Goal: Task Accomplishment & Management: Manage account settings

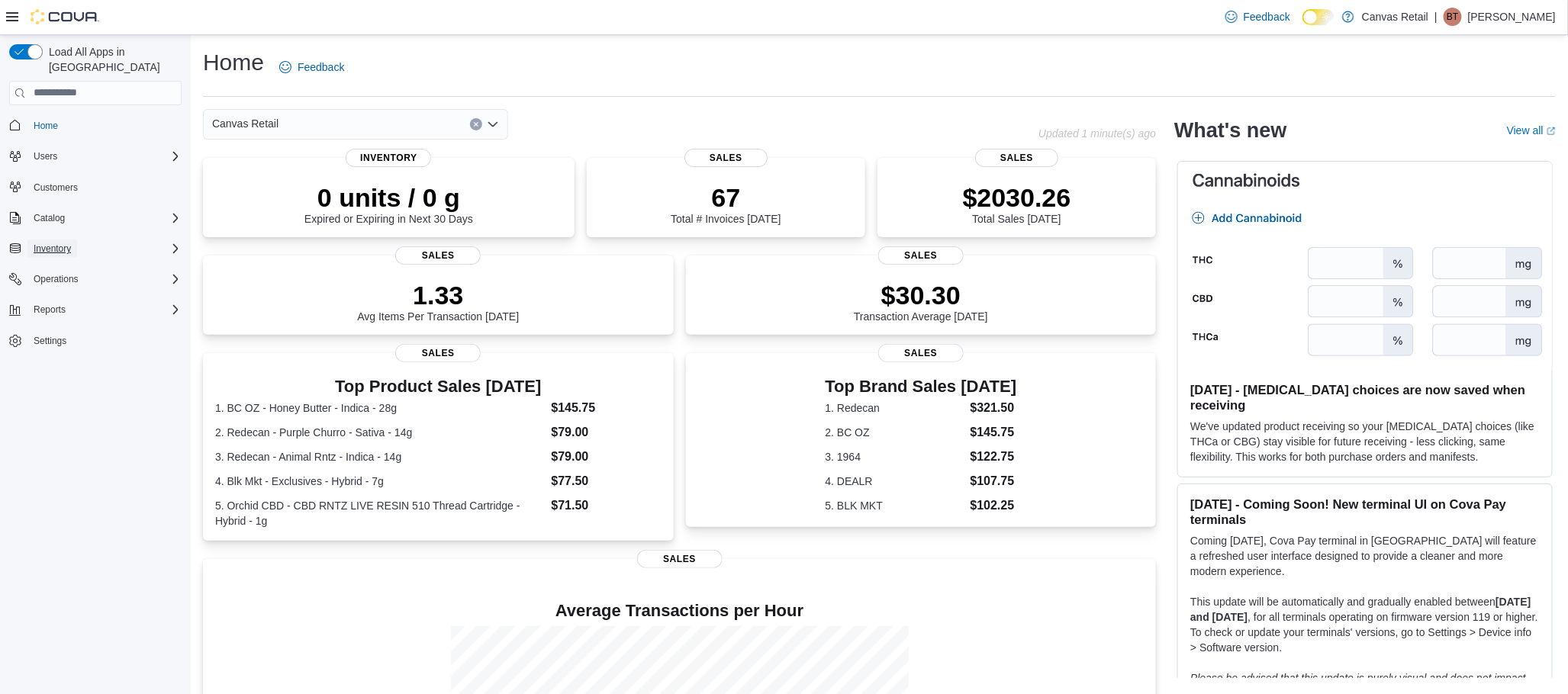
click at [73, 240] on button "Inventory" at bounding box center [52, 248] width 50 height 18
click at [75, 349] on span "Purchase Orders" at bounding box center [62, 355] width 69 height 12
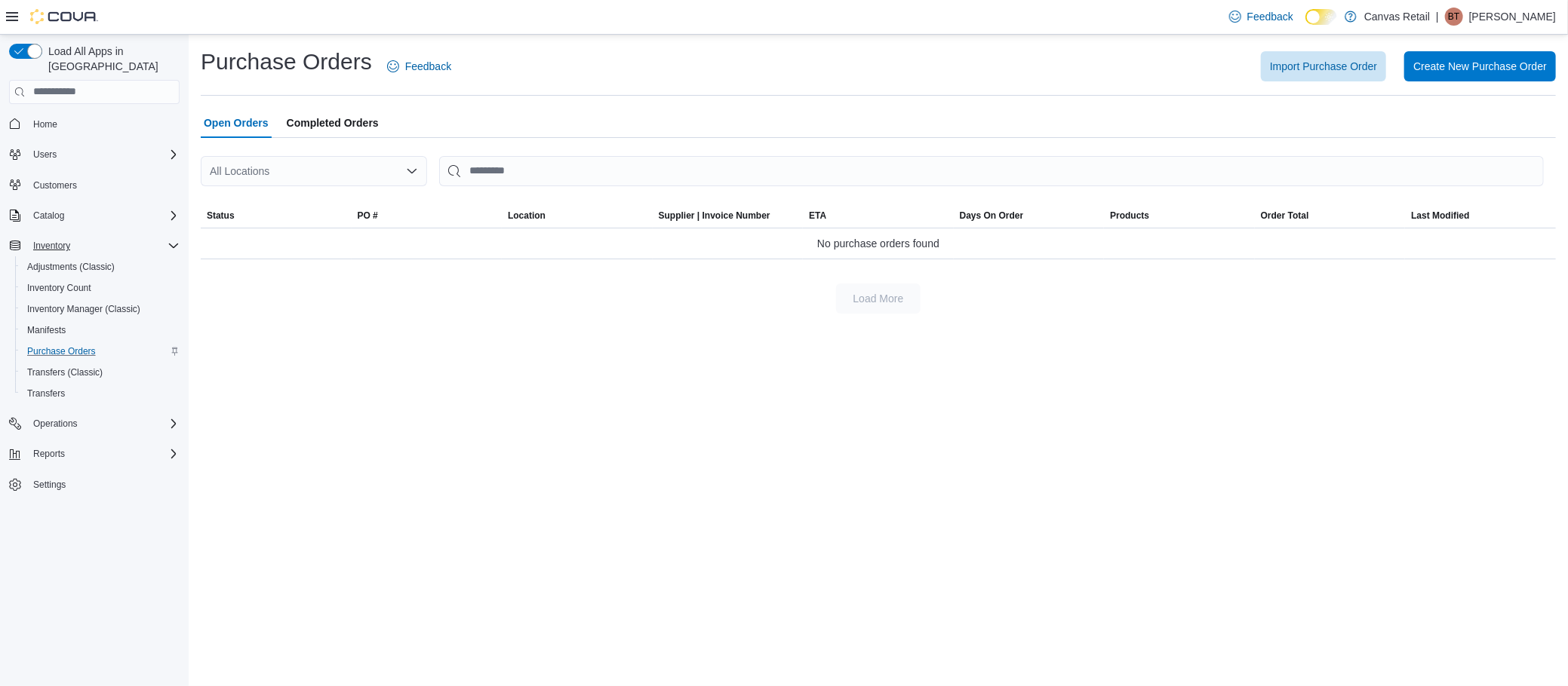
click at [300, 579] on div "Purchase Orders Feedback Import Purchase Order Create New Purchase Order Open O…" at bounding box center [878, 361] width 1379 height 652
click at [1333, 67] on span "Import Purchase Order" at bounding box center [1324, 66] width 107 height 15
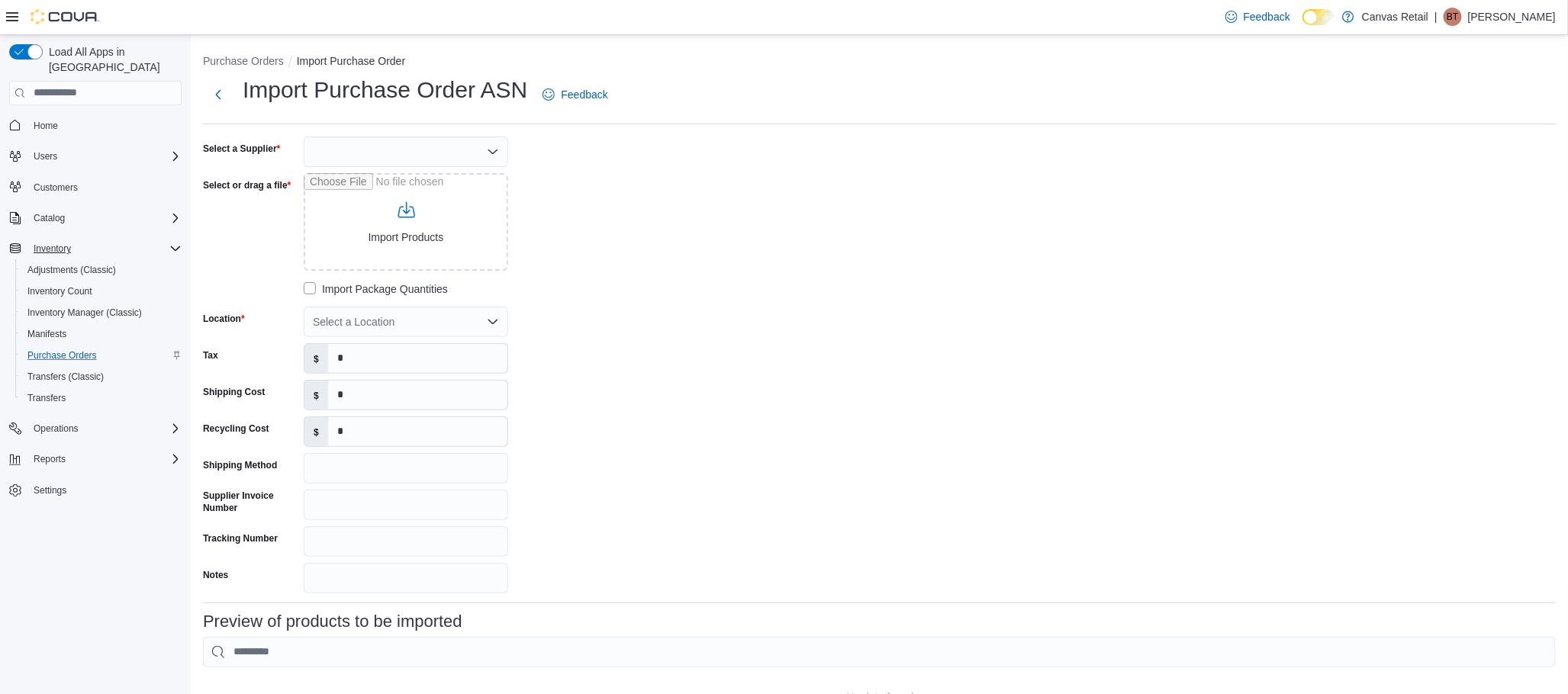
click at [335, 149] on div at bounding box center [406, 152] width 204 height 30
type input "***"
click at [346, 169] on span "OCS" at bounding box center [415, 176] width 168 height 15
click at [383, 327] on div "Select a Location" at bounding box center [406, 322] width 204 height 30
type input "***"
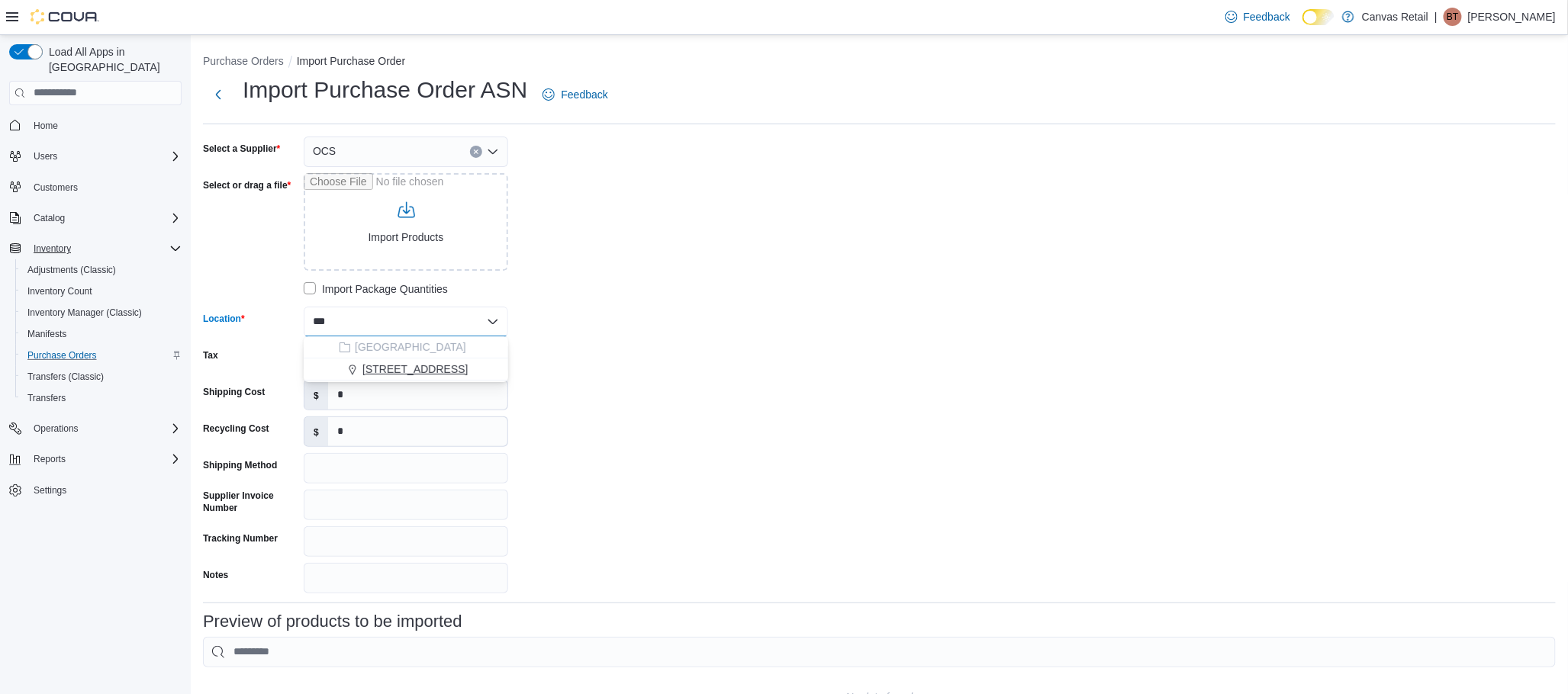
click at [392, 362] on span "171 EAST LIBERTY ST" at bounding box center [415, 369] width 105 height 15
click at [351, 575] on input "Notes" at bounding box center [406, 578] width 204 height 30
paste input "**********"
type input "**********"
click at [656, 545] on div "**********" at bounding box center [431, 365] width 458 height 457
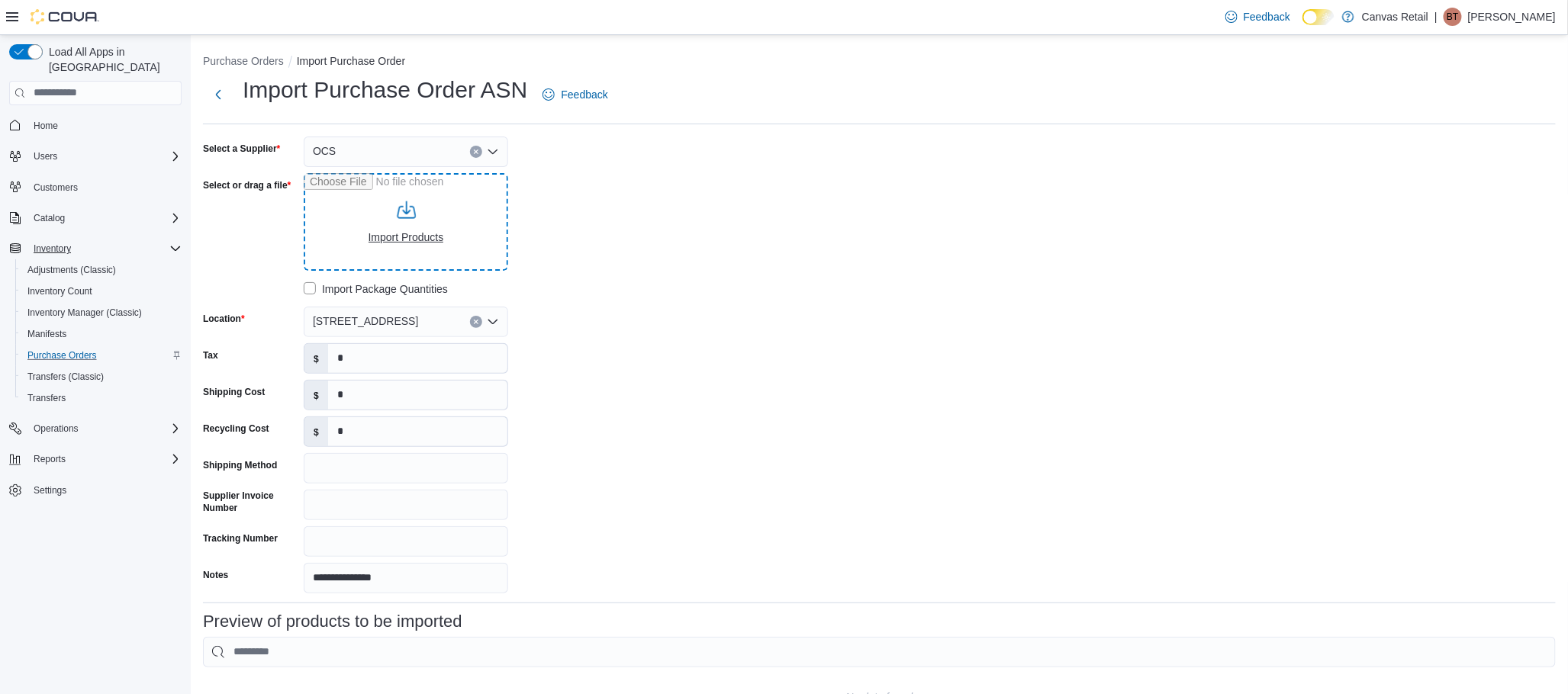
click at [403, 224] on input "Select or drag a file" at bounding box center [406, 222] width 204 height 97
type input "**********"
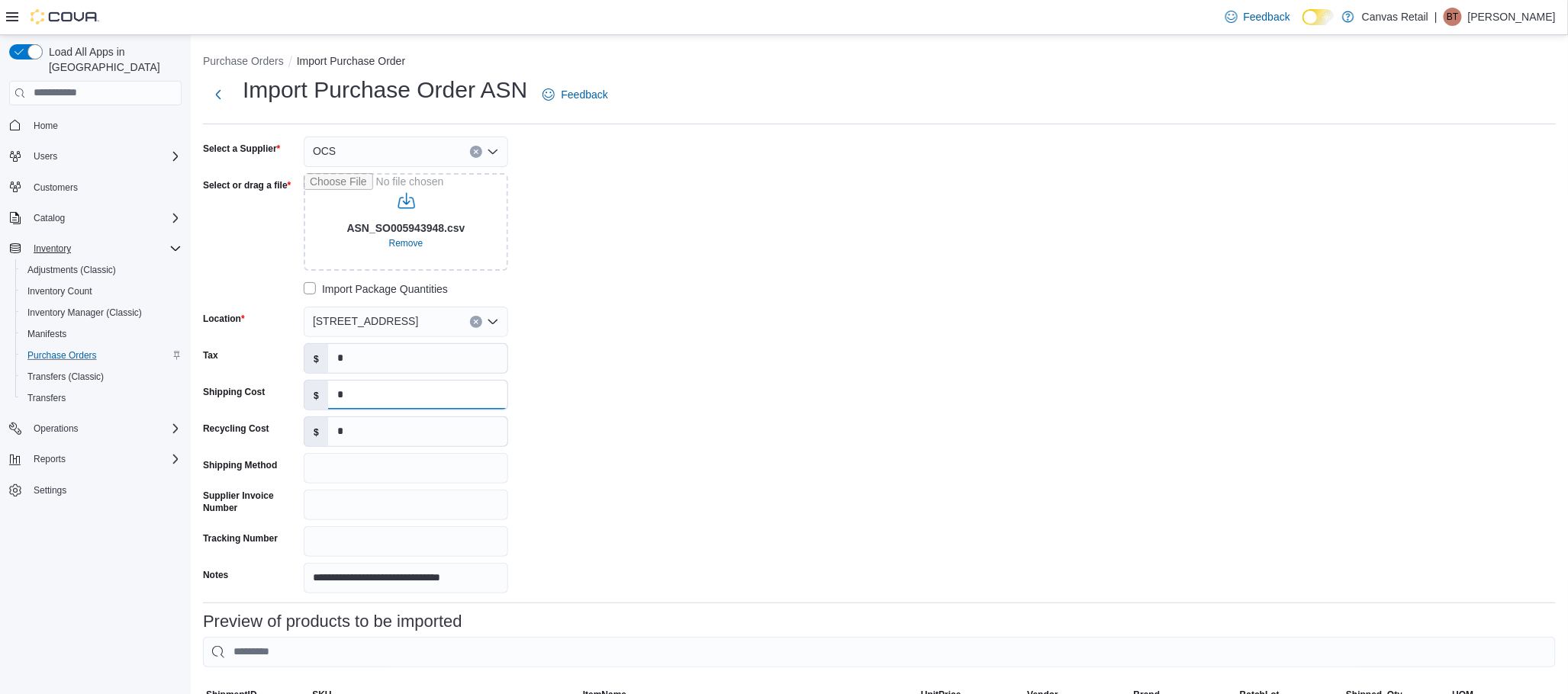
click at [349, 392] on input "*" at bounding box center [418, 395] width 179 height 29
type input "*******"
click at [121, 583] on div "Load All Apps in New Hub Home Users Customers Catalog Inventory Adjustments (Cl…" at bounding box center [95, 368] width 191 height 667
click at [378, 368] on input "*" at bounding box center [418, 359] width 179 height 29
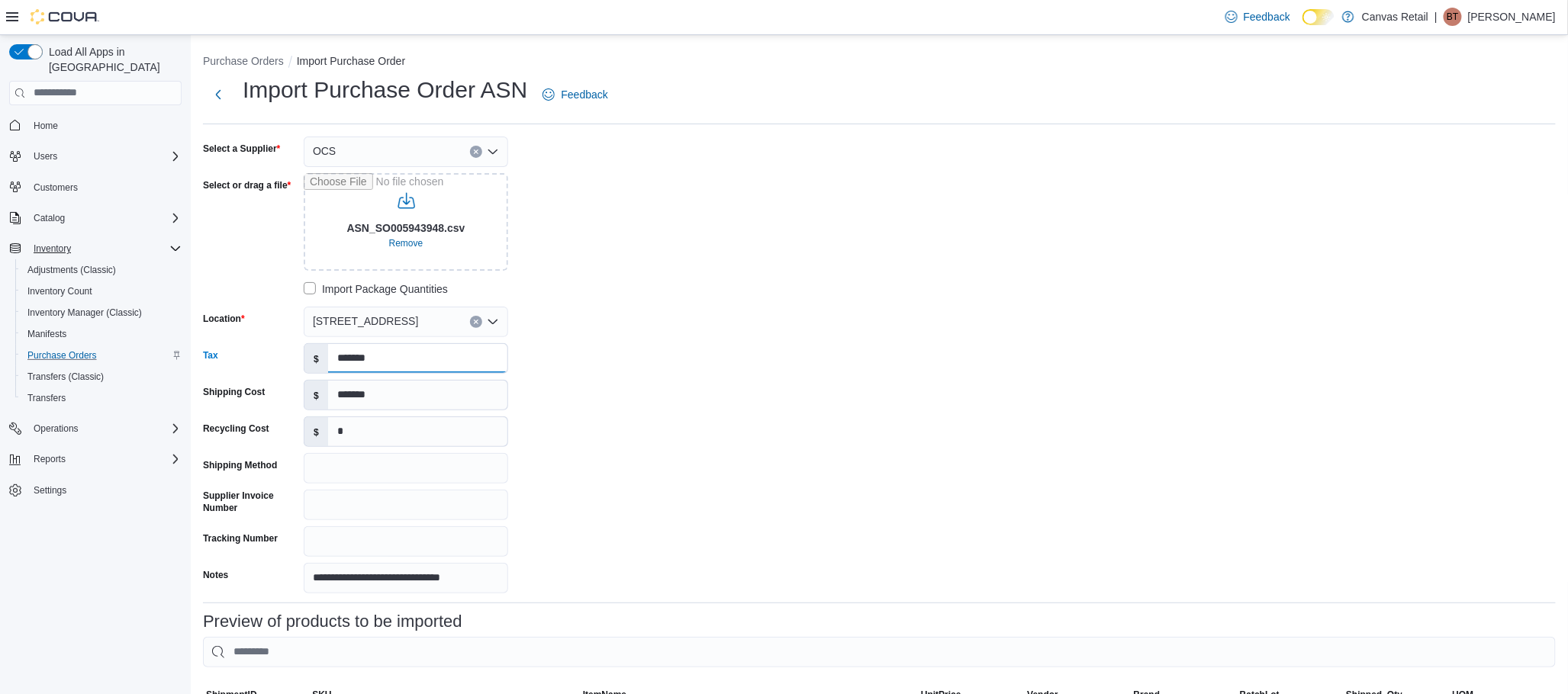
type input "*******"
click at [830, 458] on div "**********" at bounding box center [879, 365] width 1353 height 457
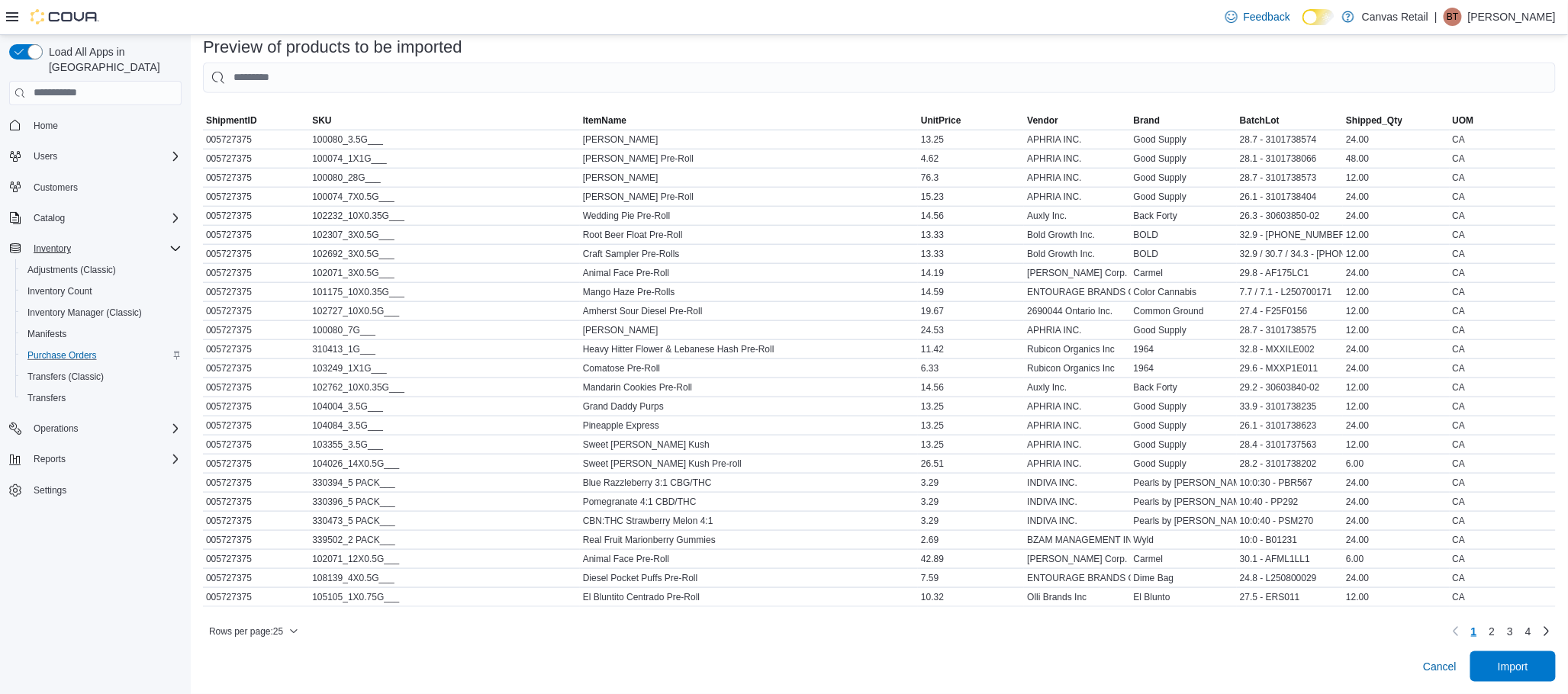
scroll to position [593, 0]
click at [257, 635] on span "Rows per page : 25" at bounding box center [246, 631] width 74 height 12
click at [278, 607] on button "100 rows" at bounding box center [264, 621] width 85 height 30
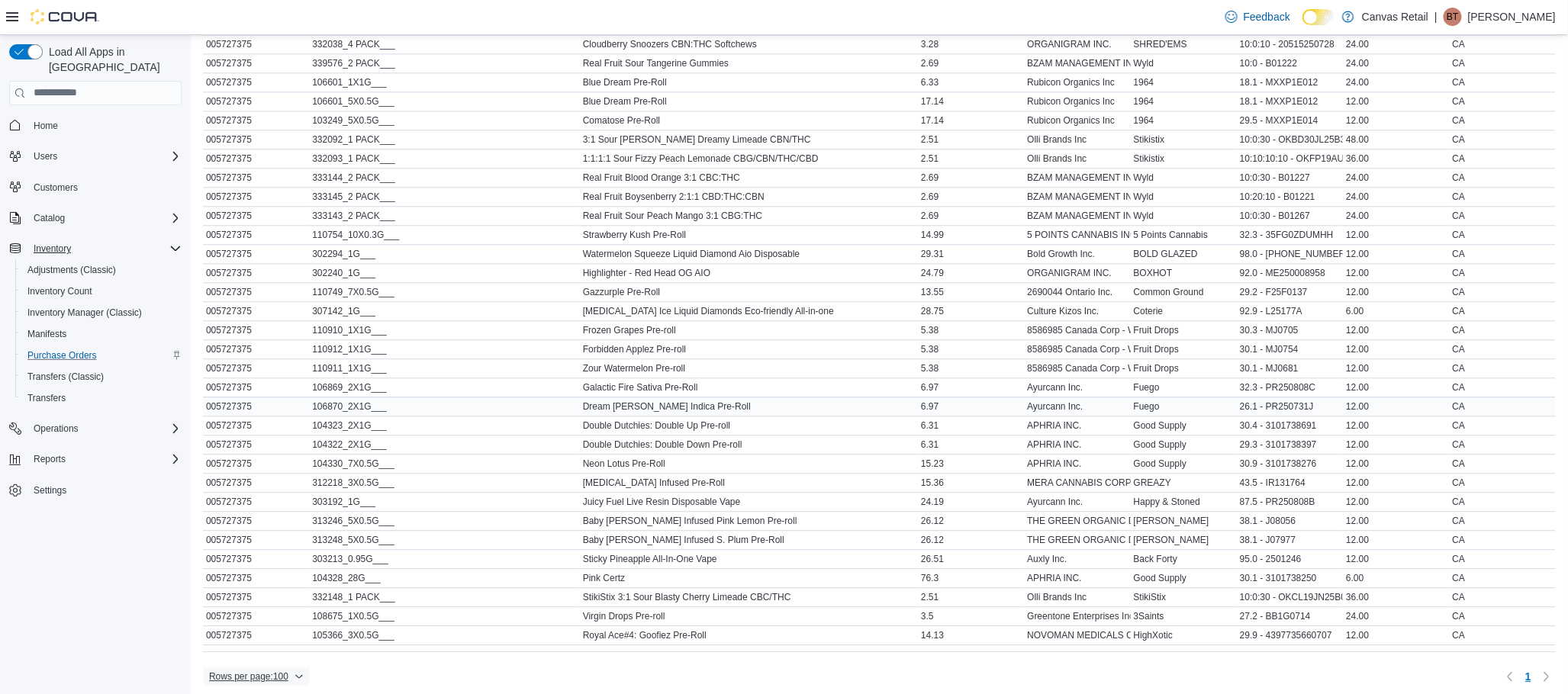
scroll to position [1658, 0]
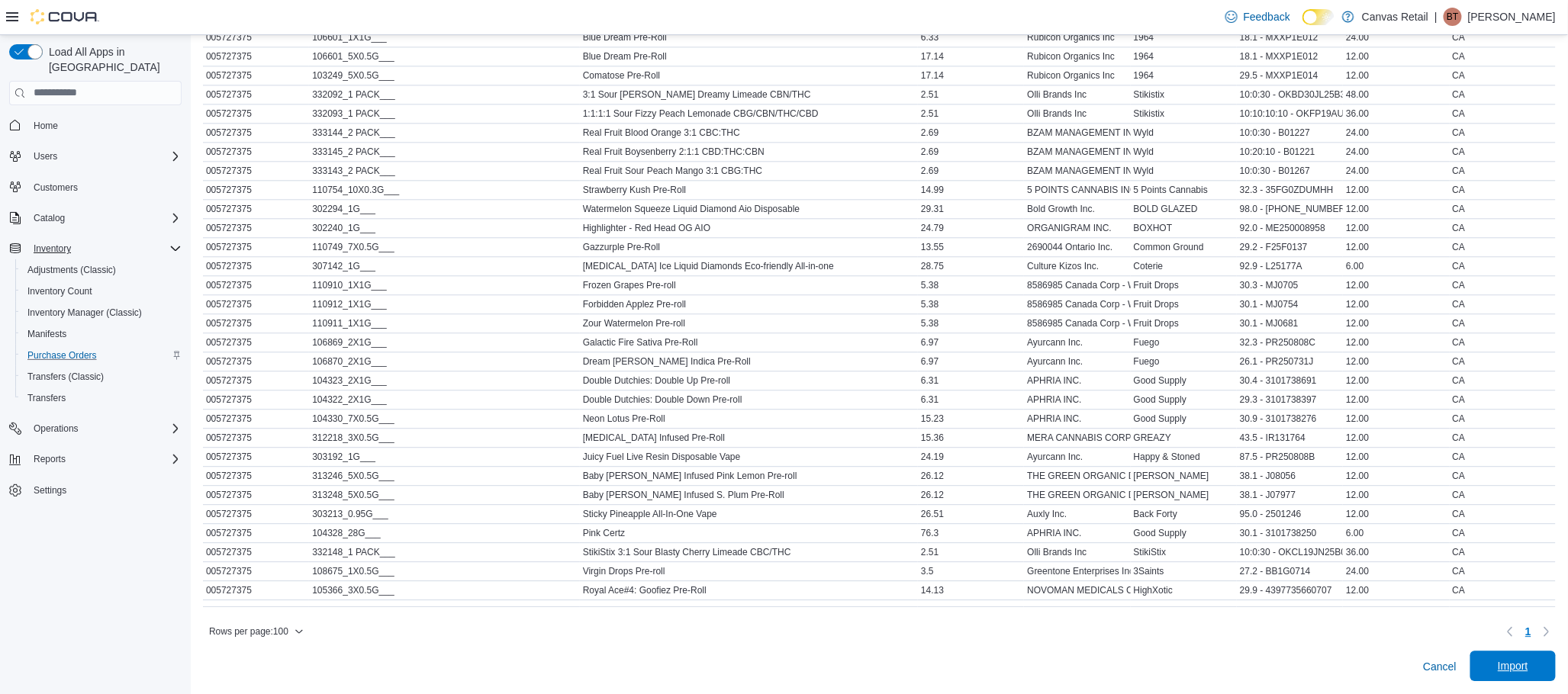
click at [1527, 658] on span "Import" at bounding box center [1513, 666] width 67 height 30
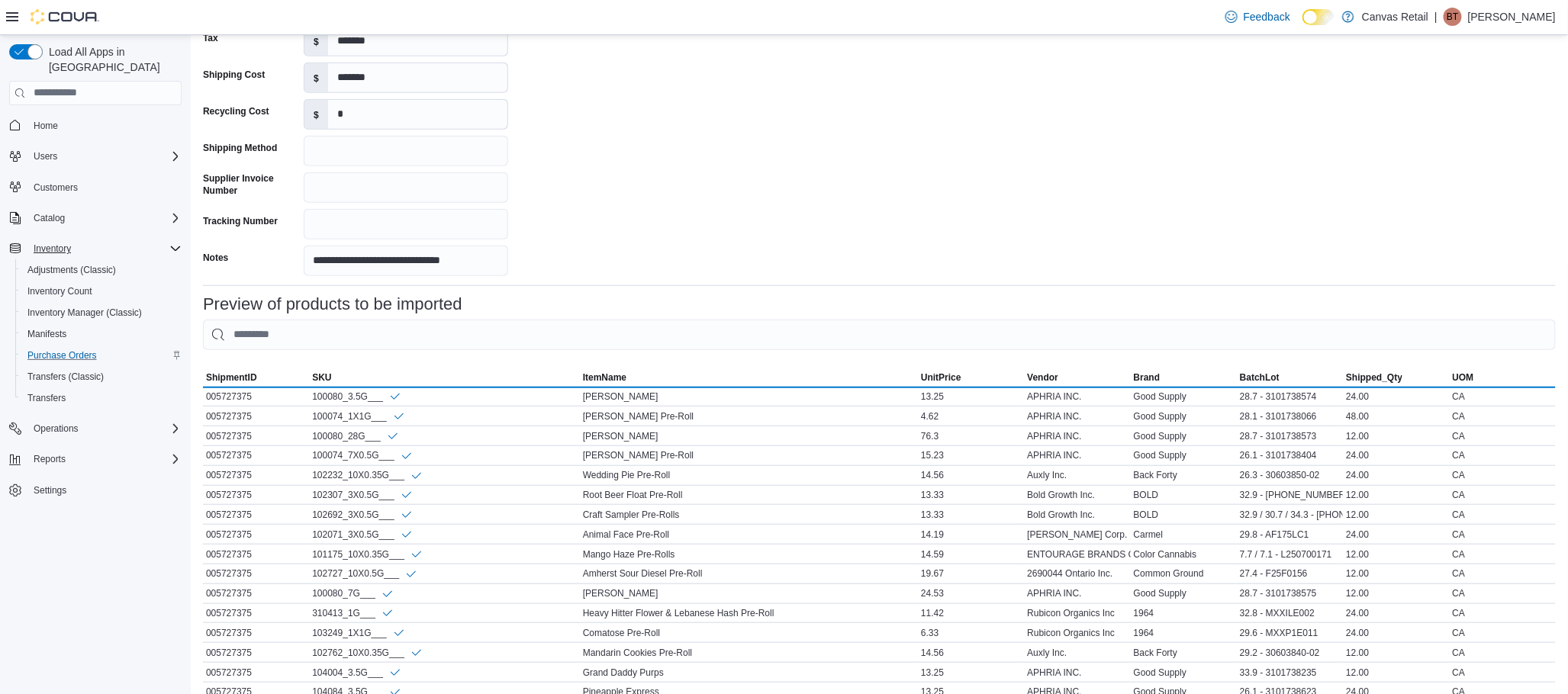
scroll to position [610, 0]
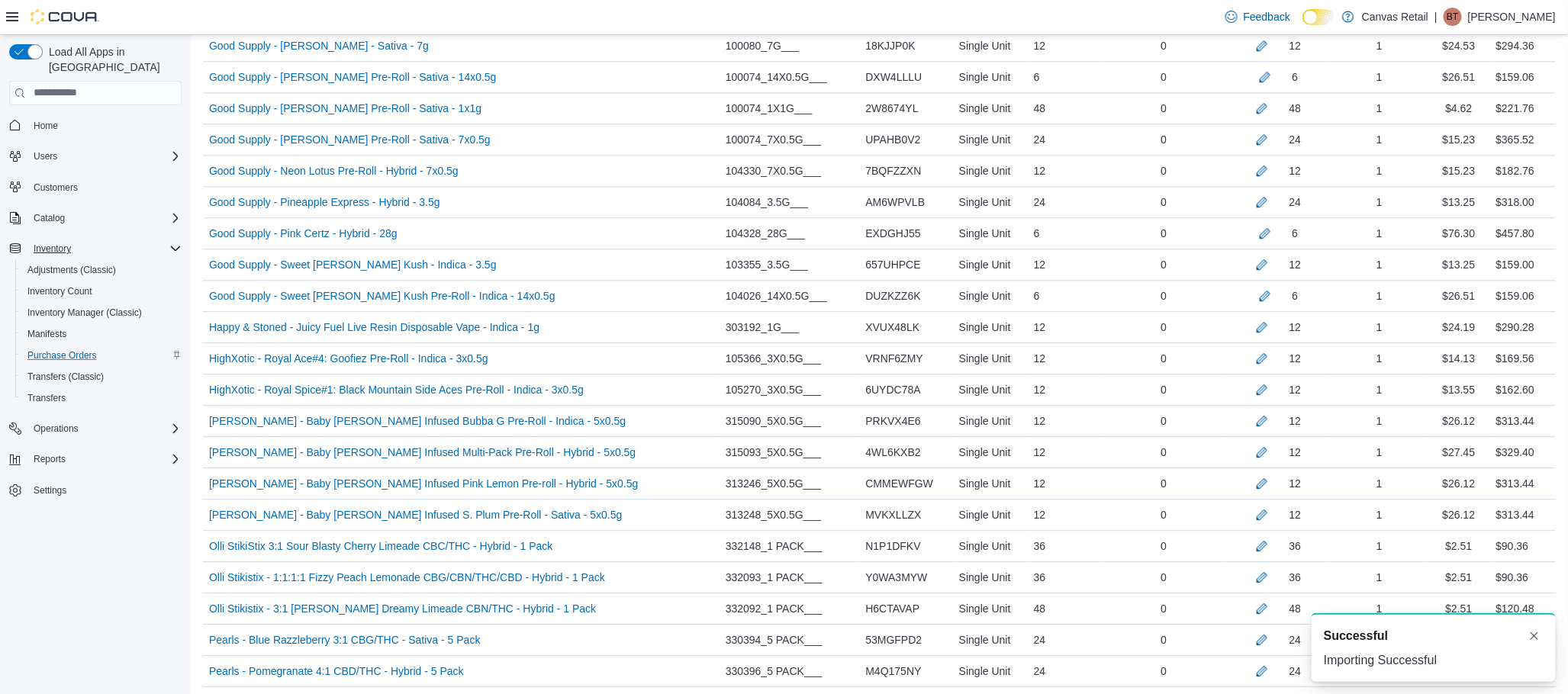
scroll to position [2547, 0]
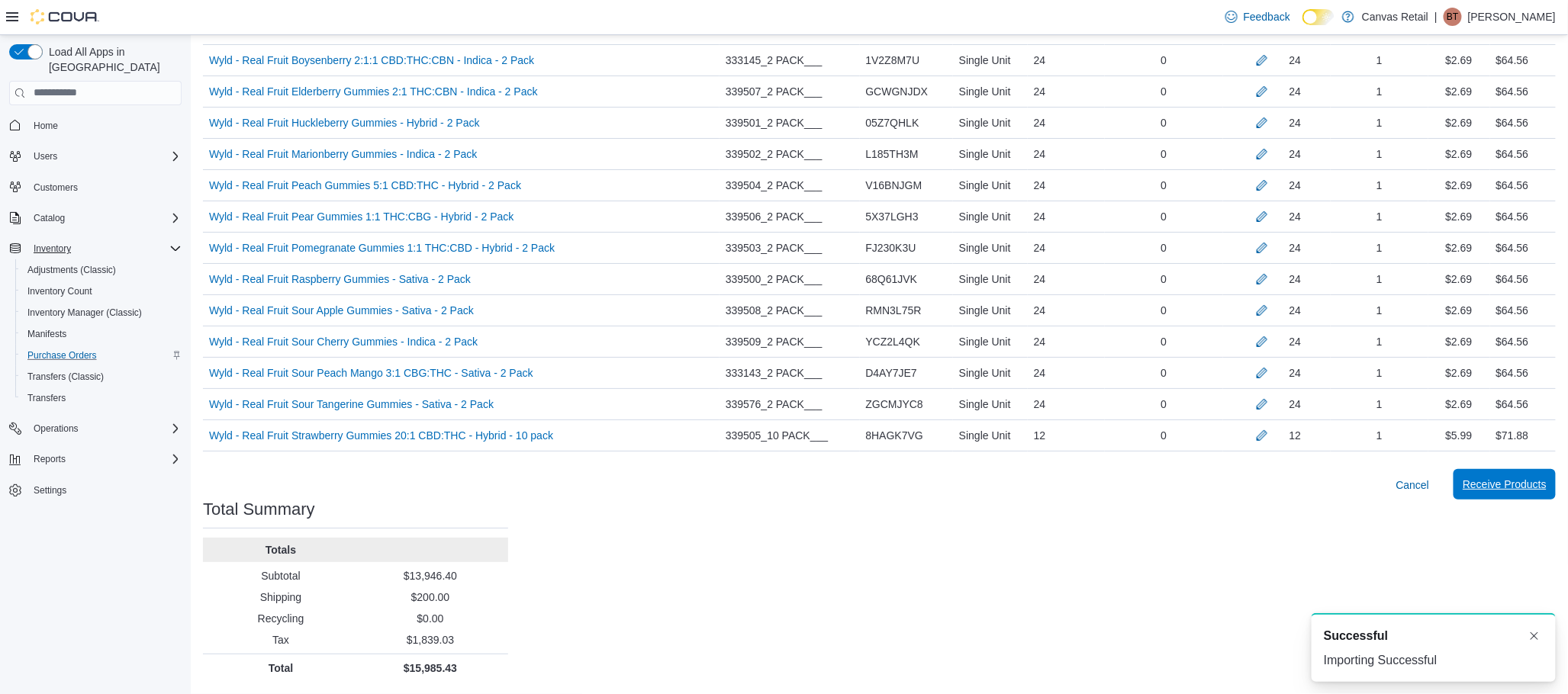
click at [1542, 486] on span "Receive Products" at bounding box center [1504, 484] width 84 height 15
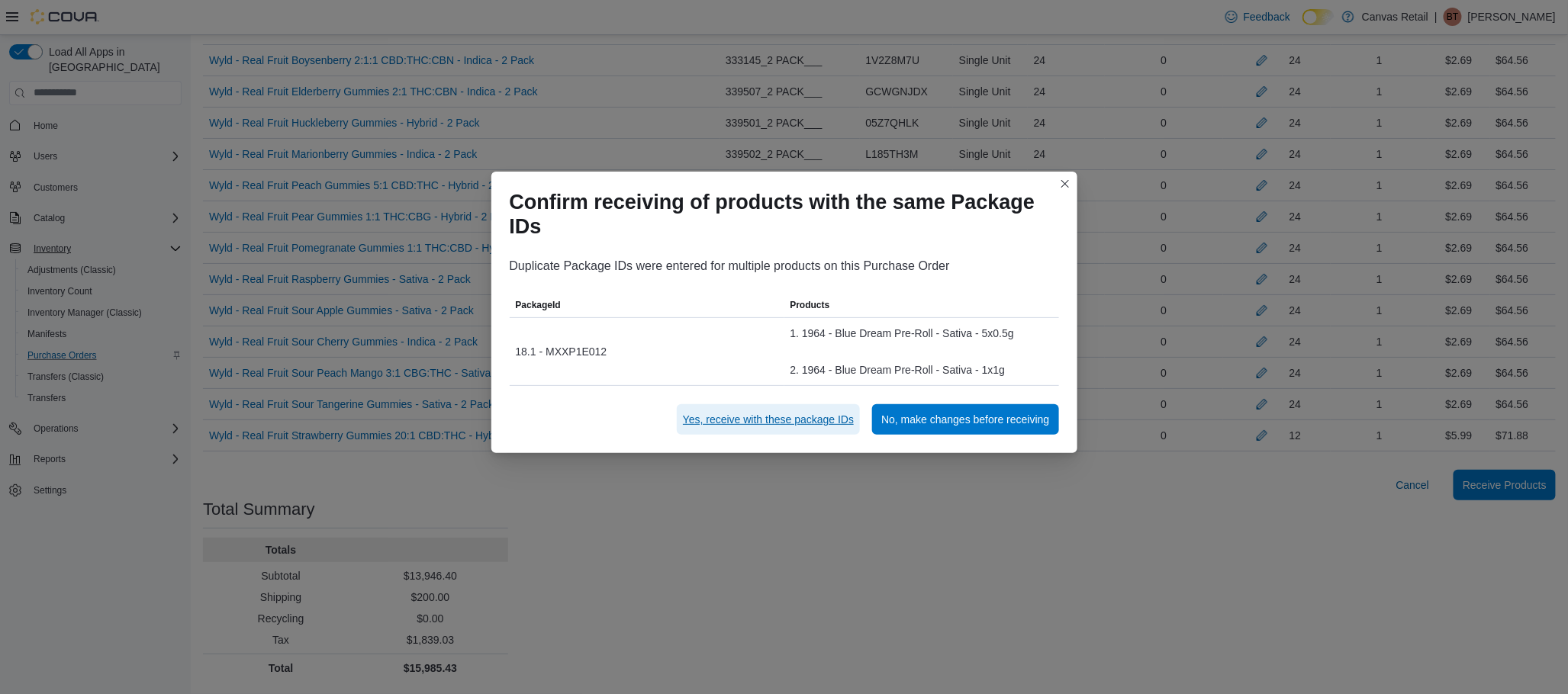
click at [707, 416] on span "Yes, receive with these package IDs" at bounding box center [768, 419] width 171 height 15
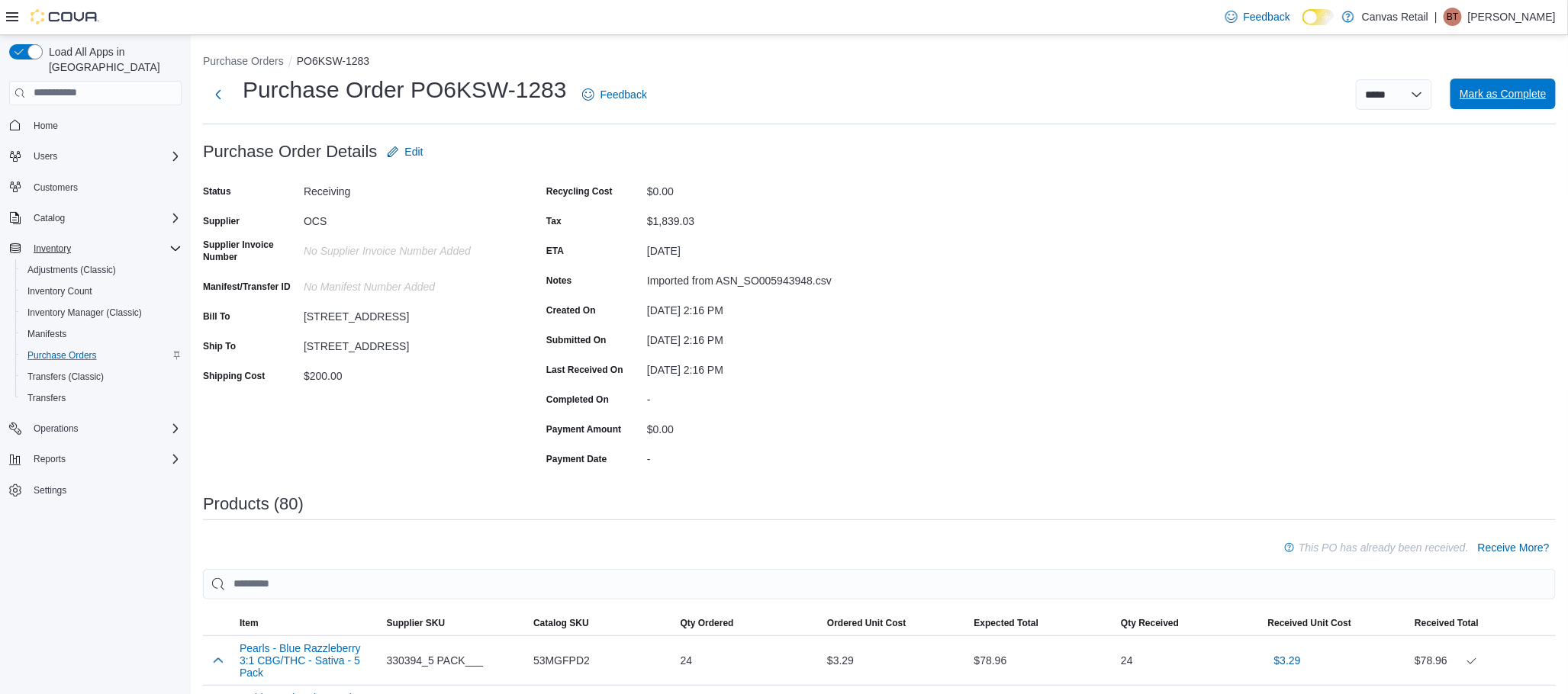
click at [1493, 93] on span "Mark as Complete" at bounding box center [1503, 93] width 87 height 15
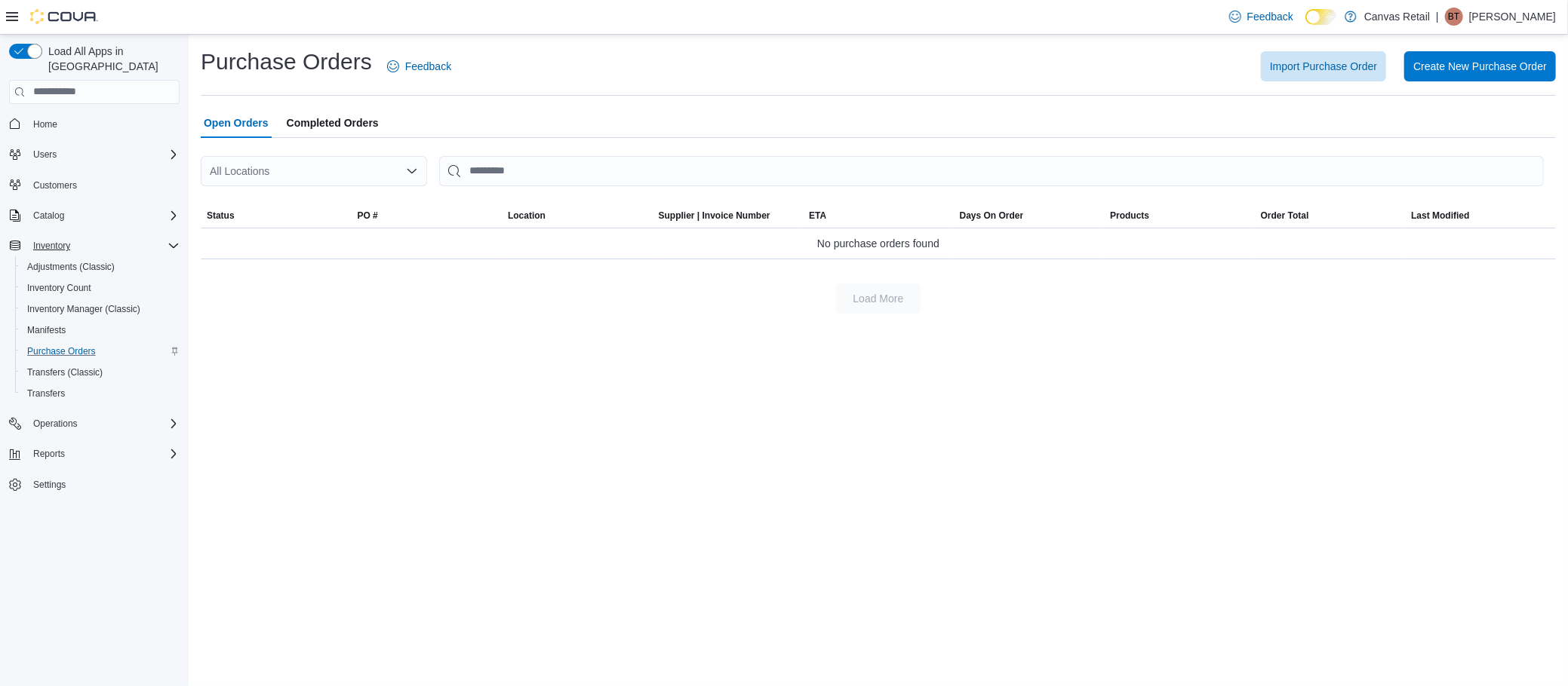
click at [321, 581] on div "Purchase Orders Feedback Import Purchase Order Create New Purchase Order Open O…" at bounding box center [878, 361] width 1379 height 652
click at [1356, 65] on span "Import Purchase Order" at bounding box center [1324, 66] width 107 height 15
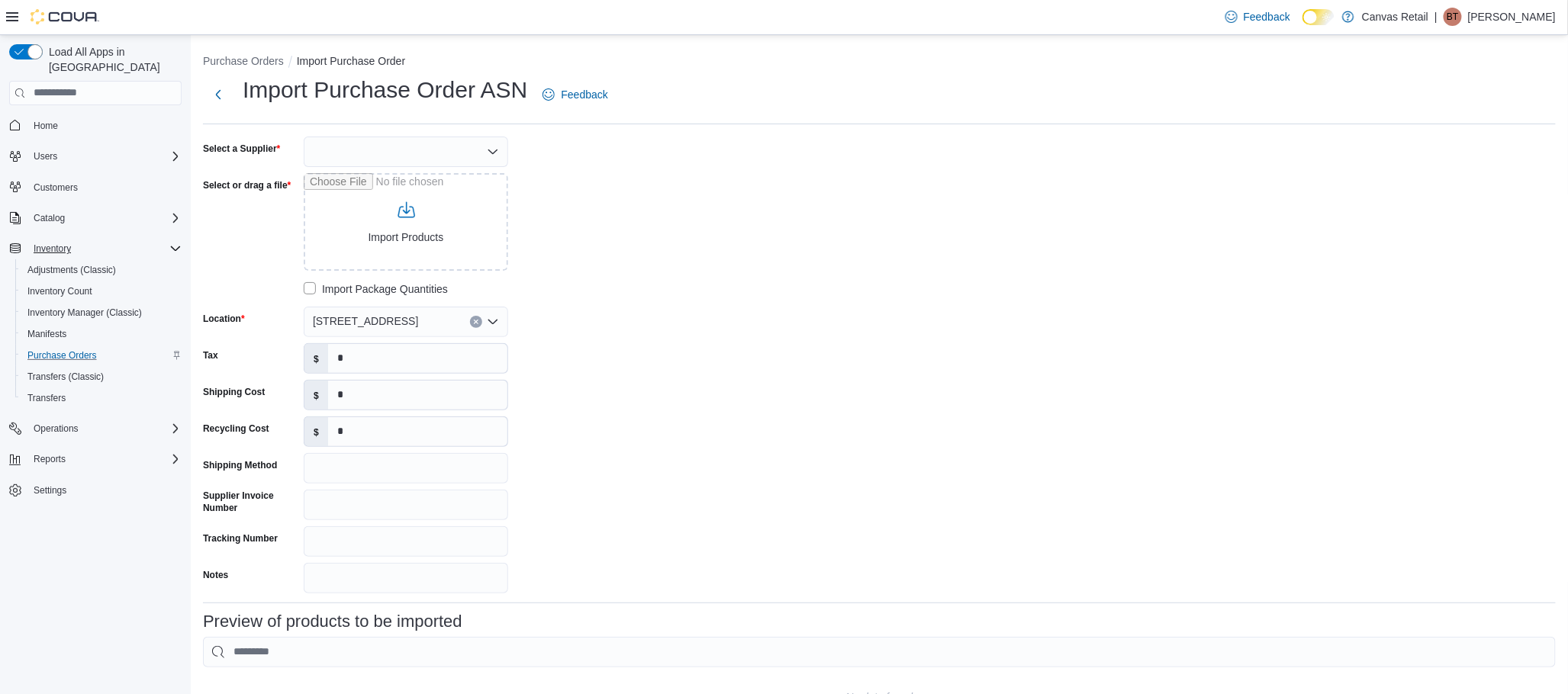
click at [346, 156] on div at bounding box center [406, 152] width 204 height 30
type input "***"
click at [372, 171] on span "OCS" at bounding box center [415, 176] width 168 height 15
click at [359, 200] on input "Select or drag a file" at bounding box center [406, 222] width 204 height 97
type input "**********"
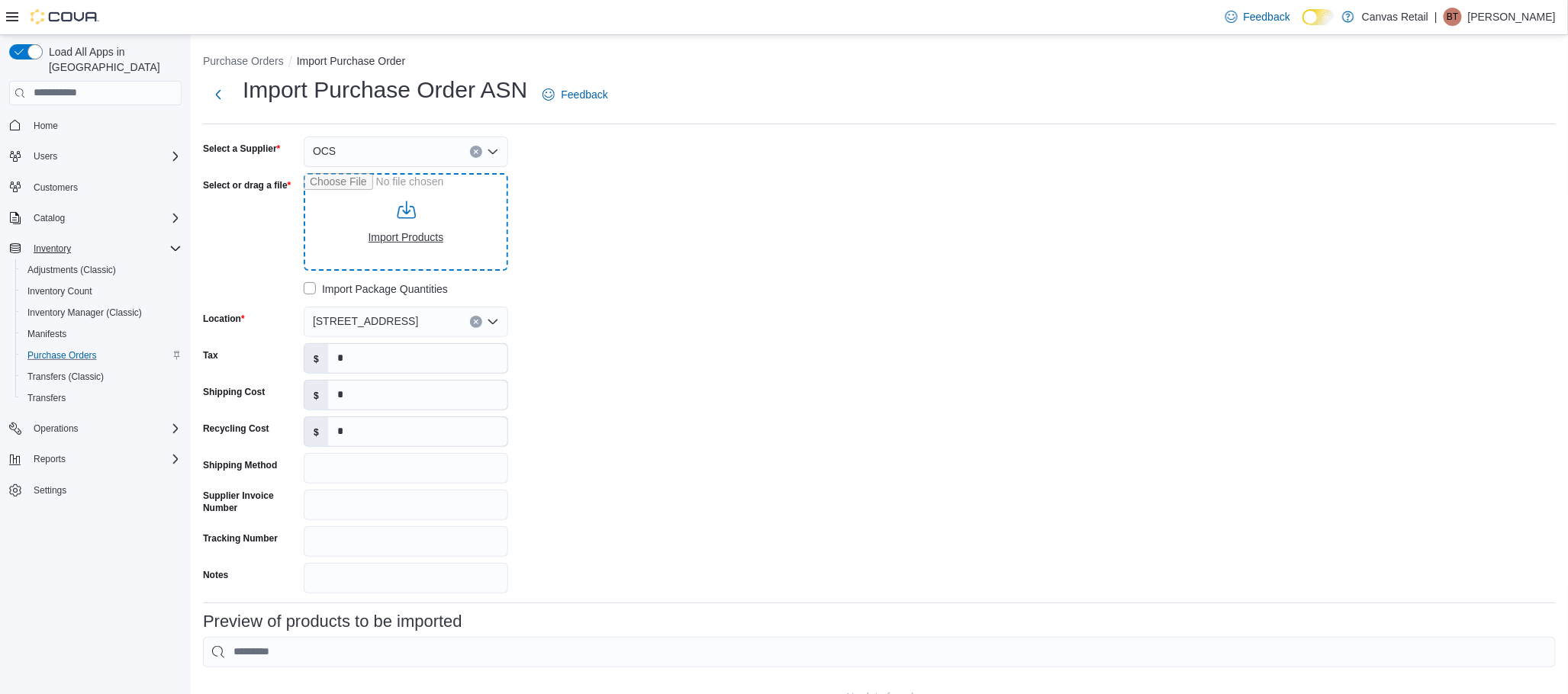
type input "**********"
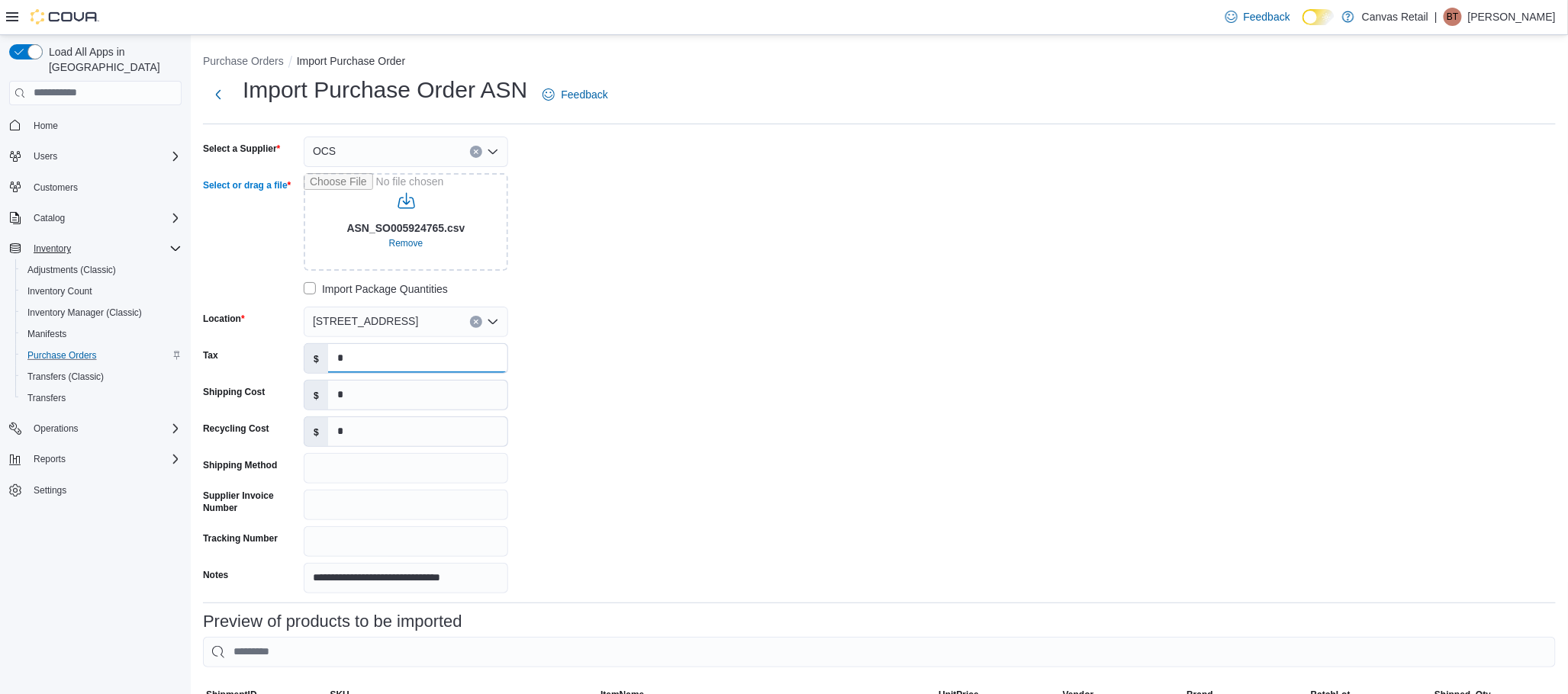
click at [355, 362] on input "*" at bounding box center [418, 359] width 179 height 29
drag, startPoint x: 118, startPoint y: 521, endPoint x: 129, endPoint y: 513, distance: 13.6
click at [118, 521] on nav "Home Users Customers Catalog Inventory Adjustments (Classic) Inventory Count In…" at bounding box center [95, 325] width 173 height 434
click at [391, 360] on input "*" at bounding box center [418, 359] width 179 height 29
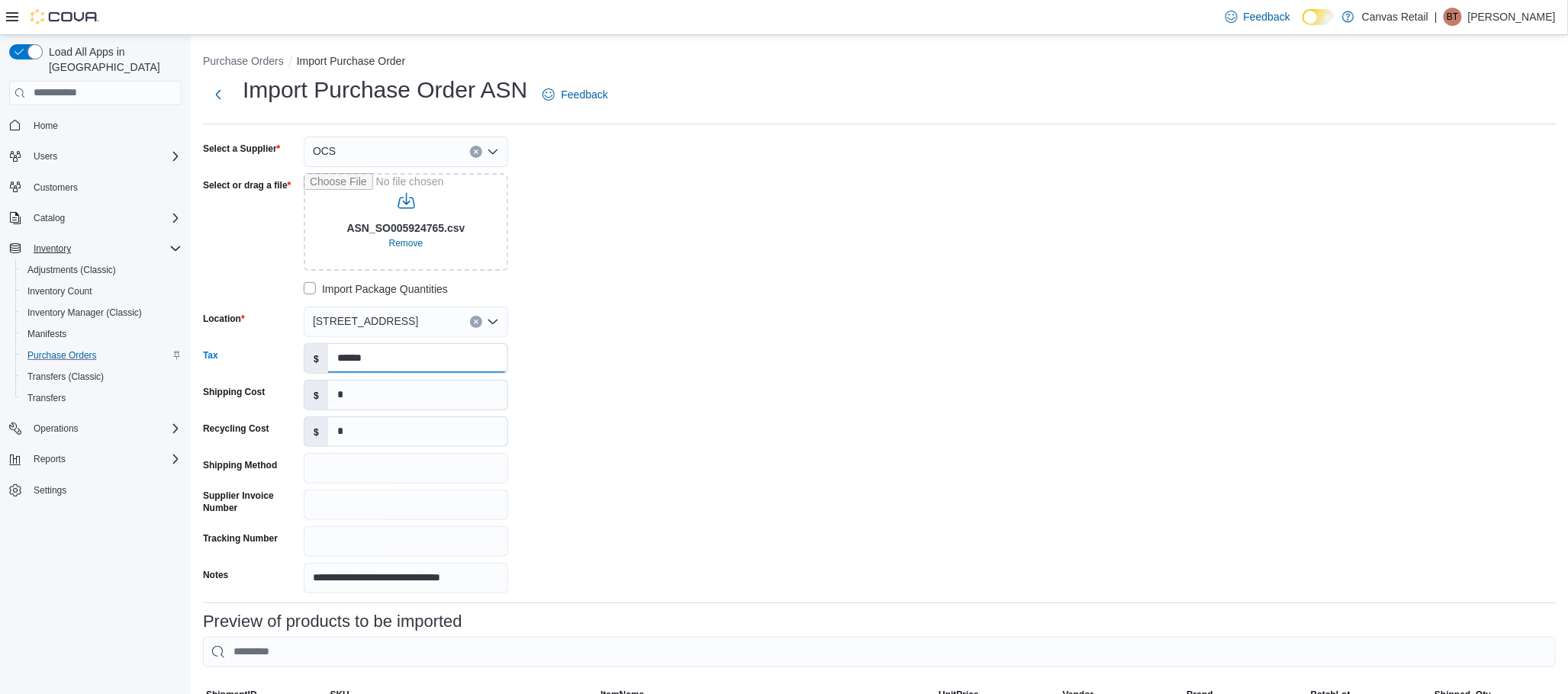
type input "******"
click at [619, 409] on div "**********" at bounding box center [431, 365] width 458 height 457
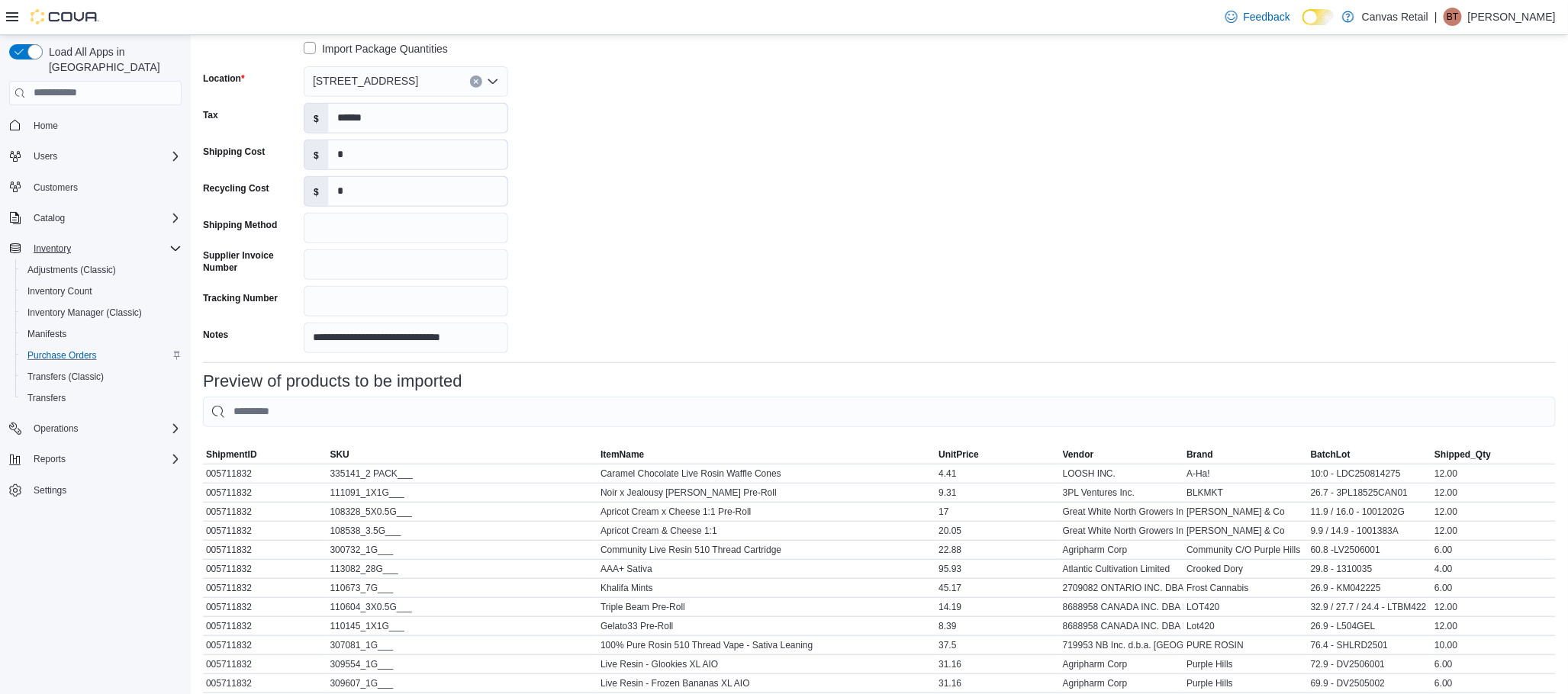
scroll to position [351, 0]
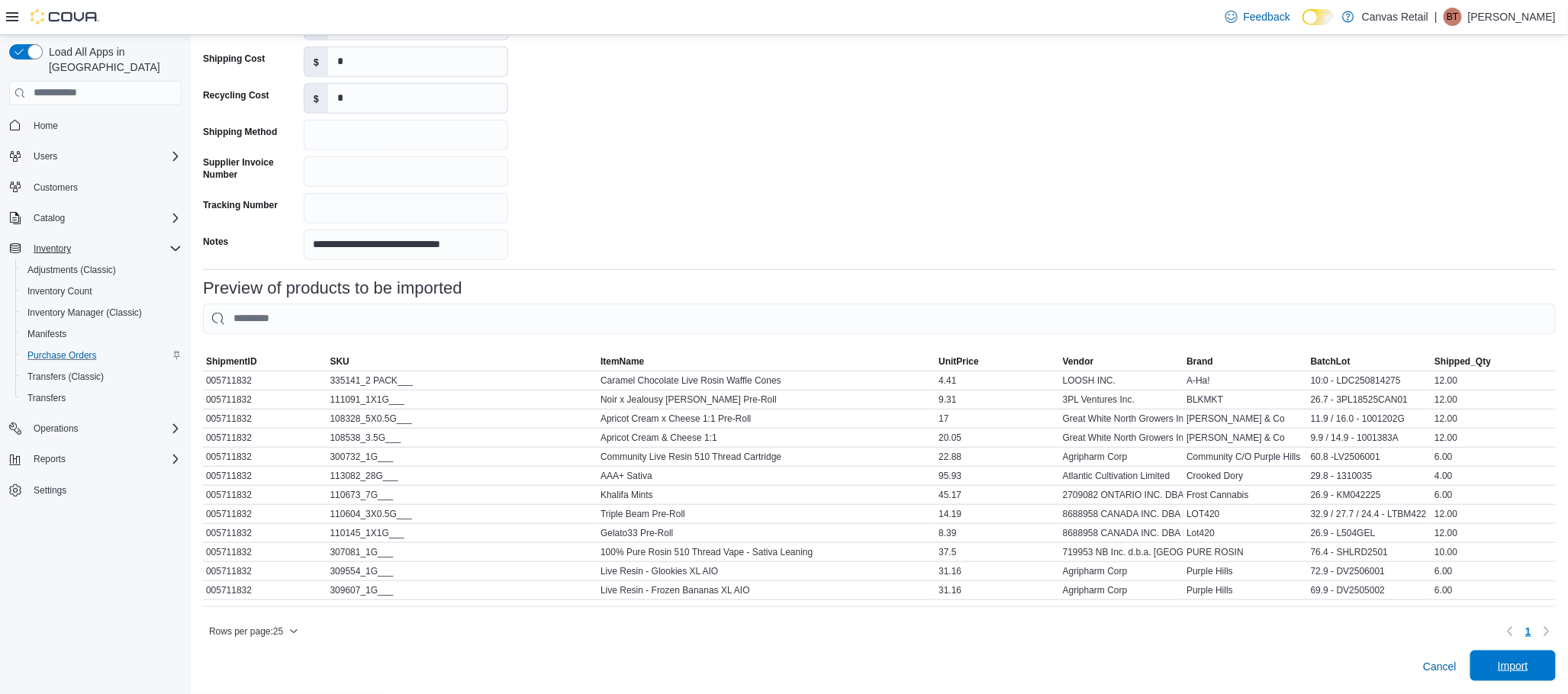
click at [1528, 670] on span "Import" at bounding box center [1513, 665] width 30 height 15
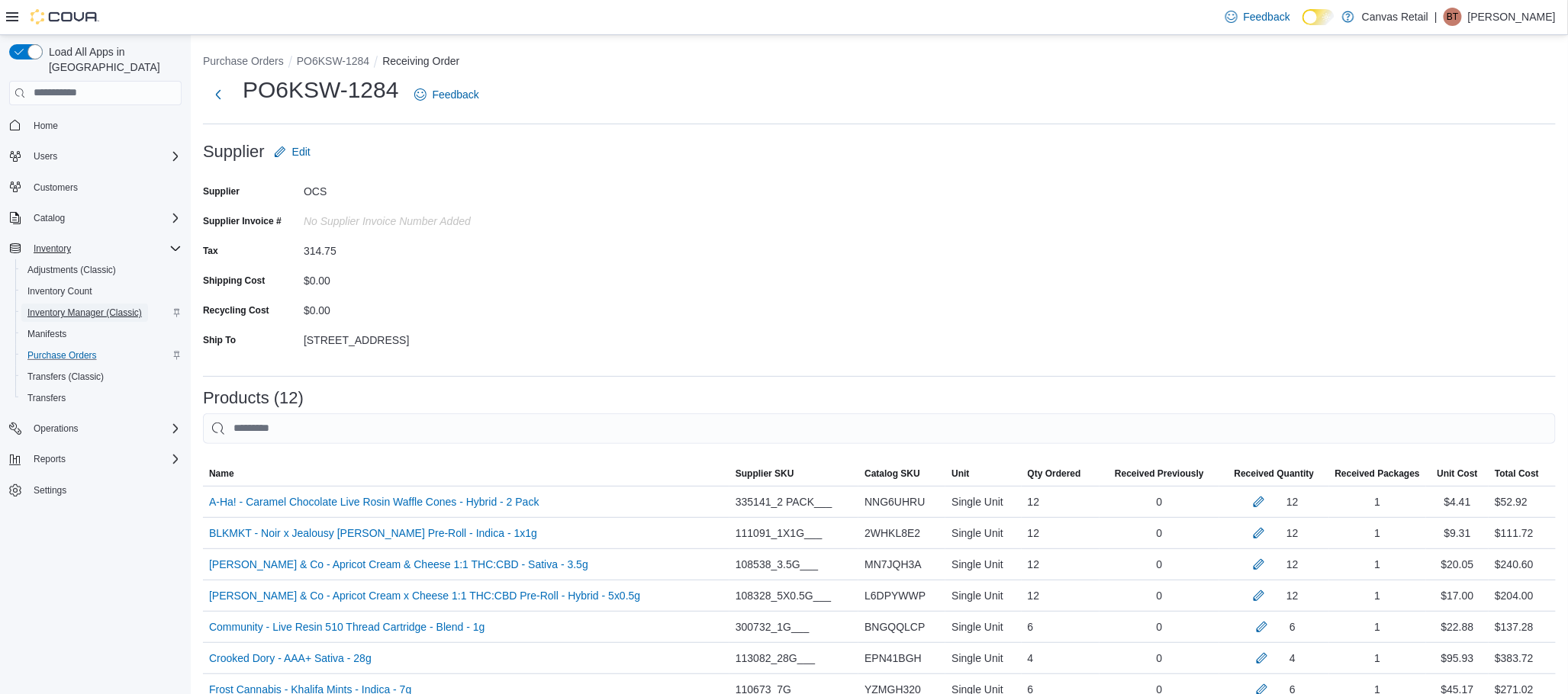
click at [83, 307] on span "Inventory Manager (Classic)" at bounding box center [84, 312] width 114 height 12
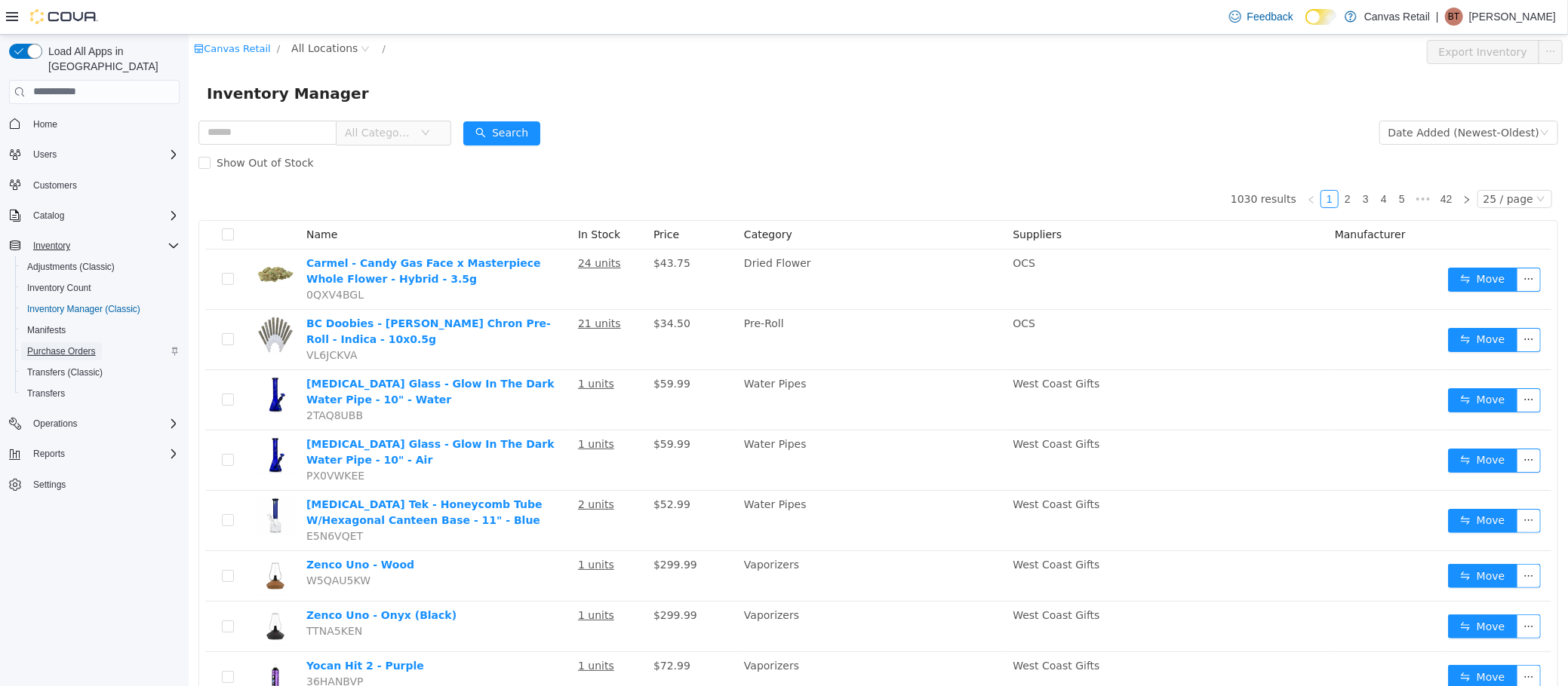
click at [70, 345] on span "Purchase Orders" at bounding box center [61, 350] width 69 height 12
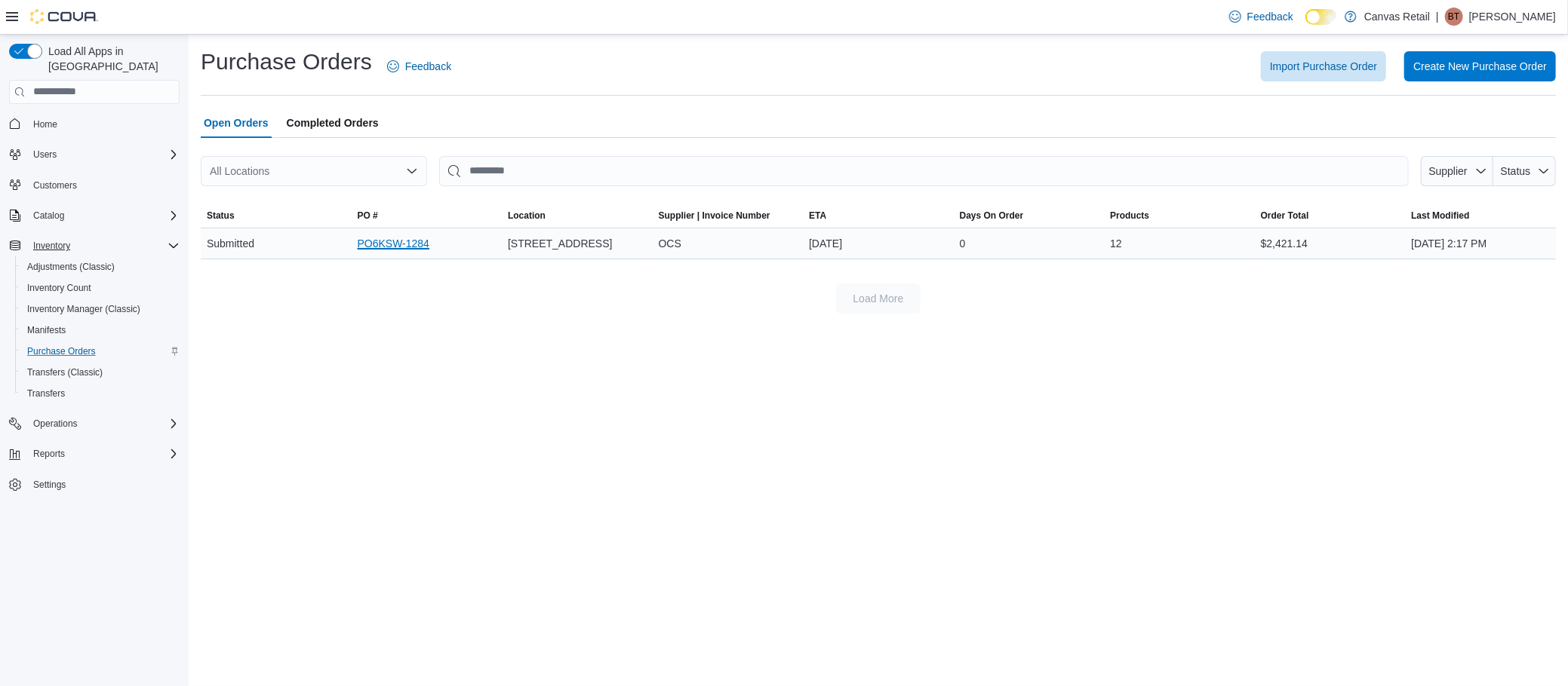
click at [373, 240] on link "PO6KSW-1284" at bounding box center [393, 243] width 72 height 18
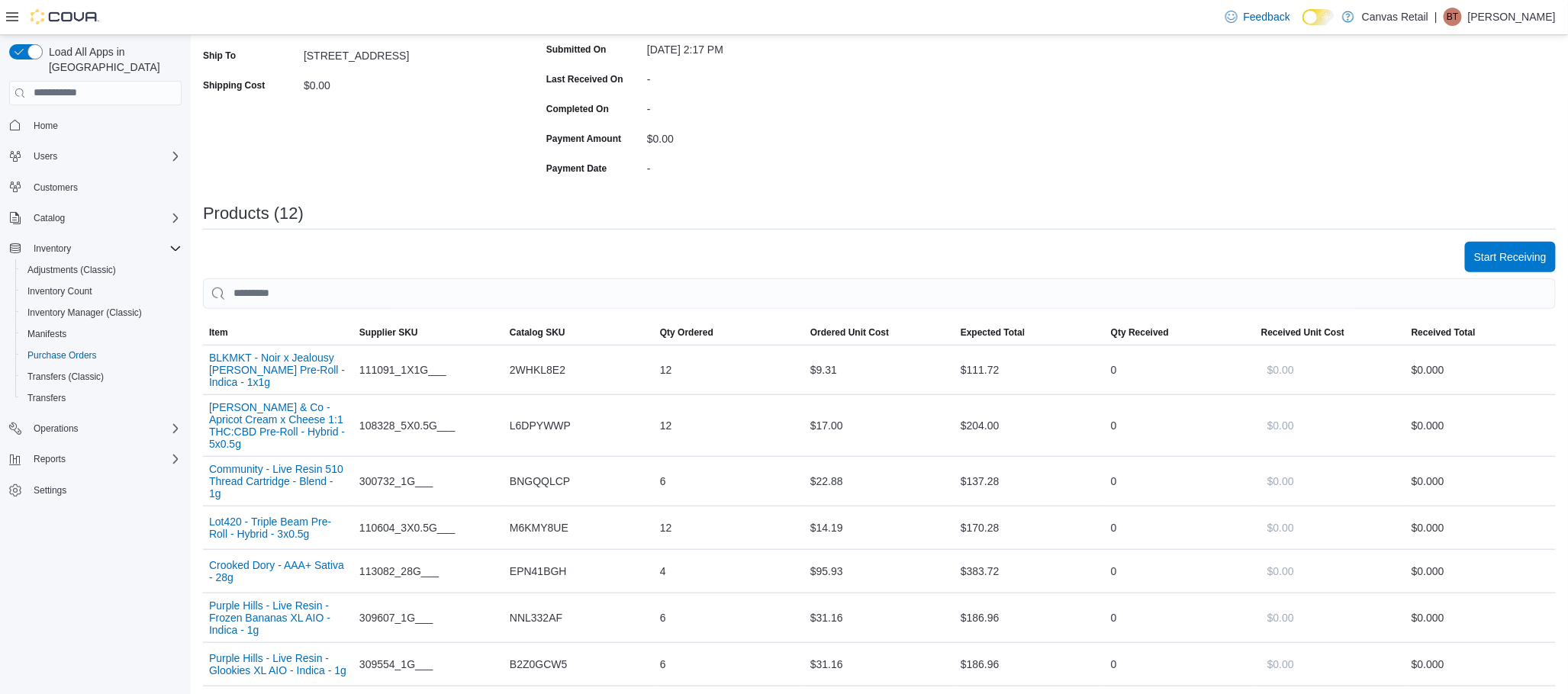
scroll to position [290, 0]
click at [1504, 259] on span "Start Receiving" at bounding box center [1510, 256] width 73 height 15
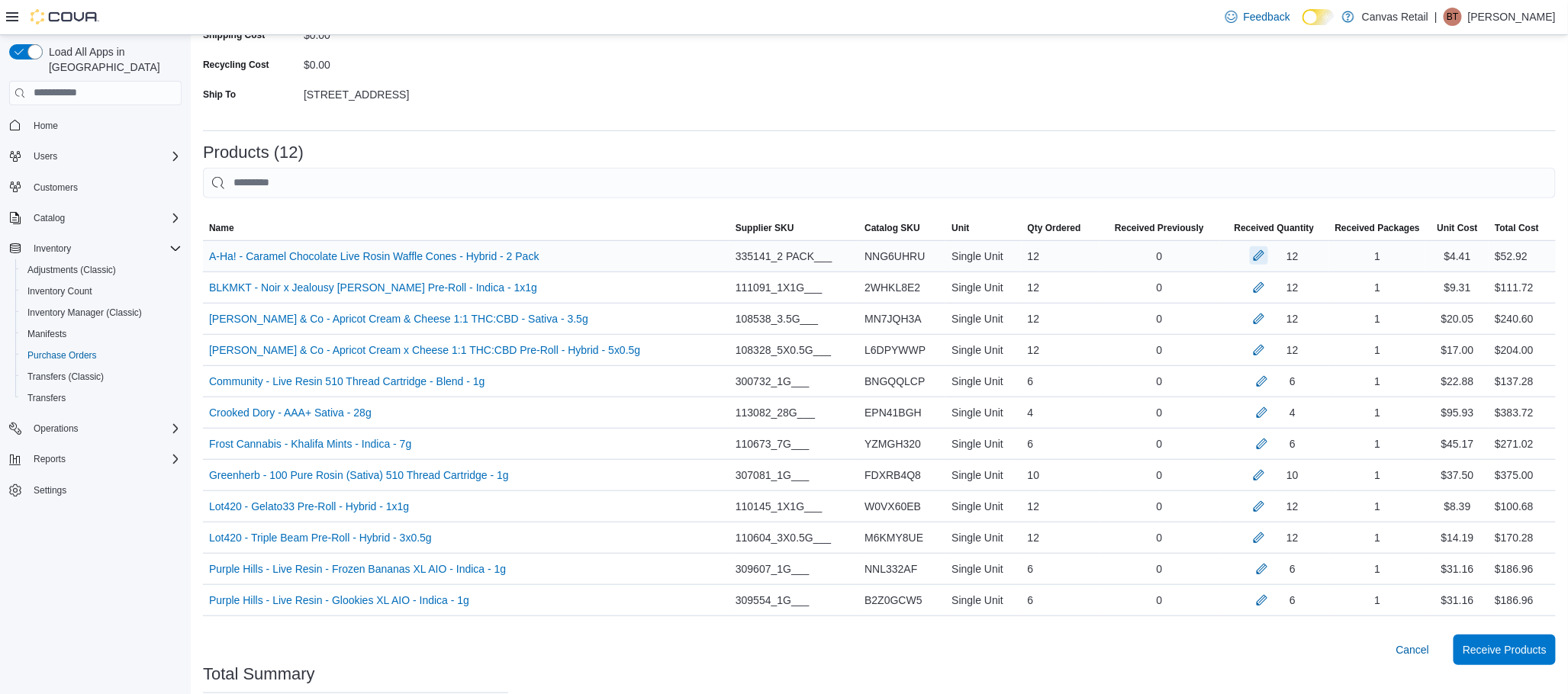
click at [1262, 260] on button "button" at bounding box center [1259, 256] width 18 height 18
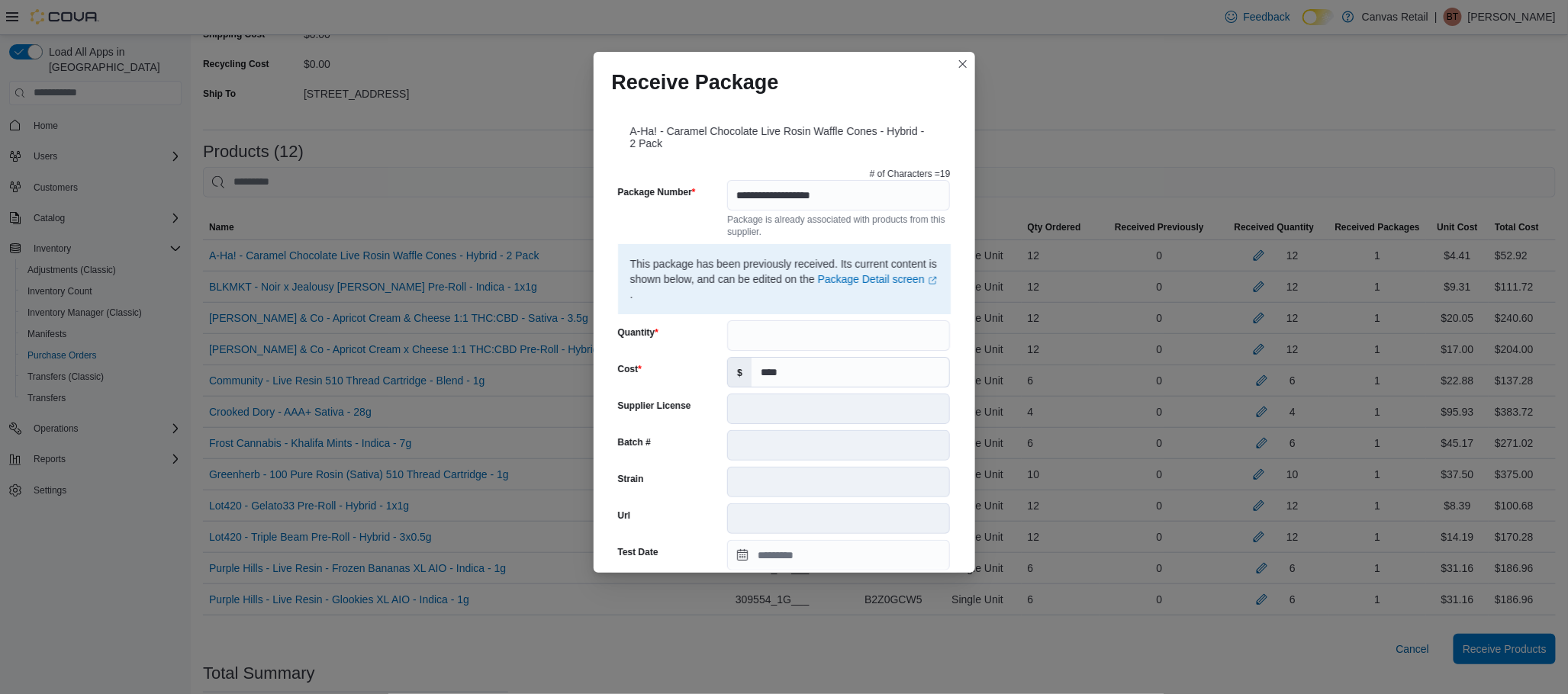
click at [950, 254] on div "**********" at bounding box center [784, 336] width 382 height 472
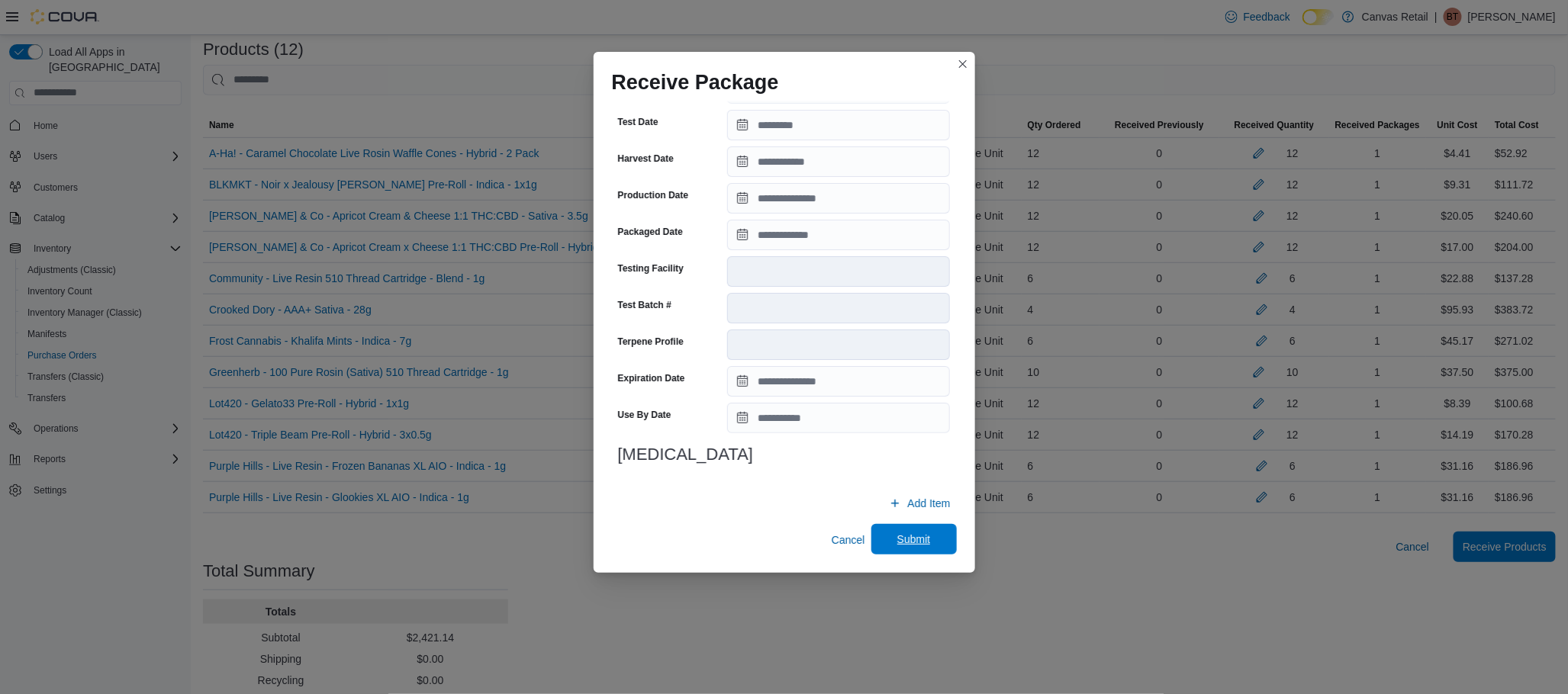
scroll to position [410, 0]
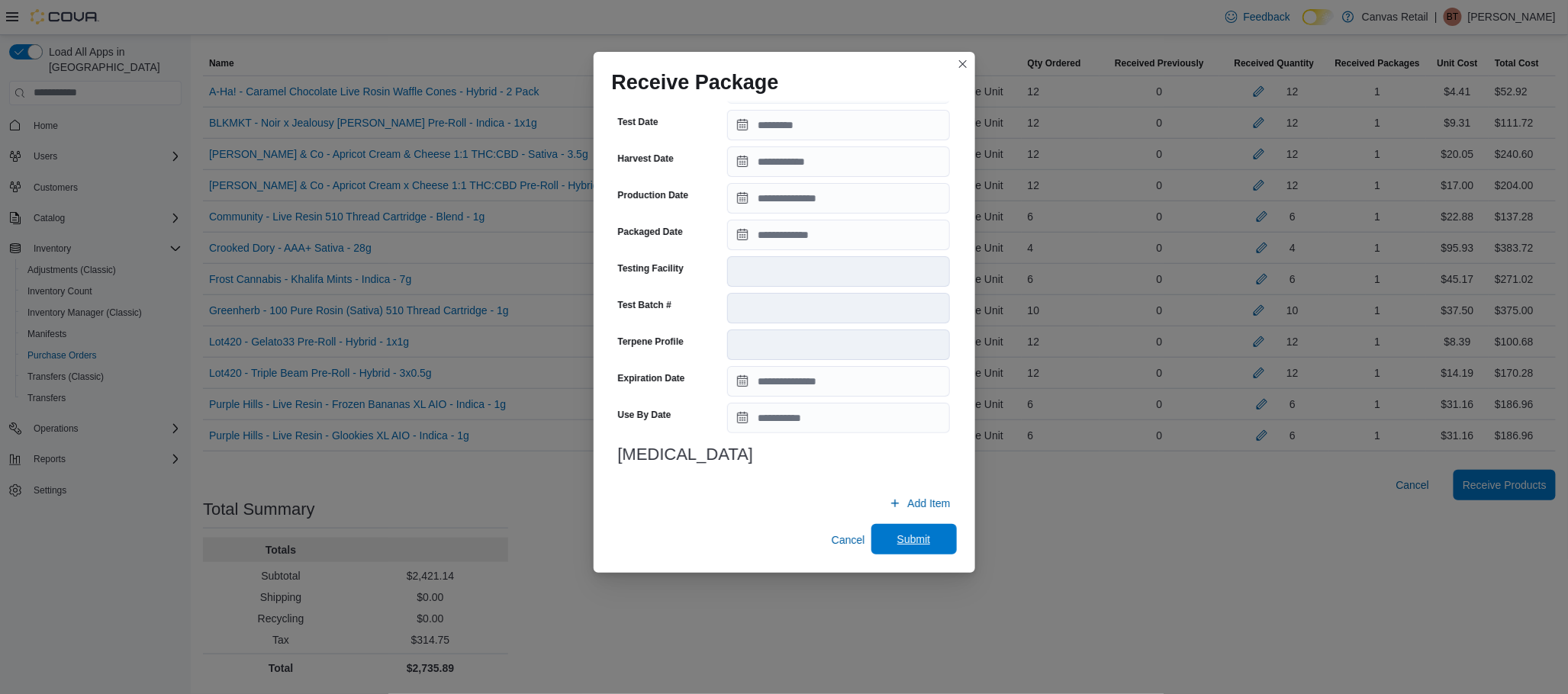
click at [915, 538] on span "Submit" at bounding box center [914, 539] width 34 height 15
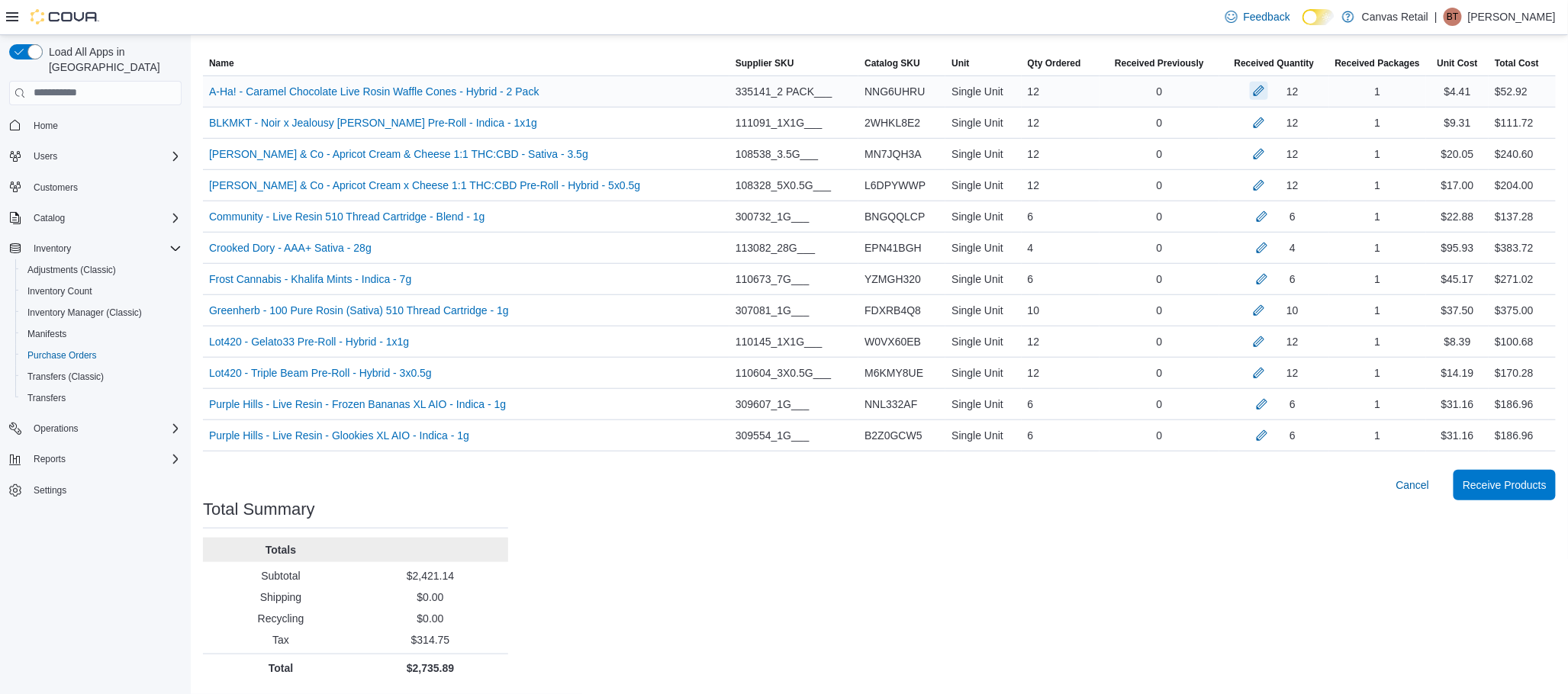
click at [1262, 89] on button "button" at bounding box center [1259, 90] width 18 height 18
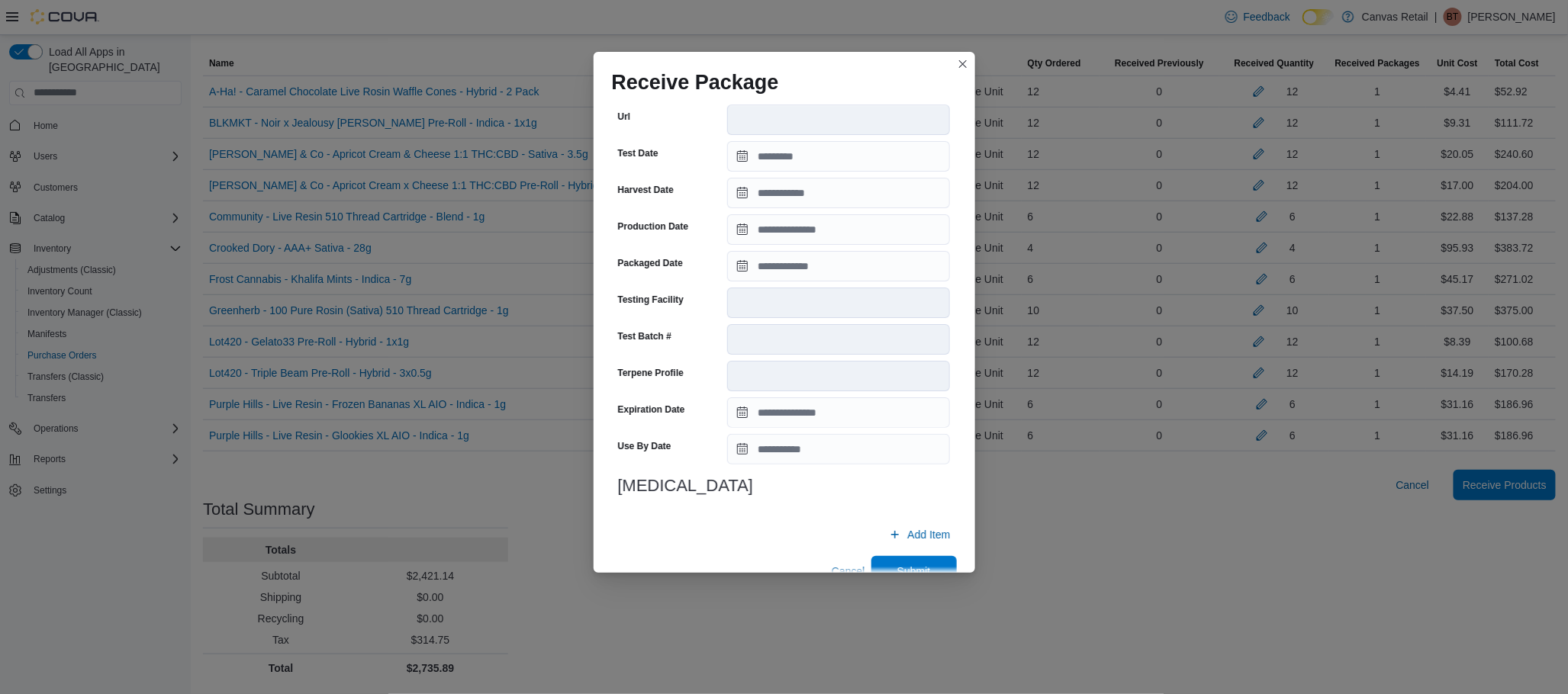
scroll to position [430, 0]
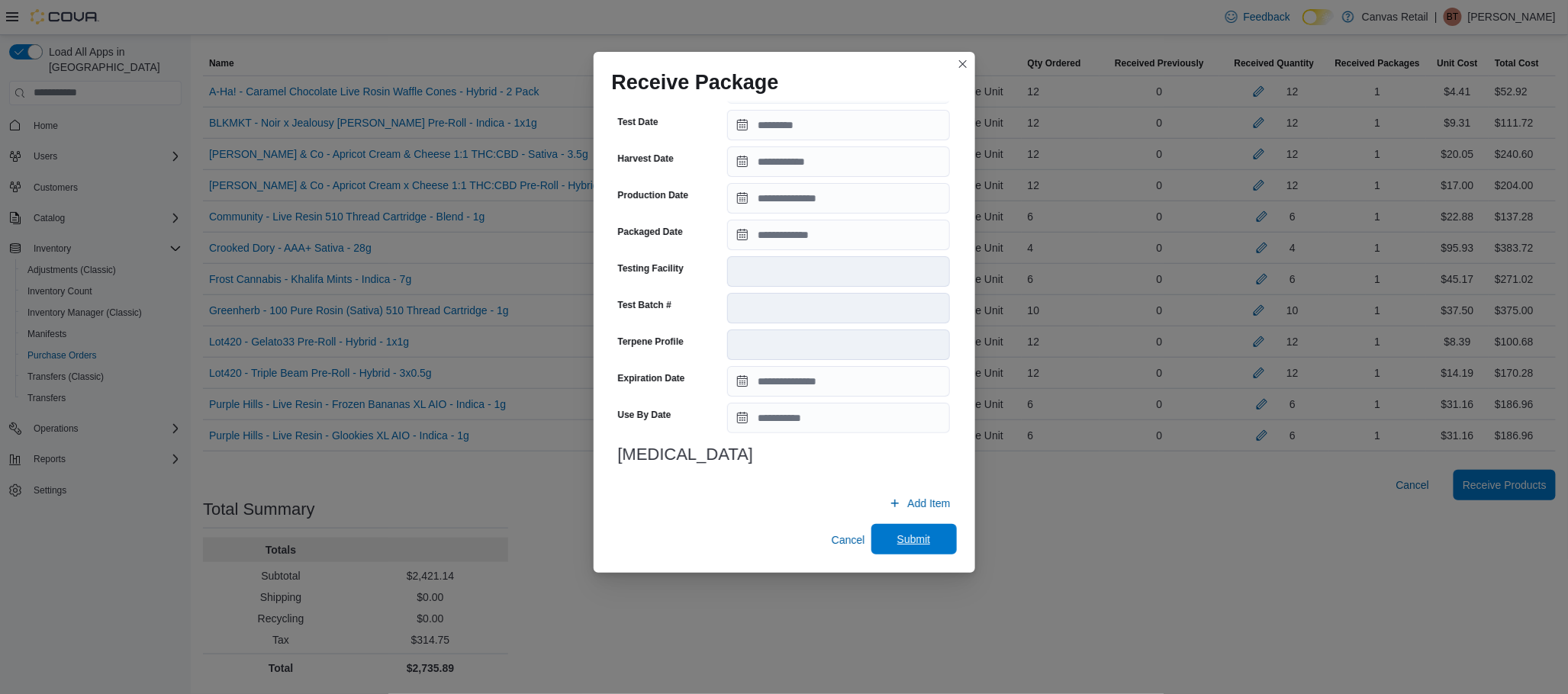
click at [922, 545] on span "Submit" at bounding box center [914, 539] width 67 height 30
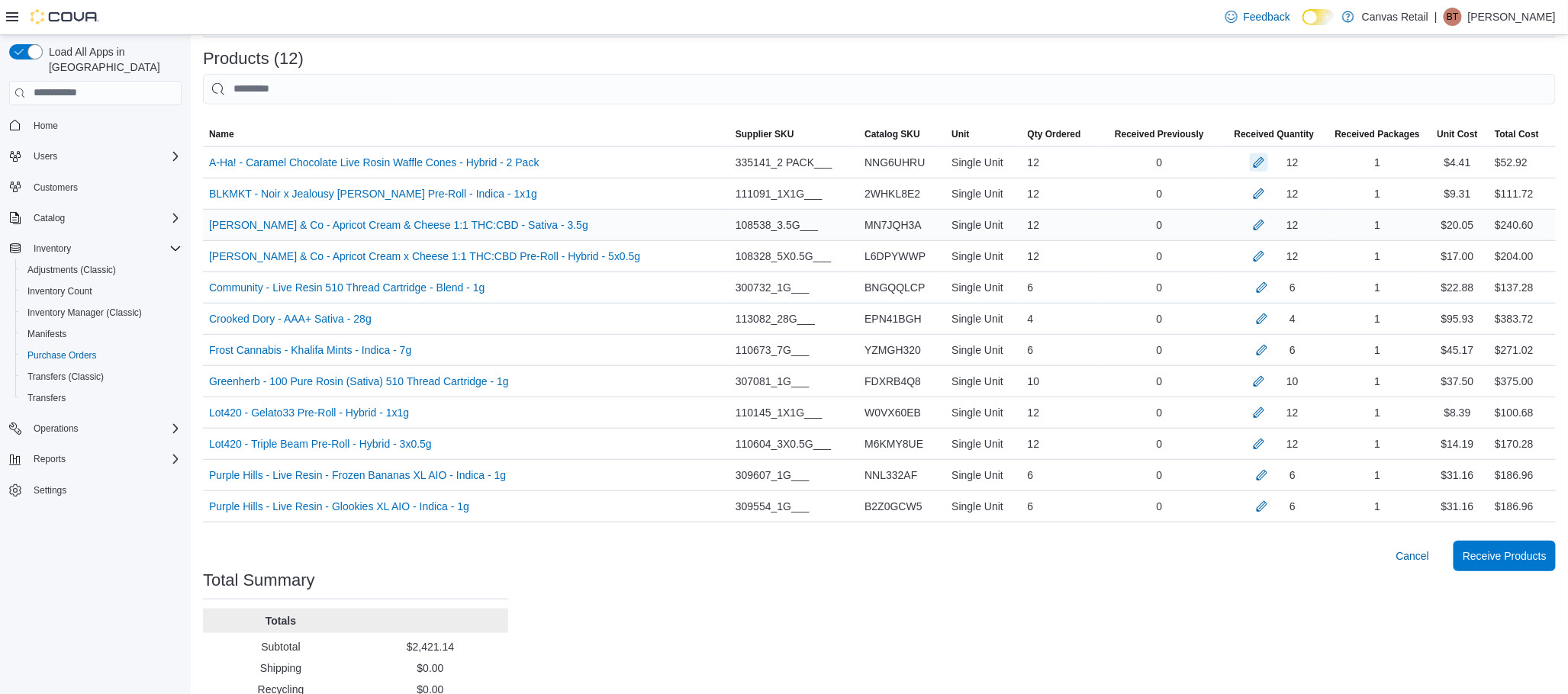
scroll to position [340, 0]
click at [1430, 546] on span "Cancel" at bounding box center [1413, 555] width 34 height 30
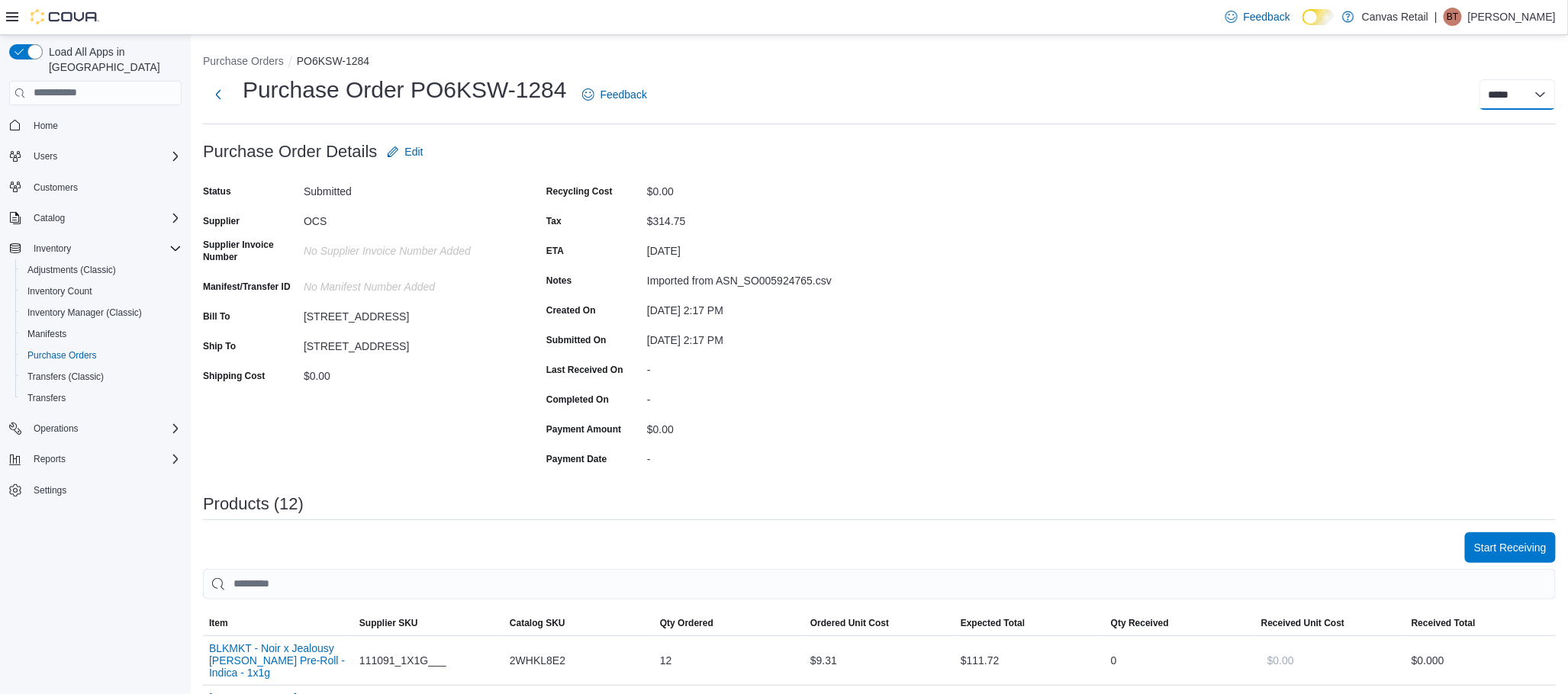
click at [1528, 98] on select "**********" at bounding box center [1518, 94] width 77 height 30
select select "**********"
select select
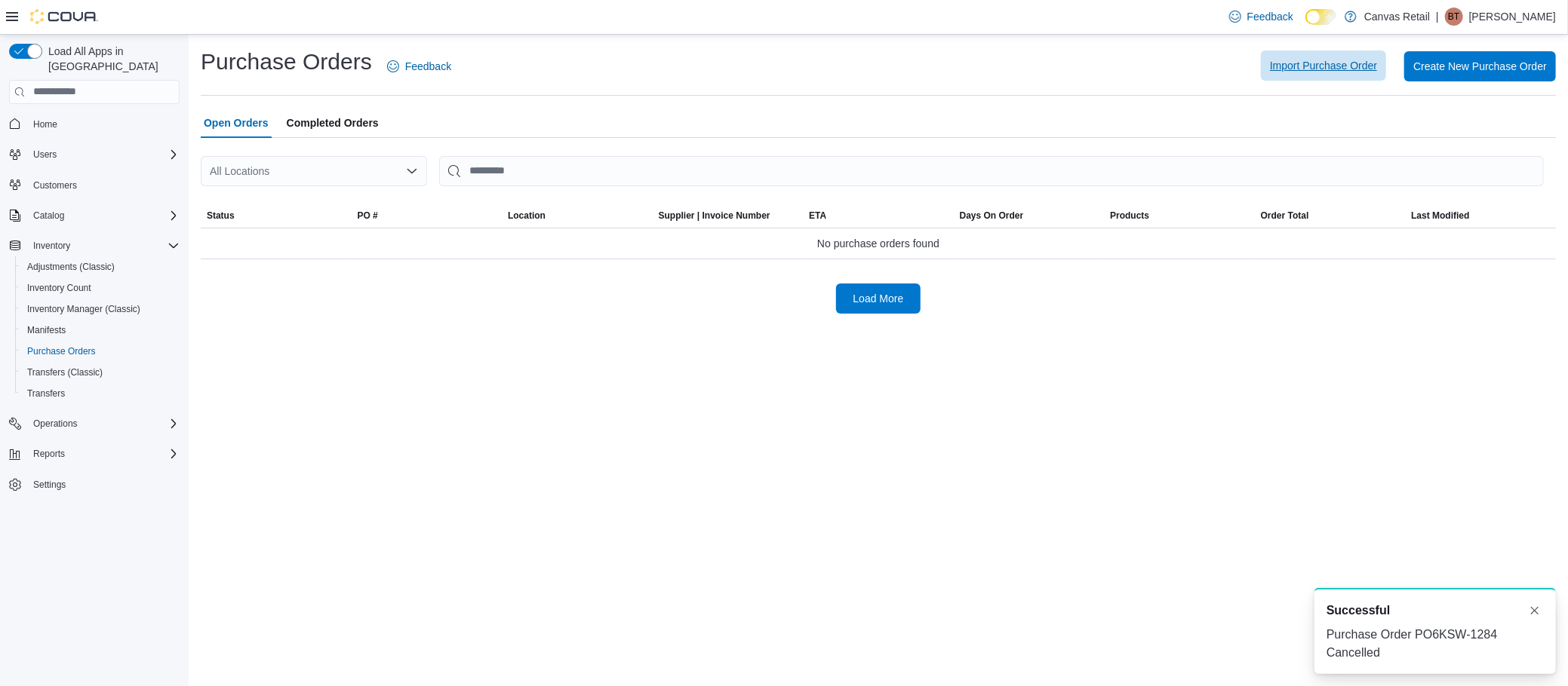
click at [1360, 72] on span "Import Purchase Order" at bounding box center [1324, 66] width 107 height 15
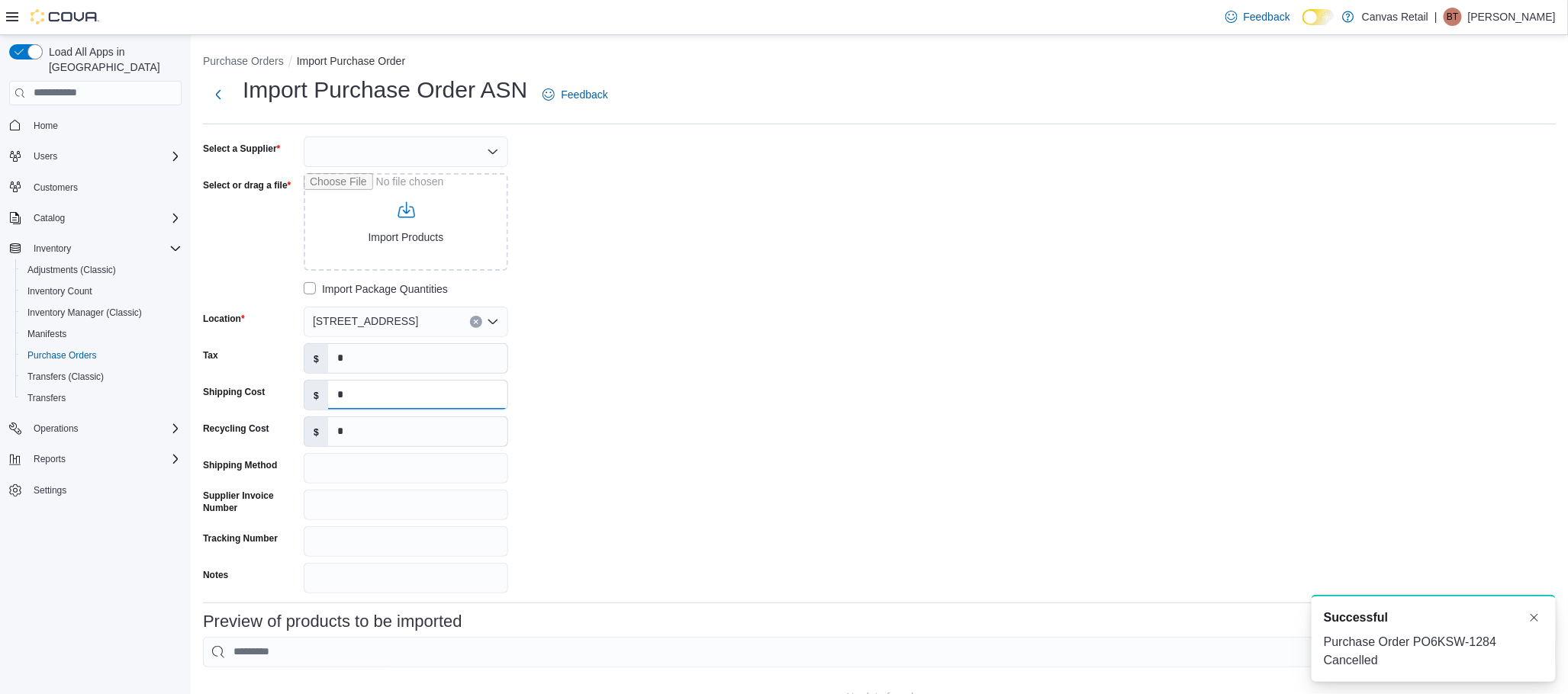
click at [367, 392] on input "*" at bounding box center [418, 395] width 179 height 29
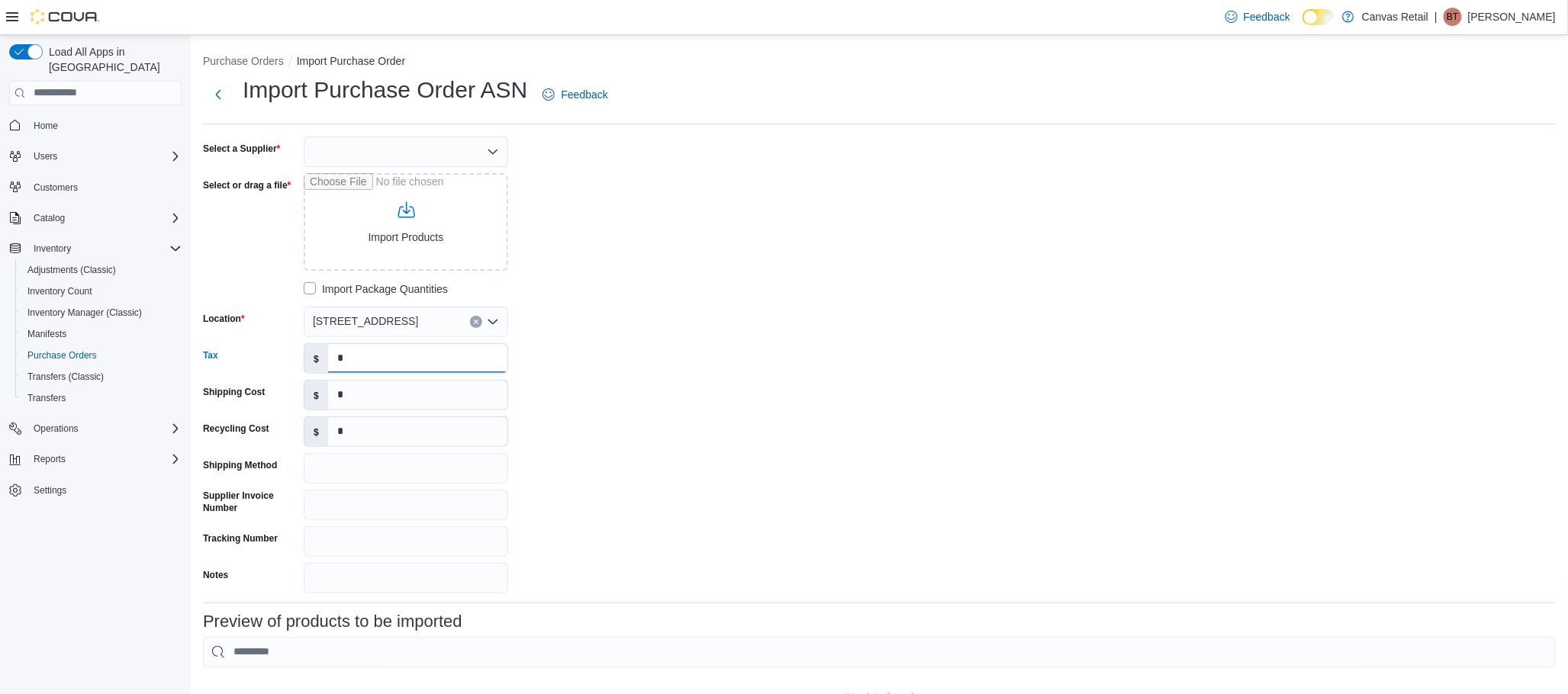
click at [379, 355] on input "*" at bounding box center [418, 359] width 179 height 29
click at [379, 355] on input "*" at bounding box center [418, 358] width 179 height 29
click at [127, 511] on nav "Home Users Customers Catalog Inventory Adjustments (Classic) Inventory Count In…" at bounding box center [95, 325] width 173 height 434
click at [374, 354] on input "*" at bounding box center [418, 358] width 179 height 29
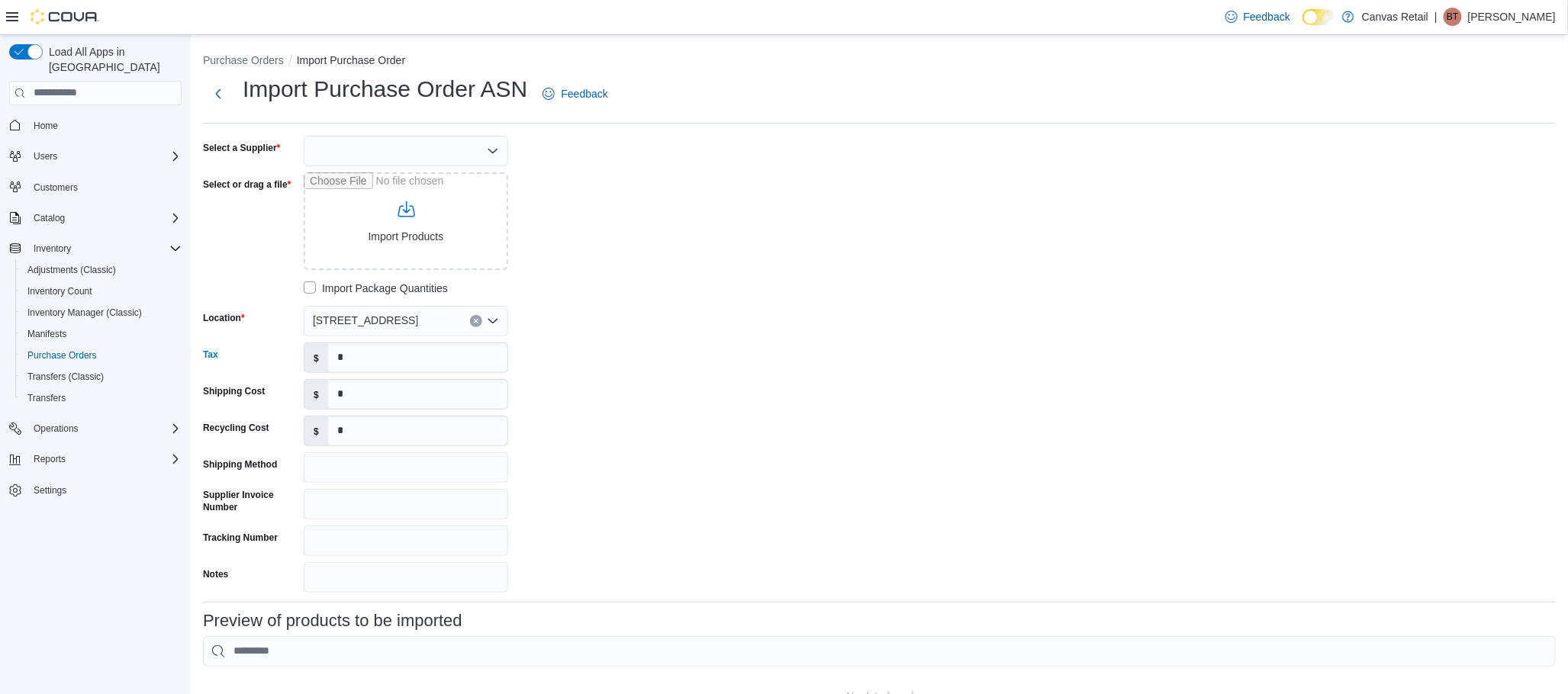
click at [374, 354] on input "*" at bounding box center [418, 358] width 179 height 29
click at [374, 355] on input "*" at bounding box center [418, 357] width 179 height 29
type input "*******"
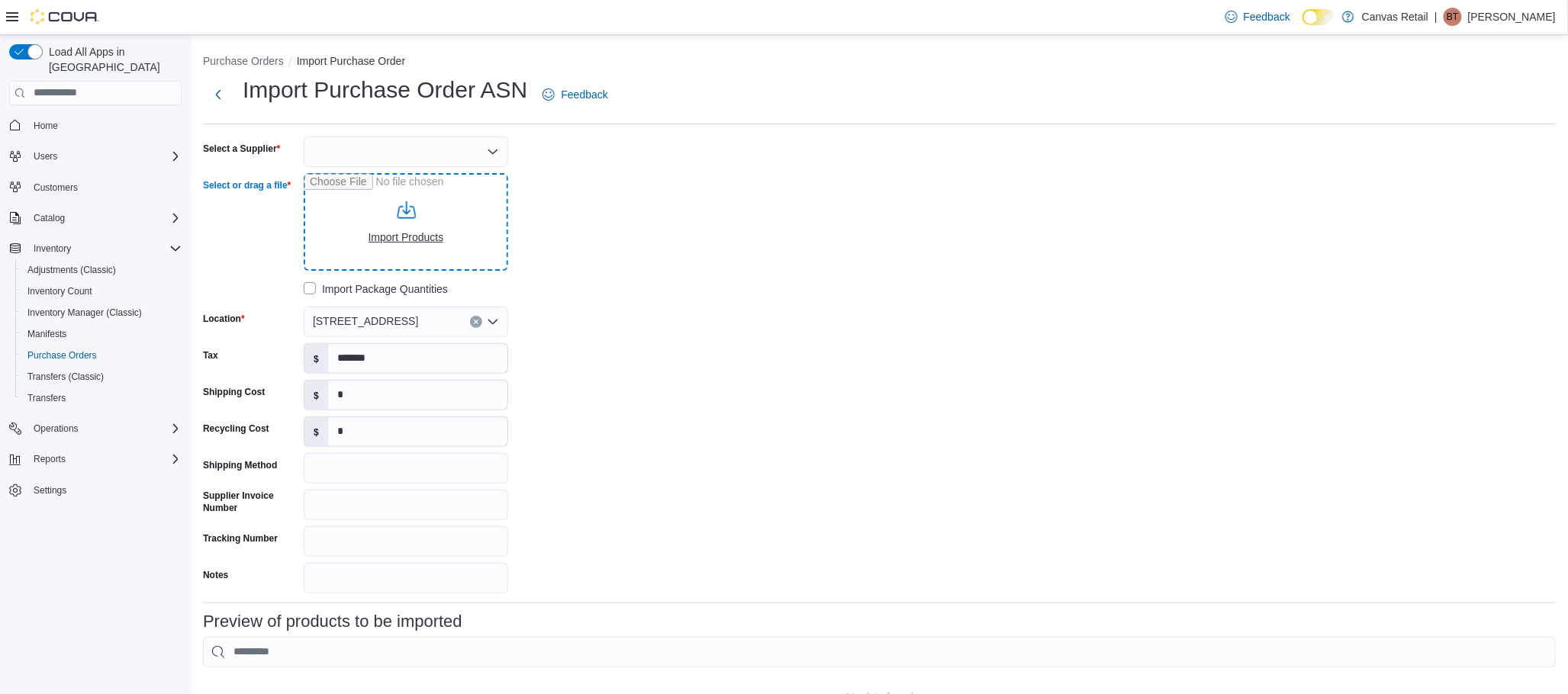
click at [465, 236] on input "Select or drag a file" at bounding box center [406, 222] width 204 height 97
type input "**********"
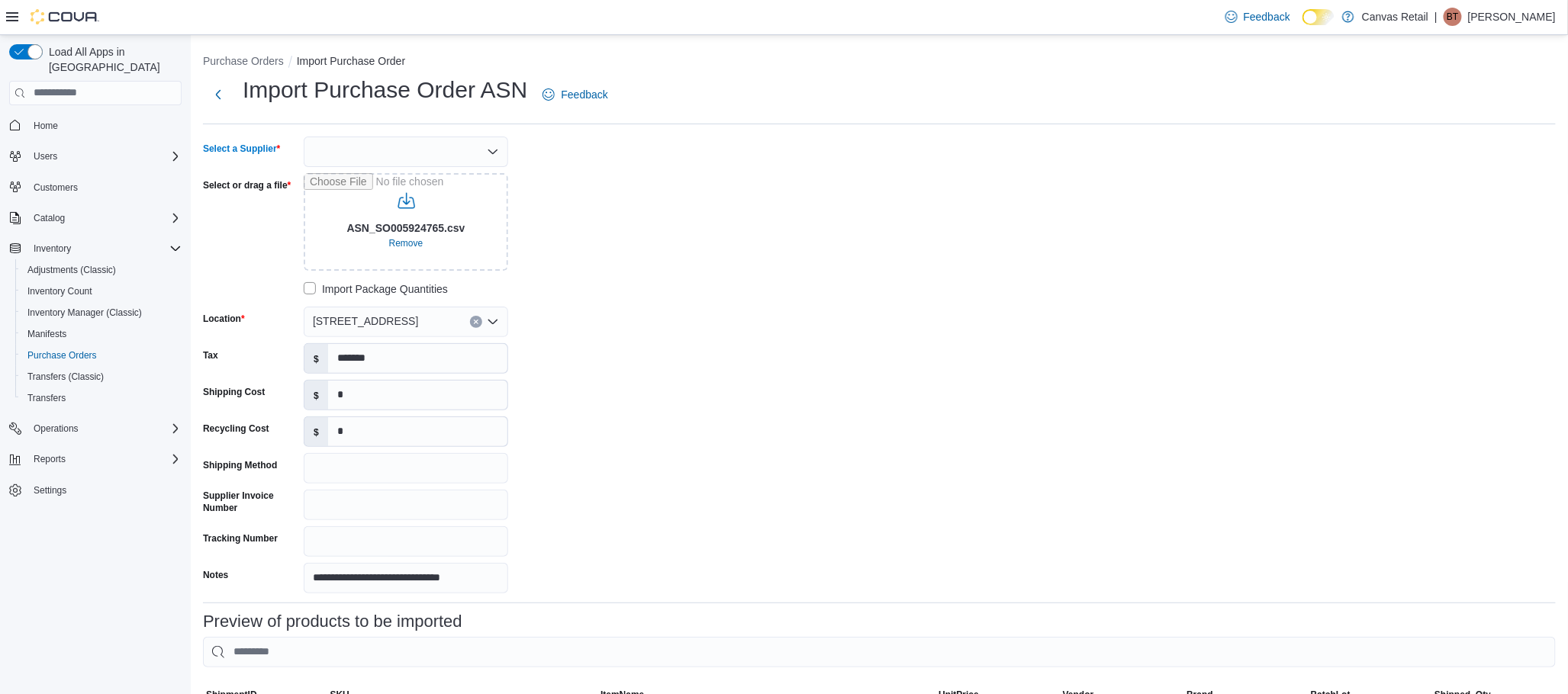
click at [379, 160] on div at bounding box center [406, 152] width 204 height 30
type input "***"
click at [388, 169] on span "OCS" at bounding box center [415, 176] width 168 height 15
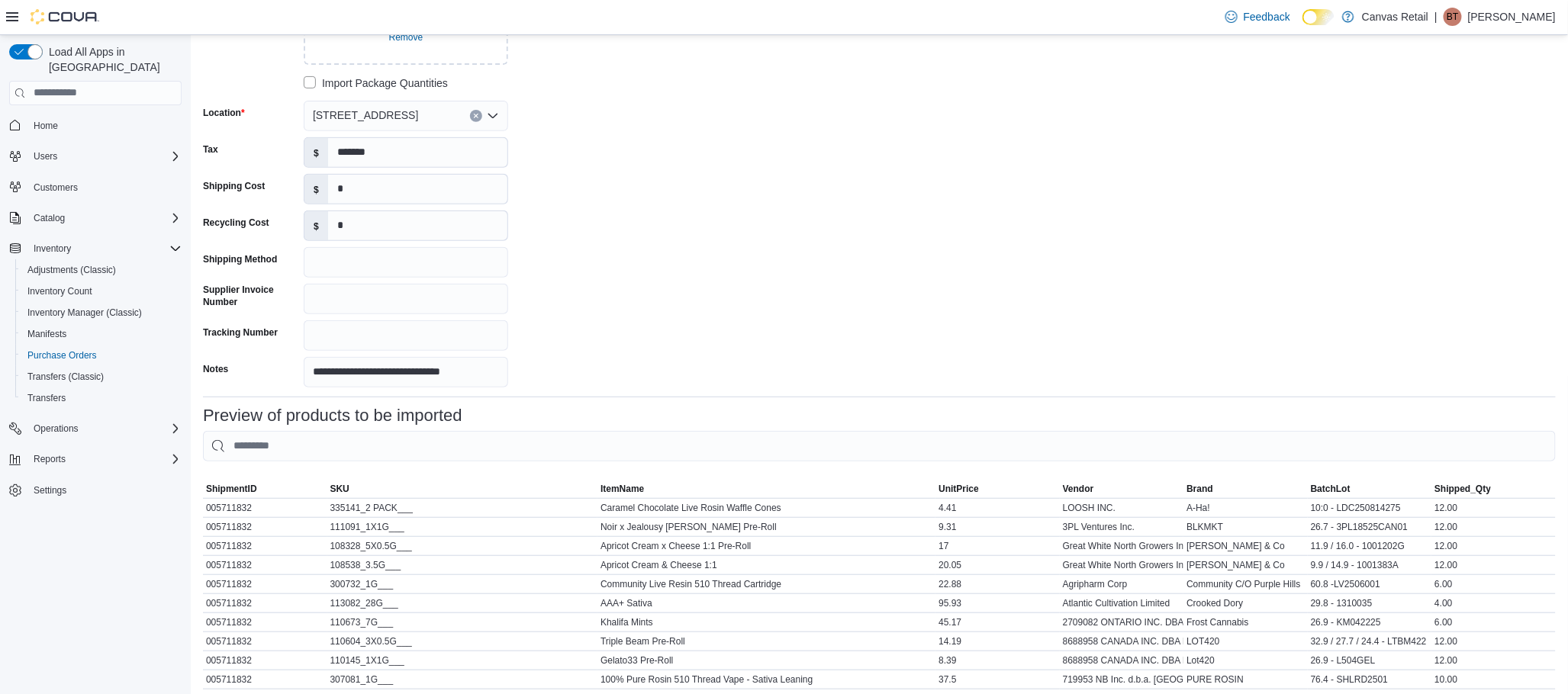
scroll to position [351, 0]
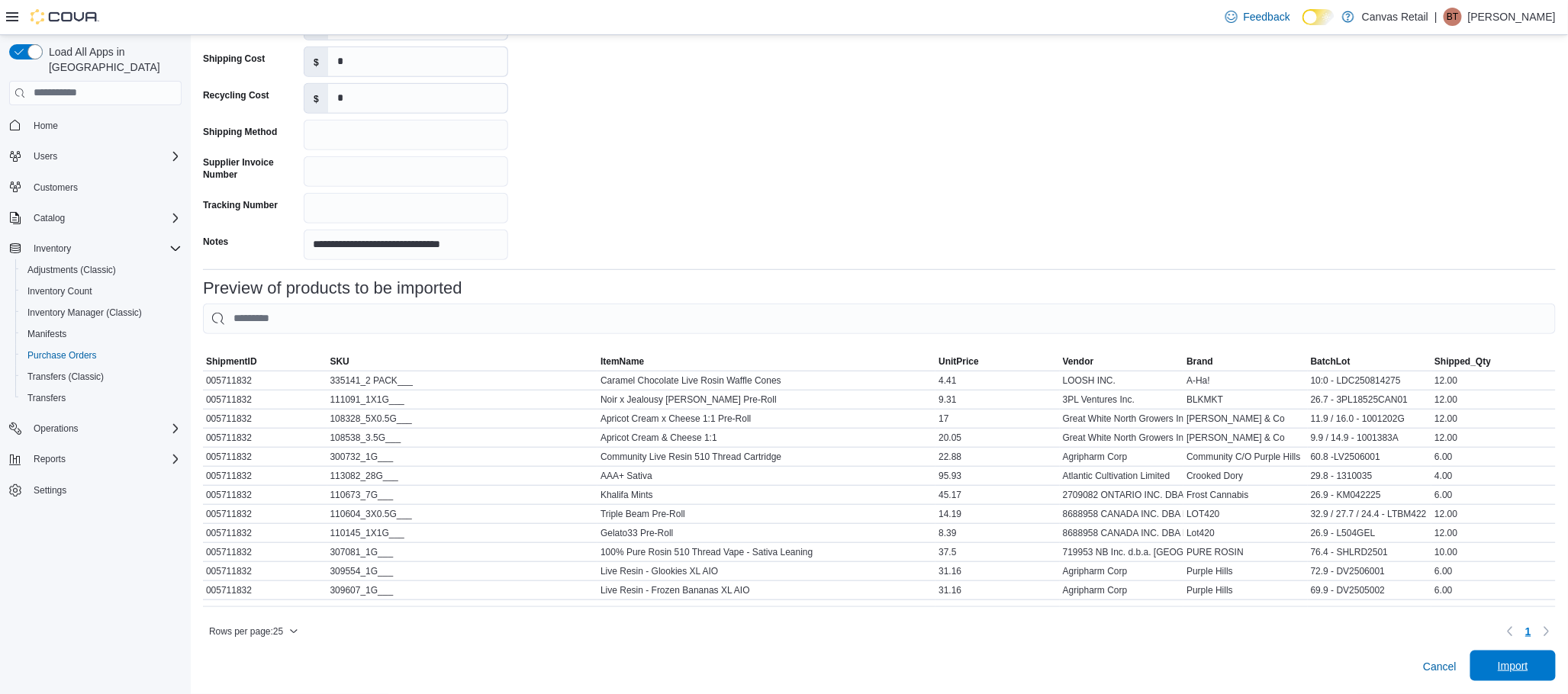
click at [1508, 658] on span "Import" at bounding box center [1513, 666] width 67 height 30
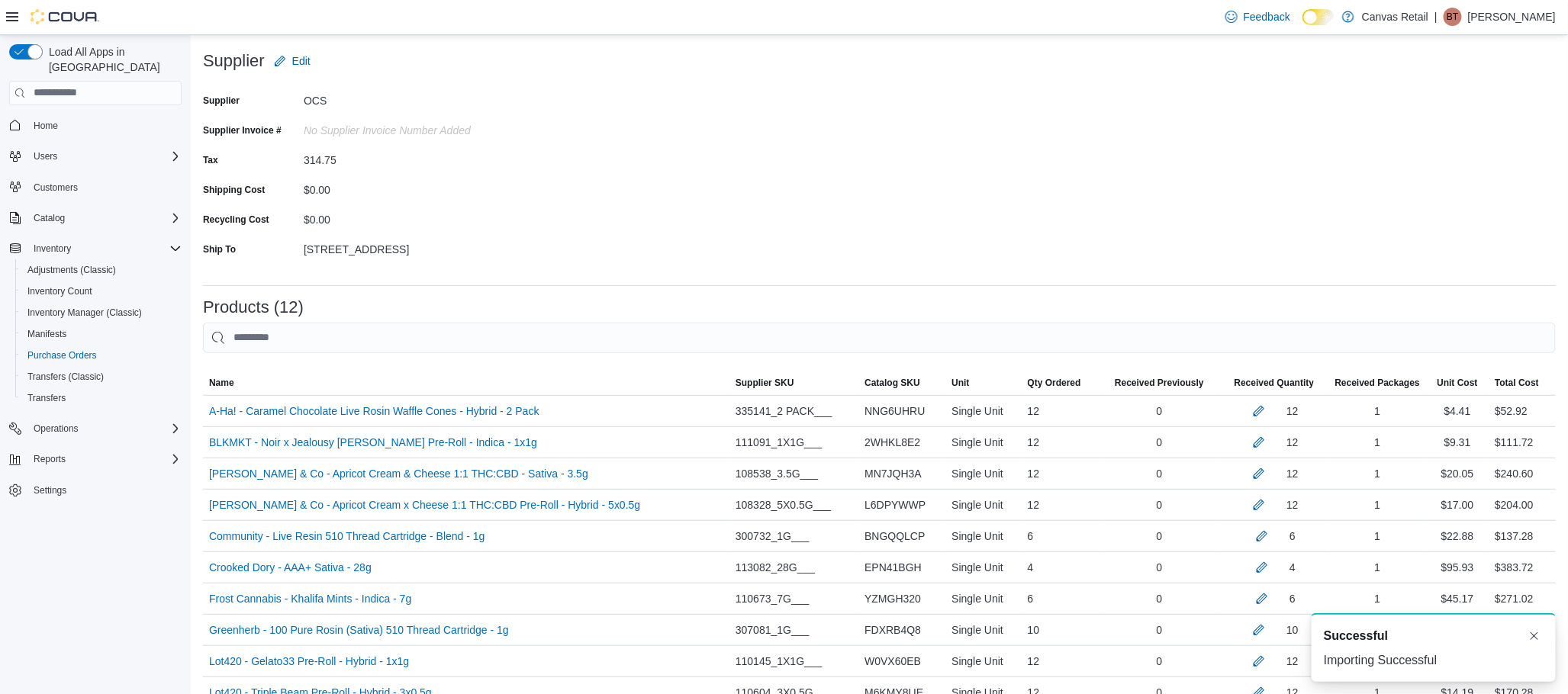
scroll to position [410, 0]
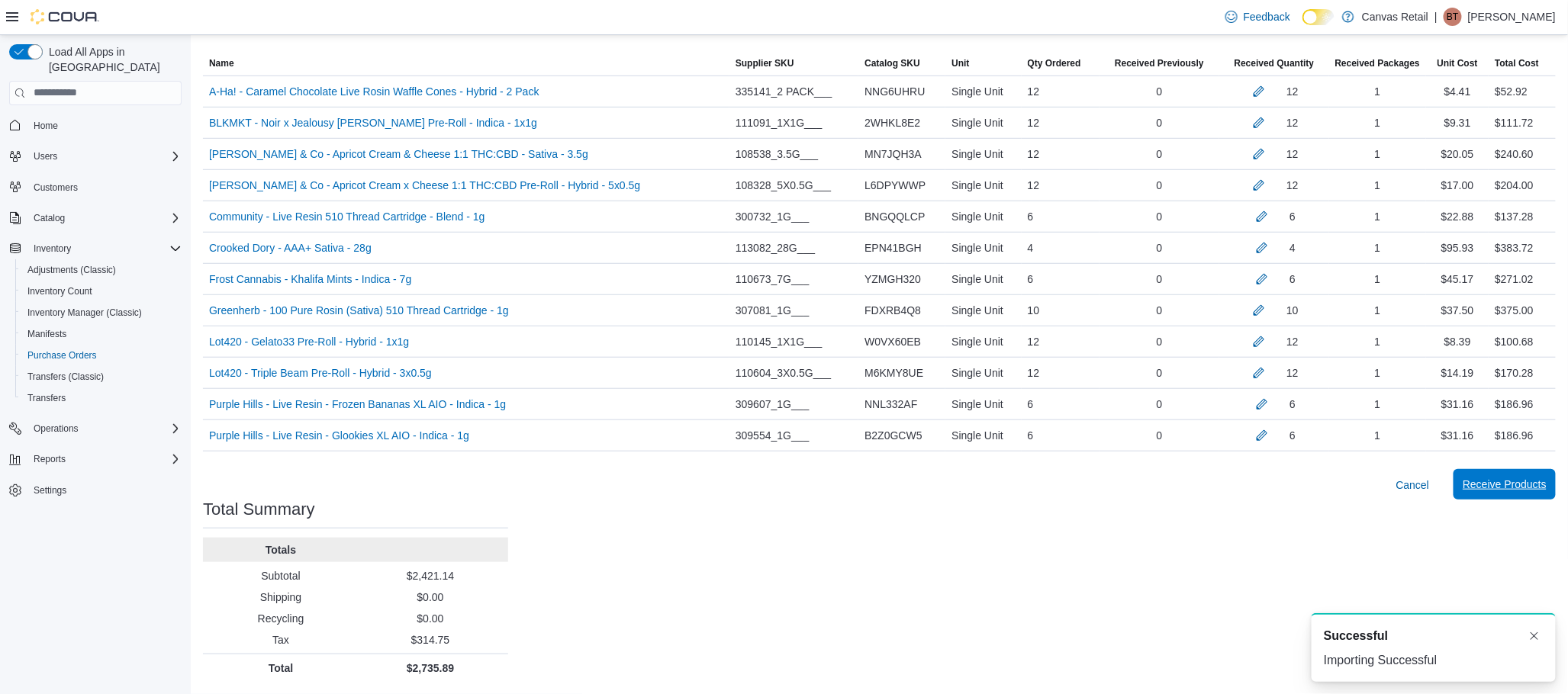
click at [1542, 484] on span "Receive Products" at bounding box center [1504, 484] width 84 height 15
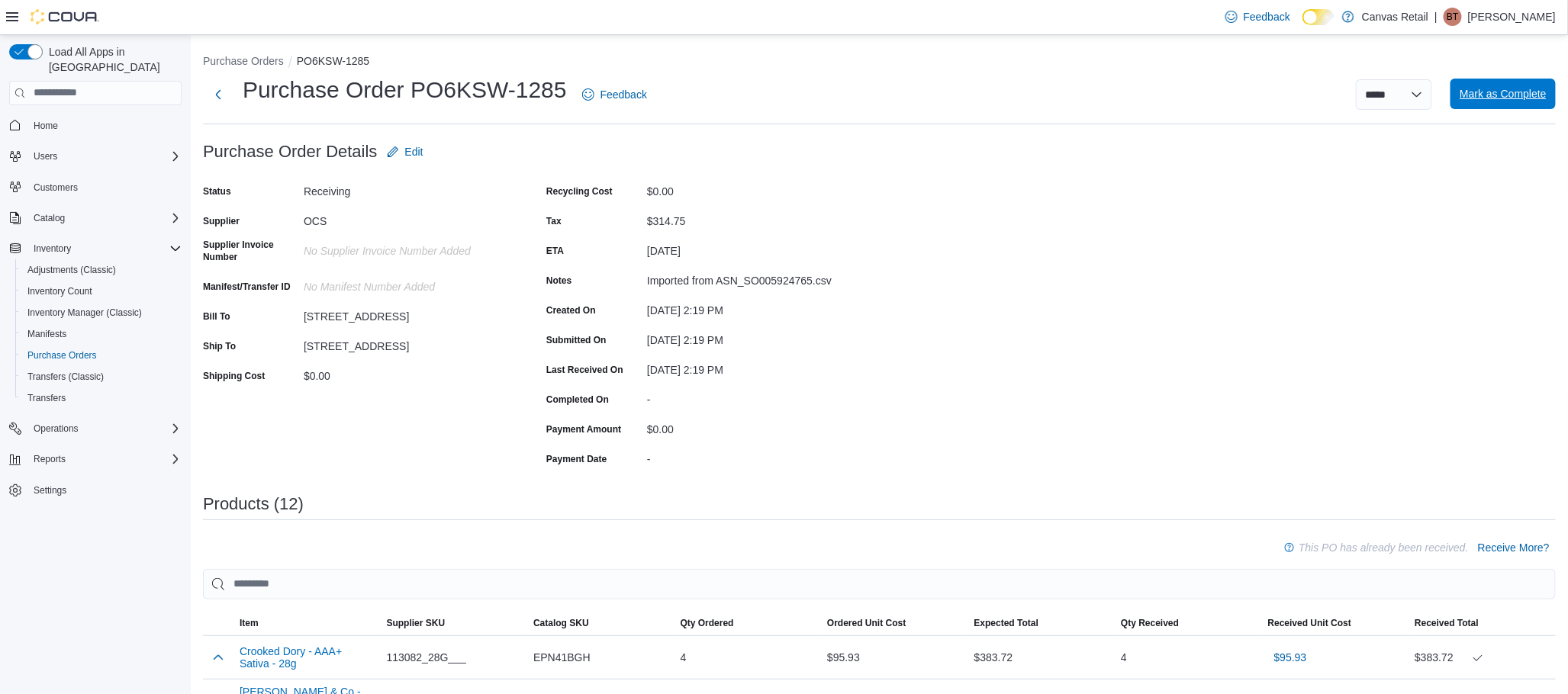
click at [1525, 94] on span "Mark as Complete" at bounding box center [1503, 93] width 87 height 15
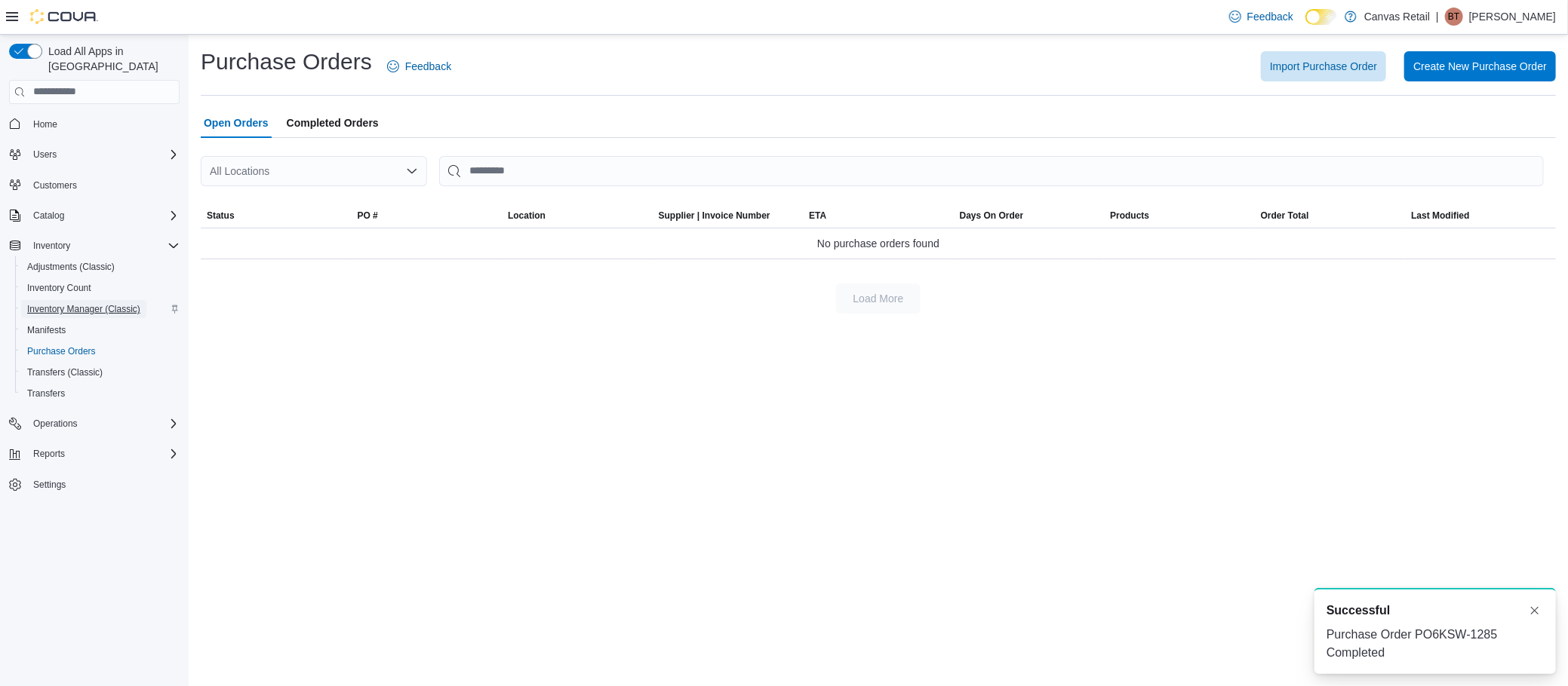
click at [70, 303] on span "Inventory Manager (Classic)" at bounding box center [83, 309] width 113 height 12
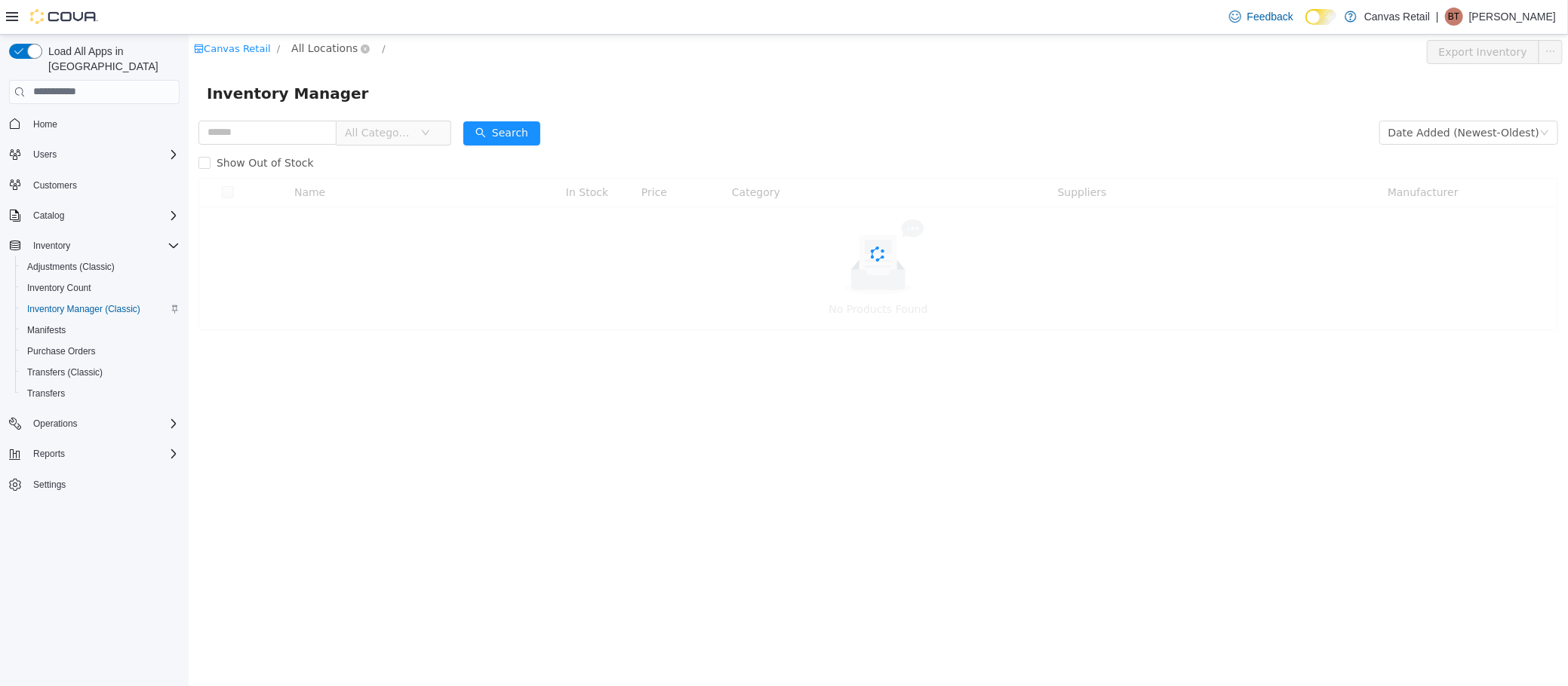
click at [322, 43] on span "All Locations" at bounding box center [324, 47] width 66 height 17
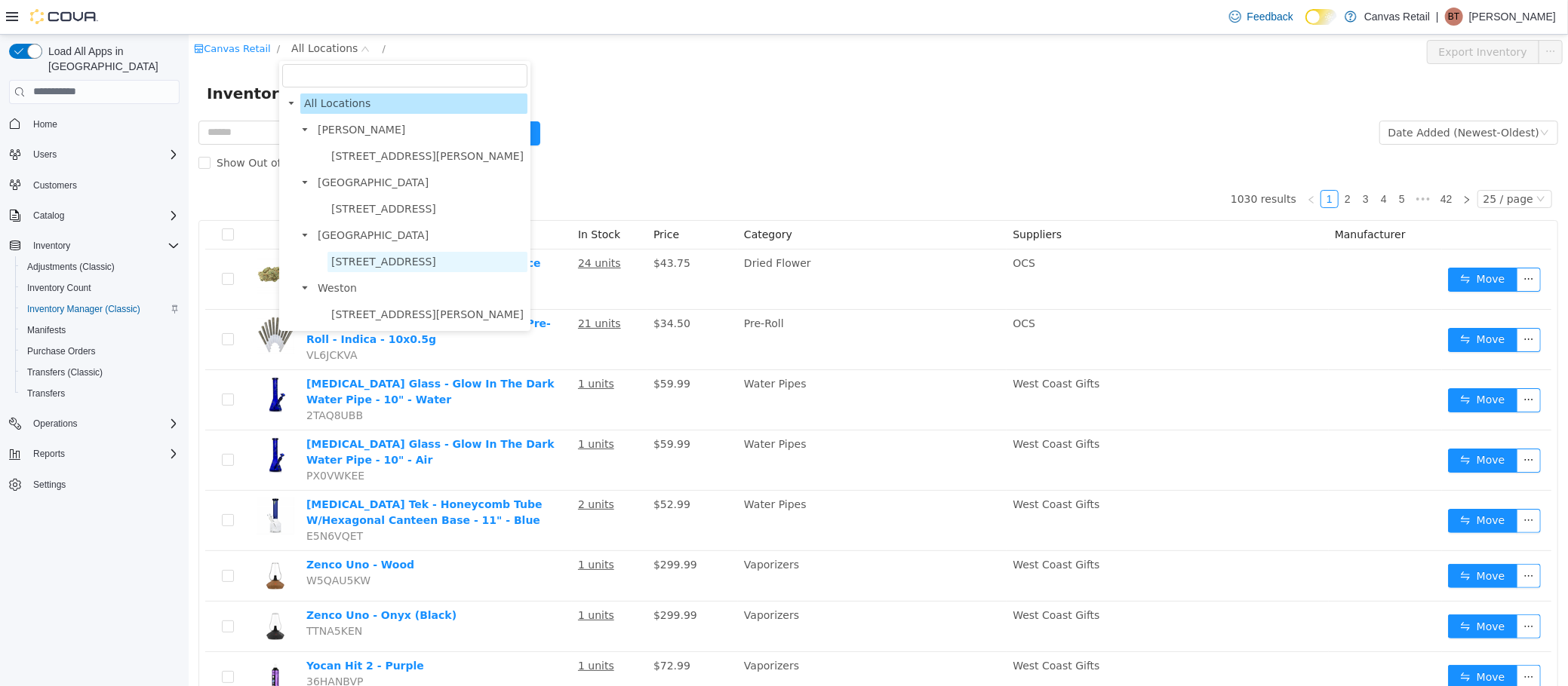
click at [354, 261] on span "171 EAST LIBERTY ST" at bounding box center [382, 261] width 105 height 12
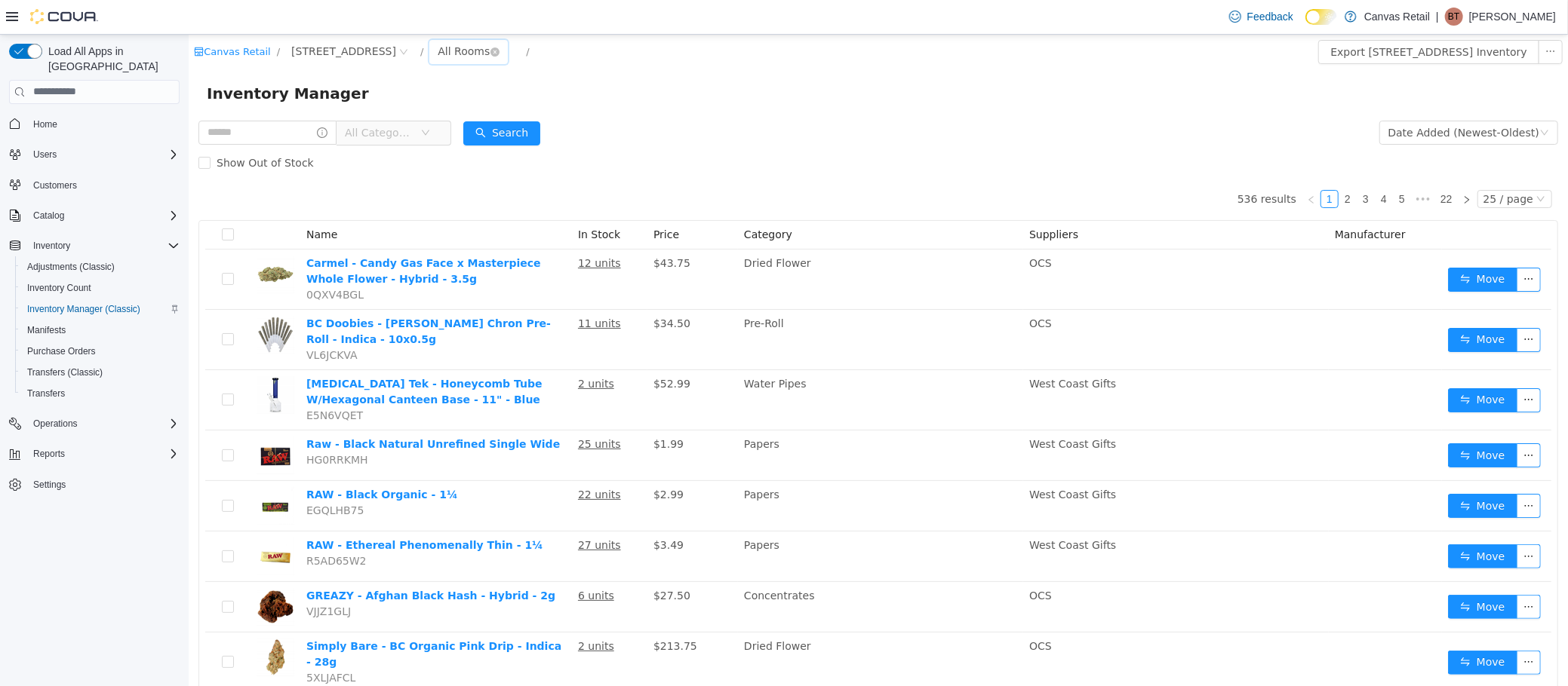
click at [437, 54] on div "All Rooms" at bounding box center [463, 51] width 52 height 23
click at [444, 129] on li "Back Stock" at bounding box center [459, 129] width 91 height 24
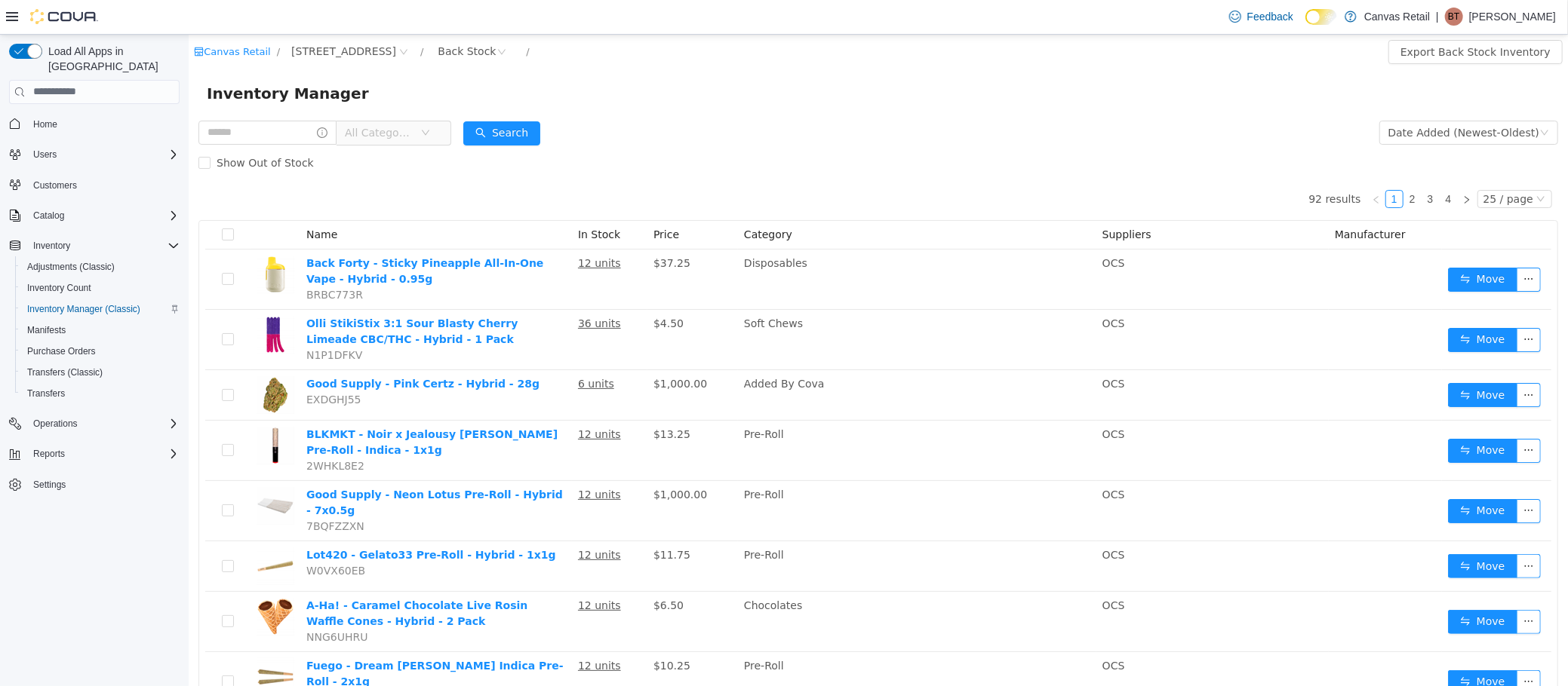
click at [393, 133] on span "All Categories" at bounding box center [378, 132] width 69 height 15
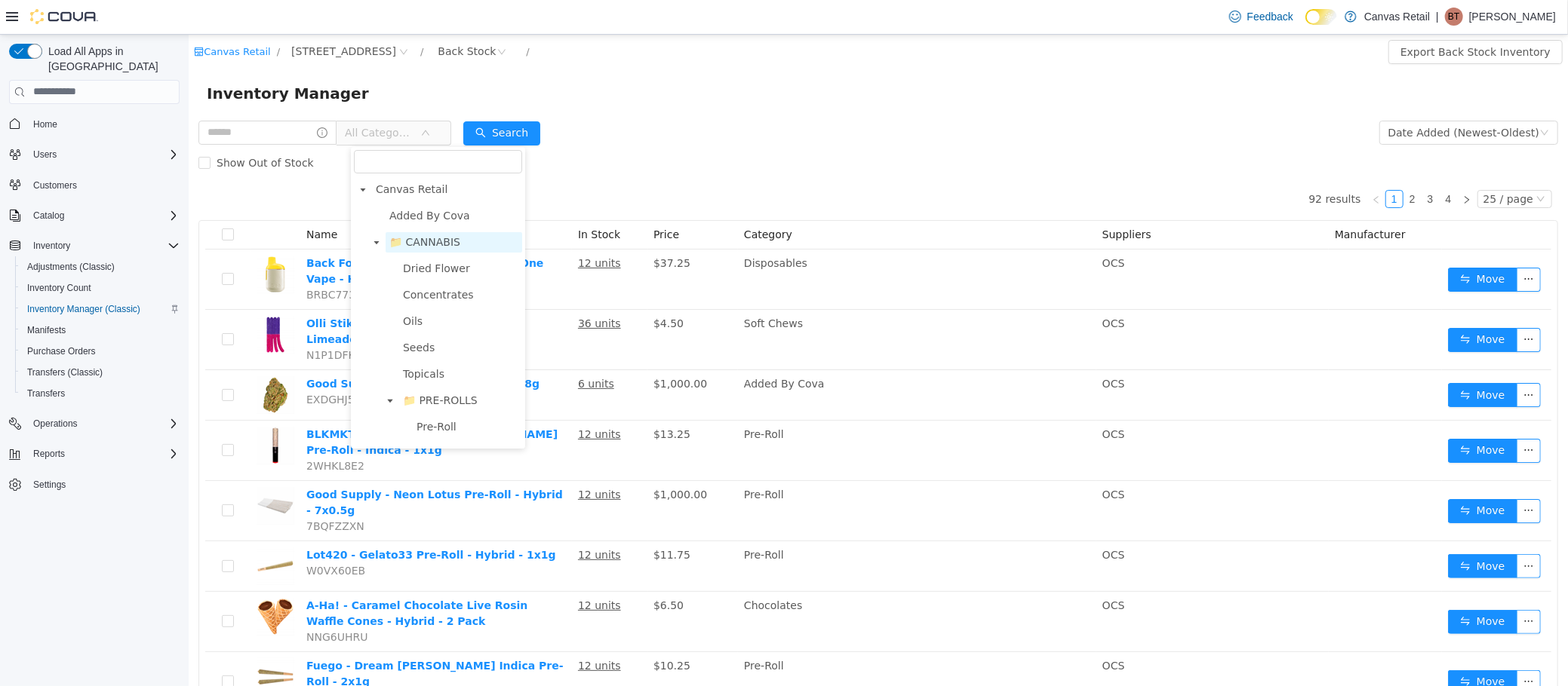
click at [408, 239] on span "📁 CANNABIS" at bounding box center [424, 241] width 71 height 12
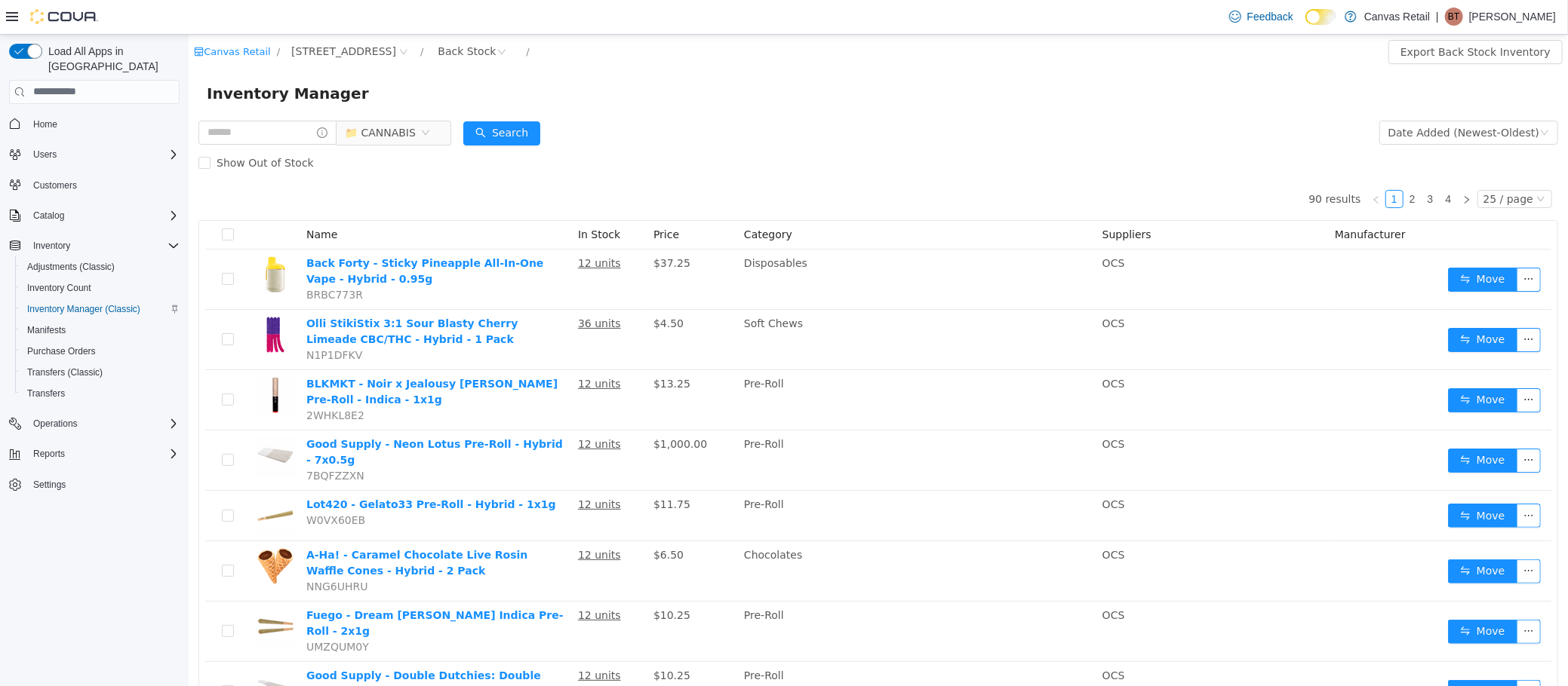
drag, startPoint x: 1119, startPoint y: 110, endPoint x: 1234, endPoint y: 142, distance: 119.4
click at [1120, 110] on div "Inventory Manager" at bounding box center [878, 92] width 1379 height 48
click at [1493, 193] on div "25 / page" at bounding box center [1507, 198] width 50 height 17
click at [1508, 287] on li "50 / page" at bounding box center [1502, 294] width 73 height 24
click at [1485, 126] on div "Date Added (Newest-Oldest)" at bounding box center [1463, 132] width 151 height 23
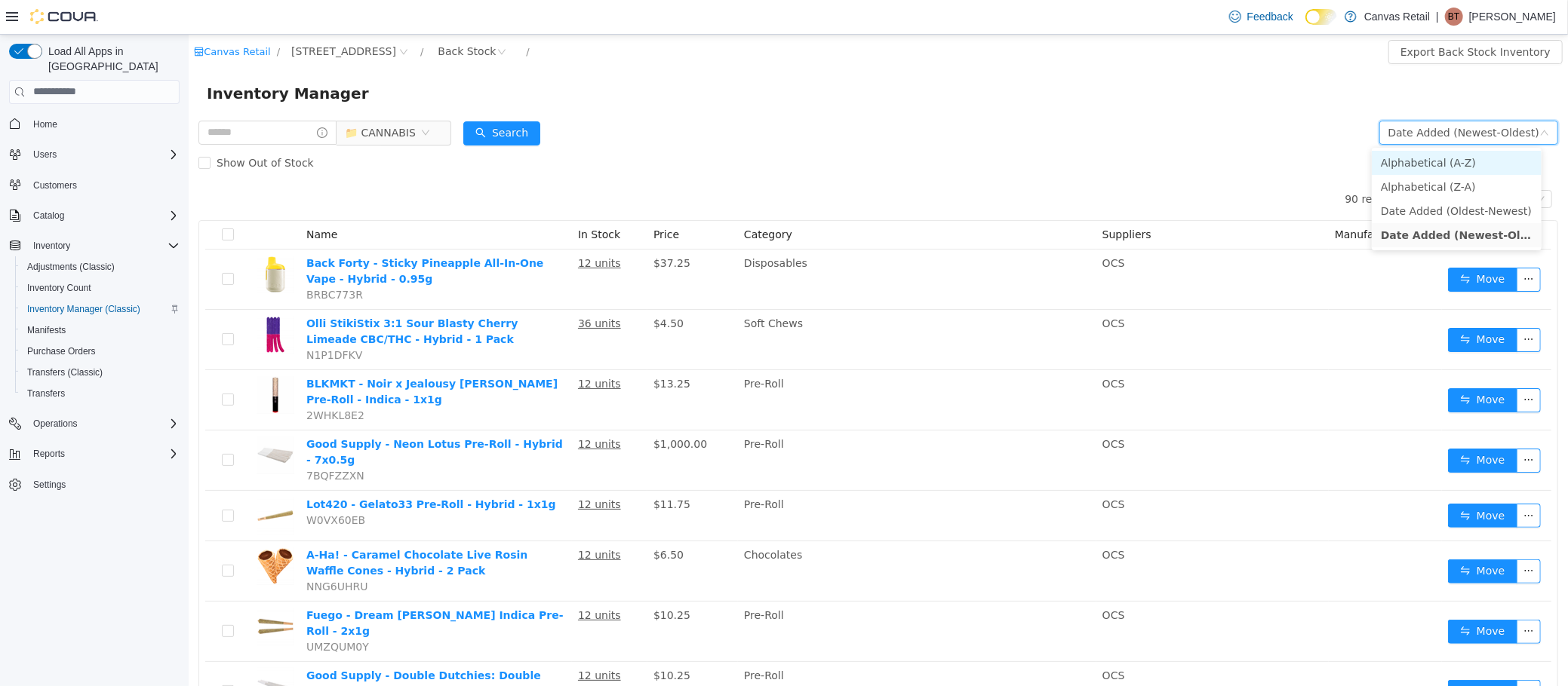
click at [1487, 156] on li "Alphabetical (A-Z)" at bounding box center [1456, 162] width 170 height 24
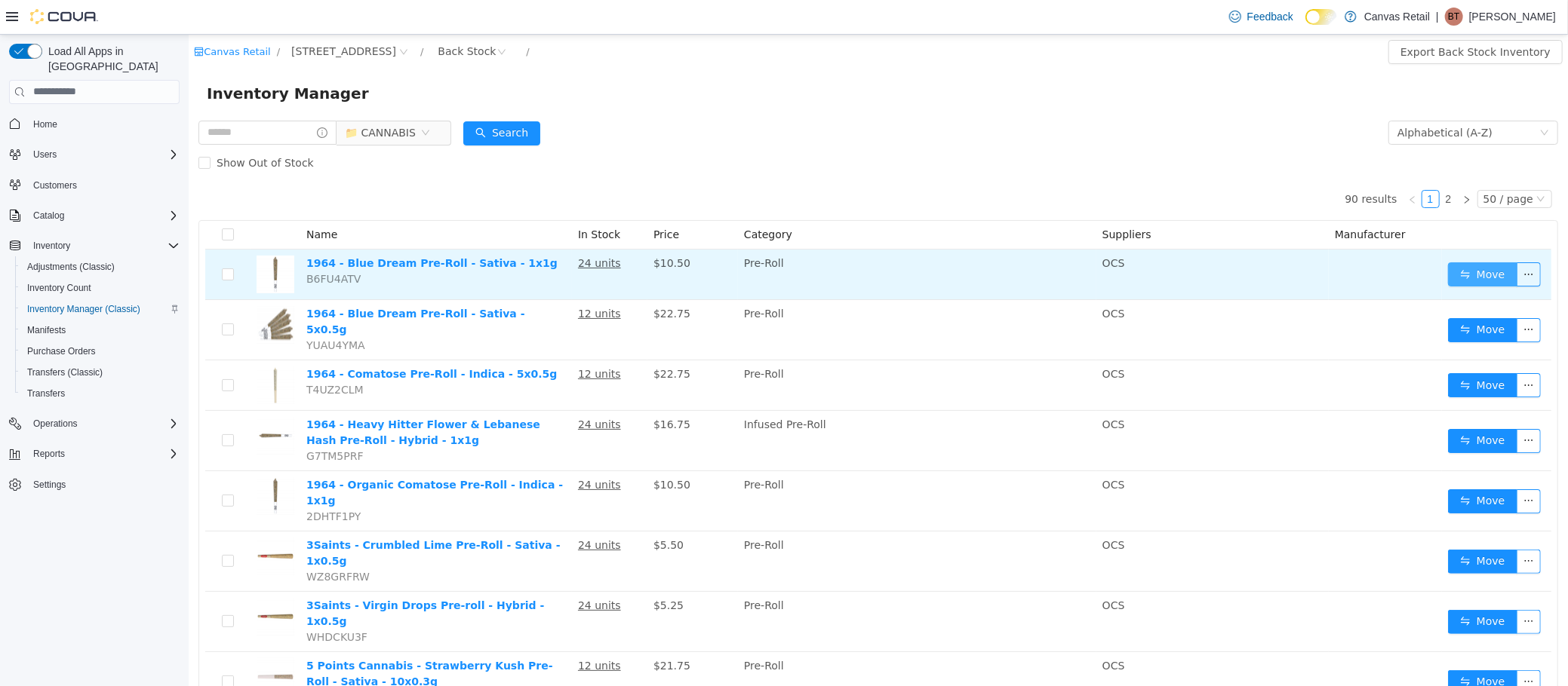
click at [1457, 276] on button "Move" at bounding box center [1482, 273] width 70 height 24
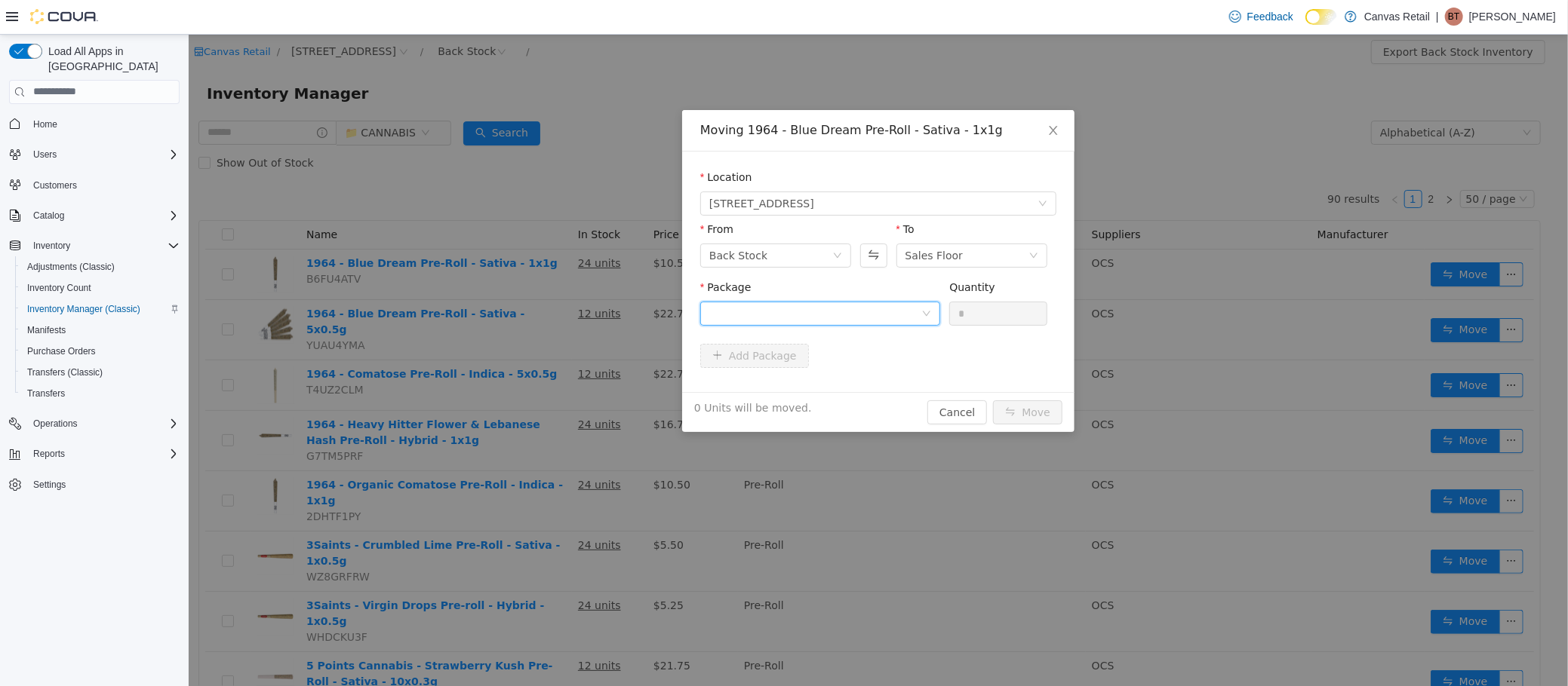
click at [853, 321] on div at bounding box center [814, 313] width 212 height 23
click at [846, 371] on li "18.1 - MXXP1E012 Quantity : 24 Units" at bounding box center [819, 376] width 240 height 41
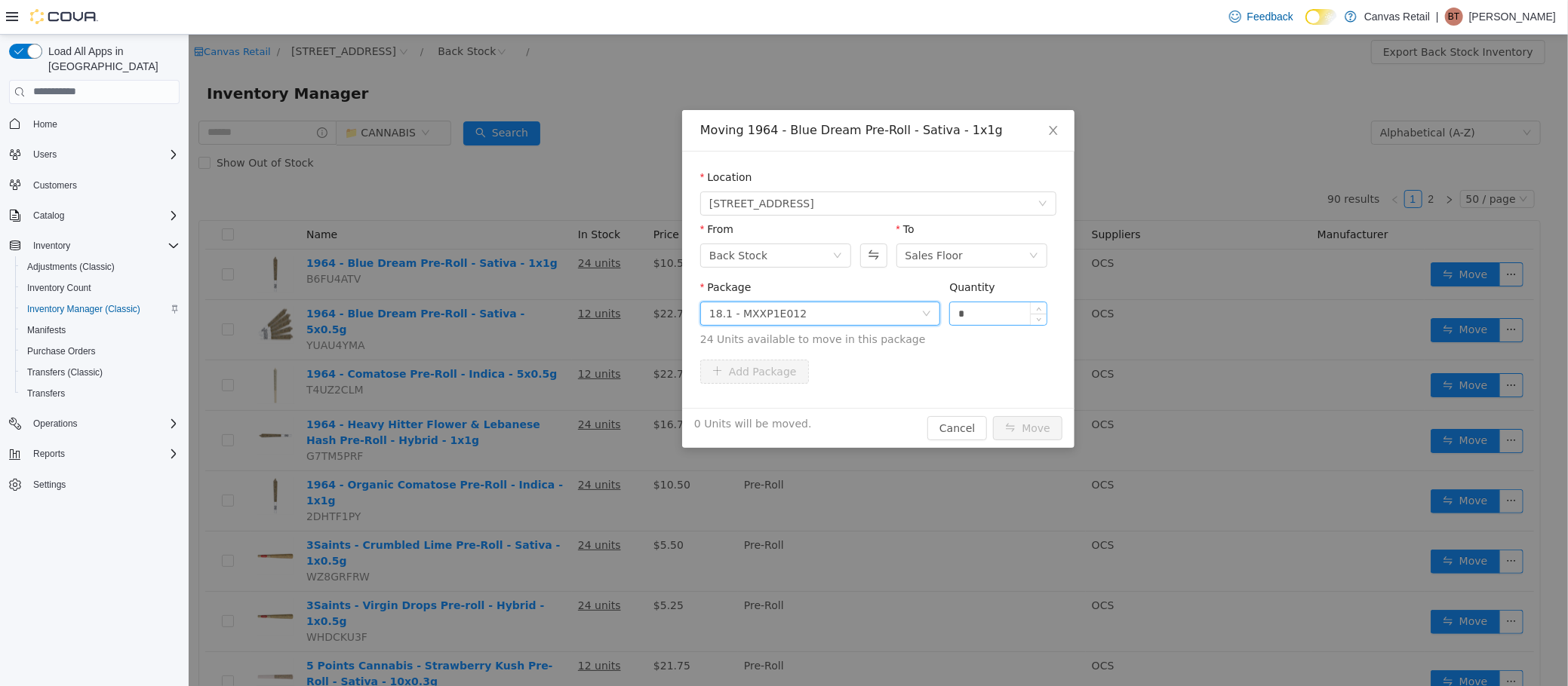
click at [980, 303] on input "*" at bounding box center [998, 313] width 96 height 23
type input "***"
click at [992, 415] on button "Move" at bounding box center [1027, 427] width 70 height 24
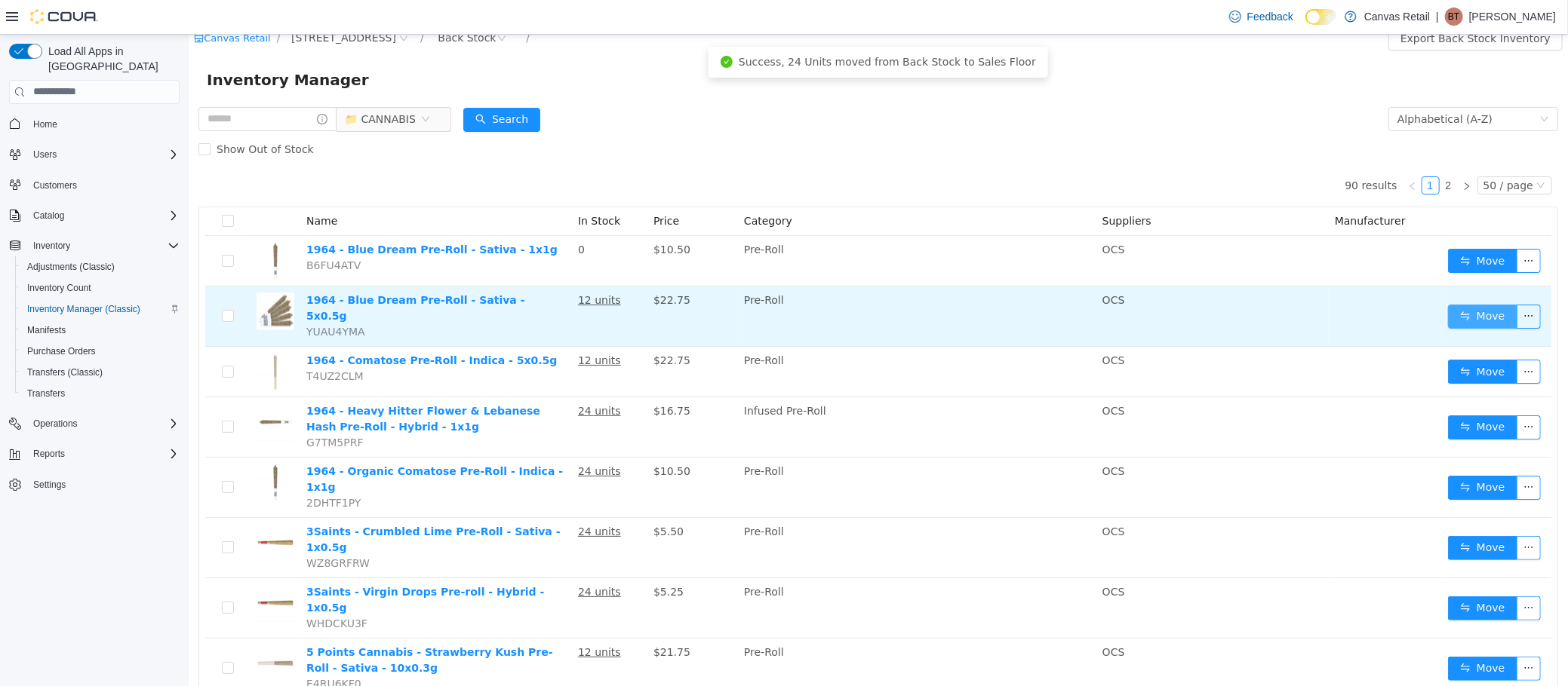
scroll to position [14, 0]
click at [1459, 313] on button "Move" at bounding box center [1482, 315] width 70 height 24
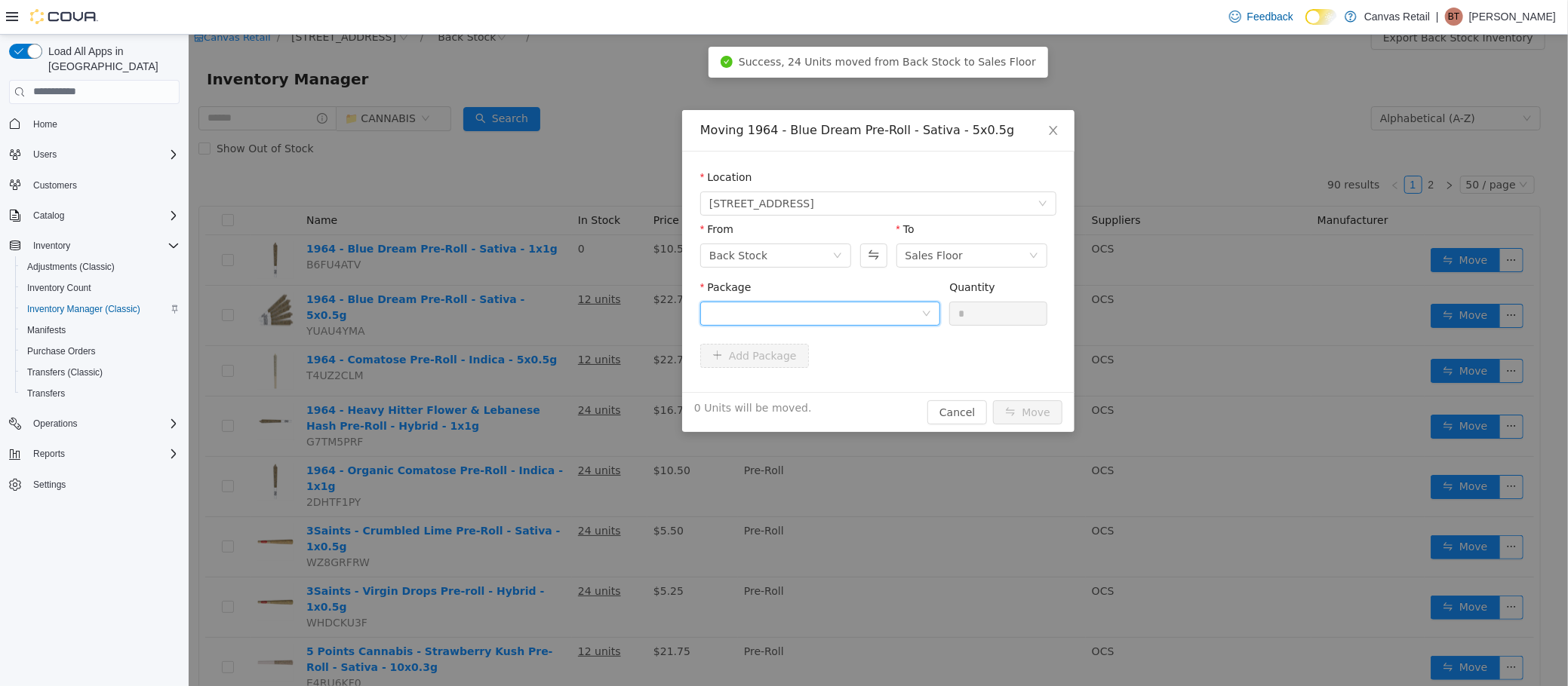
click at [866, 307] on div at bounding box center [814, 313] width 212 height 23
click at [856, 384] on li "18.1 - MXXP1E012 Quantity : 12 Units" at bounding box center [819, 376] width 240 height 41
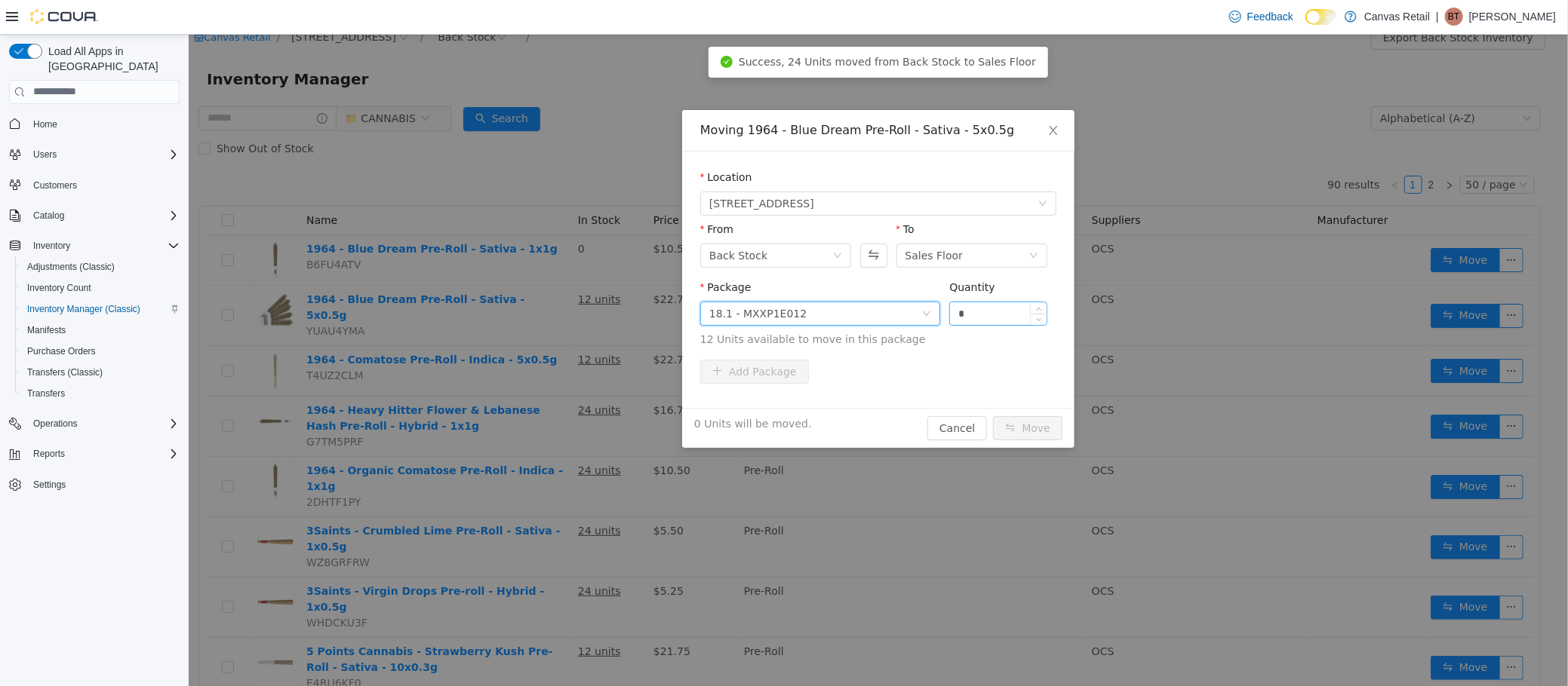
click at [980, 317] on input "*" at bounding box center [998, 313] width 96 height 23
type input "***"
click at [992, 415] on button "Move" at bounding box center [1027, 427] width 70 height 24
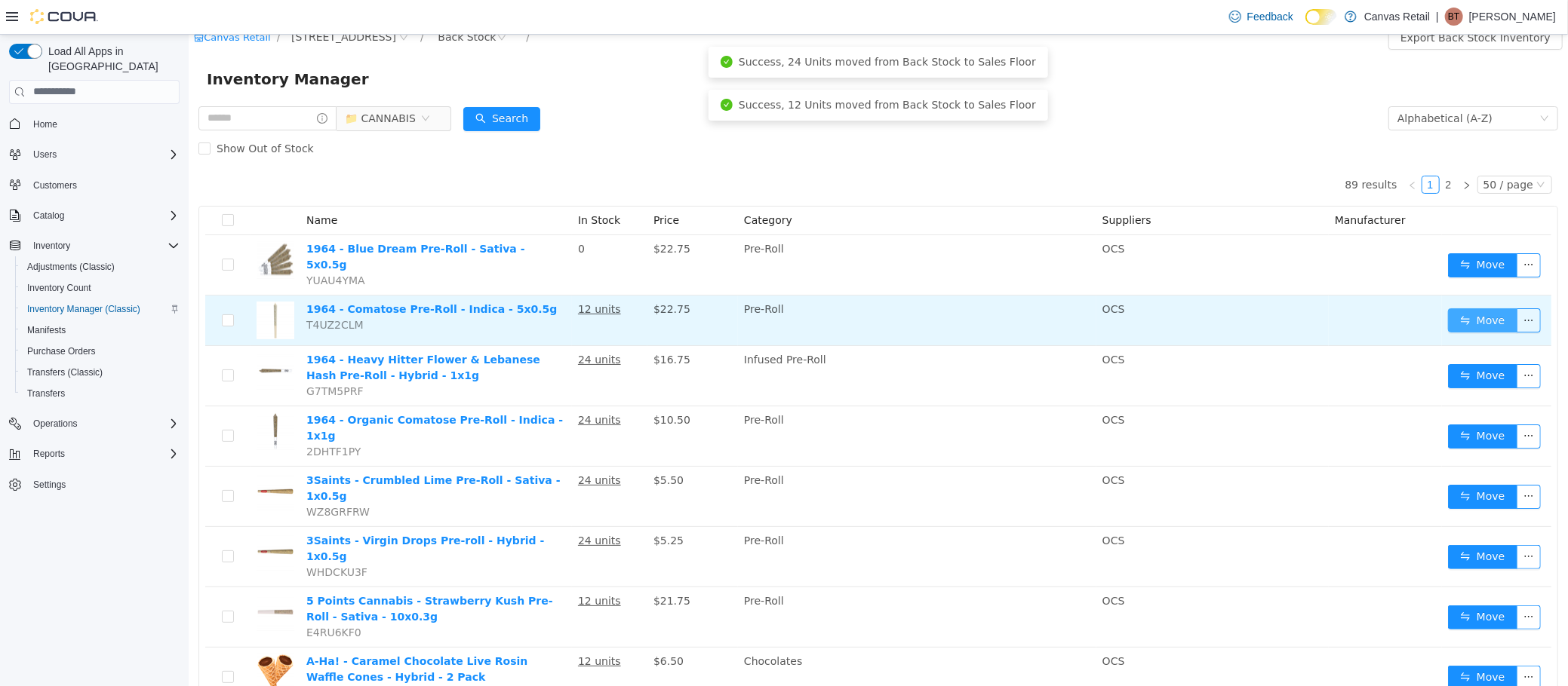
click at [1464, 312] on button "Move" at bounding box center [1482, 320] width 70 height 24
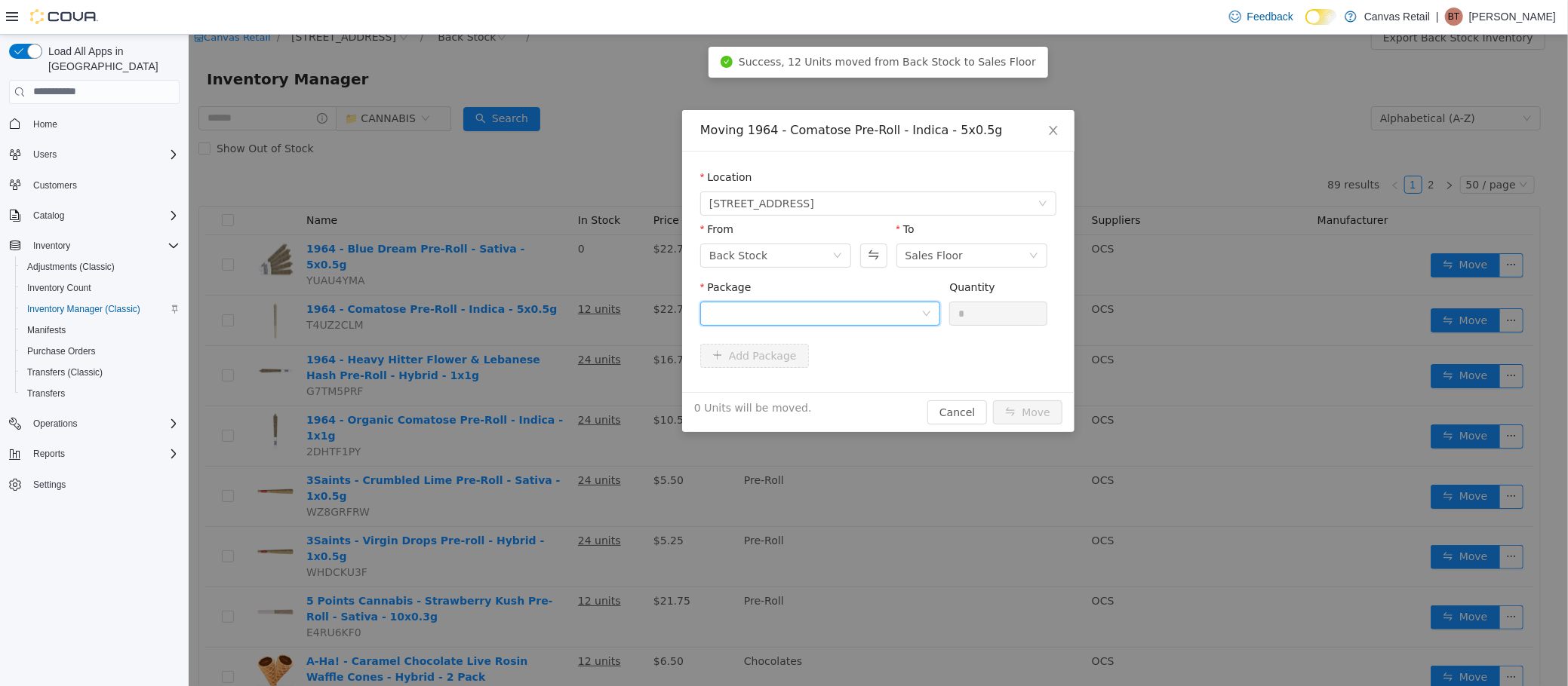
click at [772, 308] on div at bounding box center [814, 313] width 212 height 23
click at [793, 367] on strong "29.5 - MXXP1E014" at bounding box center [763, 367] width 109 height 12
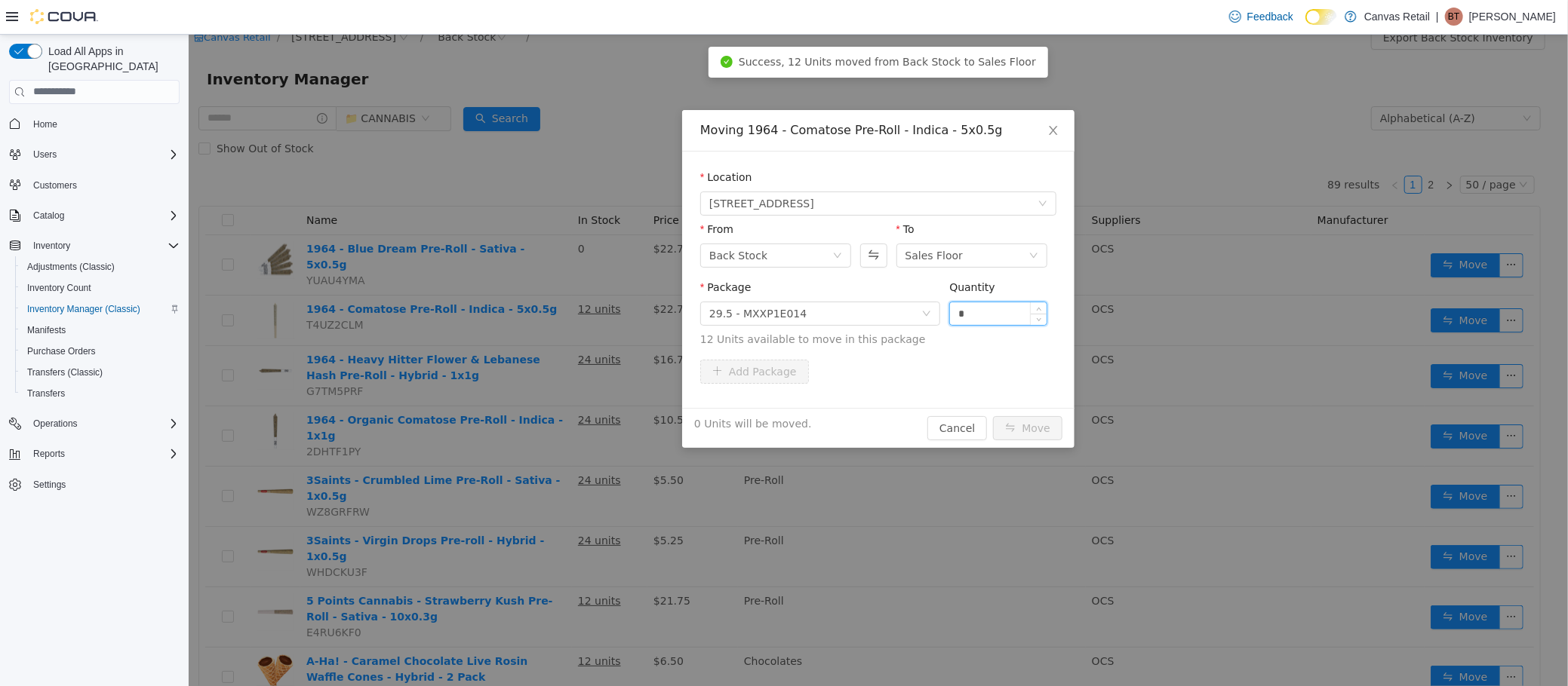
click at [975, 317] on input "*" at bounding box center [998, 313] width 96 height 23
type input "***"
click at [992, 415] on button "Move" at bounding box center [1027, 427] width 70 height 24
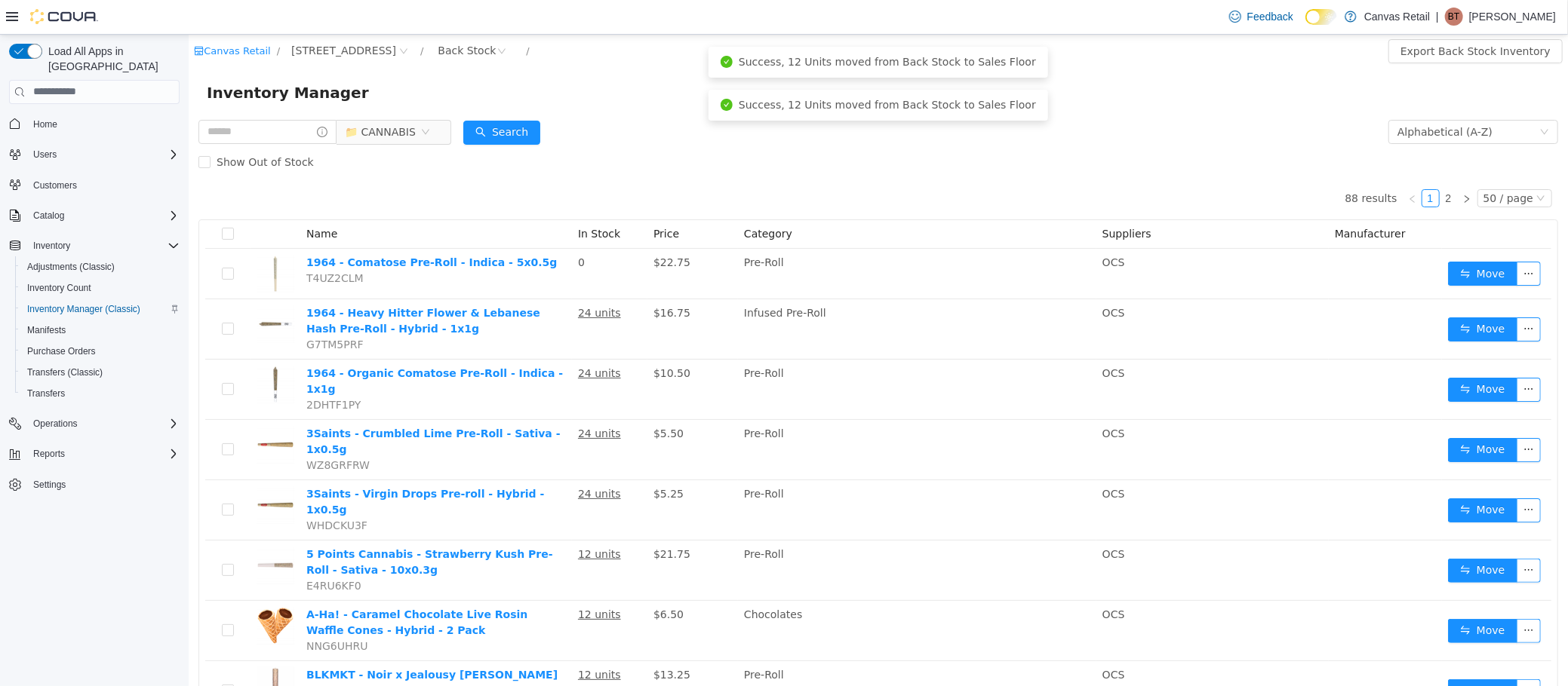
scroll to position [0, 0]
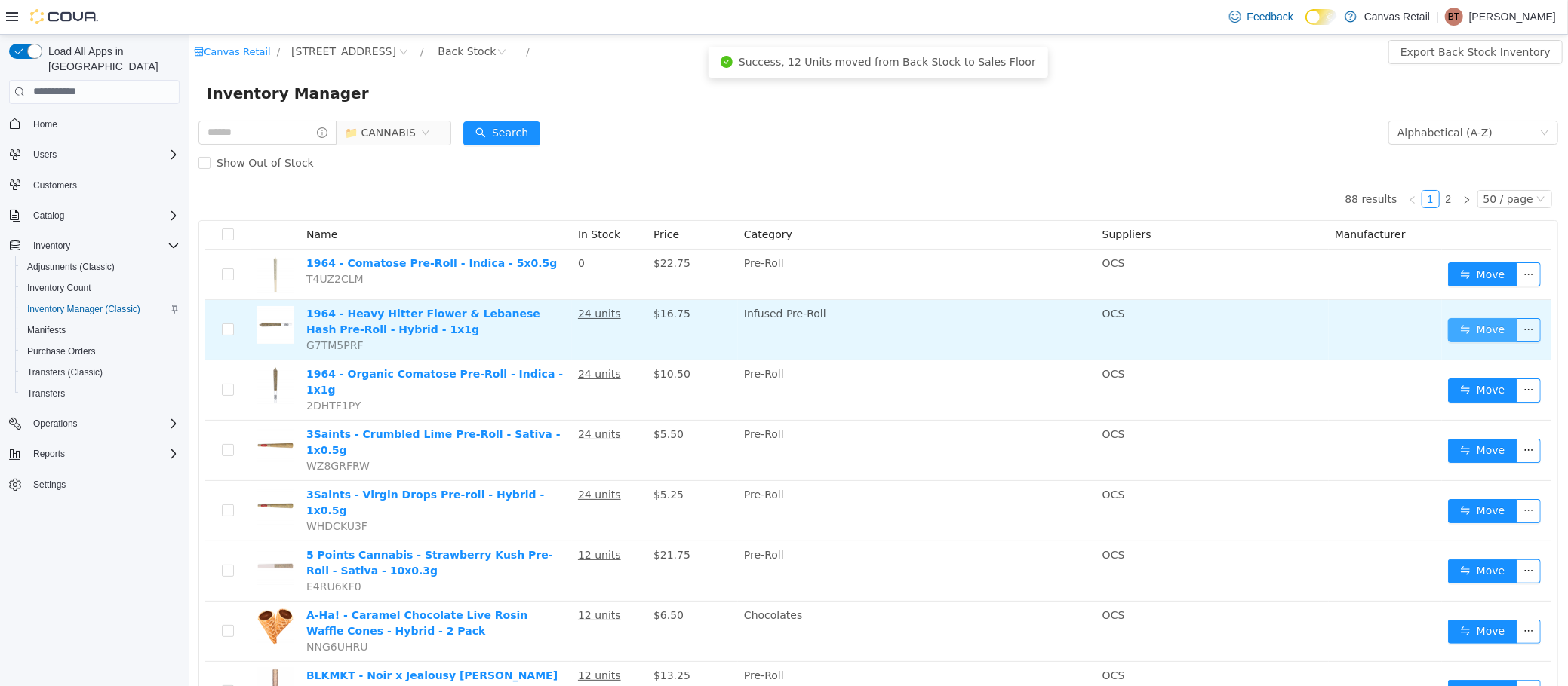
click at [1447, 331] on button "Move" at bounding box center [1482, 329] width 70 height 24
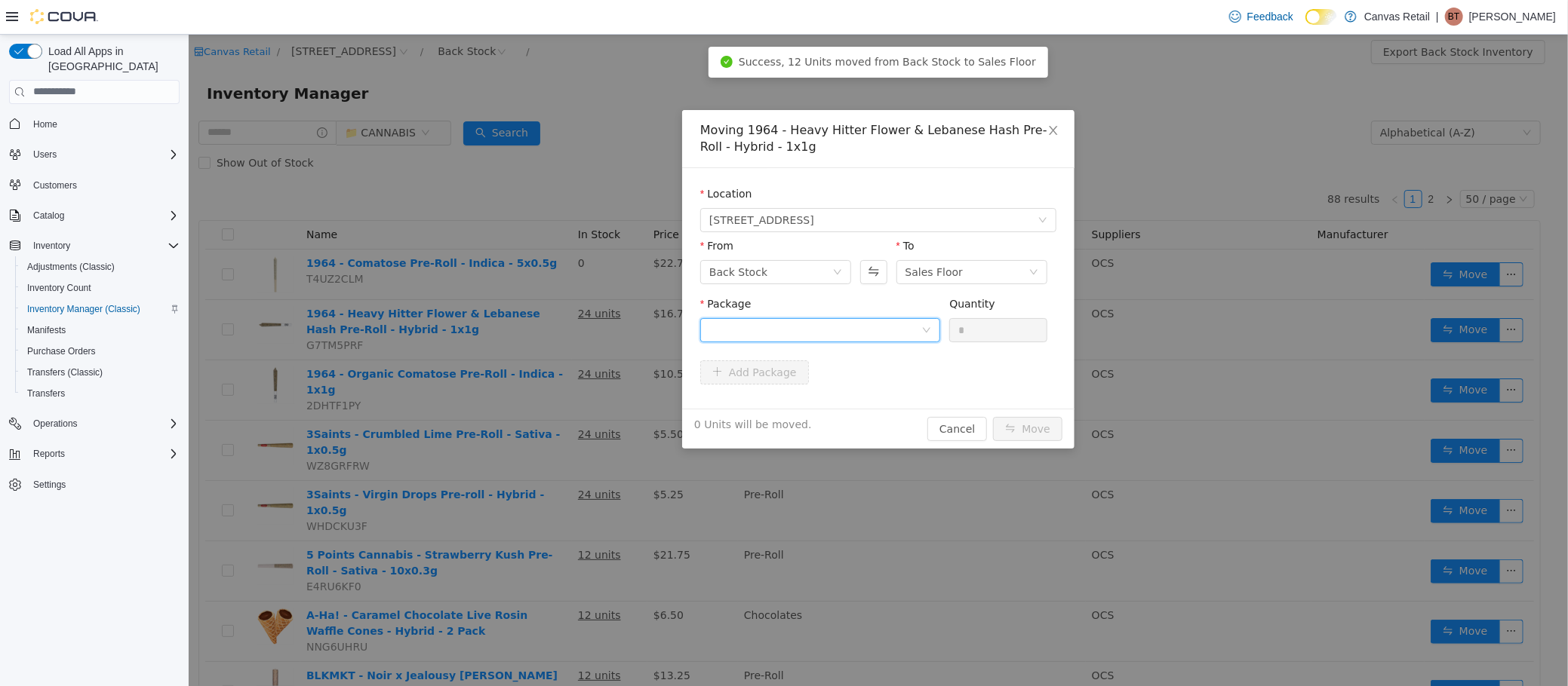
click at [860, 321] on div at bounding box center [814, 329] width 212 height 23
click at [857, 382] on li "32.8 - MXXILE002 Quantity : 24 Units" at bounding box center [819, 392] width 240 height 41
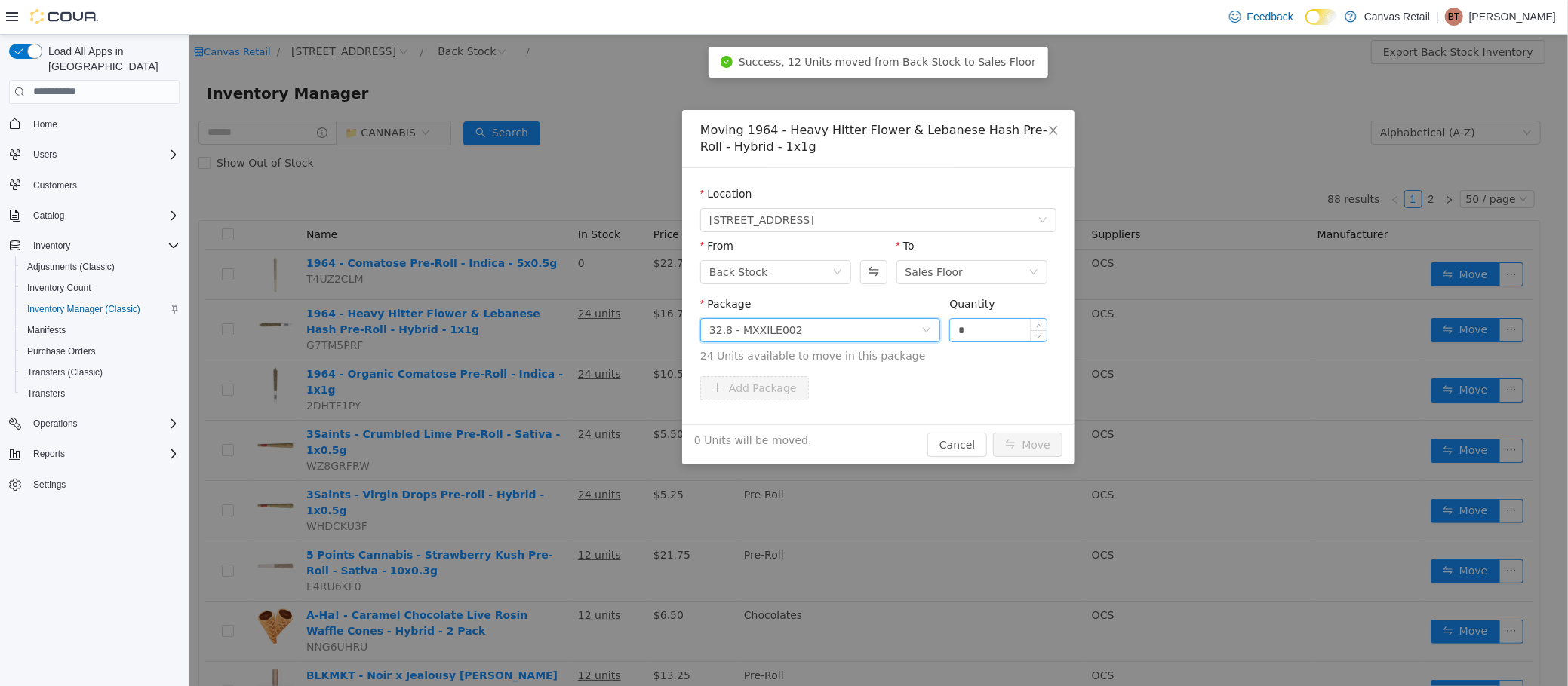
click at [987, 318] on input "*" at bounding box center [998, 329] width 96 height 23
type input "***"
click at [992, 432] on button "Move" at bounding box center [1027, 444] width 70 height 24
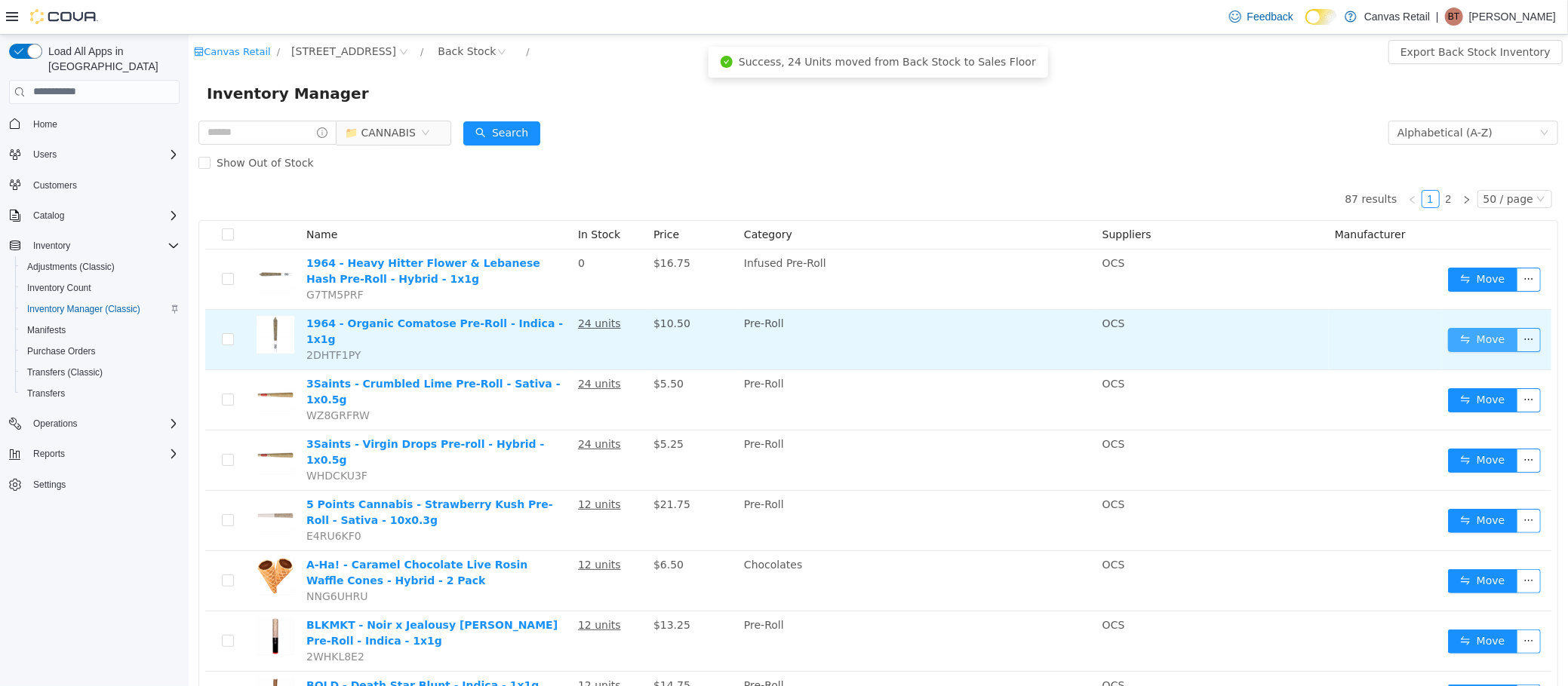
click at [1480, 332] on button "Move" at bounding box center [1482, 339] width 70 height 24
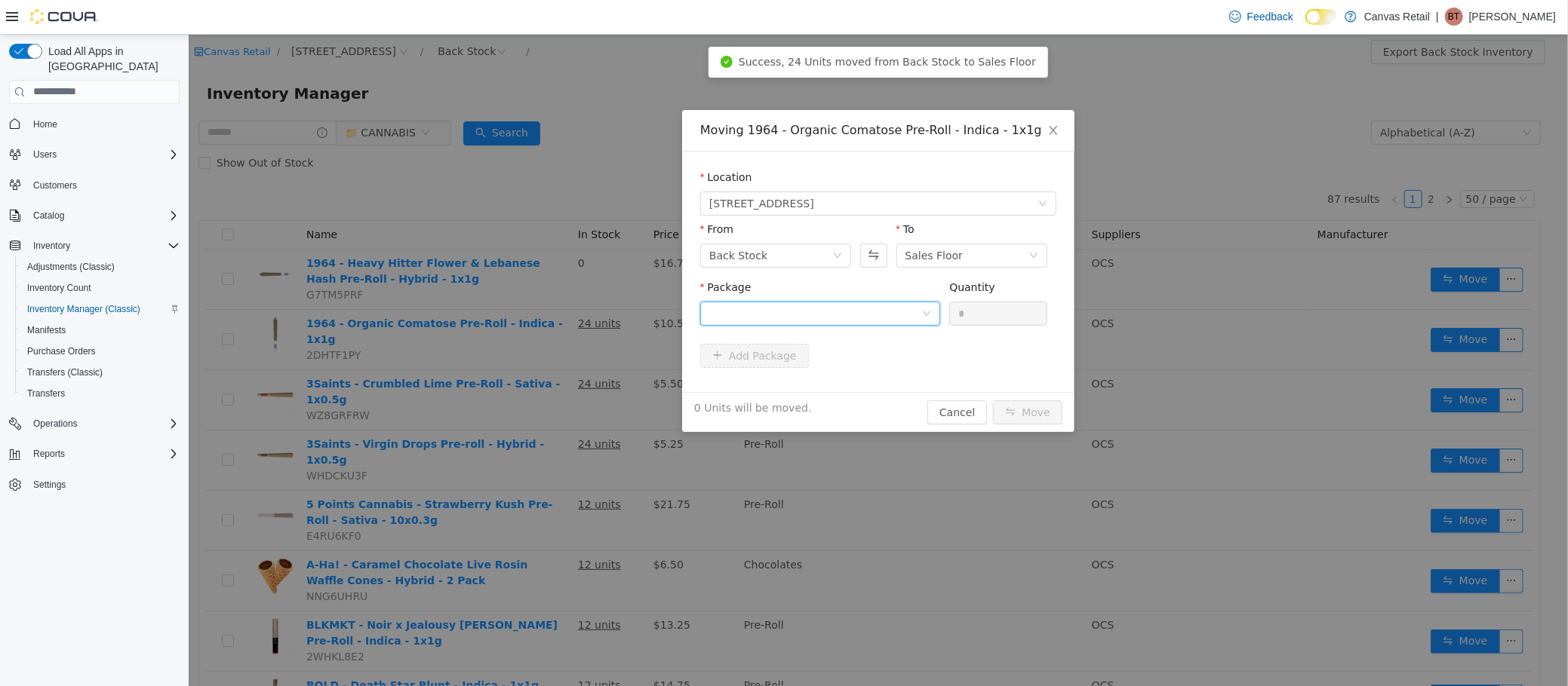
click at [775, 312] on div at bounding box center [814, 313] width 212 height 23
click at [794, 388] on li "29.6 - MXXP1E011 Quantity : 24 Units" at bounding box center [819, 376] width 240 height 41
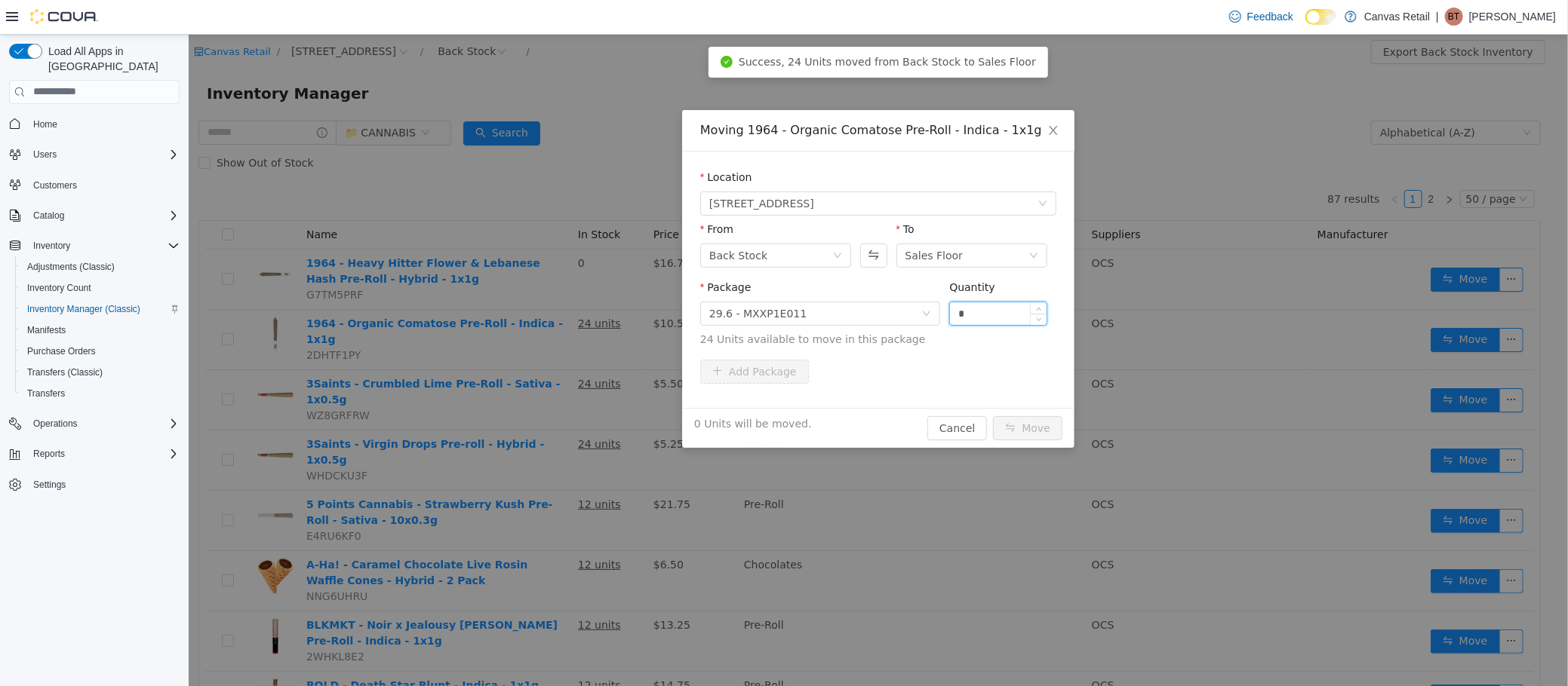
click at [1009, 314] on input "*" at bounding box center [998, 313] width 96 height 23
type input "***"
click at [992, 415] on button "Move" at bounding box center [1027, 427] width 70 height 24
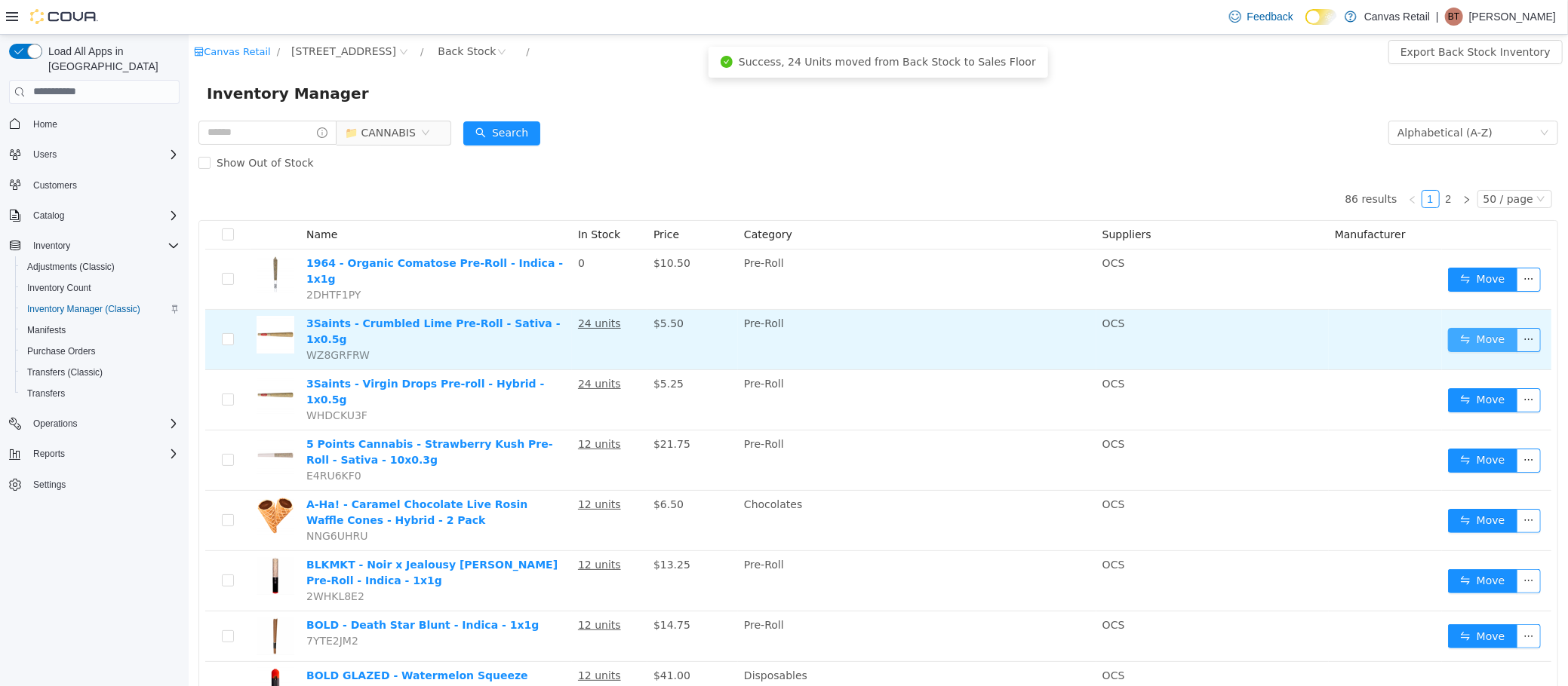
click at [1475, 328] on button "Move" at bounding box center [1482, 339] width 70 height 24
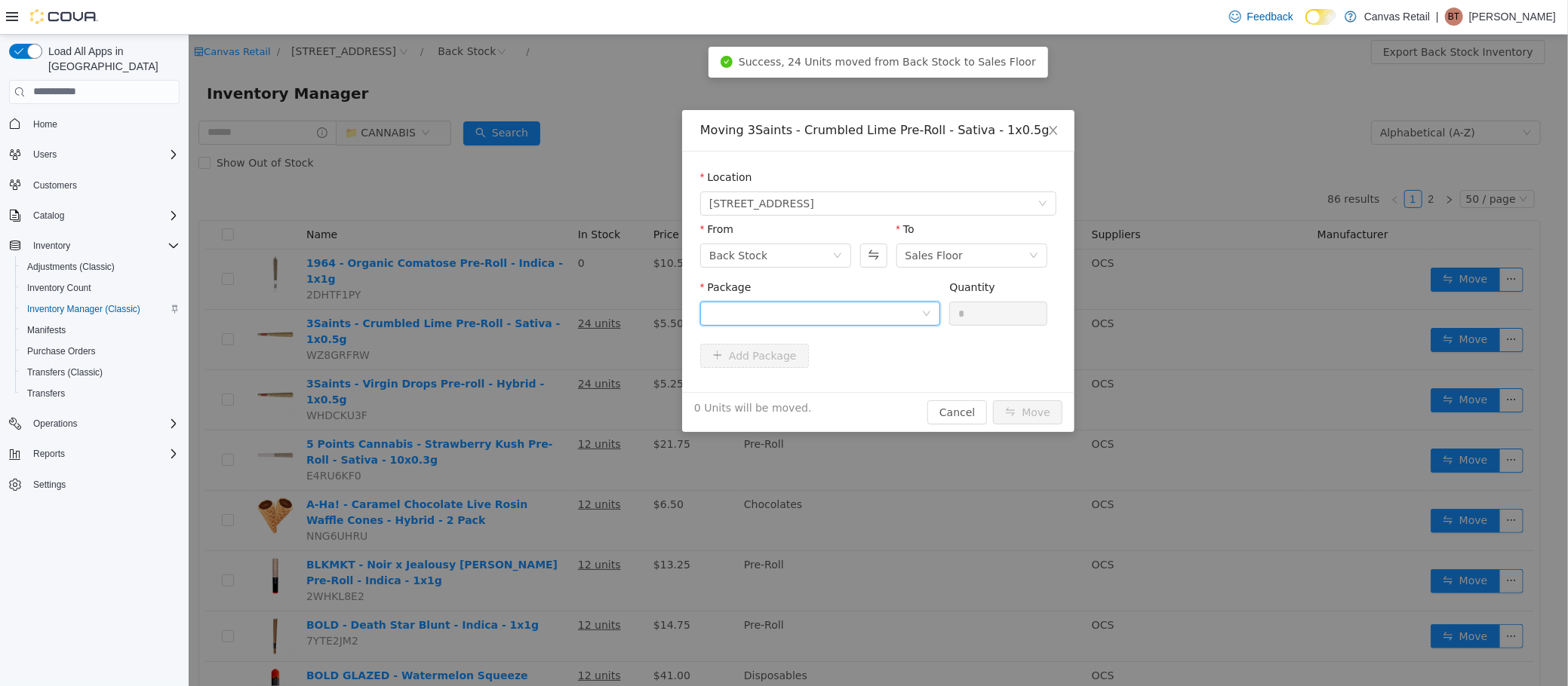
click at [855, 313] on div at bounding box center [814, 313] width 212 height 23
click at [847, 367] on li "25.0 - BB1G0708 Quantity : 24 Units" at bounding box center [819, 376] width 240 height 41
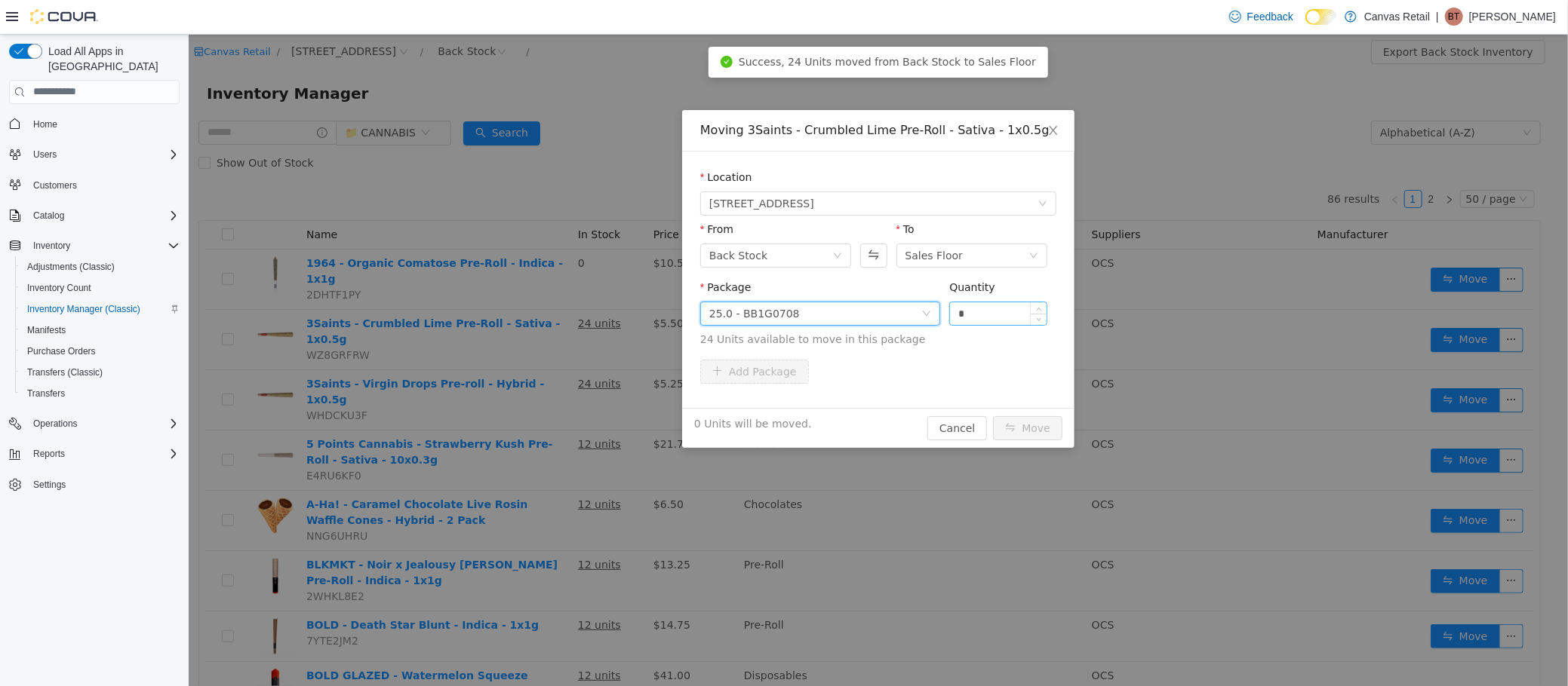
click at [991, 313] on input "*" at bounding box center [998, 313] width 96 height 23
type input "***"
click at [992, 415] on button "Move" at bounding box center [1027, 427] width 70 height 24
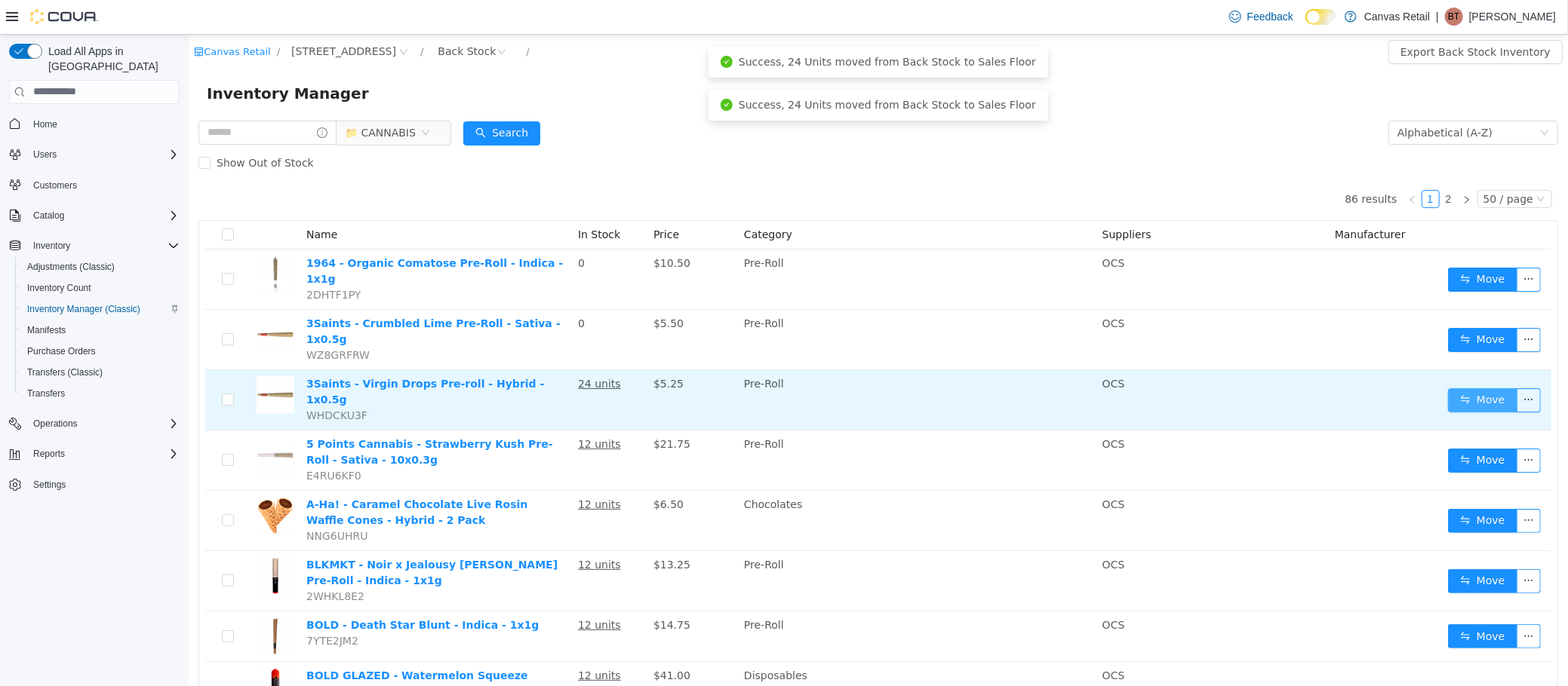
click at [1447, 388] on button "Move" at bounding box center [1482, 399] width 70 height 24
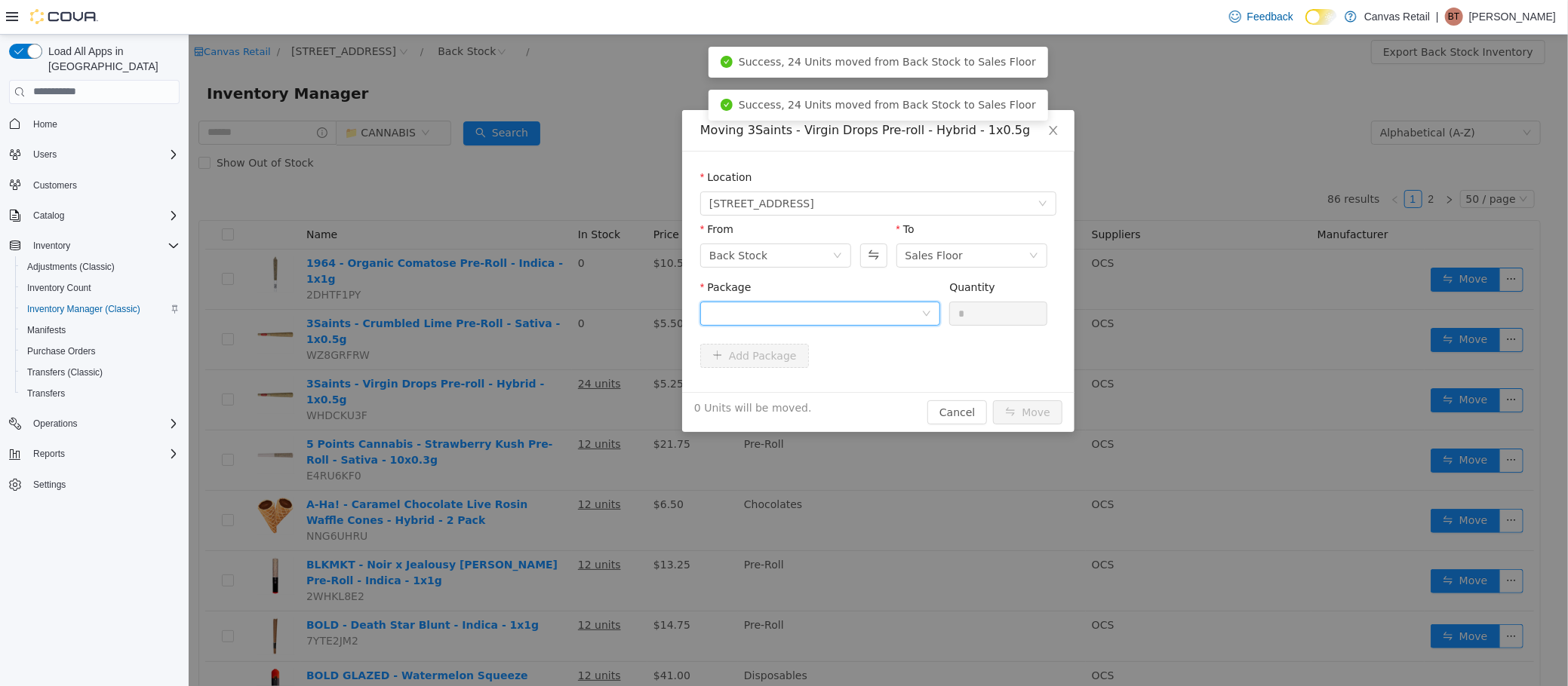
click at [866, 305] on div at bounding box center [814, 313] width 212 height 23
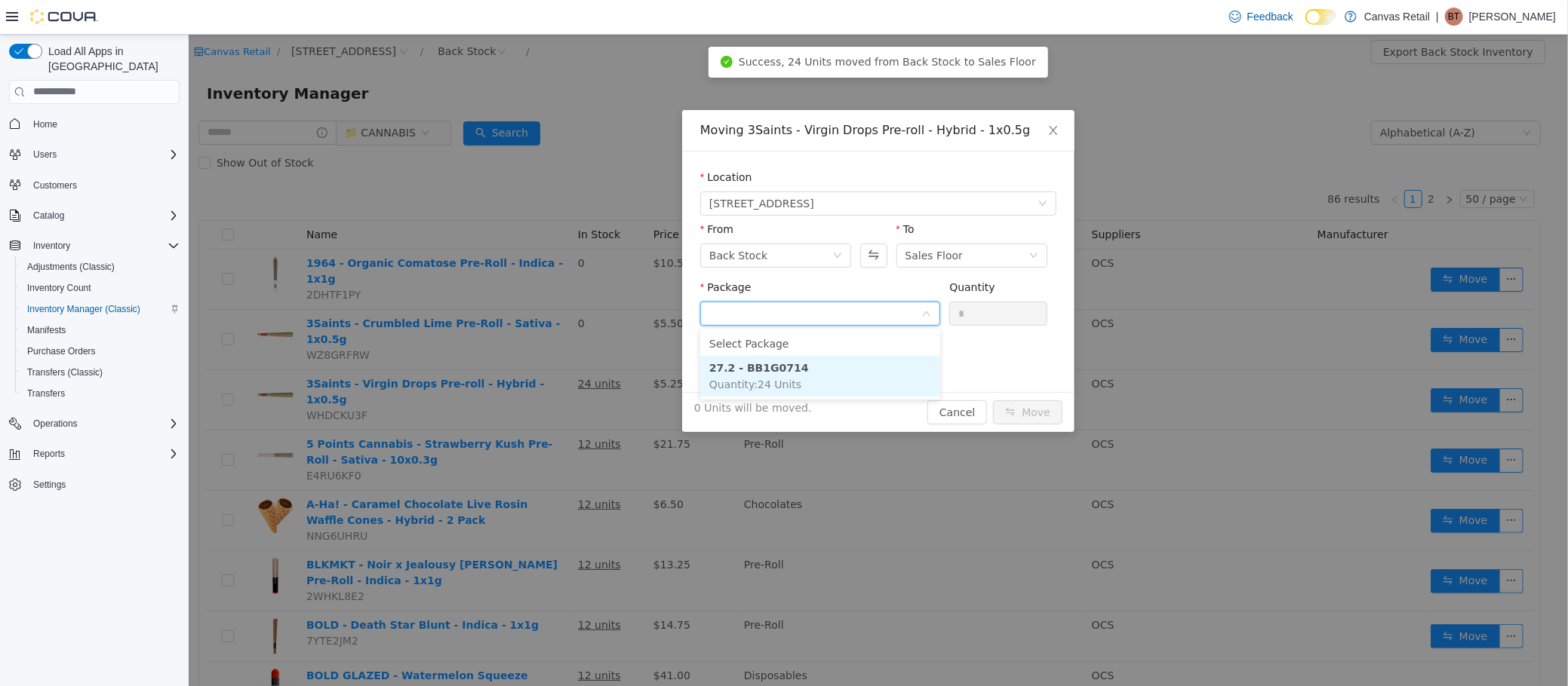
click at [865, 376] on li "27.2 - BB1G0714 Quantity : 24 Units" at bounding box center [819, 376] width 240 height 41
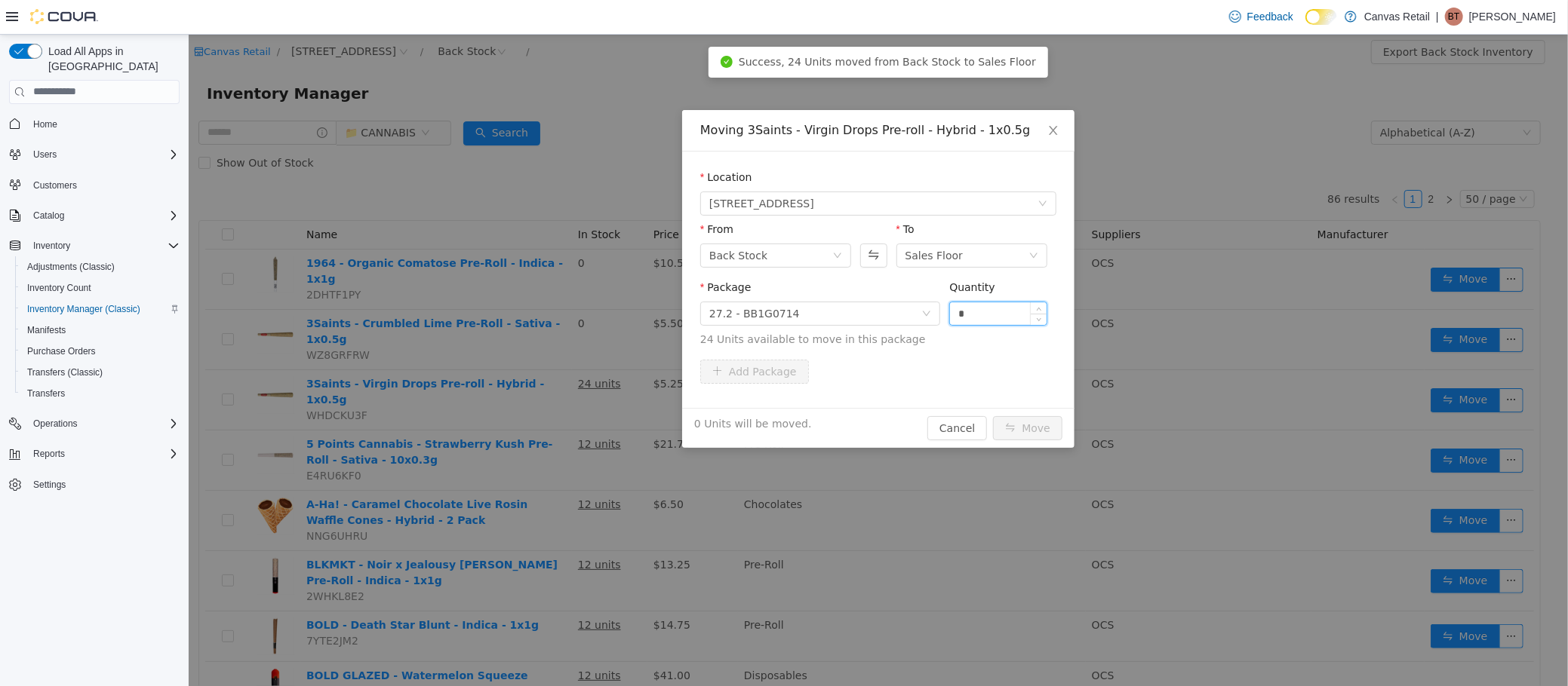
click at [998, 313] on input "*" at bounding box center [998, 313] width 96 height 23
type input "***"
click at [992, 415] on button "Move" at bounding box center [1027, 427] width 70 height 24
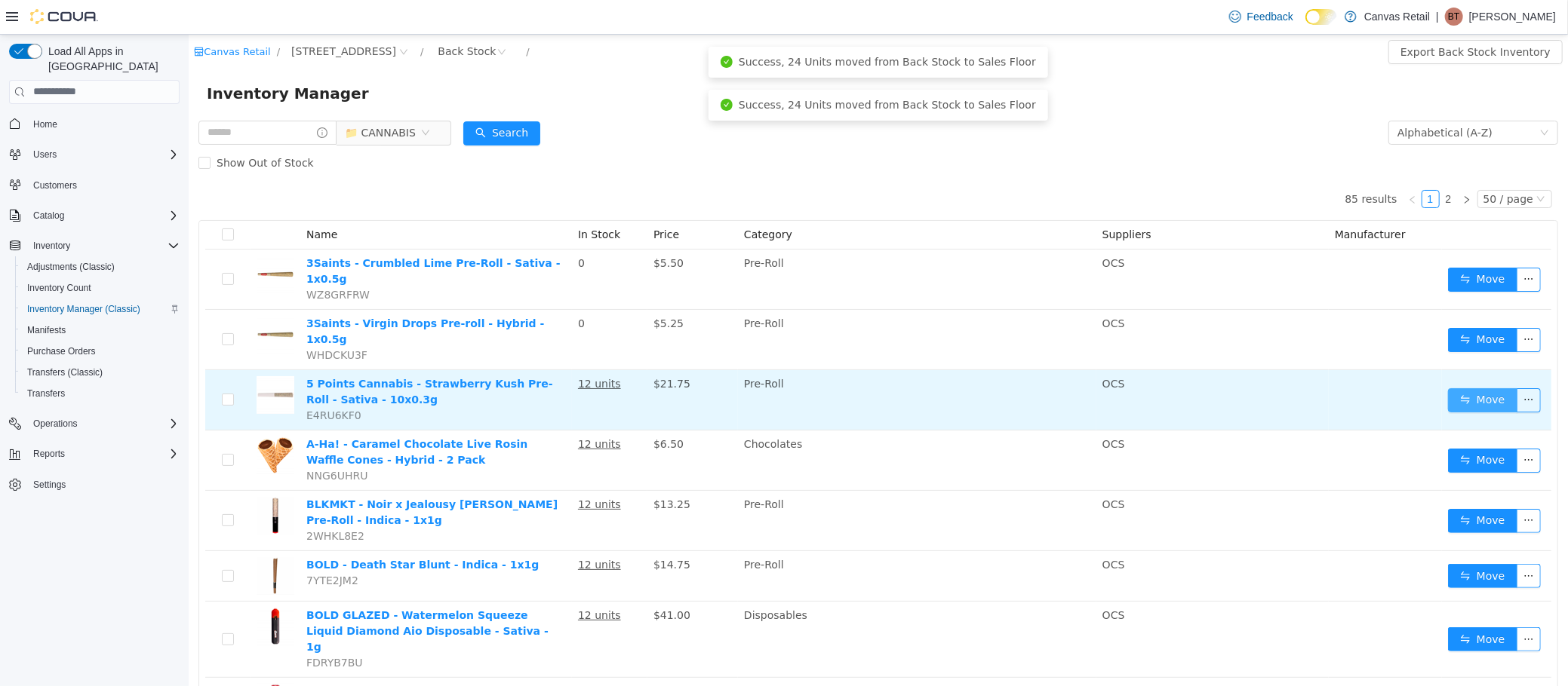
click at [1451, 388] on button "Move" at bounding box center [1482, 399] width 70 height 24
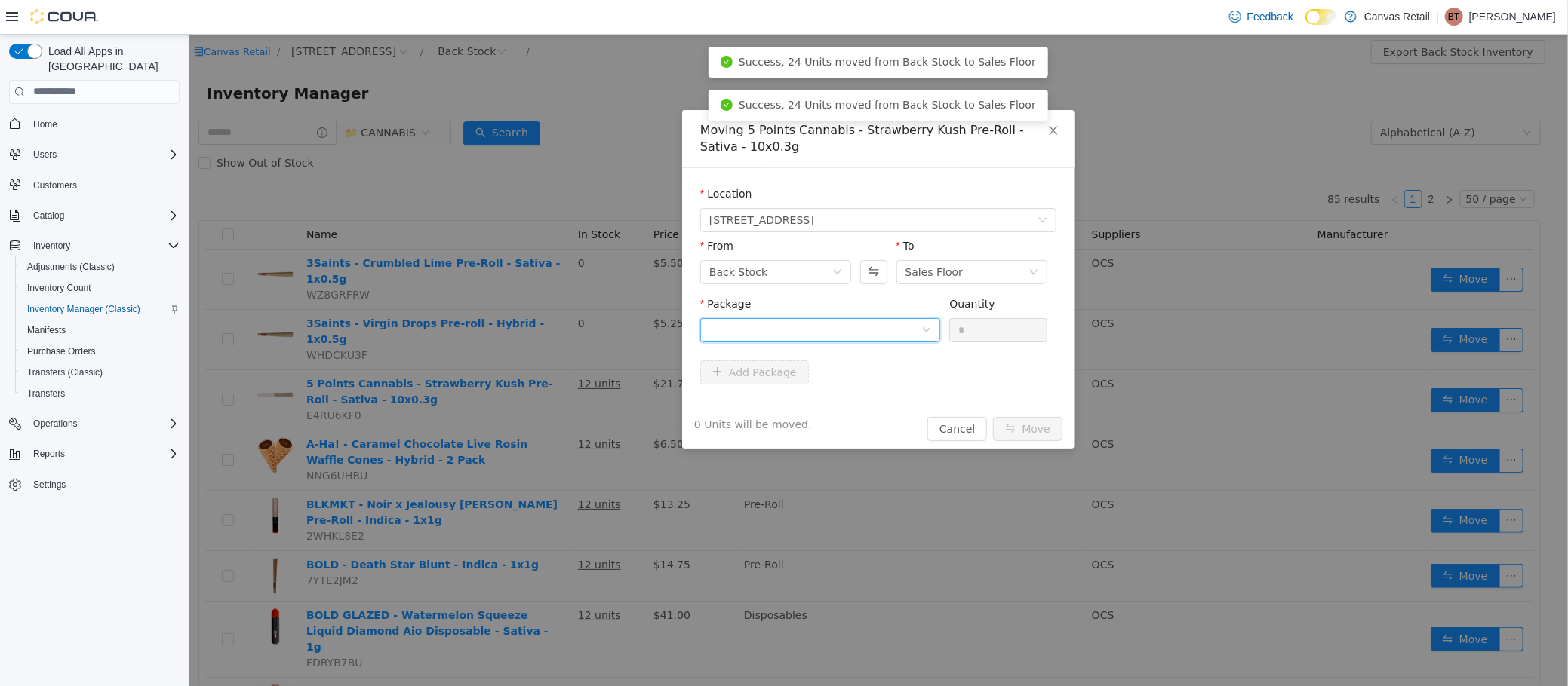
click at [878, 322] on div at bounding box center [814, 329] width 212 height 23
click at [878, 372] on li "32.3 - 35FG0ZDUMHH Quantity : 12 Units" at bounding box center [819, 392] width 240 height 41
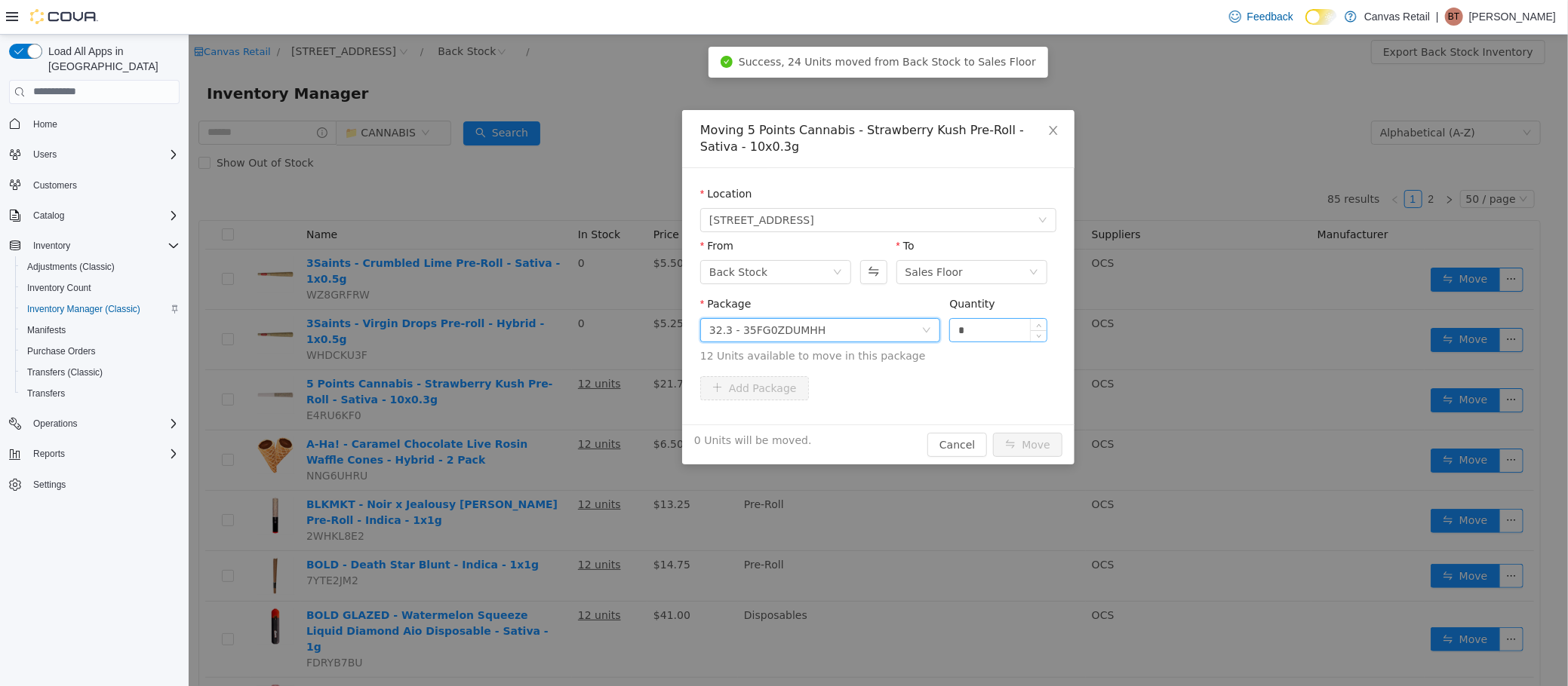
click at [1005, 332] on input "*" at bounding box center [998, 329] width 96 height 23
type input "***"
click at [992, 432] on button "Move" at bounding box center [1027, 444] width 70 height 24
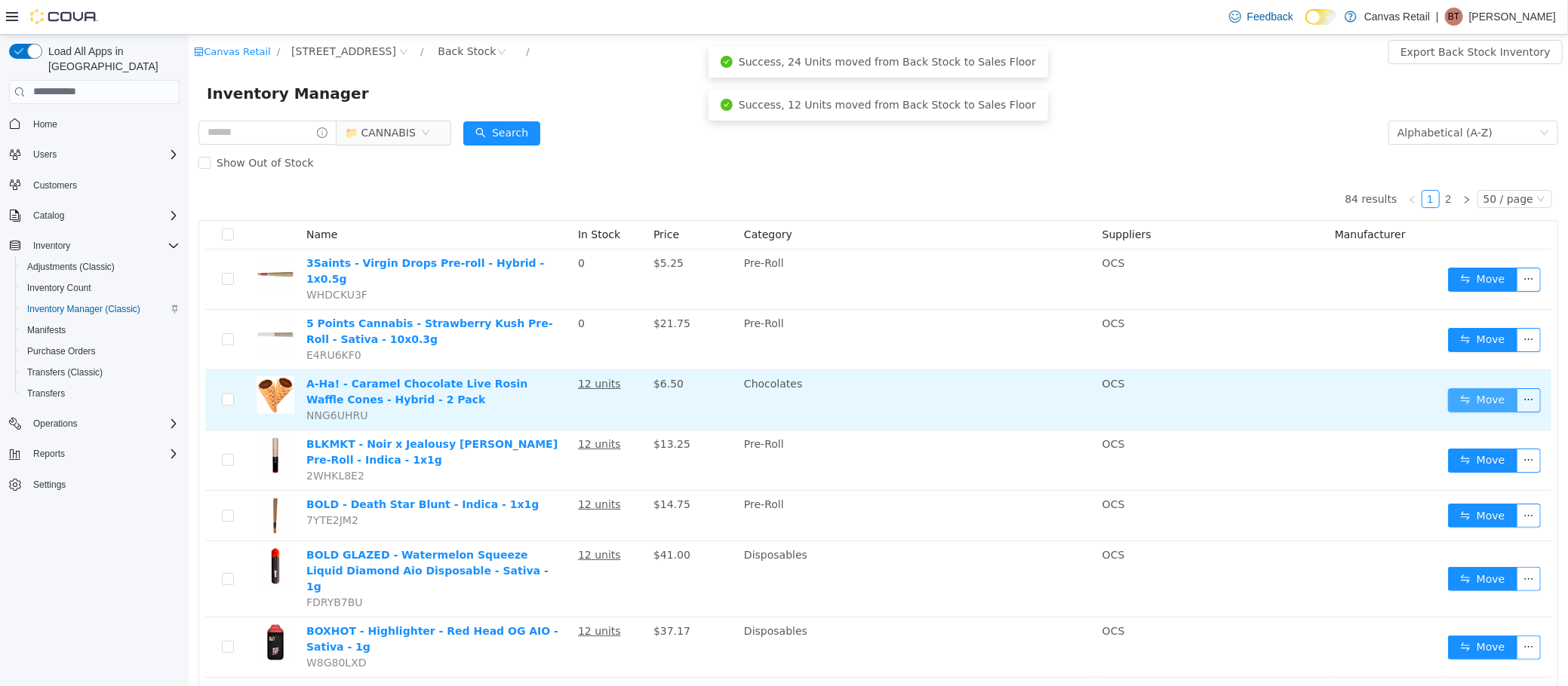
click at [1450, 393] on button "Move" at bounding box center [1482, 399] width 70 height 24
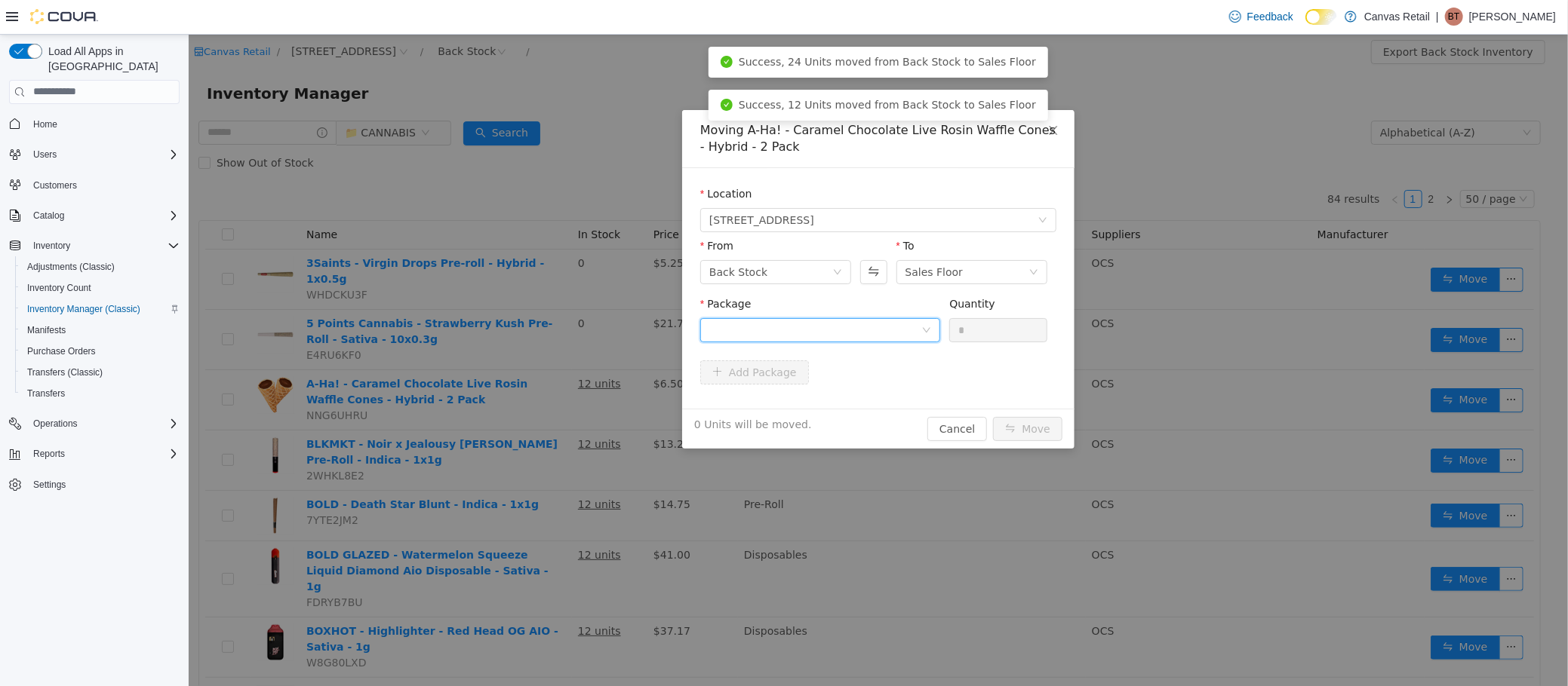
click at [863, 332] on div at bounding box center [814, 329] width 212 height 23
click at [861, 386] on li "10:0 - LDC250814275 Quantity : 12 Units" at bounding box center [819, 392] width 240 height 41
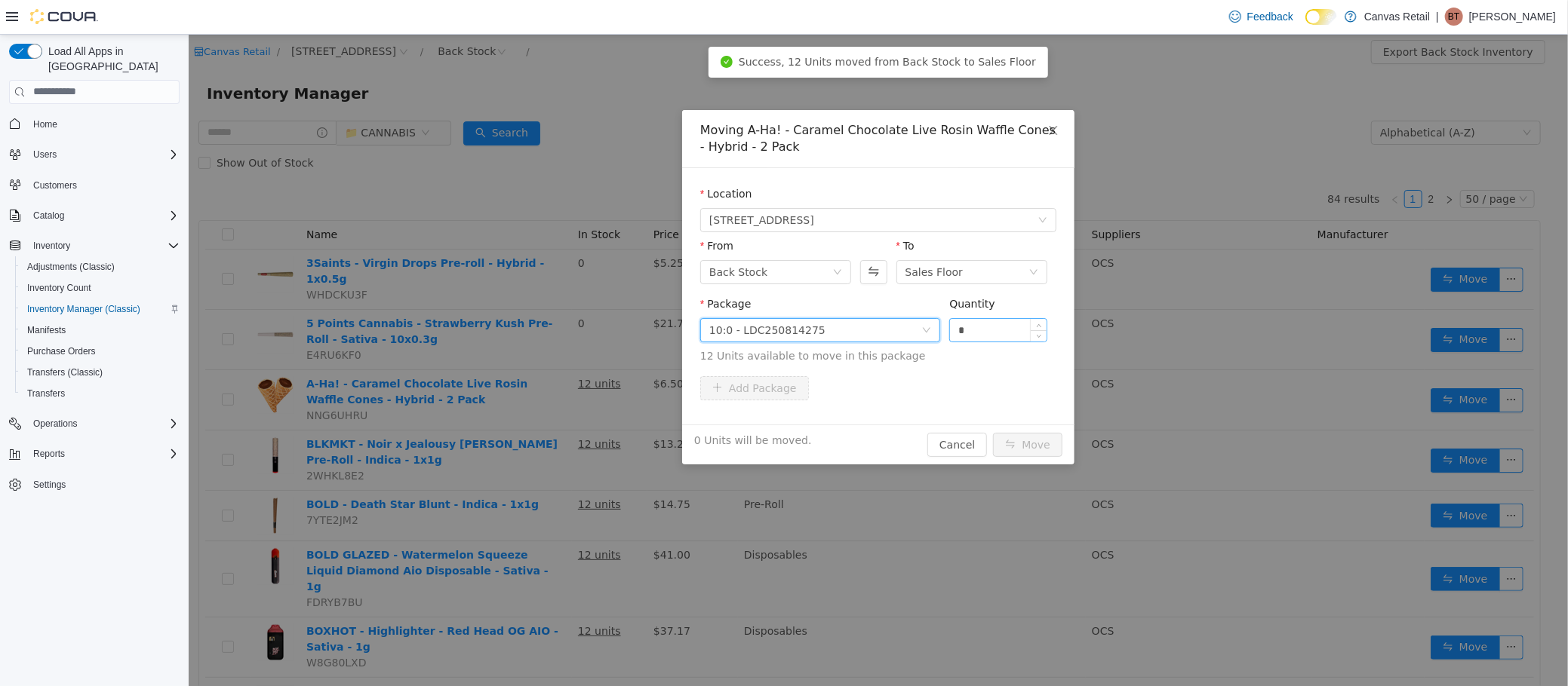
click at [968, 332] on input "*" at bounding box center [998, 329] width 96 height 23
type input "***"
click at [992, 432] on button "Move" at bounding box center [1027, 444] width 70 height 24
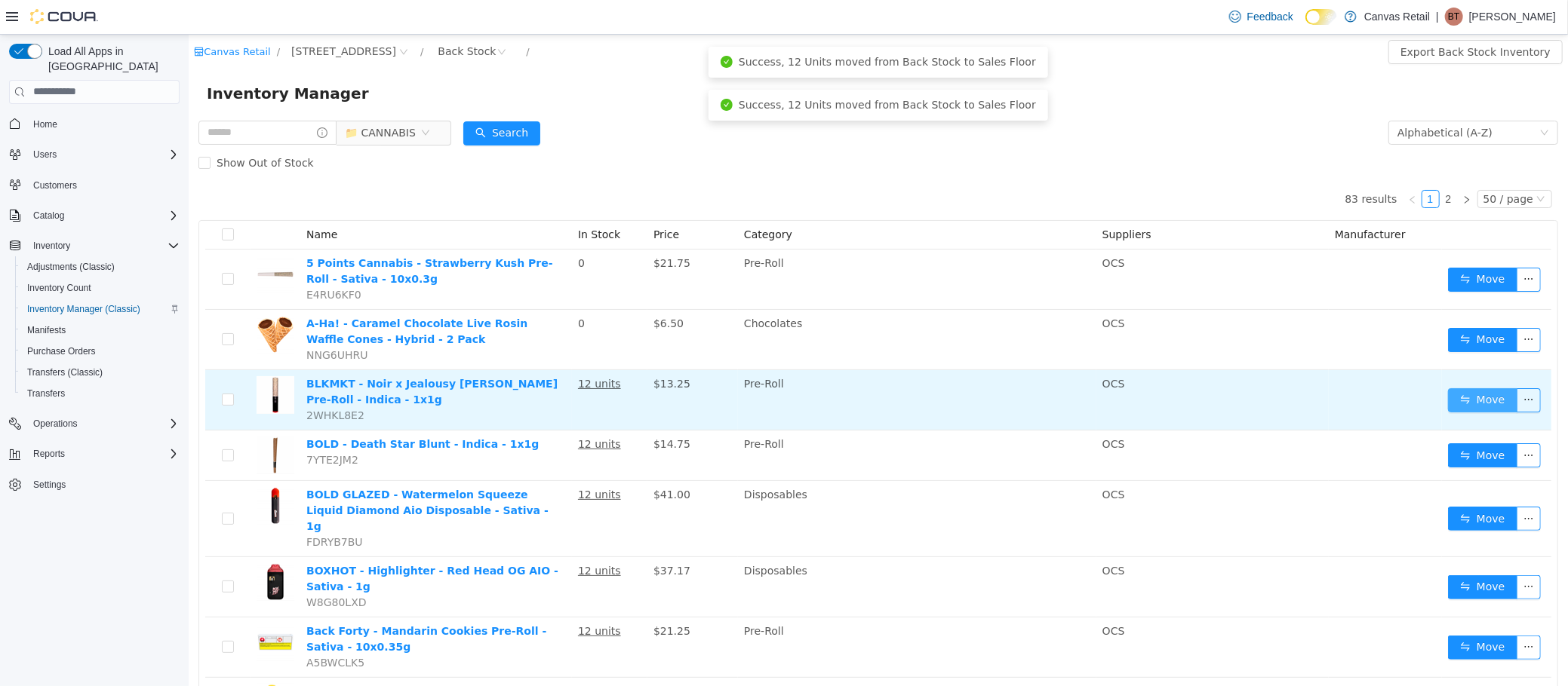
click at [1456, 403] on button "Move" at bounding box center [1482, 399] width 70 height 24
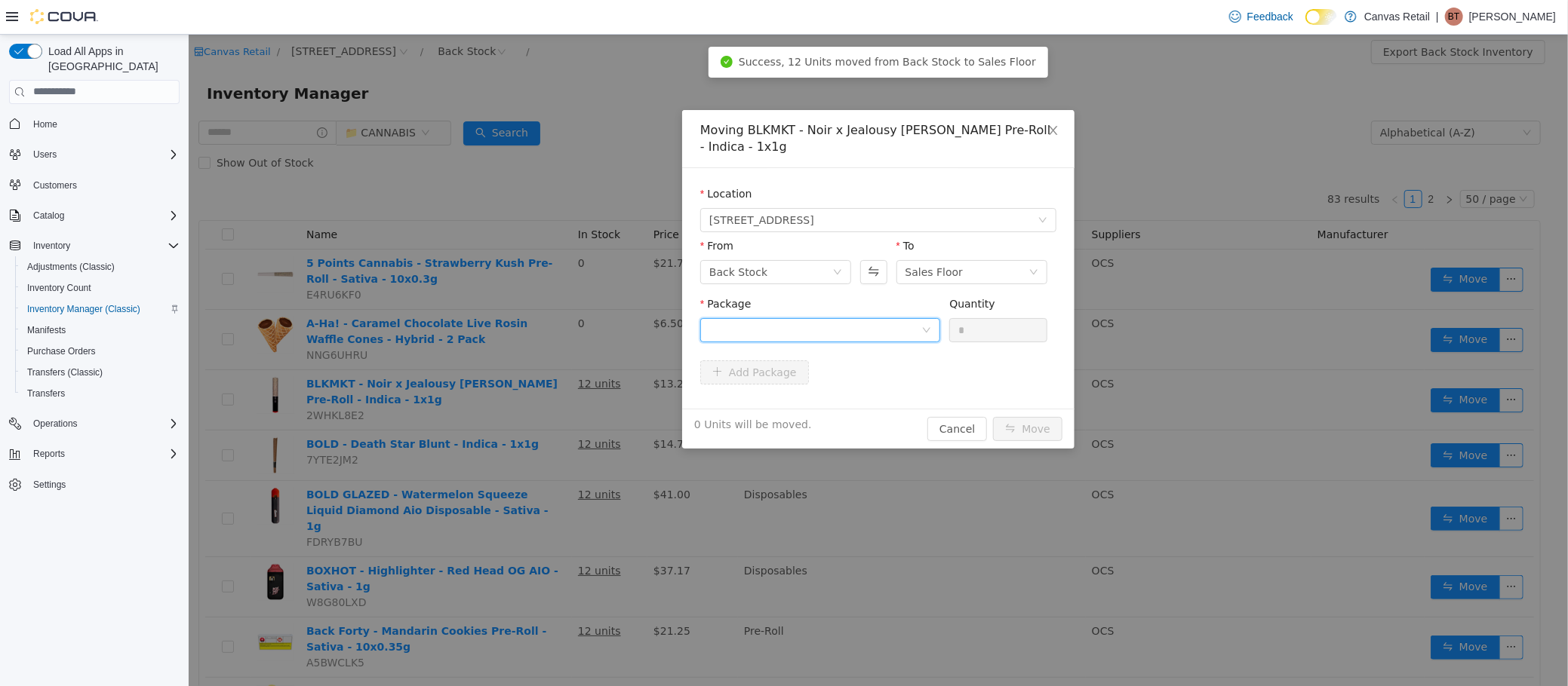
click at [906, 336] on div at bounding box center [814, 329] width 212 height 23
click at [889, 395] on li "26.7 - 3PL18525CAN01 Quantity : 12 Units" at bounding box center [819, 392] width 240 height 41
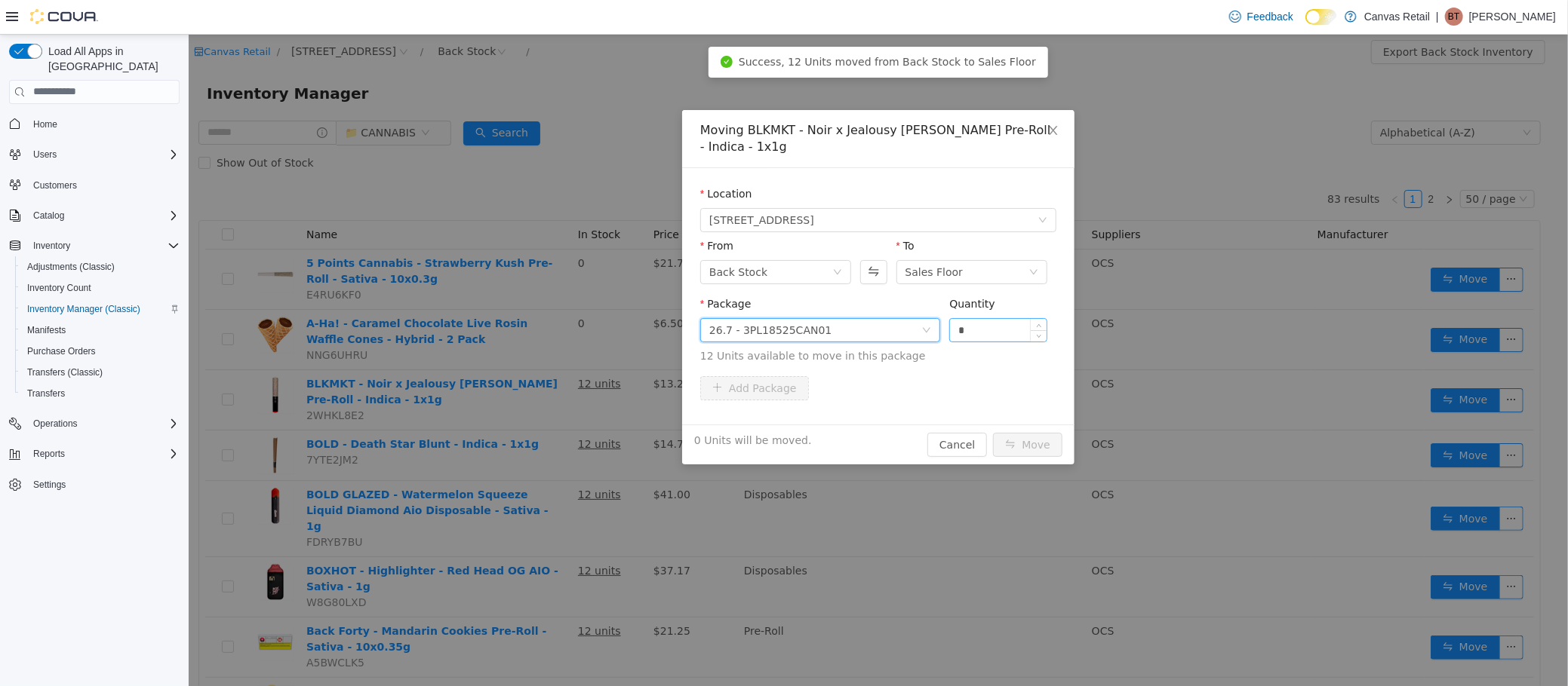
click at [979, 328] on input "*" at bounding box center [998, 329] width 96 height 23
type input "***"
click at [992, 432] on button "Move" at bounding box center [1027, 444] width 70 height 24
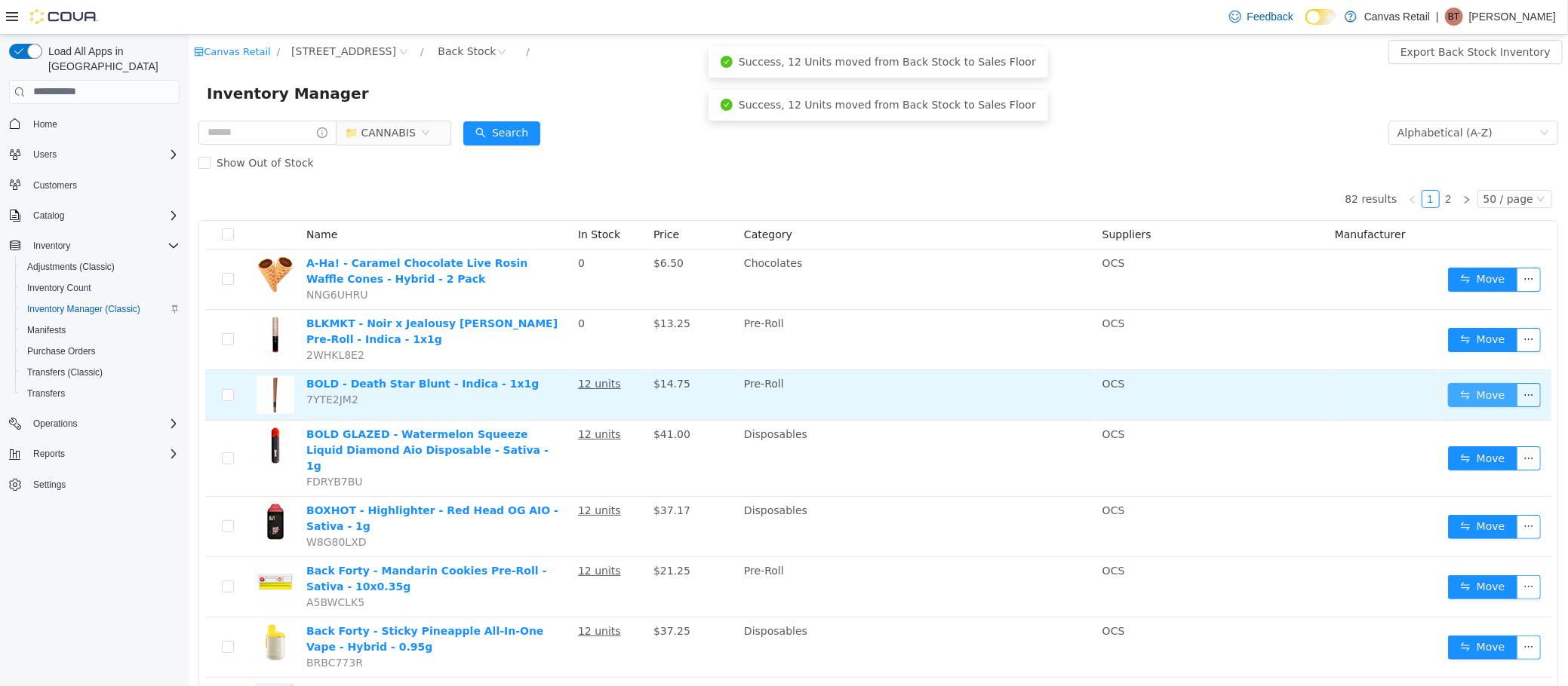
click at [1451, 391] on button "Move" at bounding box center [1482, 394] width 70 height 24
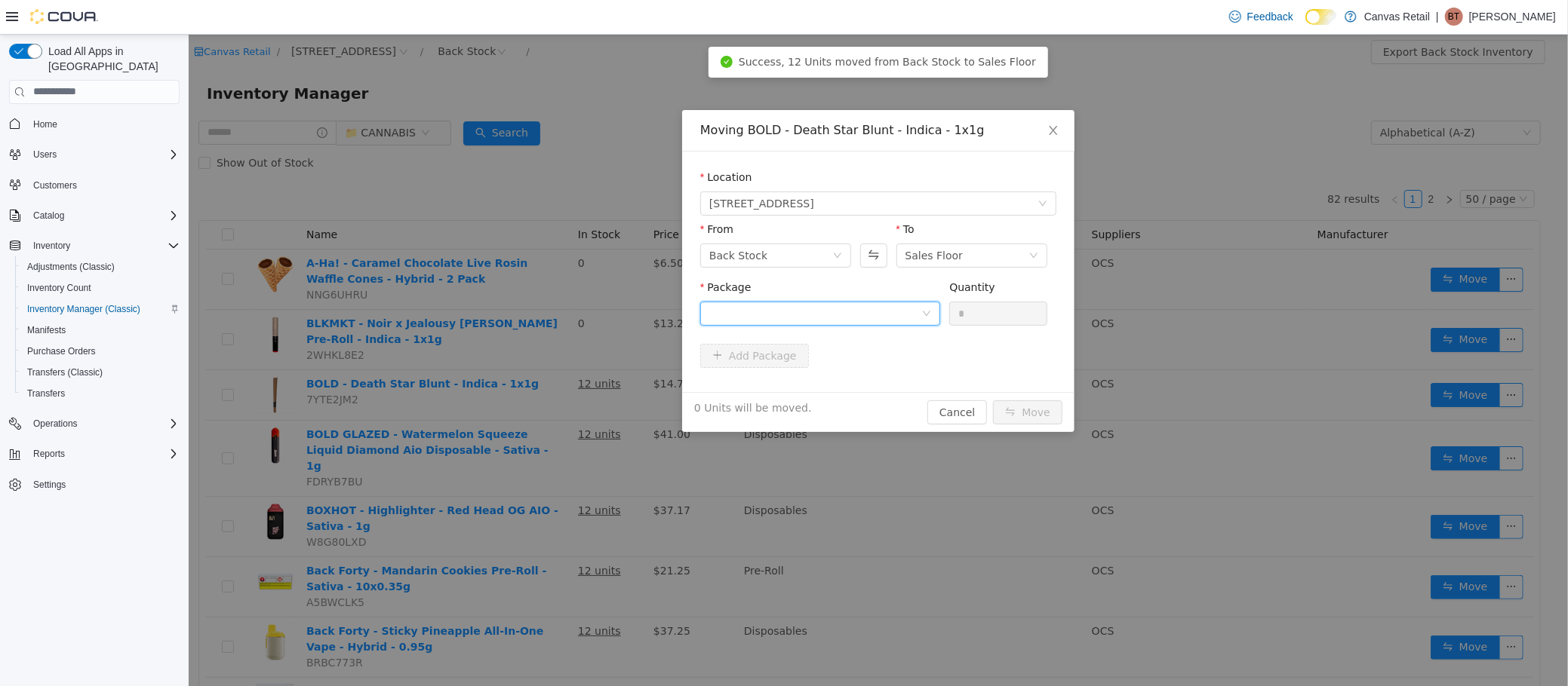
click at [892, 304] on div at bounding box center [814, 313] width 212 height 23
click at [896, 373] on li "29.3 - 2834-2484-03 Quantity : 12 Units" at bounding box center [819, 376] width 240 height 41
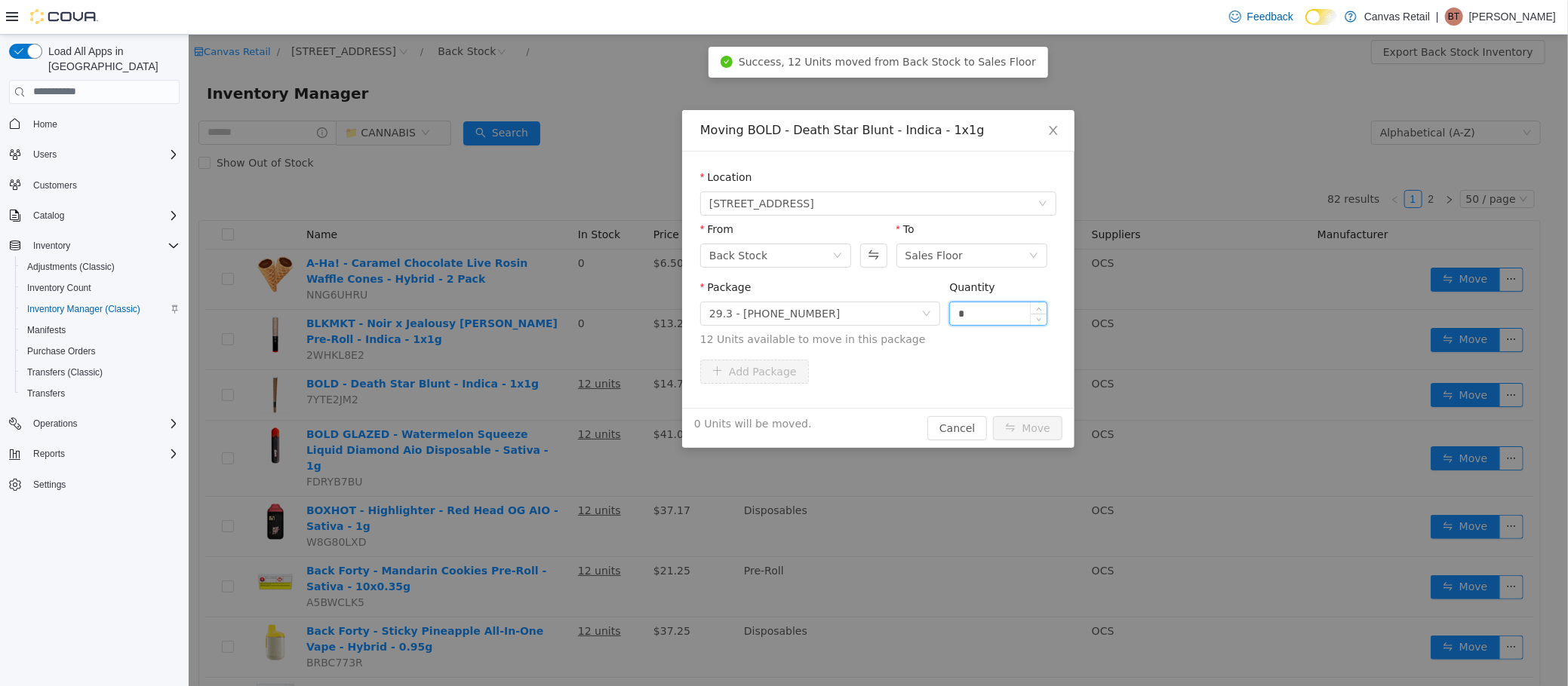
click at [1027, 314] on input "*" at bounding box center [998, 313] width 96 height 23
type input "***"
click at [992, 415] on button "Move" at bounding box center [1027, 427] width 70 height 24
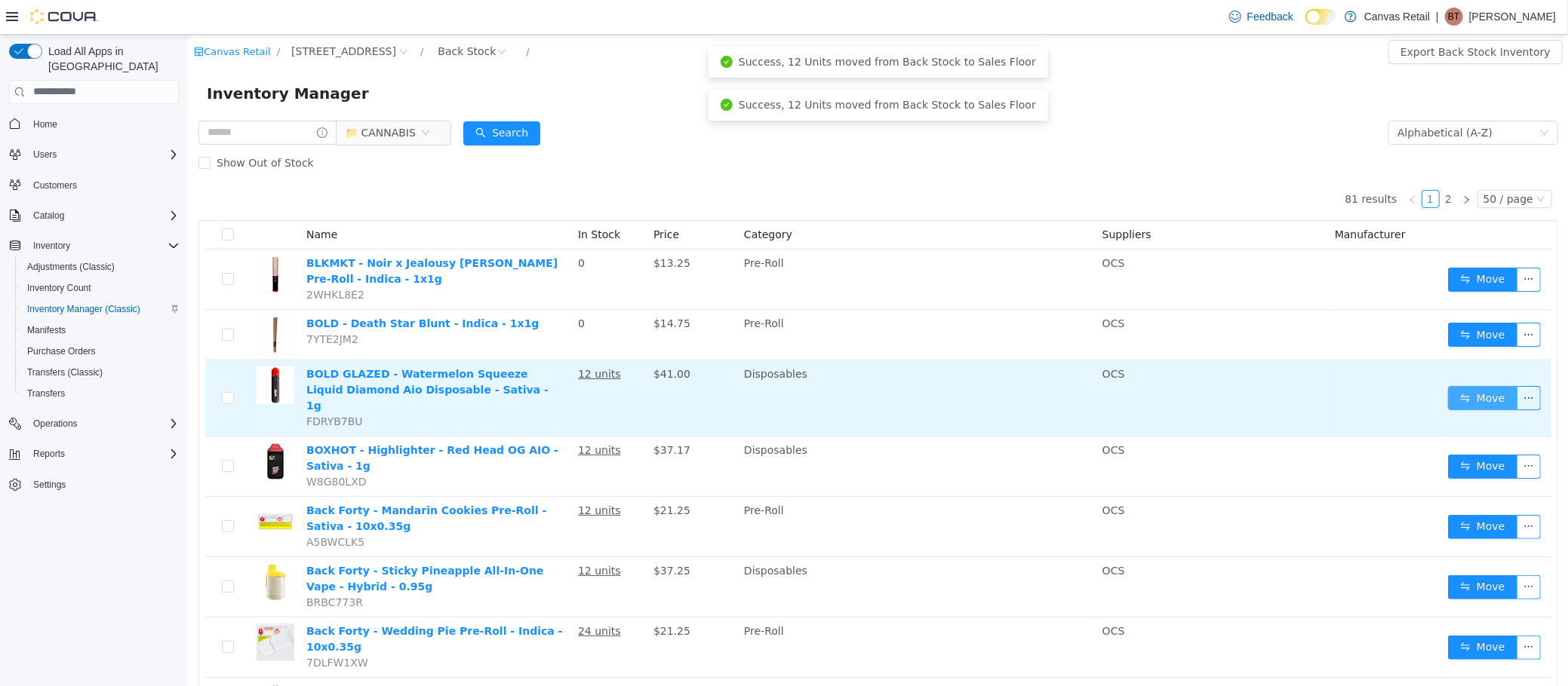
click at [1457, 390] on button "Move" at bounding box center [1482, 397] width 70 height 24
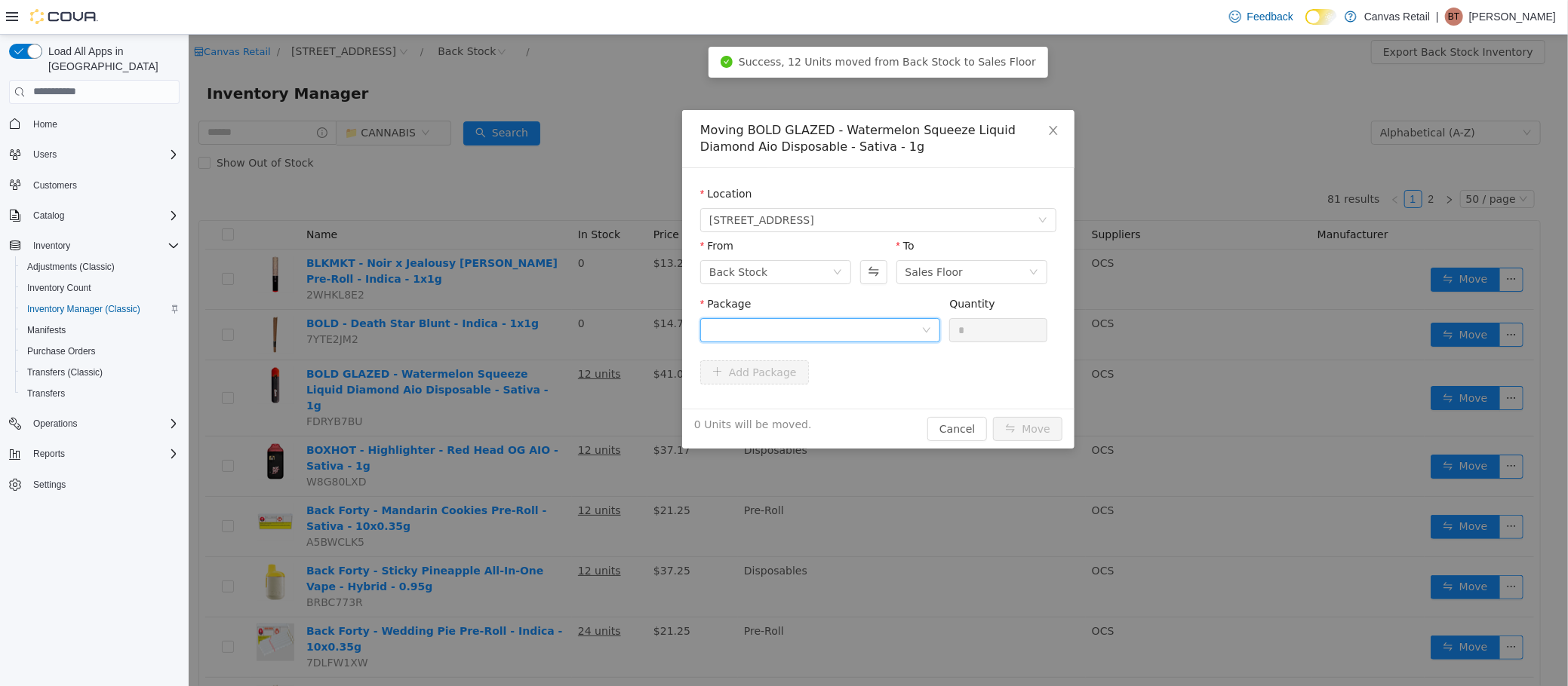
click at [829, 327] on div at bounding box center [814, 329] width 212 height 23
click at [855, 405] on li "98.0 - 9059-2517-01 Quantity : 12 Units" at bounding box center [819, 392] width 240 height 41
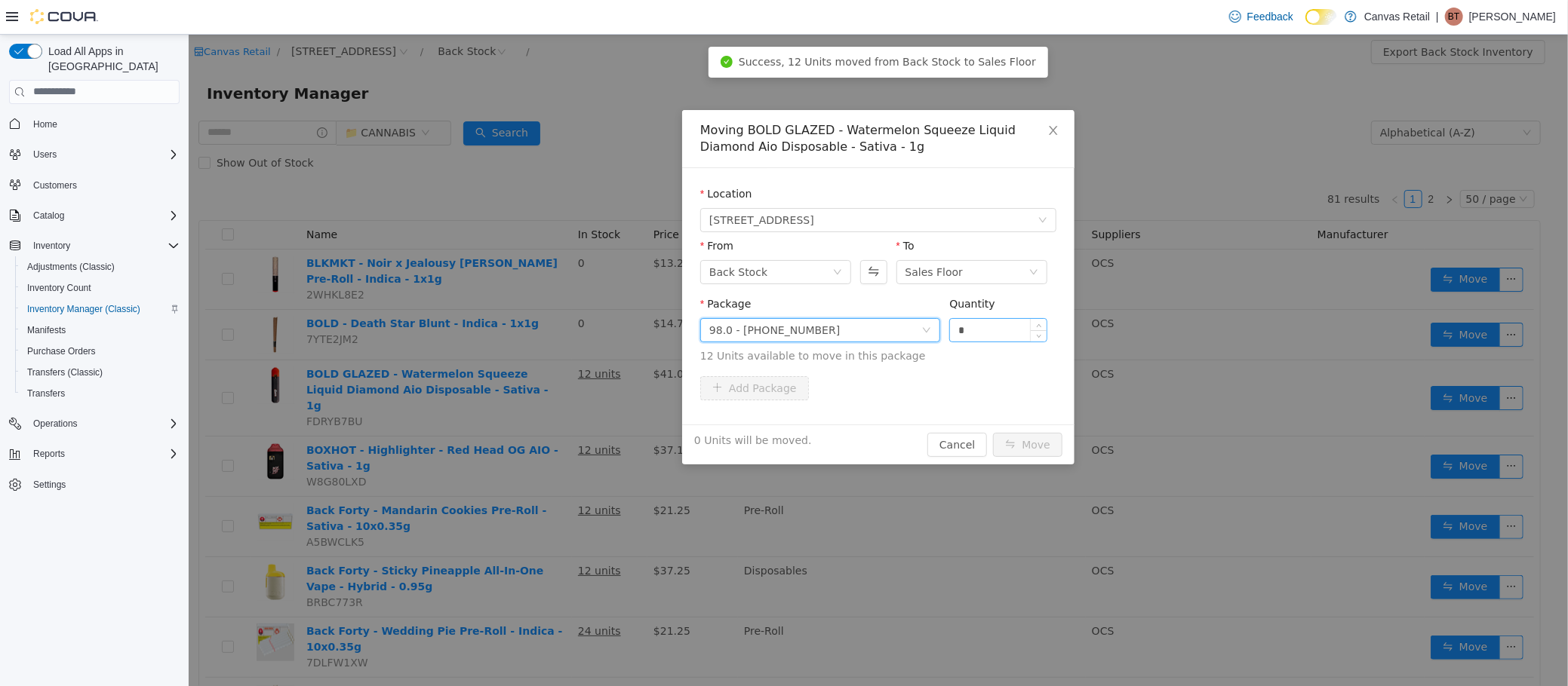
click at [973, 317] on div "*" at bounding box center [998, 329] width 98 height 24
click at [980, 323] on input "*" at bounding box center [998, 329] width 96 height 23
type input "***"
click at [992, 432] on button "Move" at bounding box center [1027, 444] width 70 height 24
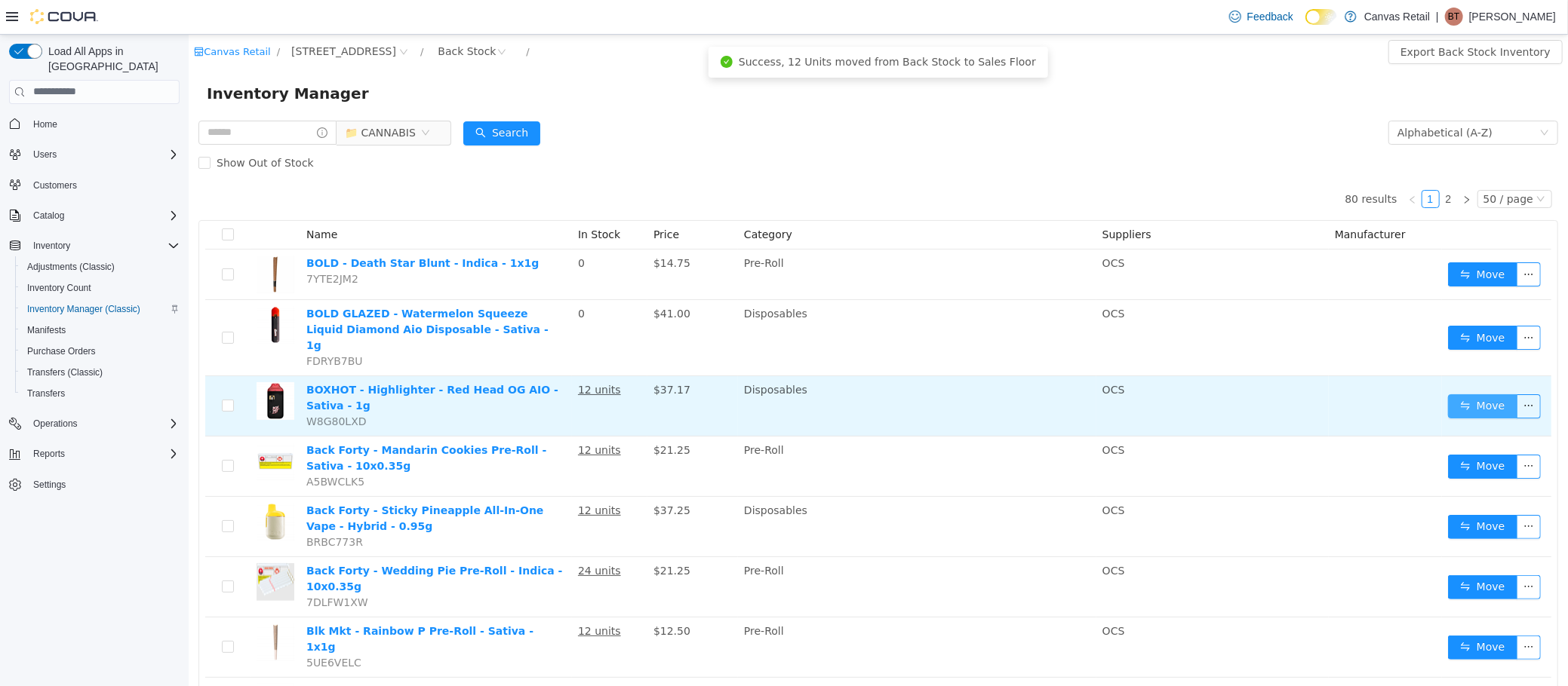
click at [1457, 394] on button "Move" at bounding box center [1482, 406] width 70 height 24
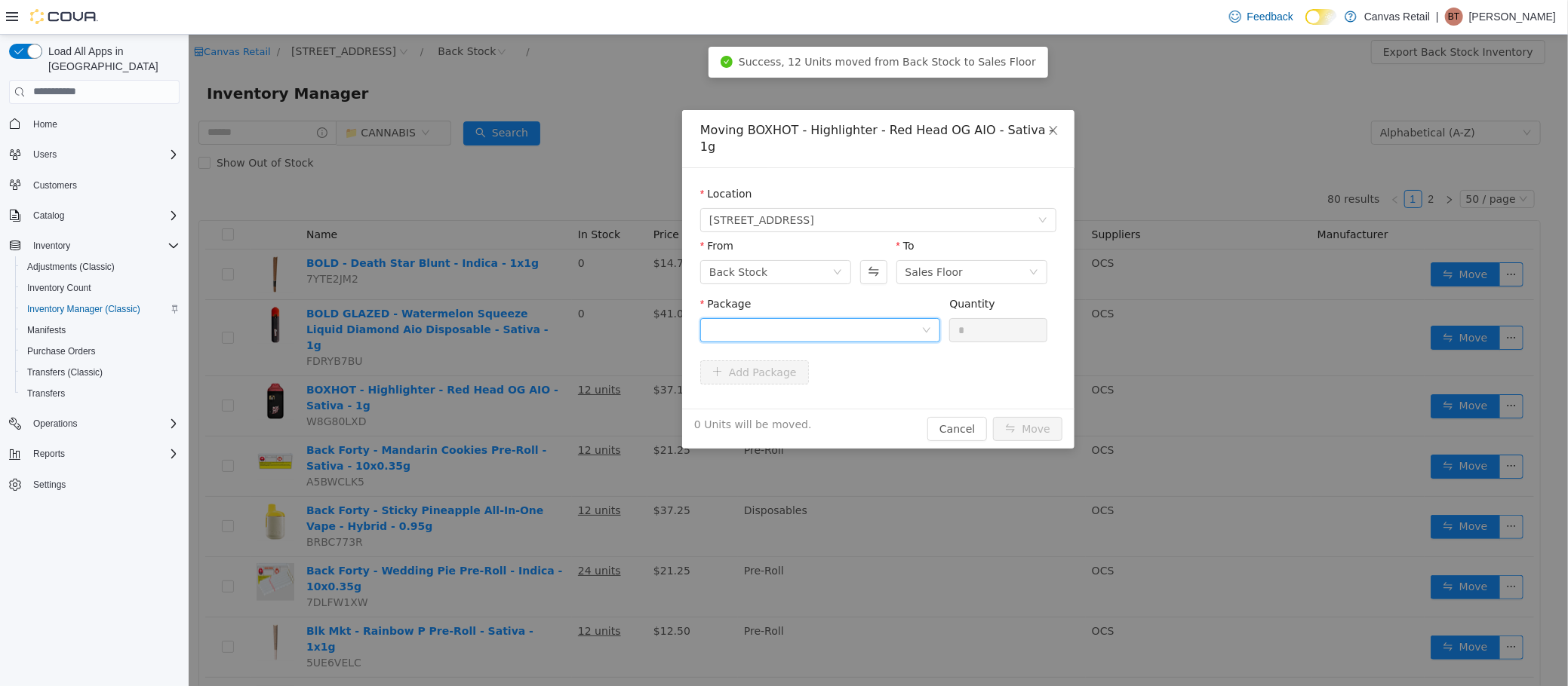
click at [840, 318] on div at bounding box center [814, 329] width 212 height 23
click at [817, 372] on li "92.0 - ME250008958 Quantity : 12 Units" at bounding box center [819, 376] width 240 height 41
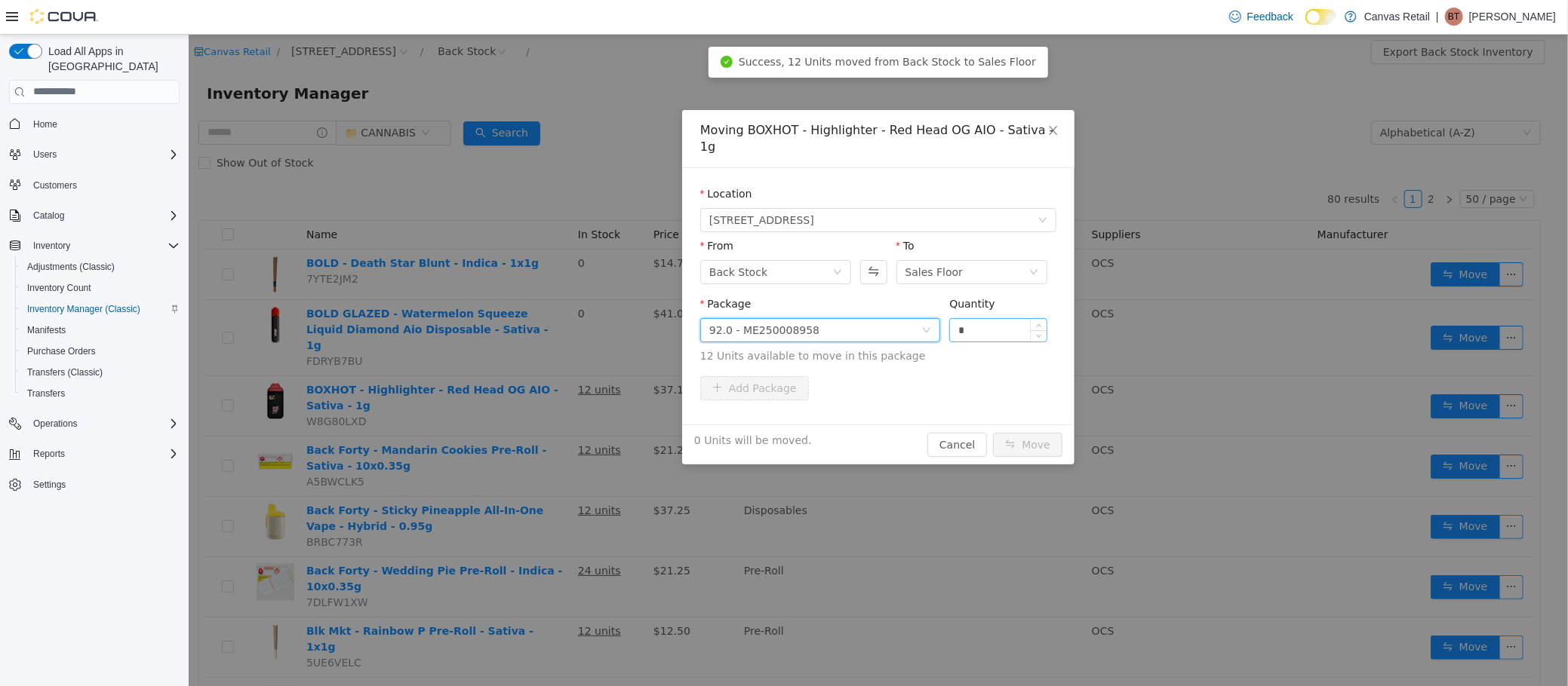
click at [1000, 318] on input "*" at bounding box center [998, 329] width 96 height 23
type input "***"
click at [992, 432] on button "Move" at bounding box center [1027, 444] width 70 height 24
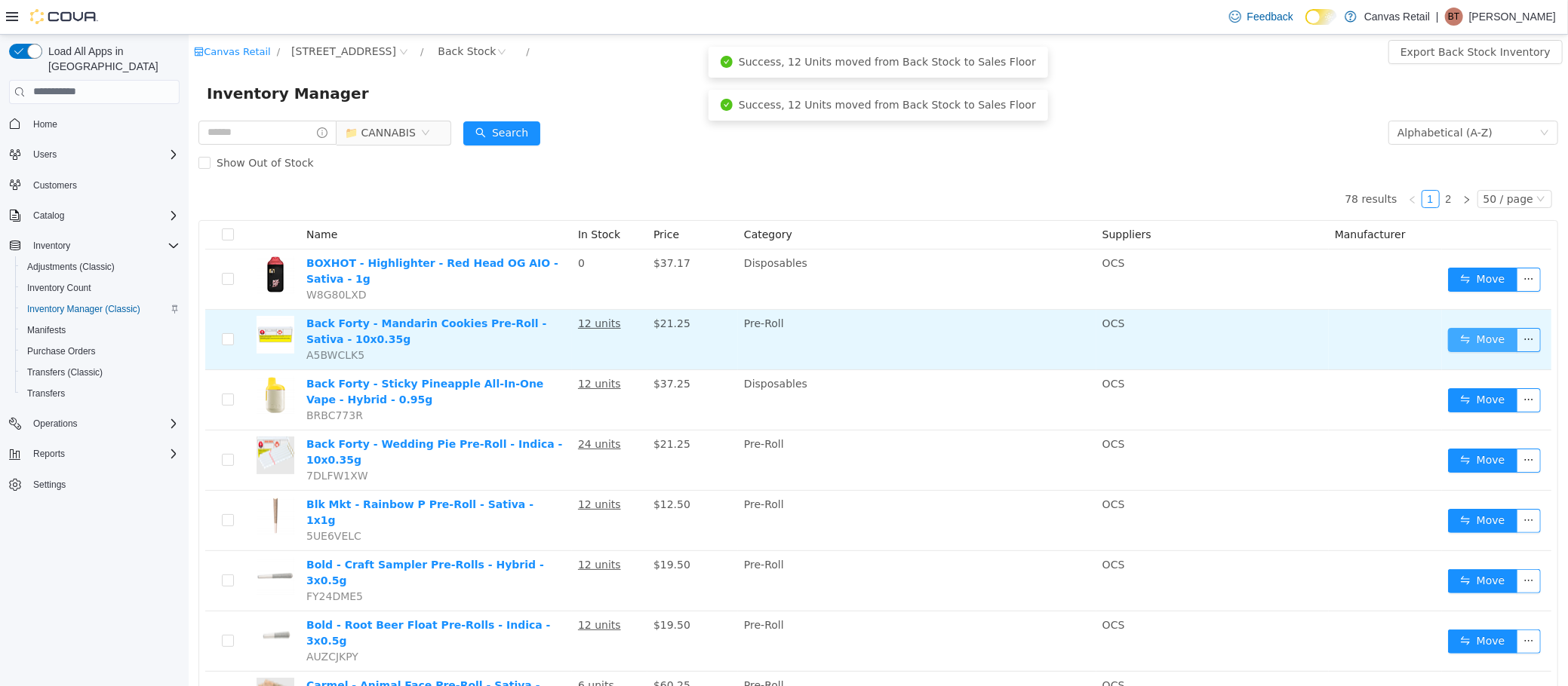
click at [1448, 328] on button "Move" at bounding box center [1482, 339] width 70 height 24
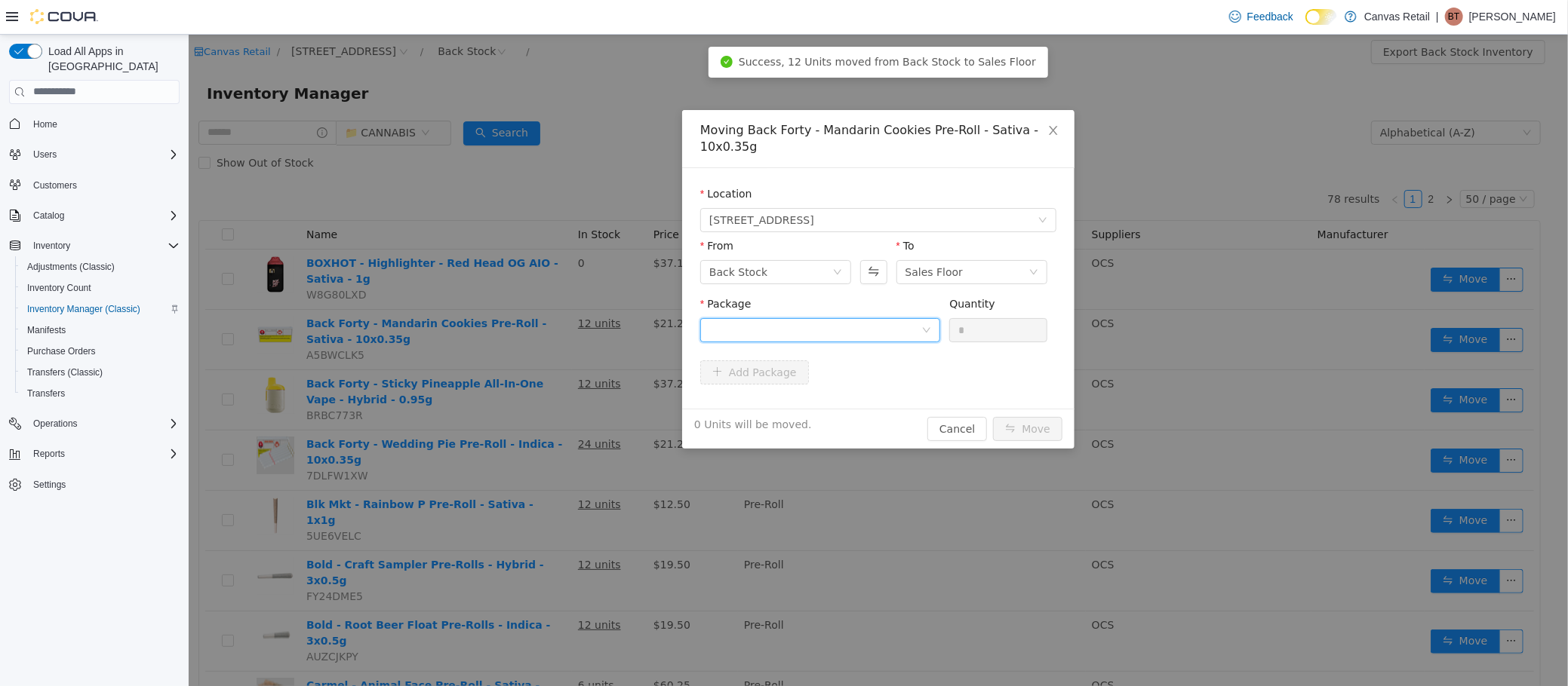
click at [888, 336] on div at bounding box center [814, 329] width 212 height 23
click at [867, 392] on li "29.2 - 30603840-02 Quantity : 12 Units" at bounding box center [819, 392] width 240 height 41
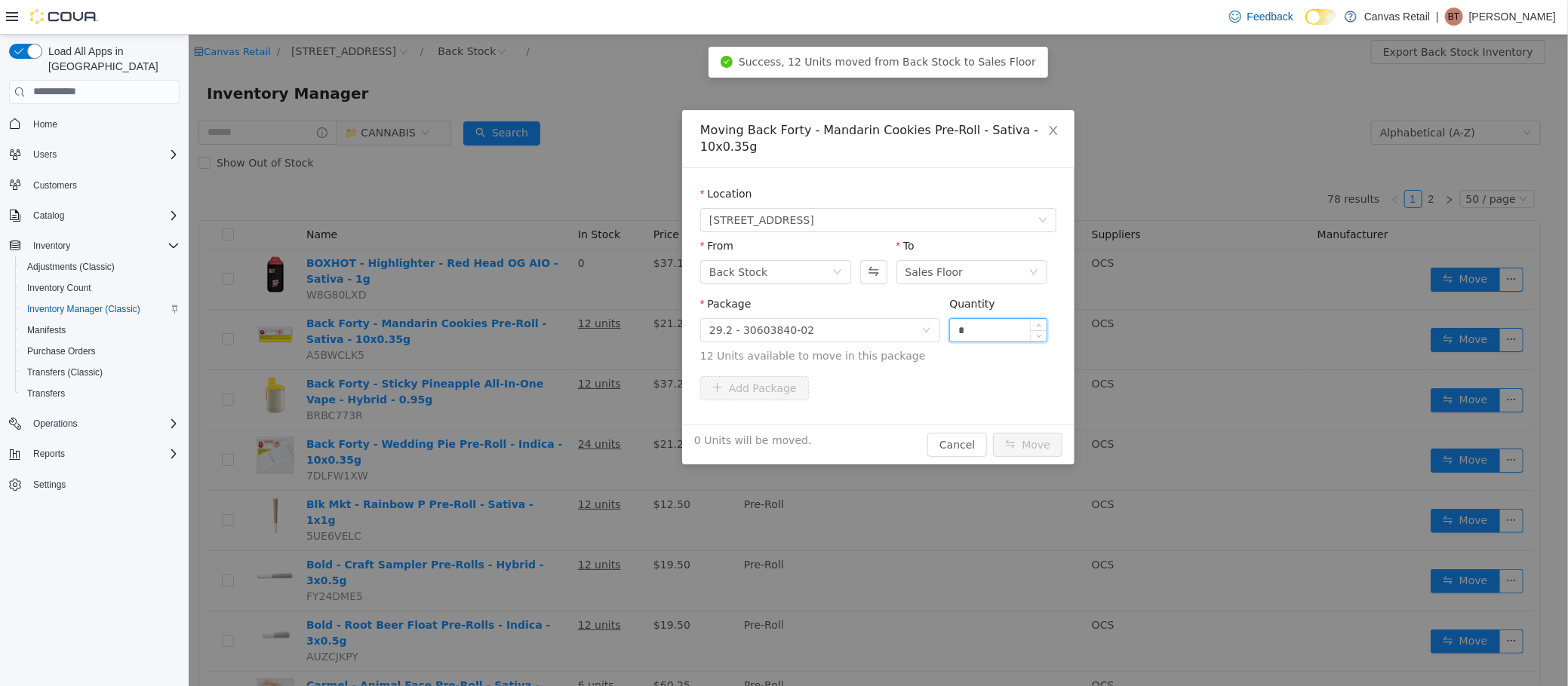
click at [992, 328] on input "*" at bounding box center [998, 329] width 96 height 23
type input "***"
click at [992, 432] on button "Move" at bounding box center [1027, 444] width 70 height 24
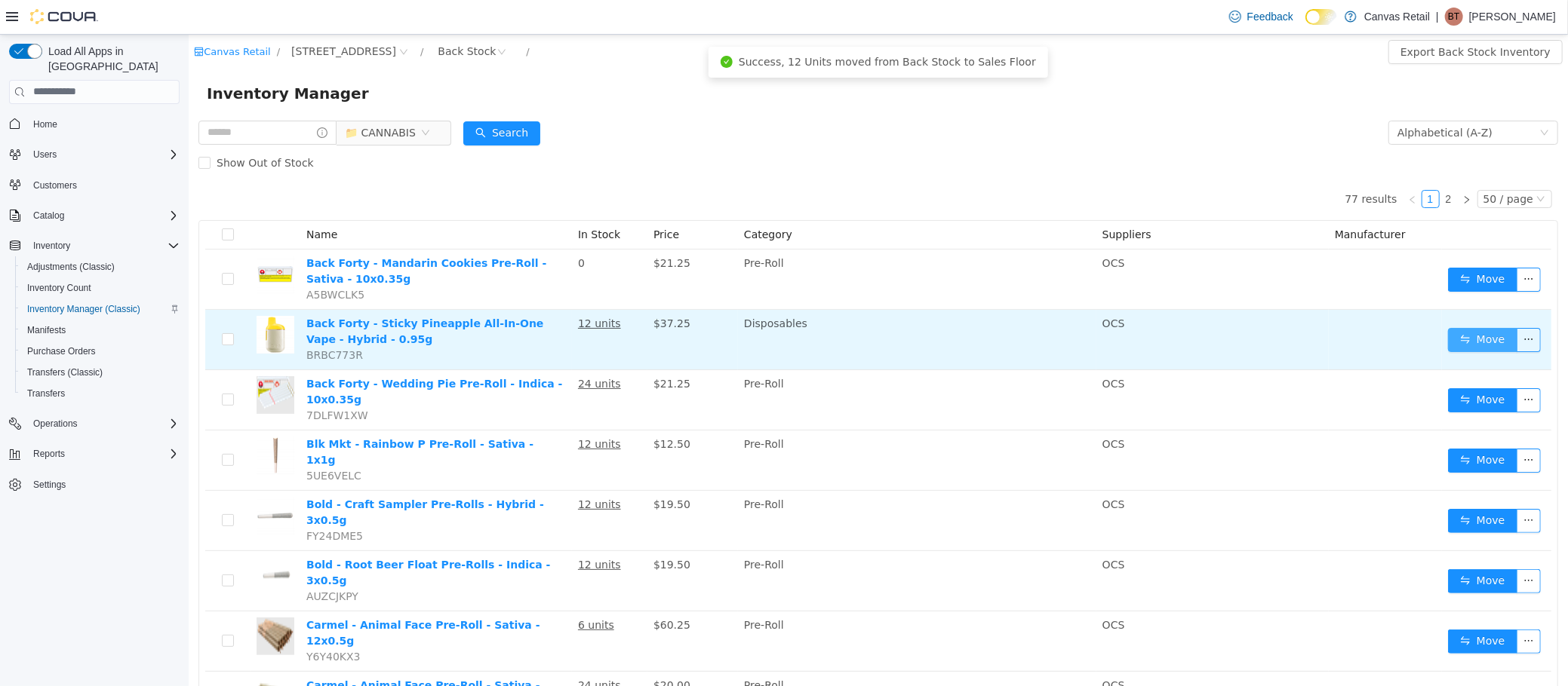
drag, startPoint x: 1472, startPoint y: 336, endPoint x: 1457, endPoint y: 335, distance: 15.0
click at [1468, 336] on button "Move" at bounding box center [1482, 339] width 70 height 24
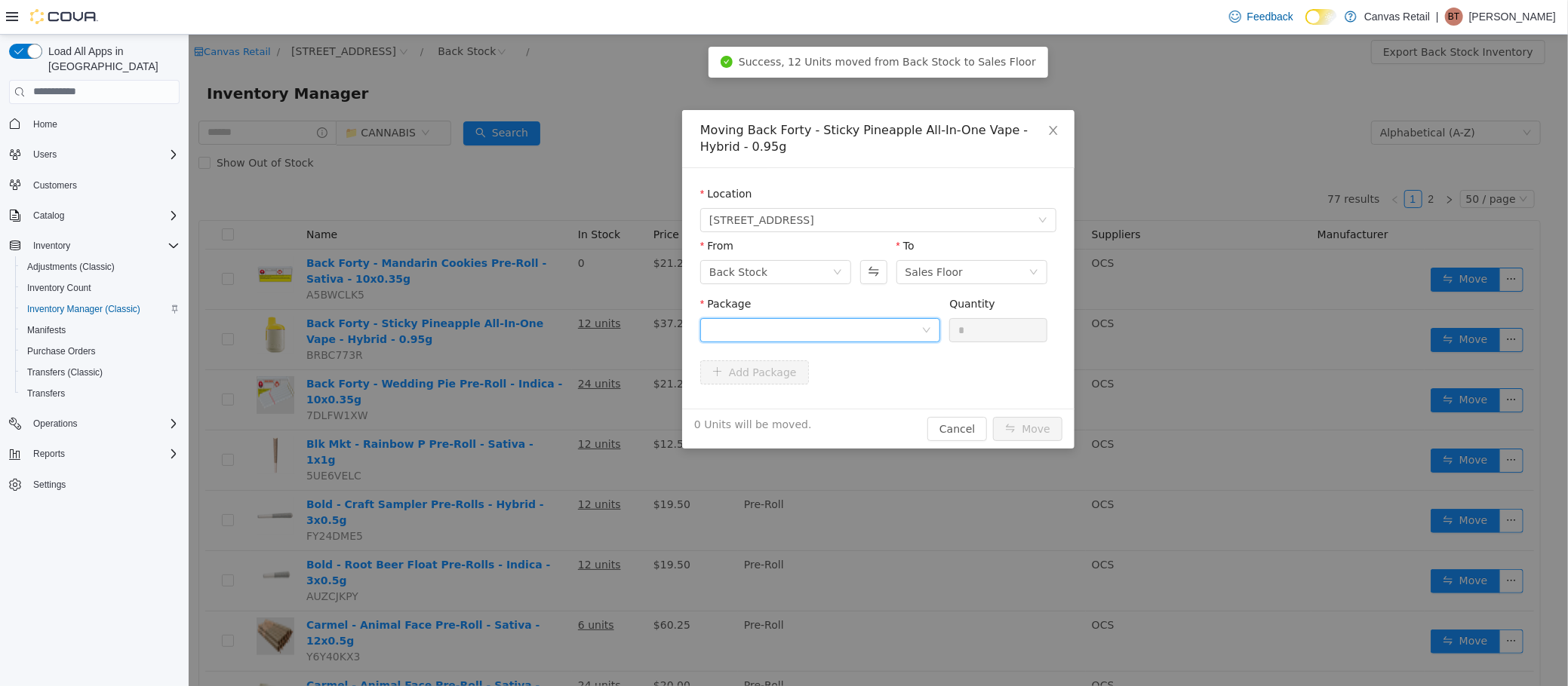
click at [848, 332] on div at bounding box center [814, 329] width 212 height 23
click at [851, 384] on li "95.0 - 2501246 Quantity : 12 Units" at bounding box center [819, 392] width 240 height 41
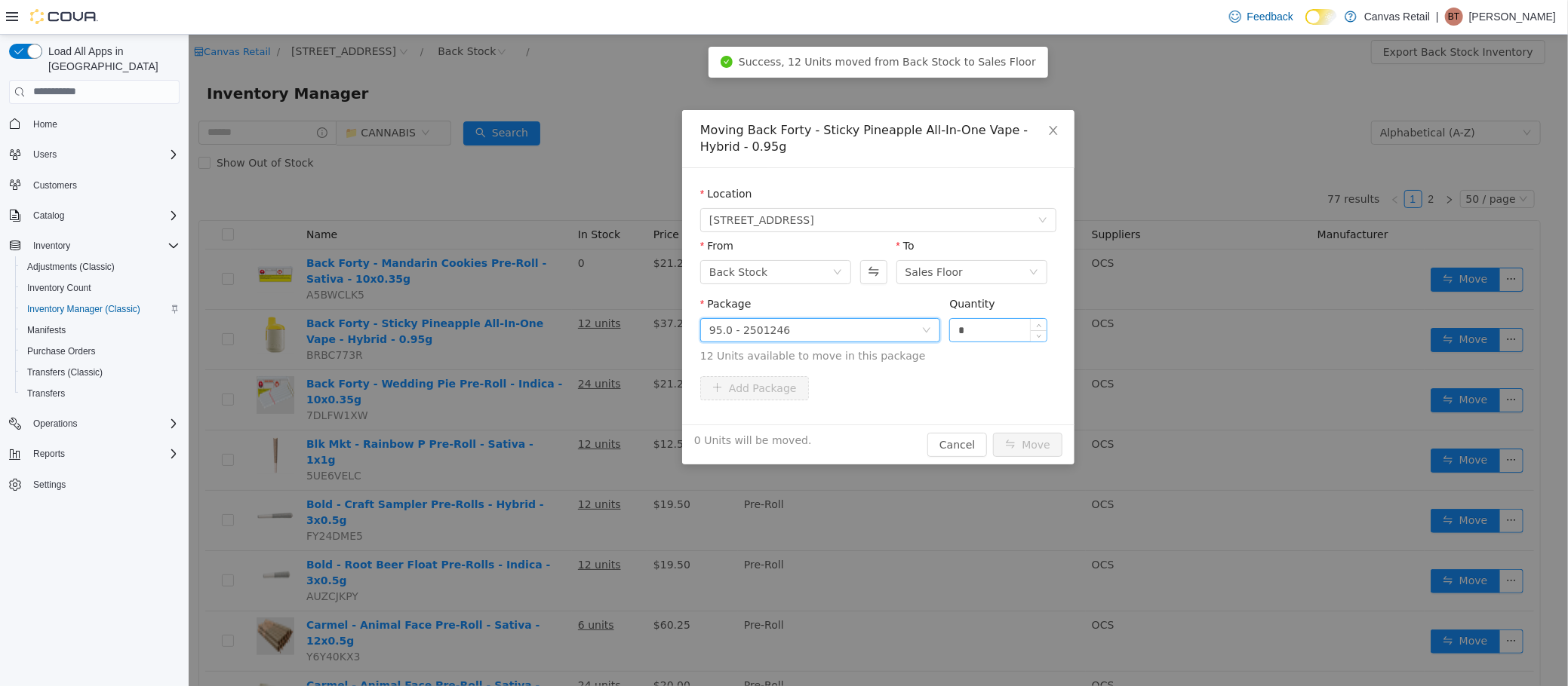
click at [984, 337] on input "*" at bounding box center [998, 329] width 96 height 23
type input "***"
click at [992, 432] on button "Move" at bounding box center [1027, 444] width 70 height 24
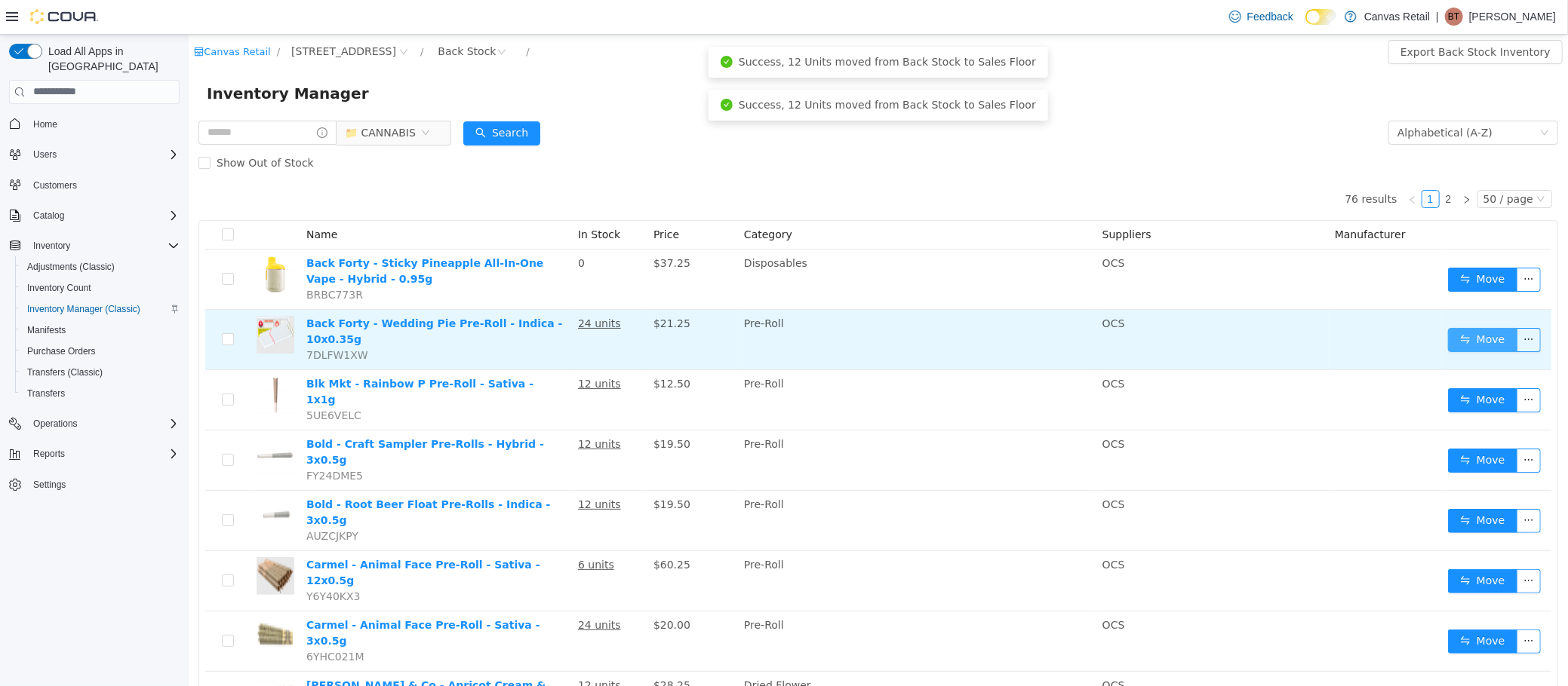
click at [1457, 339] on button "Move" at bounding box center [1482, 339] width 70 height 24
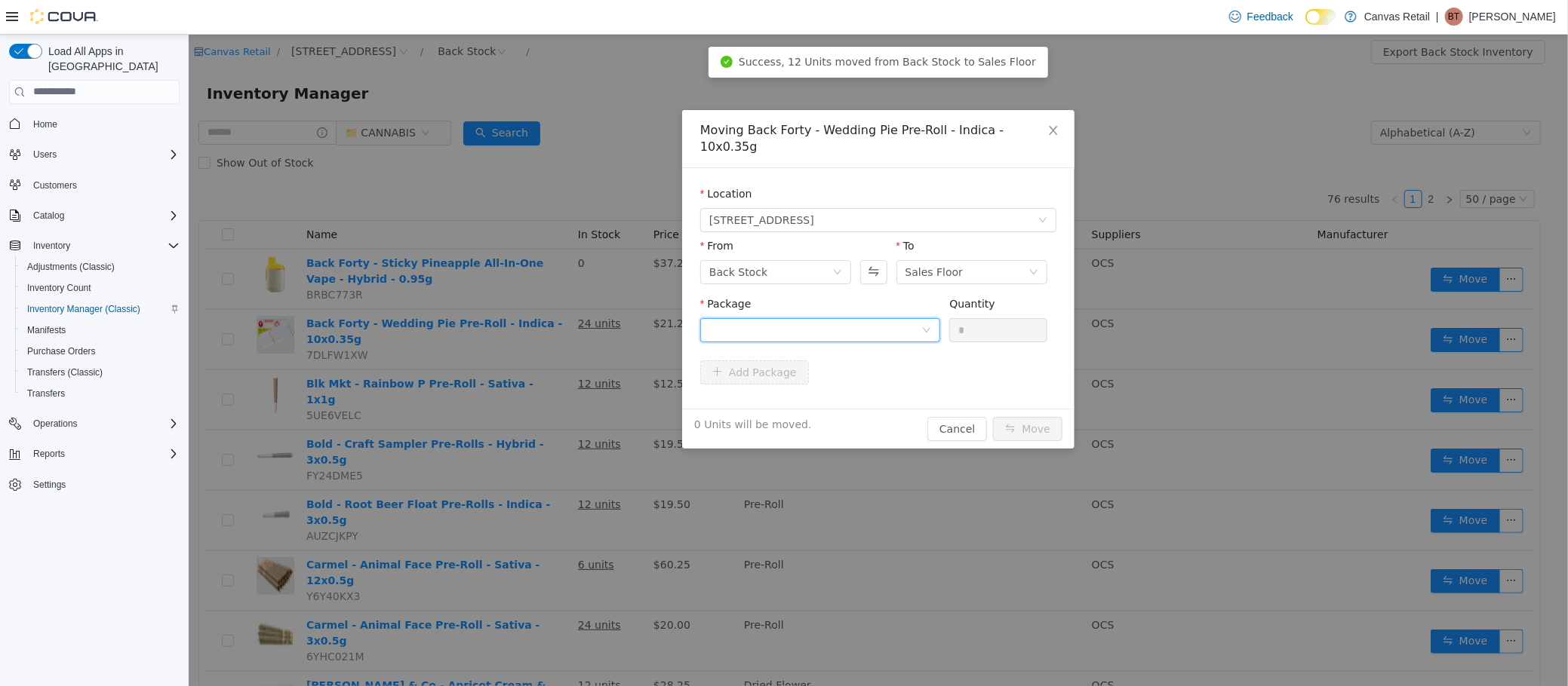
click at [866, 321] on div at bounding box center [814, 329] width 212 height 23
click at [847, 366] on li "26.3 - 30603850-02 Quantity : 24 Units" at bounding box center [819, 376] width 240 height 41
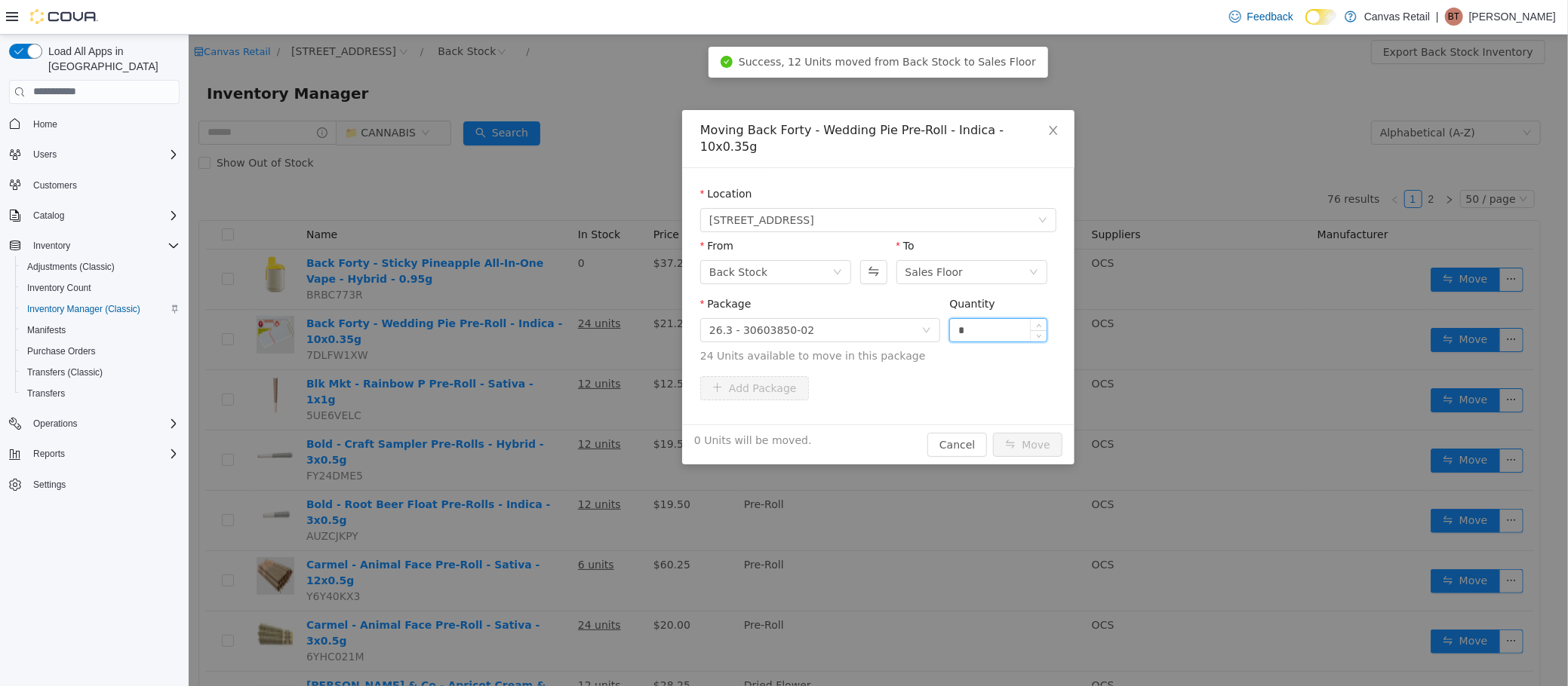
click at [991, 318] on input "*" at bounding box center [998, 329] width 96 height 23
type input "***"
click at [992, 432] on button "Move" at bounding box center [1027, 444] width 70 height 24
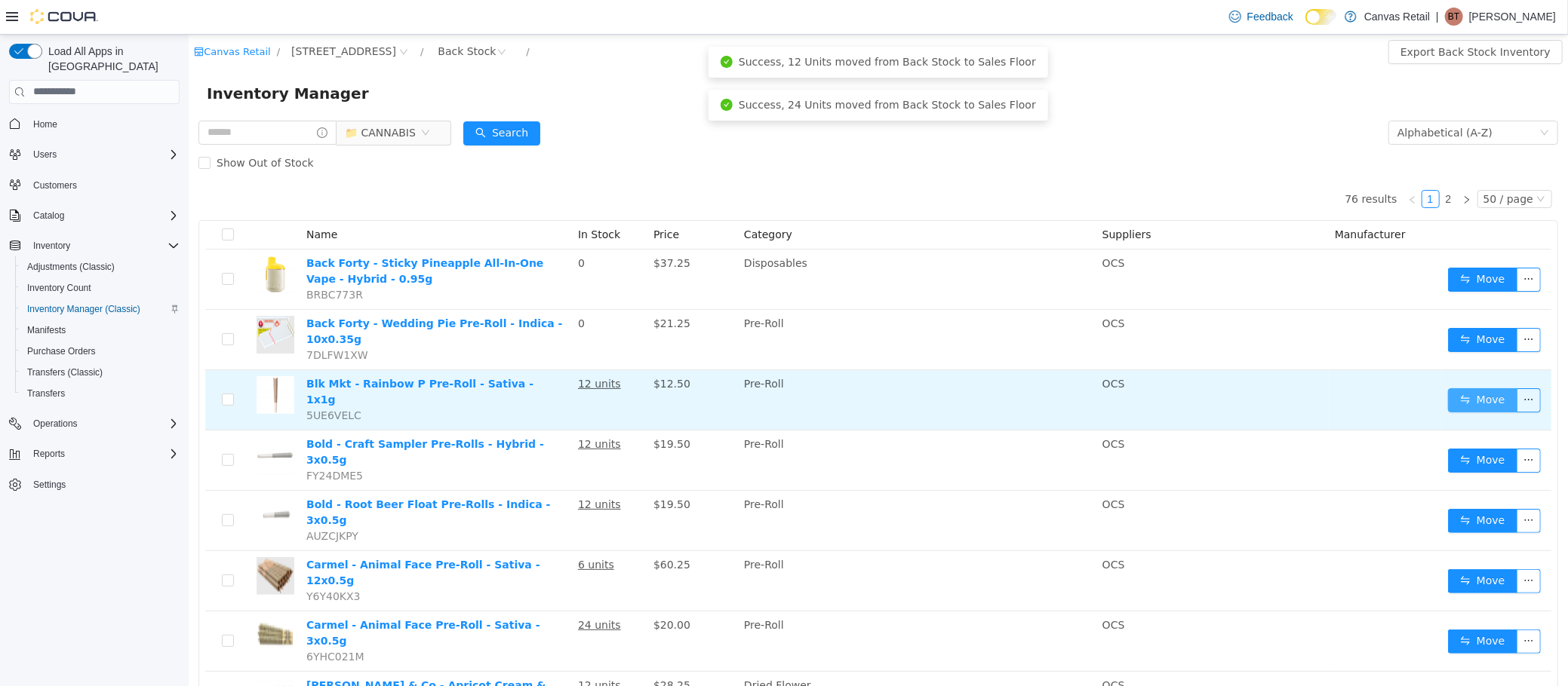
click at [1468, 390] on button "Move" at bounding box center [1482, 399] width 70 height 24
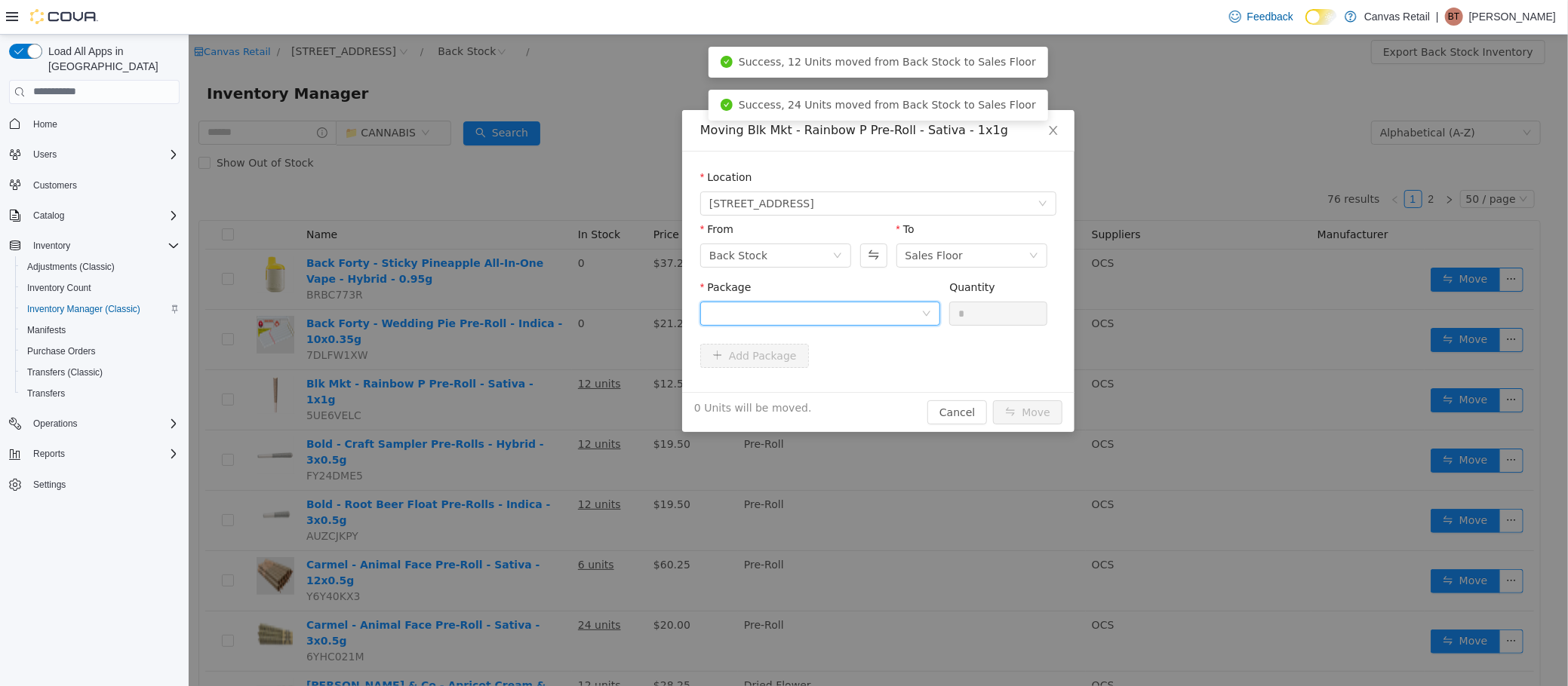
click at [840, 313] on div at bounding box center [814, 313] width 212 height 23
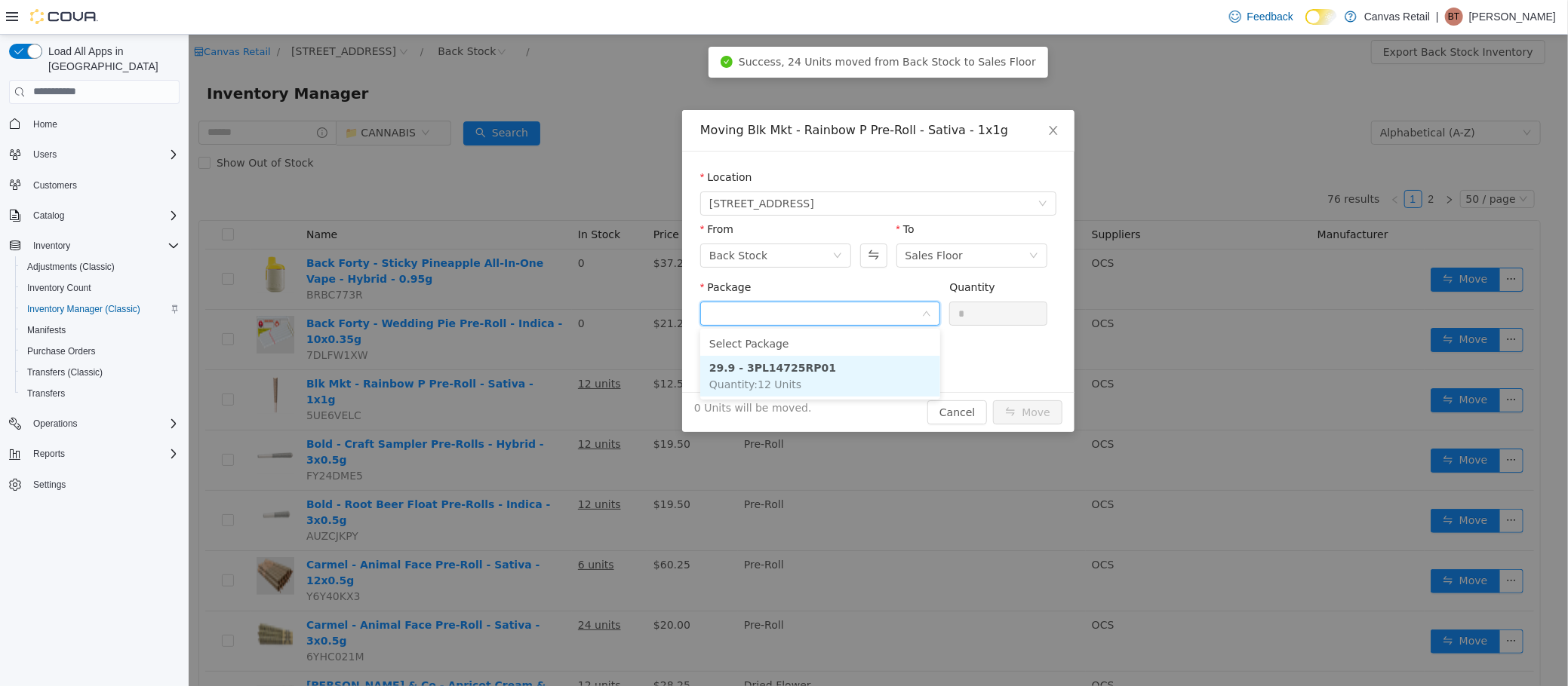
click at [842, 372] on li "29.9 - 3PL14725RP01 Quantity : 12 Units" at bounding box center [819, 376] width 240 height 41
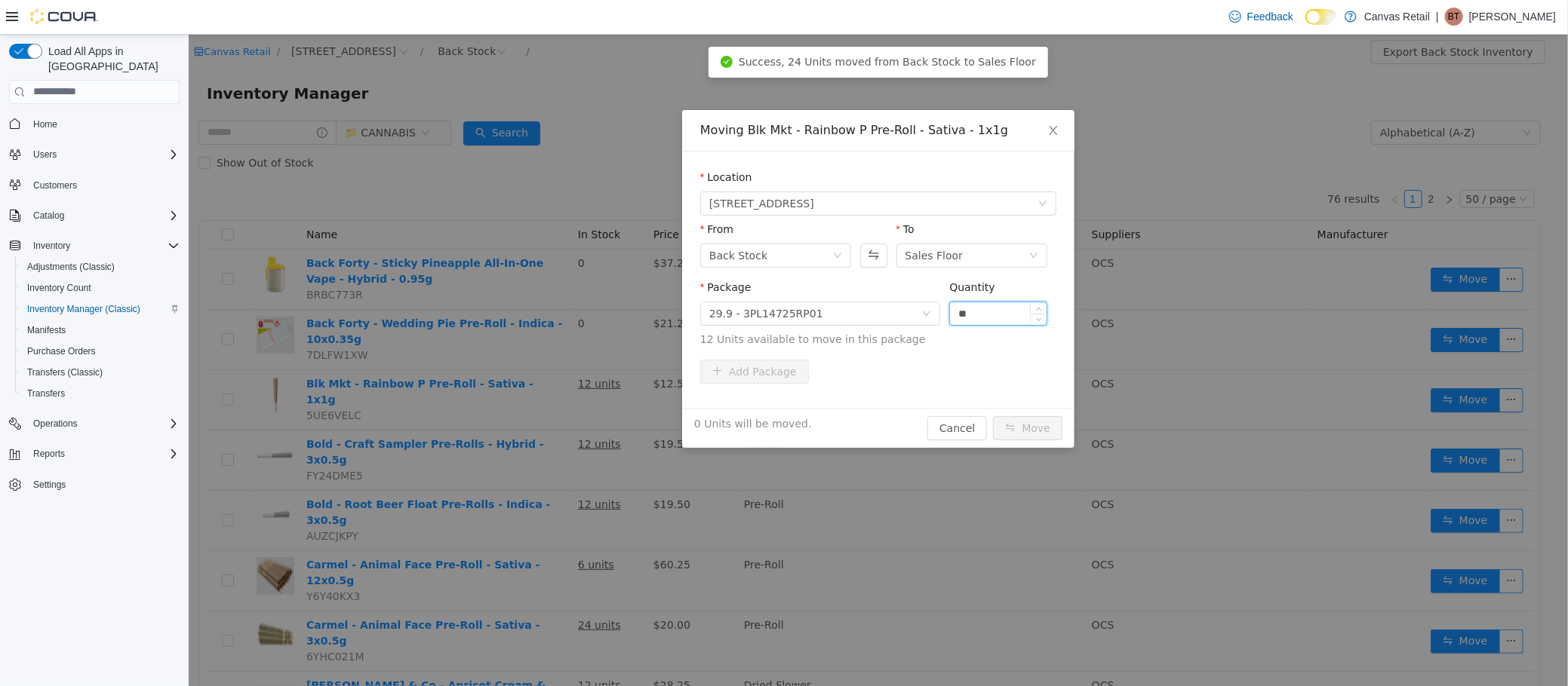
click at [989, 310] on input "**" at bounding box center [998, 313] width 96 height 23
type input "***"
click at [992, 415] on button "Move" at bounding box center [1027, 427] width 70 height 24
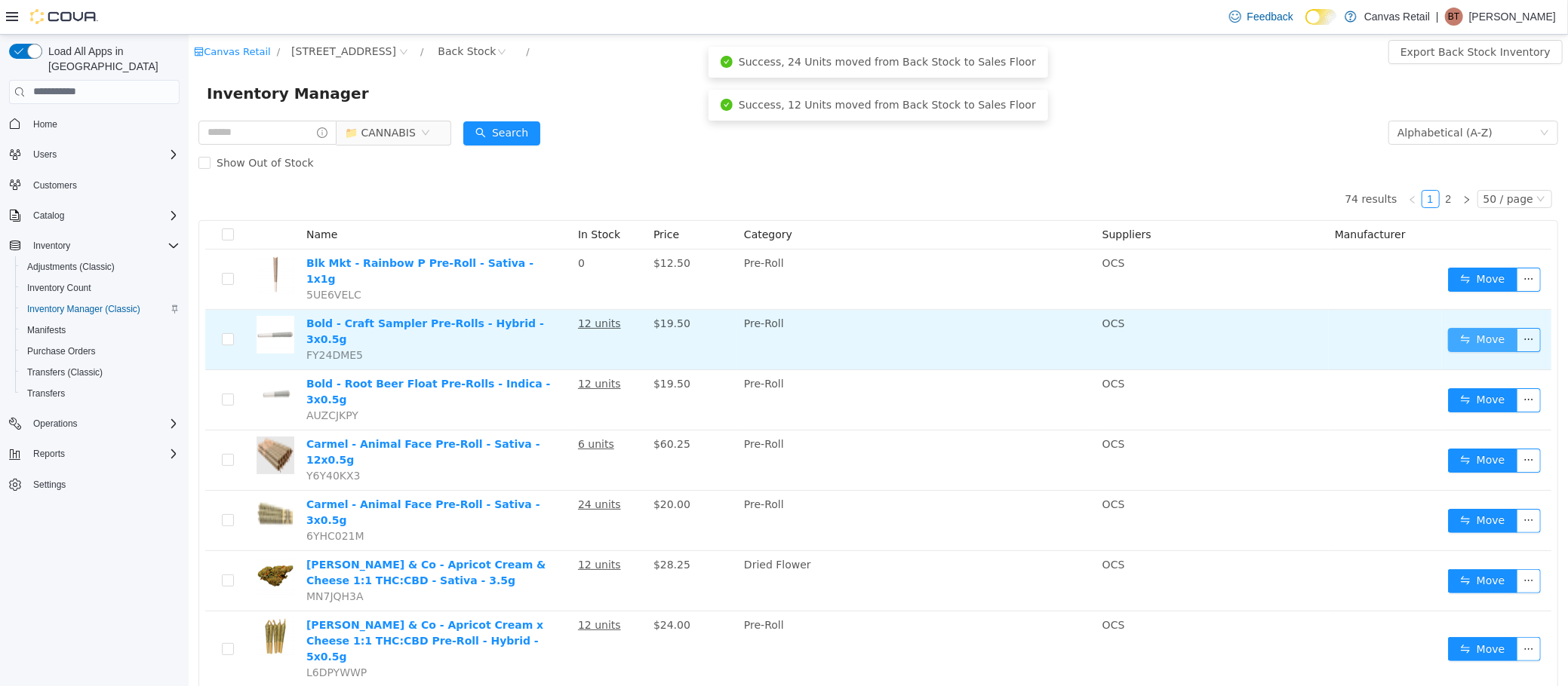
click at [1453, 330] on button "Move" at bounding box center [1482, 339] width 70 height 24
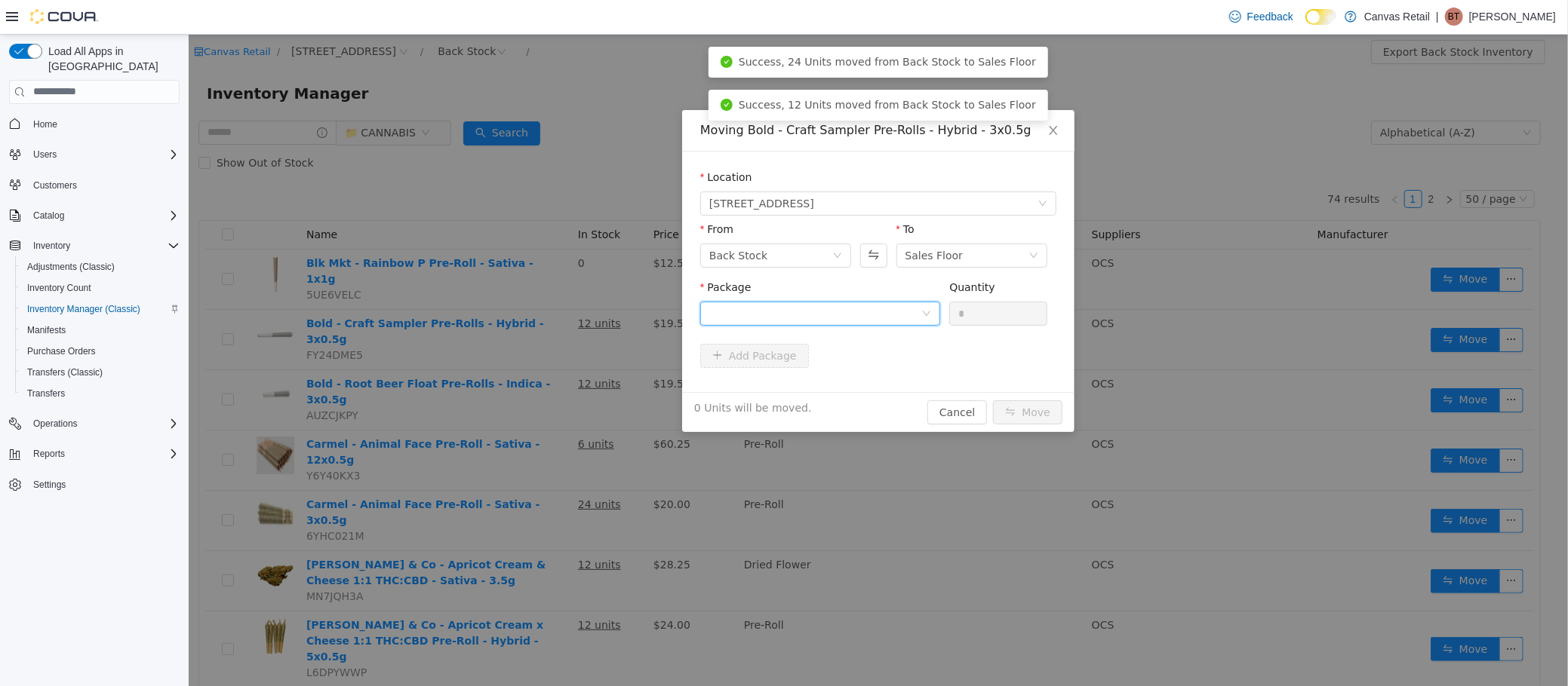
click at [754, 310] on div at bounding box center [814, 313] width 212 height 23
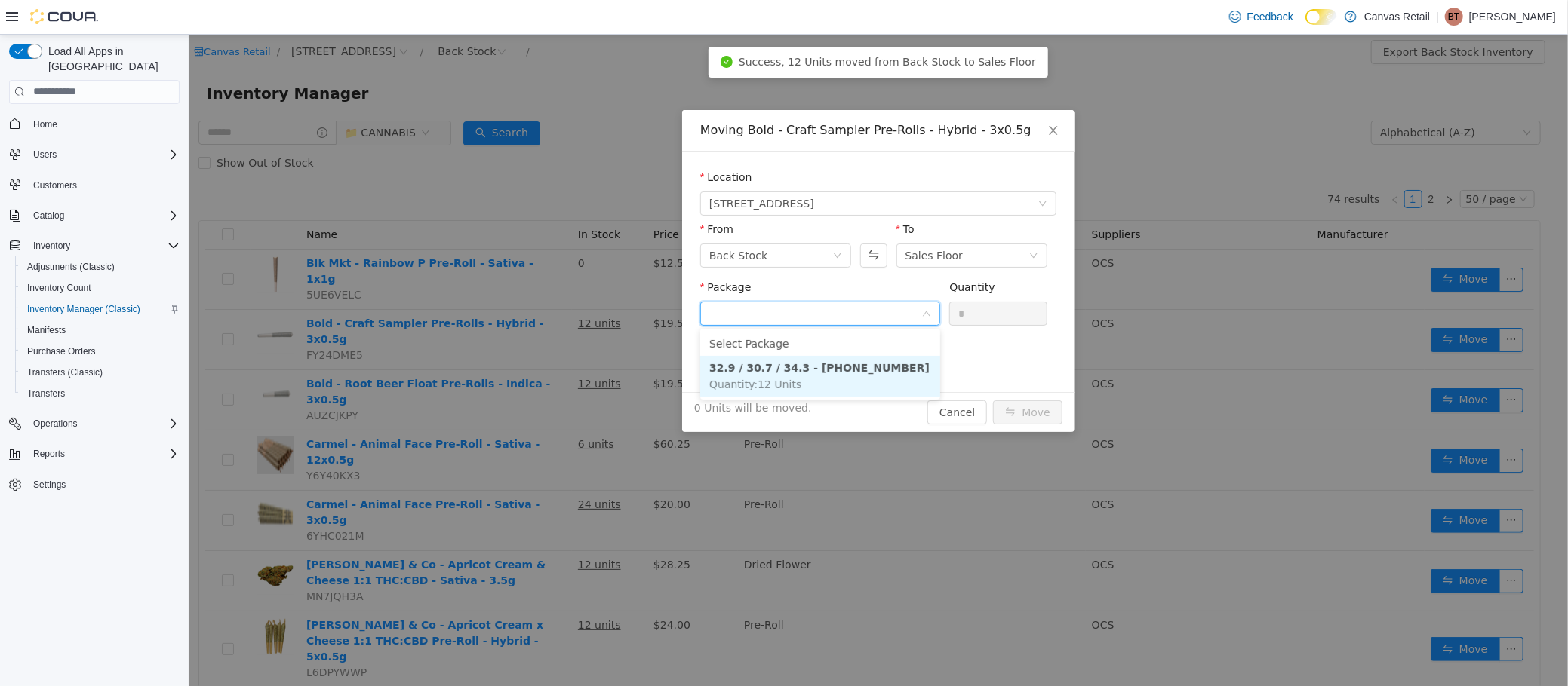
click at [798, 377] on li "32.9 / 30.7 / 34.3 - 2432-2501-11 Quantity : 12 Units" at bounding box center [819, 376] width 240 height 41
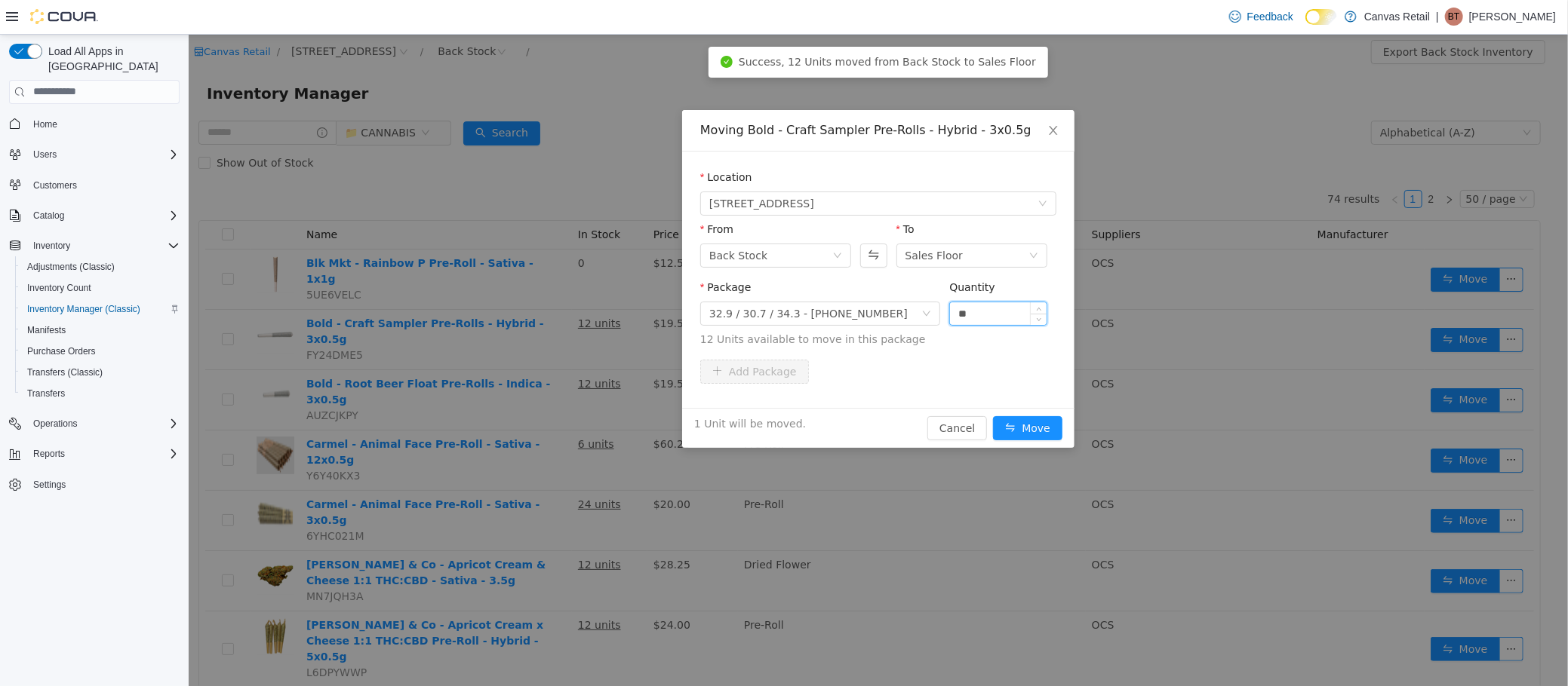
click at [989, 312] on input "**" at bounding box center [998, 313] width 96 height 23
type input "***"
click at [992, 415] on button "Move" at bounding box center [1027, 427] width 70 height 24
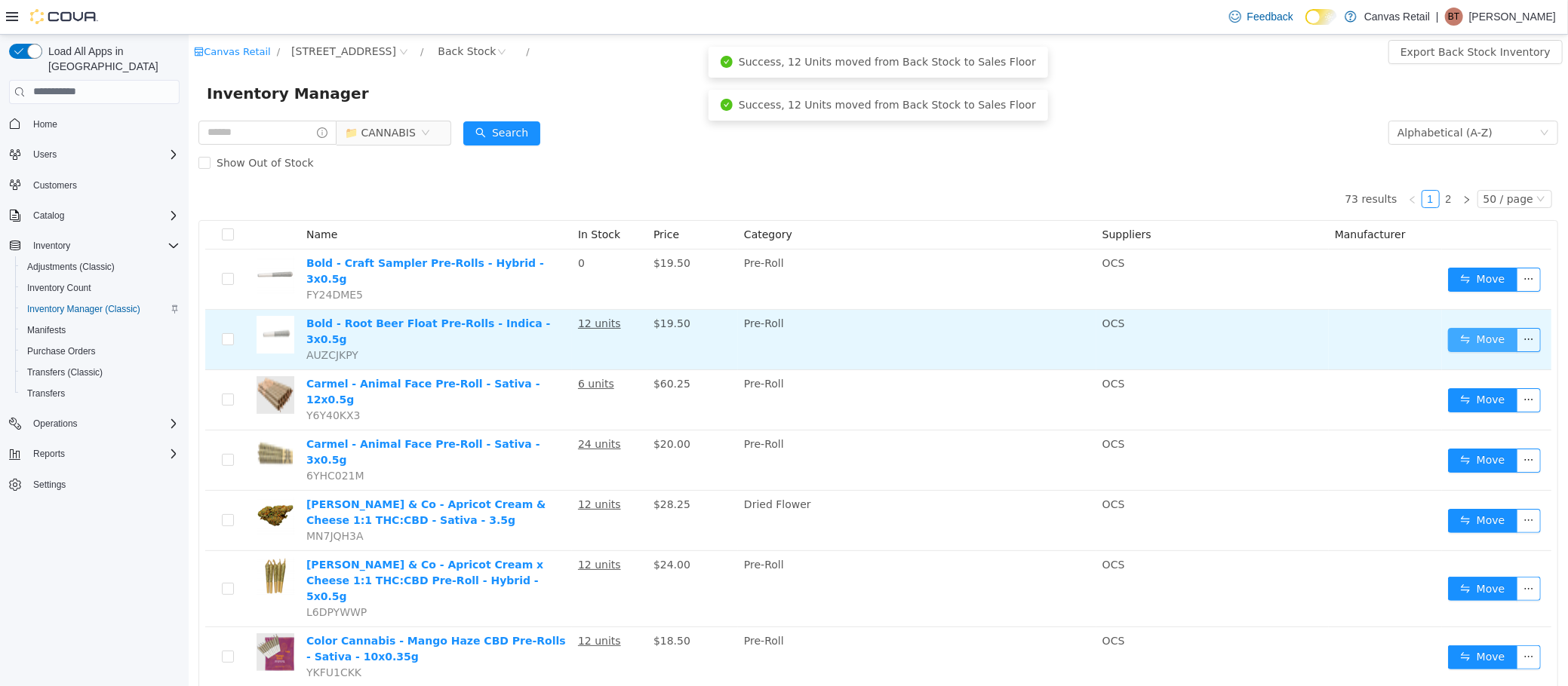
click at [1476, 328] on button "Move" at bounding box center [1482, 339] width 70 height 24
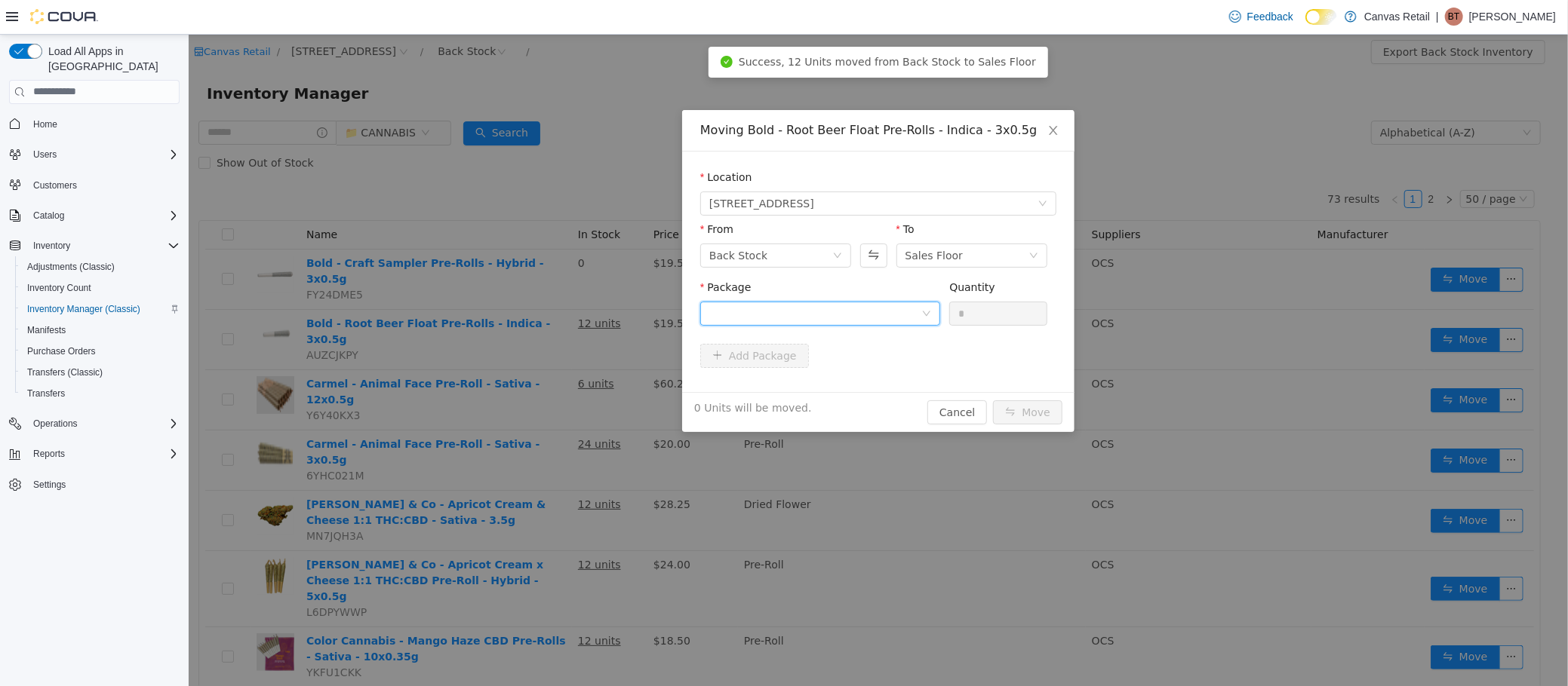
click at [862, 313] on div at bounding box center [814, 313] width 212 height 23
click at [838, 367] on li "32.9 - 0532-2426-02 Quantity : 12 Units" at bounding box center [819, 376] width 240 height 41
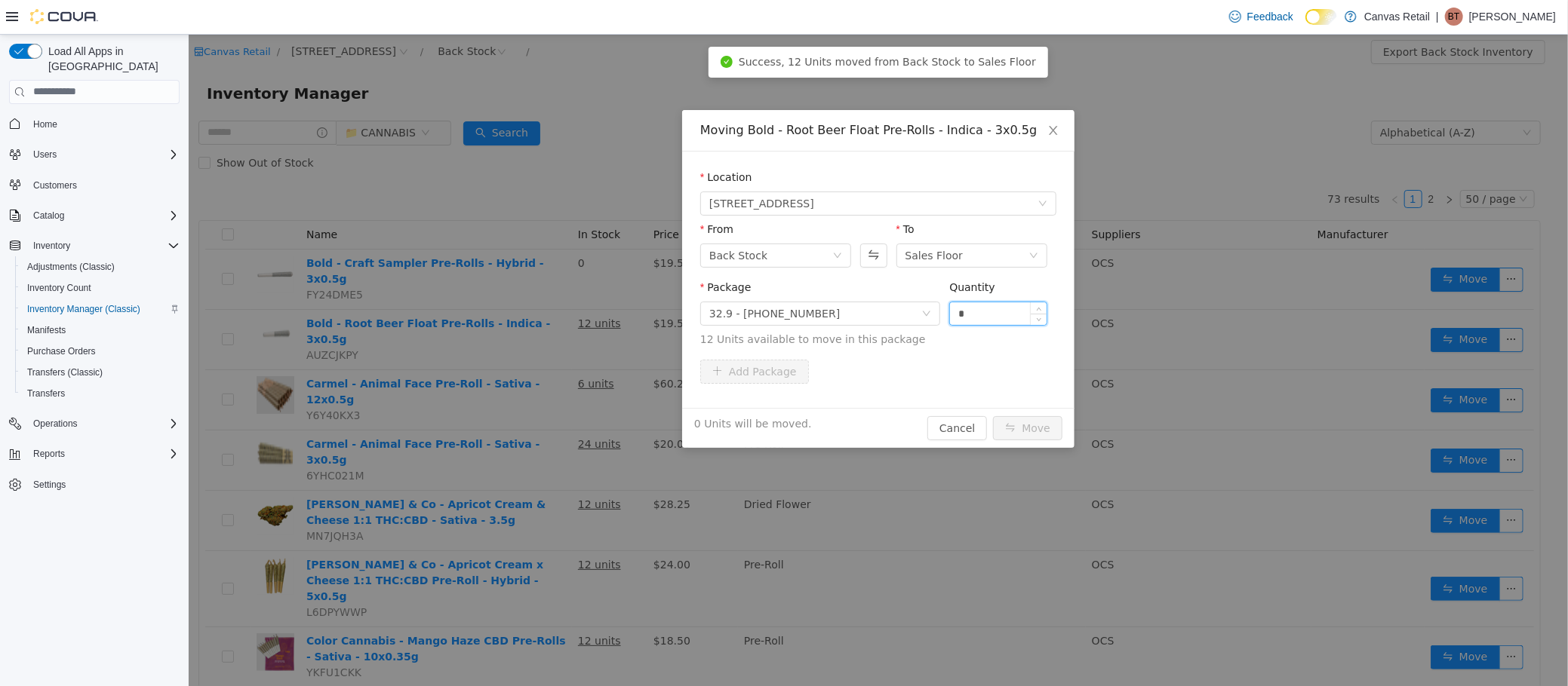
click at [988, 312] on input "*" at bounding box center [998, 313] width 96 height 23
type input "***"
click at [992, 415] on button "Move" at bounding box center [1027, 427] width 70 height 24
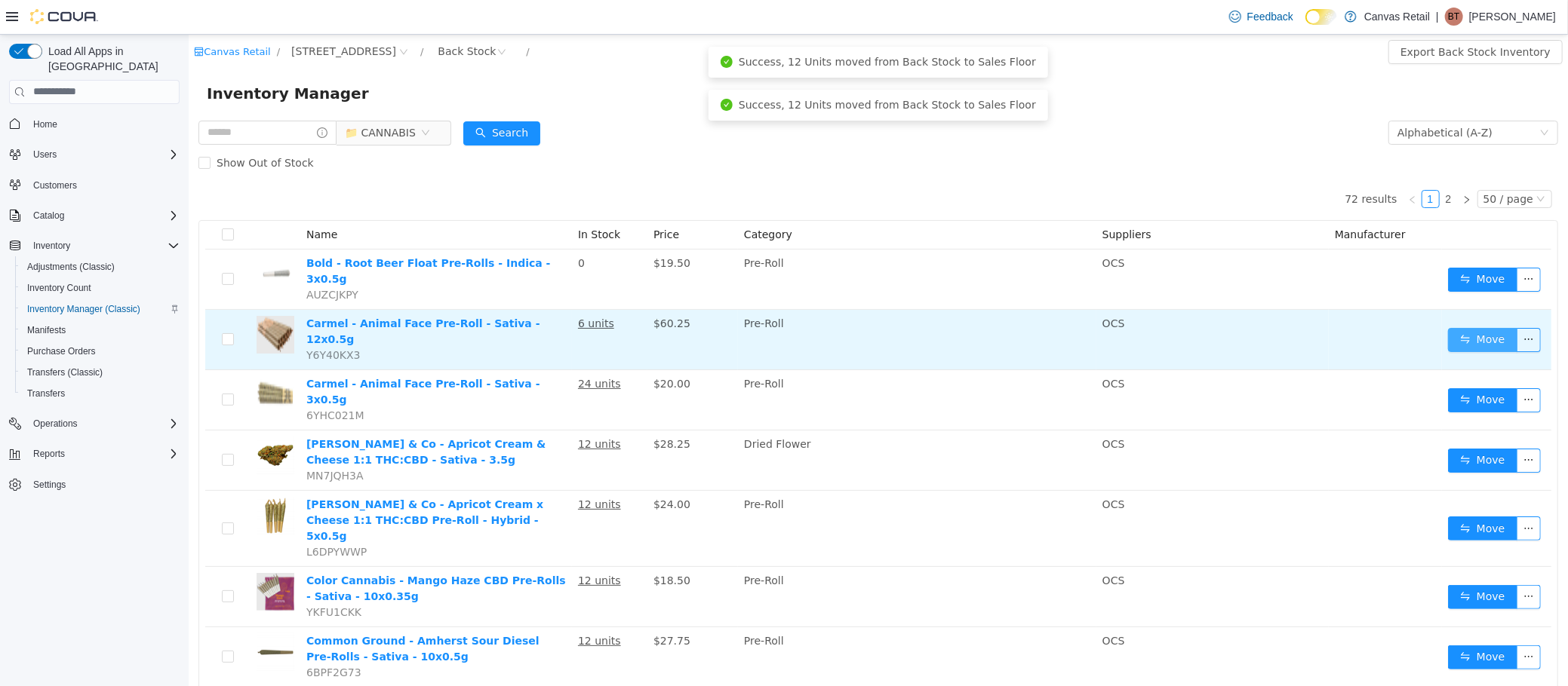
click at [1456, 328] on button "Move" at bounding box center [1482, 339] width 70 height 24
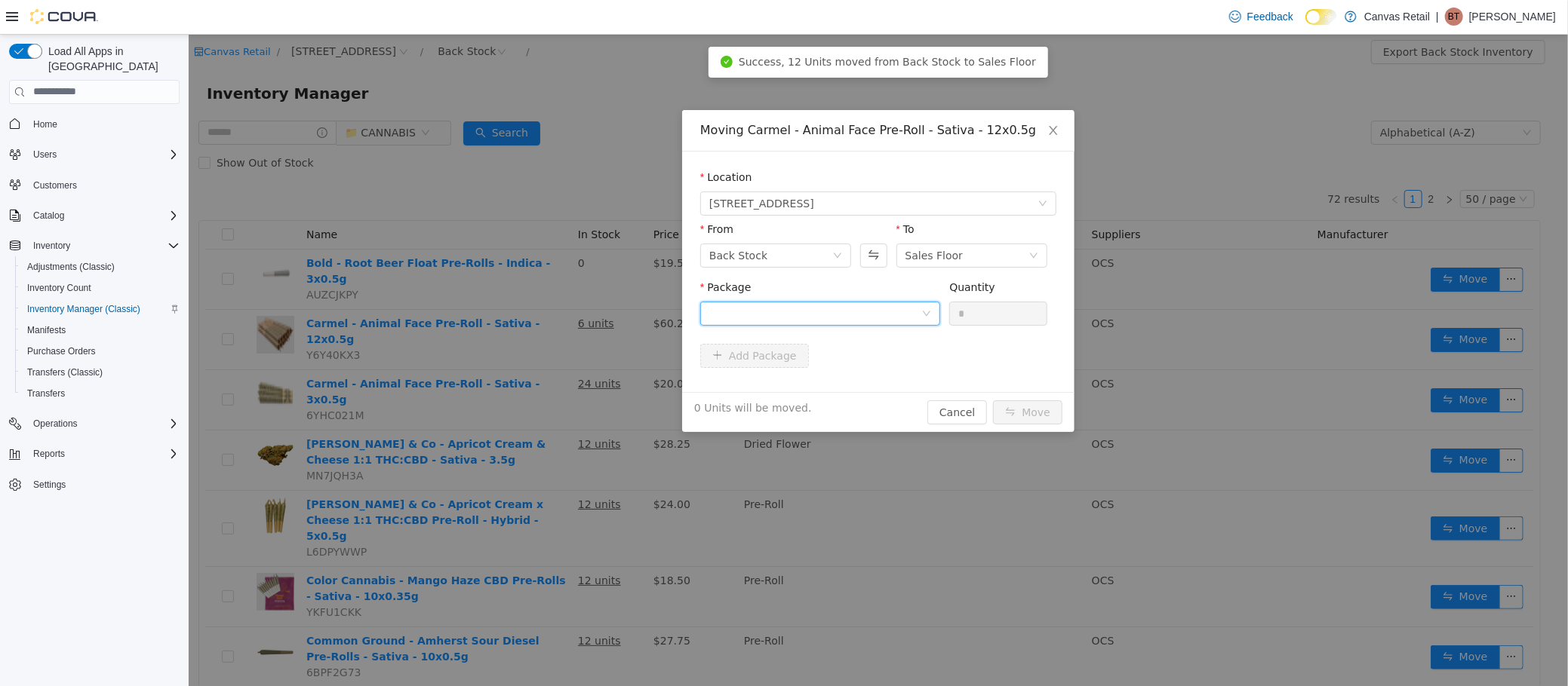
click at [840, 313] on div at bounding box center [814, 313] width 212 height 23
click at [803, 379] on li "30.1 - AFML1LL1 Quantity : 6 Units" at bounding box center [819, 376] width 240 height 41
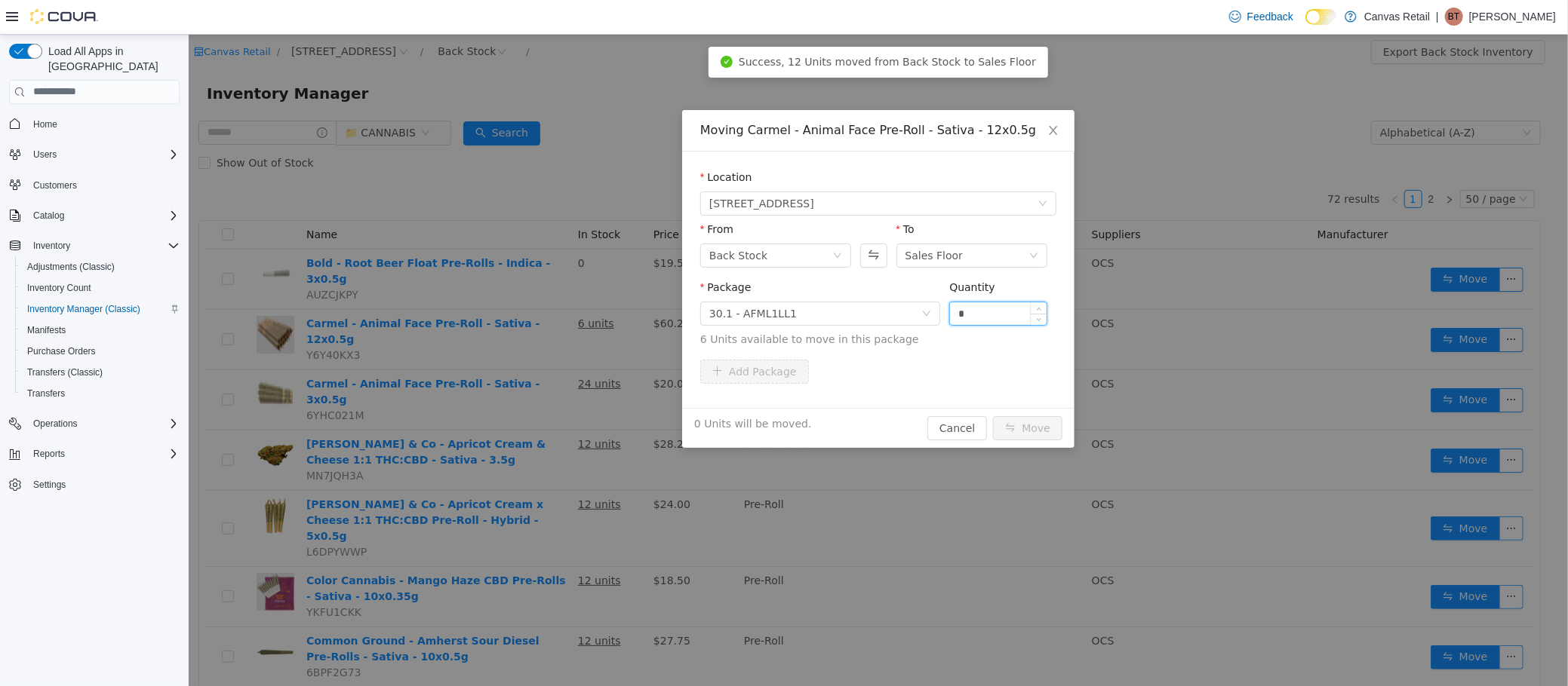
click at [1011, 308] on input "*" at bounding box center [998, 313] width 96 height 23
type input "**"
click at [992, 415] on button "Move" at bounding box center [1027, 427] width 70 height 24
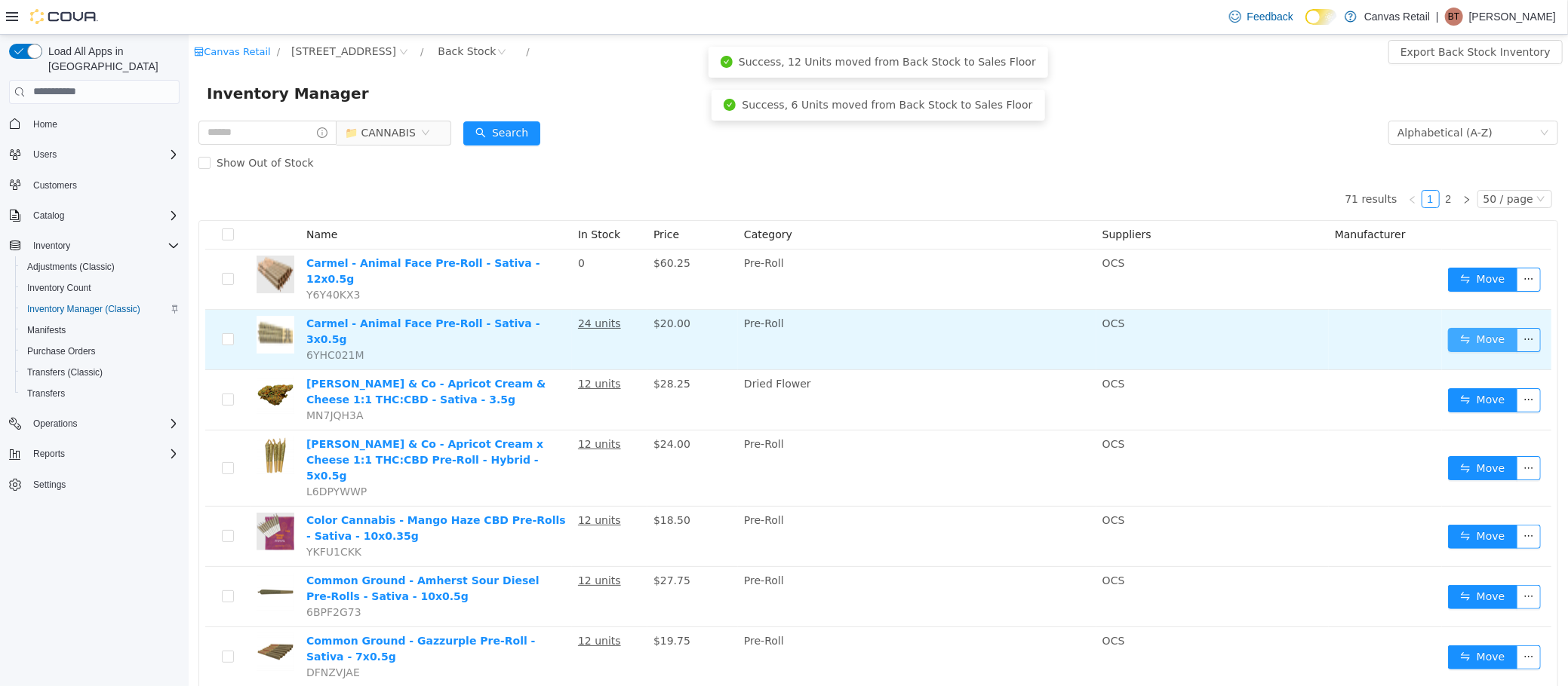
click at [1450, 328] on button "Move" at bounding box center [1482, 339] width 70 height 24
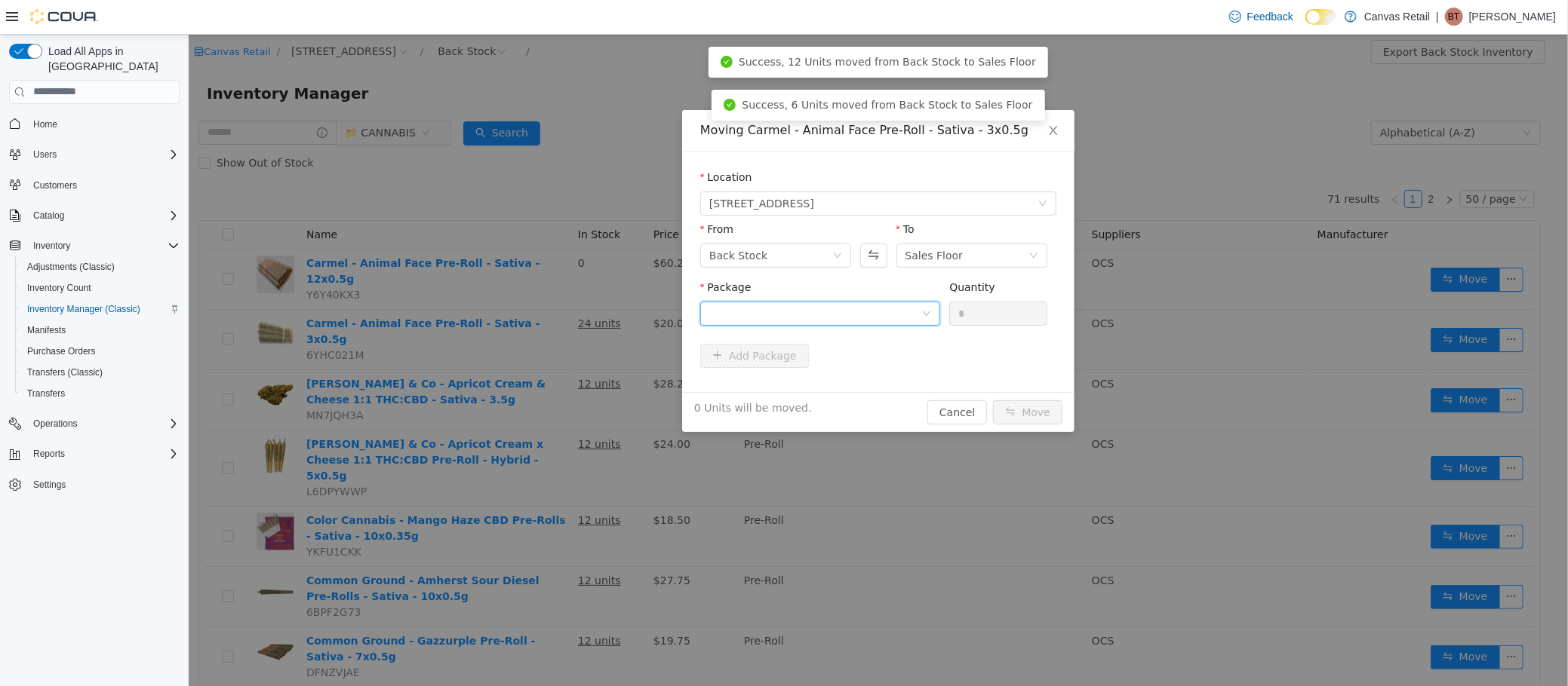
drag, startPoint x: 885, startPoint y: 312, endPoint x: 883, endPoint y: 322, distance: 10.2
click at [884, 317] on div at bounding box center [814, 313] width 212 height 23
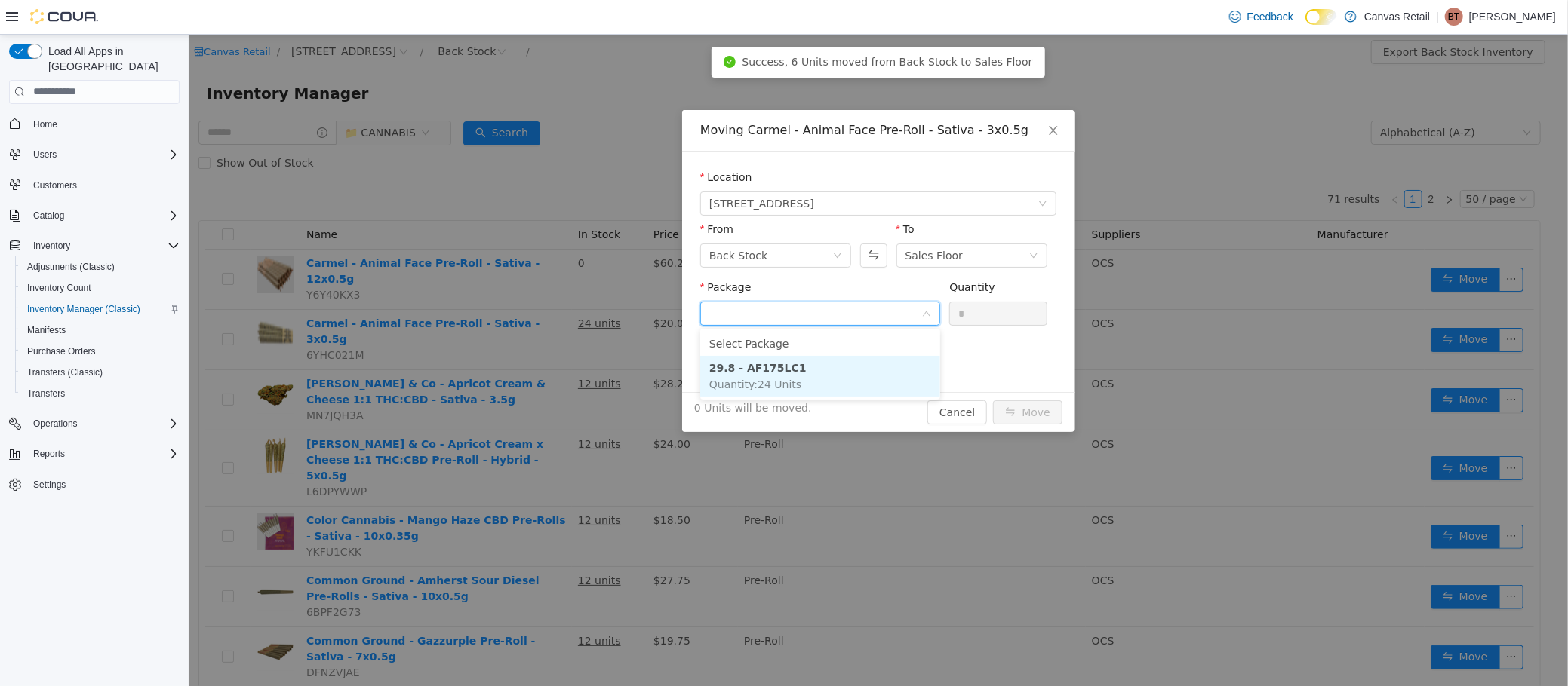
click at [860, 380] on li "29.8 - AF175LC1 Quantity : 24 Units" at bounding box center [819, 376] width 240 height 41
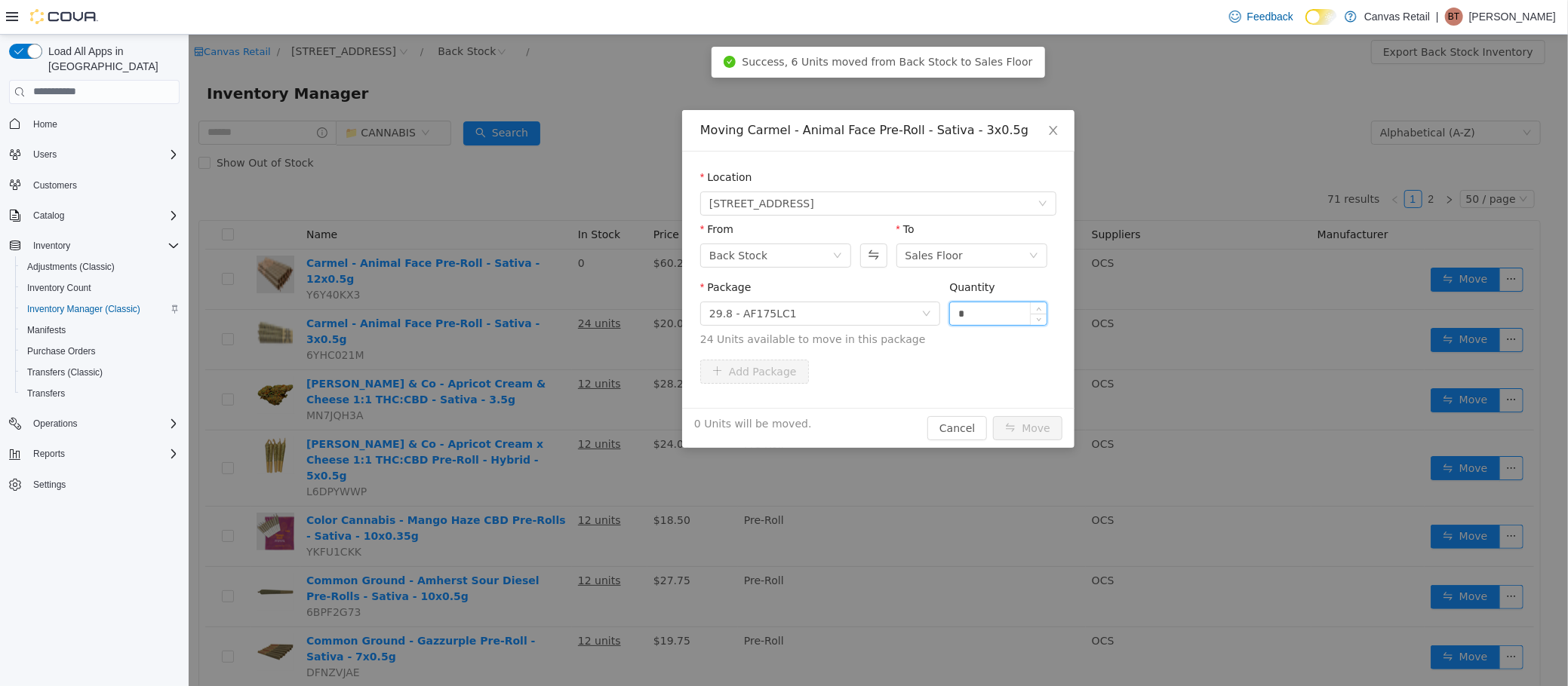
click at [1000, 302] on input "*" at bounding box center [998, 313] width 96 height 23
type input "***"
click at [992, 415] on button "Move" at bounding box center [1027, 427] width 70 height 24
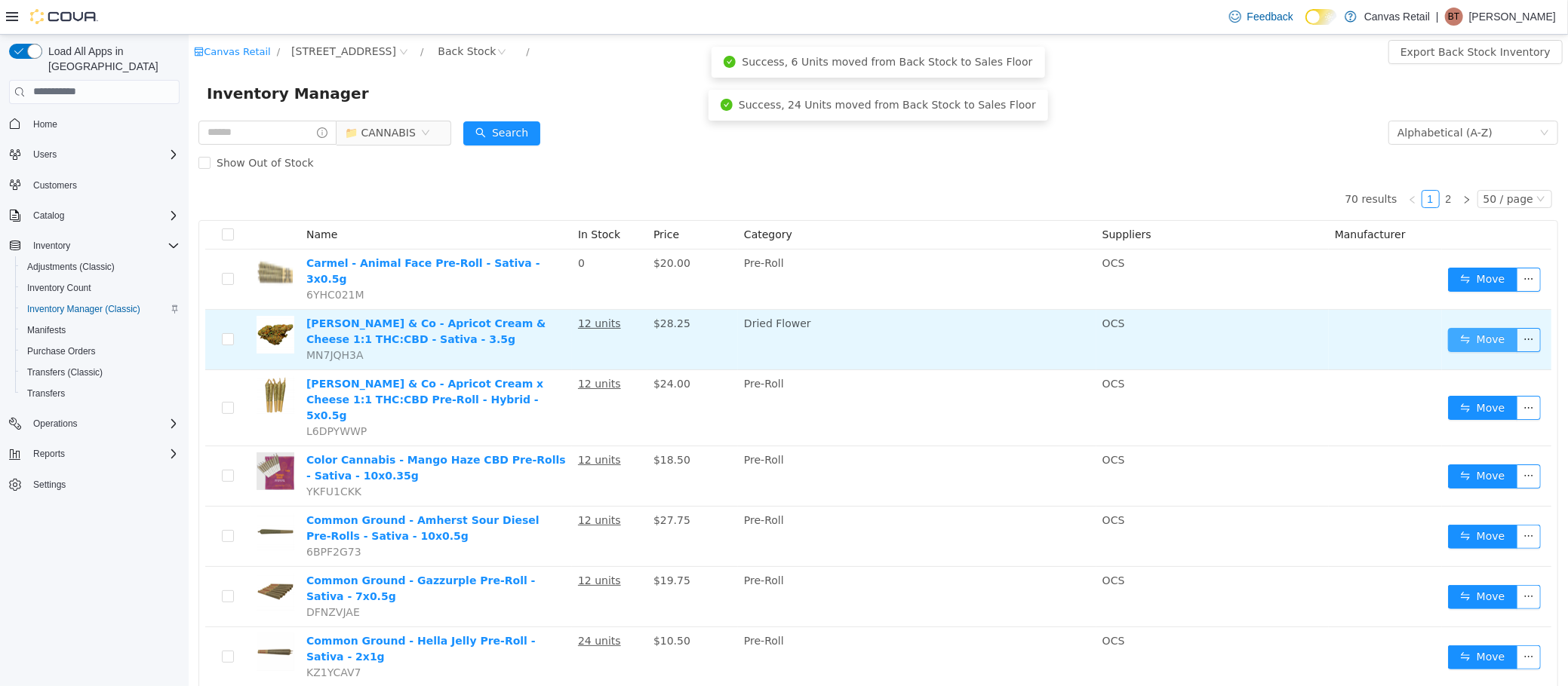
click at [1471, 336] on button "Move" at bounding box center [1482, 339] width 70 height 24
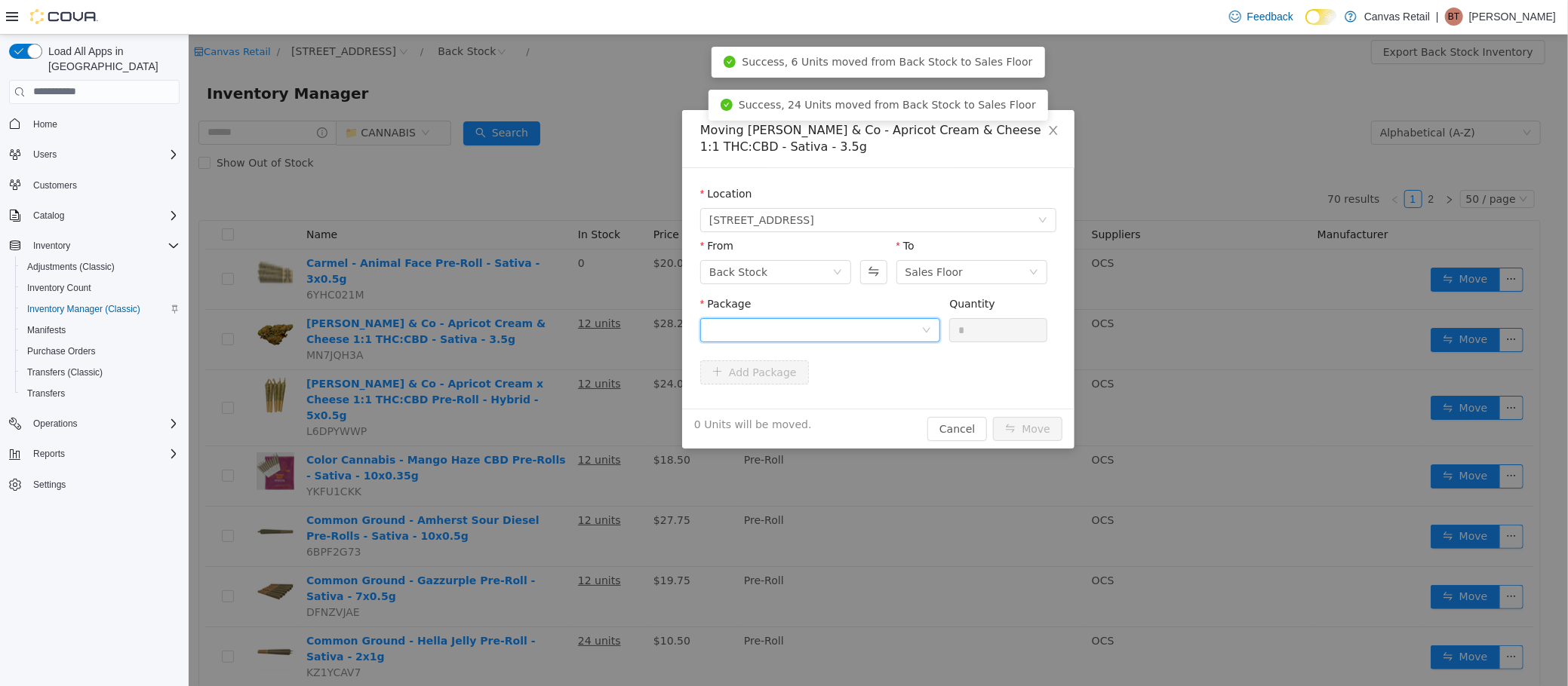
click at [897, 329] on div at bounding box center [814, 329] width 212 height 23
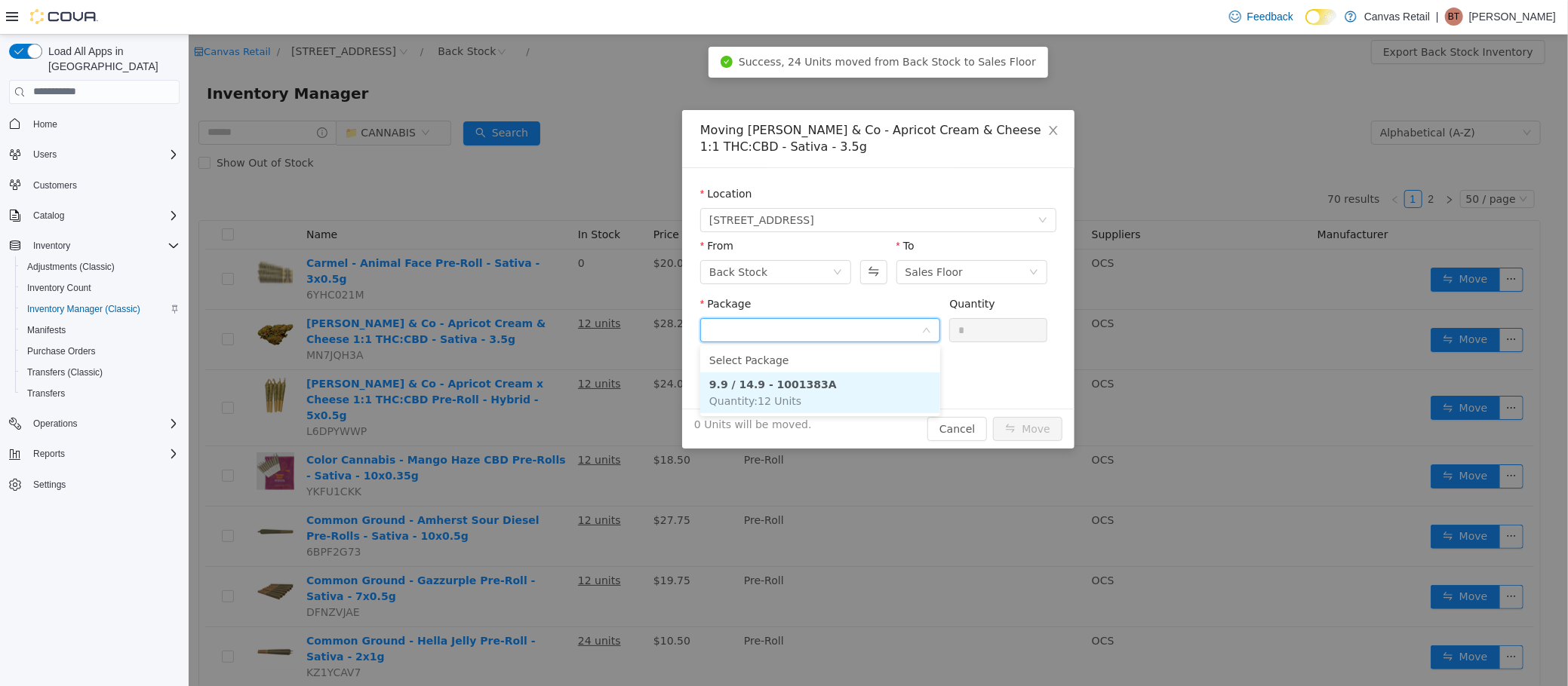
click at [859, 394] on li "9.9 / 14.9 - 1001383A Quantity : 12 Units" at bounding box center [819, 392] width 240 height 41
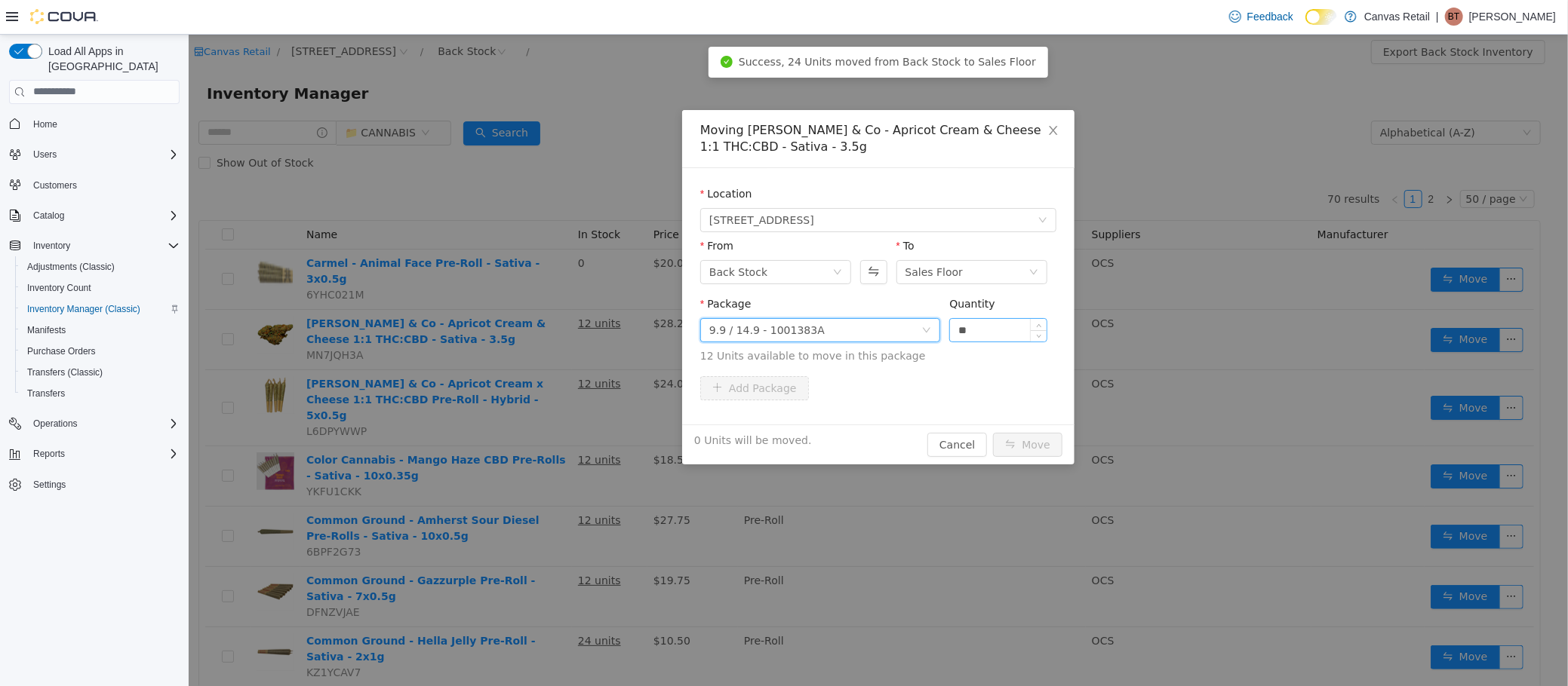
click at [968, 331] on input "**" at bounding box center [998, 329] width 96 height 23
type input "***"
click at [992, 432] on button "Move" at bounding box center [1027, 444] width 70 height 24
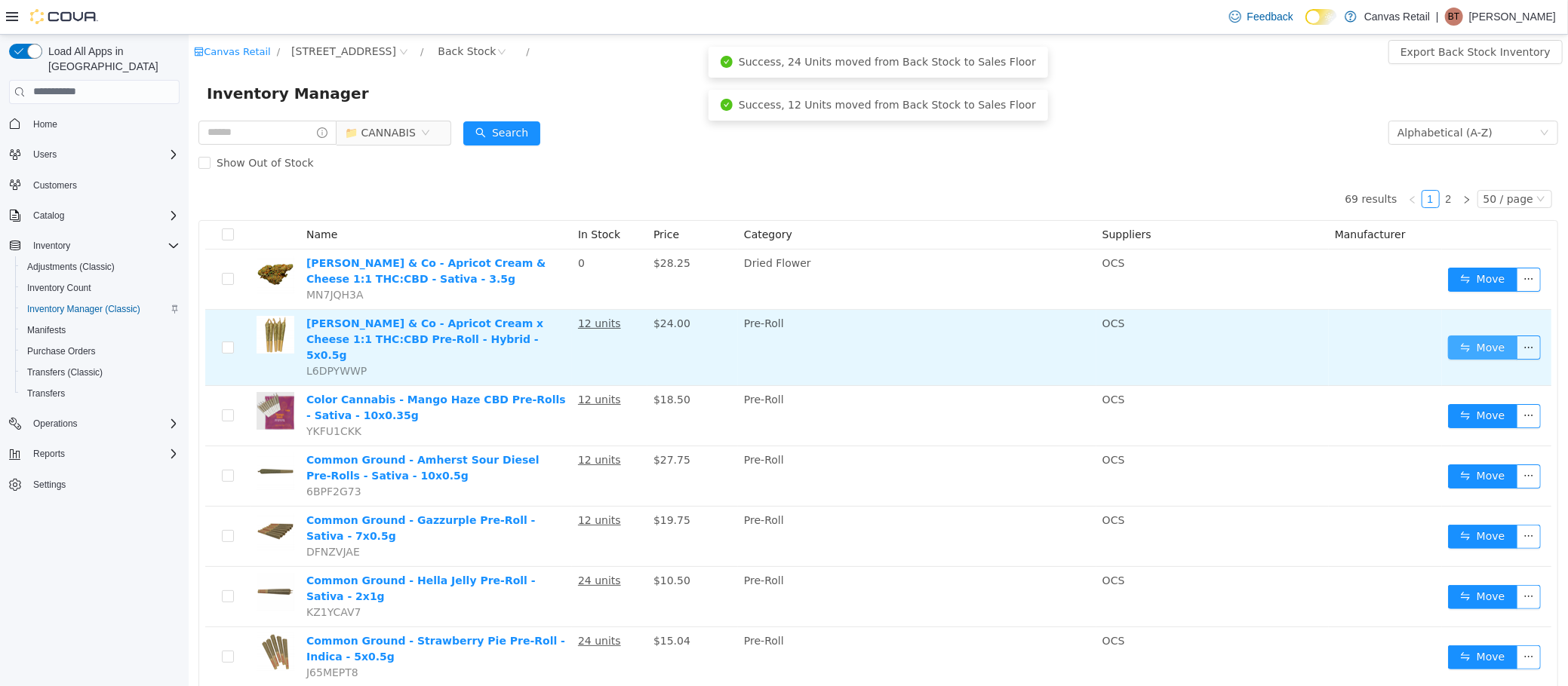
click at [1456, 335] on button "Move" at bounding box center [1482, 347] width 70 height 24
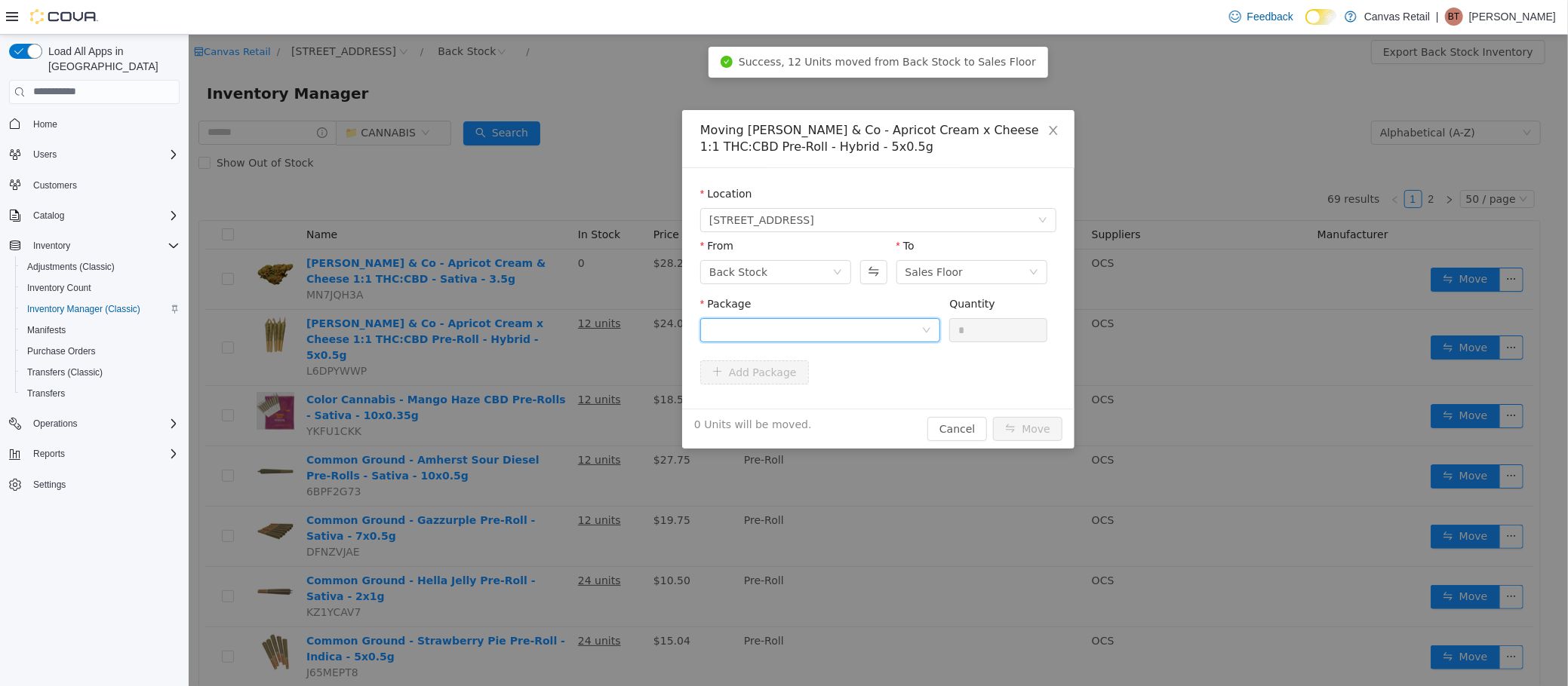
click at [894, 336] on div at bounding box center [814, 329] width 212 height 23
click at [885, 382] on li "11.9 / 16.0 - 1001202G Quantity : 12 Units" at bounding box center [819, 392] width 240 height 41
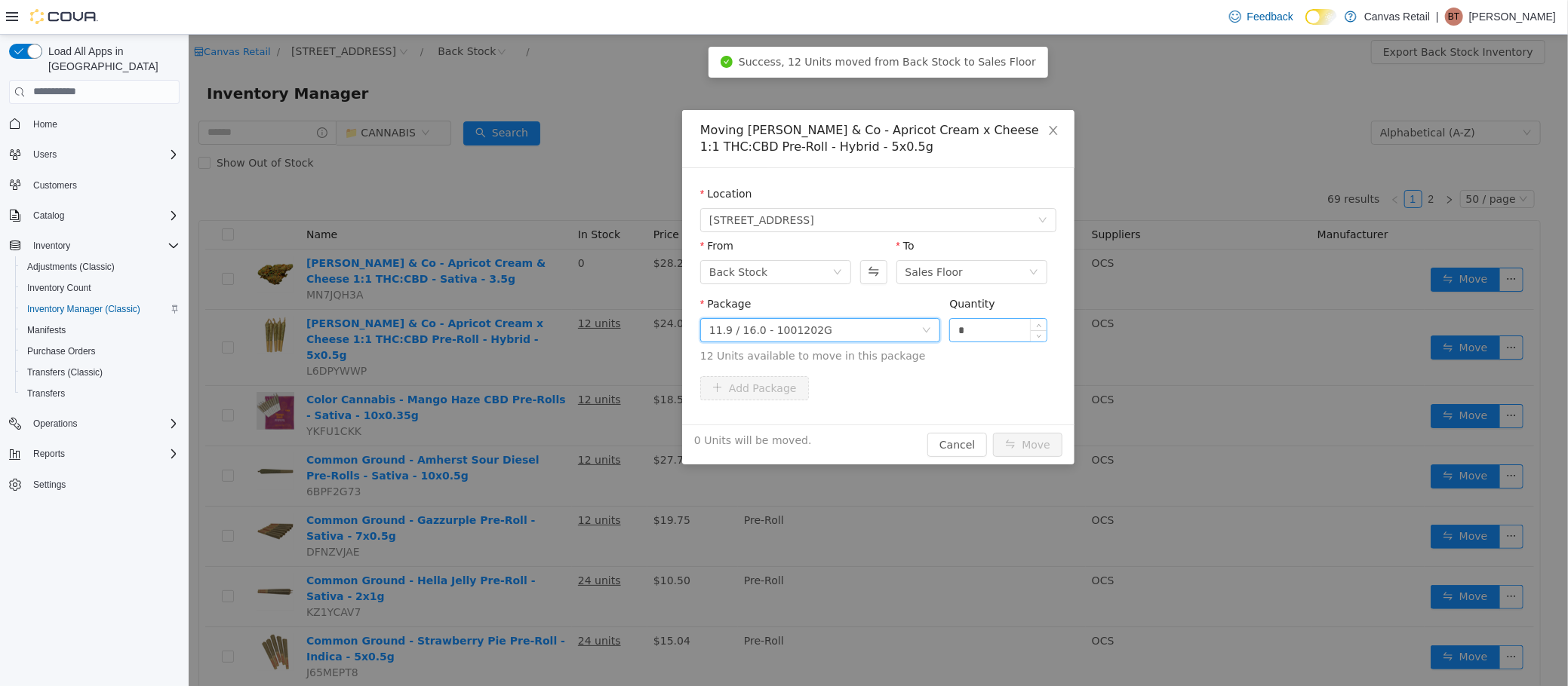
click at [983, 328] on input "*" at bounding box center [998, 329] width 96 height 23
type input "***"
click at [992, 432] on button "Move" at bounding box center [1027, 444] width 70 height 24
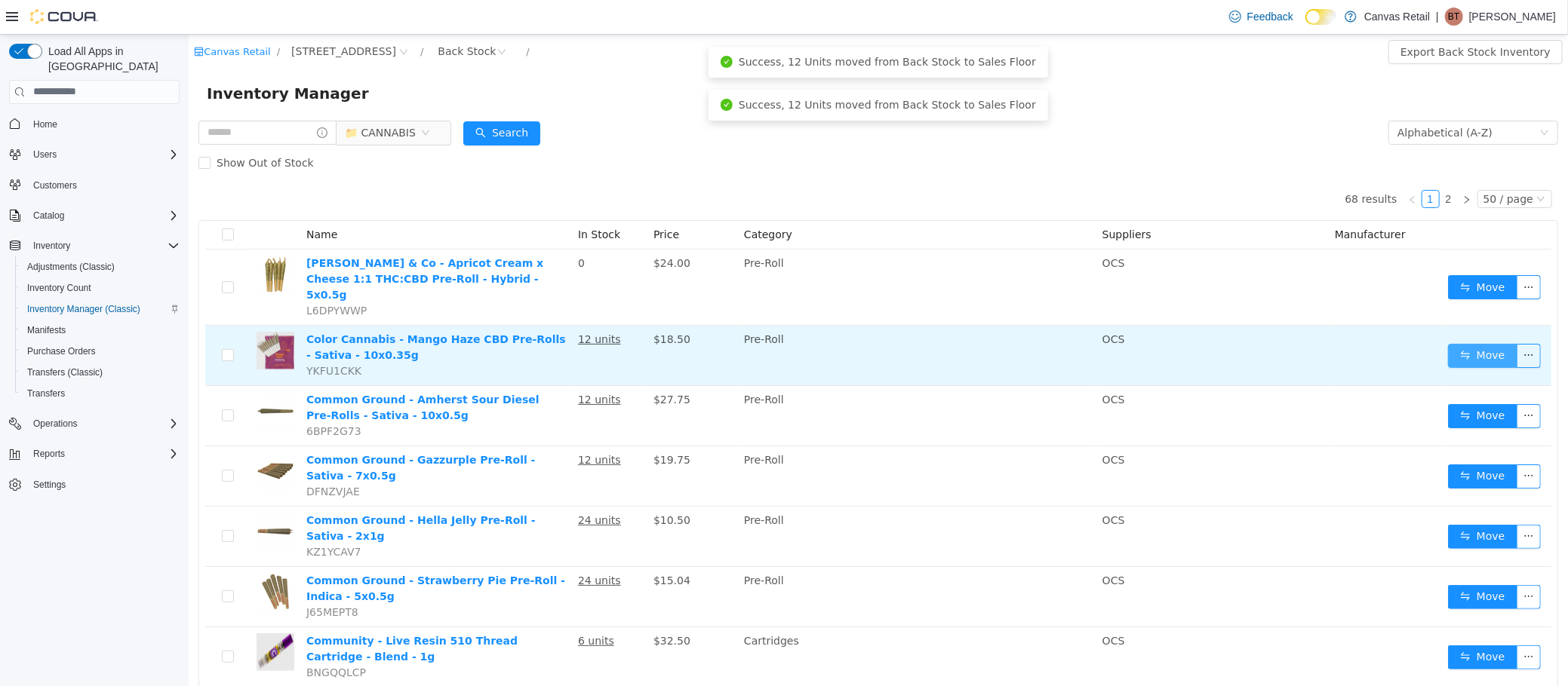
click at [1457, 343] on button "Move" at bounding box center [1482, 355] width 70 height 24
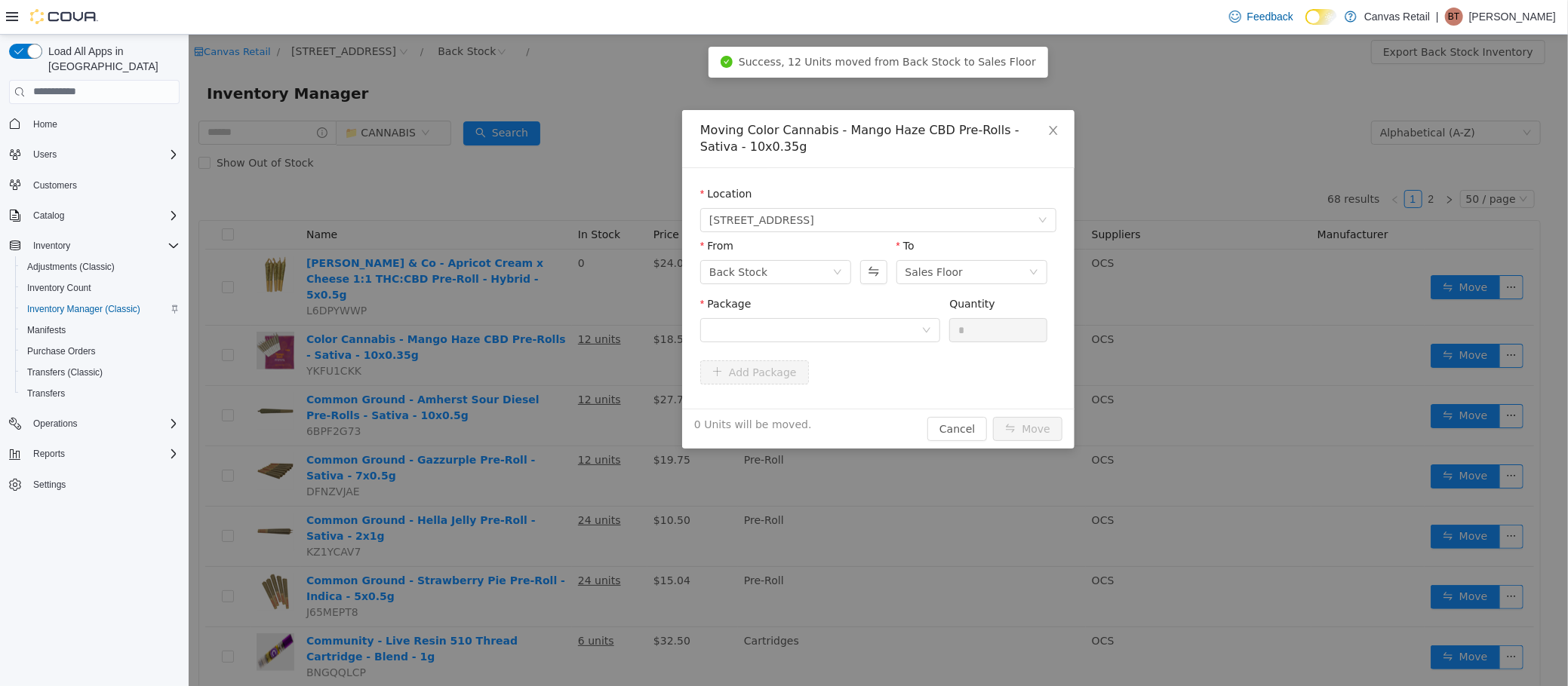
click at [914, 346] on div "Package" at bounding box center [819, 321] width 240 height 52
click at [916, 337] on div at bounding box center [814, 329] width 212 height 23
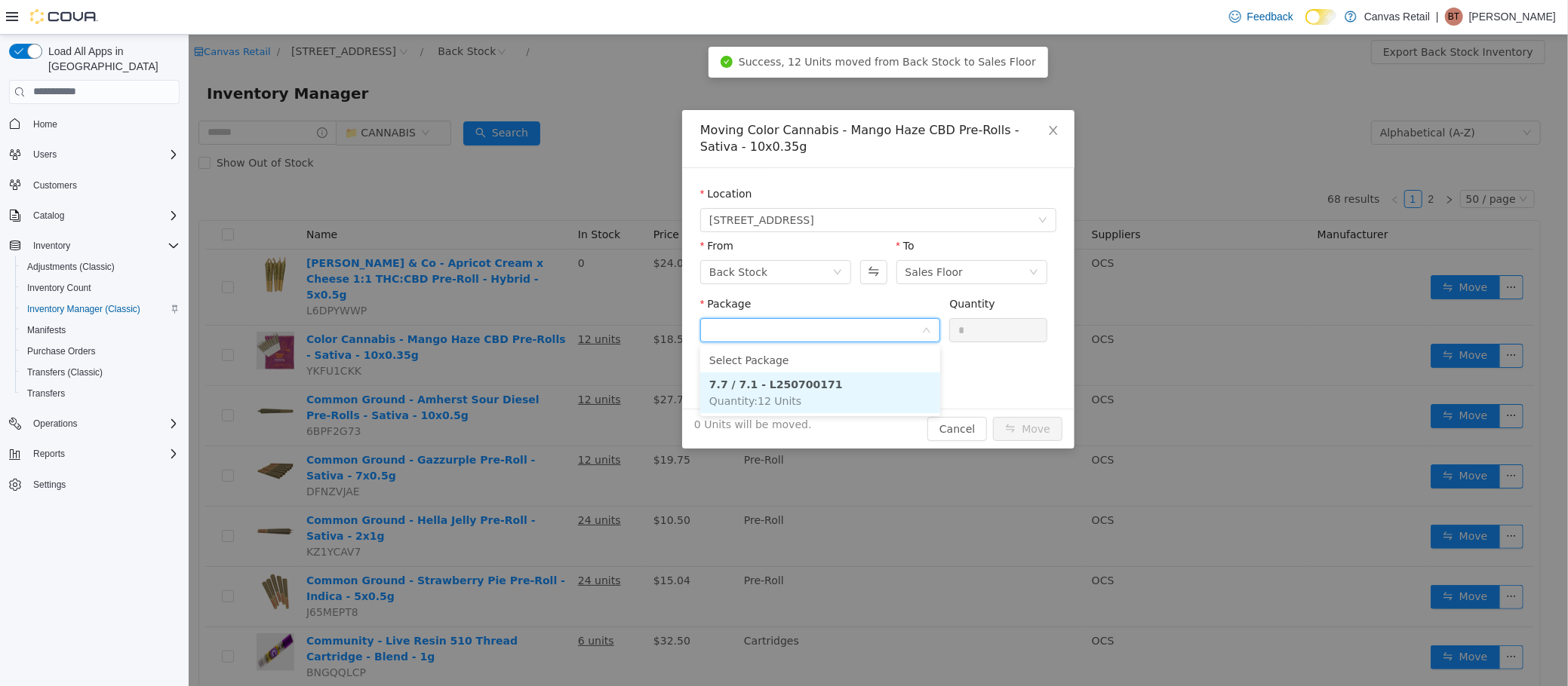
click at [879, 384] on li "7.7 / 7.1 - L250700171 Quantity : 12 Units" at bounding box center [819, 392] width 240 height 41
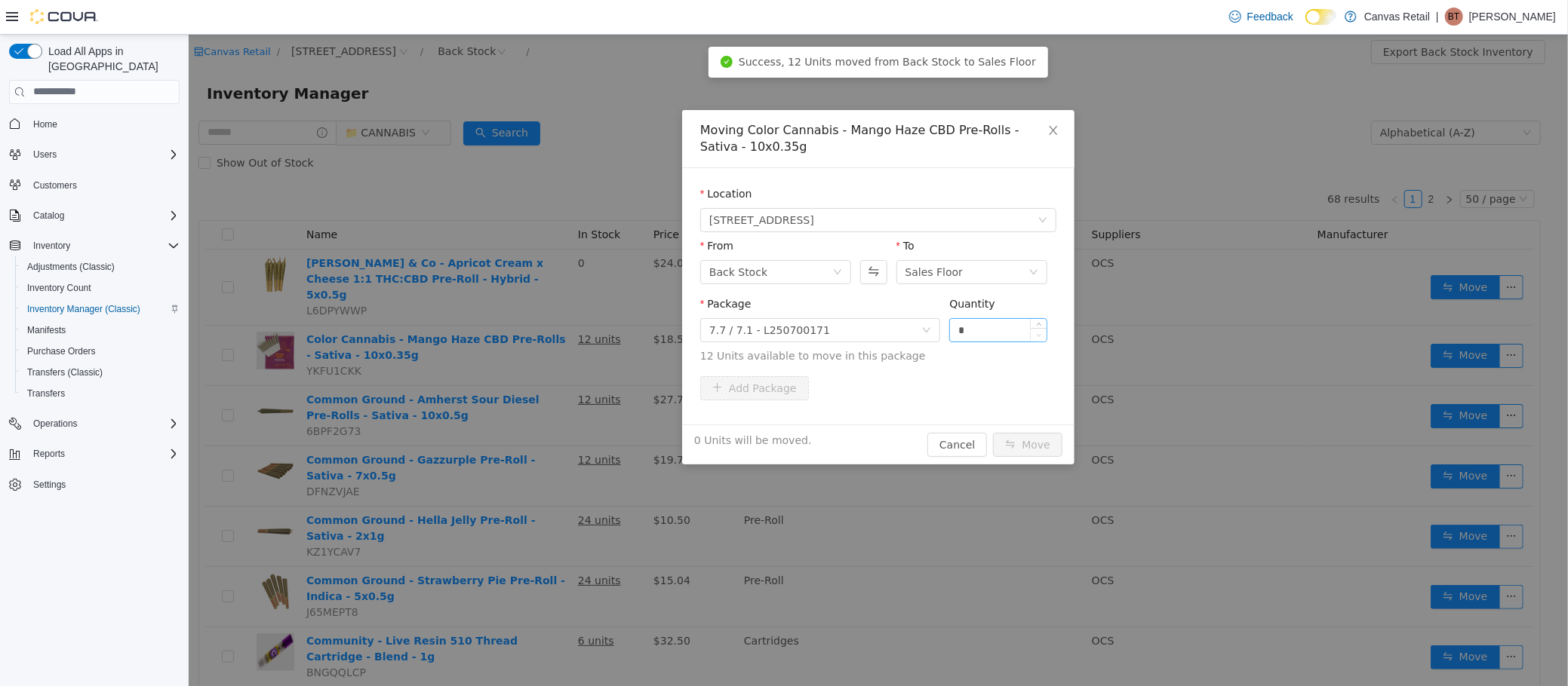
click at [1046, 334] on div "*" at bounding box center [998, 329] width 98 height 24
click at [1005, 331] on input "*" at bounding box center [998, 329] width 96 height 23
type input "***"
click at [992, 432] on button "Move" at bounding box center [1027, 444] width 70 height 24
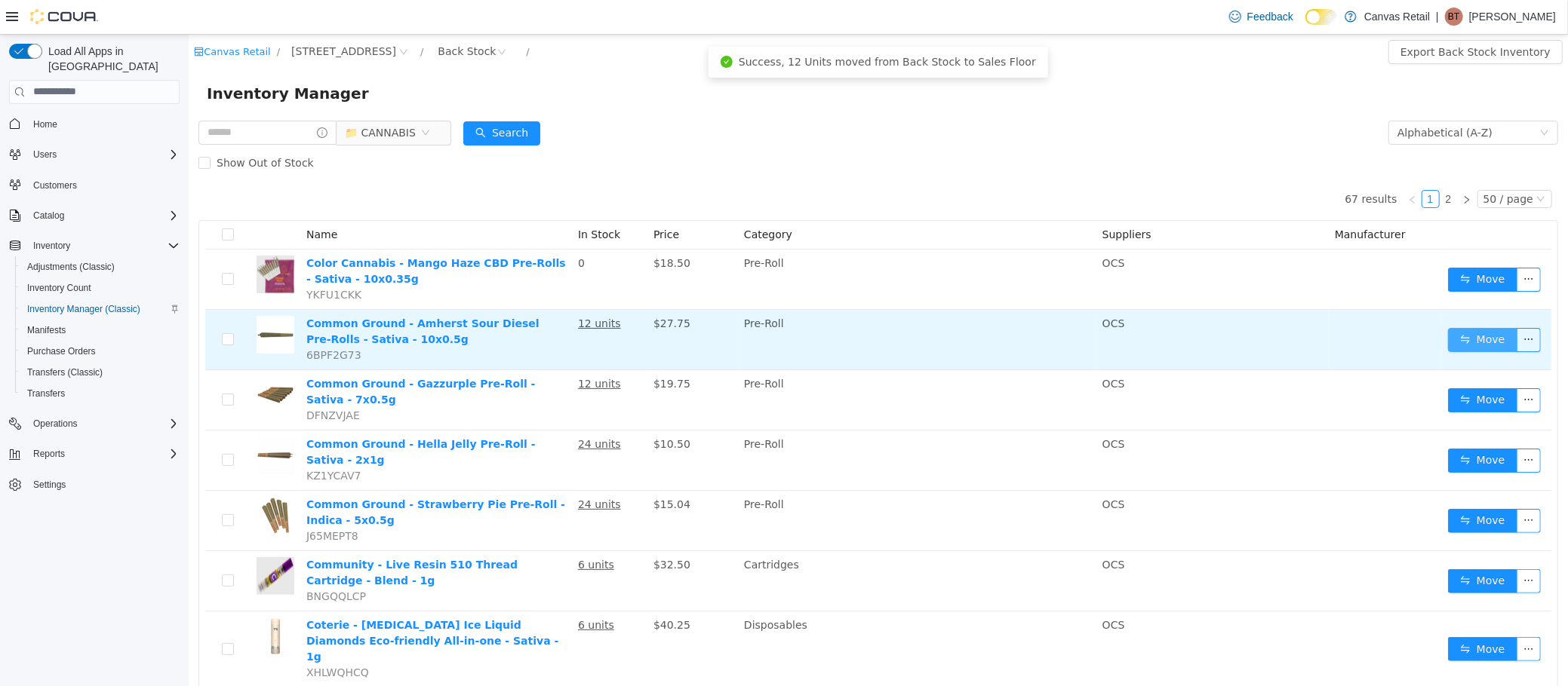
click at [1467, 329] on button "Move" at bounding box center [1482, 339] width 70 height 24
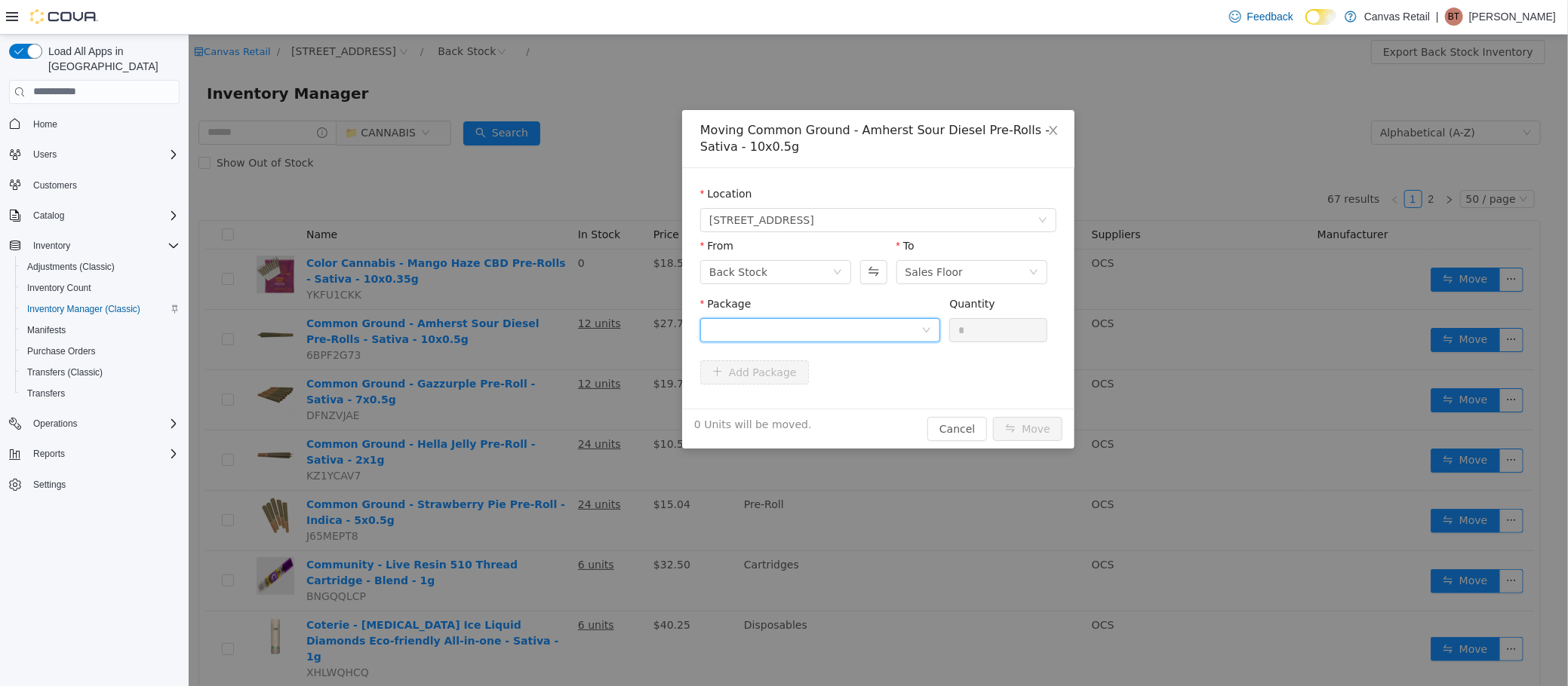
click at [867, 334] on div at bounding box center [814, 329] width 212 height 23
click at [881, 384] on li "27.4 - F25F0156 Quantity : 12 Units" at bounding box center [819, 392] width 240 height 41
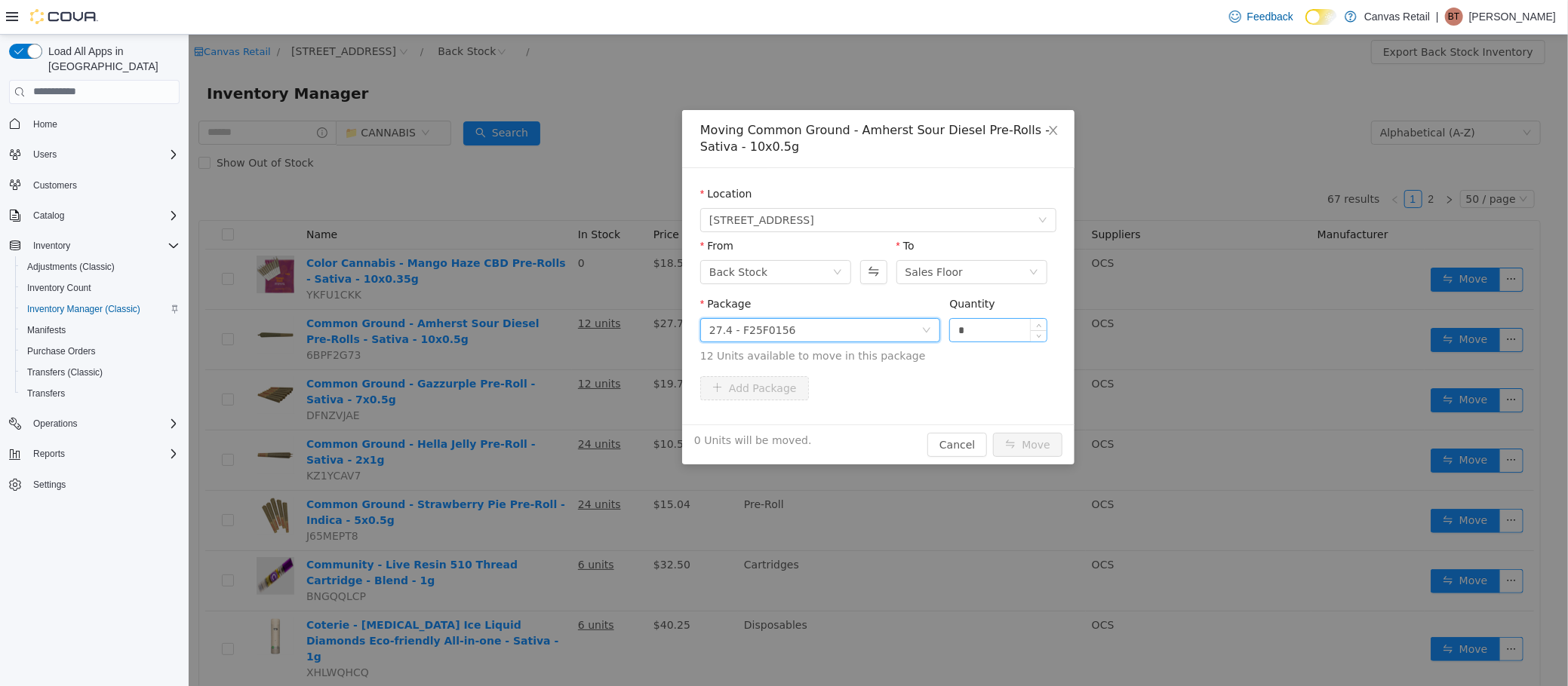
click at [1010, 329] on input "*" at bounding box center [998, 329] width 96 height 23
type input "***"
click at [992, 432] on button "Move" at bounding box center [1027, 444] width 70 height 24
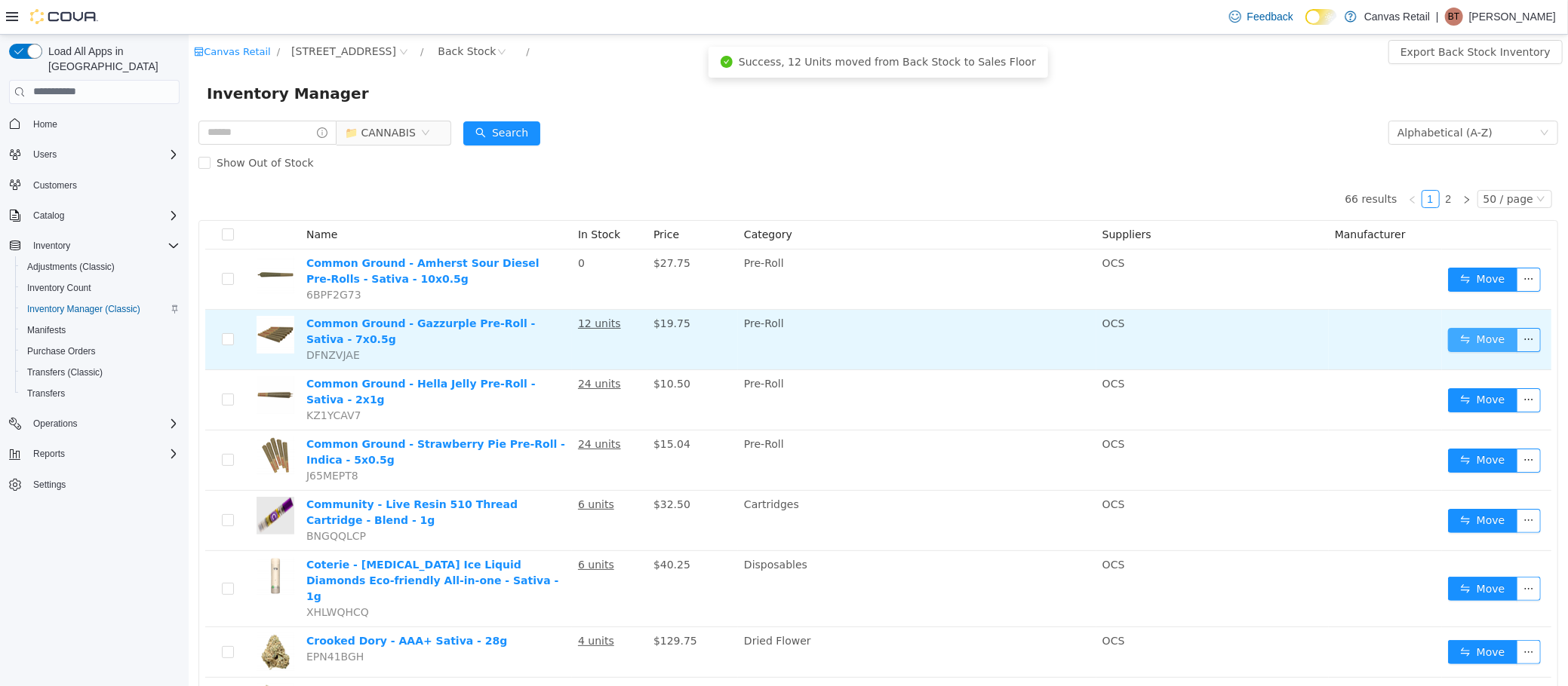
click at [1450, 336] on button "Move" at bounding box center [1482, 339] width 70 height 24
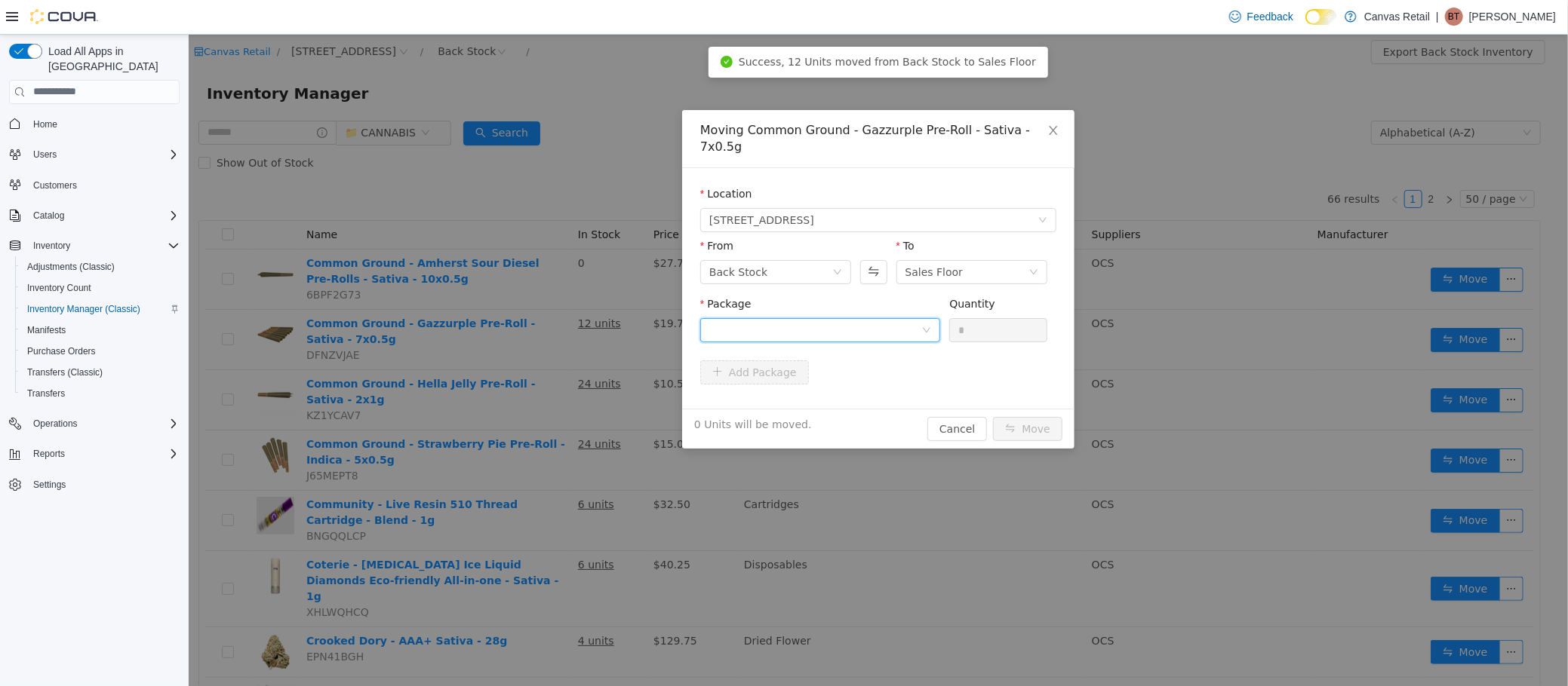
click at [870, 318] on div at bounding box center [814, 329] width 212 height 23
click at [870, 371] on li "29.2 - F25F0137 Quantity : 12 Units" at bounding box center [819, 376] width 240 height 41
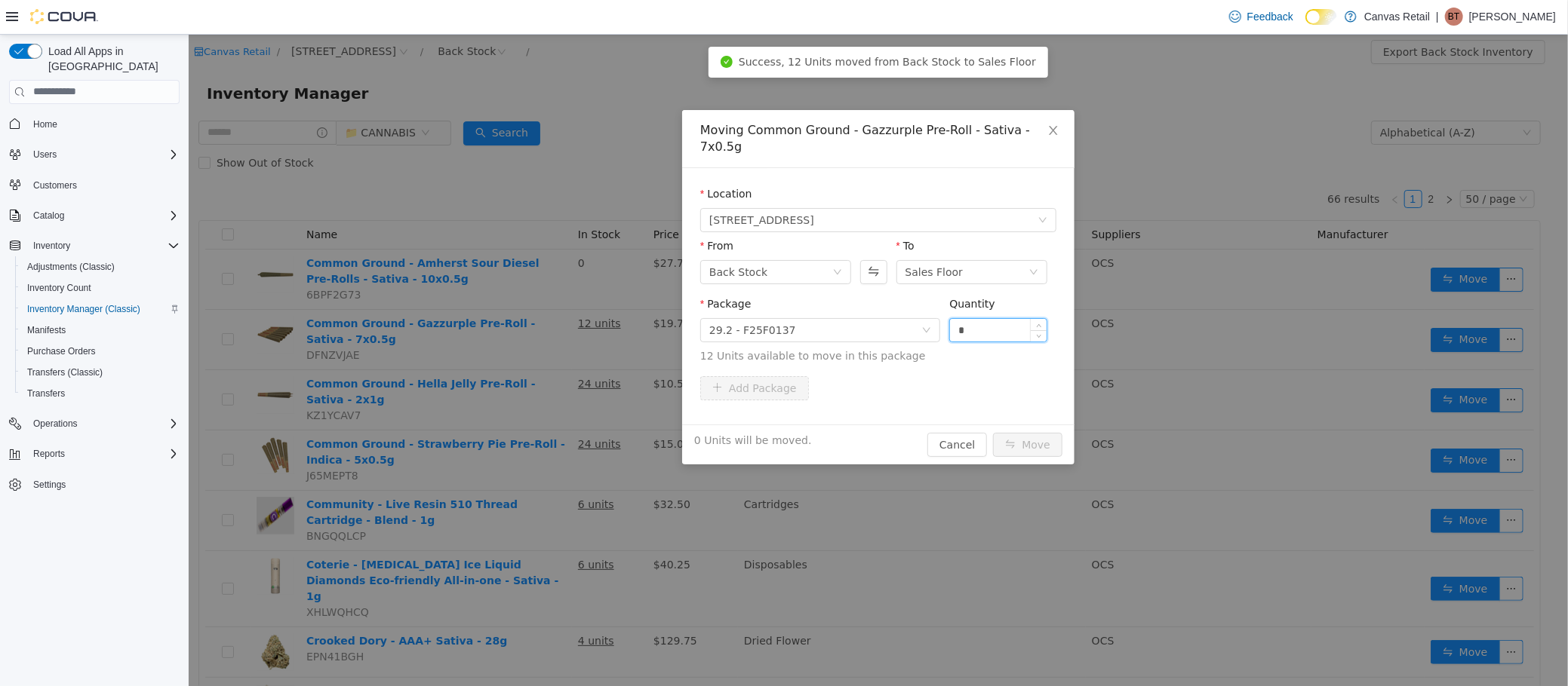
click at [1001, 318] on input "*" at bounding box center [998, 329] width 96 height 23
type input "***"
click at [992, 432] on button "Move" at bounding box center [1027, 444] width 70 height 24
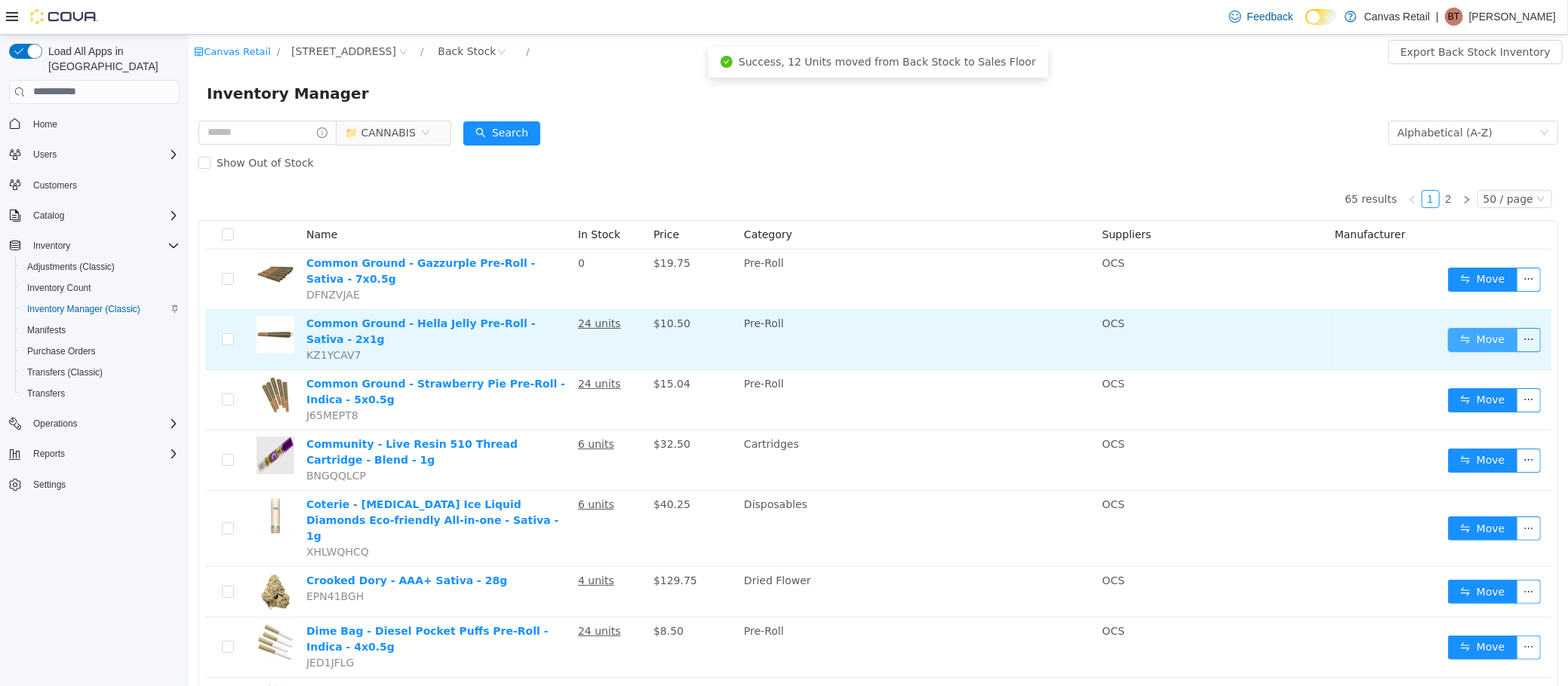
click at [1450, 342] on button "Move" at bounding box center [1482, 339] width 70 height 24
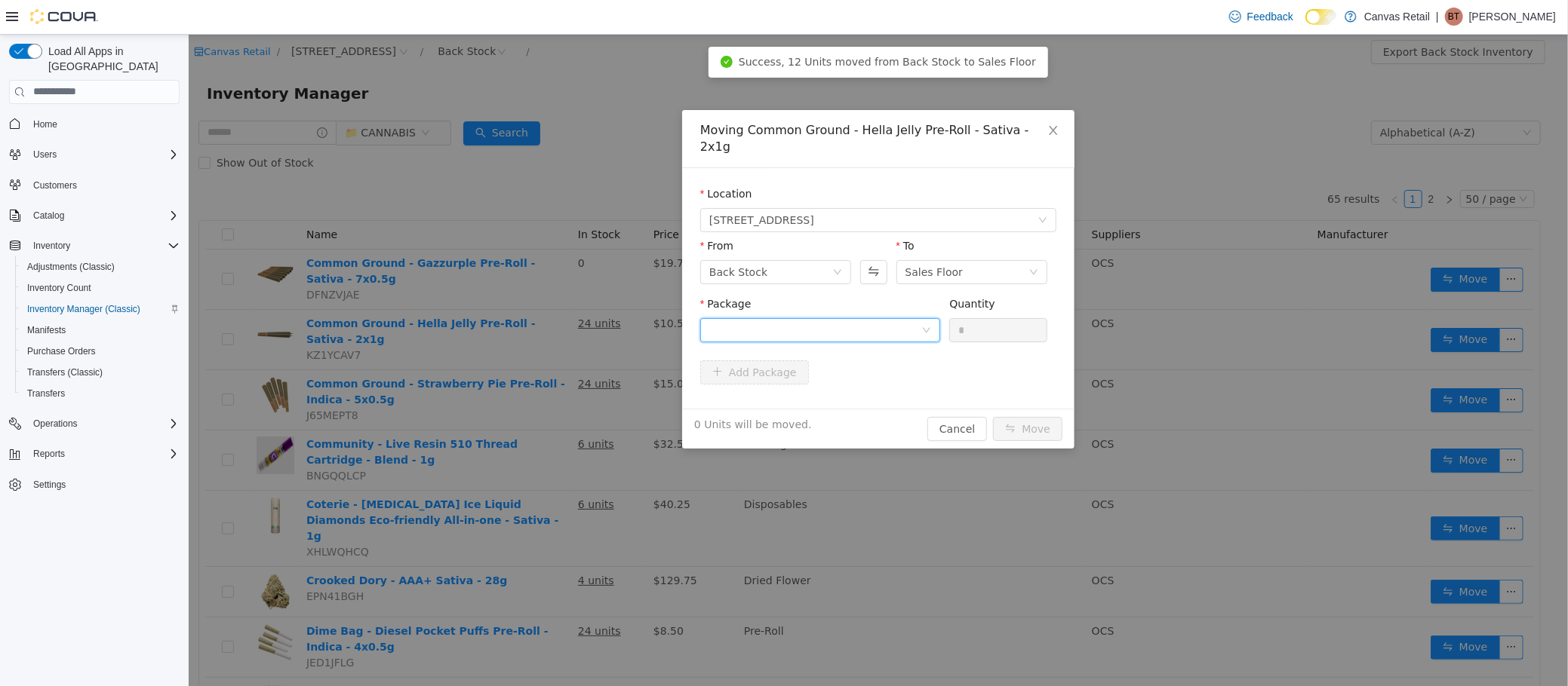
click at [758, 318] on div at bounding box center [814, 329] width 212 height 23
click at [788, 366] on li "26.5 - F25F0153 Quantity : 24 Units" at bounding box center [819, 376] width 240 height 41
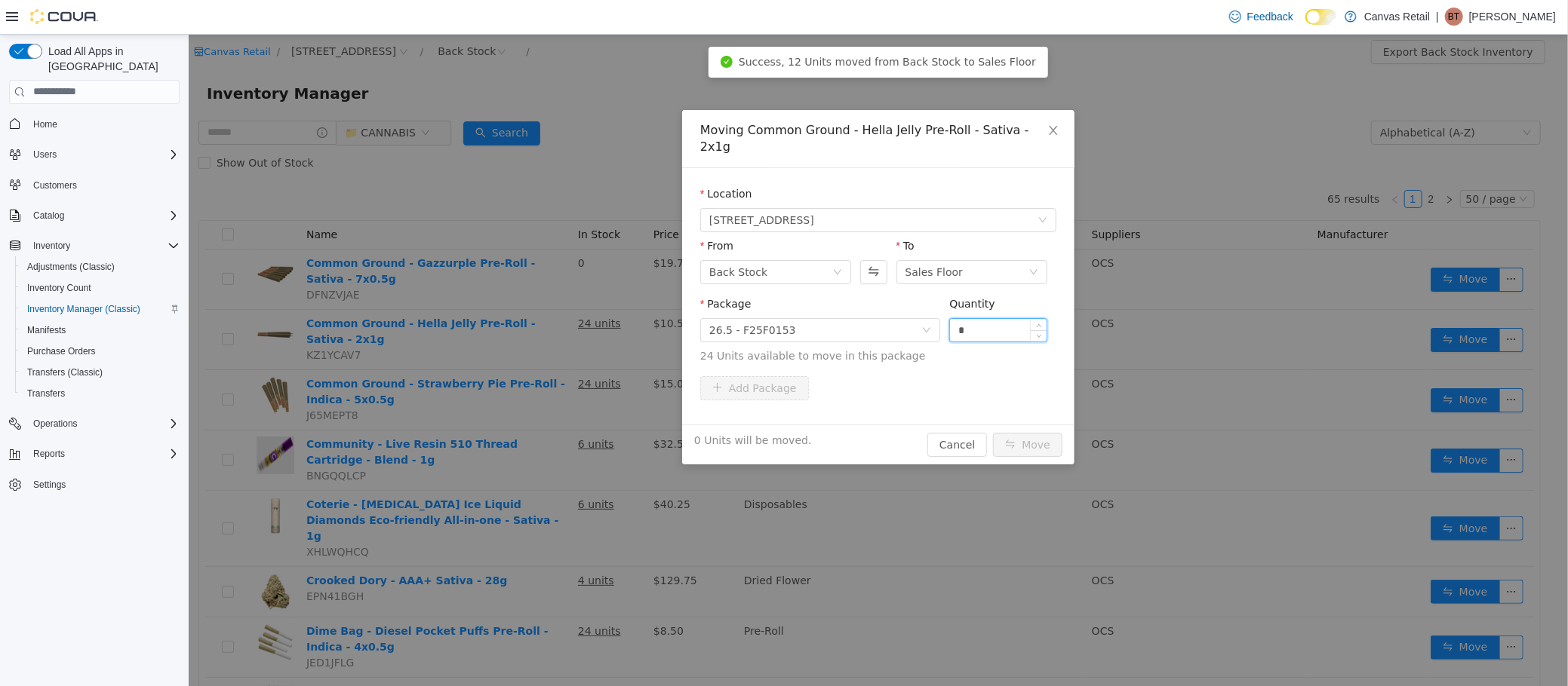
click at [980, 321] on input "*" at bounding box center [998, 329] width 96 height 23
type input "***"
click at [992, 432] on button "Move" at bounding box center [1027, 444] width 70 height 24
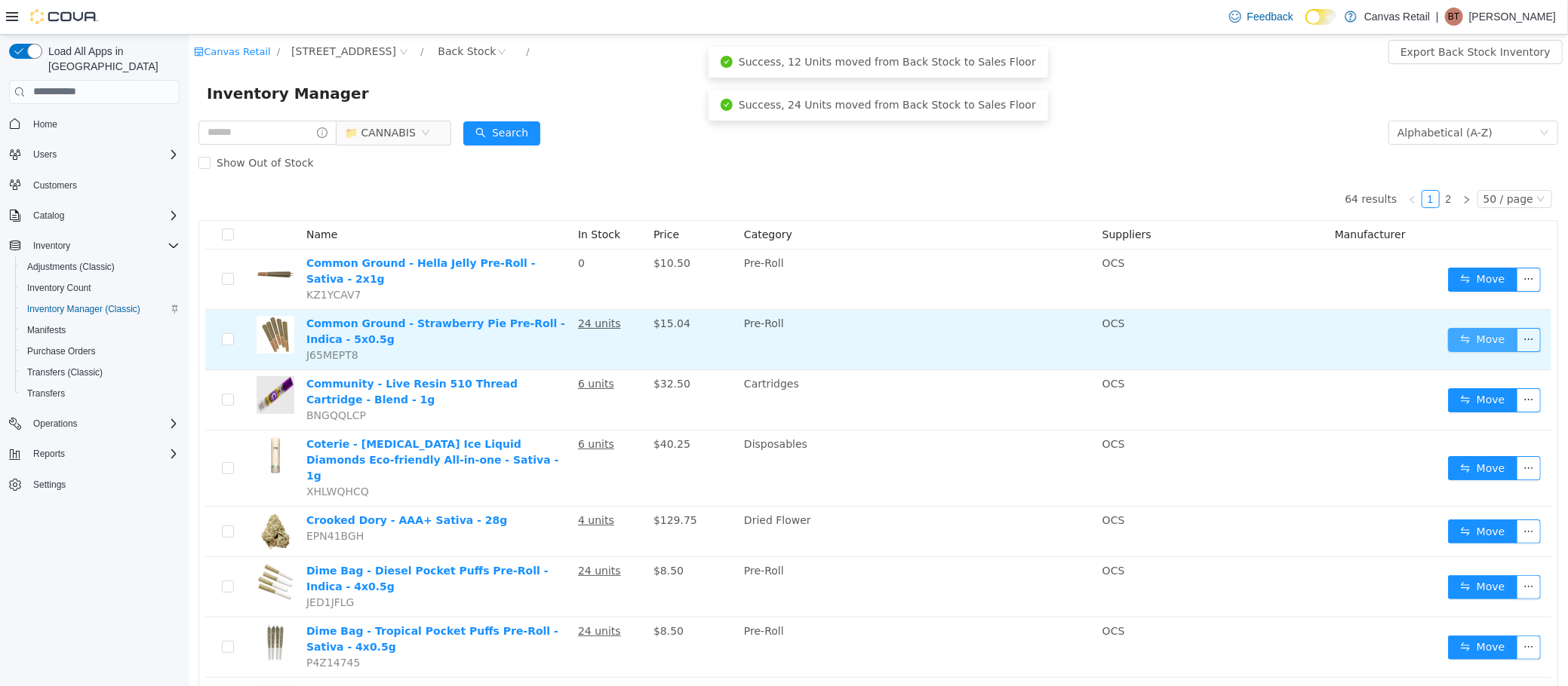
click at [1447, 334] on button "Move" at bounding box center [1482, 339] width 70 height 24
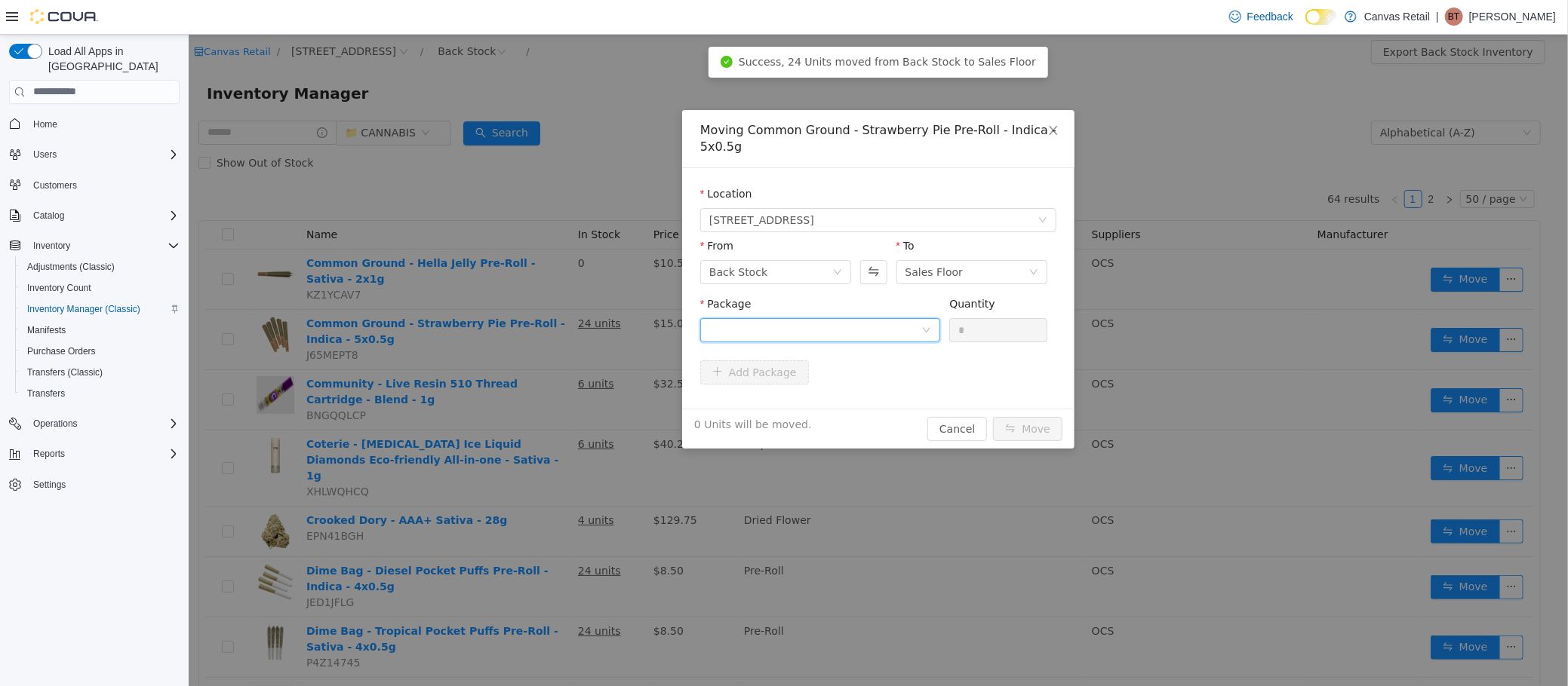
click at [874, 321] on div at bounding box center [814, 329] width 212 height 23
click at [837, 384] on li "29.5 - F25F0152 Quantity : 24 Units" at bounding box center [819, 392] width 240 height 41
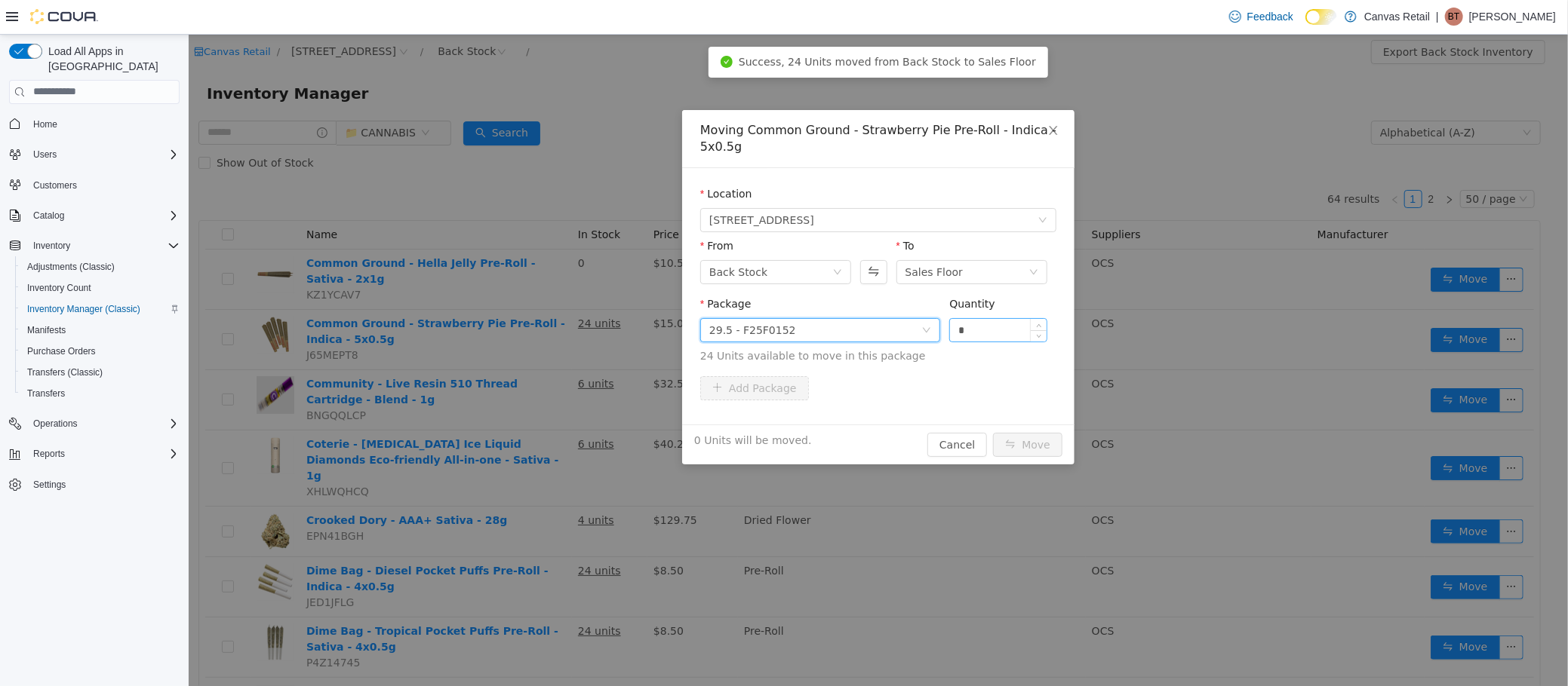
click at [977, 335] on input "*" at bounding box center [998, 329] width 96 height 23
type input "***"
click at [992, 432] on button "Move" at bounding box center [1027, 444] width 70 height 24
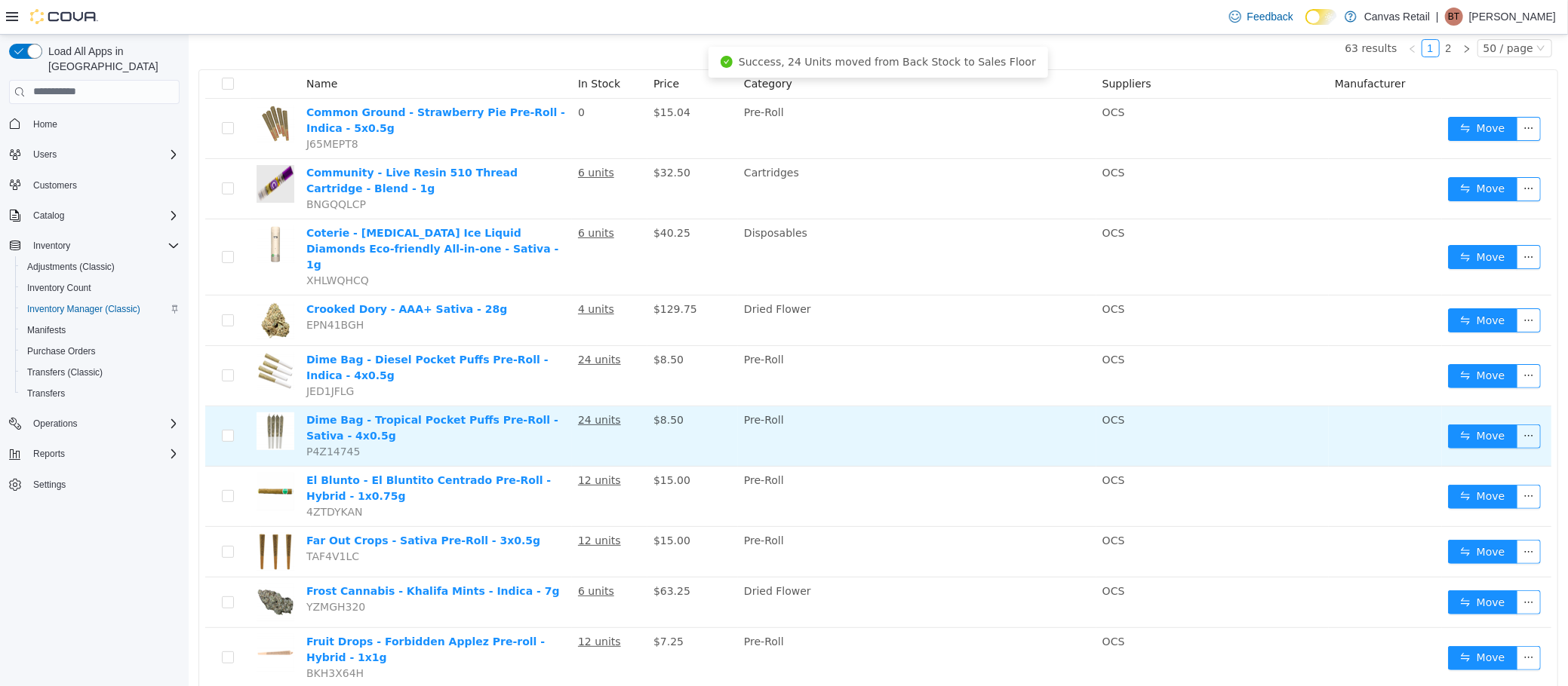
scroll to position [152, 0]
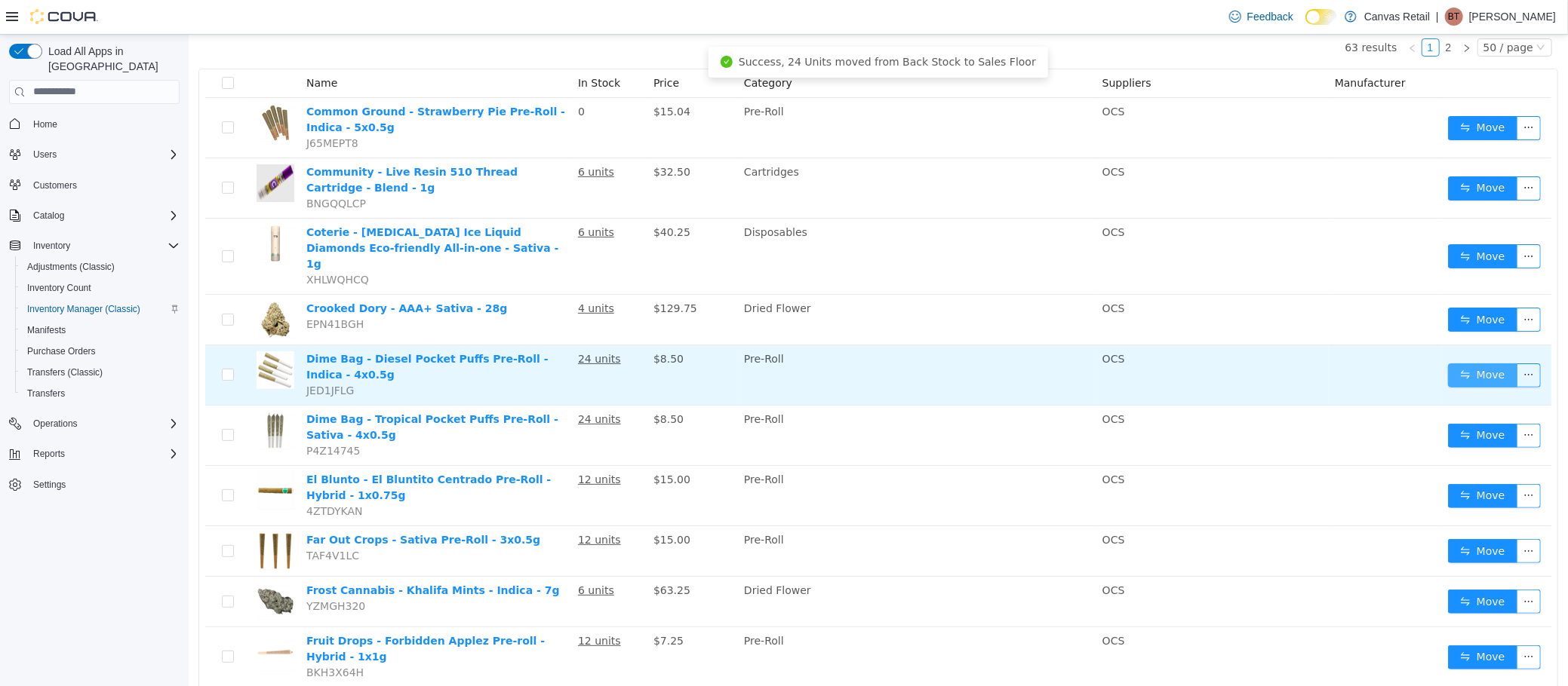
click at [1447, 362] on button "Move" at bounding box center [1482, 374] width 70 height 24
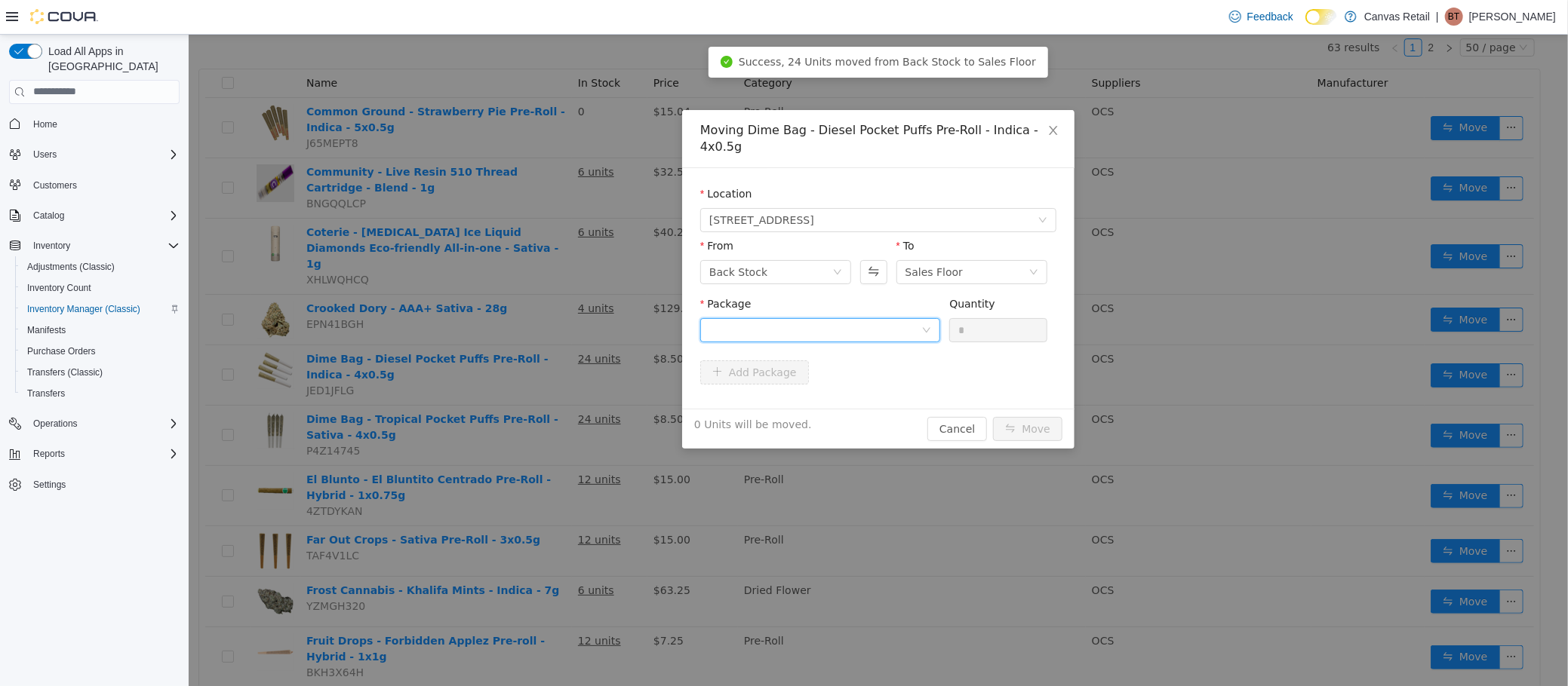
click at [770, 318] on div at bounding box center [814, 329] width 212 height 23
click at [781, 372] on strong "24.8 - L250800029" at bounding box center [764, 368] width 111 height 12
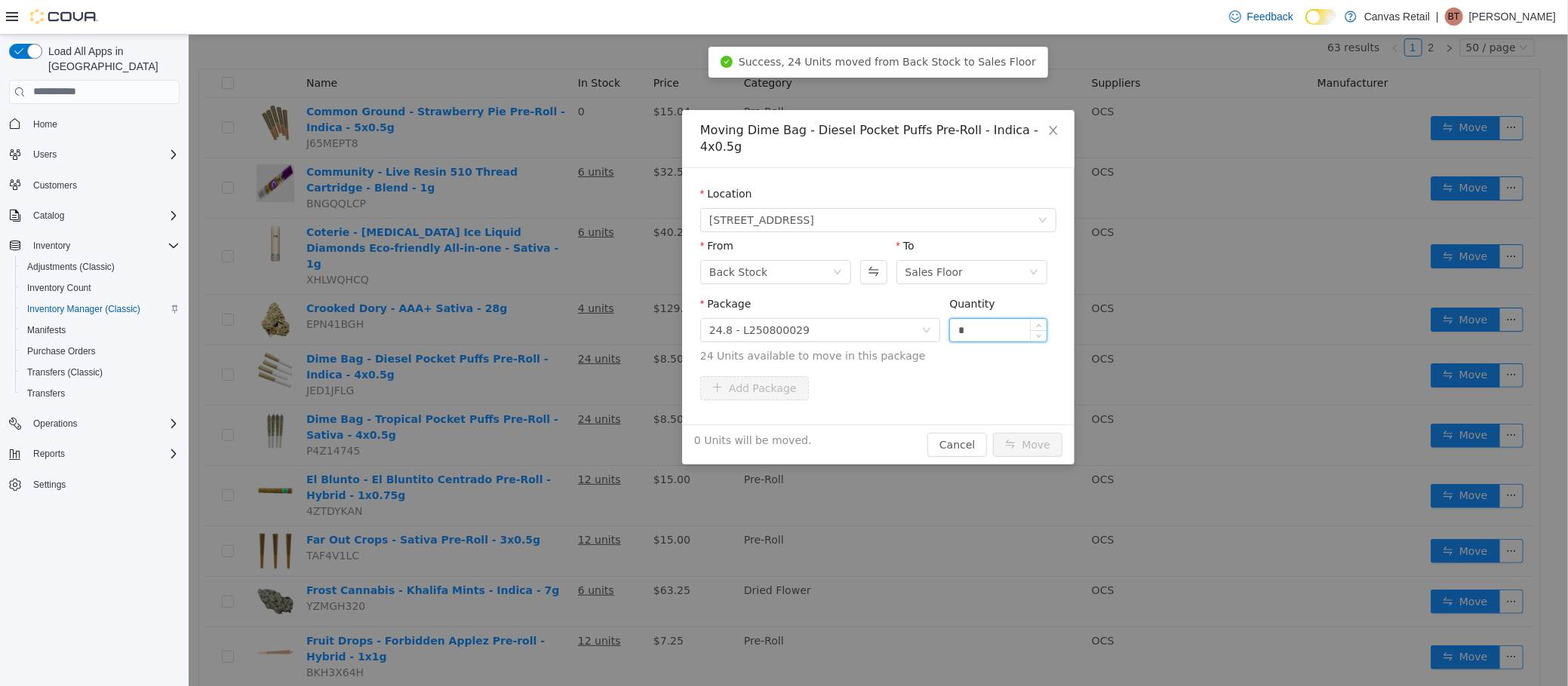
click at [1015, 318] on input "*" at bounding box center [998, 329] width 96 height 23
type input "***"
click at [992, 432] on button "Move" at bounding box center [1027, 444] width 70 height 24
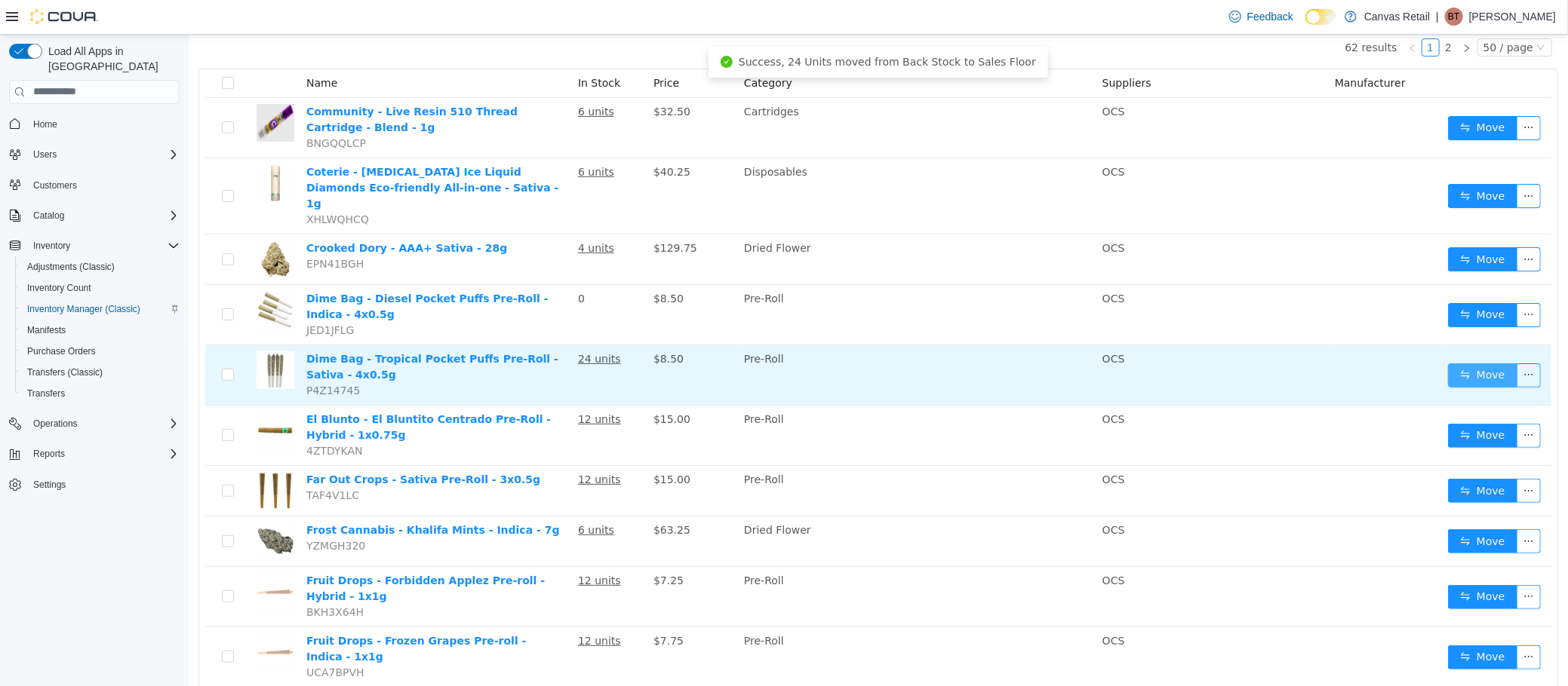
click at [1467, 362] on button "Move" at bounding box center [1482, 374] width 70 height 24
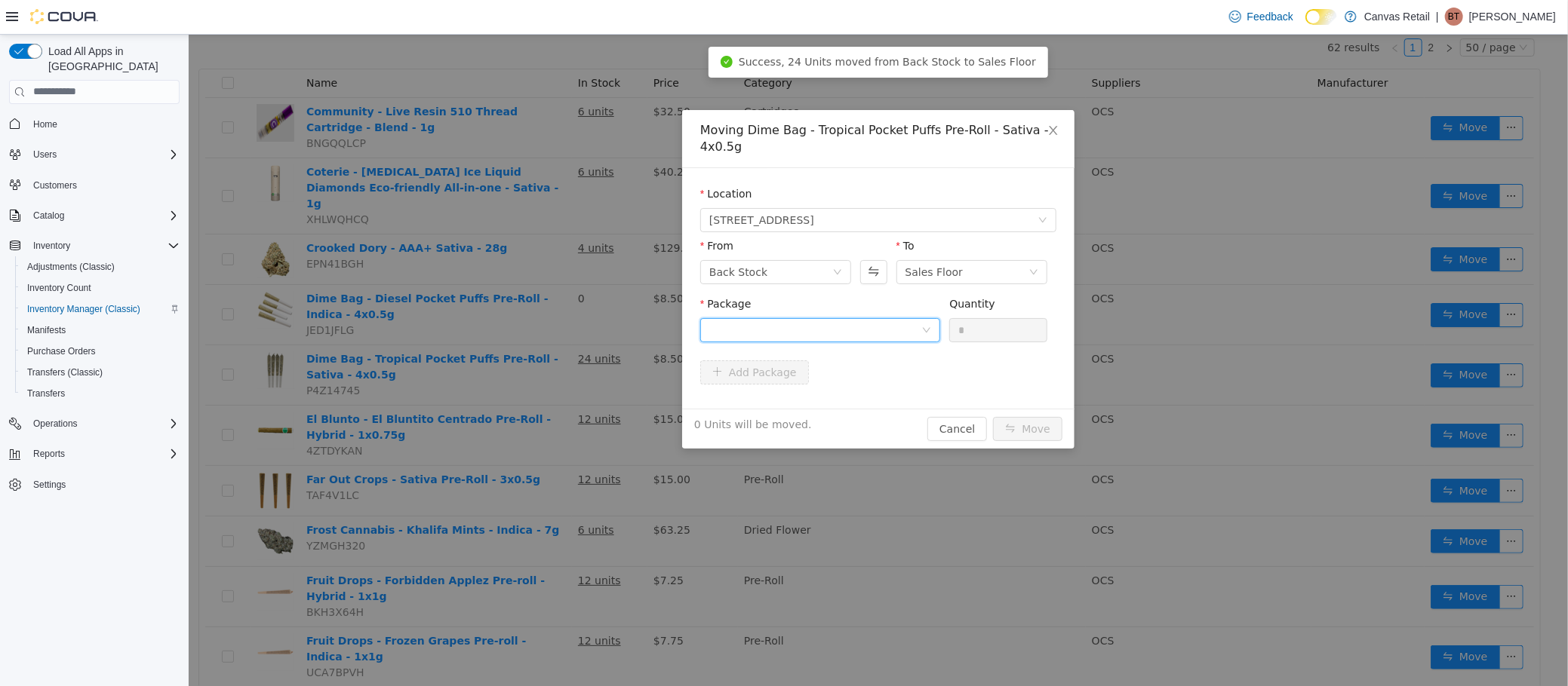
click at [783, 321] on div at bounding box center [814, 329] width 212 height 23
click at [784, 373] on li "26.8 - L250700109 Quantity : 24 Units" at bounding box center [819, 393] width 240 height 41
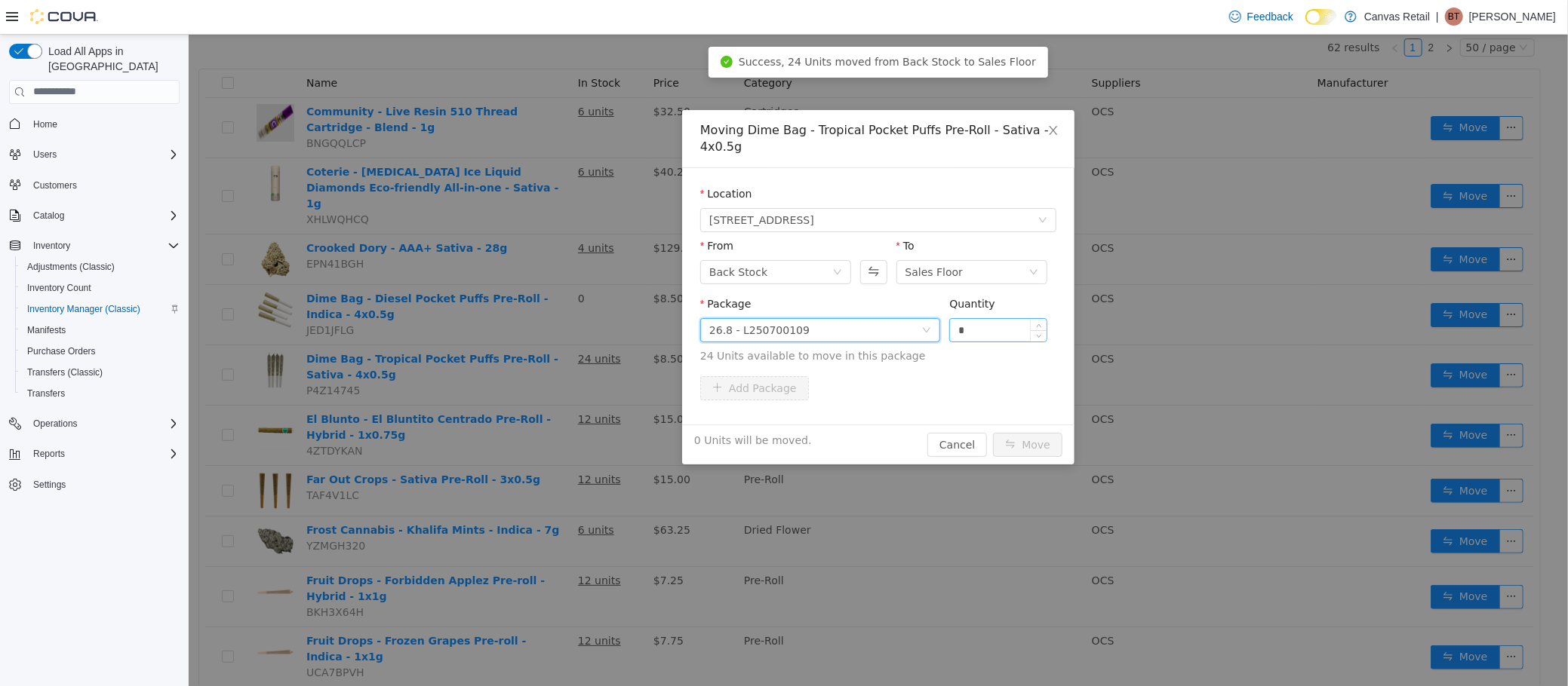
click at [987, 322] on input "*" at bounding box center [998, 329] width 96 height 23
type input "***"
click at [992, 432] on button "Move" at bounding box center [1027, 444] width 70 height 24
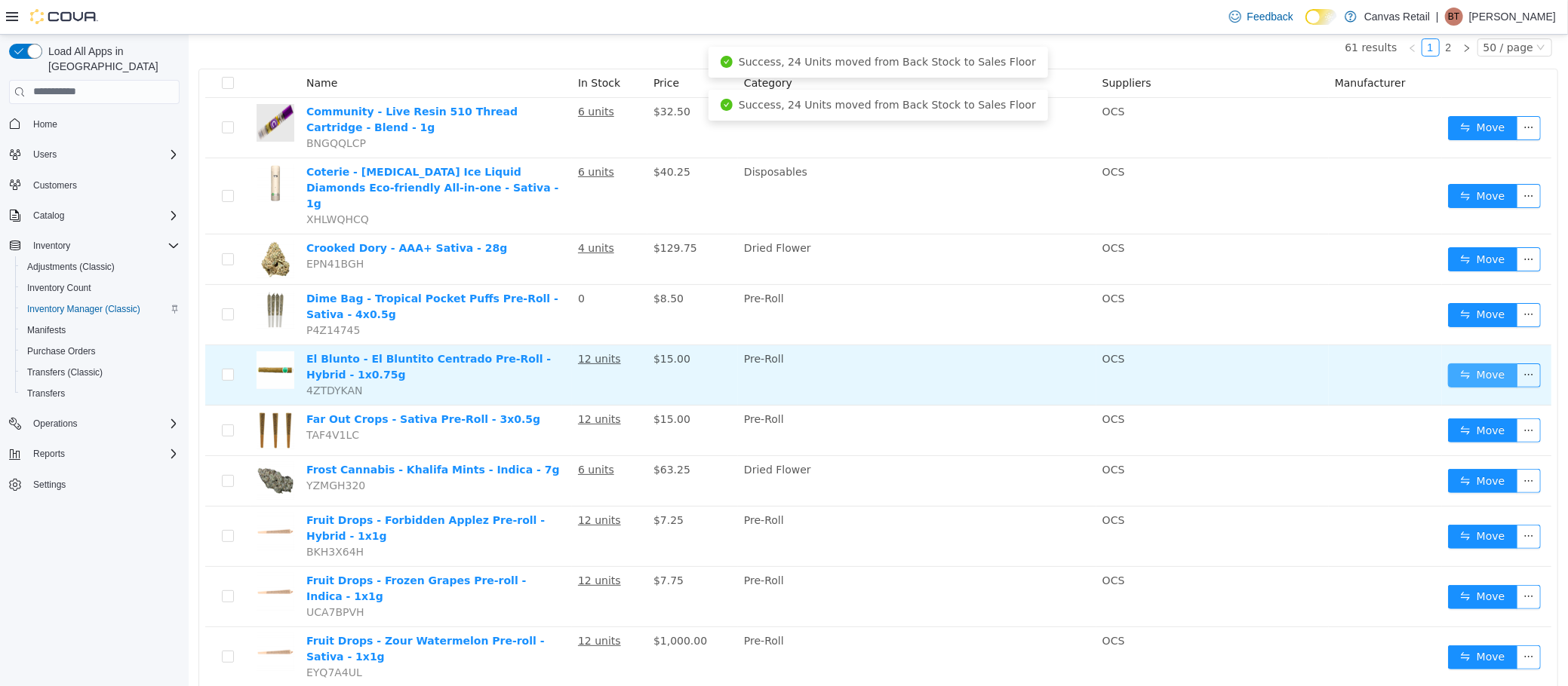
click at [1447, 362] on button "Move" at bounding box center [1482, 374] width 70 height 24
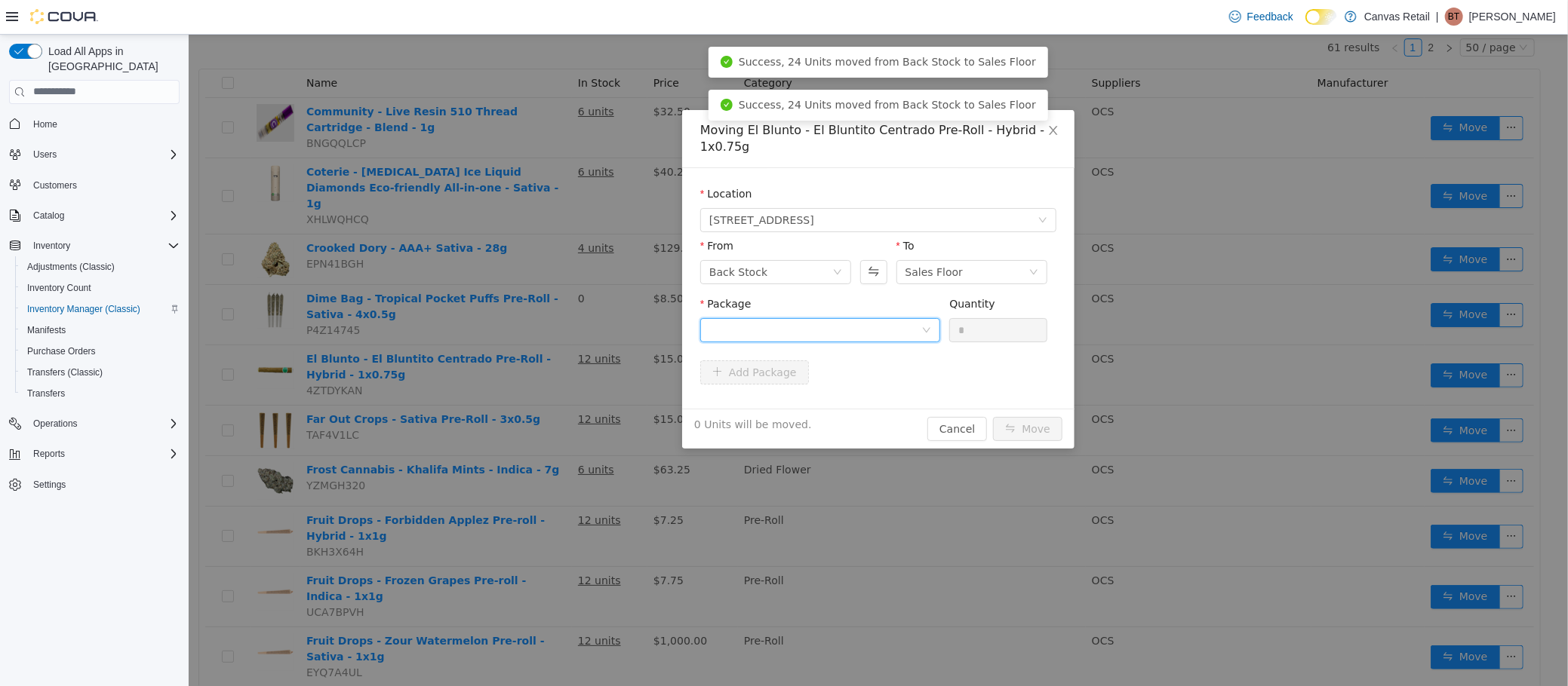
click at [788, 323] on div at bounding box center [814, 329] width 212 height 23
click at [810, 399] on li "27.5 - ERS011 Quantity : 12 Units" at bounding box center [819, 393] width 240 height 41
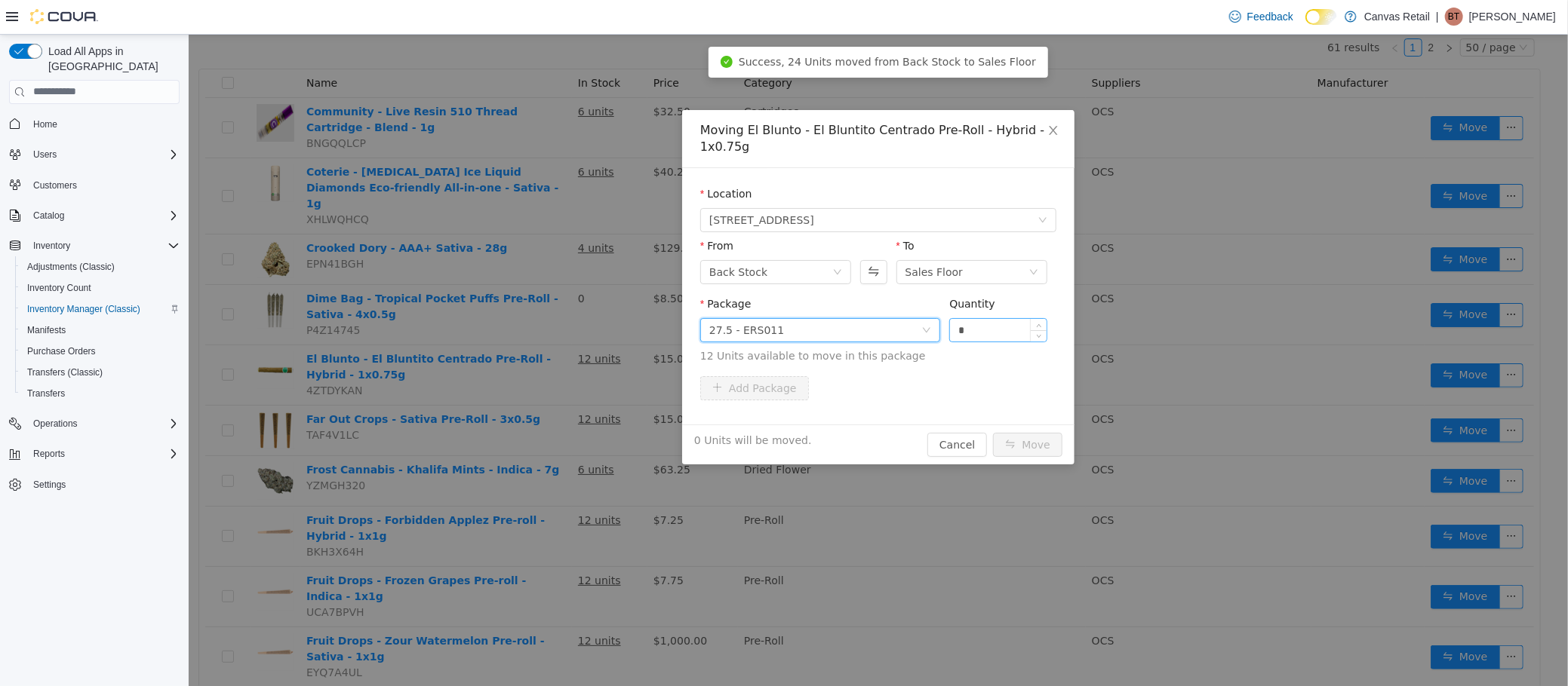
click at [997, 329] on input "*" at bounding box center [998, 329] width 96 height 23
type input "***"
click at [992, 432] on button "Move" at bounding box center [1027, 444] width 70 height 24
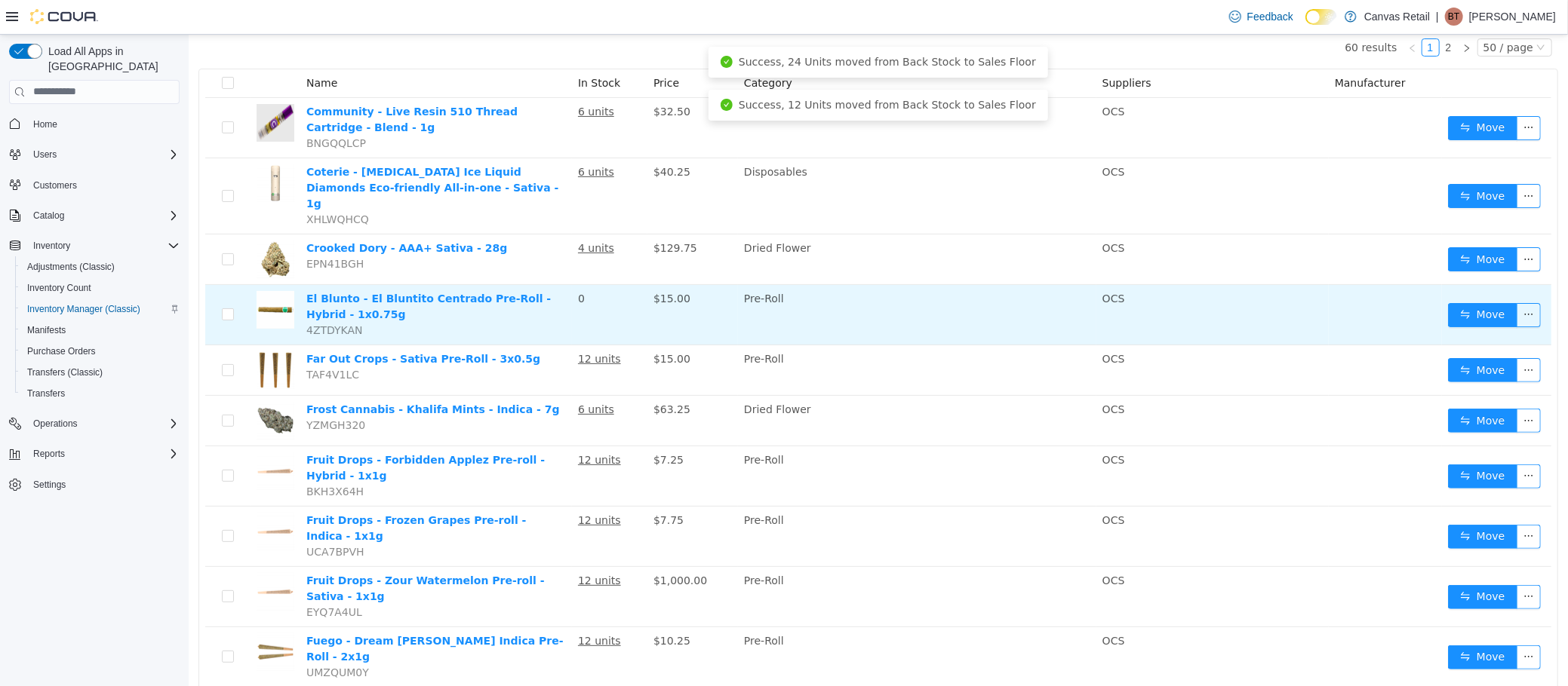
scroll to position [151, 0]
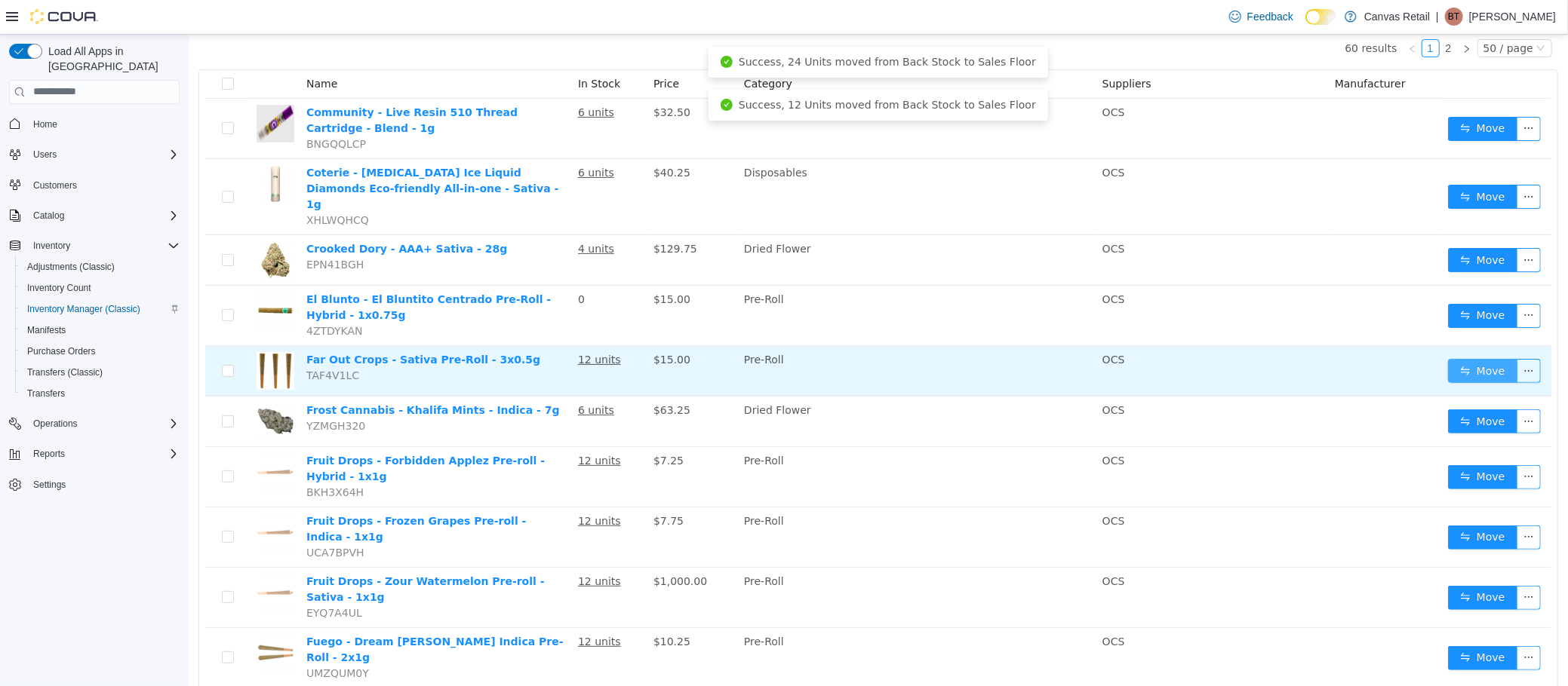
click at [1472, 358] on button "Move" at bounding box center [1482, 370] width 70 height 24
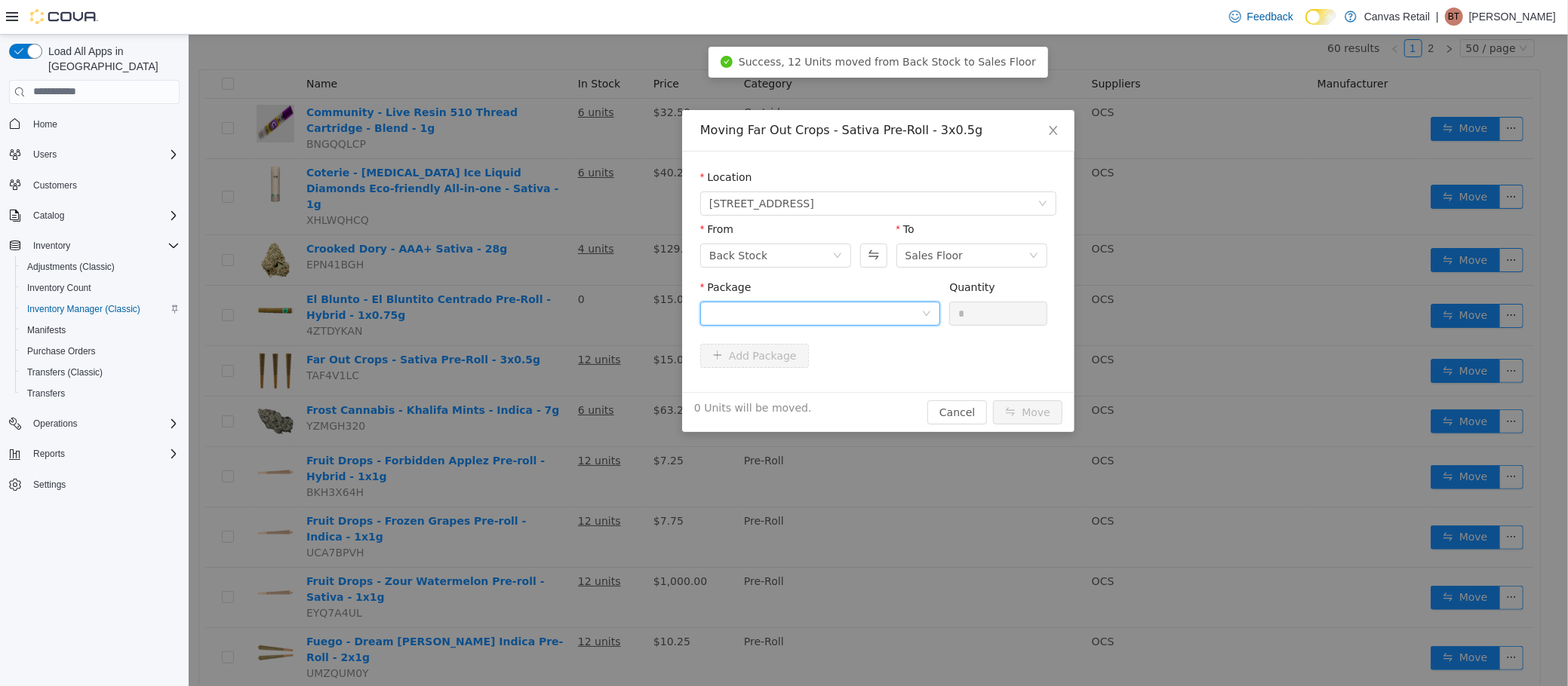
click at [840, 313] on div at bounding box center [814, 313] width 212 height 23
click at [843, 380] on li "27.5 - WCSA250606 Quantity : 12 Units" at bounding box center [819, 376] width 240 height 41
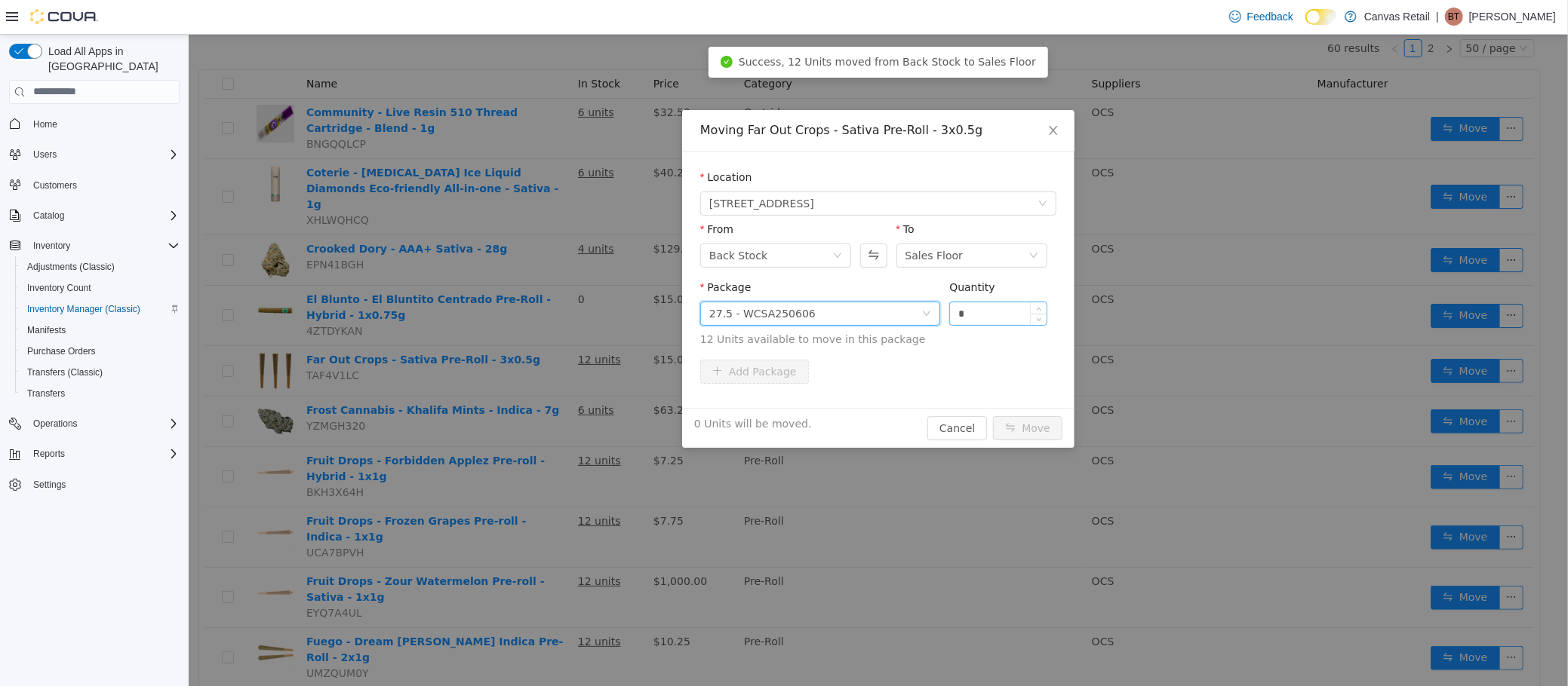
click at [1010, 313] on input "*" at bounding box center [998, 313] width 96 height 23
type input "***"
click at [992, 415] on button "Move" at bounding box center [1027, 427] width 70 height 24
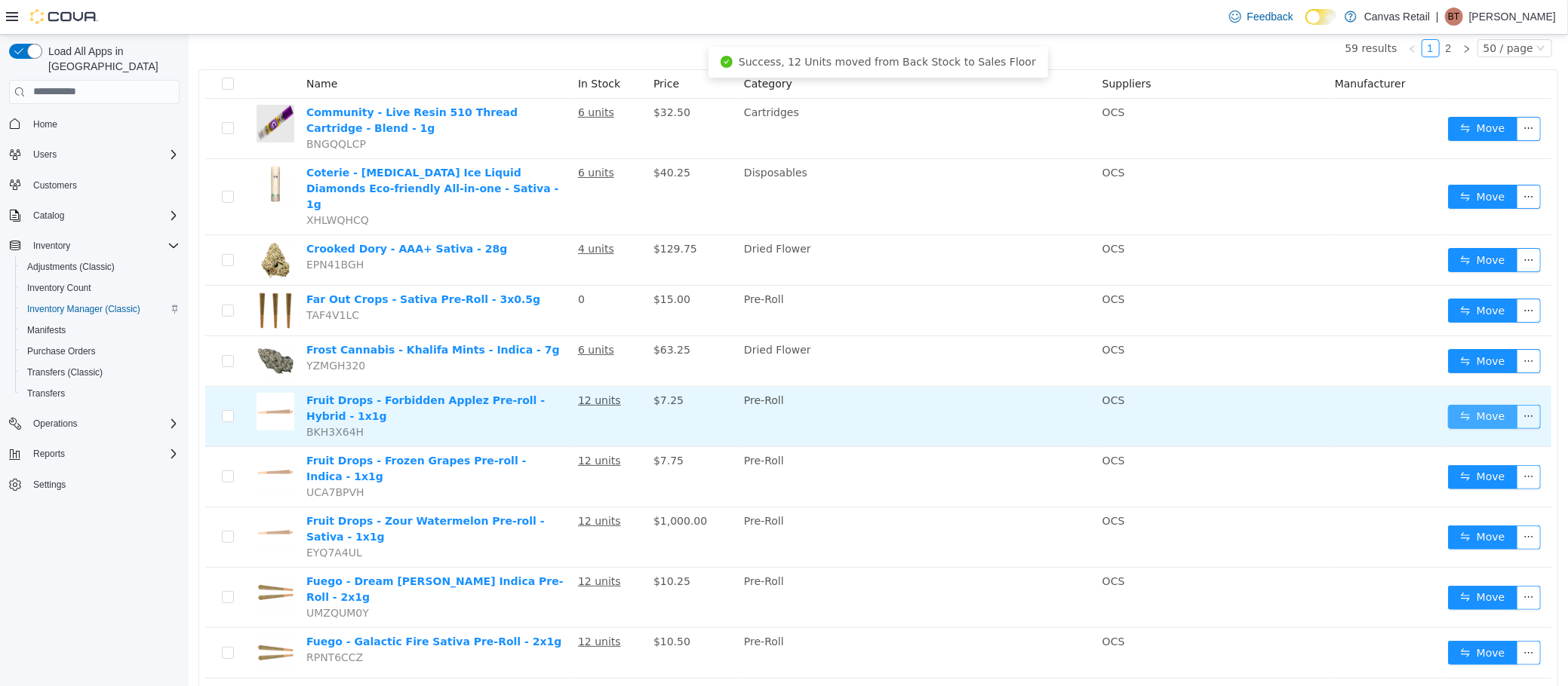
click at [1473, 404] on button "Move" at bounding box center [1482, 416] width 70 height 24
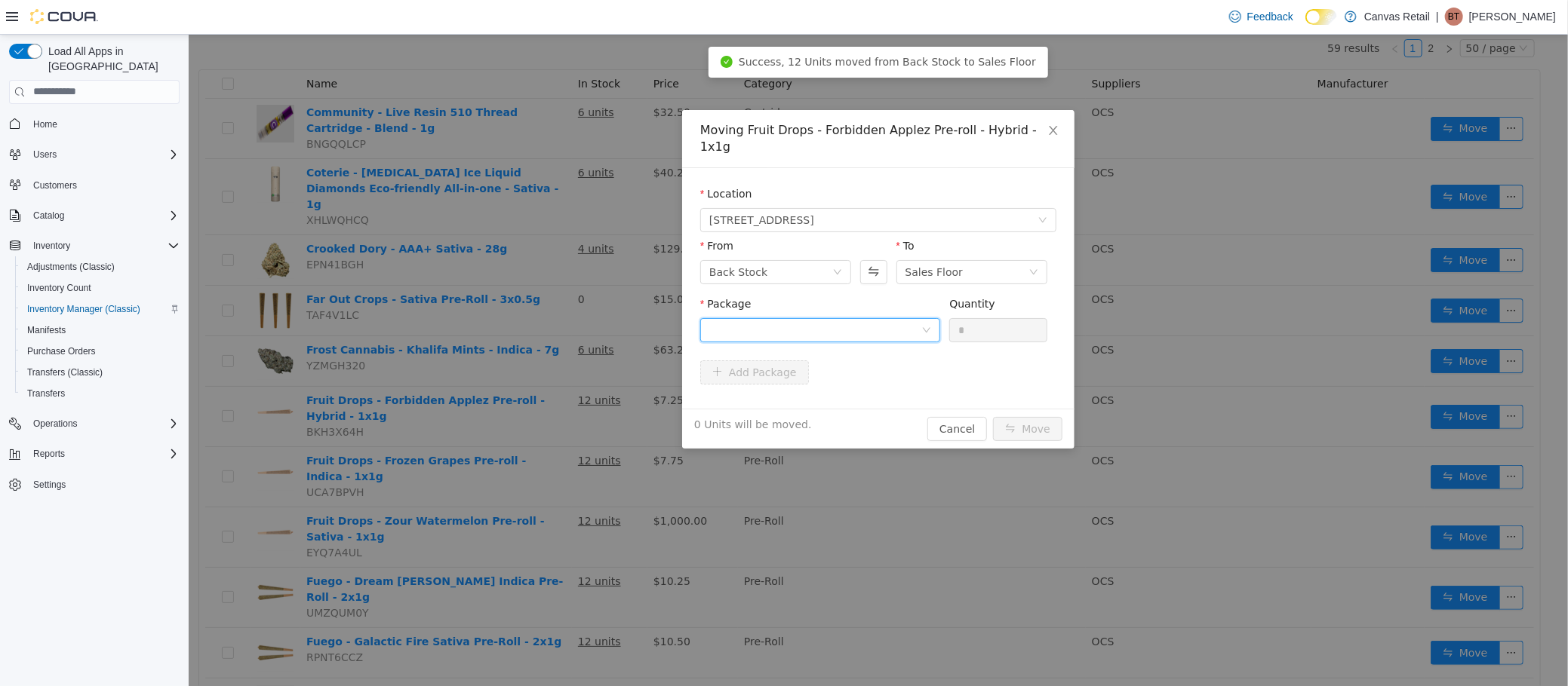
drag, startPoint x: 824, startPoint y: 303, endPoint x: 829, endPoint y: 317, distance: 14.9
click at [825, 318] on div at bounding box center [814, 329] width 212 height 23
click at [842, 369] on li "30.1 - MJ0754 Quantity : 12 Units" at bounding box center [819, 376] width 240 height 41
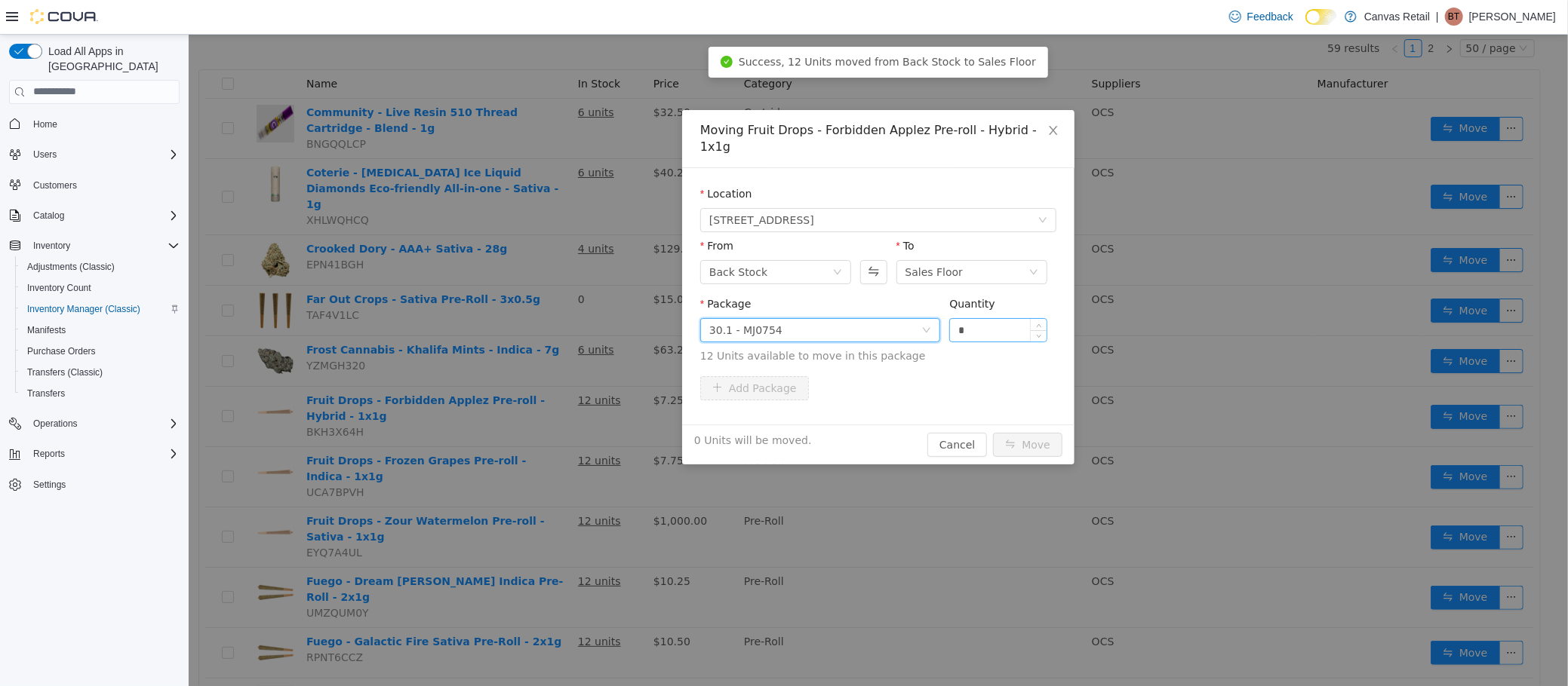
click at [977, 321] on input "*" at bounding box center [998, 329] width 96 height 23
type input "***"
click at [992, 432] on button "Move" at bounding box center [1027, 444] width 70 height 24
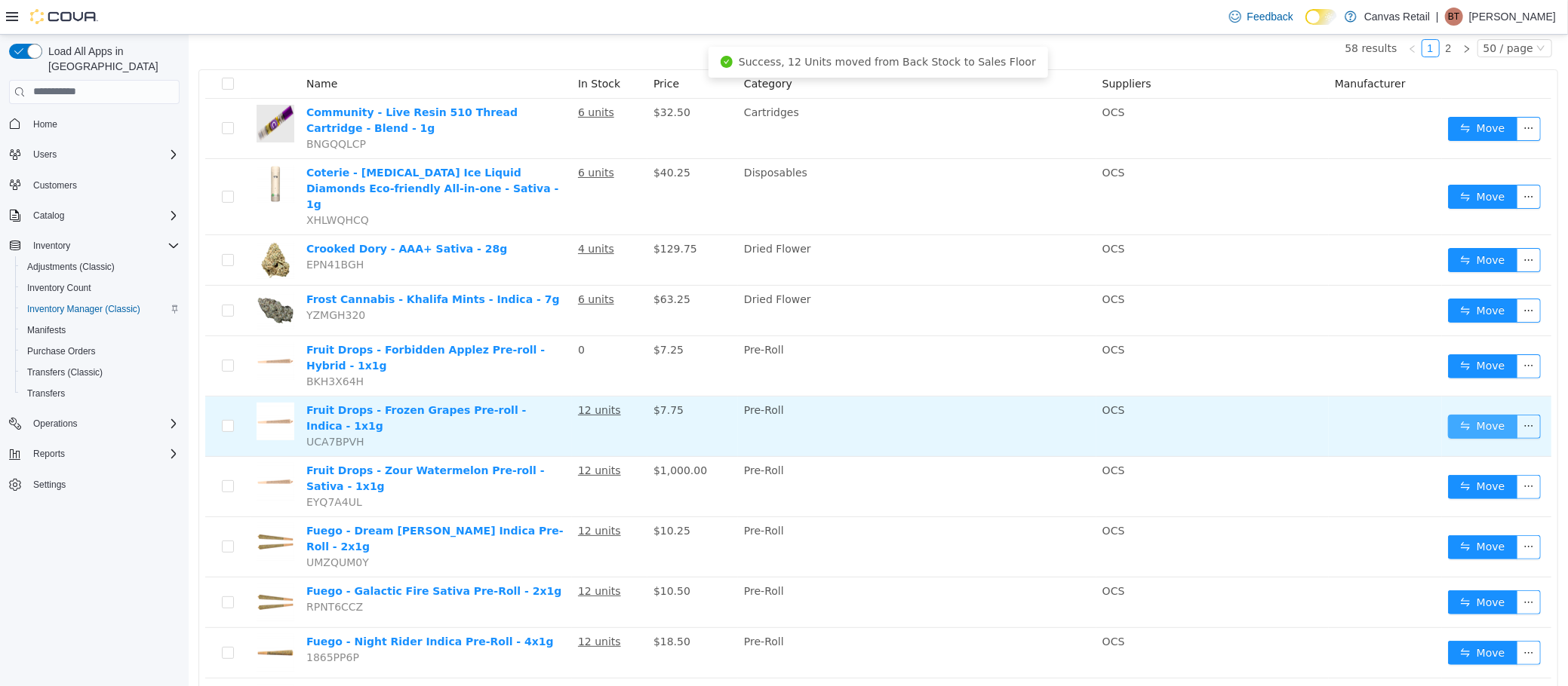
scroll to position [150, 0]
click at [1472, 414] on button "Move" at bounding box center [1482, 426] width 70 height 24
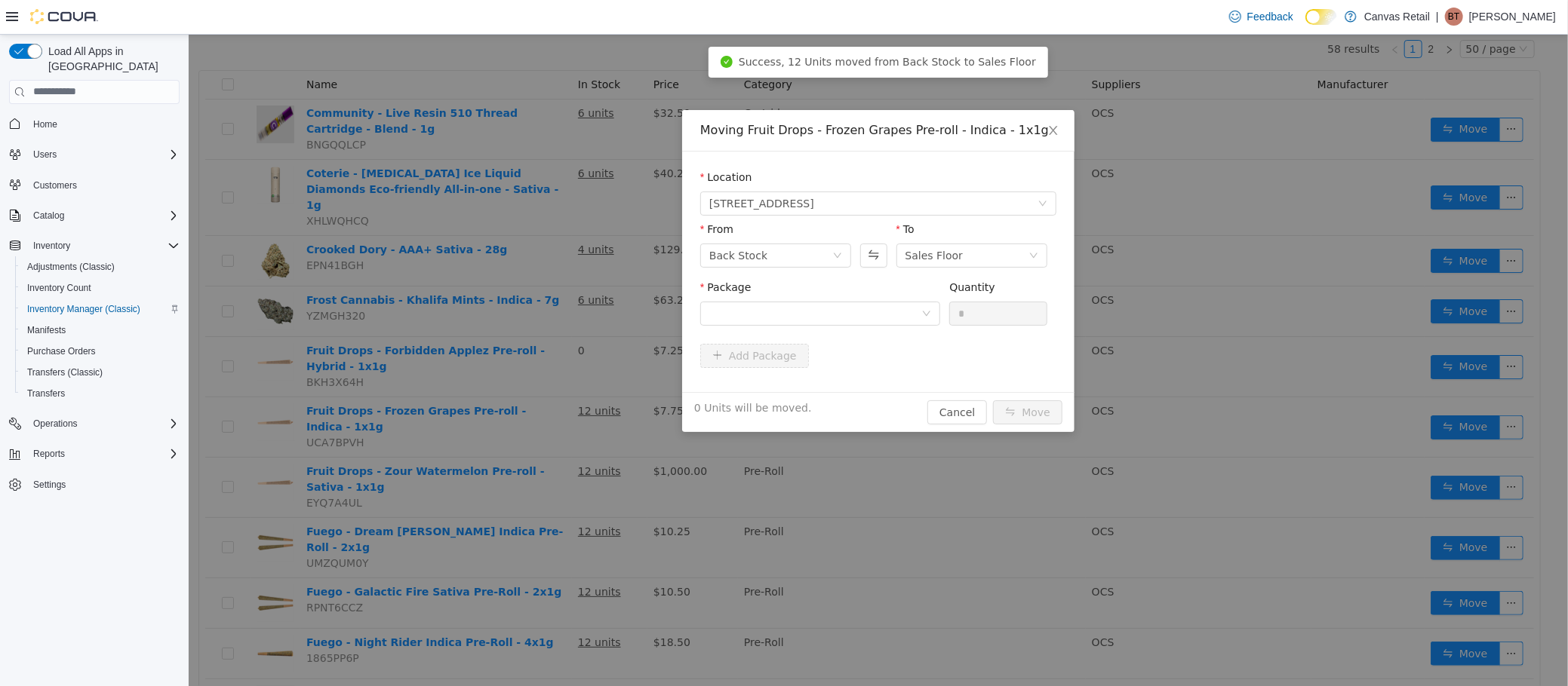
click at [881, 298] on div "Package" at bounding box center [819, 290] width 240 height 22
click at [875, 309] on div at bounding box center [814, 313] width 212 height 23
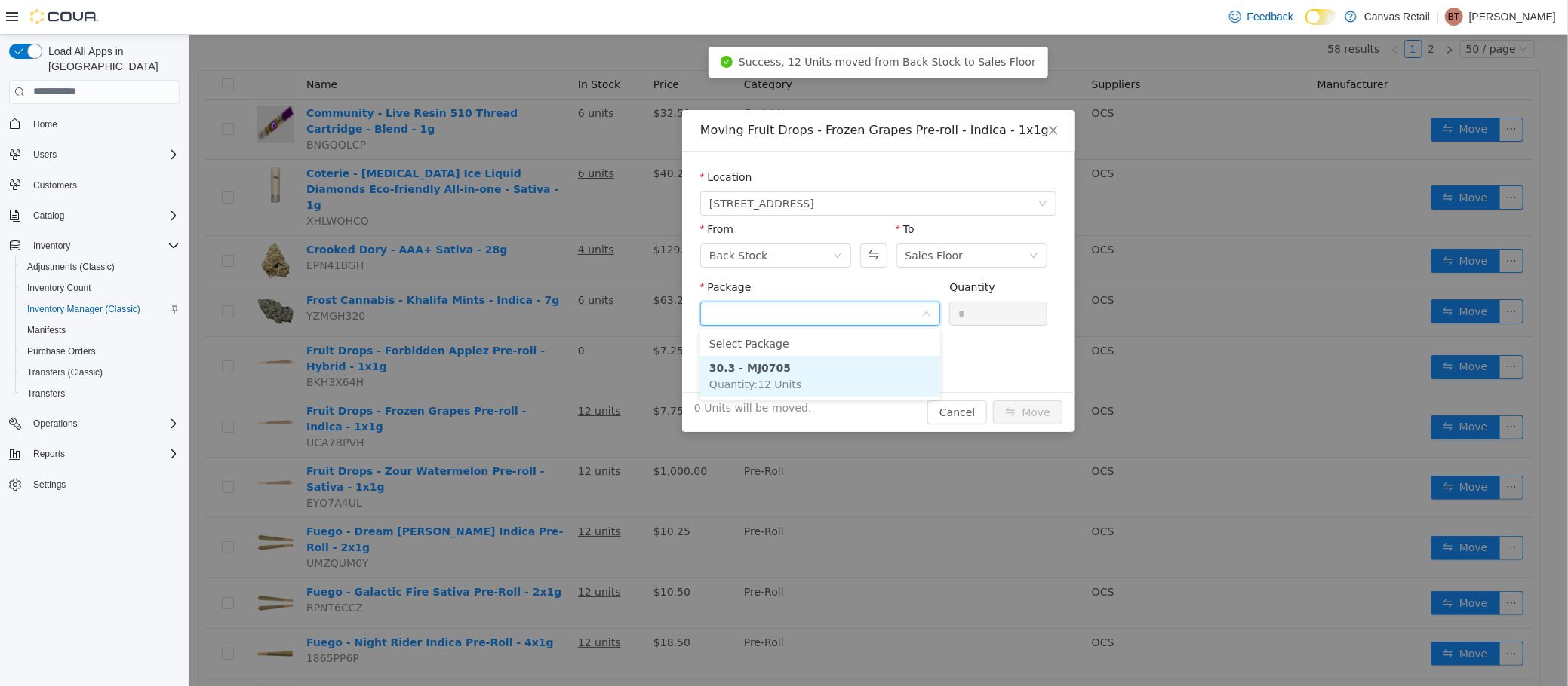
click at [837, 380] on li "30.3 - MJ0705 Quantity : 12 Units" at bounding box center [819, 376] width 240 height 41
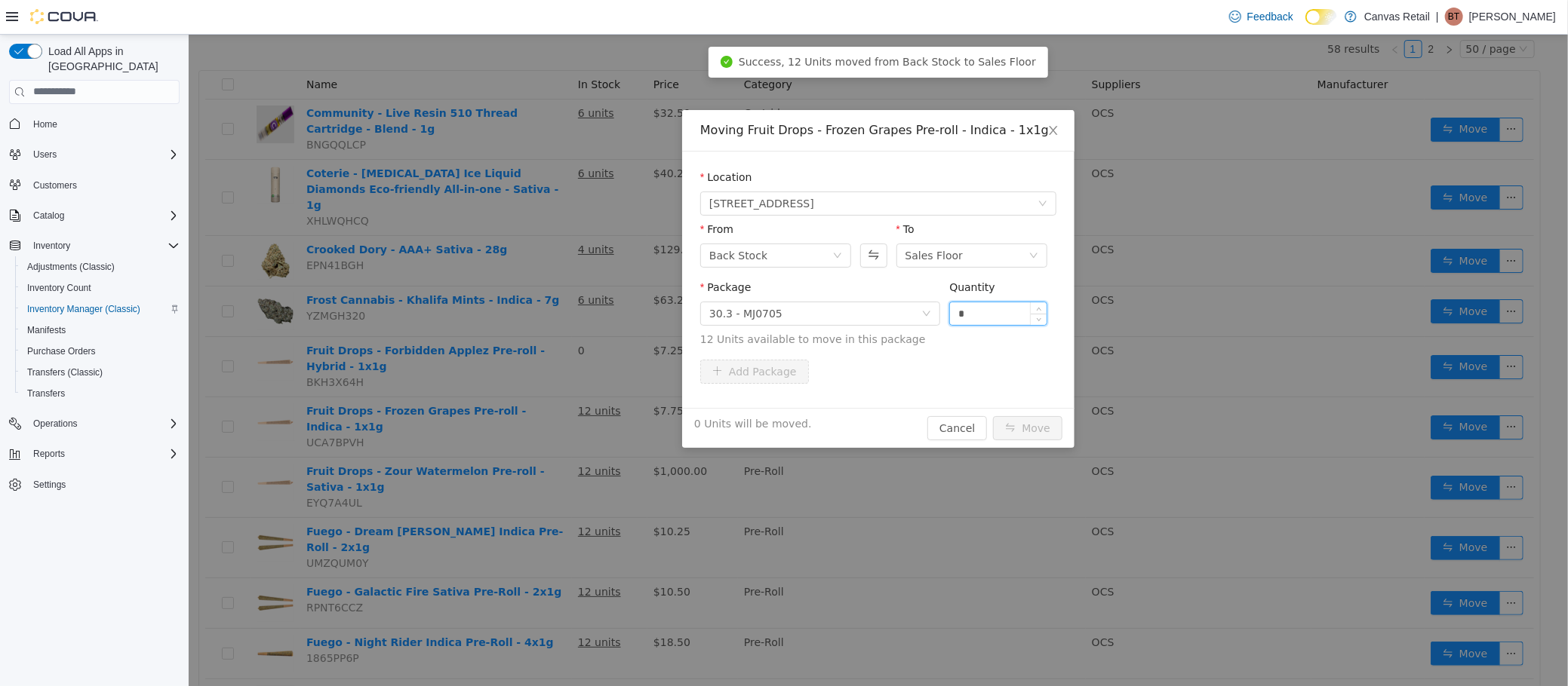
click at [980, 310] on input "*" at bounding box center [998, 313] width 96 height 23
type input "***"
click at [992, 415] on button "Move" at bounding box center [1027, 427] width 70 height 24
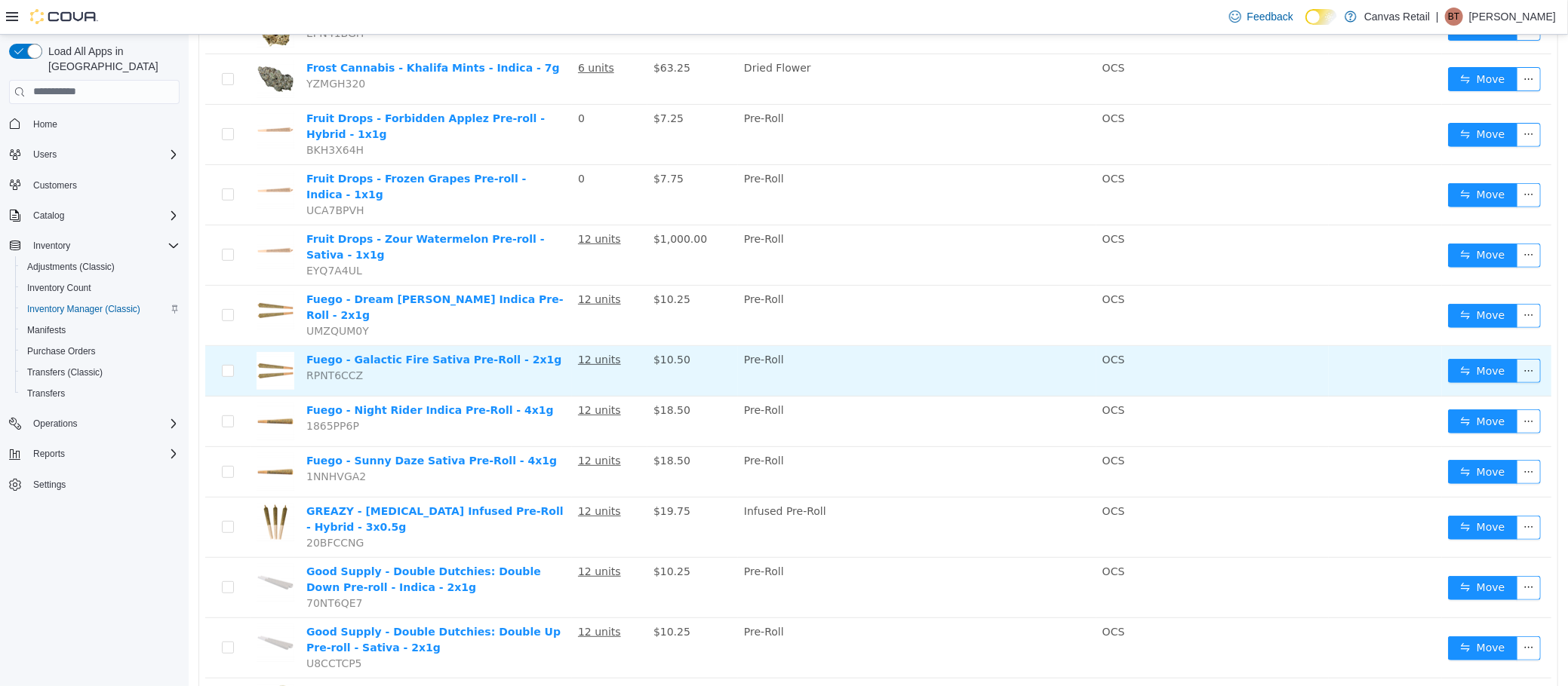
scroll to position [381, 0]
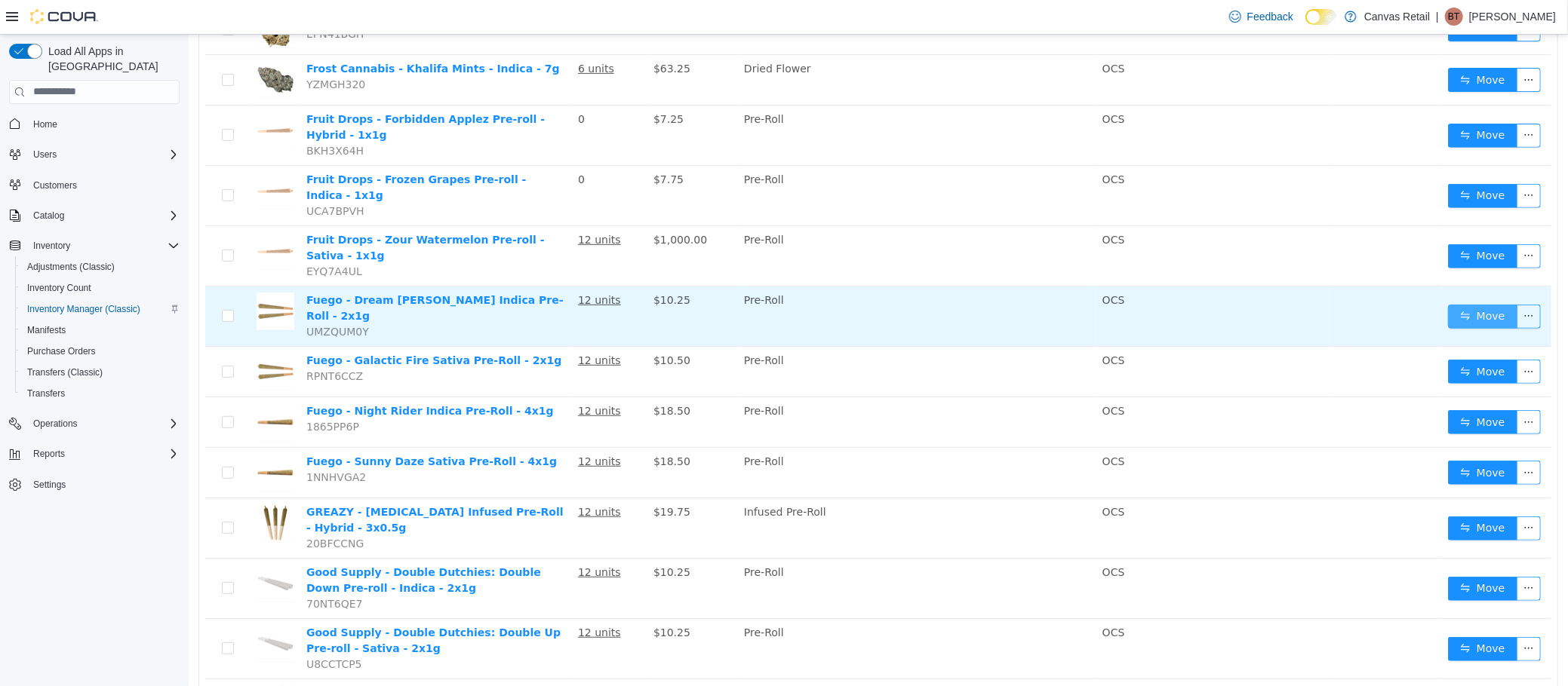
click at [1471, 304] on button "Move" at bounding box center [1482, 316] width 70 height 24
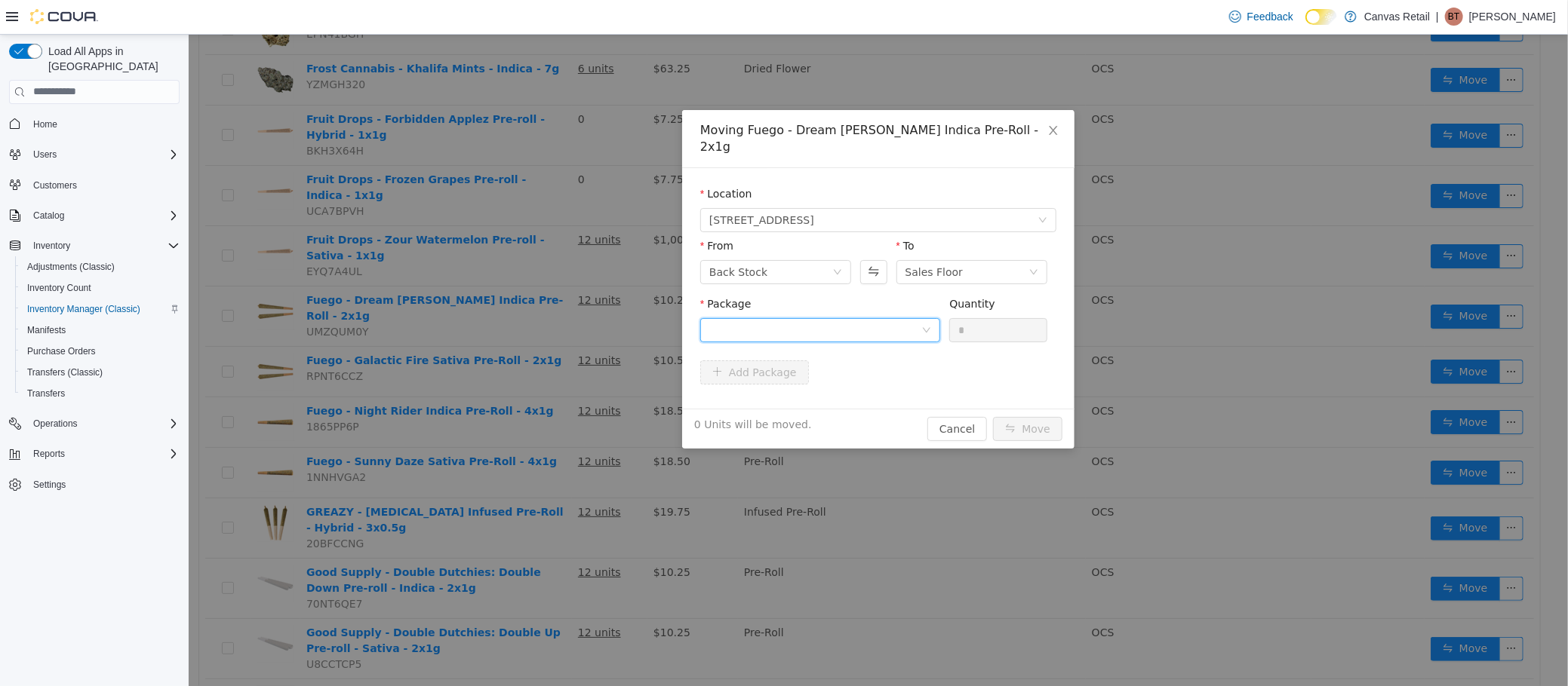
click at [867, 318] on div at bounding box center [814, 329] width 212 height 23
click at [767, 378] on span "Quantity : 12 Units" at bounding box center [754, 384] width 92 height 12
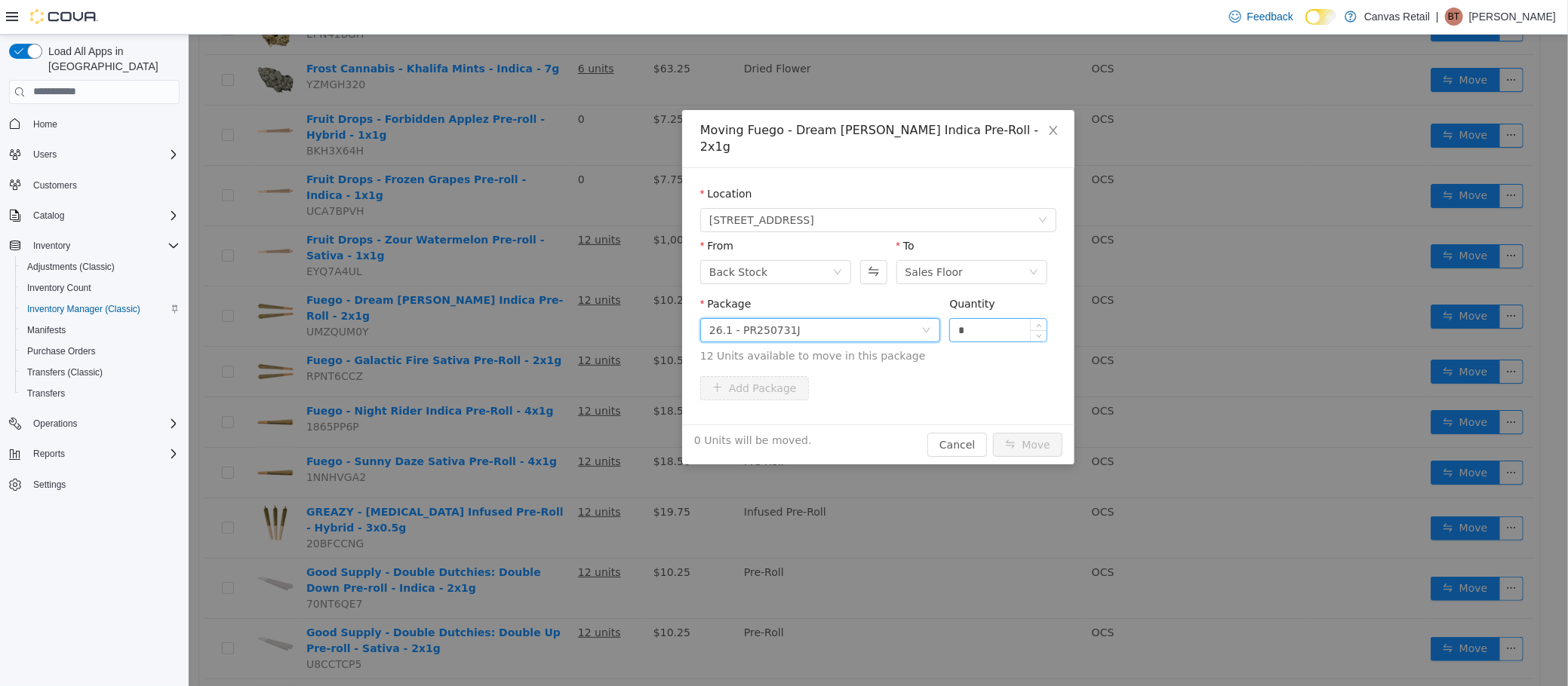
click at [991, 321] on input "*" at bounding box center [998, 329] width 96 height 23
type input "***"
click at [992, 432] on button "Move" at bounding box center [1027, 444] width 70 height 24
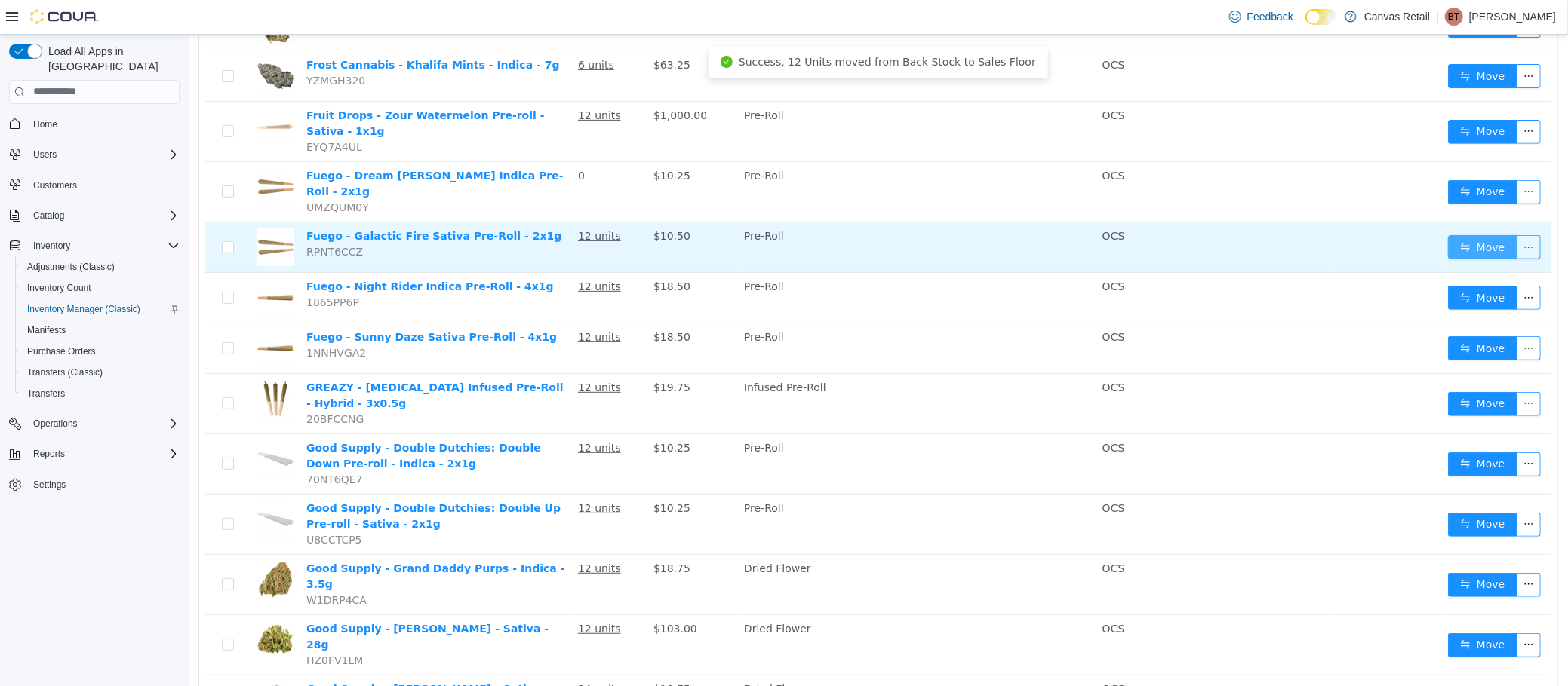
scroll to position [384, 0]
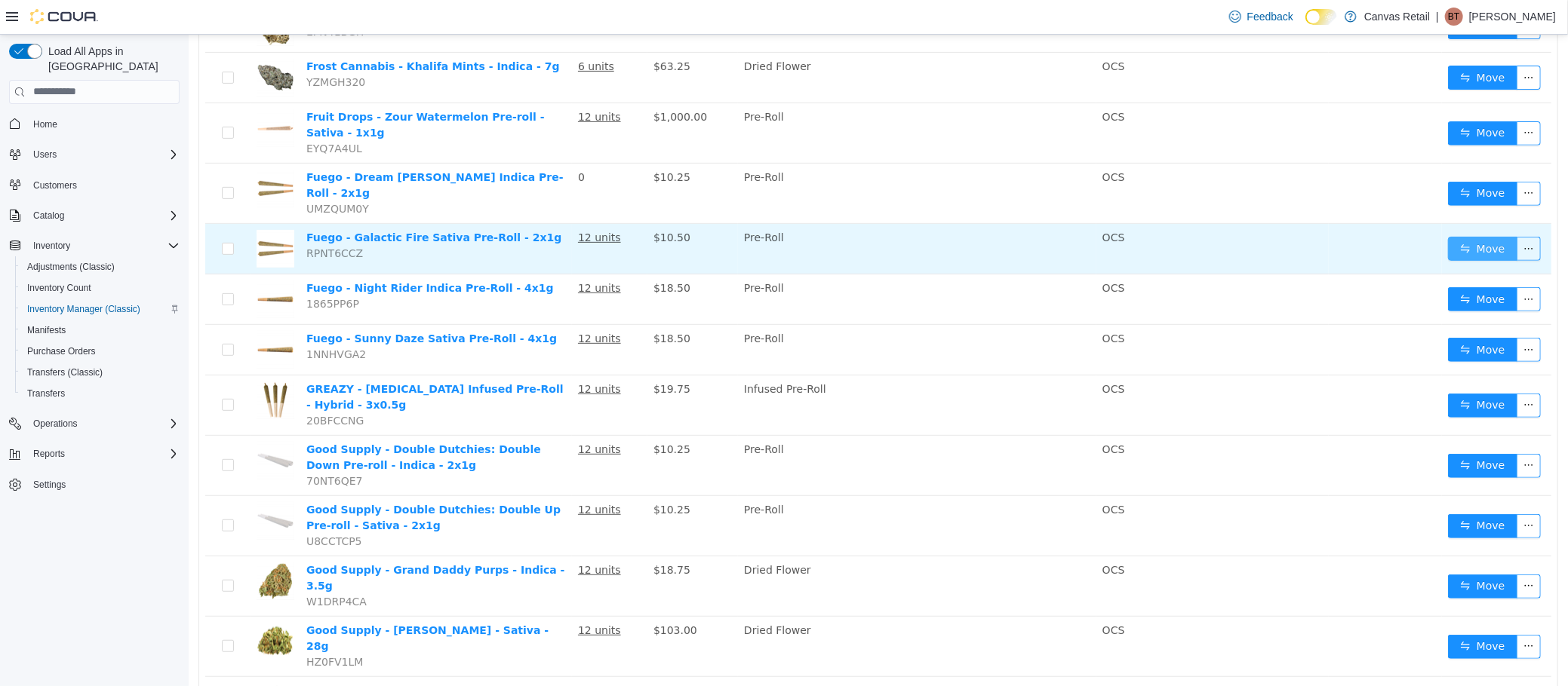
click at [1447, 236] on button "Move" at bounding box center [1482, 248] width 70 height 24
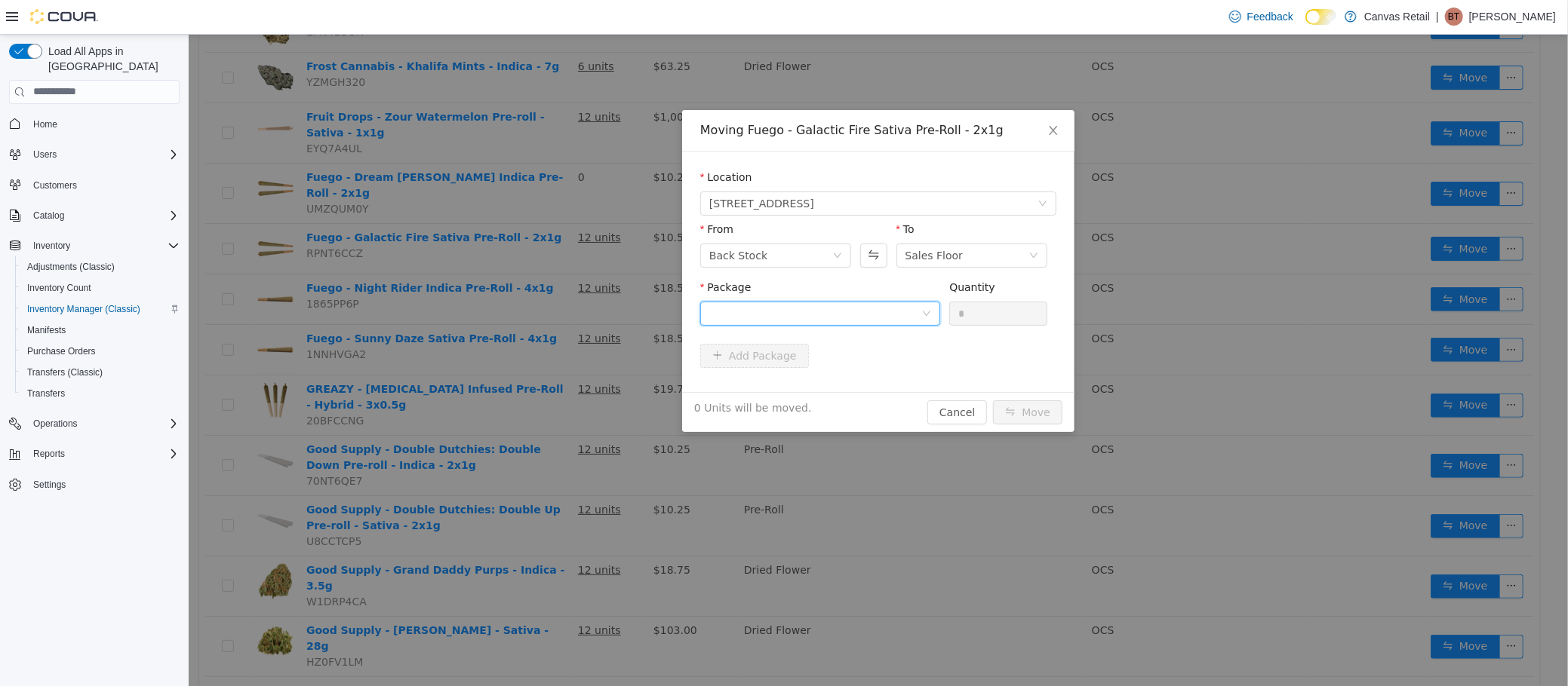
click at [808, 312] on div at bounding box center [814, 313] width 212 height 23
click at [807, 365] on li "32.3 - PR250808C Quantity : 12 Units" at bounding box center [819, 377] width 240 height 41
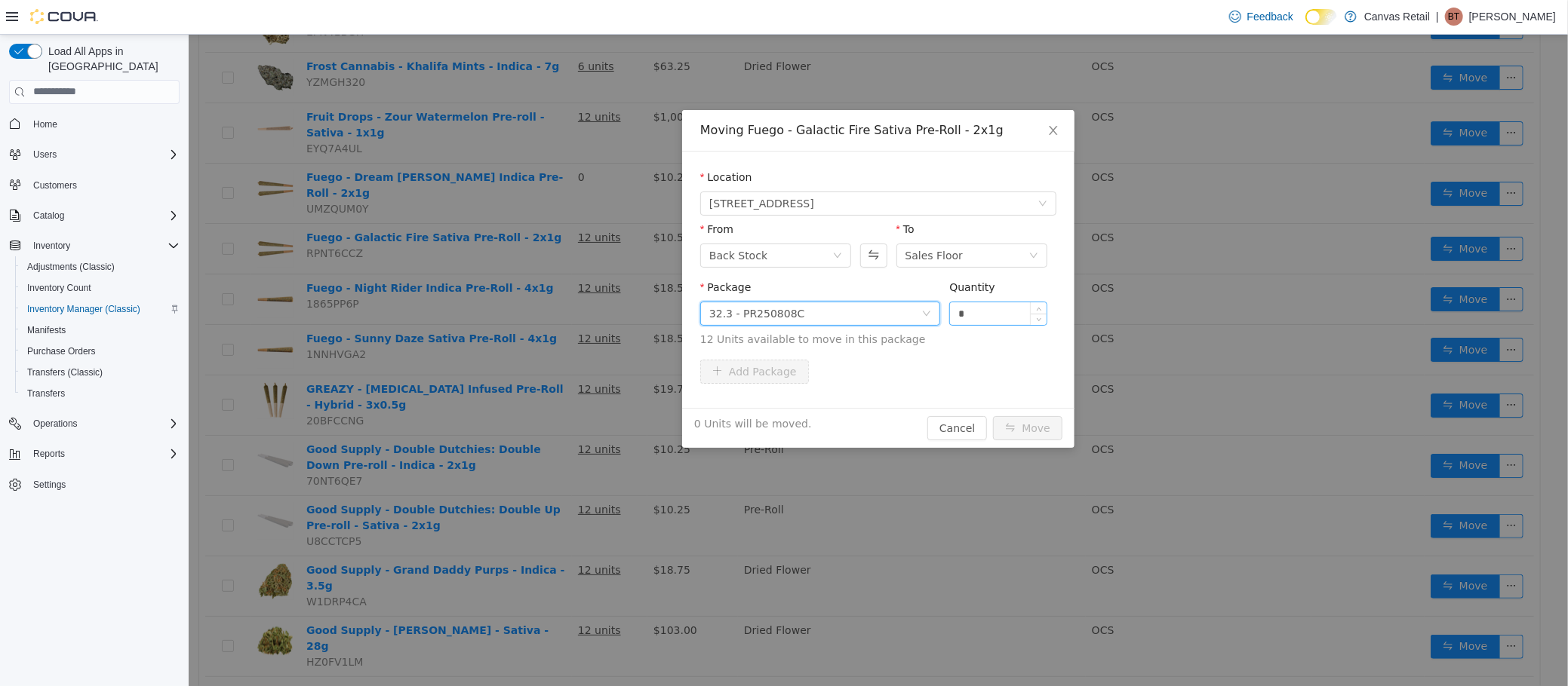
click at [1005, 310] on input "*" at bounding box center [998, 313] width 96 height 23
type input "***"
click at [992, 415] on button "Move" at bounding box center [1027, 427] width 70 height 24
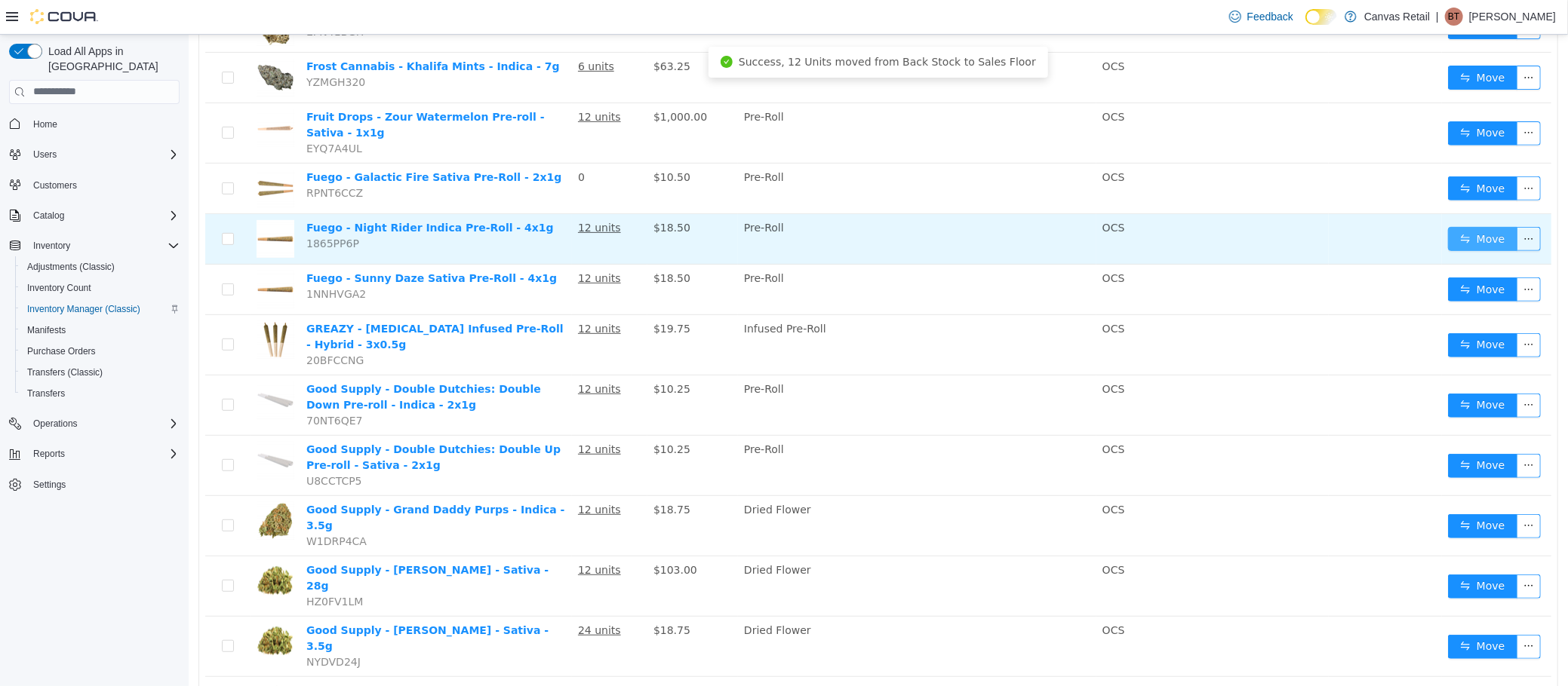
click at [1447, 227] on button "Move" at bounding box center [1482, 238] width 70 height 24
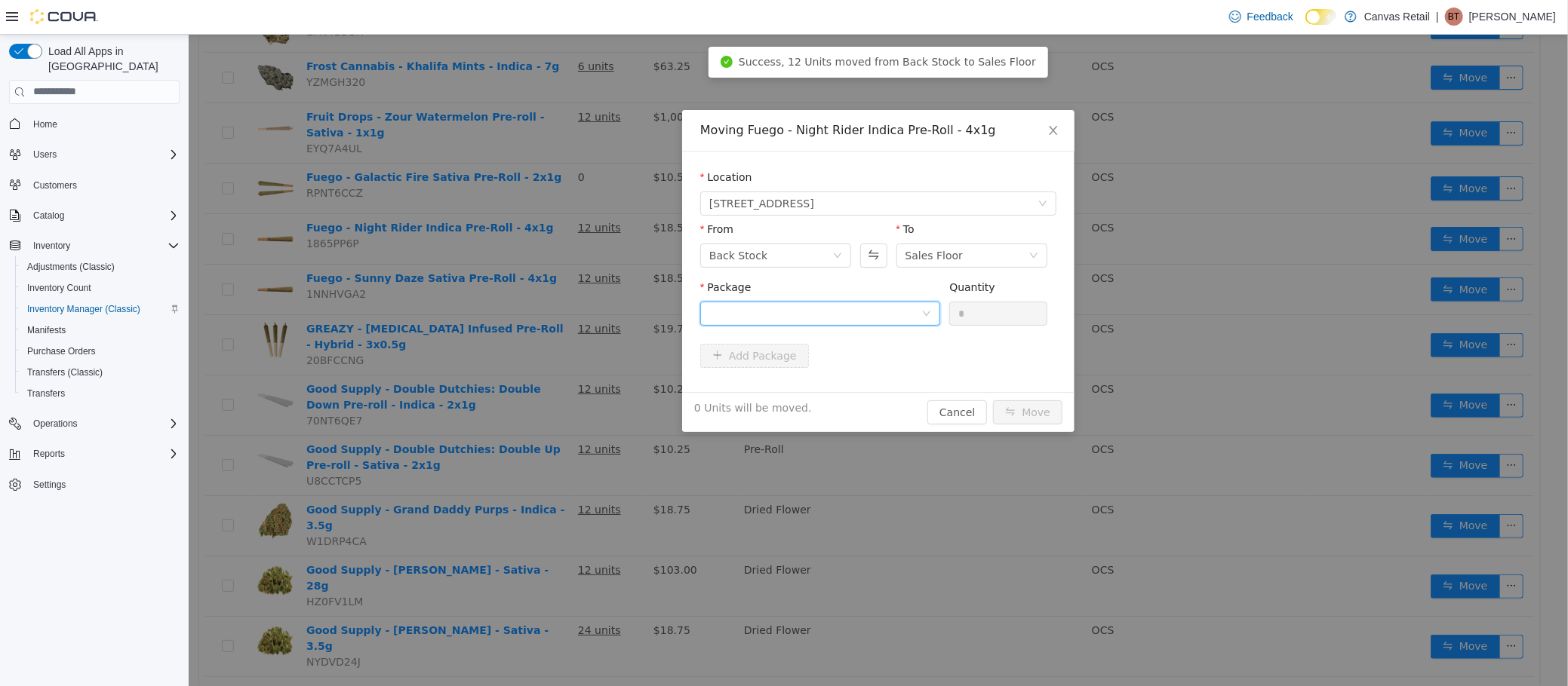
click at [818, 309] on div at bounding box center [814, 313] width 212 height 23
click at [811, 369] on li "28.6 - PR250822A Quantity : 12 Units" at bounding box center [819, 377] width 240 height 41
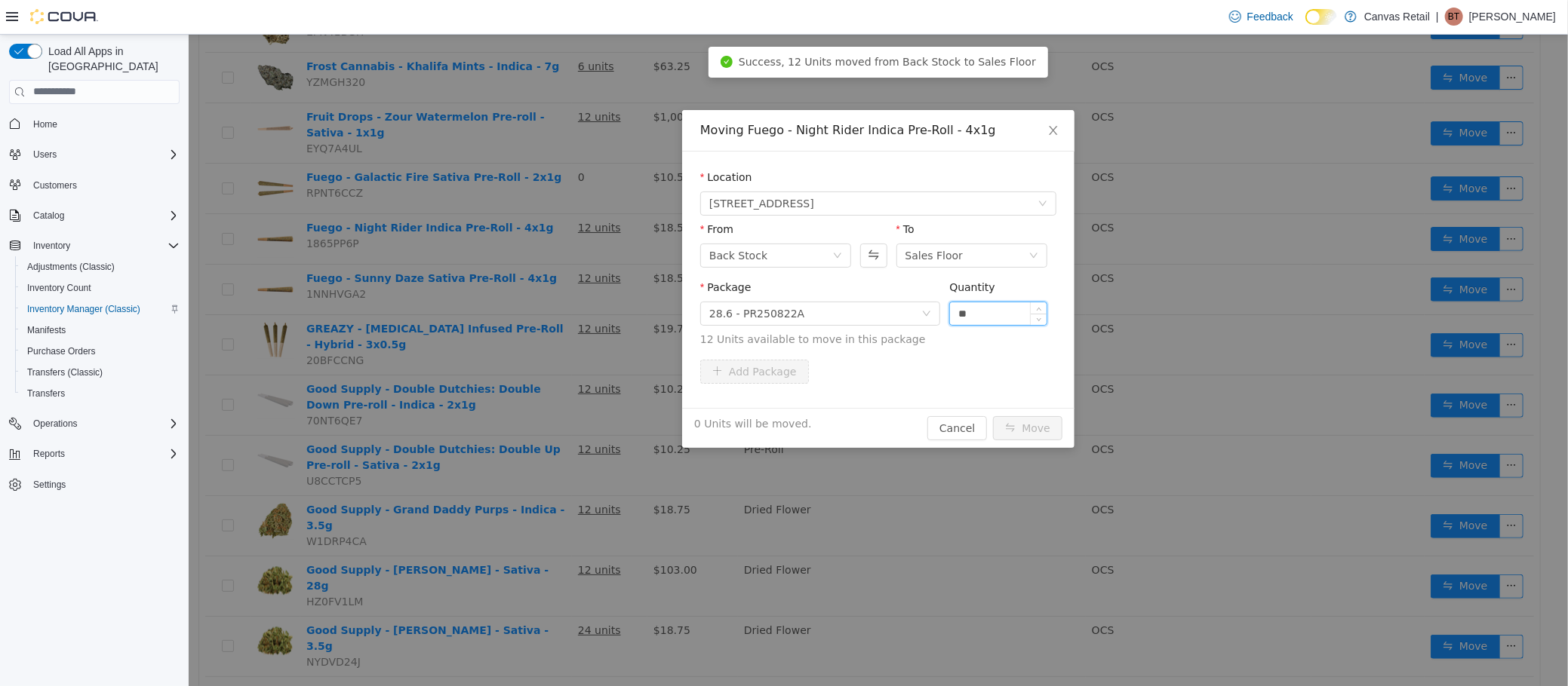
click at [983, 313] on input "**" at bounding box center [998, 313] width 96 height 23
type input "***"
click at [992, 415] on button "Move" at bounding box center [1027, 427] width 70 height 24
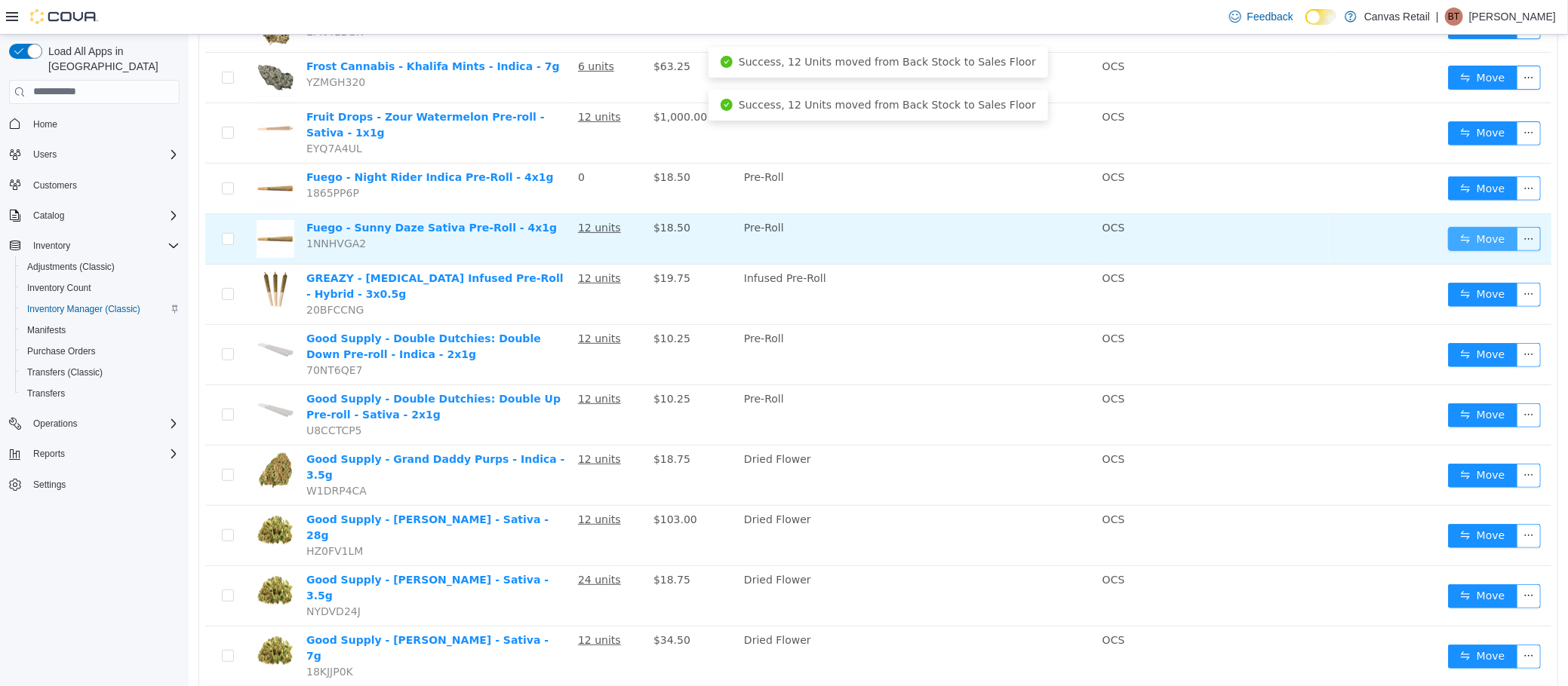
click at [1449, 227] on button "Move" at bounding box center [1482, 238] width 70 height 24
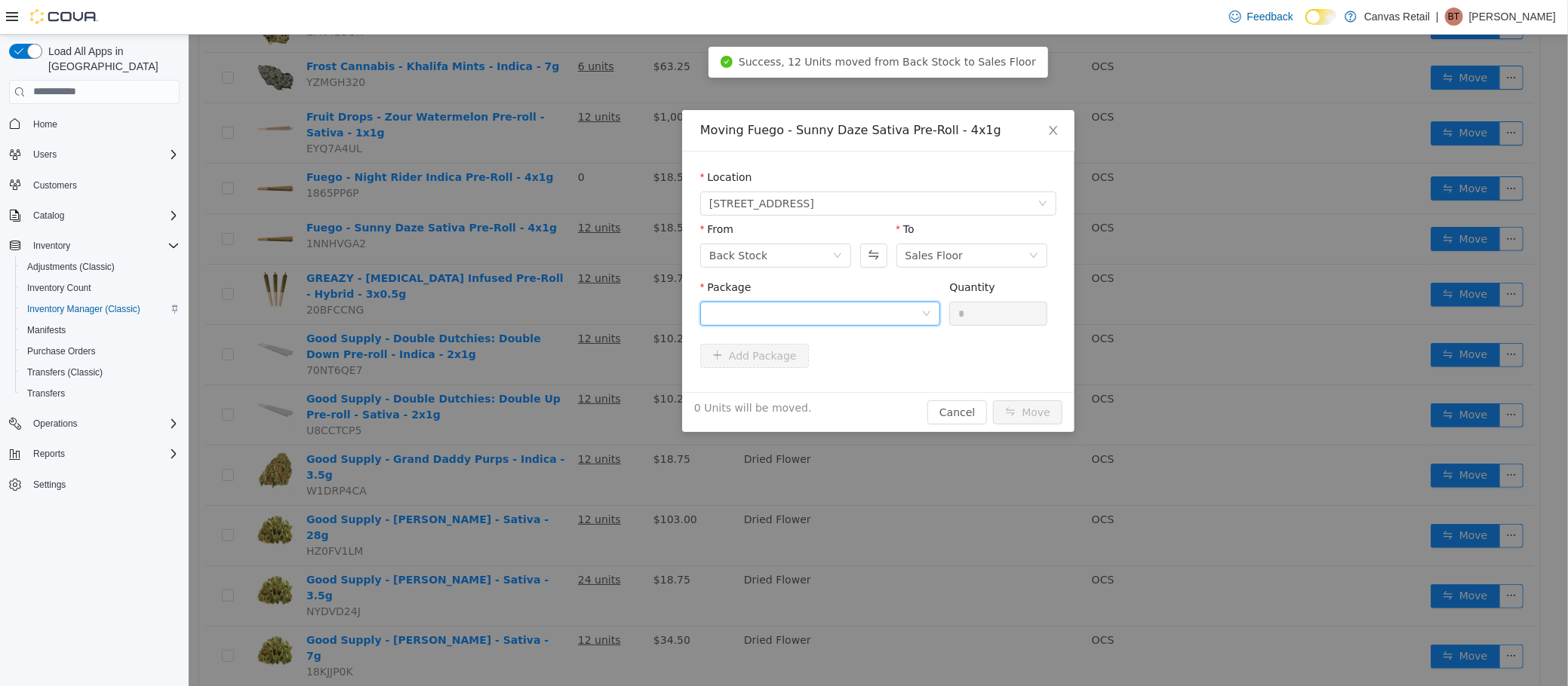
click at [819, 309] on div at bounding box center [814, 313] width 212 height 23
click at [819, 371] on li "27.3 - PR250806C Quantity : 12 Units" at bounding box center [819, 377] width 240 height 41
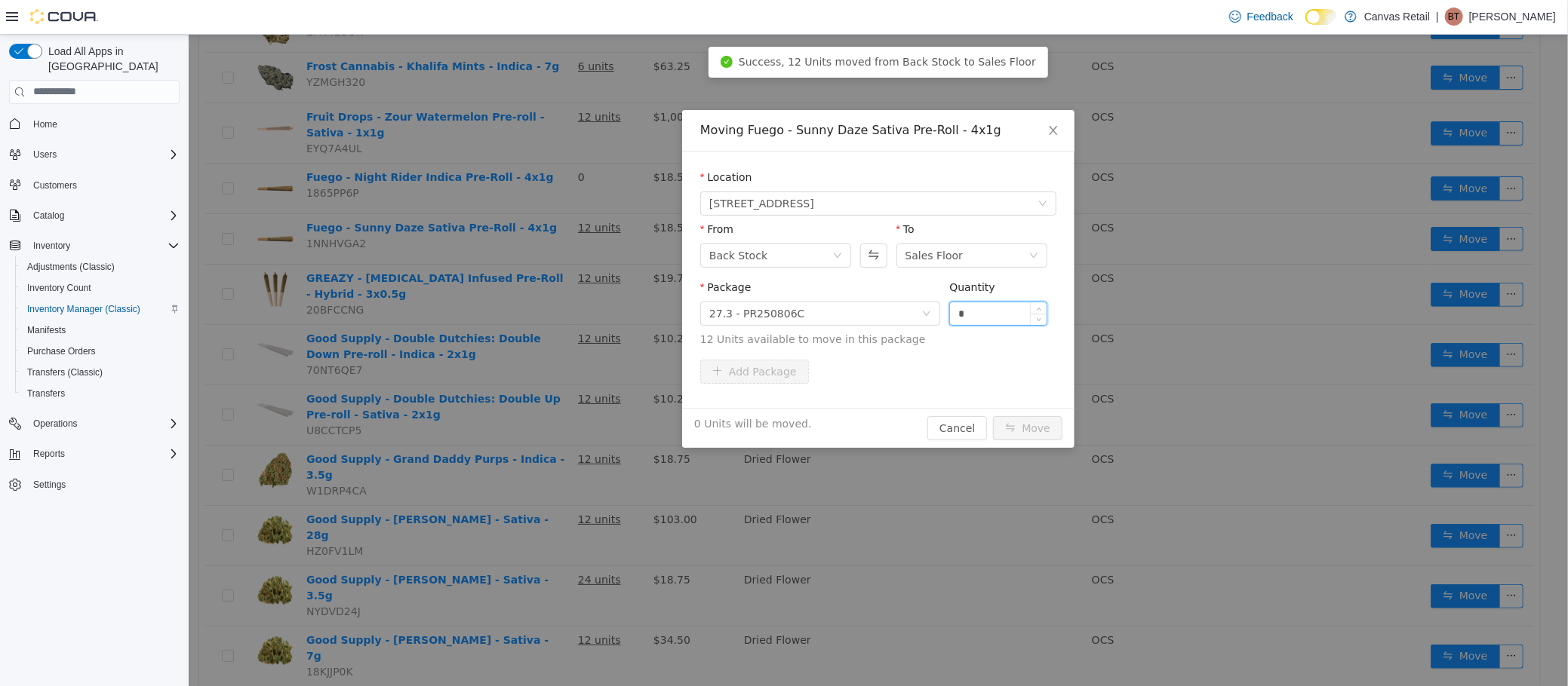
click at [1016, 317] on input "*" at bounding box center [998, 313] width 96 height 23
type input "***"
click at [992, 415] on button "Move" at bounding box center [1027, 427] width 70 height 24
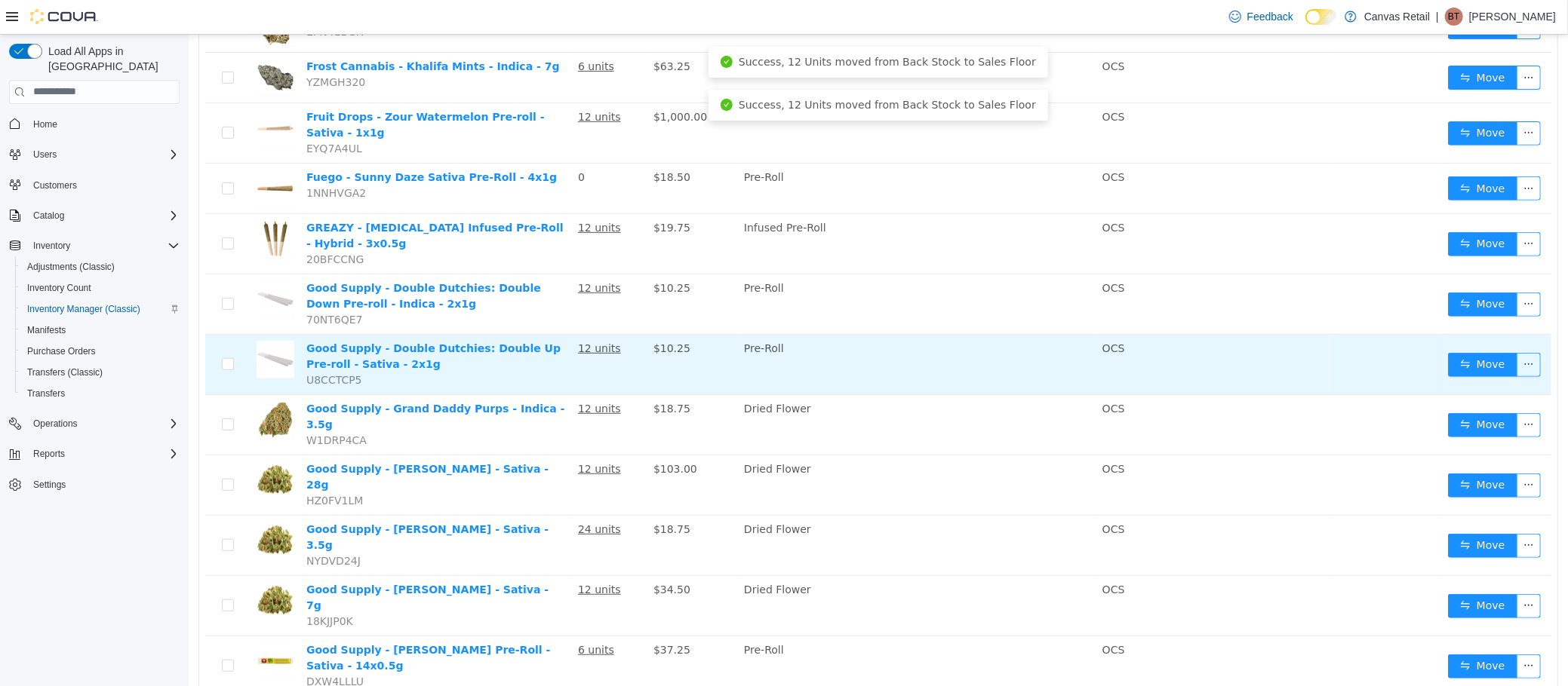
scroll to position [383, 0]
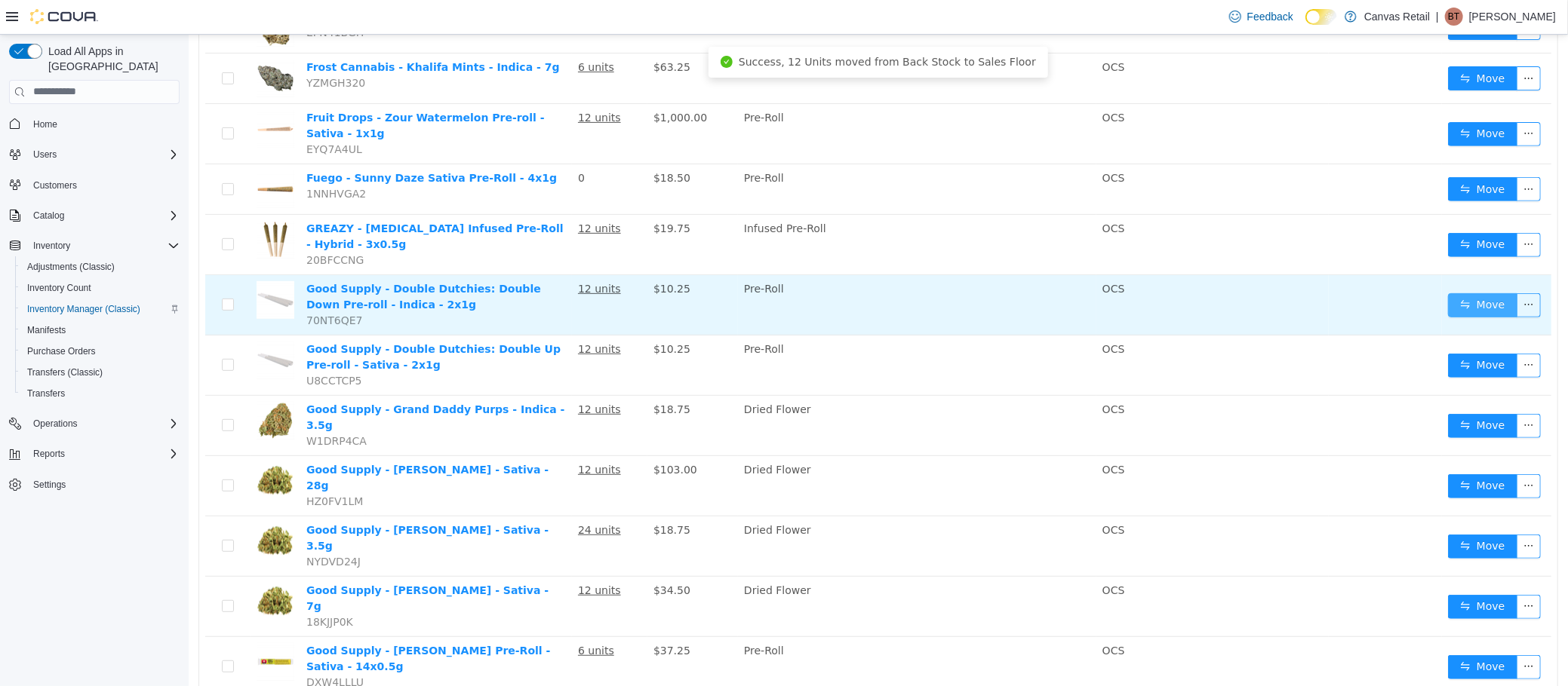
click at [1475, 293] on button "Move" at bounding box center [1482, 305] width 70 height 24
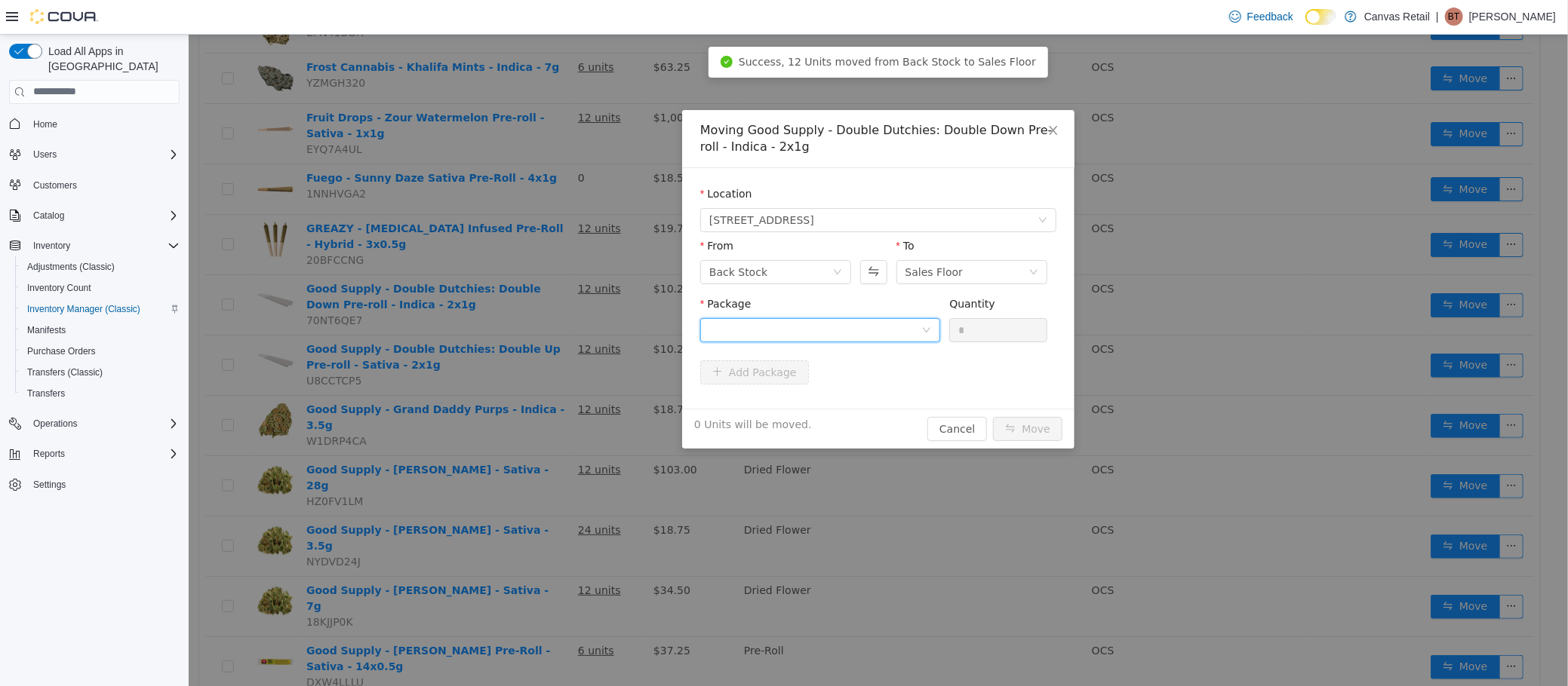
click at [810, 322] on div at bounding box center [814, 329] width 212 height 23
click at [818, 386] on li "29.3 - 3101738397 Quantity : 12 Units" at bounding box center [819, 393] width 240 height 41
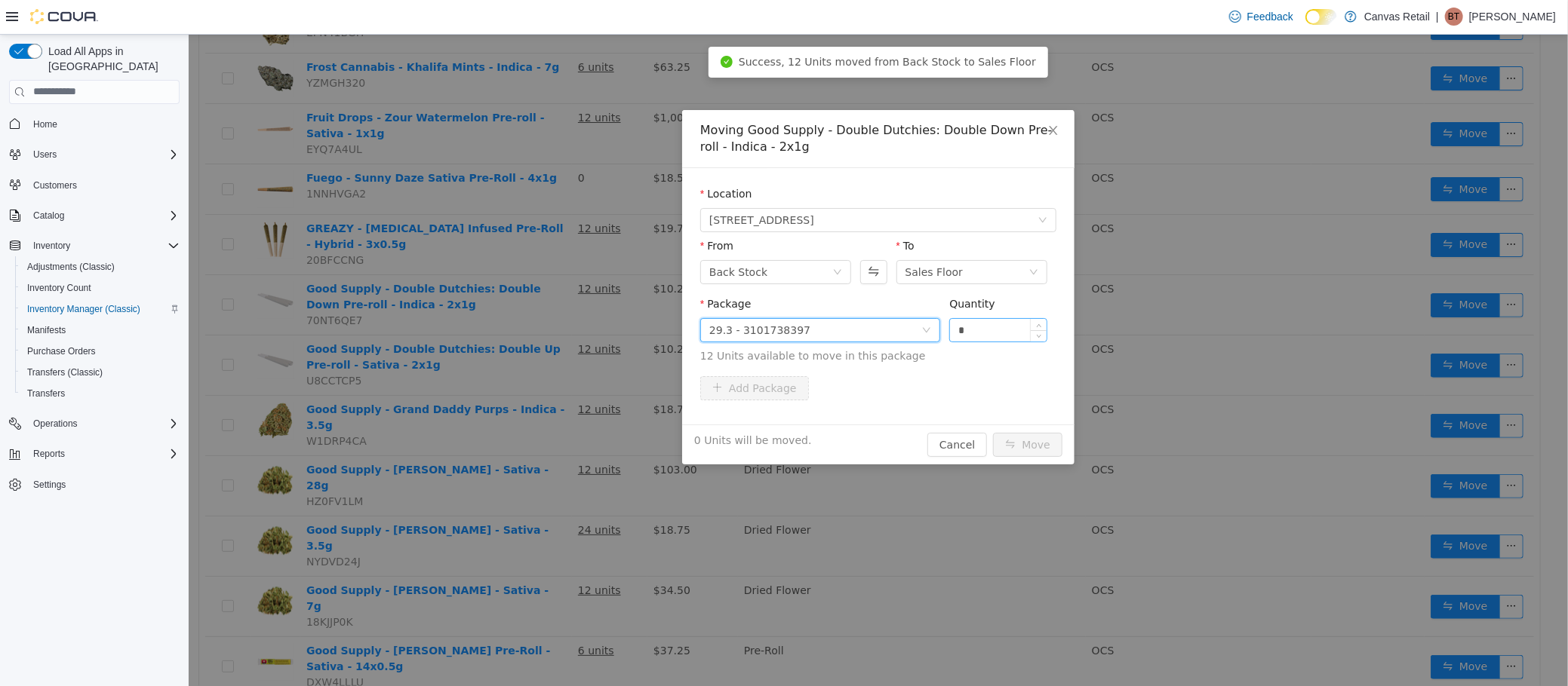
click at [998, 328] on input "*" at bounding box center [998, 329] width 96 height 23
type input "***"
click at [992, 432] on button "Move" at bounding box center [1027, 444] width 70 height 24
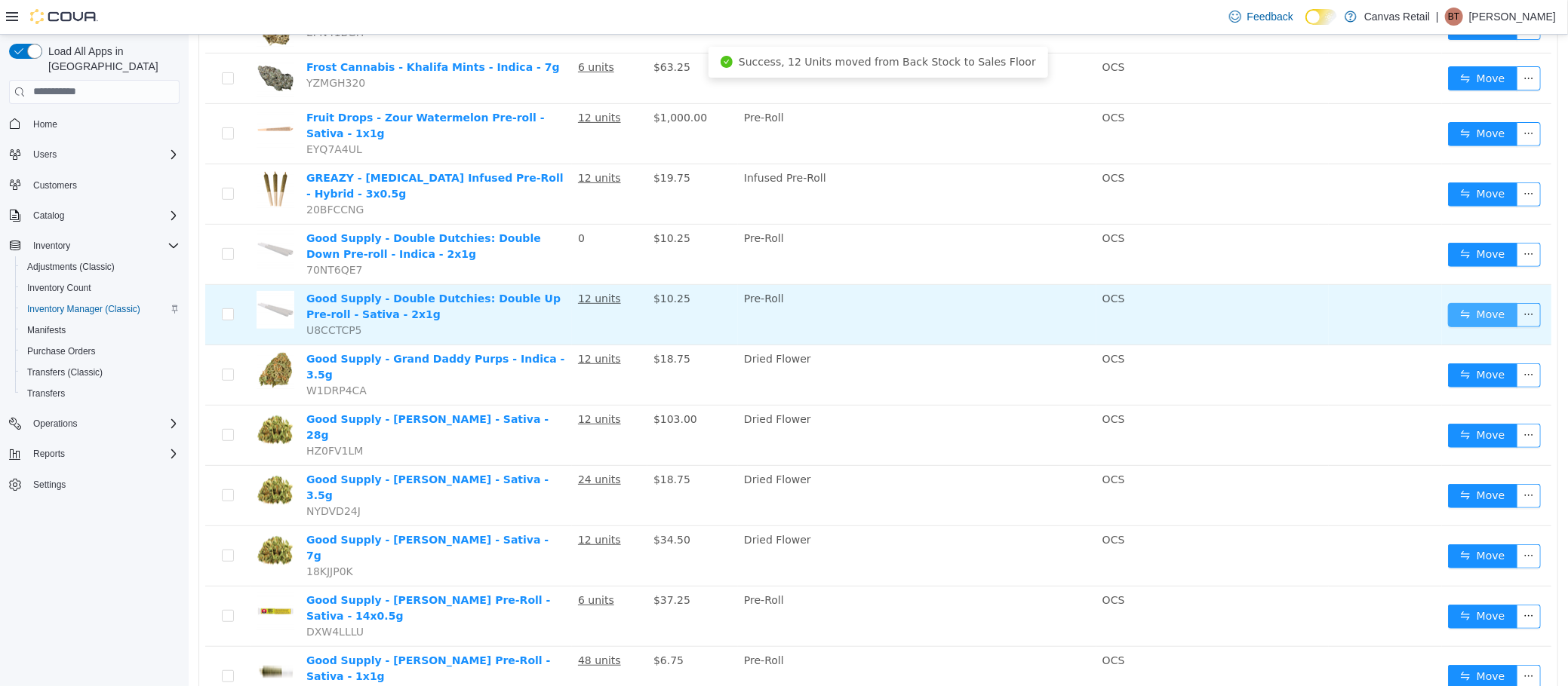
click at [1447, 302] on button "Move" at bounding box center [1482, 314] width 70 height 24
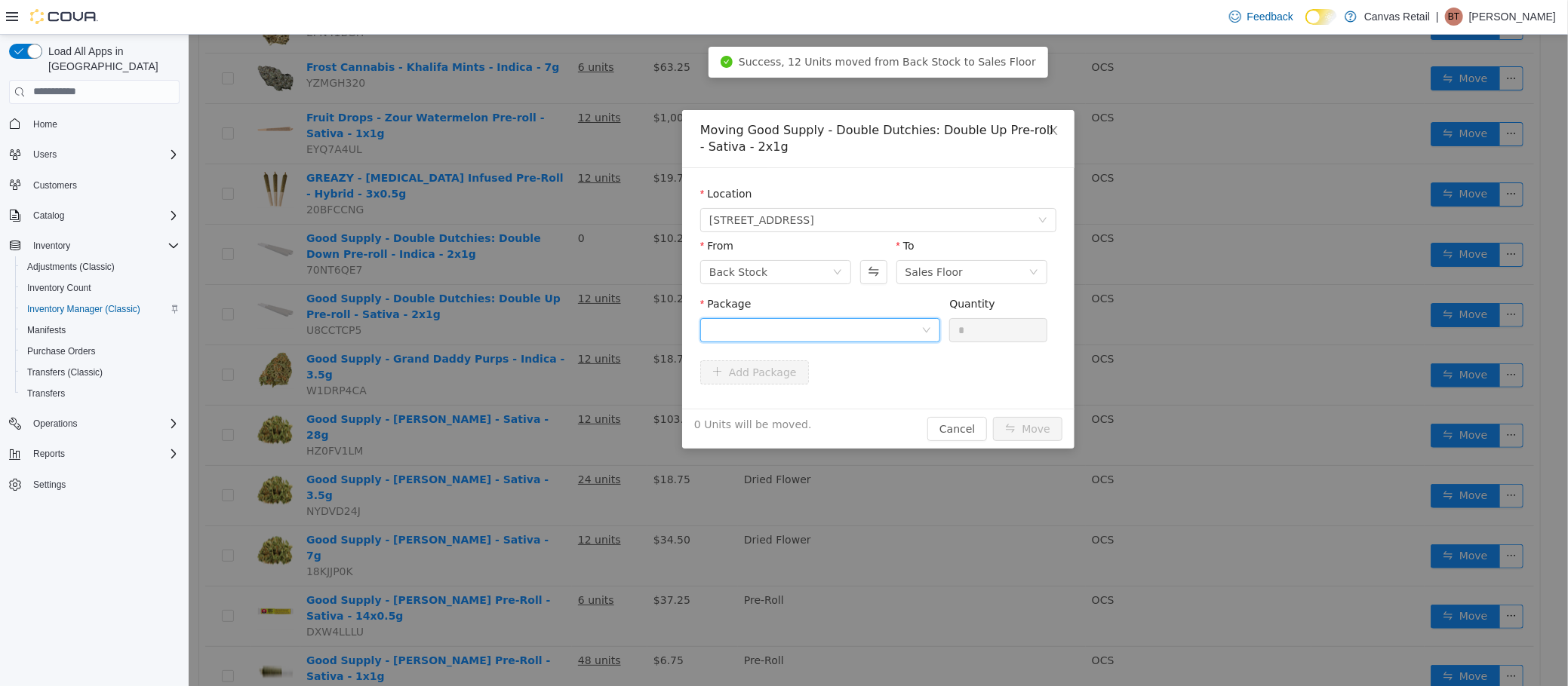
click at [844, 328] on div at bounding box center [814, 329] width 212 height 23
click at [844, 388] on li "30.4 - 3101738691 Quantity : 12 Units" at bounding box center [819, 393] width 240 height 41
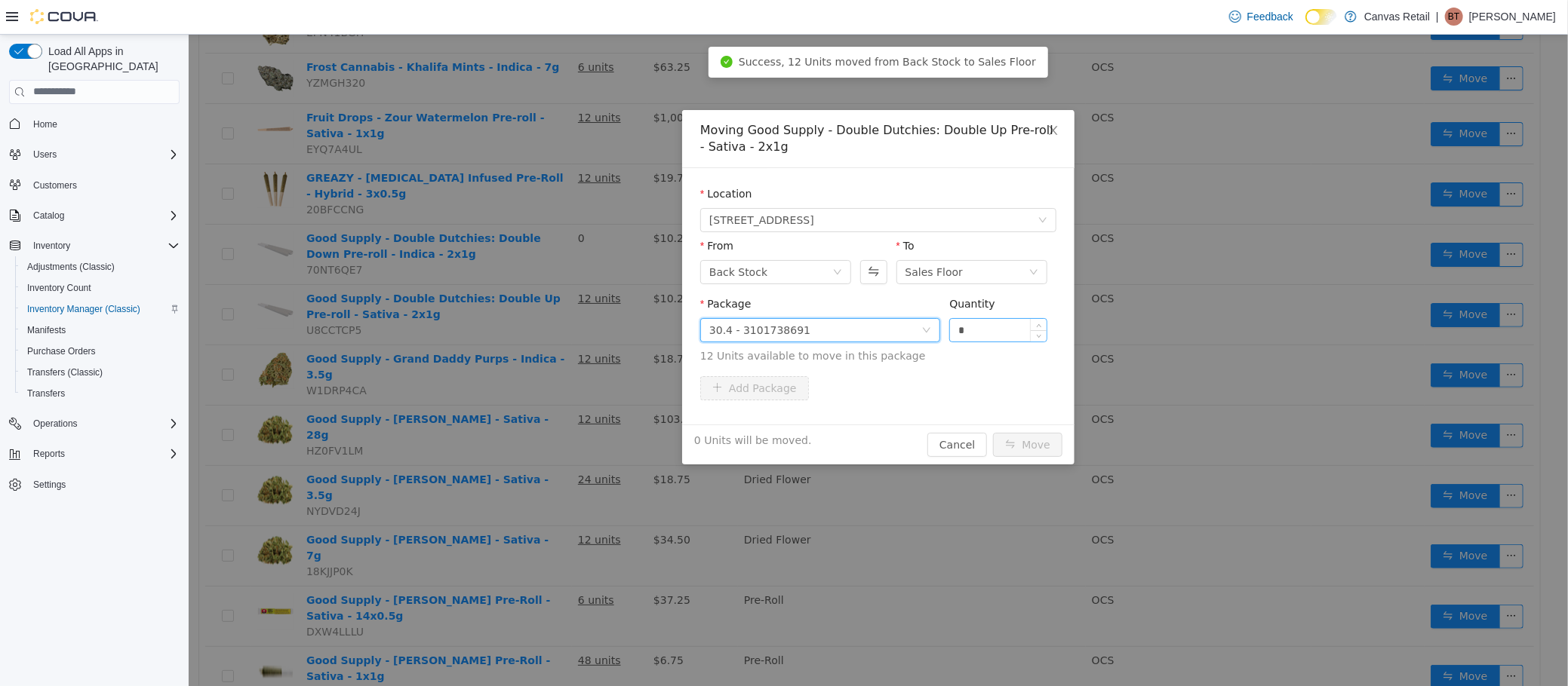
click at [983, 330] on input "*" at bounding box center [998, 329] width 96 height 23
type input "***"
click at [992, 432] on button "Move" at bounding box center [1027, 444] width 70 height 24
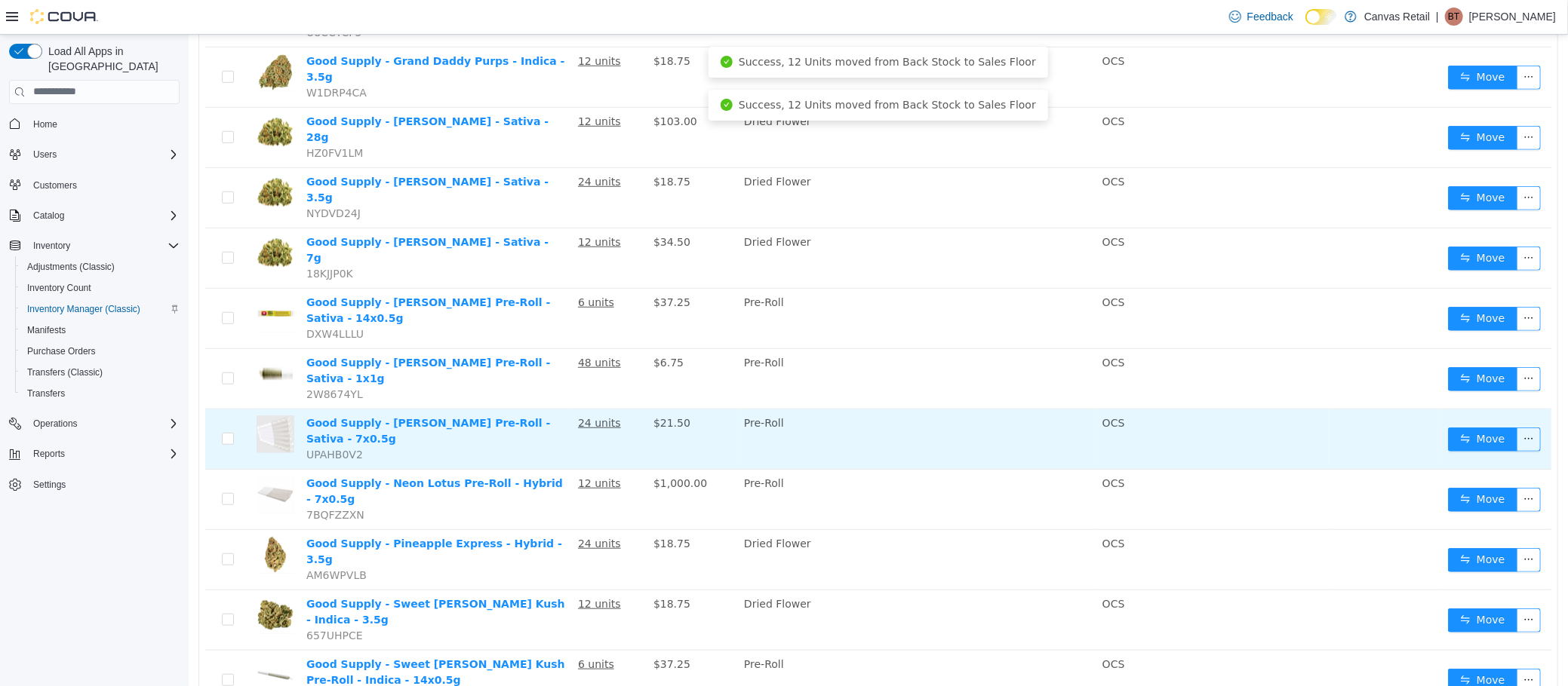
scroll to position [682, 0]
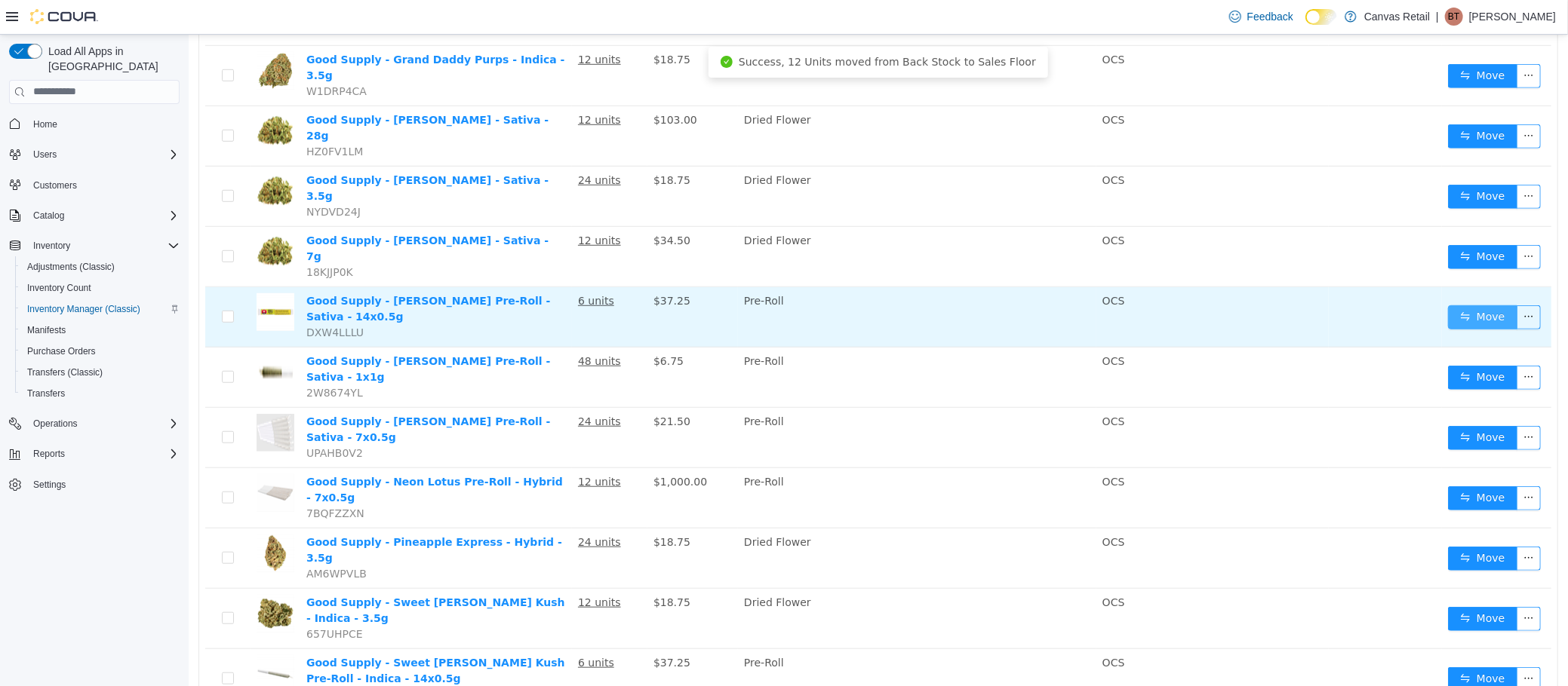
click at [1456, 305] on button "Move" at bounding box center [1482, 317] width 70 height 24
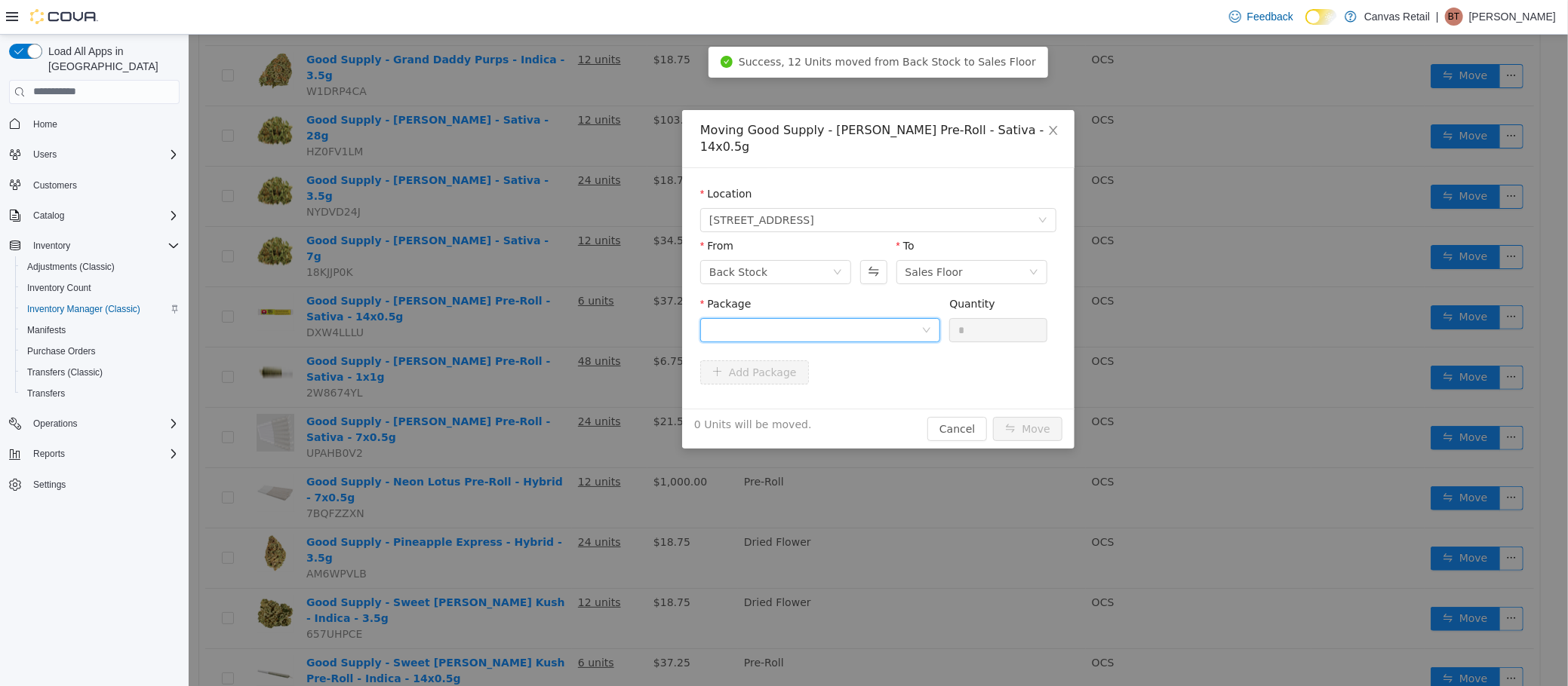
click at [896, 321] on div at bounding box center [814, 329] width 212 height 23
click at [893, 377] on li "28.9 - 3101738474 Quantity : 6 Units" at bounding box center [819, 377] width 240 height 41
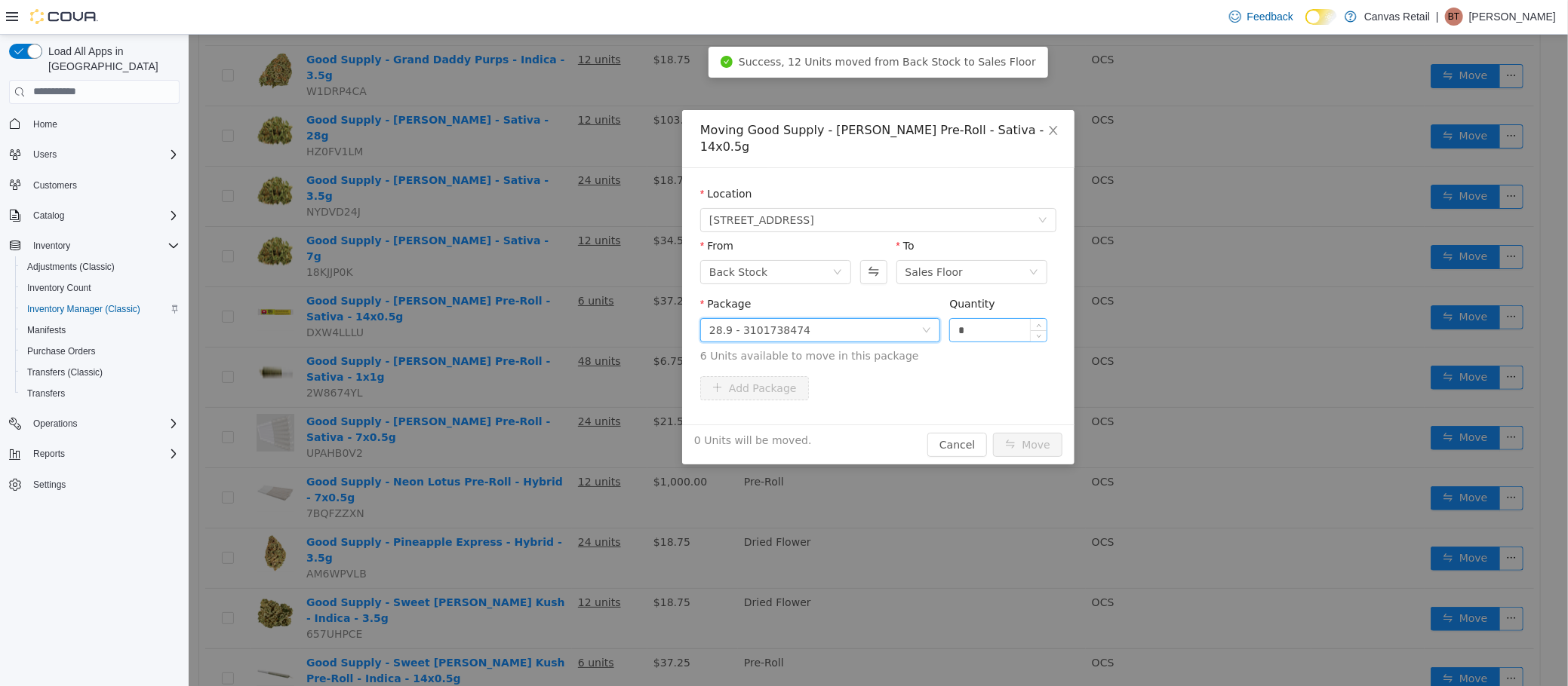
click at [978, 318] on input "*" at bounding box center [998, 329] width 96 height 23
type input "**"
click at [992, 432] on button "Move" at bounding box center [1027, 444] width 70 height 24
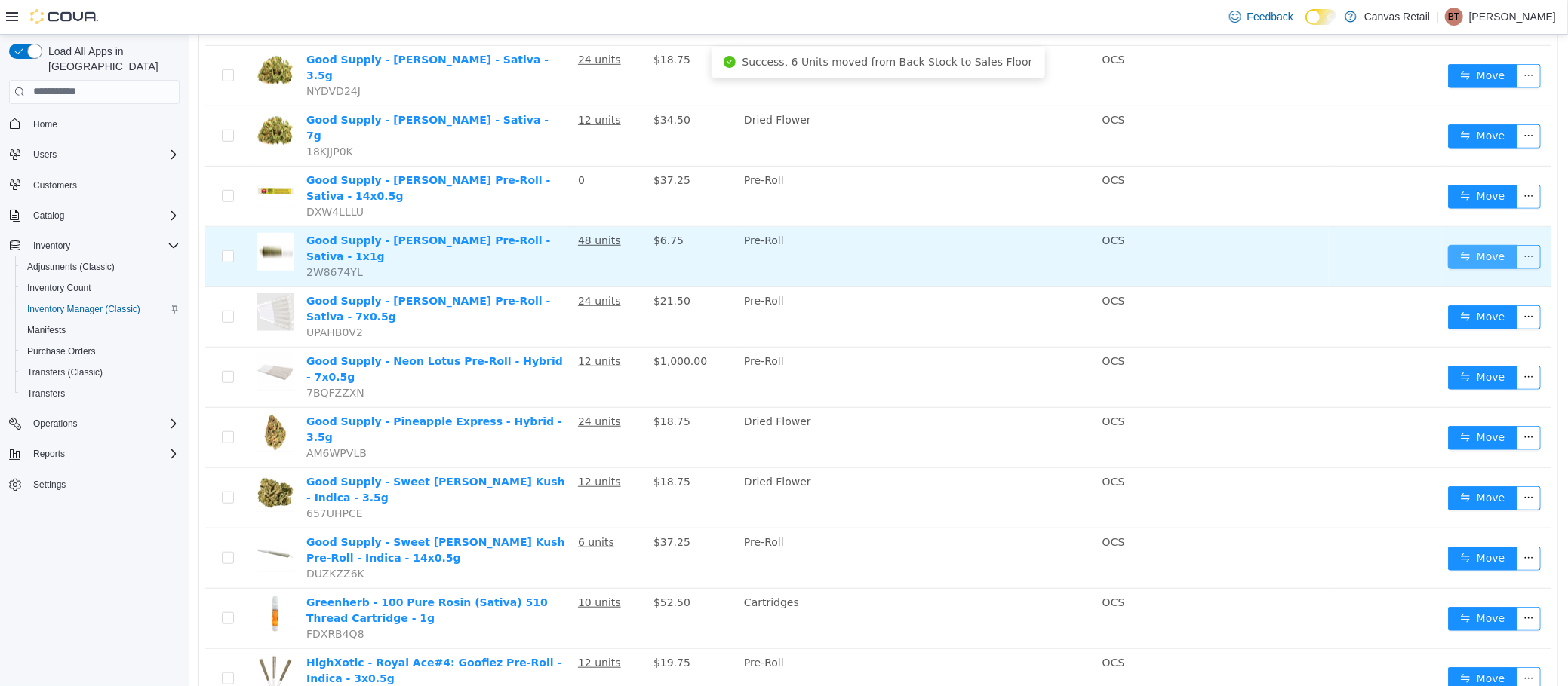
click at [1449, 244] on button "Move" at bounding box center [1482, 256] width 70 height 24
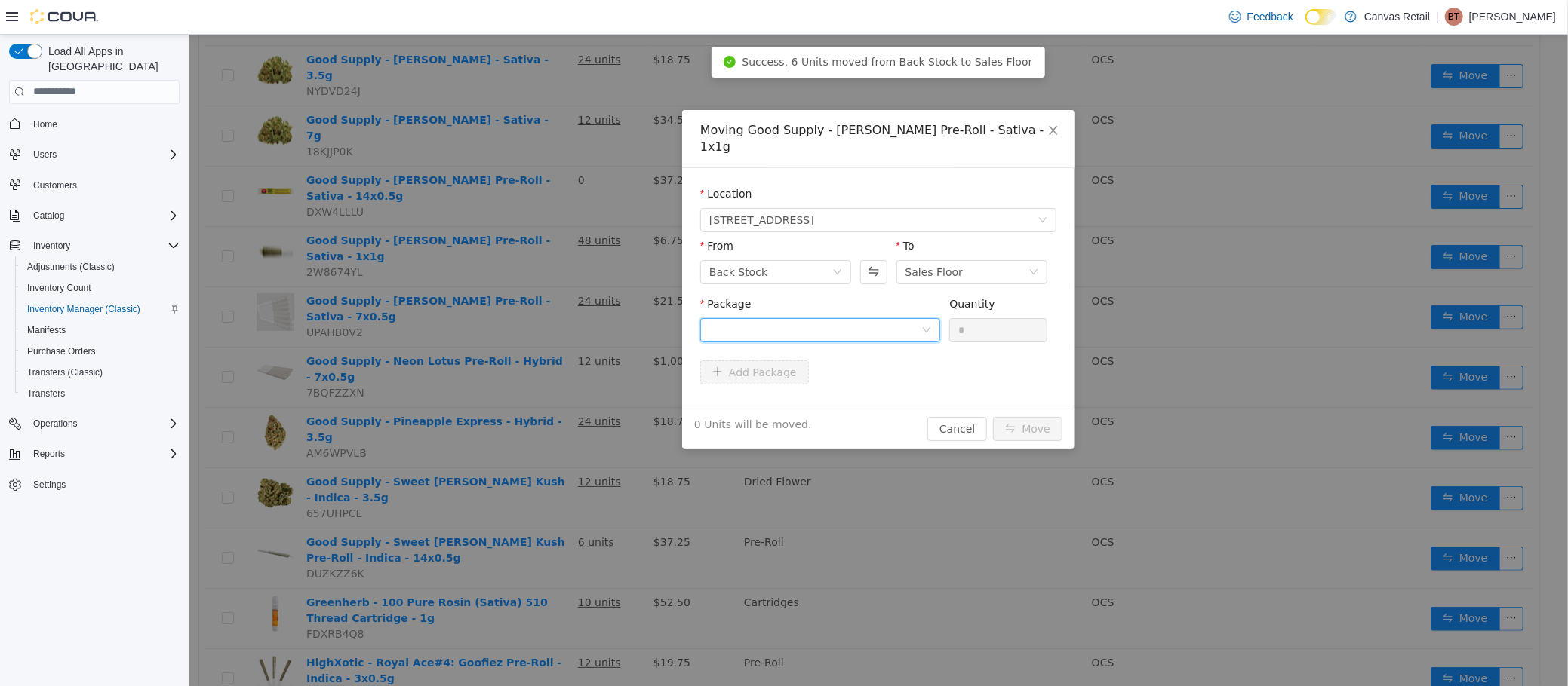
click at [805, 318] on div at bounding box center [814, 329] width 212 height 23
click at [858, 384] on li "28.1 - 3101738066 Quantity : 48 Units" at bounding box center [819, 377] width 240 height 41
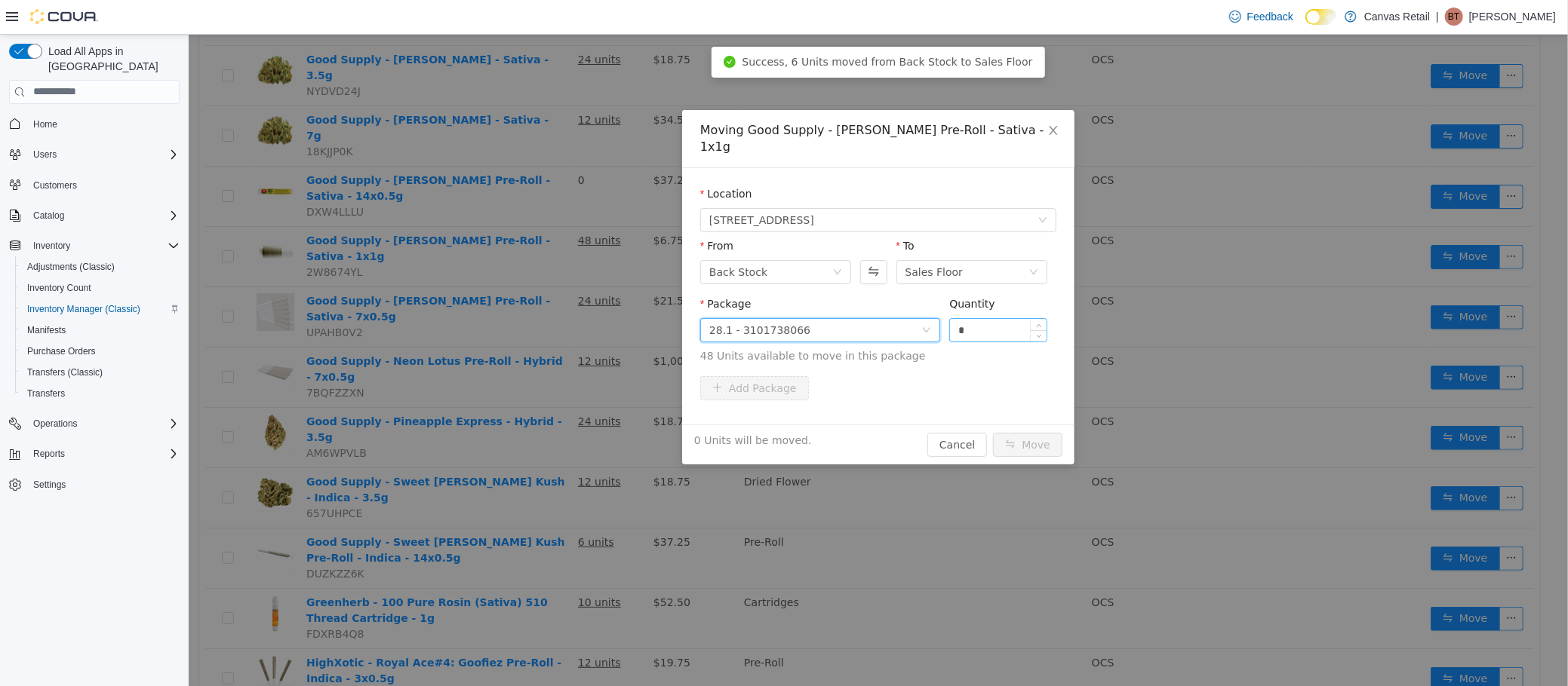
click at [1002, 318] on input "*" at bounding box center [998, 329] width 96 height 23
type input "***"
click at [992, 432] on button "Move" at bounding box center [1027, 444] width 70 height 24
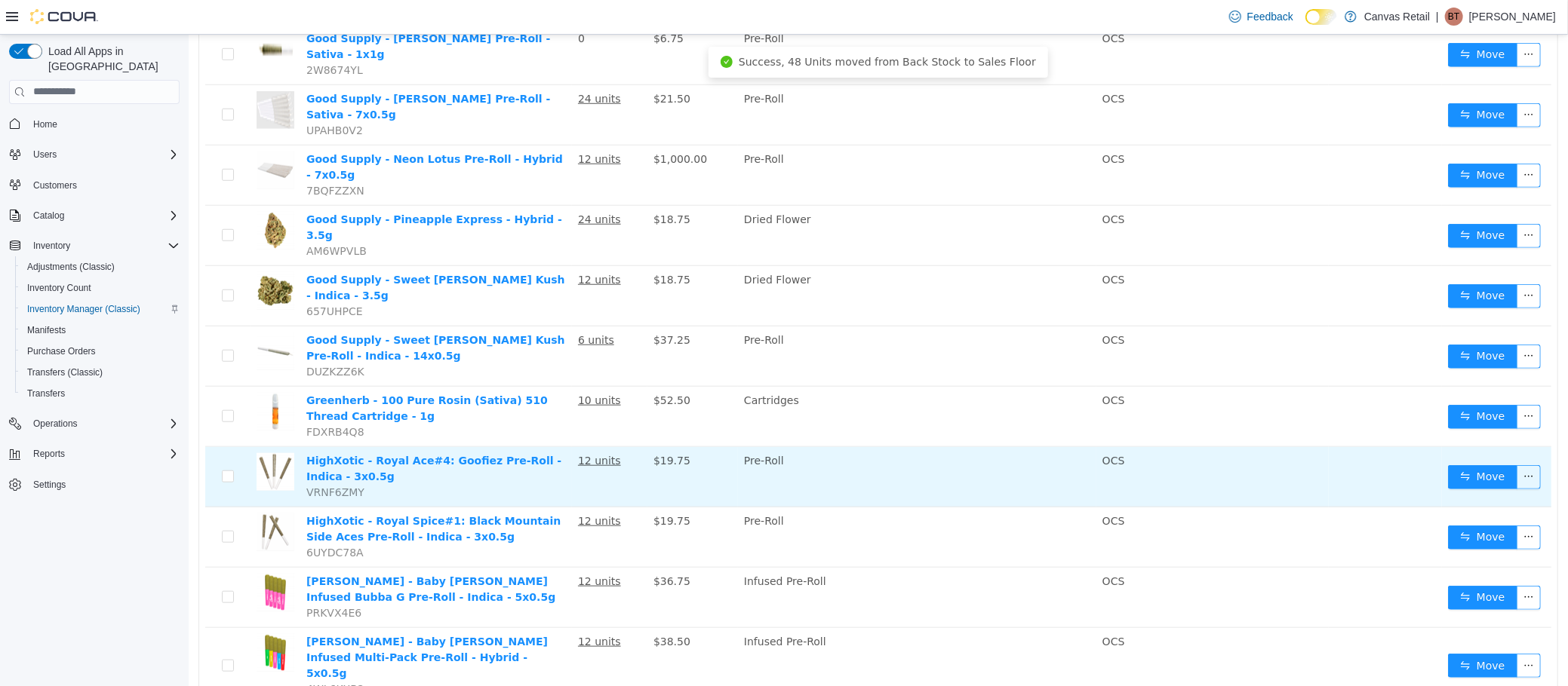
scroll to position [825, 0]
click at [1441, 446] on td "Move" at bounding box center [1495, 476] width 110 height 60
click at [1447, 463] on button "Move" at bounding box center [1482, 475] width 70 height 24
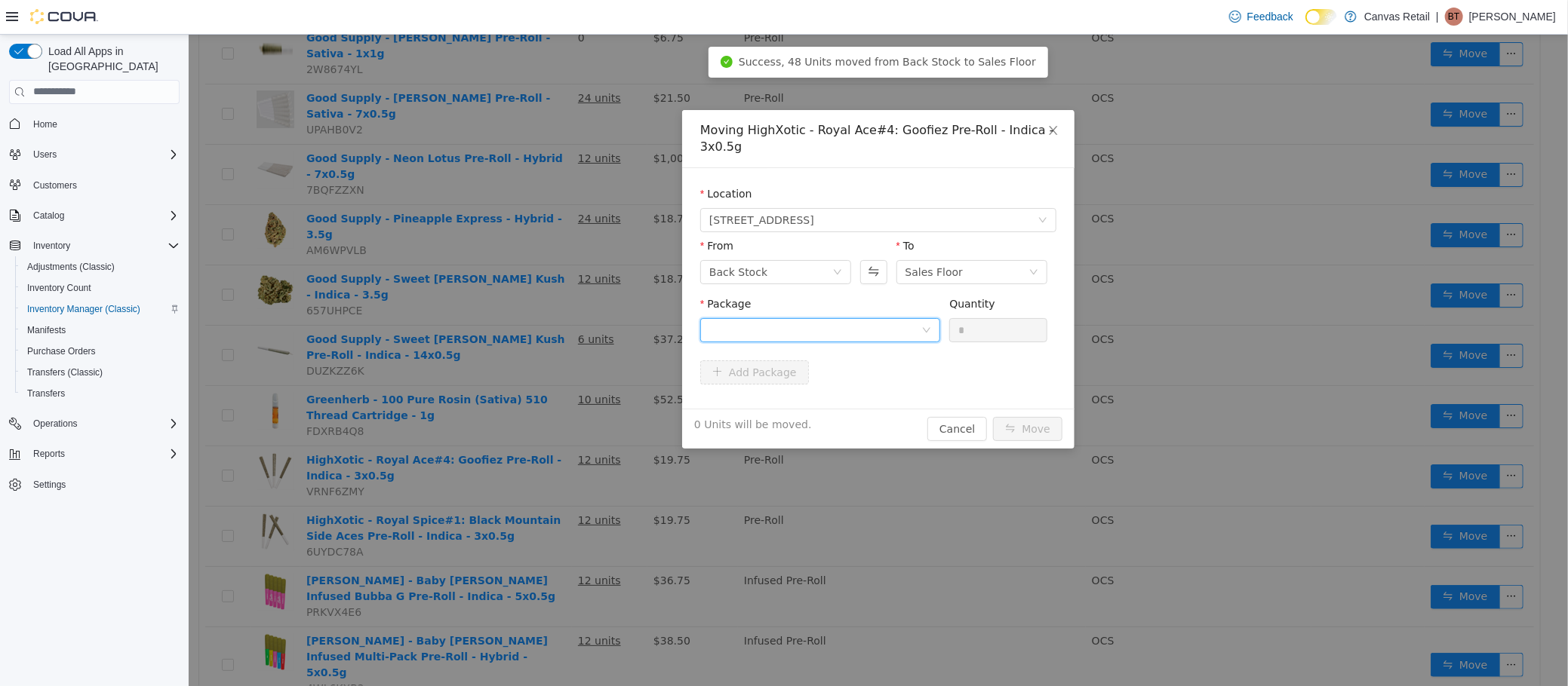
click at [826, 329] on div at bounding box center [814, 329] width 212 height 23
click at [825, 389] on li "29.9 - 4397735660707 Quantity : 12 Units" at bounding box center [819, 392] width 240 height 41
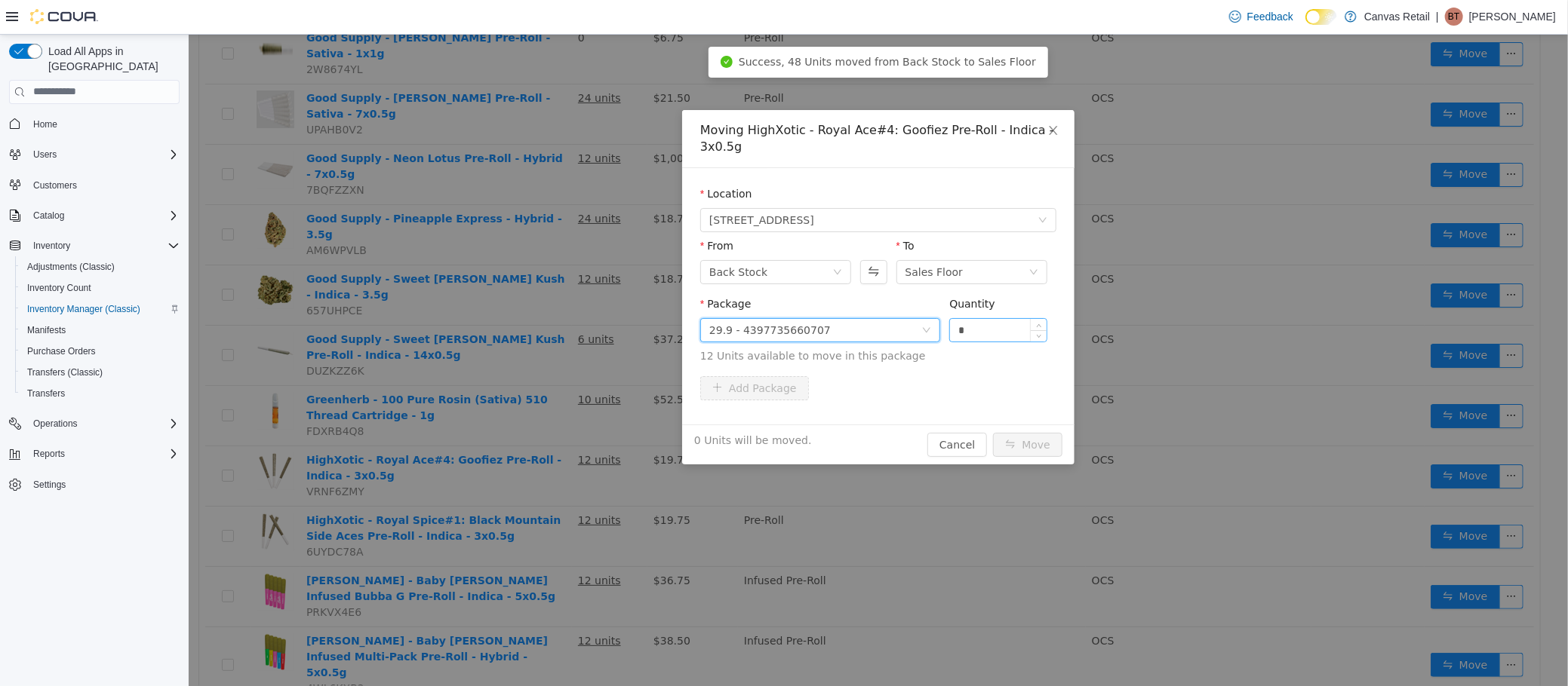
click at [978, 329] on input "*" at bounding box center [998, 329] width 96 height 23
type input "***"
click at [992, 432] on button "Move" at bounding box center [1027, 444] width 70 height 24
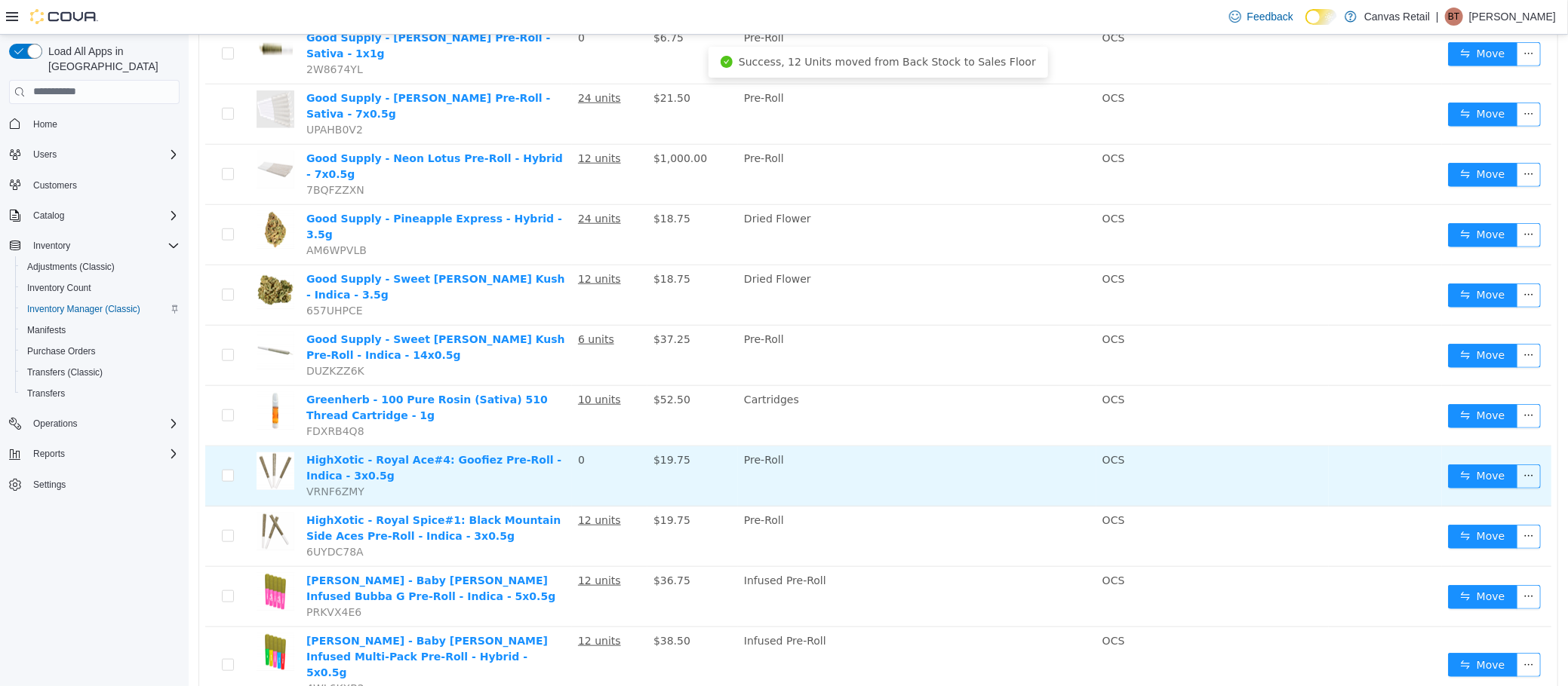
scroll to position [826, 0]
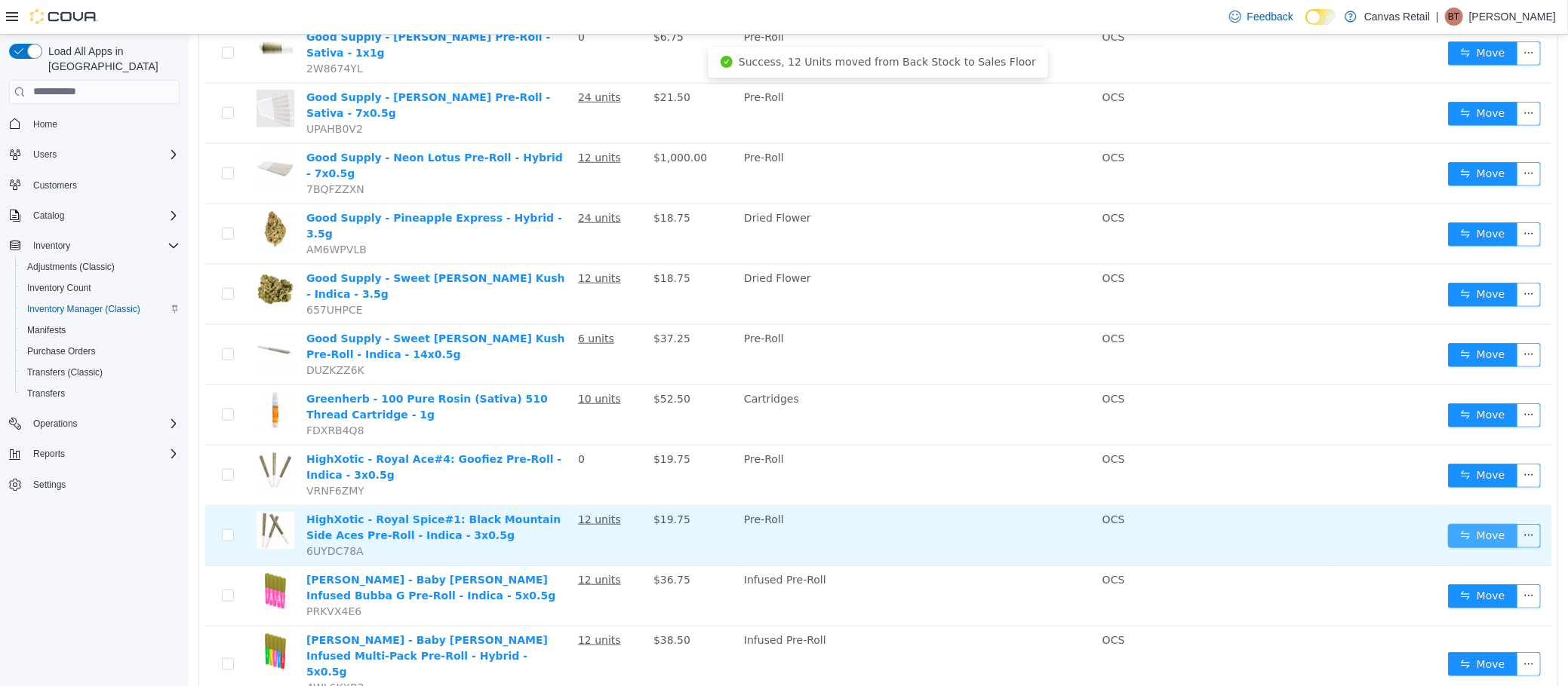
click at [1456, 523] on button "Move" at bounding box center [1482, 535] width 70 height 24
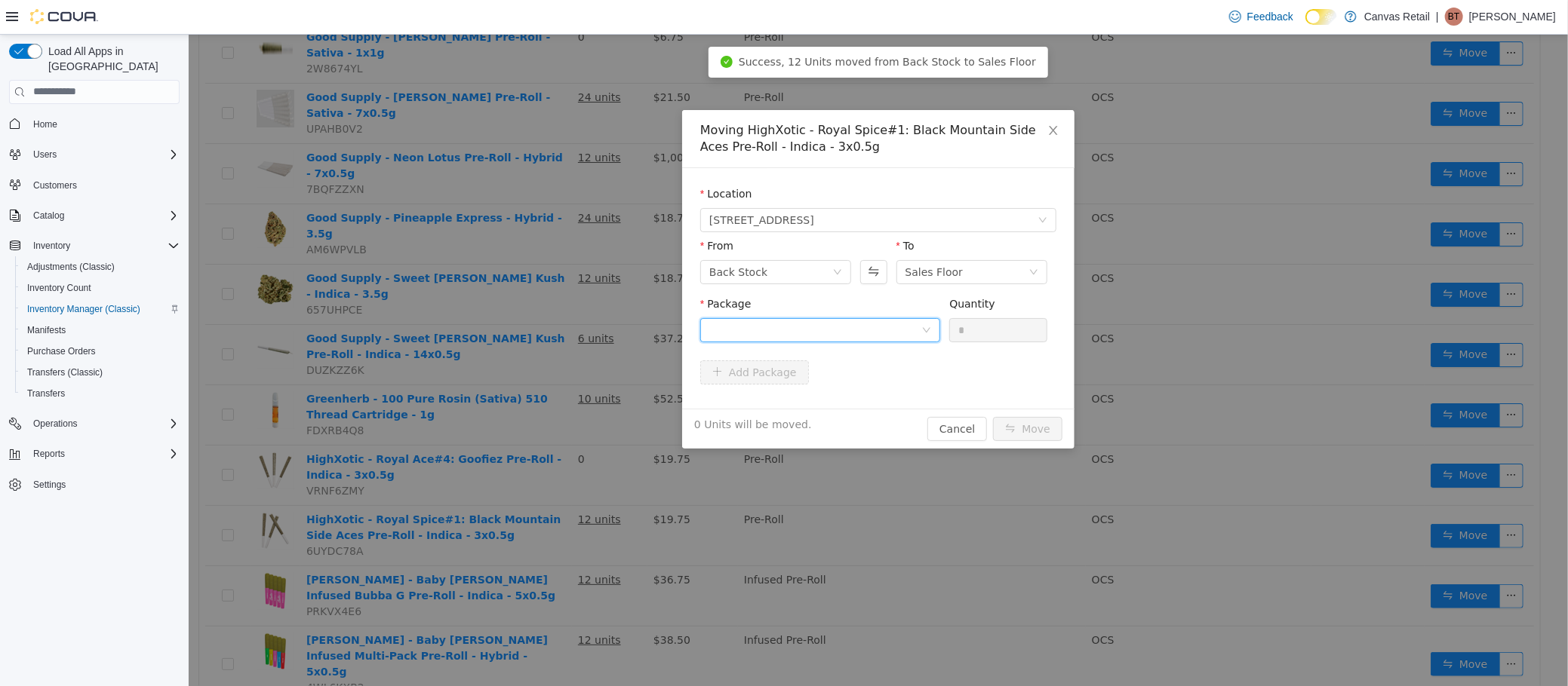
click at [858, 334] on div at bounding box center [814, 329] width 212 height 23
click at [852, 384] on li "29.9 - 2677735660728 Quantity : 12 Units" at bounding box center [819, 393] width 240 height 41
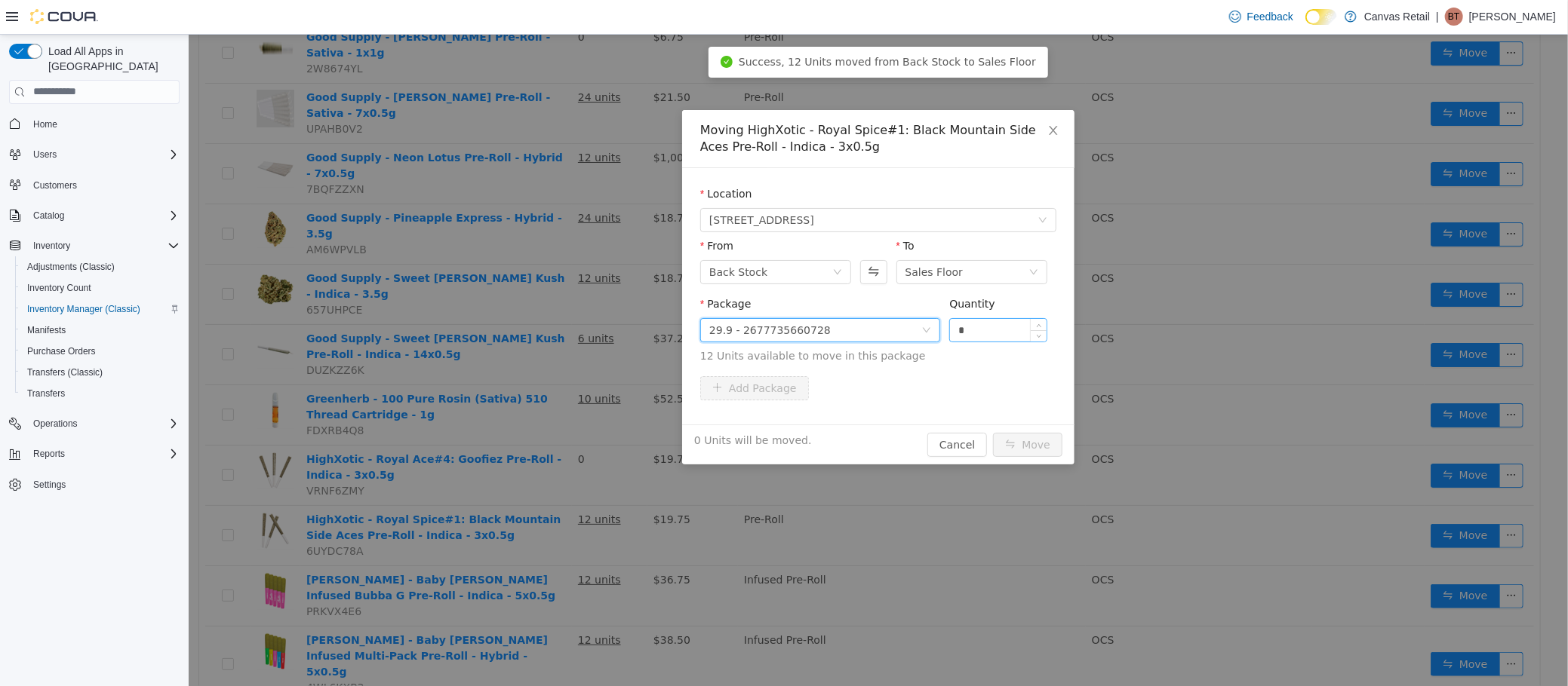
click at [986, 328] on input "*" at bounding box center [998, 329] width 96 height 23
type input "***"
click at [992, 432] on button "Move" at bounding box center [1027, 444] width 70 height 24
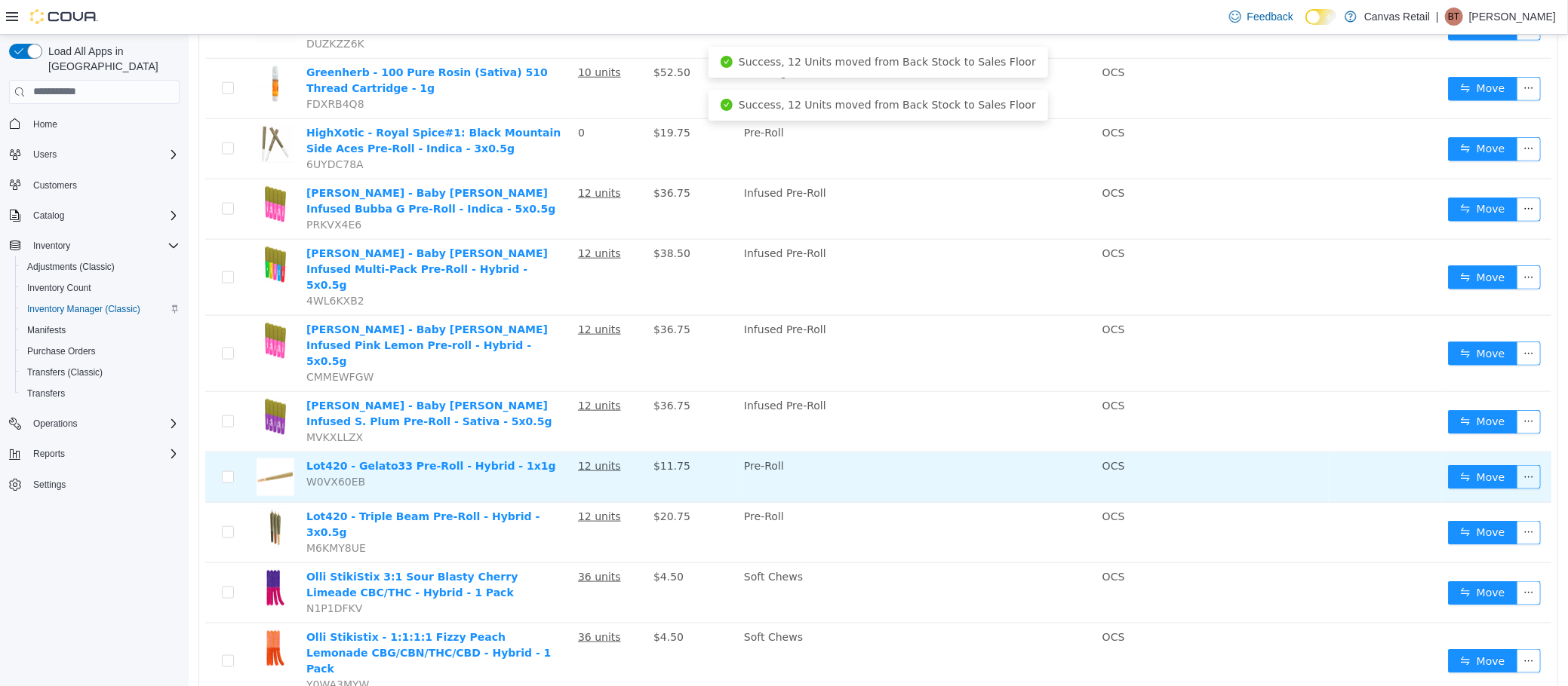
scroll to position [1093, 0]
click at [1453, 463] on button "Move" at bounding box center [1482, 475] width 70 height 24
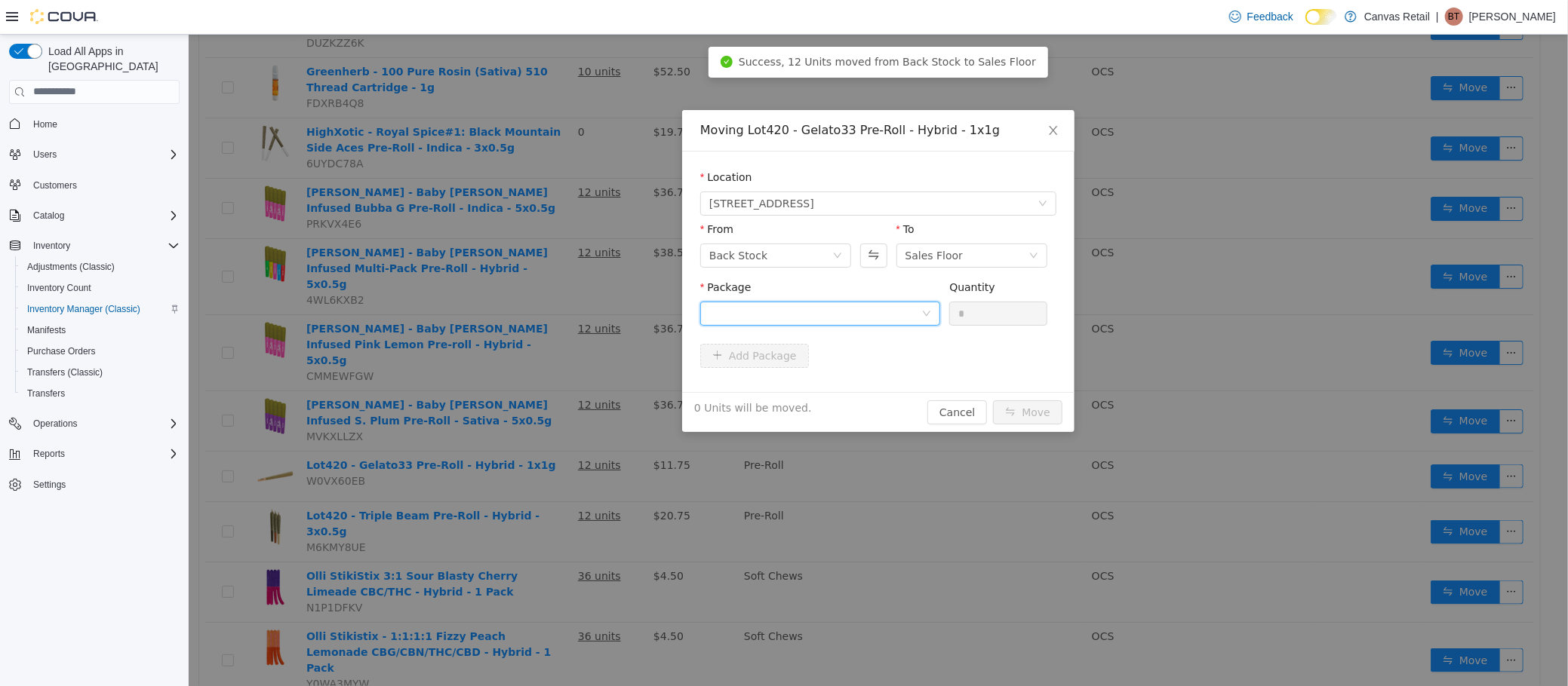
click at [858, 312] on div at bounding box center [814, 313] width 212 height 23
click at [862, 377] on li "26.9 - L504GEL Quantity : 12 Units" at bounding box center [819, 377] width 240 height 41
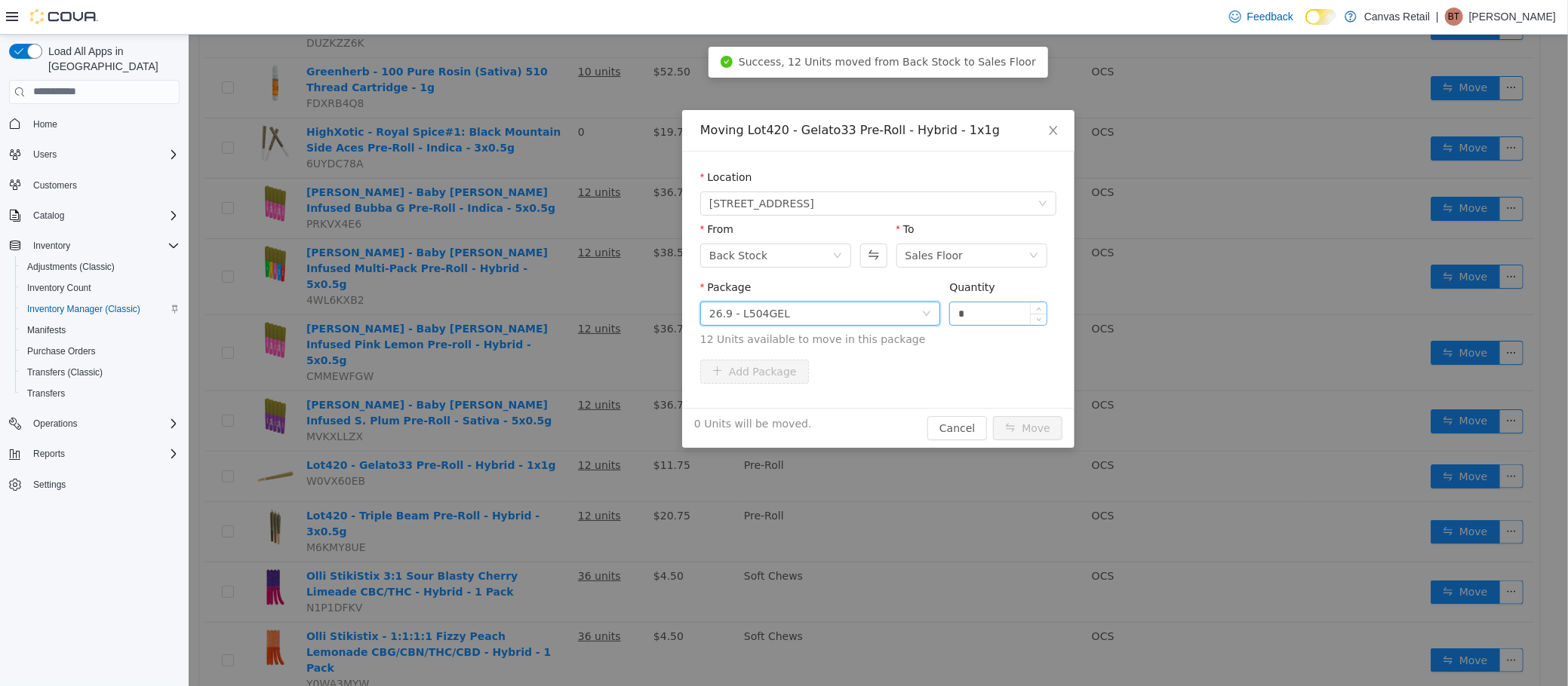
click at [986, 312] on input "*" at bounding box center [998, 313] width 96 height 23
type input "***"
click at [992, 415] on button "Move" at bounding box center [1027, 427] width 70 height 24
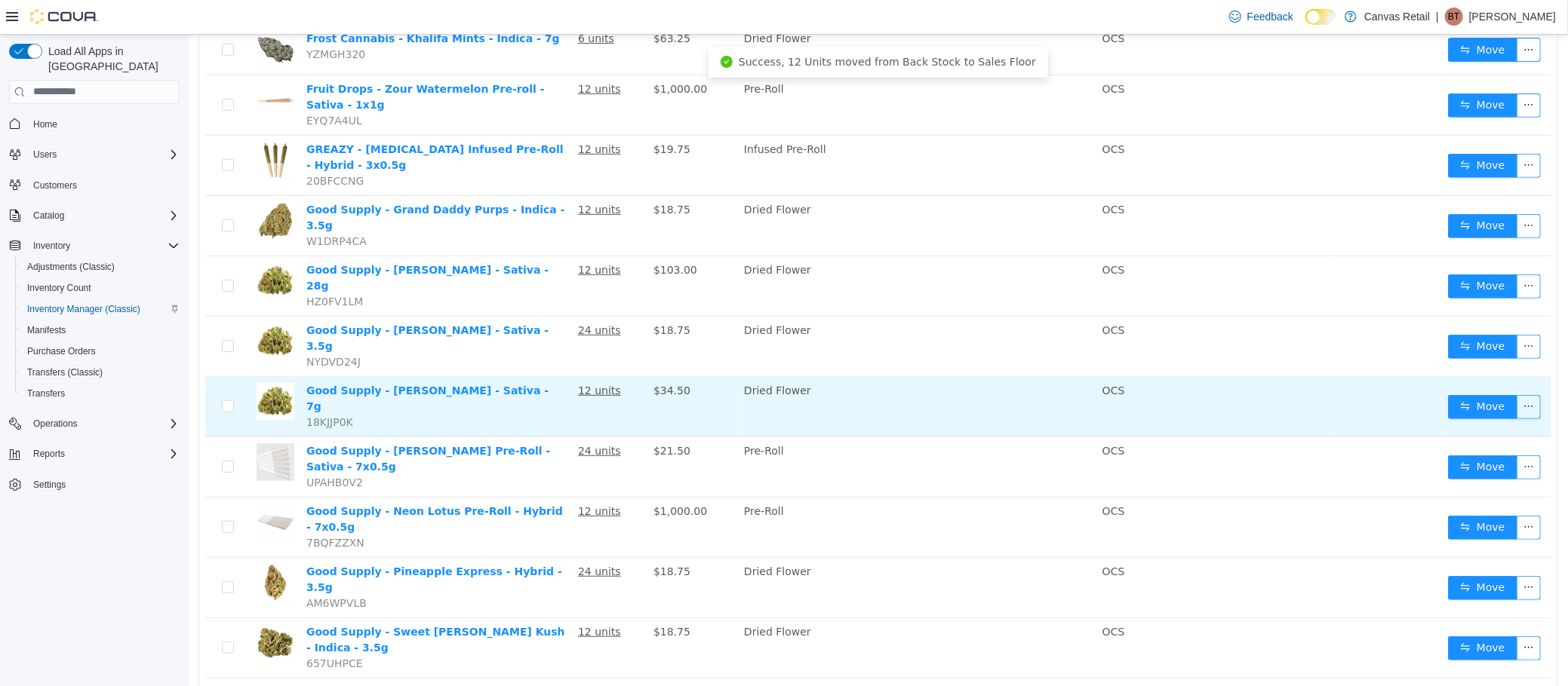
scroll to position [410, 0]
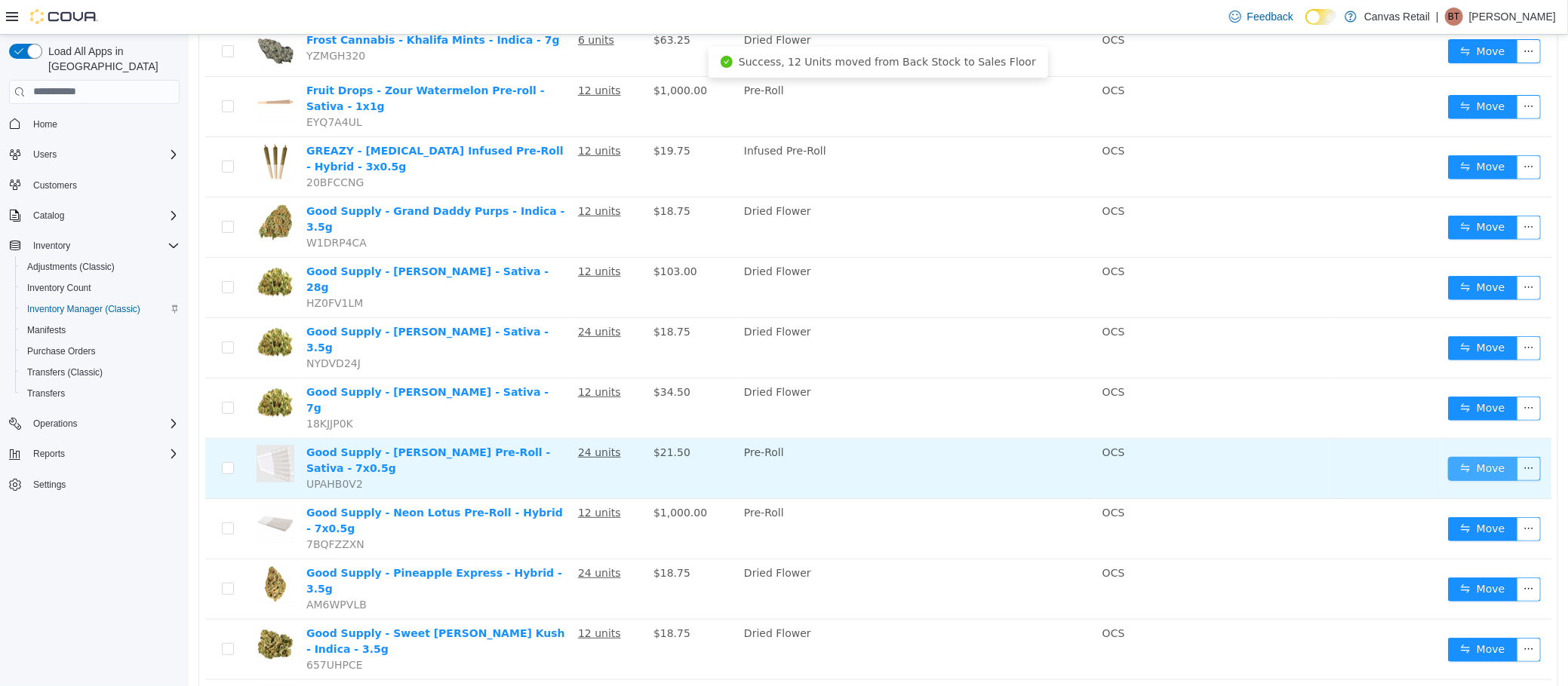
click at [1475, 456] on button "Move" at bounding box center [1482, 468] width 70 height 24
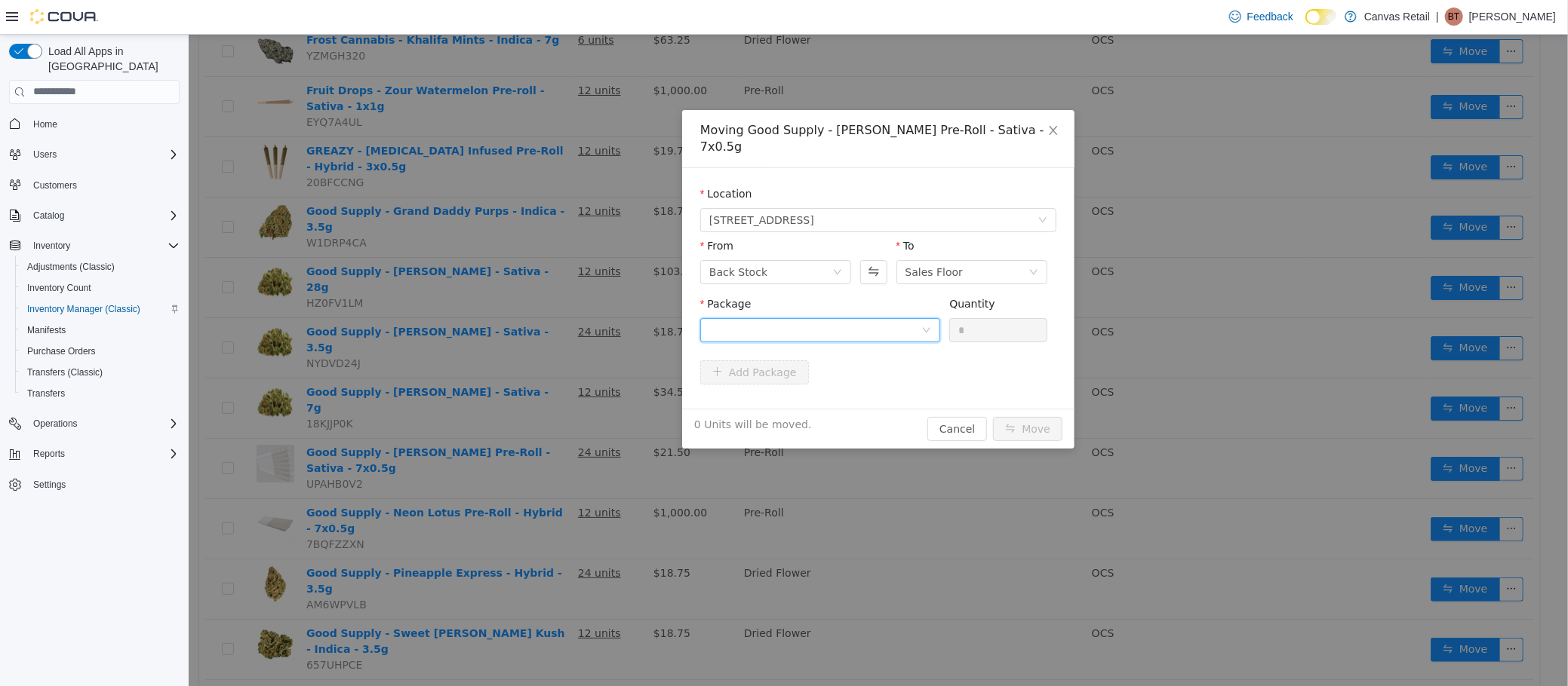
click at [903, 321] on div at bounding box center [814, 329] width 212 height 23
click at [887, 377] on li "26.1 - 3101738404 Quantity : 24 Units" at bounding box center [819, 377] width 240 height 41
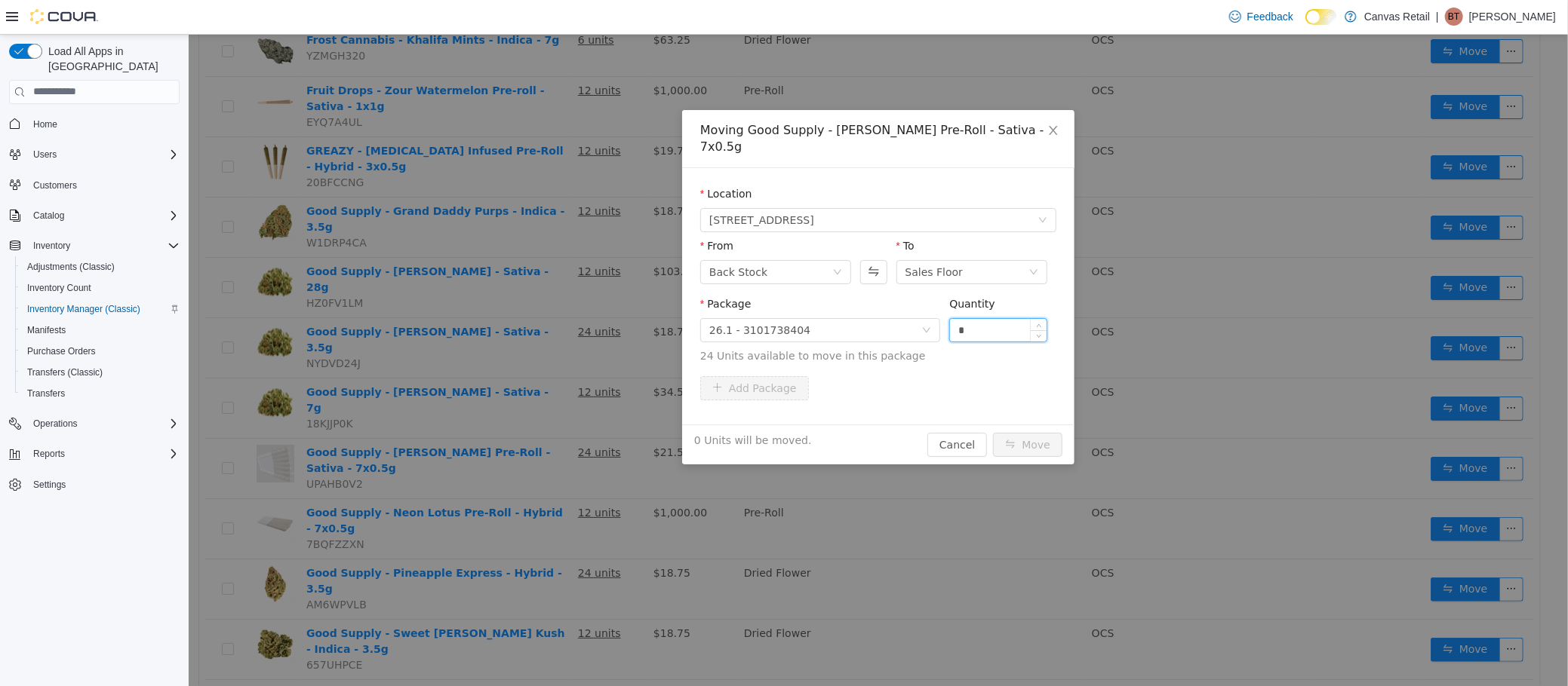
click at [992, 318] on input "*" at bounding box center [998, 329] width 96 height 23
type input "***"
click at [992, 432] on button "Move" at bounding box center [1027, 444] width 70 height 24
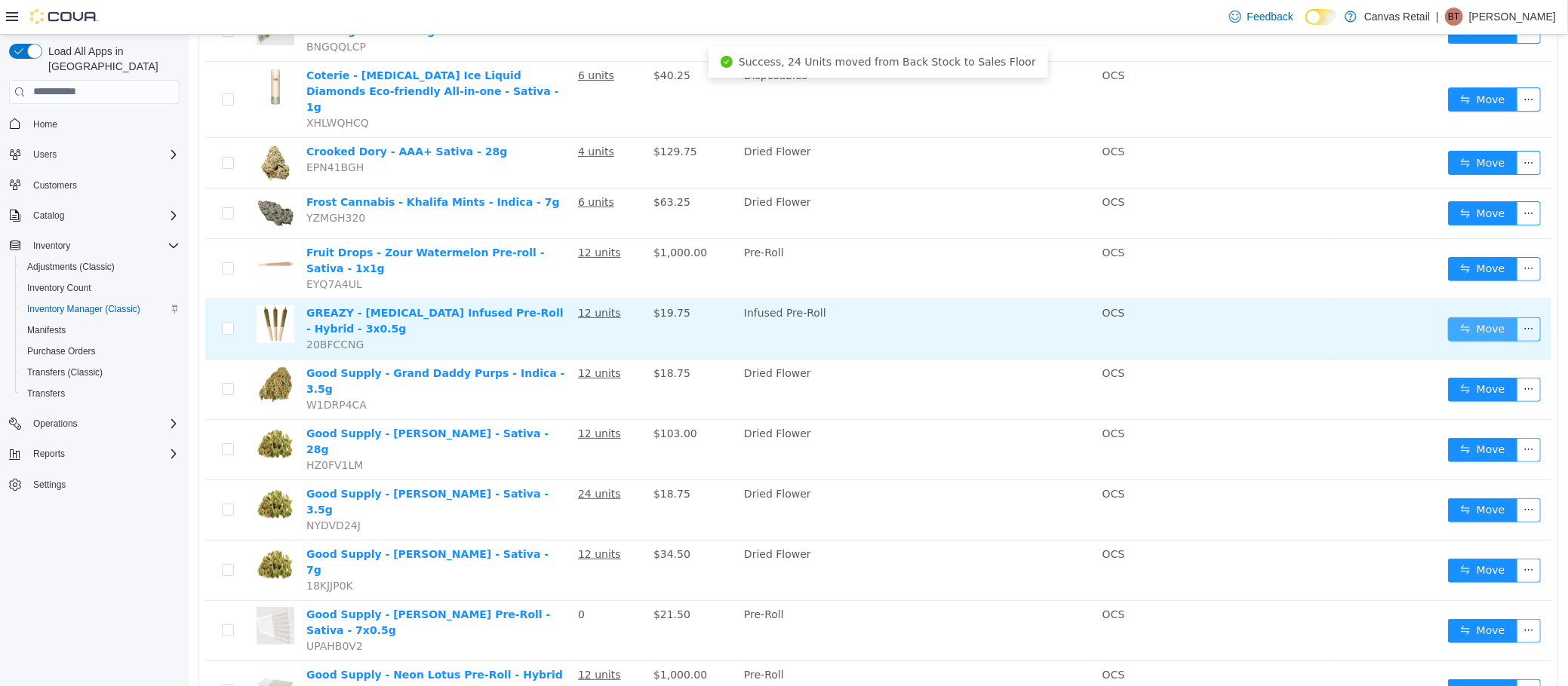
scroll to position [247, 0]
click at [1455, 317] on button "Move" at bounding box center [1482, 329] width 70 height 24
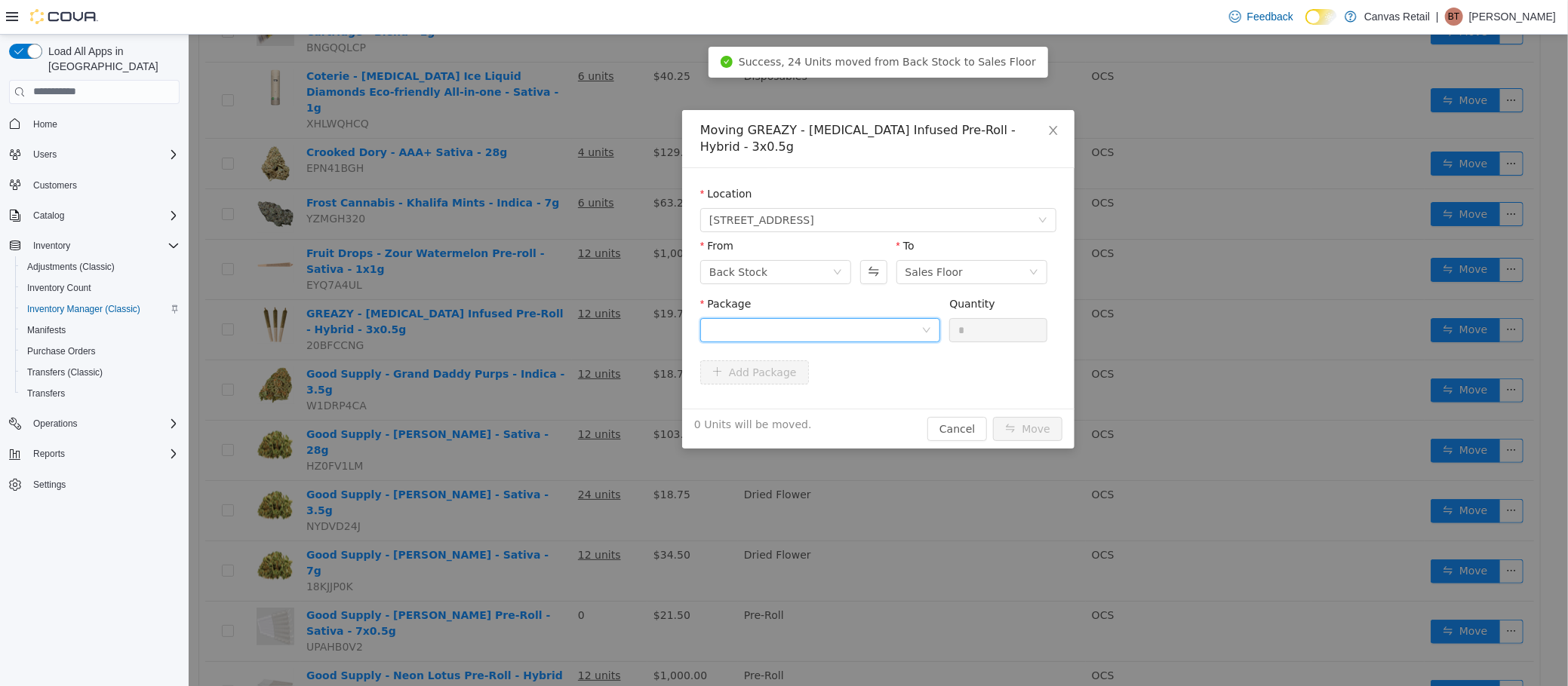
click at [869, 318] on div at bounding box center [814, 329] width 212 height 23
click at [868, 376] on li "43.5 - IR131764 Quantity : 12 Units" at bounding box center [819, 377] width 240 height 41
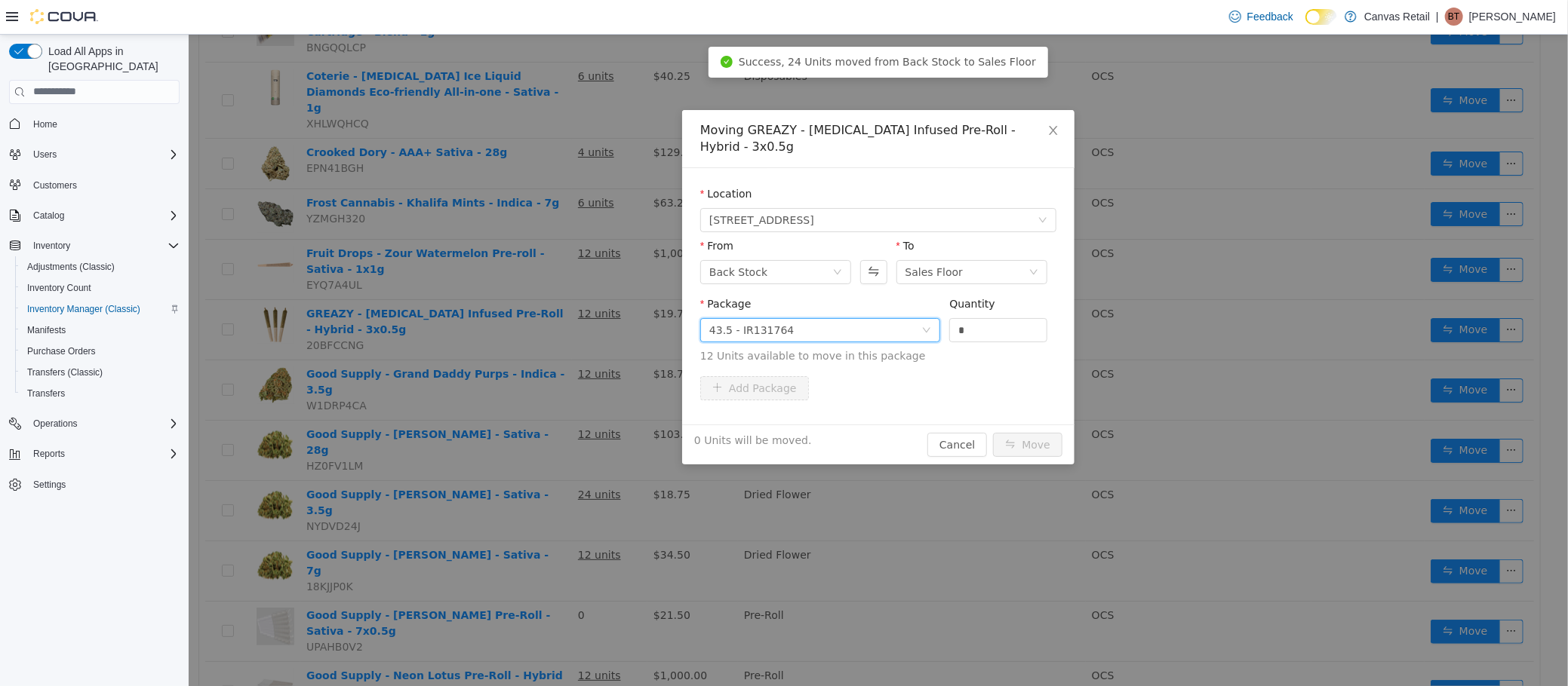
click at [994, 328] on div "Quantity *" at bounding box center [998, 321] width 98 height 52
click at [996, 319] on input "*" at bounding box center [998, 329] width 96 height 23
type input "***"
click at [992, 432] on button "Move" at bounding box center [1027, 444] width 70 height 24
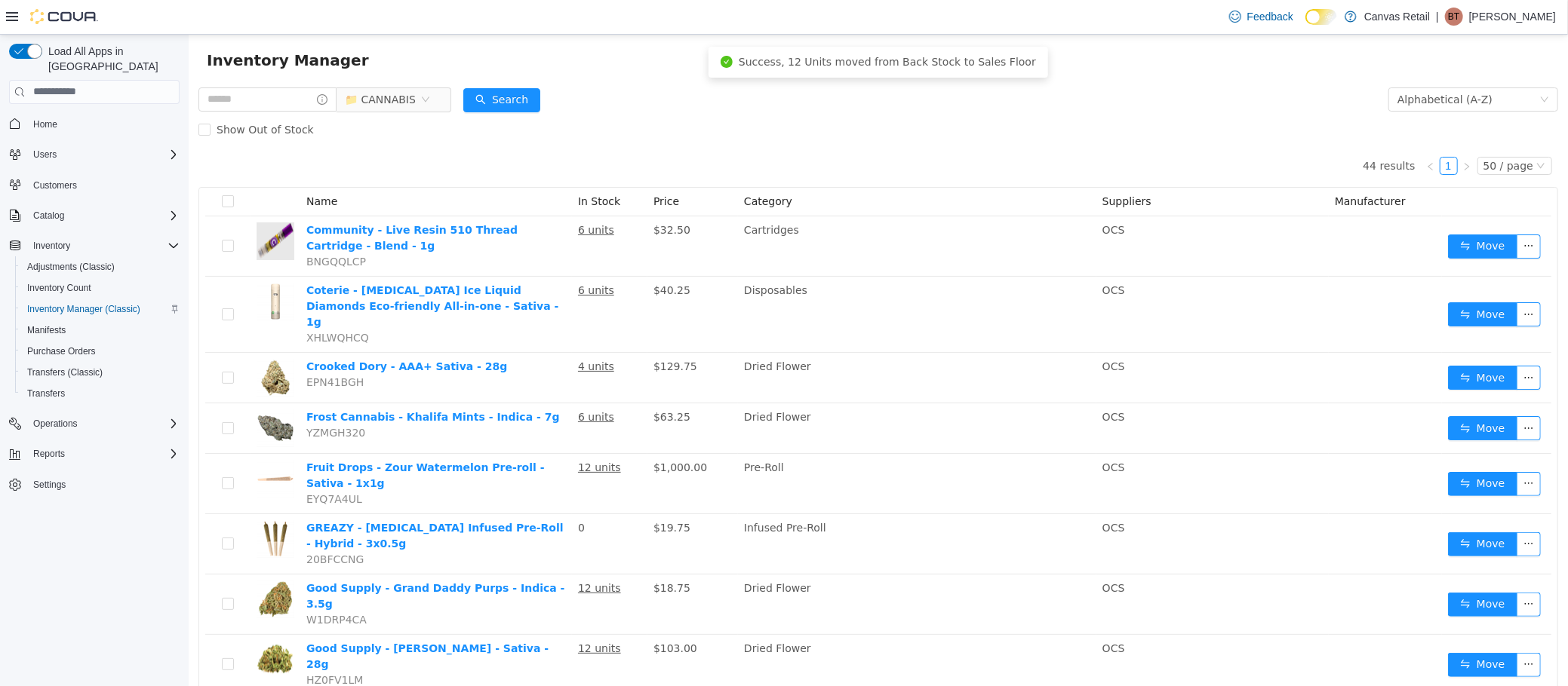
scroll to position [32, 0]
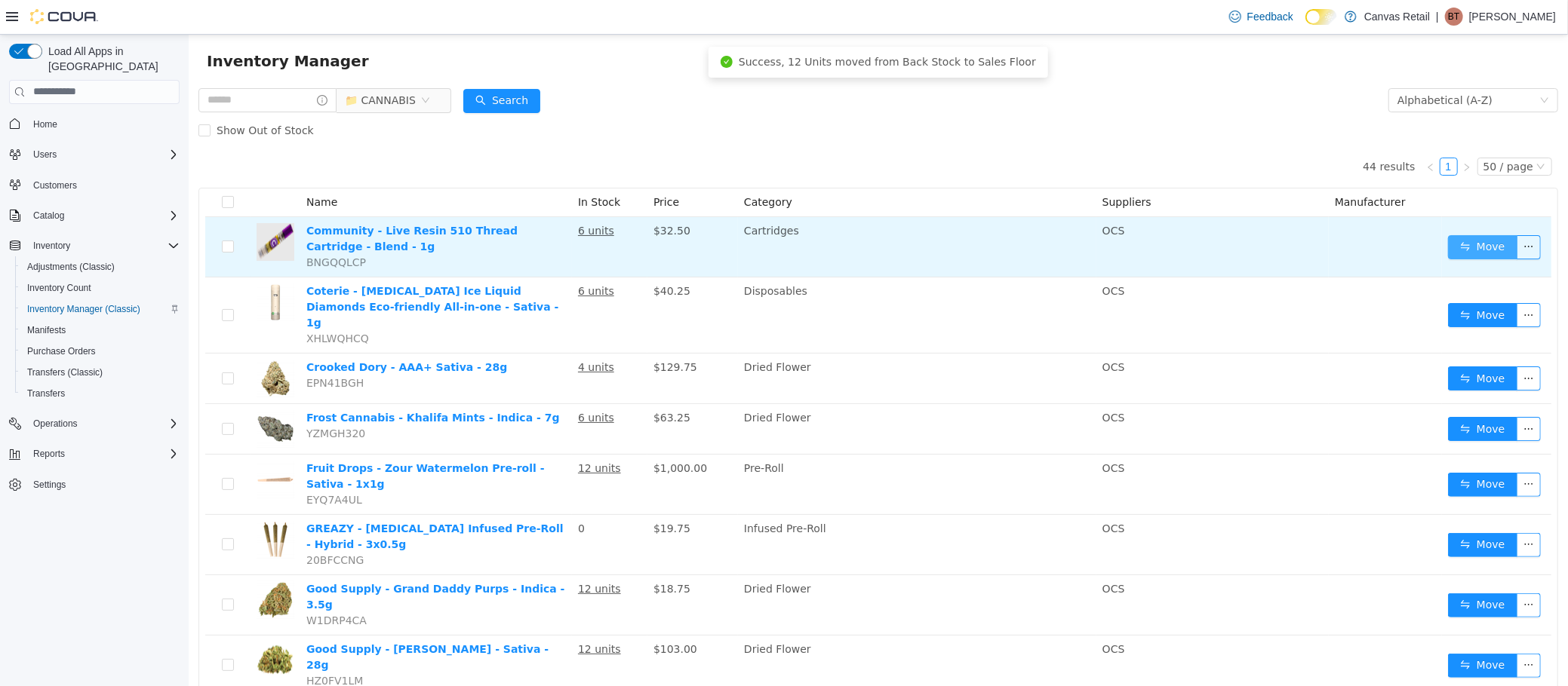
click at [1457, 242] on button "Move" at bounding box center [1482, 246] width 70 height 24
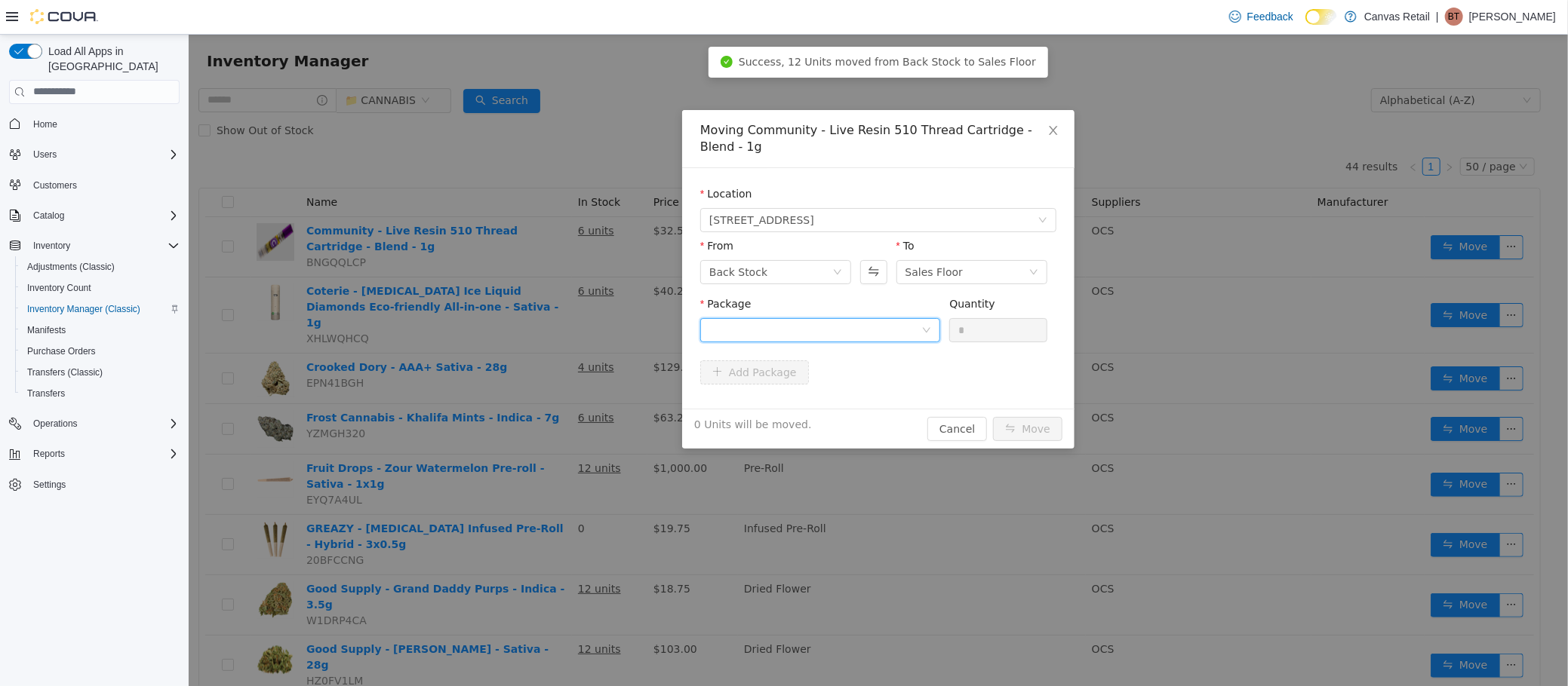
click at [813, 324] on div at bounding box center [814, 329] width 212 height 23
click at [790, 395] on li "60.8 -LV2506001 Quantity : 6 Units" at bounding box center [819, 392] width 240 height 41
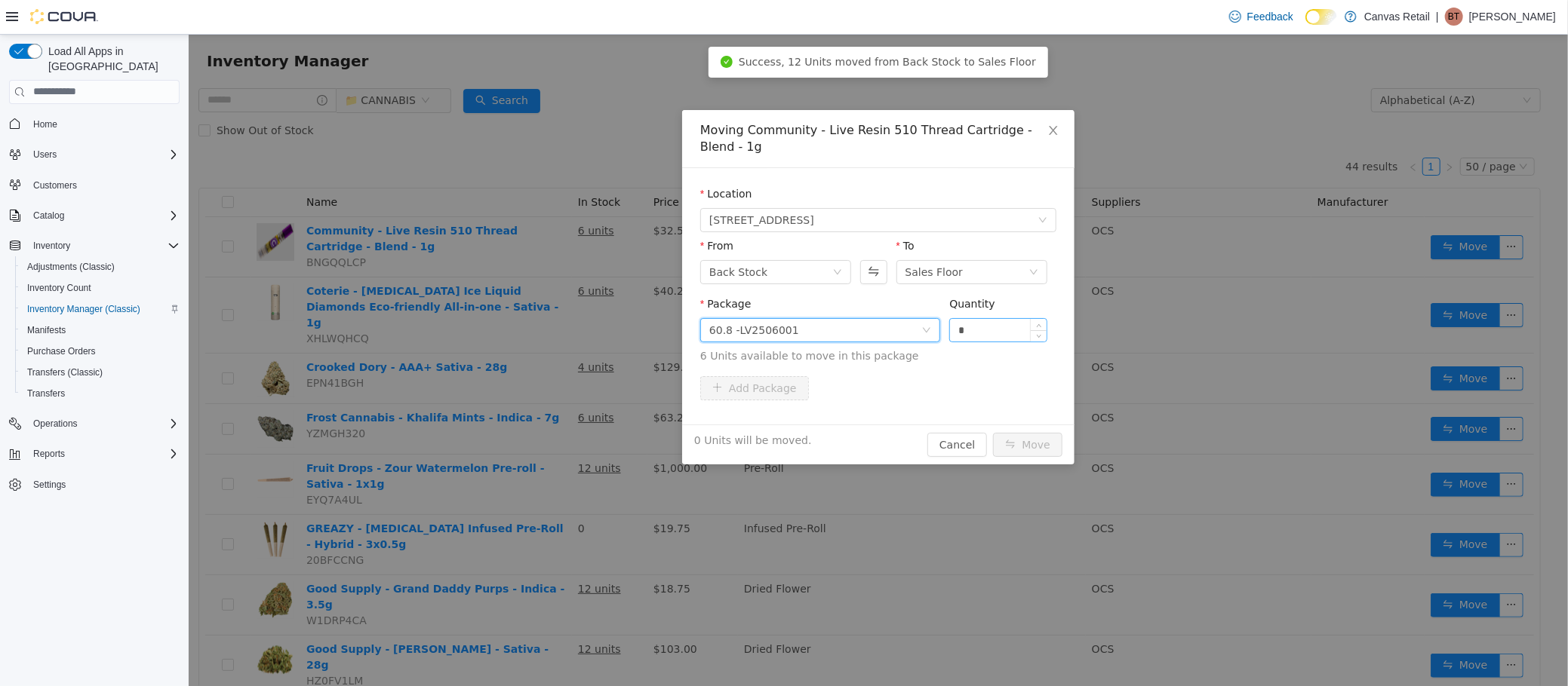
click at [977, 334] on input "*" at bounding box center [998, 329] width 96 height 23
type input "**"
click at [992, 432] on button "Move" at bounding box center [1027, 444] width 70 height 24
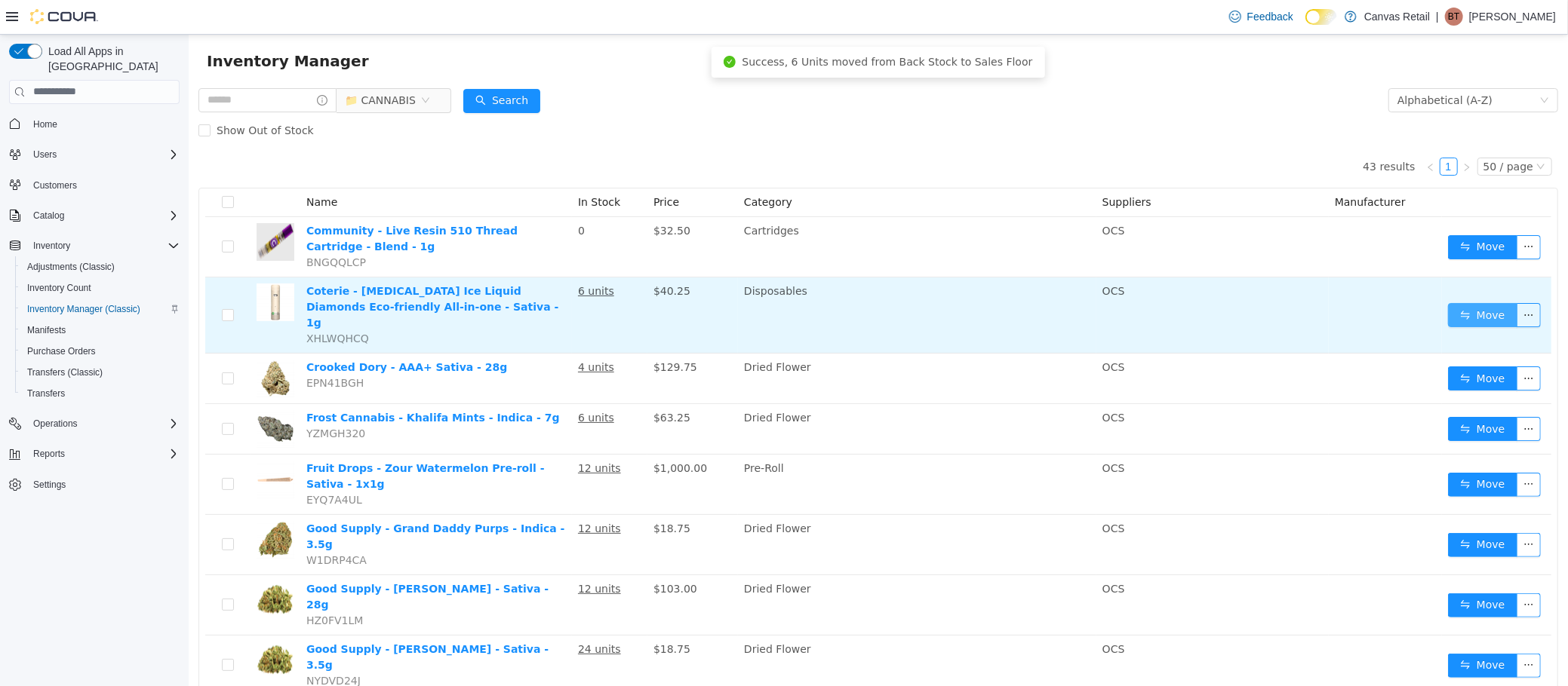
click at [1472, 304] on button "Move" at bounding box center [1482, 314] width 70 height 24
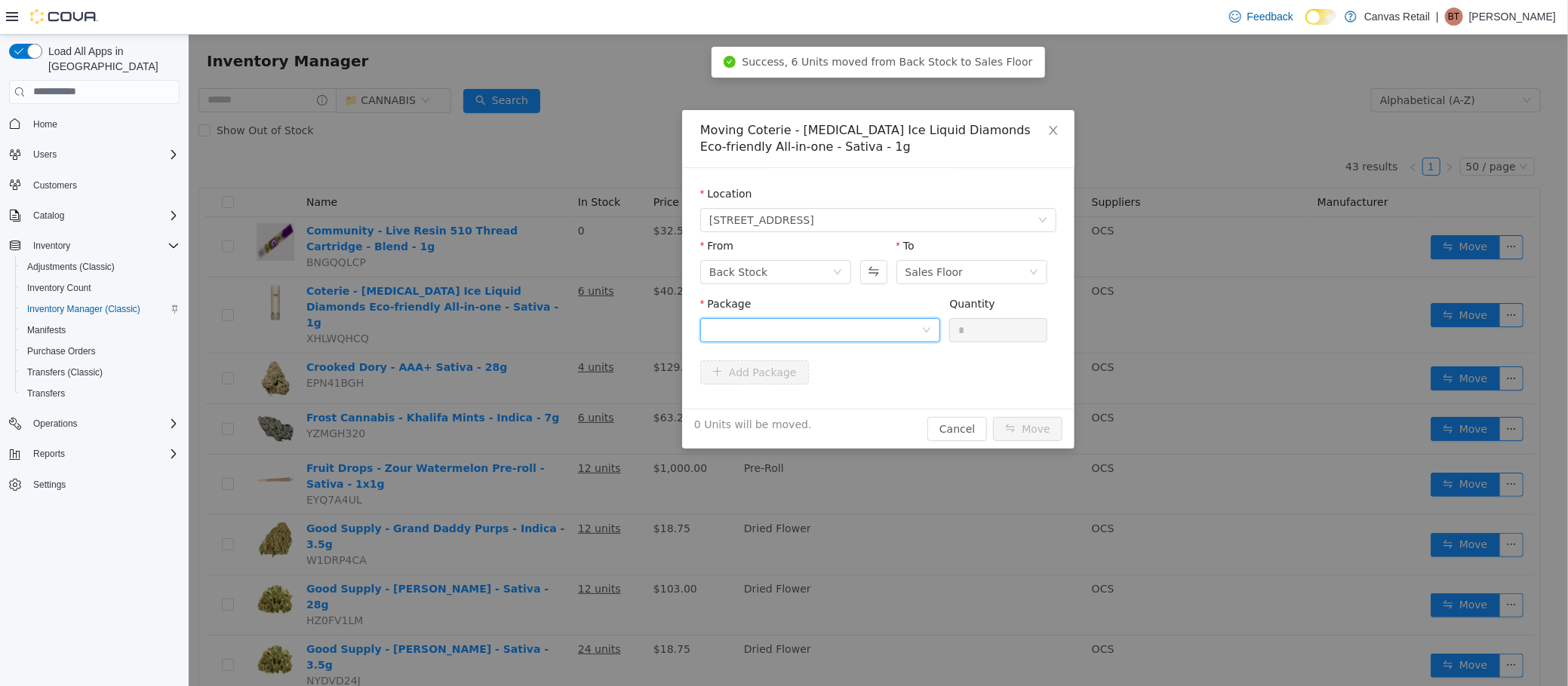
click at [889, 336] on div at bounding box center [814, 329] width 212 height 23
drag, startPoint x: 886, startPoint y: 342, endPoint x: 879, endPoint y: 385, distance: 43.6
click at [852, 399] on li "92.9 - L25177A Quantity : 6 Units" at bounding box center [819, 392] width 240 height 41
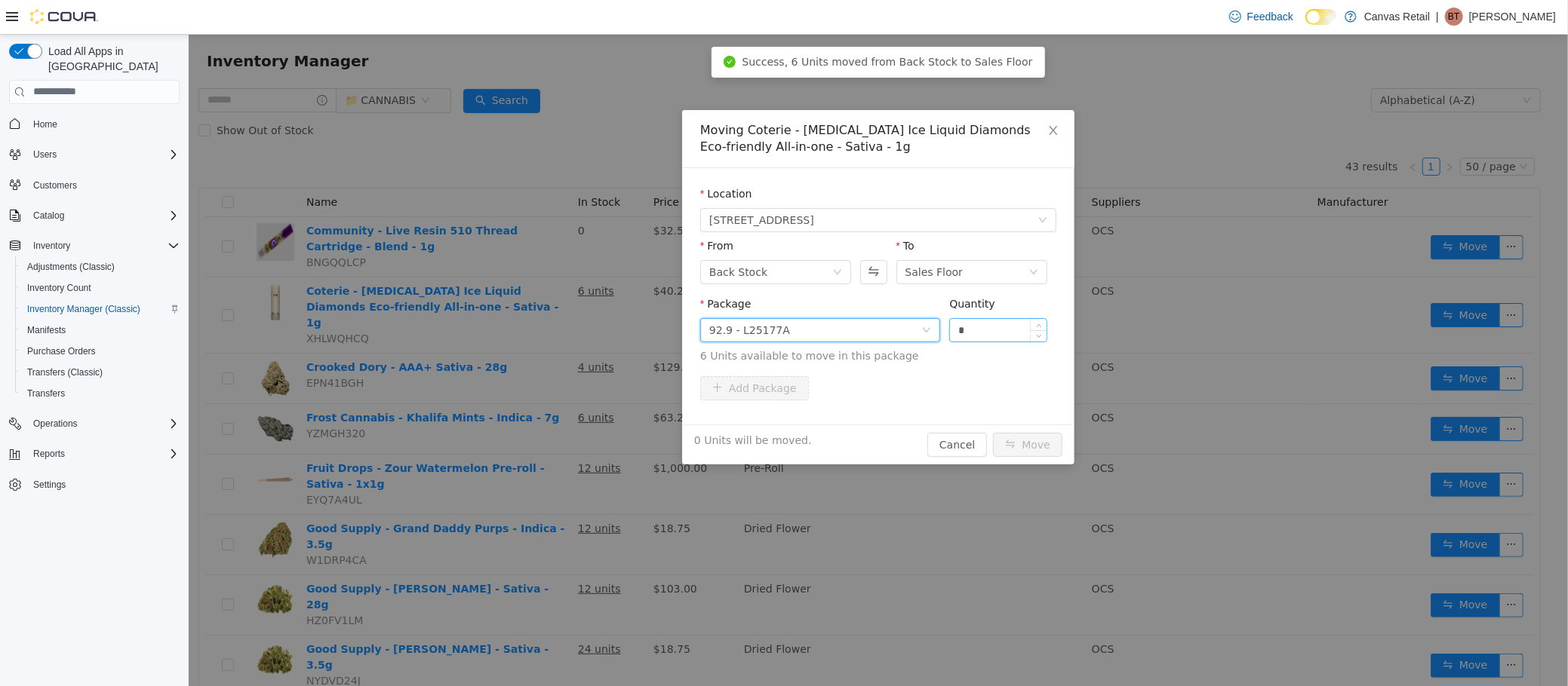
click at [992, 332] on input "*" at bounding box center [998, 329] width 96 height 23
type input "**"
click at [992, 432] on button "Move" at bounding box center [1027, 444] width 70 height 24
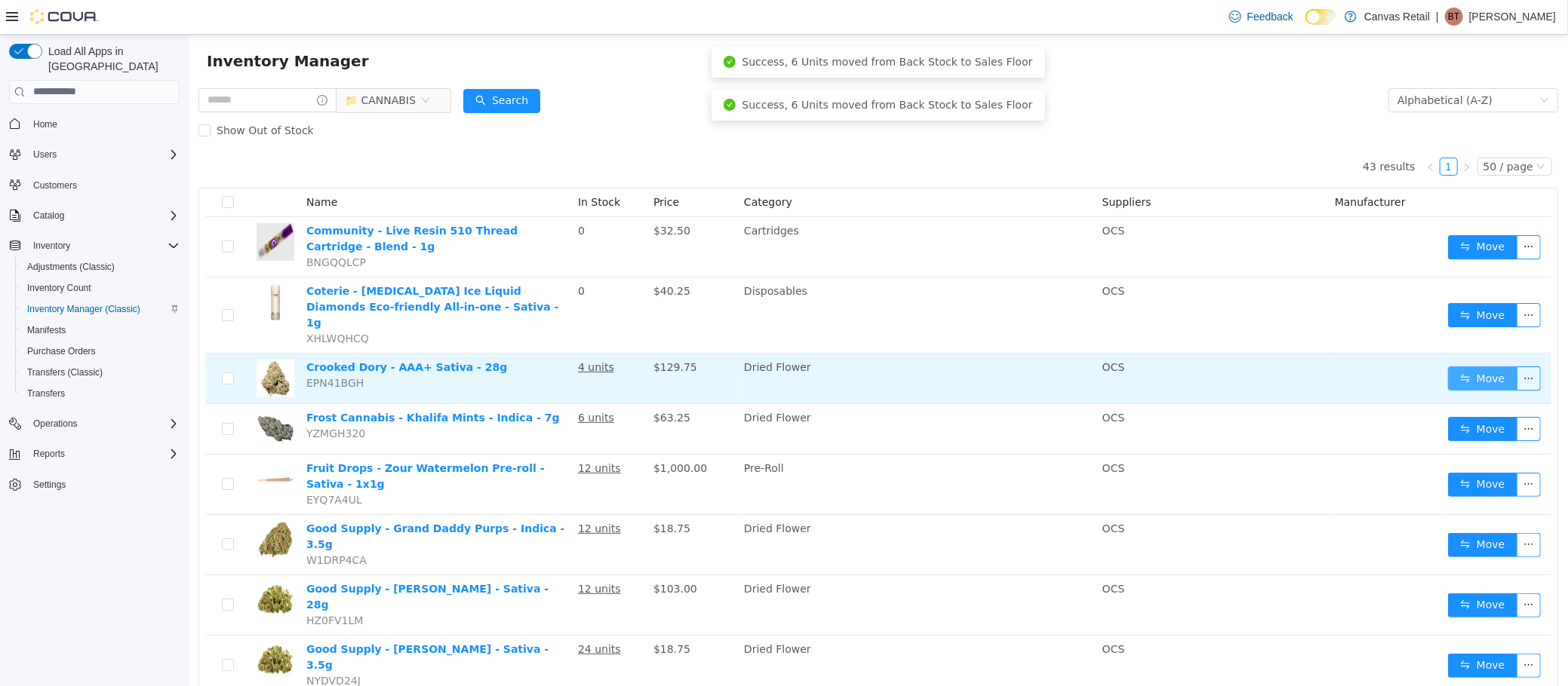
click at [1453, 365] on button "Move" at bounding box center [1482, 377] width 70 height 24
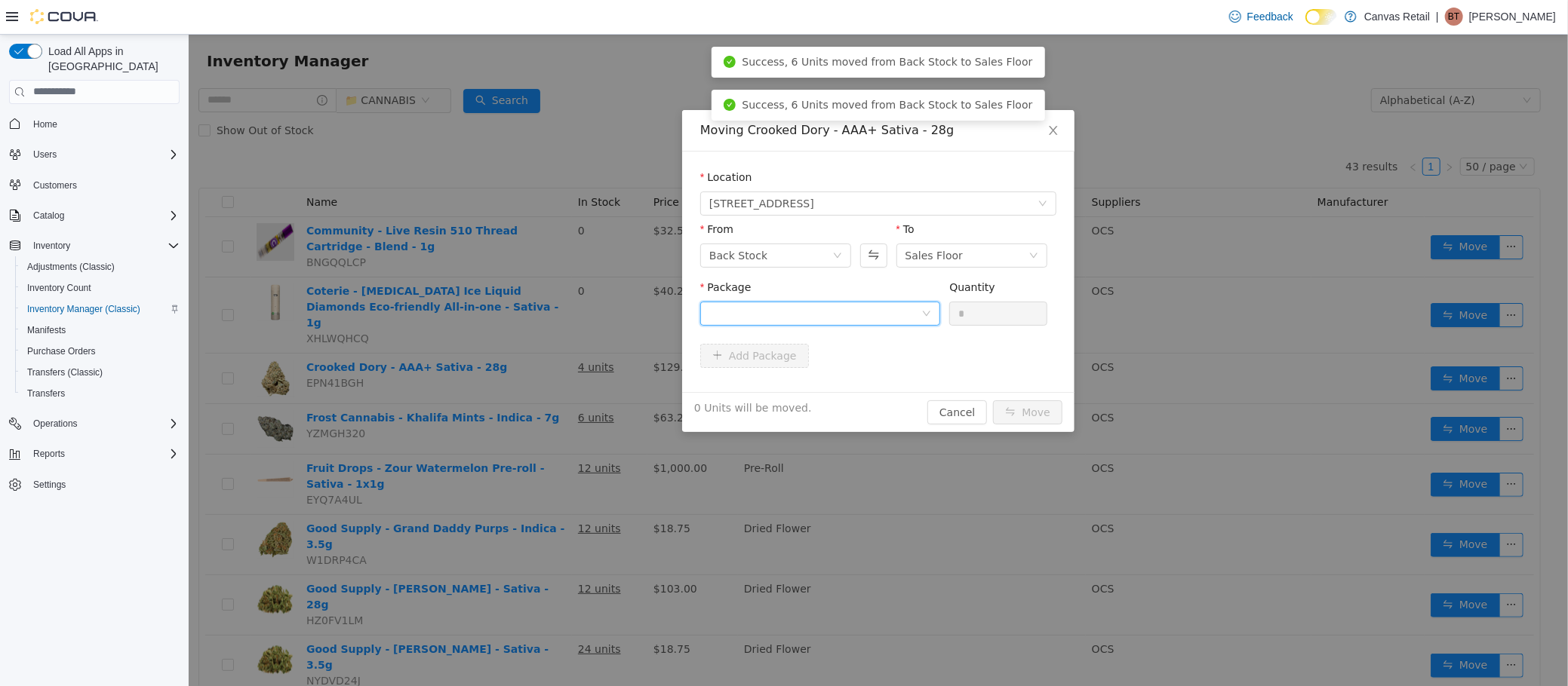
click at [899, 312] on div at bounding box center [814, 313] width 212 height 23
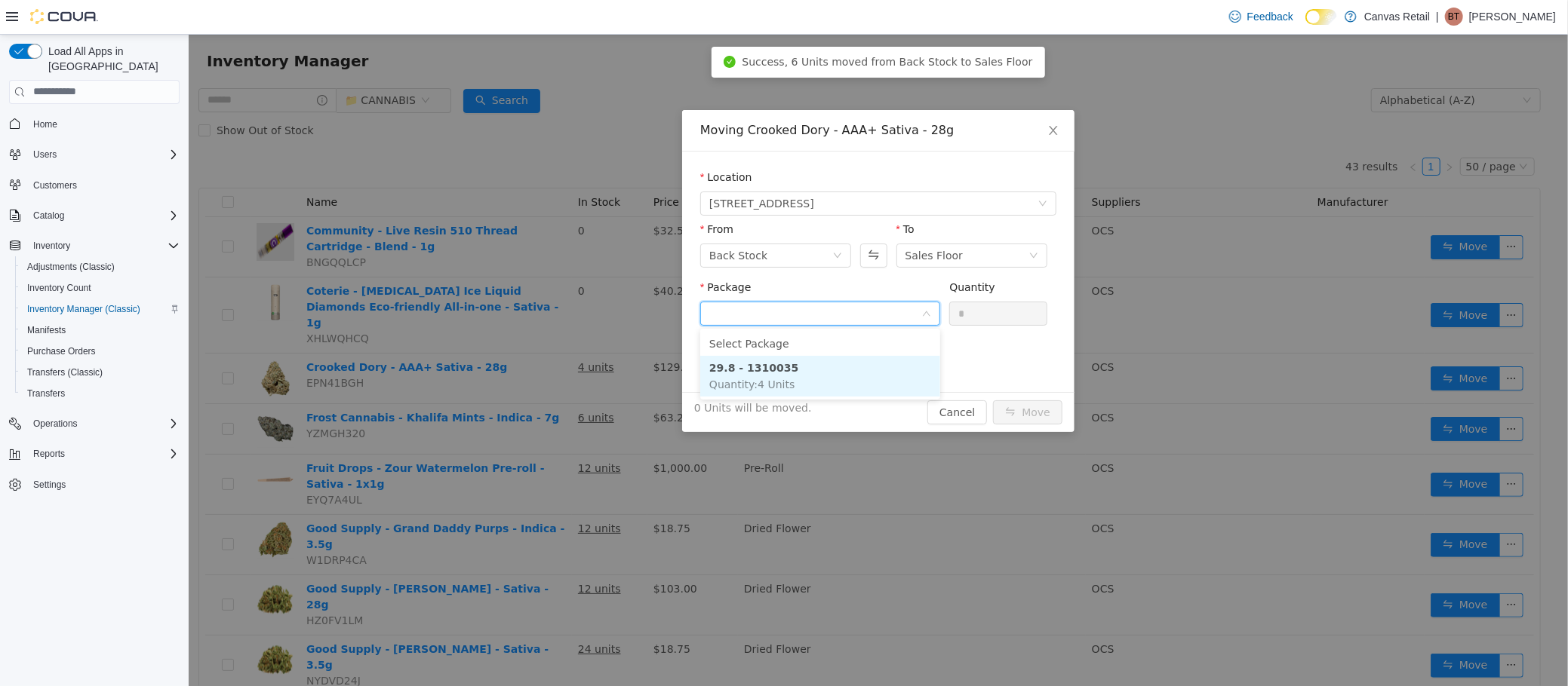
drag, startPoint x: 849, startPoint y: 376, endPoint x: 931, endPoint y: 339, distance: 90.0
click at [851, 373] on li "29.8 - 1310035 Quantity : 4 Units" at bounding box center [819, 376] width 240 height 41
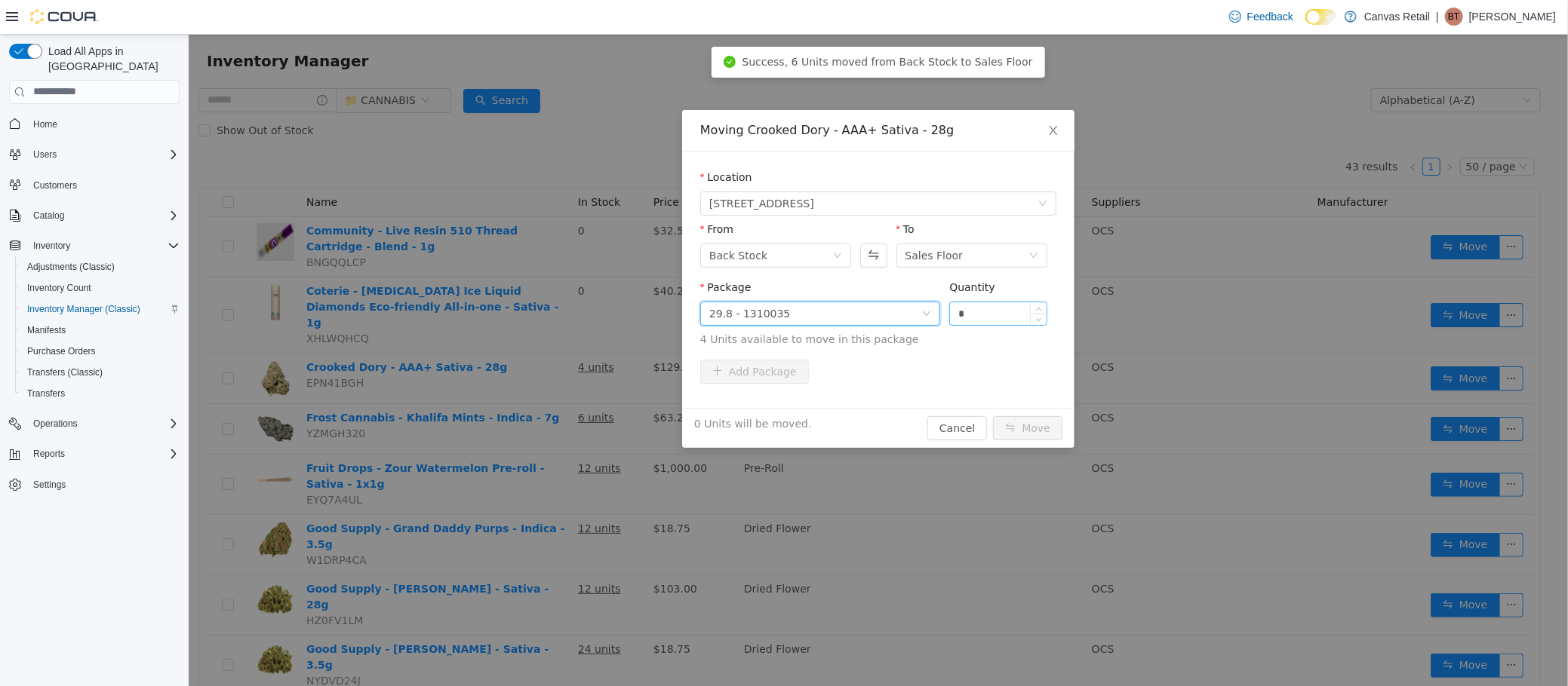
click at [979, 310] on input "*" at bounding box center [998, 313] width 96 height 23
type input "**"
click at [992, 415] on button "Move" at bounding box center [1027, 427] width 70 height 24
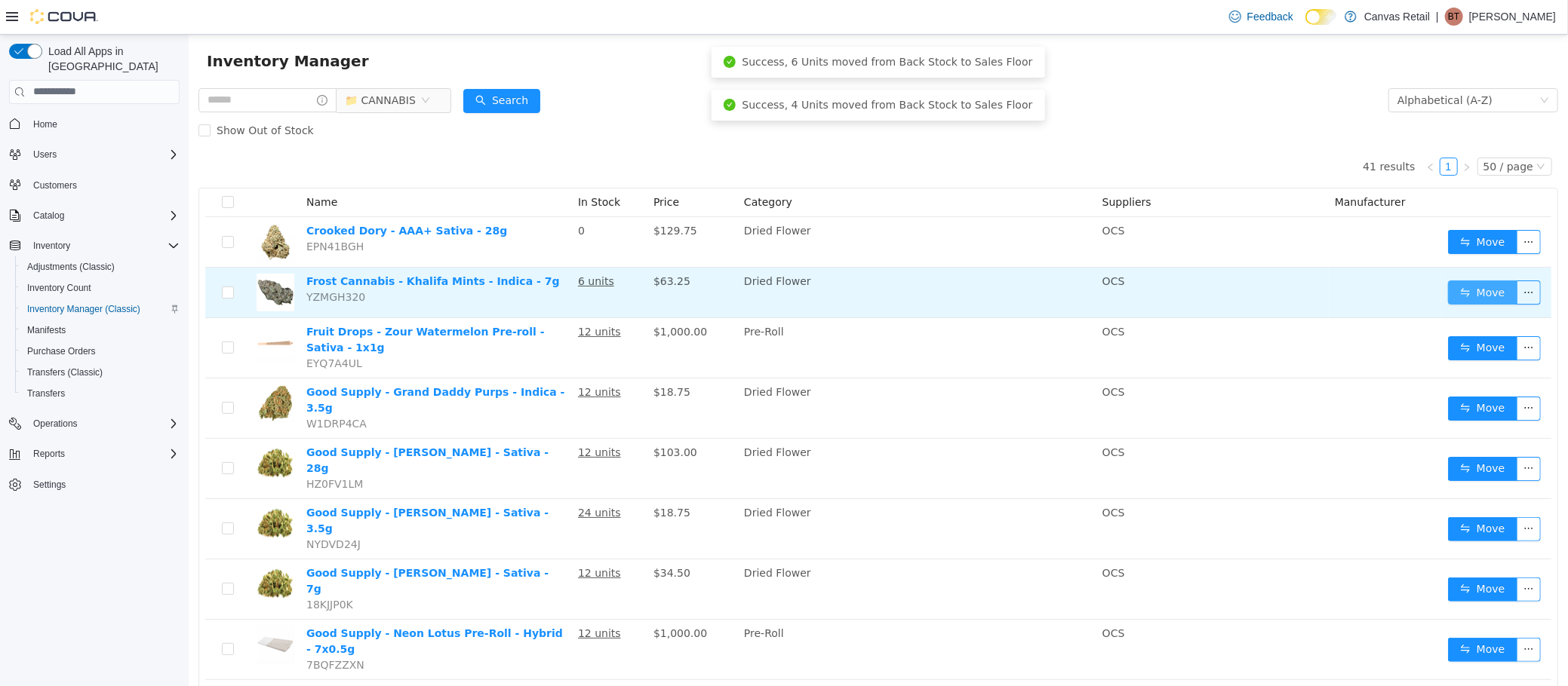
click at [1447, 291] on button "Move" at bounding box center [1482, 291] width 70 height 24
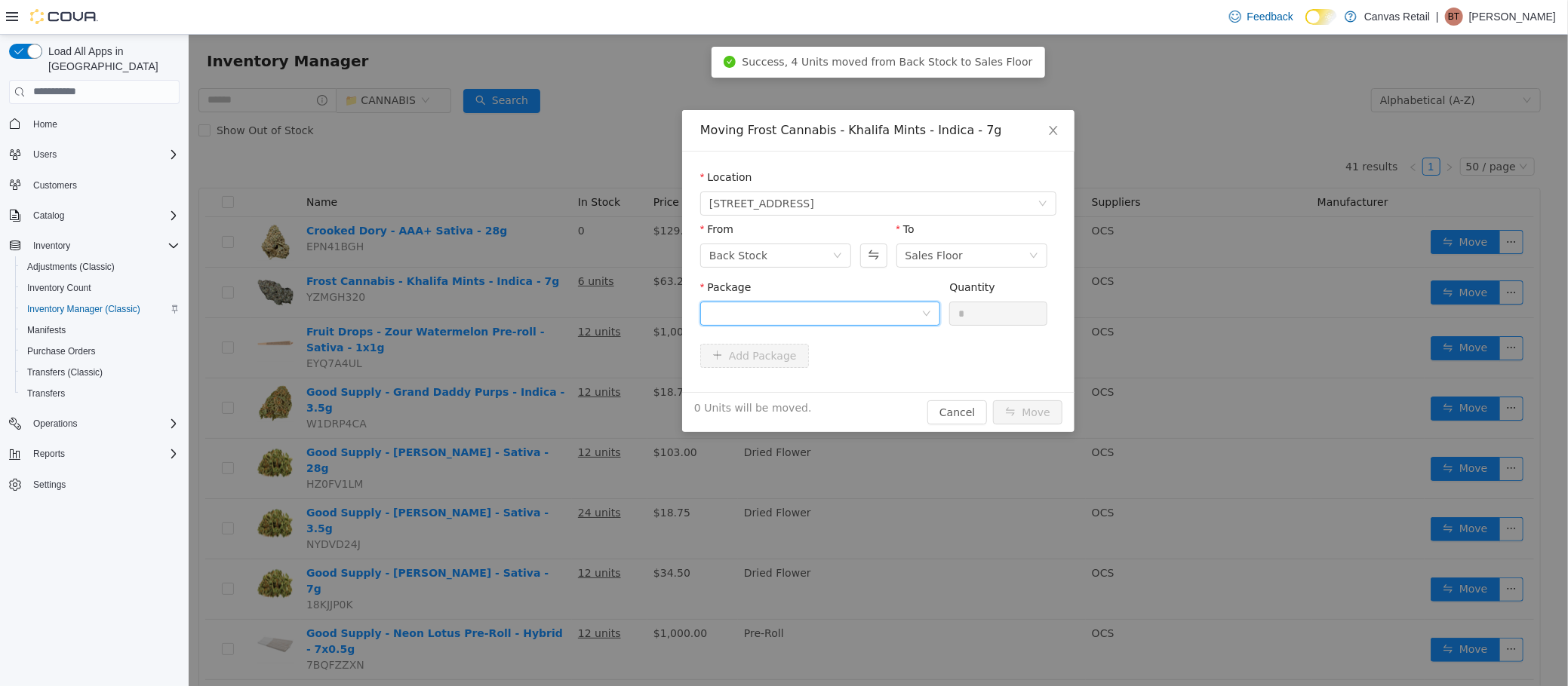
click at [889, 310] on div at bounding box center [814, 313] width 212 height 23
click at [874, 386] on li "26.9 - KM042225 Quantity : 6 Units" at bounding box center [819, 376] width 240 height 41
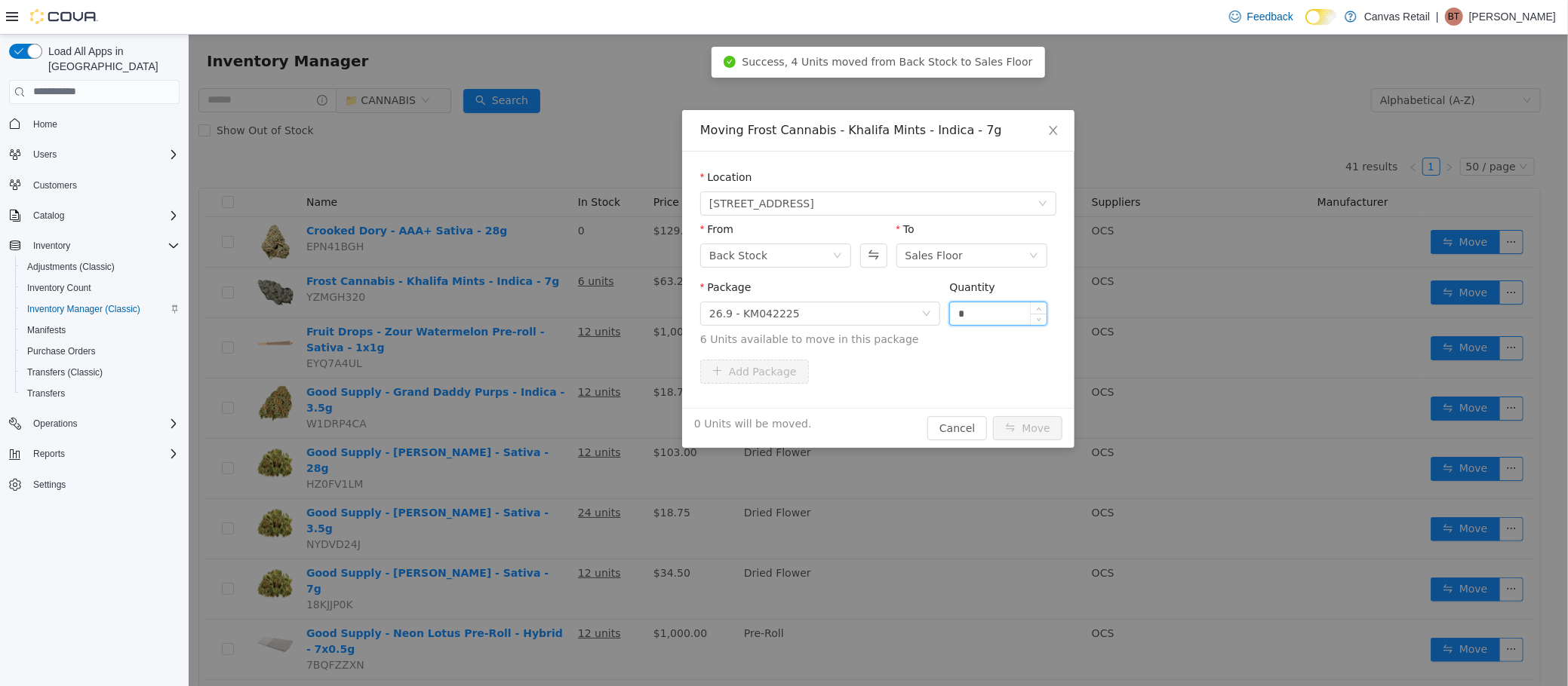
click at [969, 319] on input "*" at bounding box center [998, 313] width 96 height 23
type input "**"
click at [992, 415] on button "Move" at bounding box center [1027, 427] width 70 height 24
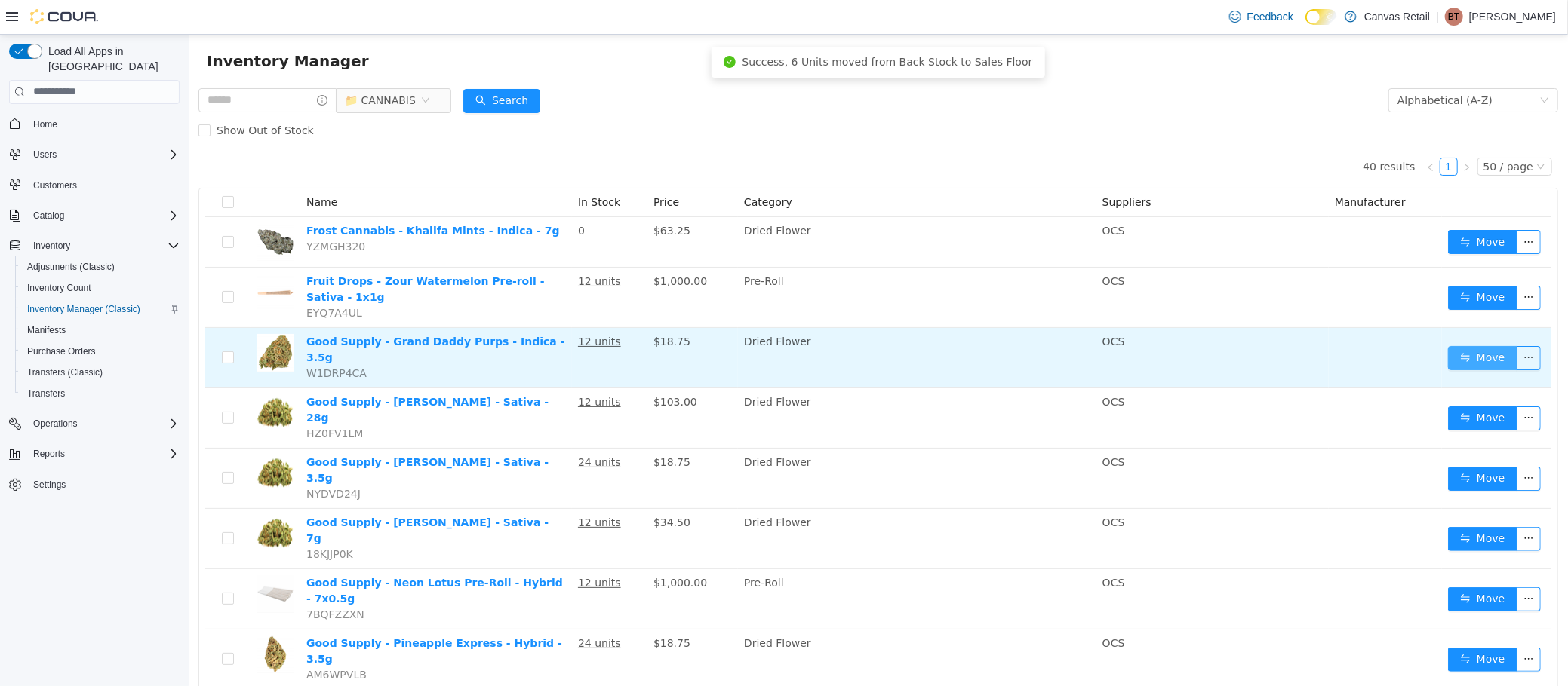
click at [1464, 345] on button "Move" at bounding box center [1482, 357] width 70 height 24
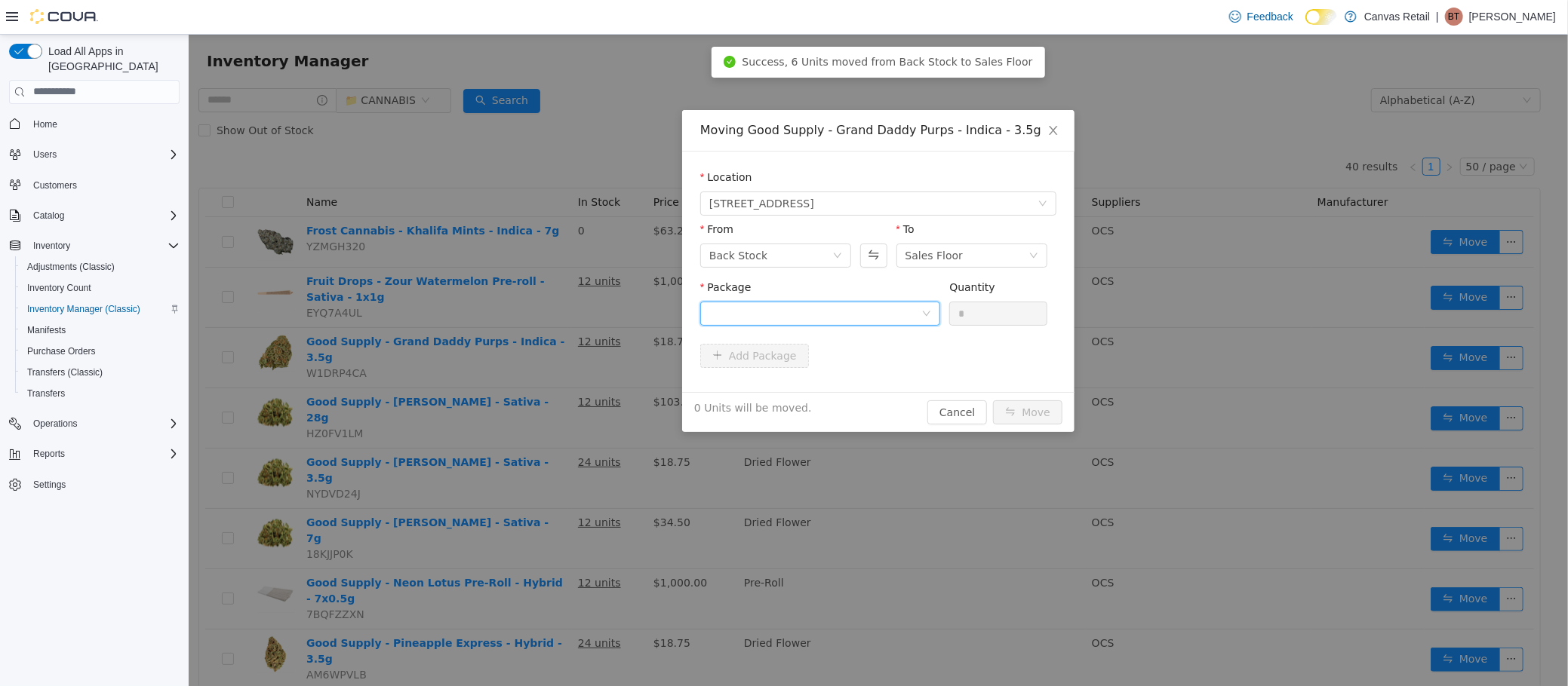
click at [859, 305] on div at bounding box center [814, 313] width 212 height 23
click at [822, 382] on li "33.9 - 3101738235 Quantity : 12 Units" at bounding box center [819, 376] width 240 height 41
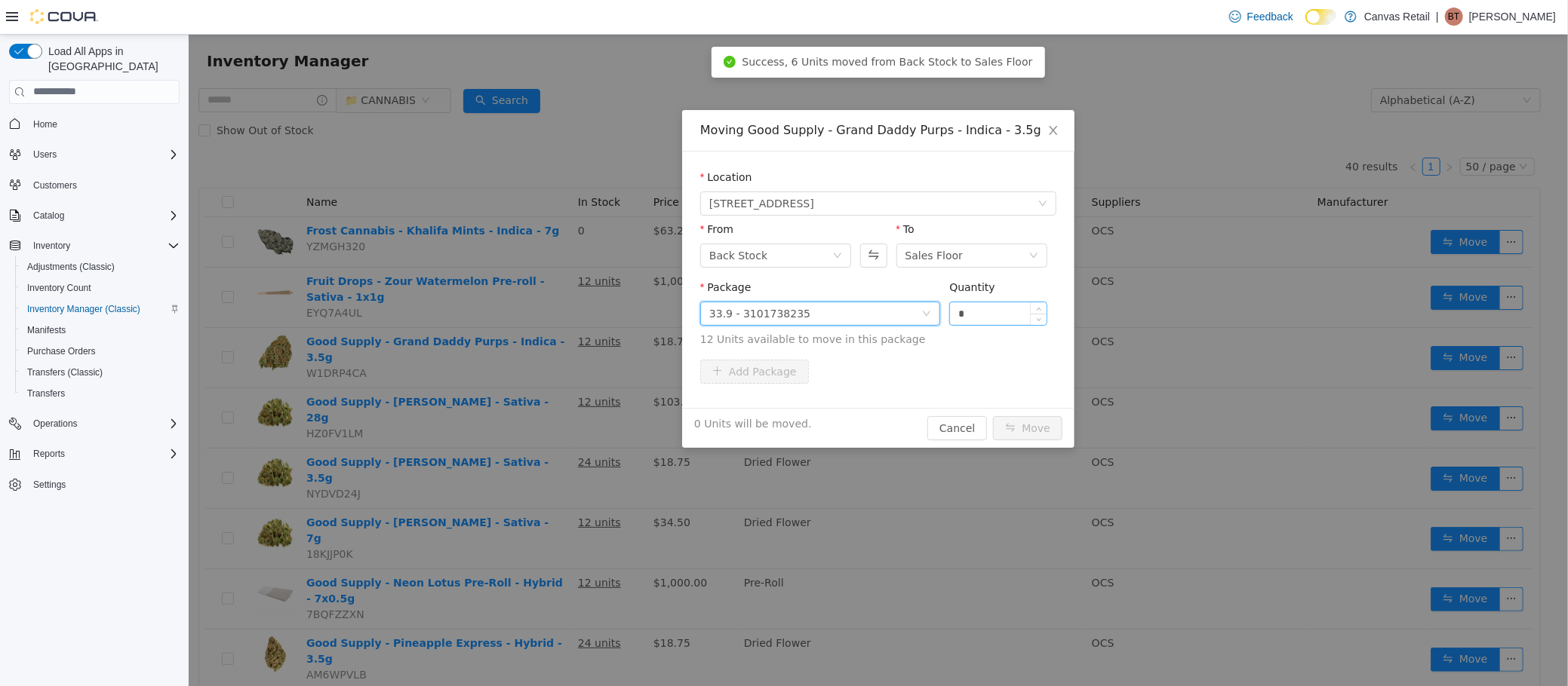
click at [1005, 316] on input "*" at bounding box center [998, 313] width 96 height 23
type input "***"
click at [992, 415] on button "Move" at bounding box center [1027, 427] width 70 height 24
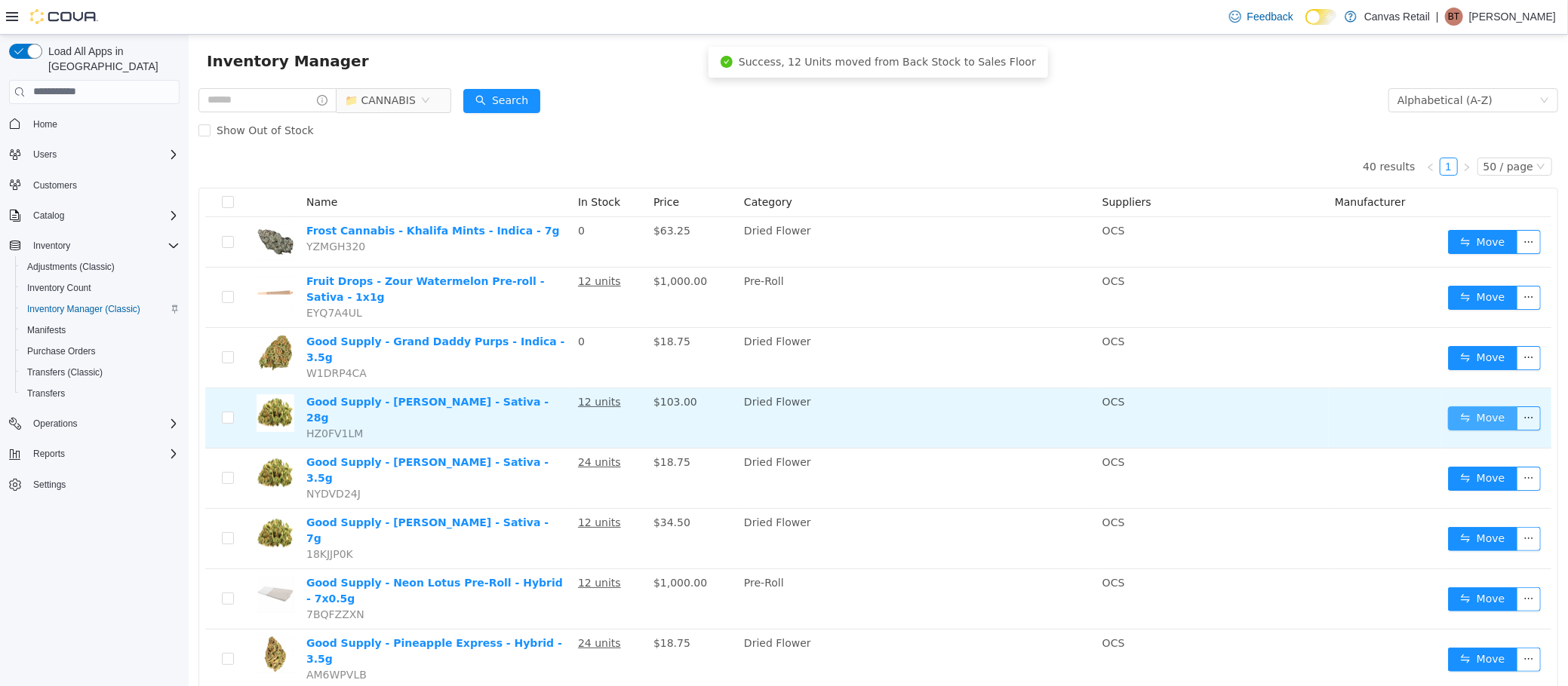
click at [1447, 406] on button "Move" at bounding box center [1482, 418] width 70 height 24
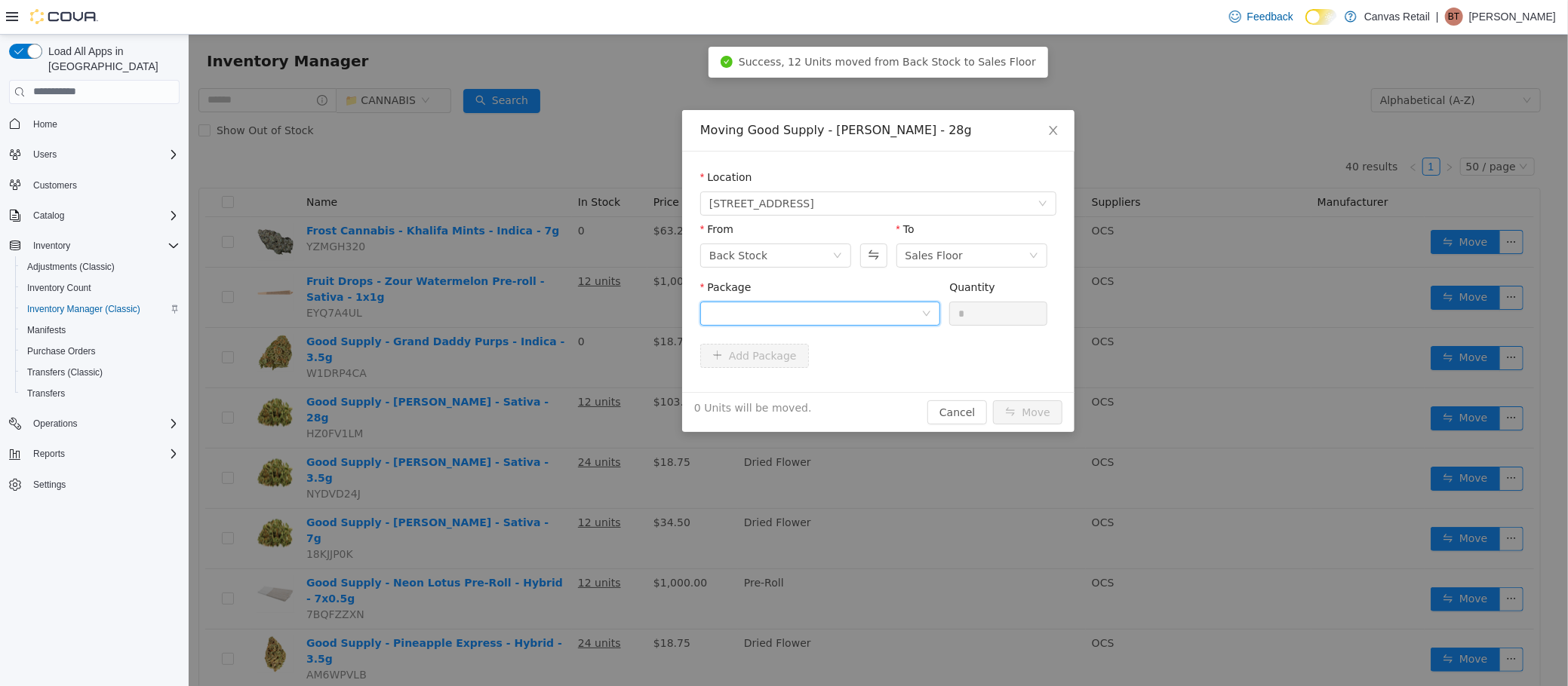
click at [828, 312] on div at bounding box center [814, 313] width 212 height 23
click at [823, 362] on li "28.7 - 3101738573 Quantity : 12 Units" at bounding box center [819, 376] width 240 height 41
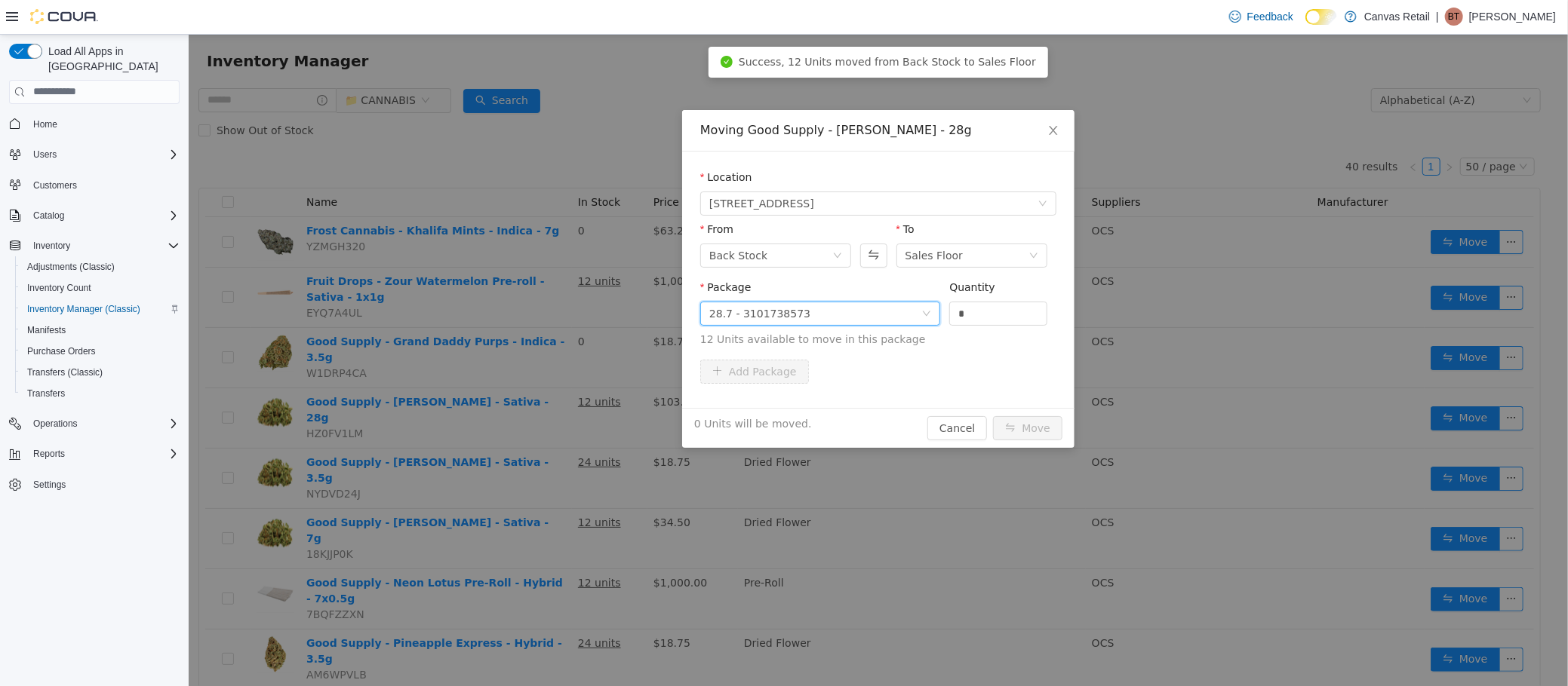
click at [977, 326] on div "Quantity *" at bounding box center [998, 305] width 98 height 52
click at [980, 321] on input "*" at bounding box center [998, 313] width 96 height 23
type input "***"
click at [992, 415] on button "Move" at bounding box center [1027, 427] width 70 height 24
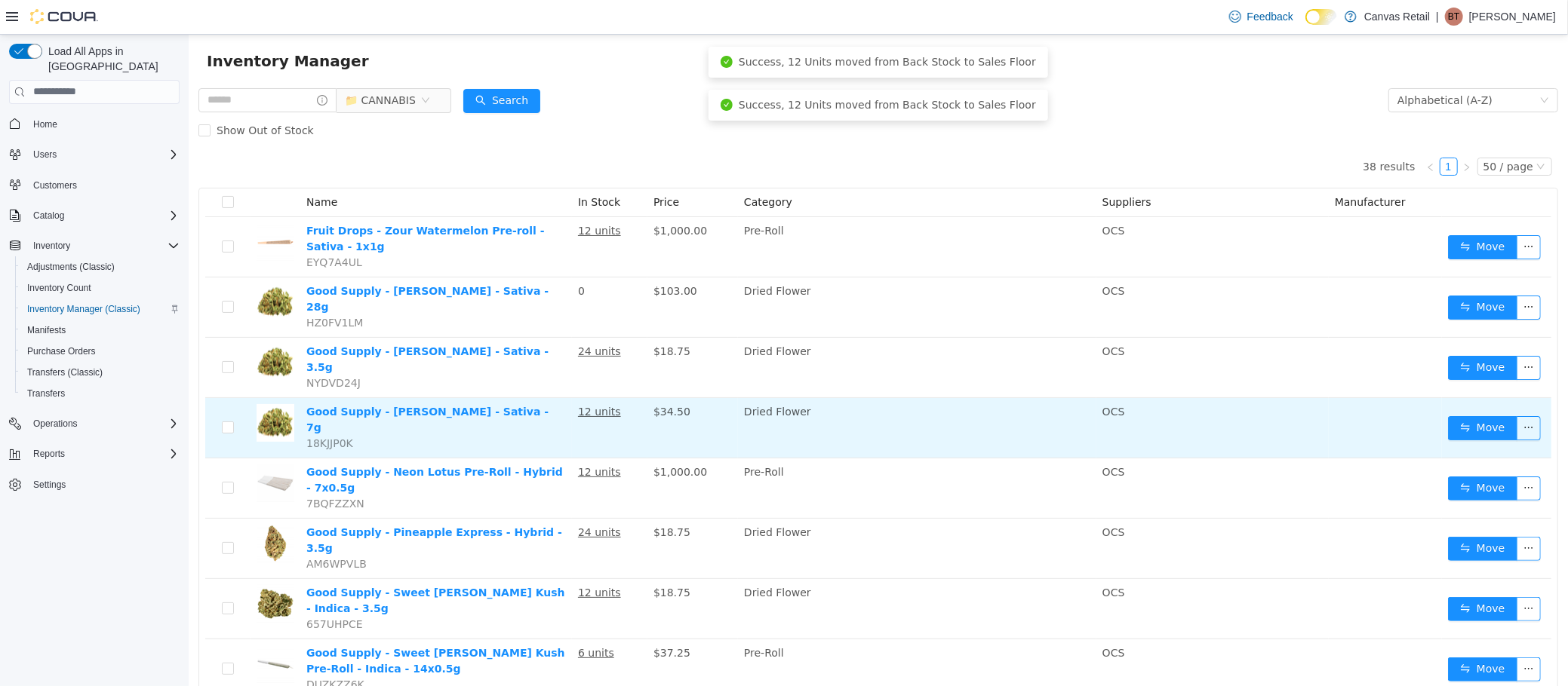
scroll to position [33, 0]
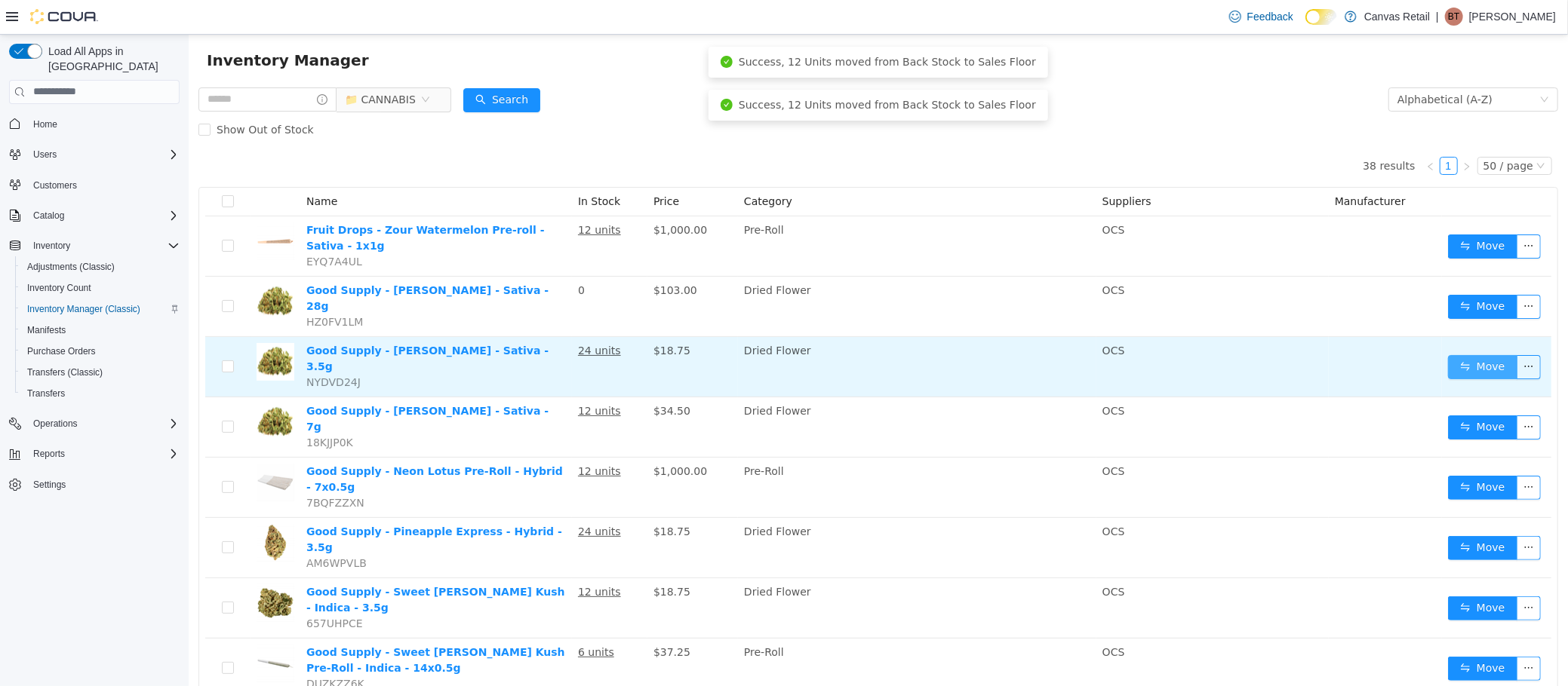
click at [1474, 354] on button "Move" at bounding box center [1482, 366] width 70 height 24
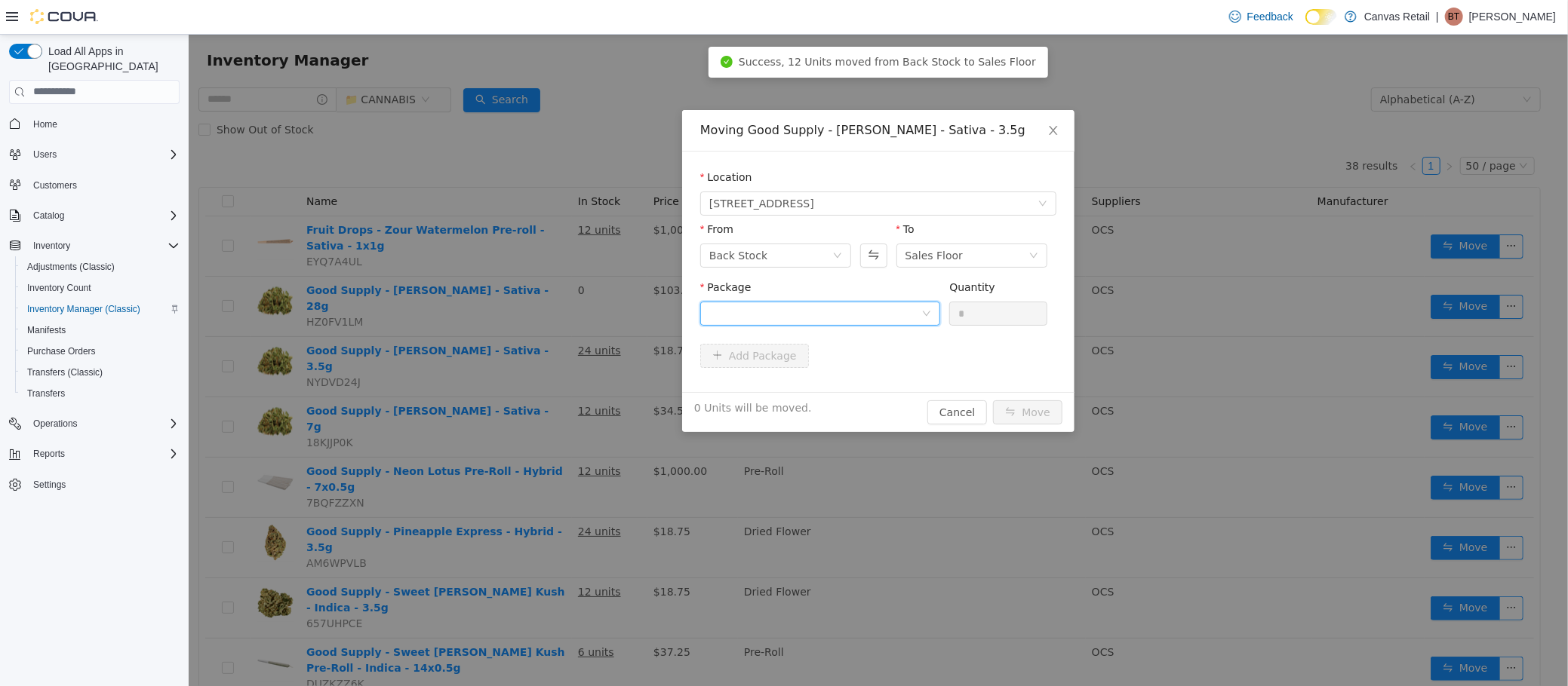
click at [901, 321] on div at bounding box center [814, 313] width 212 height 23
click at [870, 372] on li "28.7 - 3101738574 Quantity : 24 Units" at bounding box center [819, 376] width 240 height 41
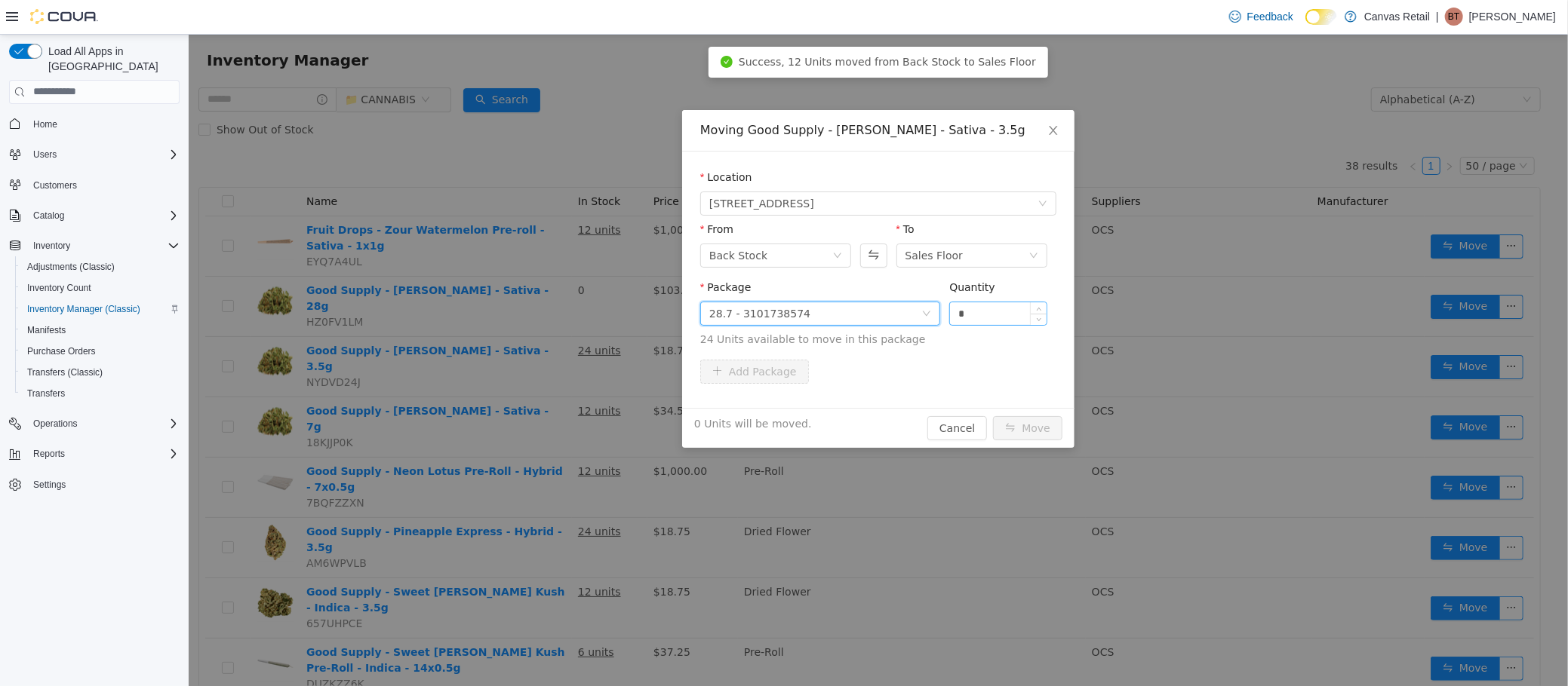
click at [987, 312] on input "*" at bounding box center [998, 313] width 96 height 23
type input "***"
click at [992, 415] on button "Move" at bounding box center [1027, 427] width 70 height 24
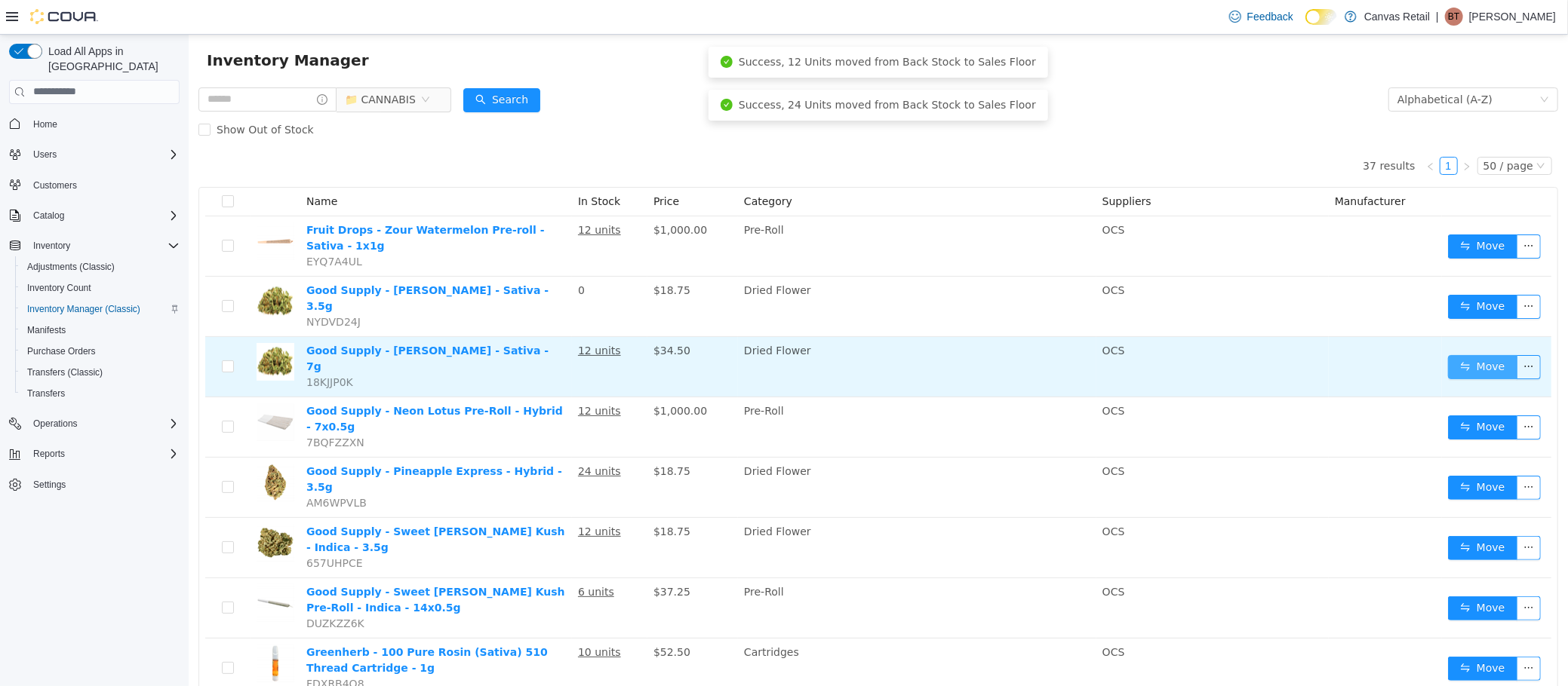
click at [1450, 354] on button "Move" at bounding box center [1482, 366] width 70 height 24
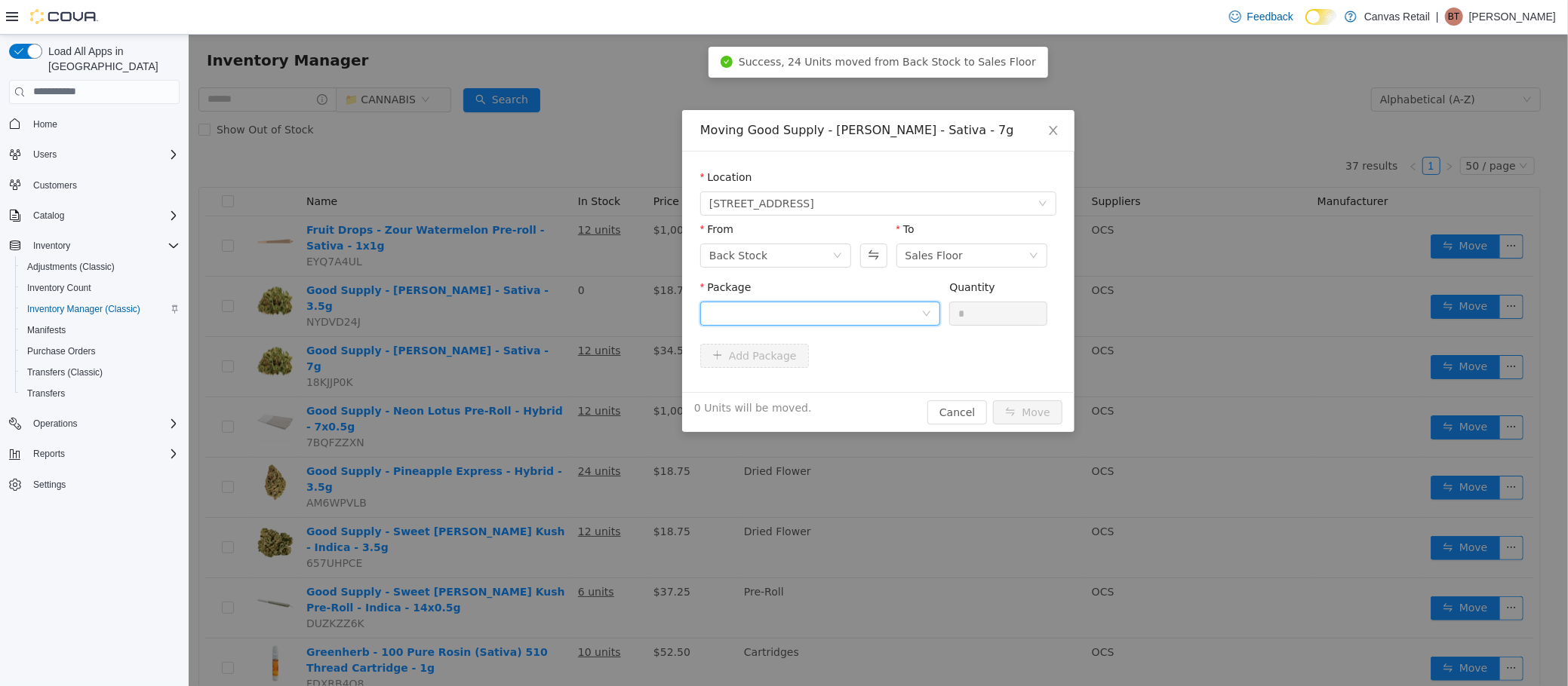
click at [882, 302] on div at bounding box center [814, 313] width 212 height 23
click at [852, 372] on li "28.7 - 3101738575 Quantity : 12 Units" at bounding box center [819, 376] width 240 height 41
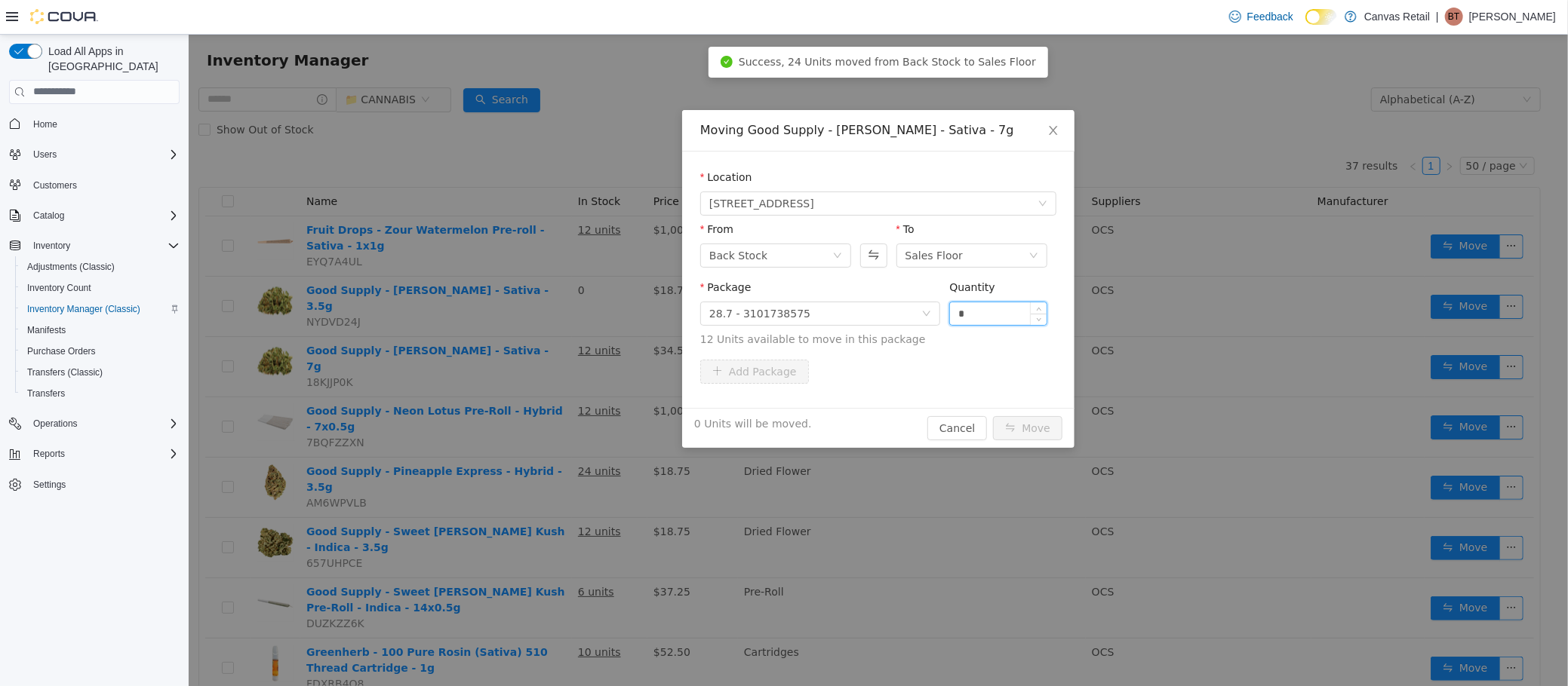
click at [979, 317] on input "*" at bounding box center [998, 313] width 96 height 23
type input "***"
click at [992, 415] on button "Move" at bounding box center [1027, 427] width 70 height 24
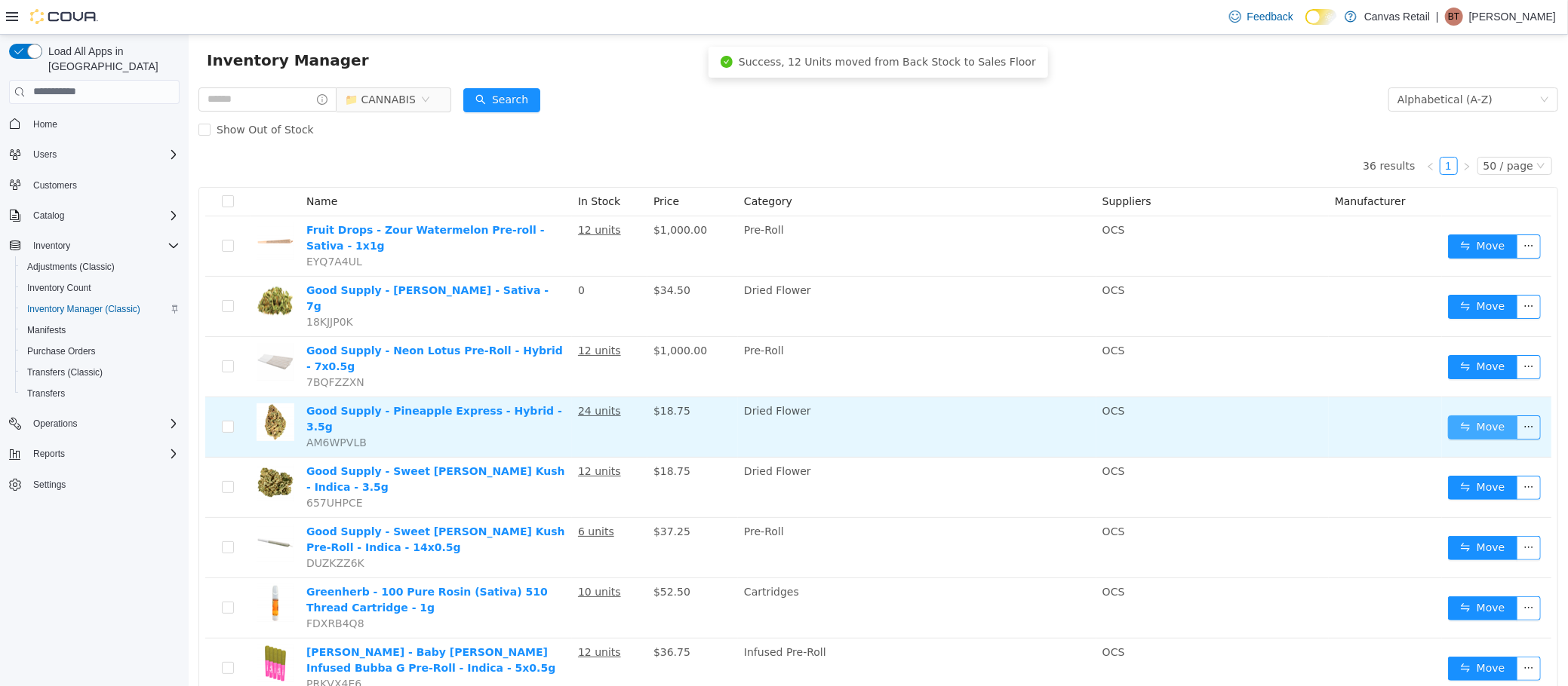
click at [1458, 414] on button "Move" at bounding box center [1482, 426] width 70 height 24
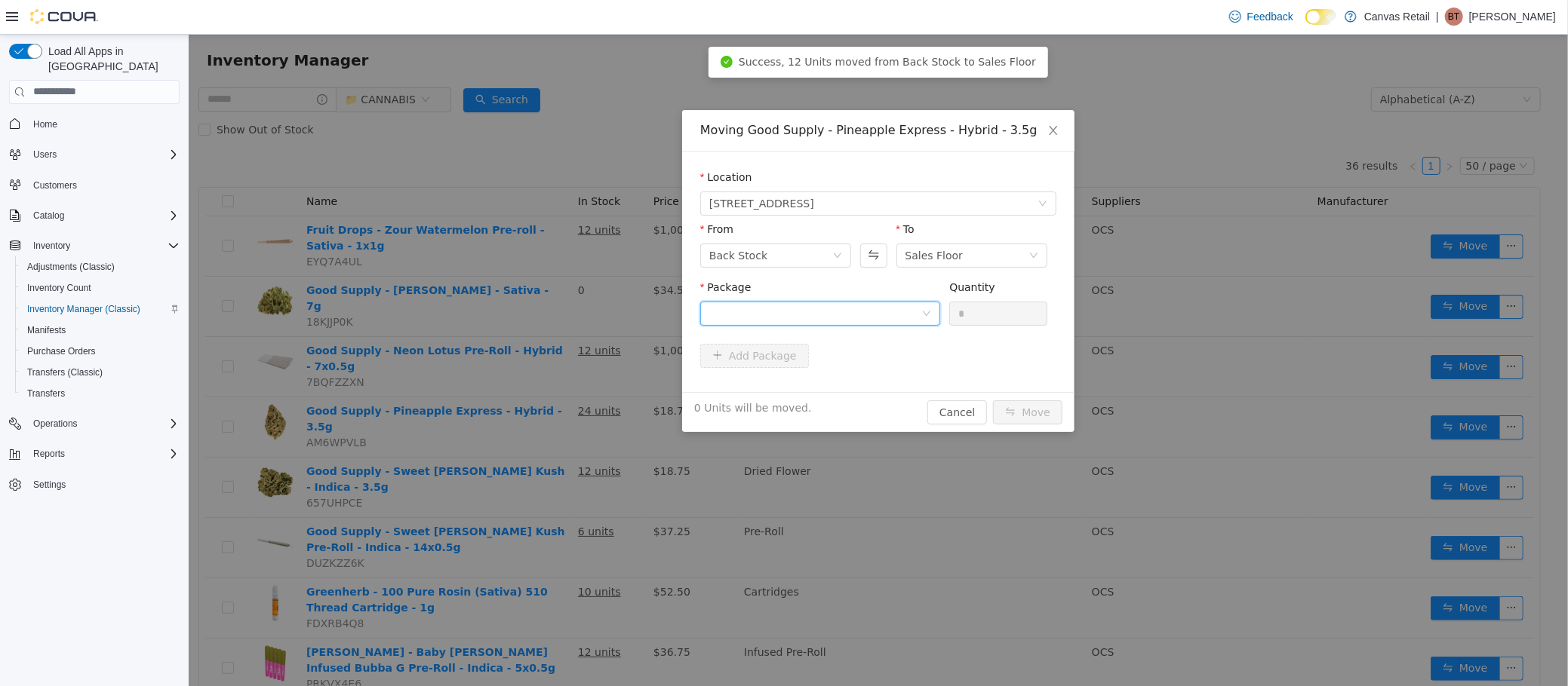
click at [772, 316] on div at bounding box center [814, 313] width 212 height 23
click at [797, 379] on li "26.1 - 3101738623 Quantity : 24 Units" at bounding box center [819, 376] width 240 height 41
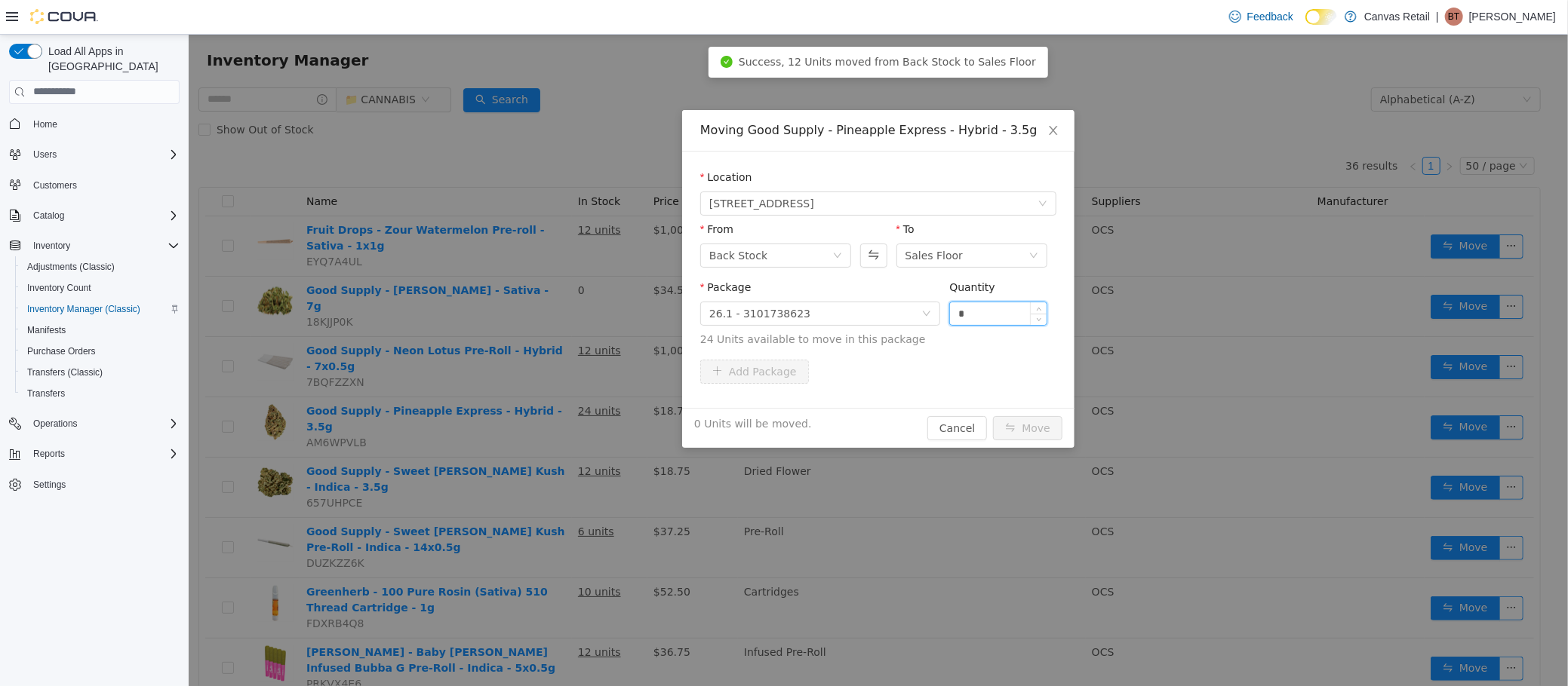
click at [987, 312] on input "*" at bounding box center [998, 313] width 96 height 23
type input "***"
click at [992, 415] on button "Move" at bounding box center [1027, 427] width 70 height 24
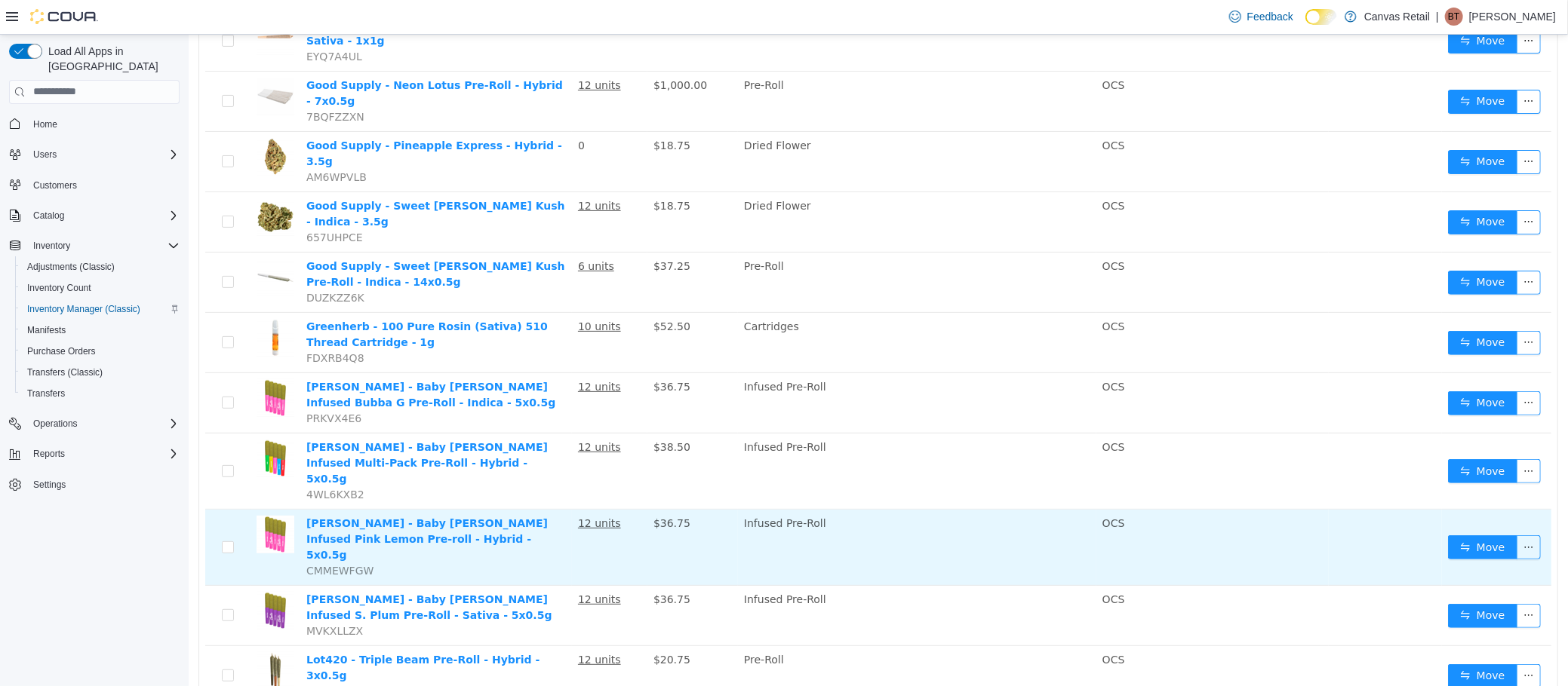
scroll to position [240, 0]
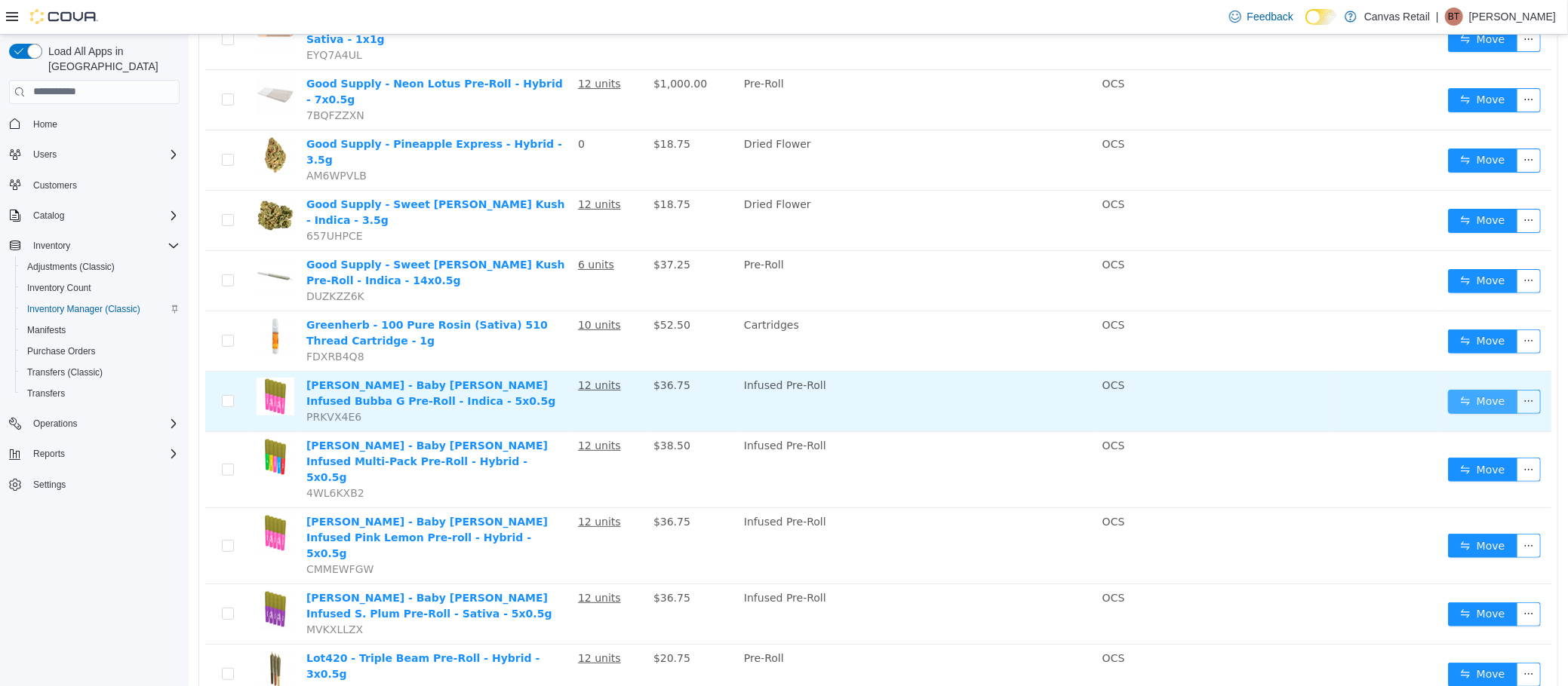
click at [1447, 389] on button "Move" at bounding box center [1482, 401] width 70 height 24
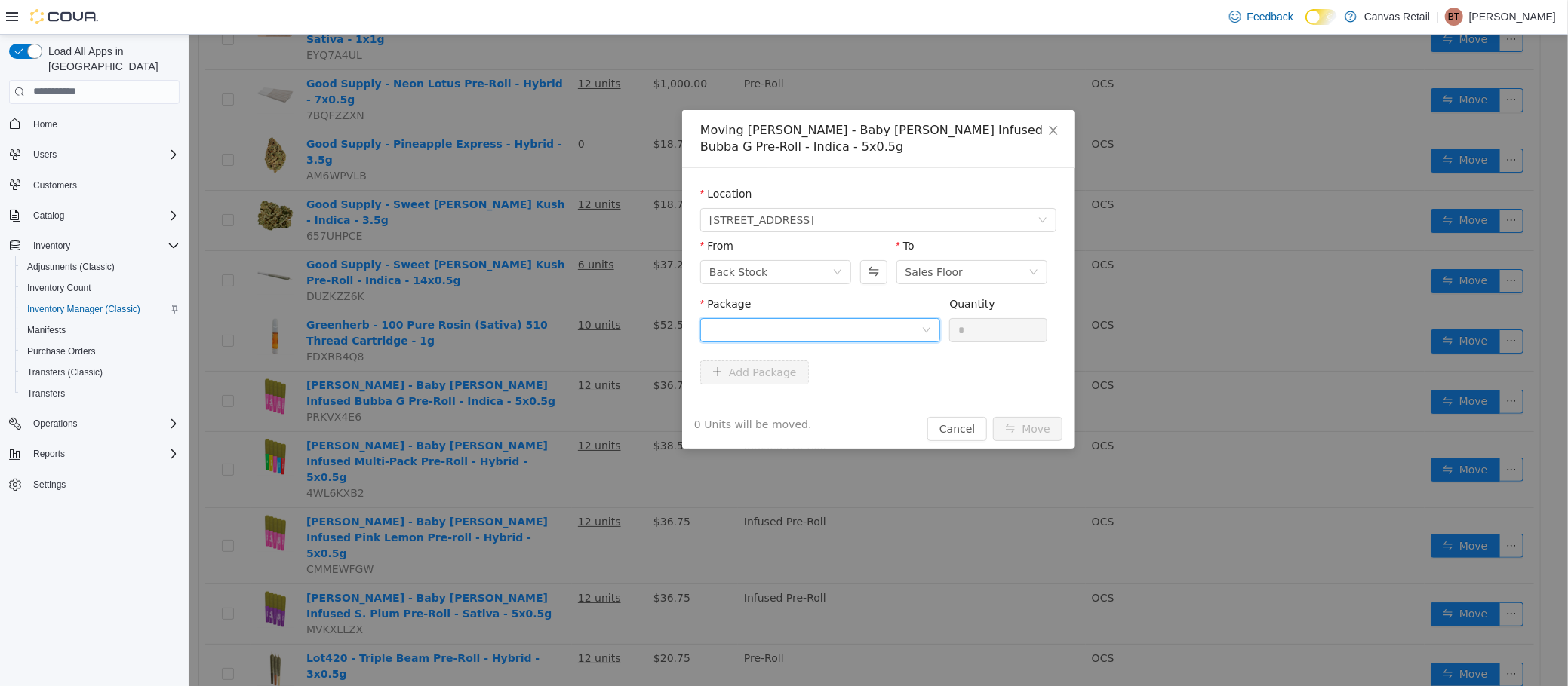
click at [862, 339] on div at bounding box center [814, 329] width 212 height 23
click at [863, 389] on li "38.1 - J08330 Quantity : 12 Units" at bounding box center [819, 392] width 240 height 41
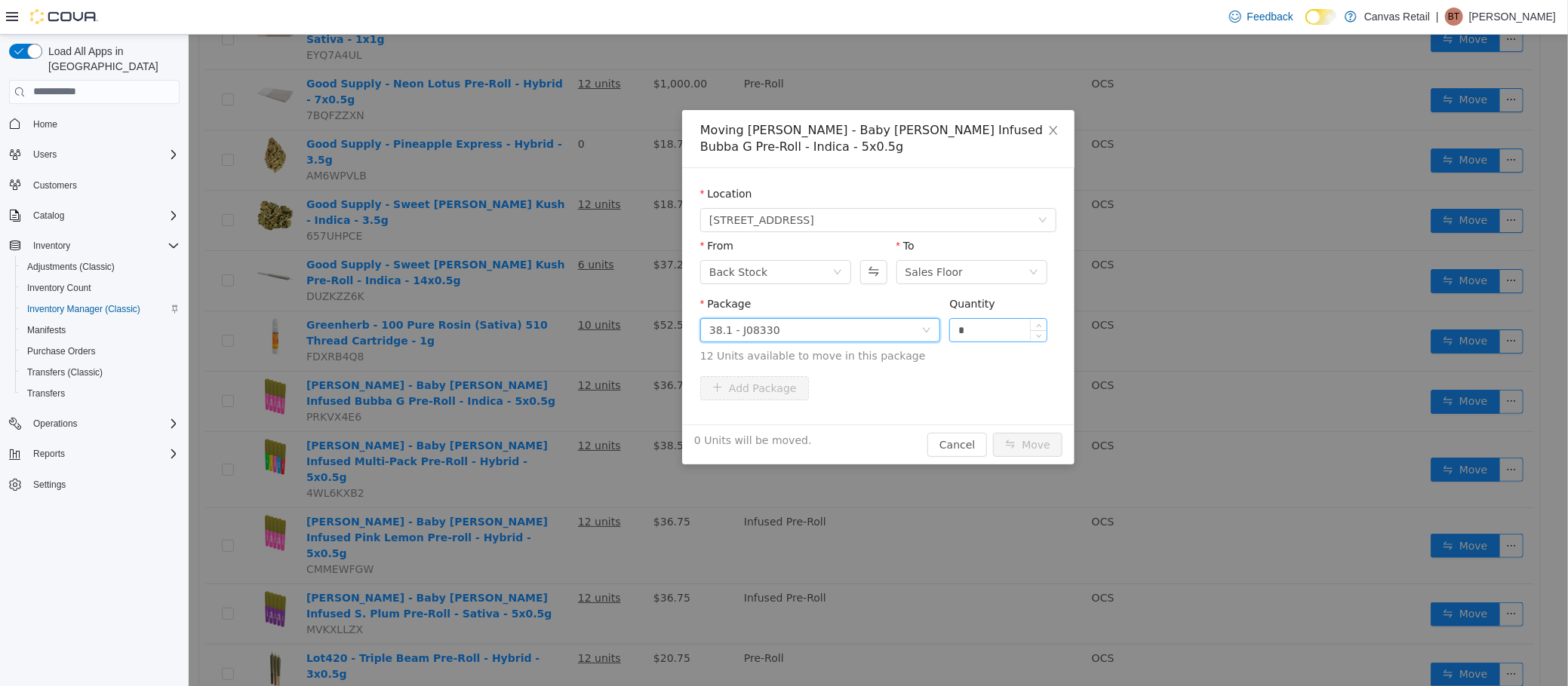
click at [1011, 322] on input "*" at bounding box center [998, 329] width 96 height 23
type input "***"
click at [992, 432] on button "Move" at bounding box center [1027, 444] width 70 height 24
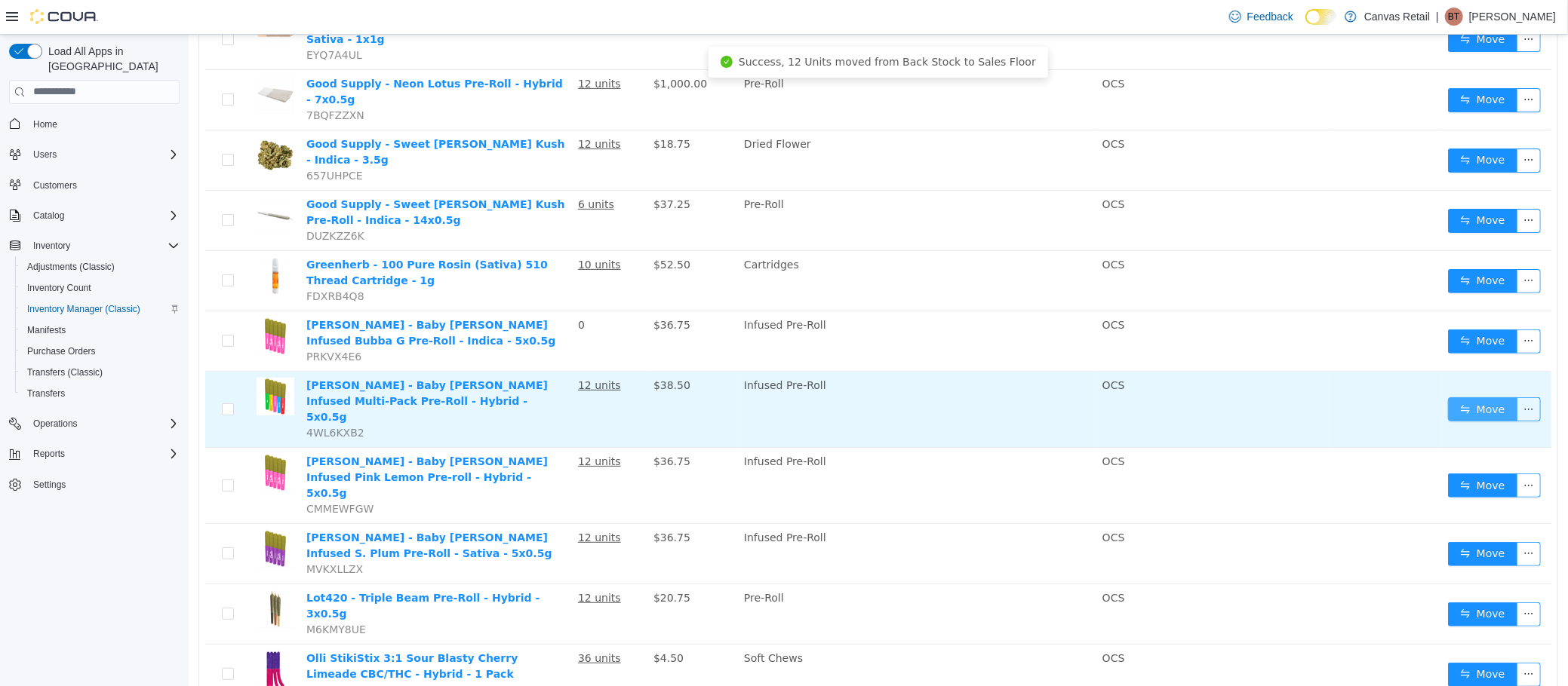
click at [1447, 396] on button "Move" at bounding box center [1482, 408] width 70 height 24
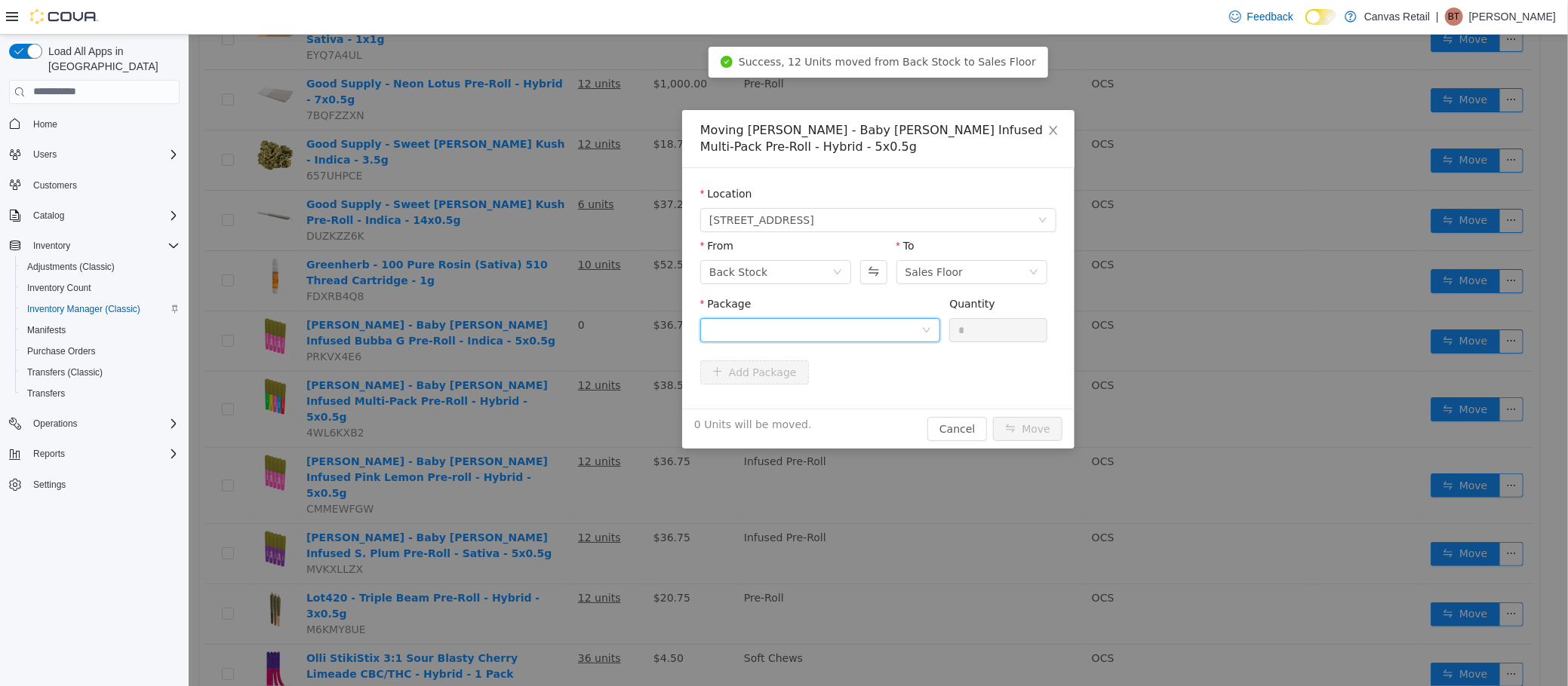
click at [787, 332] on div at bounding box center [814, 329] width 212 height 23
click at [794, 377] on li "38.1 - J08350 Quantity : 12 Units" at bounding box center [819, 392] width 240 height 41
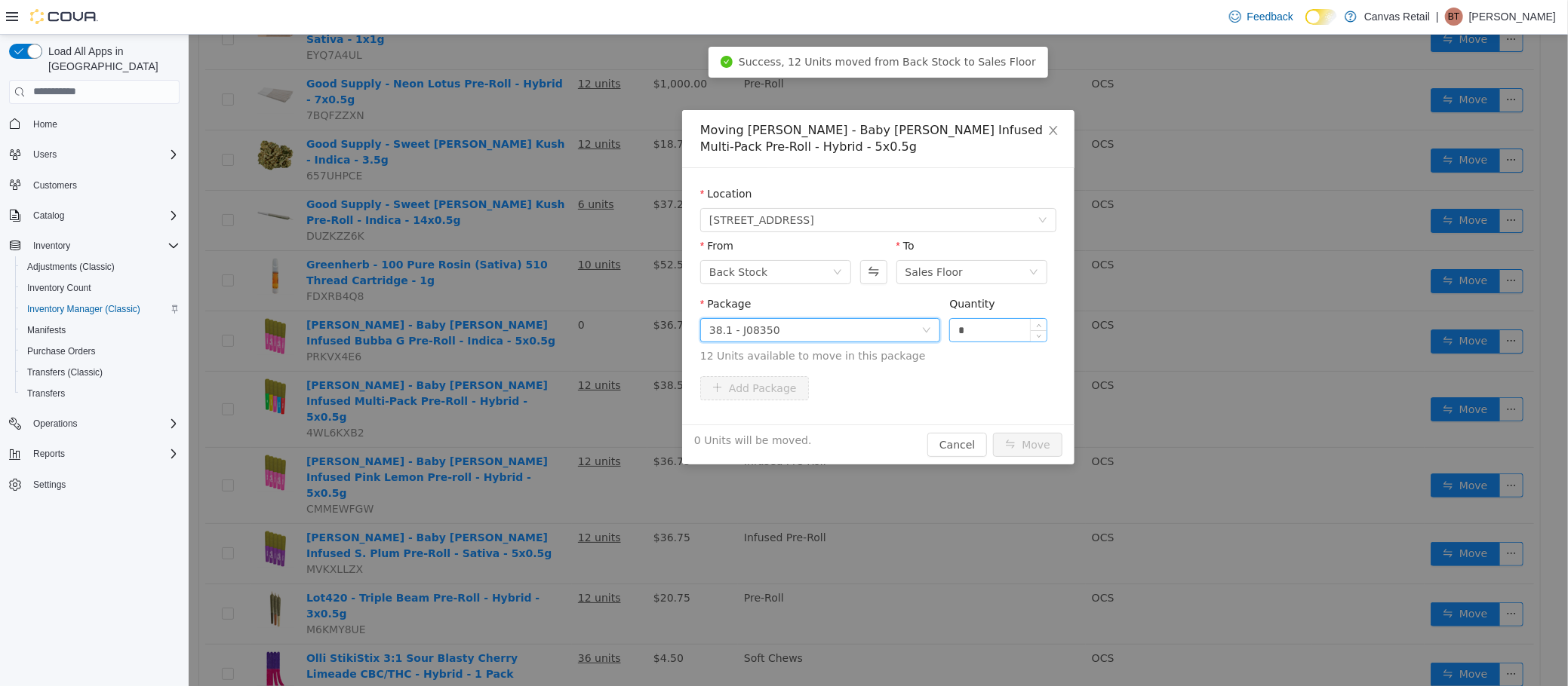
click at [1002, 318] on input "*" at bounding box center [998, 329] width 96 height 23
type input "***"
click at [992, 432] on button "Move" at bounding box center [1027, 444] width 70 height 24
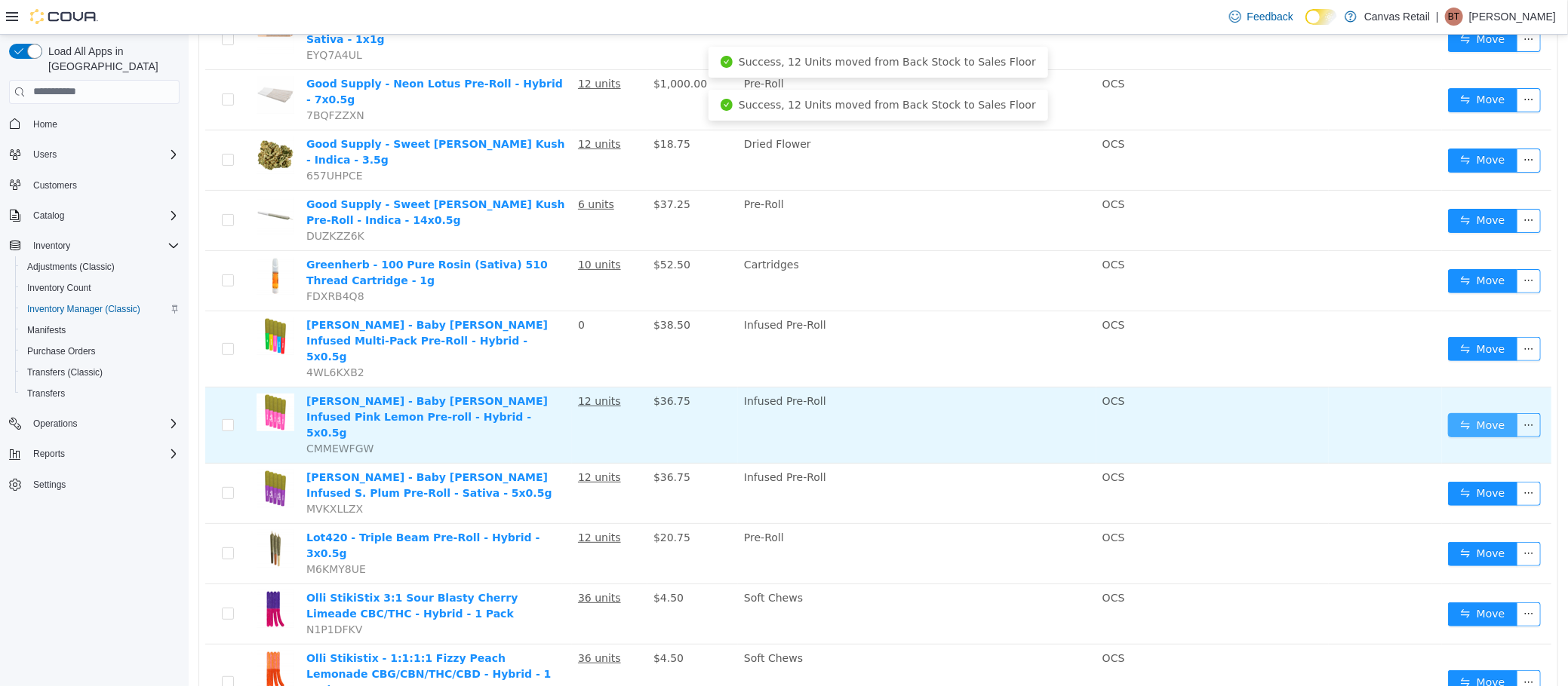
click at [1447, 413] on button "Move" at bounding box center [1482, 425] width 70 height 24
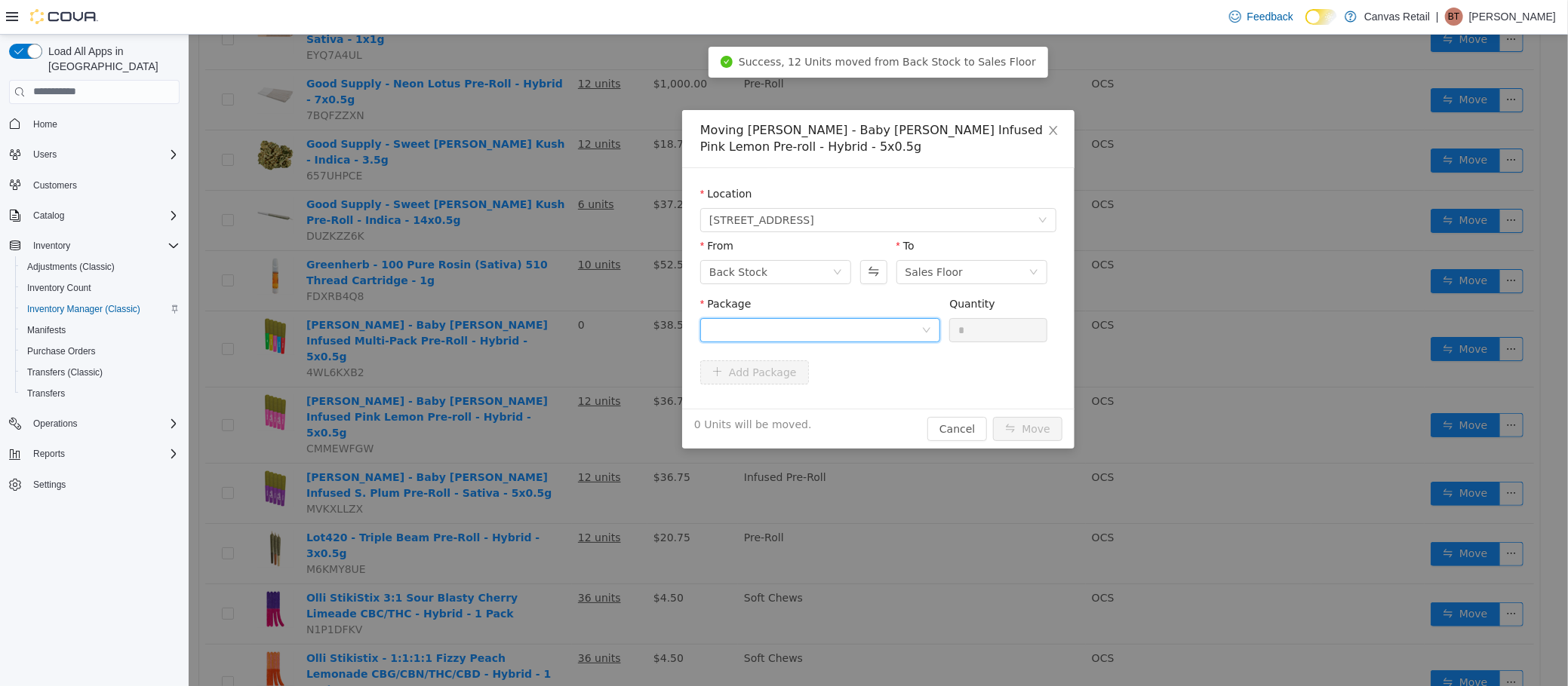
click at [860, 318] on div at bounding box center [814, 329] width 212 height 23
click at [855, 381] on li "38.1 - J08056 Quantity : 12 Units" at bounding box center [819, 392] width 240 height 41
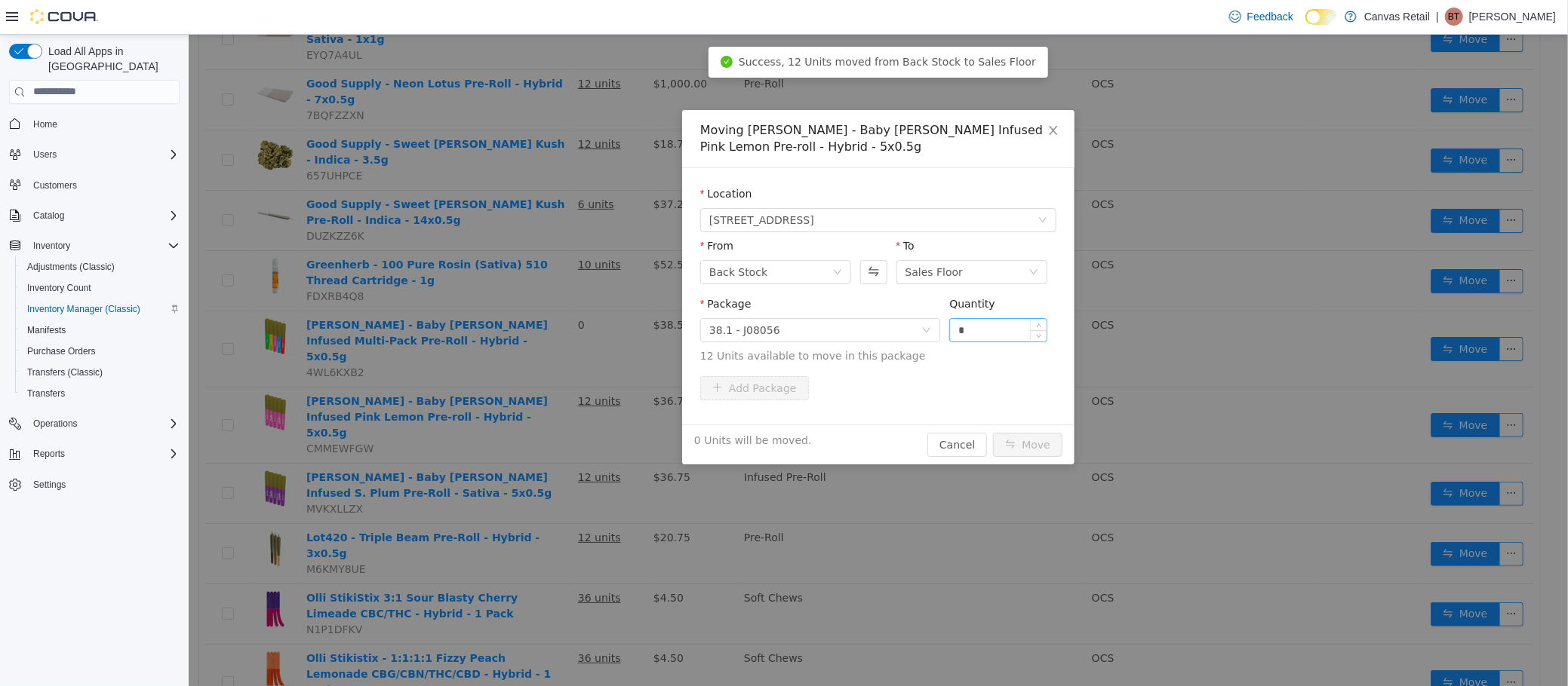
drag, startPoint x: 989, startPoint y: 342, endPoint x: 993, endPoint y: 334, distance: 8.9
click at [989, 340] on div "Quantity *" at bounding box center [998, 321] width 98 height 52
click at [993, 334] on input "*" at bounding box center [998, 329] width 96 height 23
type input "***"
click at [992, 432] on button "Move" at bounding box center [1027, 444] width 70 height 24
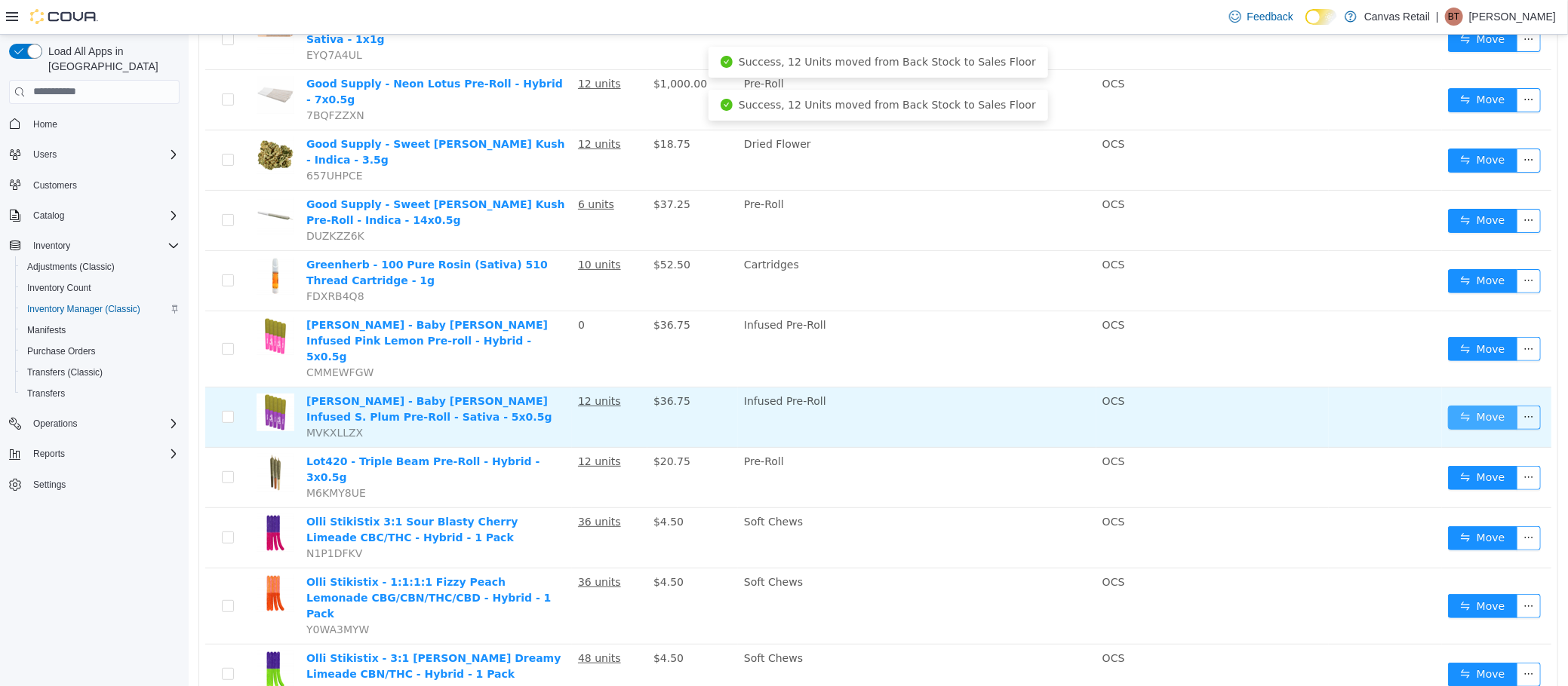
click at [1491, 405] on button "Move" at bounding box center [1482, 417] width 70 height 24
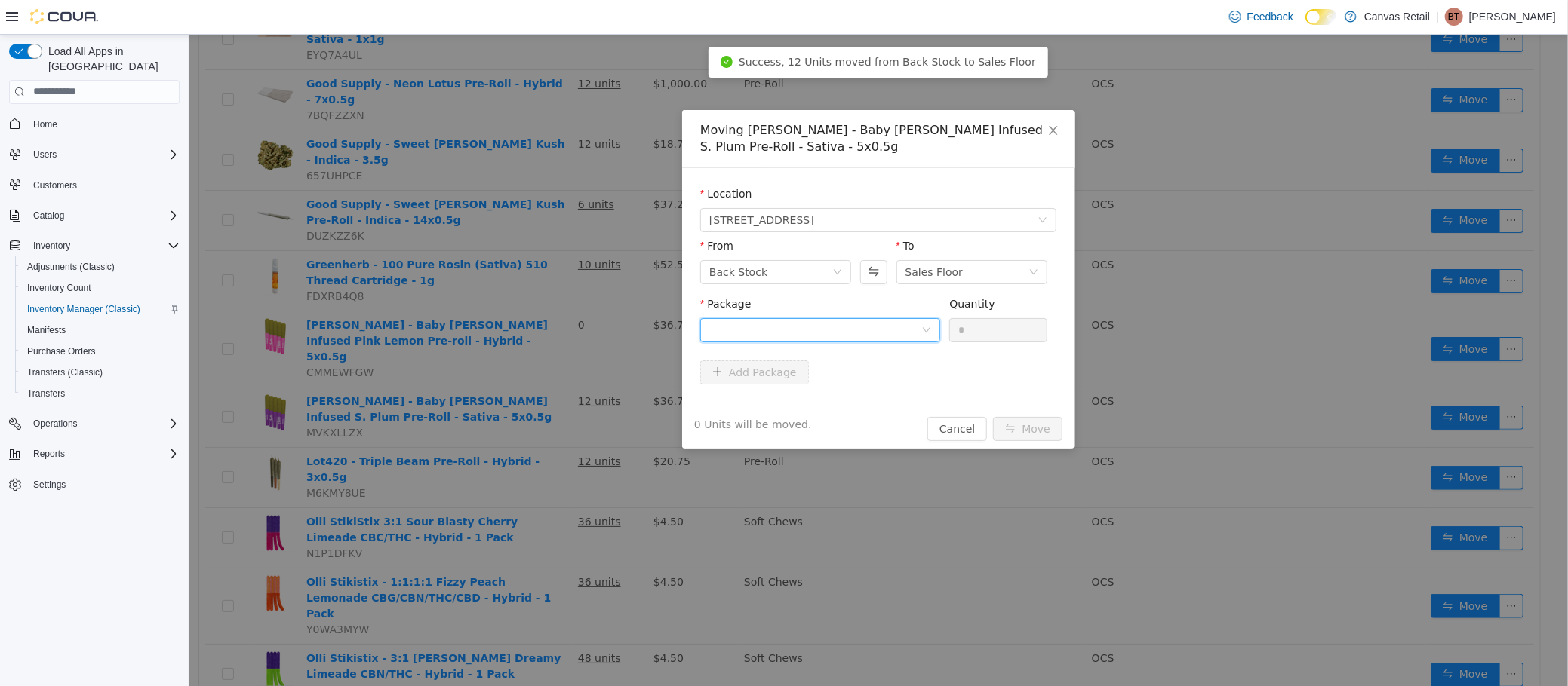
click at [882, 326] on div at bounding box center [814, 329] width 212 height 23
click at [853, 395] on li "38.1 - J07977 Quantity : 12 Units" at bounding box center [819, 392] width 240 height 41
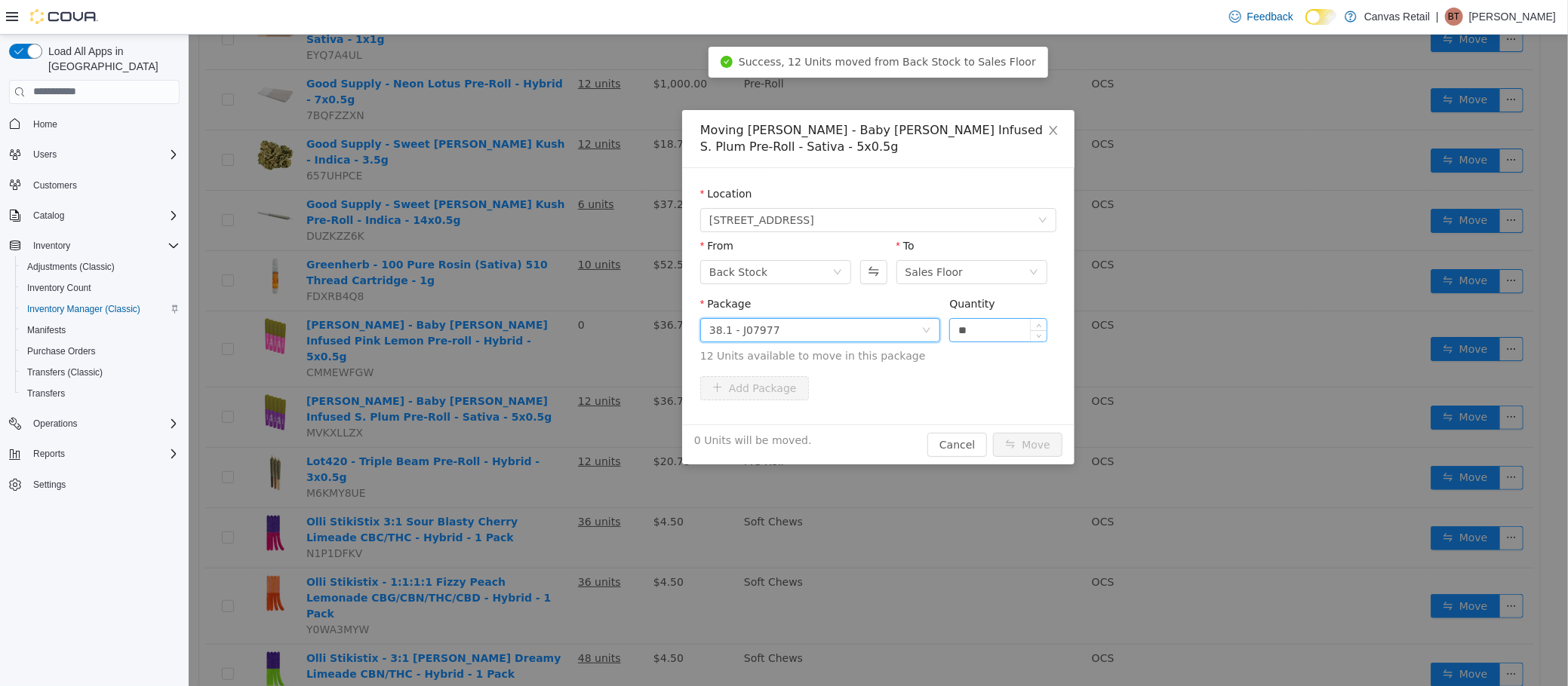
click at [998, 323] on input "**" at bounding box center [998, 329] width 96 height 23
type input "***"
click at [992, 432] on button "Move" at bounding box center [1027, 444] width 70 height 24
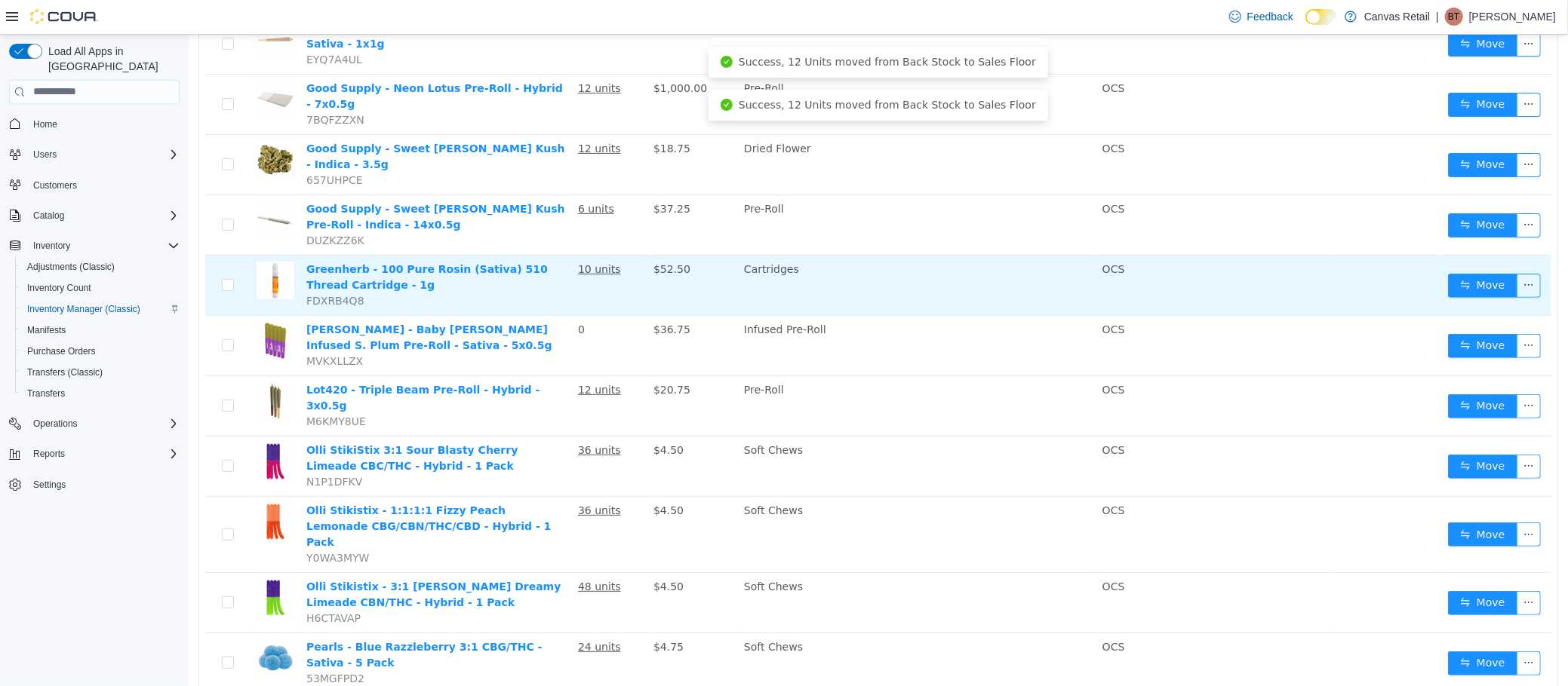
scroll to position [234, 0]
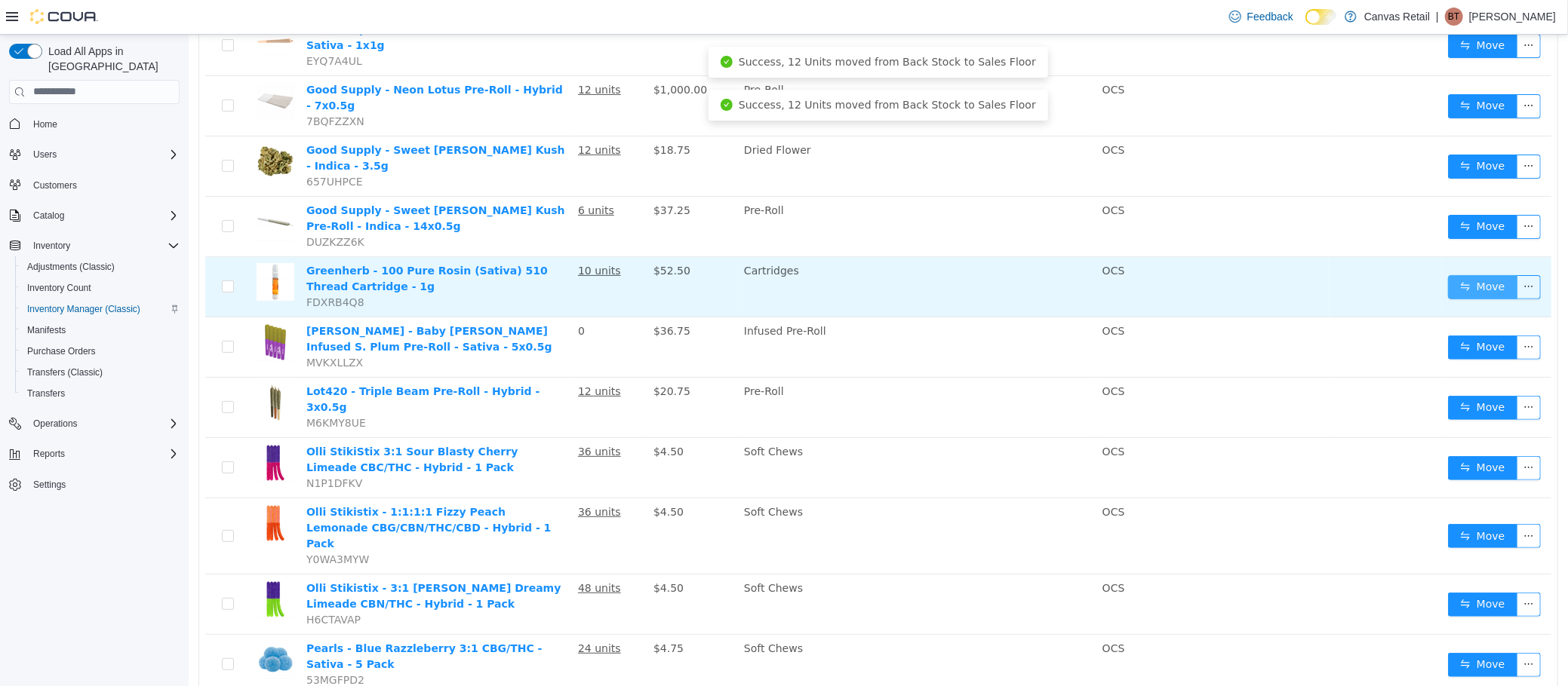
click at [1447, 275] on button "Move" at bounding box center [1482, 287] width 70 height 24
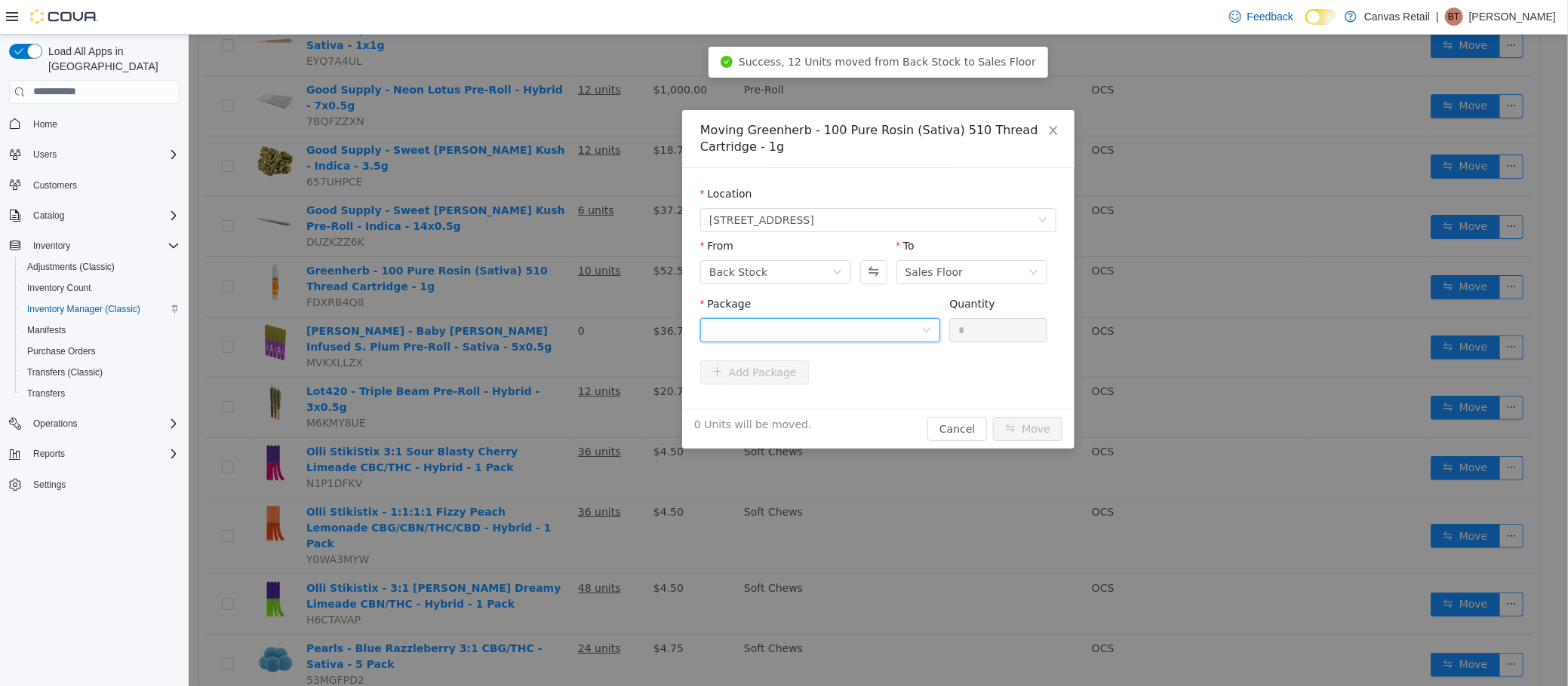
click at [849, 319] on div at bounding box center [814, 329] width 212 height 23
drag, startPoint x: 837, startPoint y: 392, endPoint x: 889, endPoint y: 366, distance: 58.1
click at [837, 394] on li "76.4 - SHLRD2501 Quantity : 10 Units" at bounding box center [819, 393] width 240 height 41
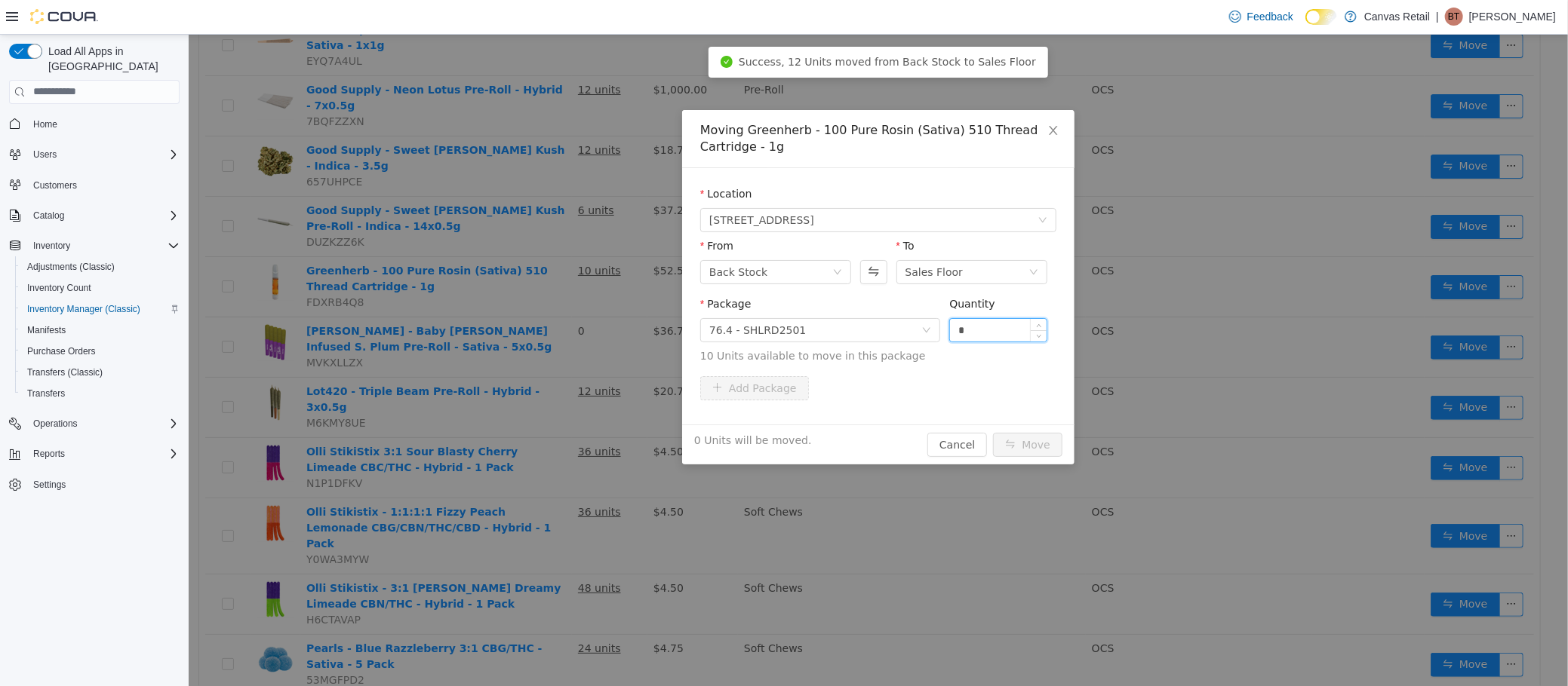
click at [1000, 325] on input "*" at bounding box center [998, 329] width 96 height 23
type input "***"
click at [992, 432] on button "Move" at bounding box center [1027, 444] width 70 height 24
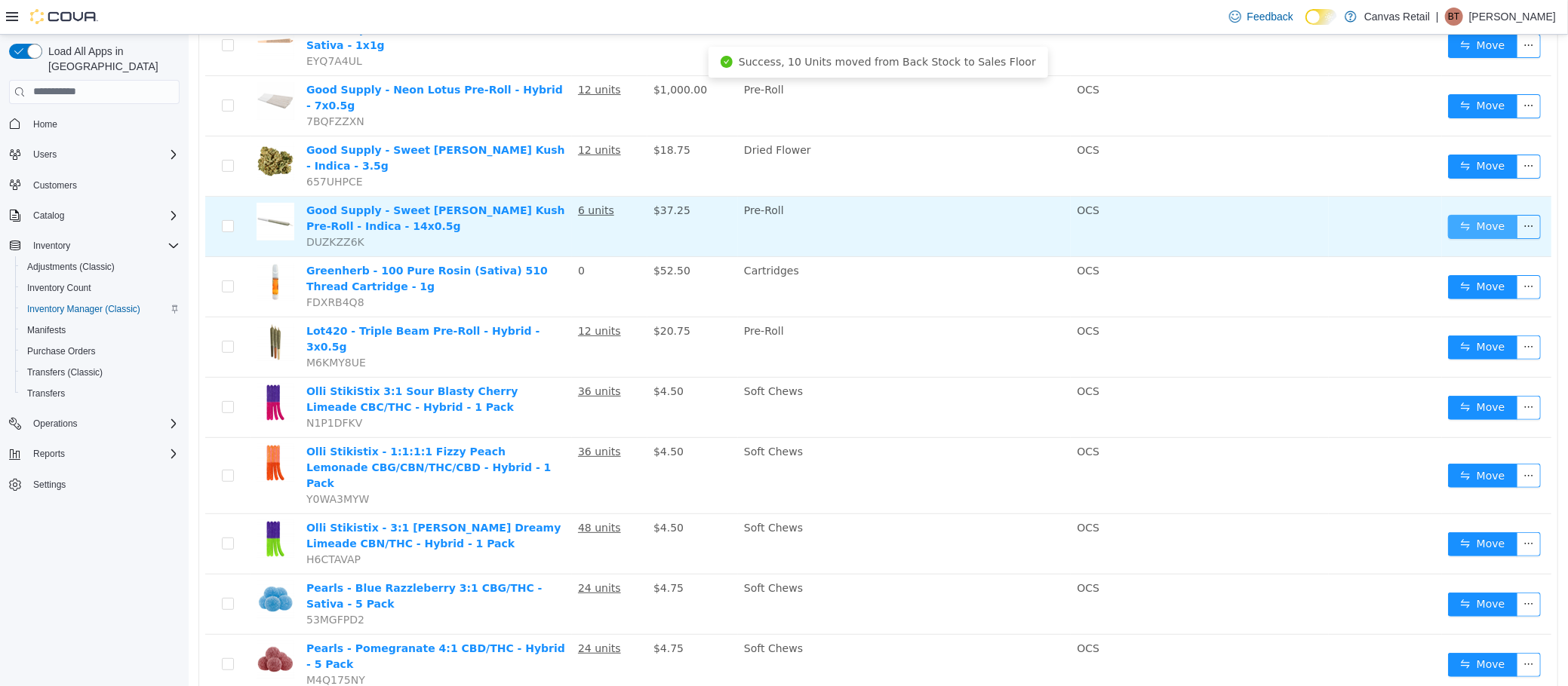
click at [1450, 214] on button "Move" at bounding box center [1482, 226] width 70 height 24
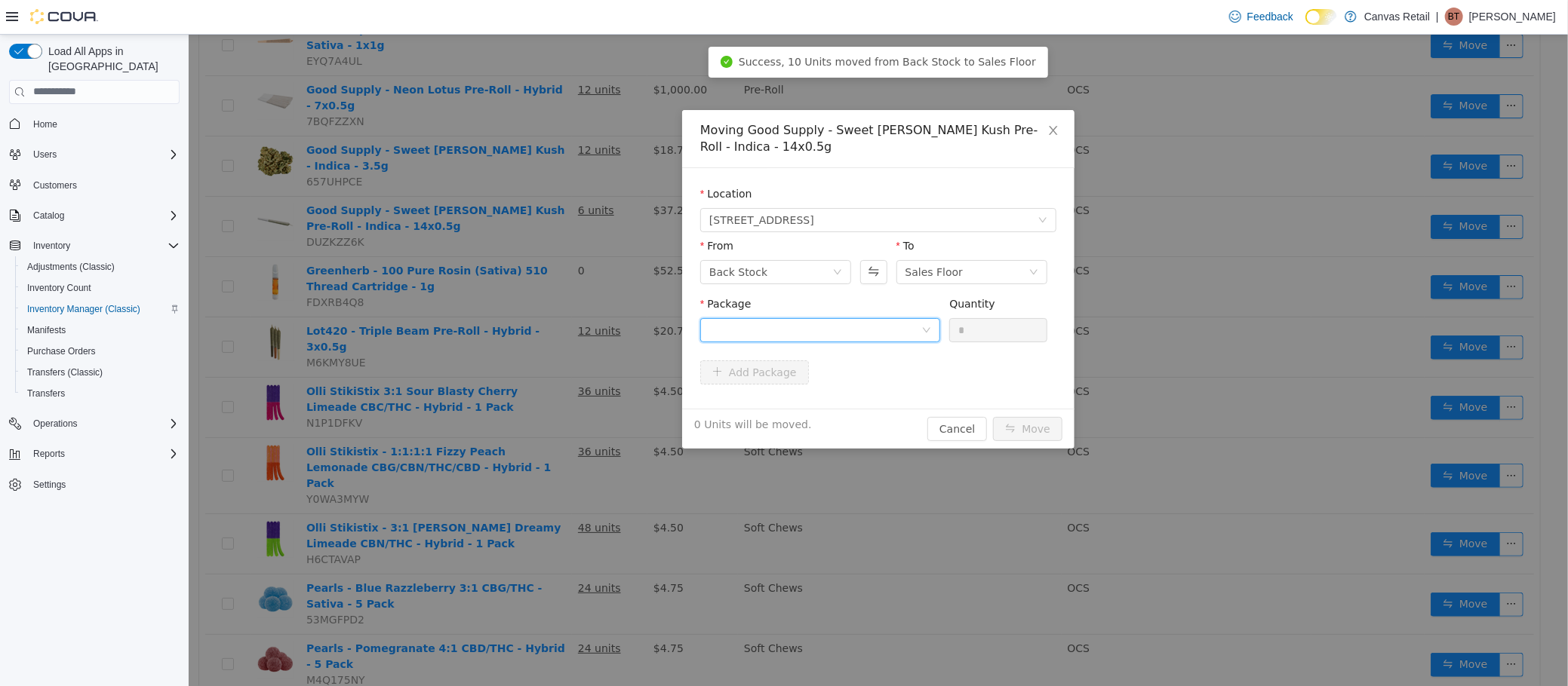
click at [841, 319] on div at bounding box center [814, 329] width 212 height 23
click at [819, 391] on li "28.2 - 3101738202 Quantity : 6 Units" at bounding box center [819, 393] width 240 height 41
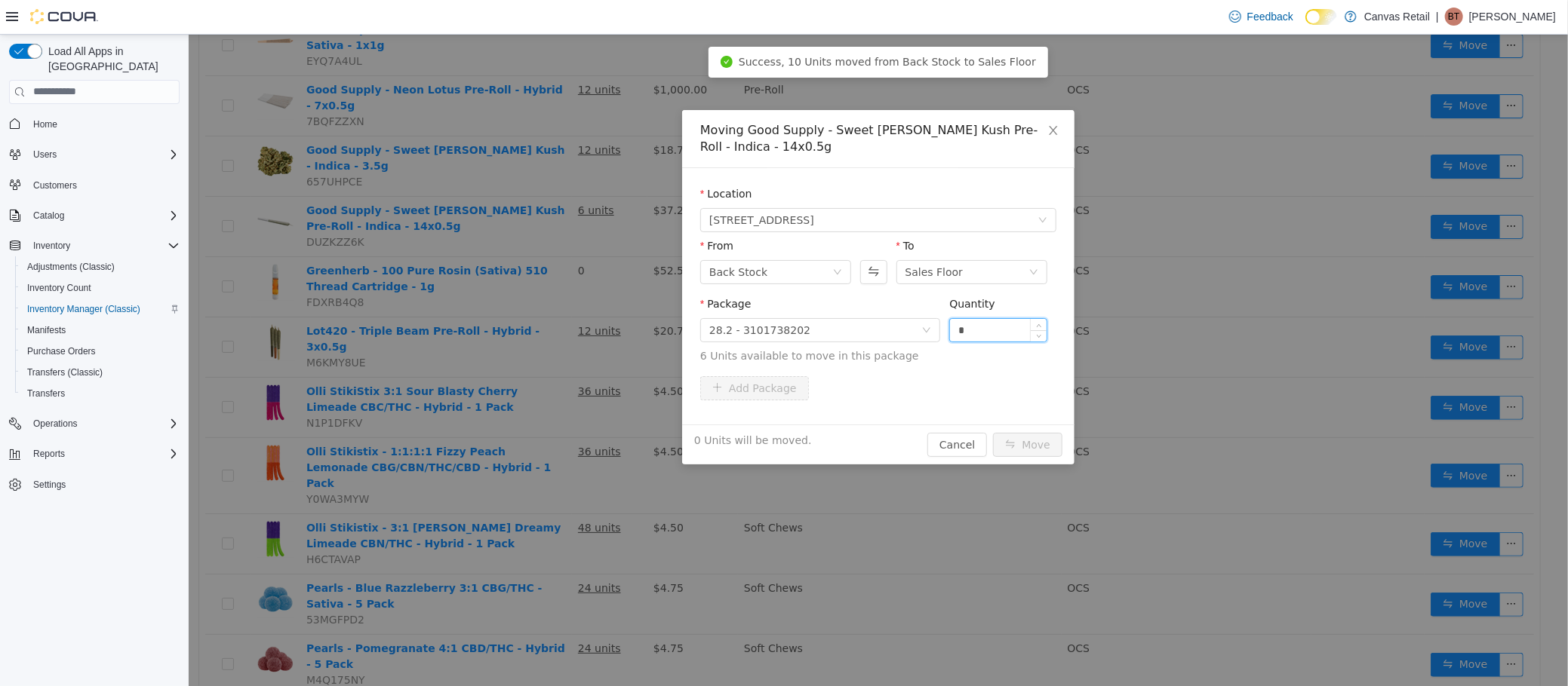
click at [991, 329] on input "*" at bounding box center [998, 329] width 96 height 23
type input "**"
click at [992, 432] on button "Move" at bounding box center [1027, 444] width 70 height 24
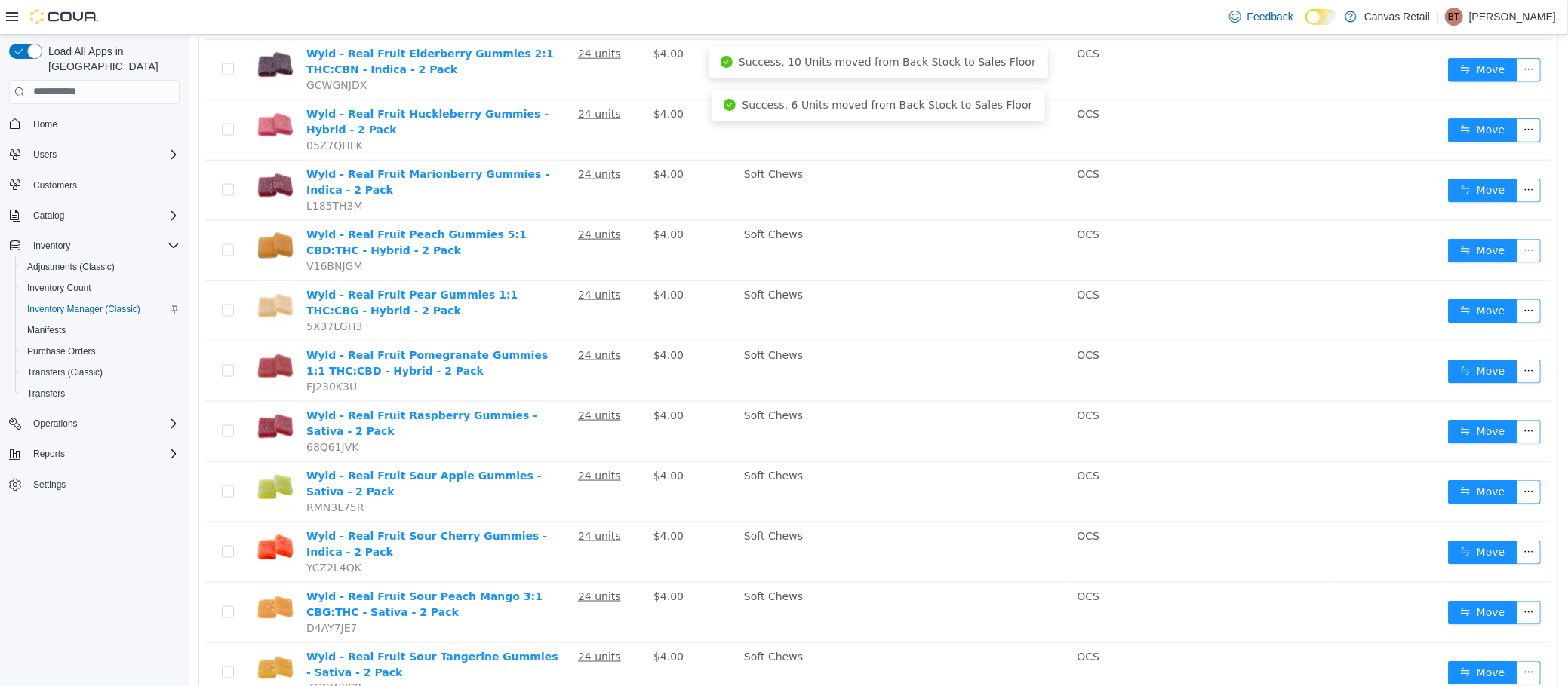
scroll to position [1359, 0]
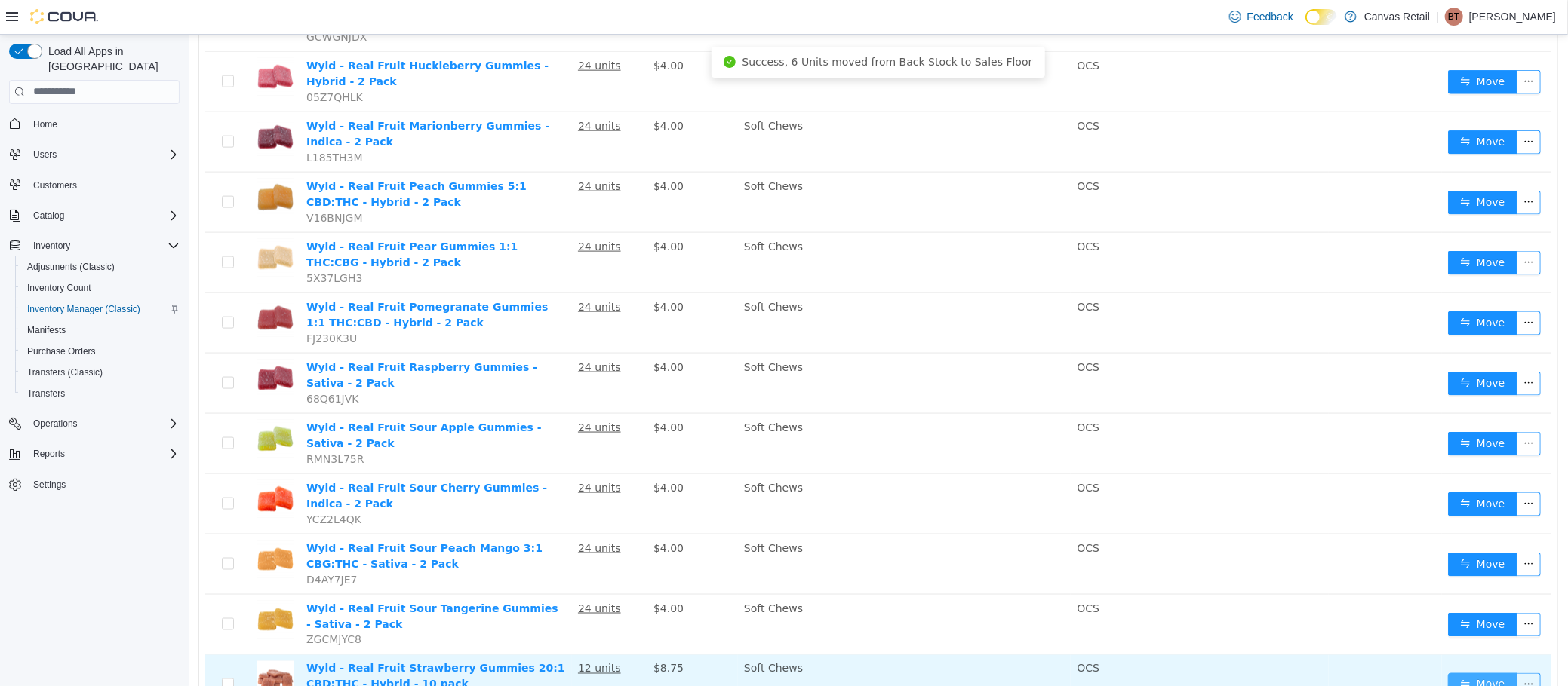
click at [1447, 673] on button "Move" at bounding box center [1482, 684] width 70 height 24
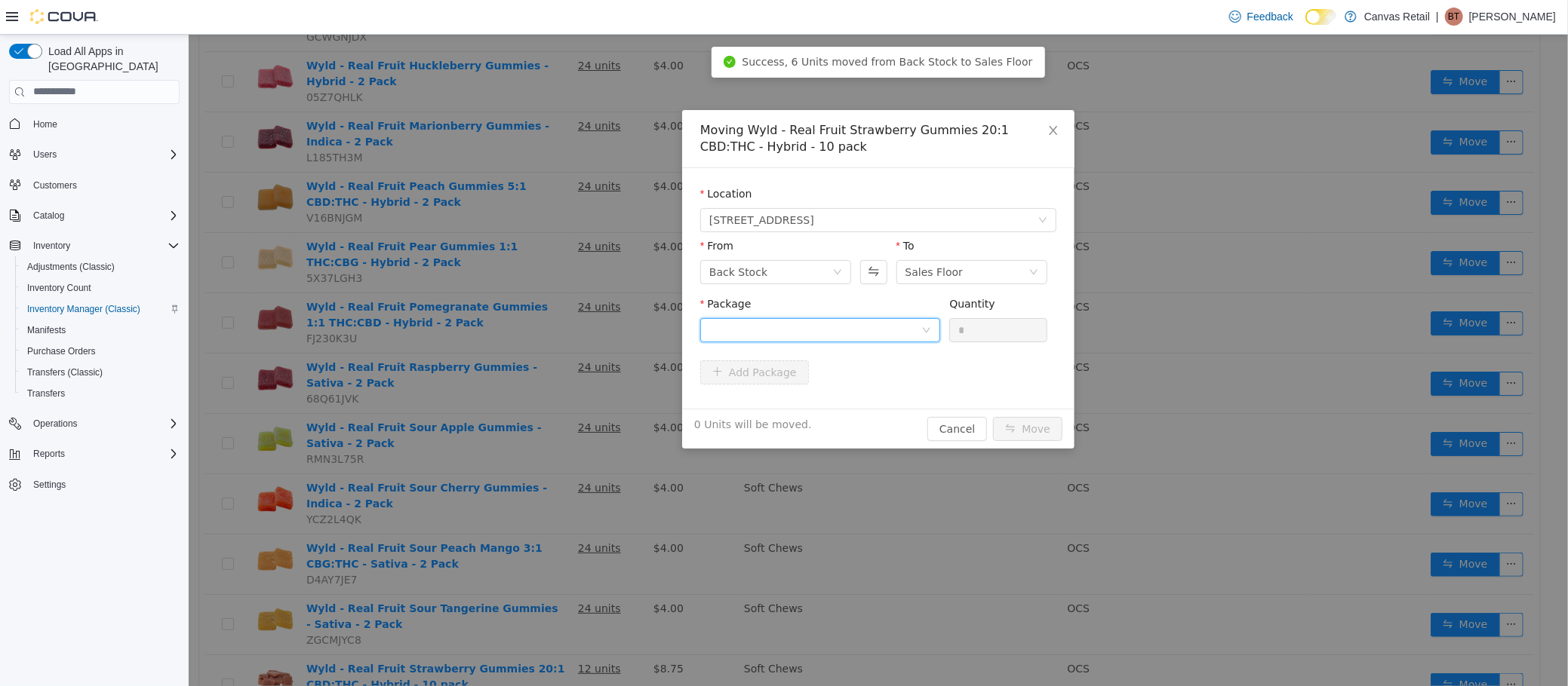
click at [901, 329] on div at bounding box center [814, 329] width 212 height 23
click at [834, 397] on li "10:200 - B01234 Quantity : 12 Units" at bounding box center [819, 393] width 240 height 41
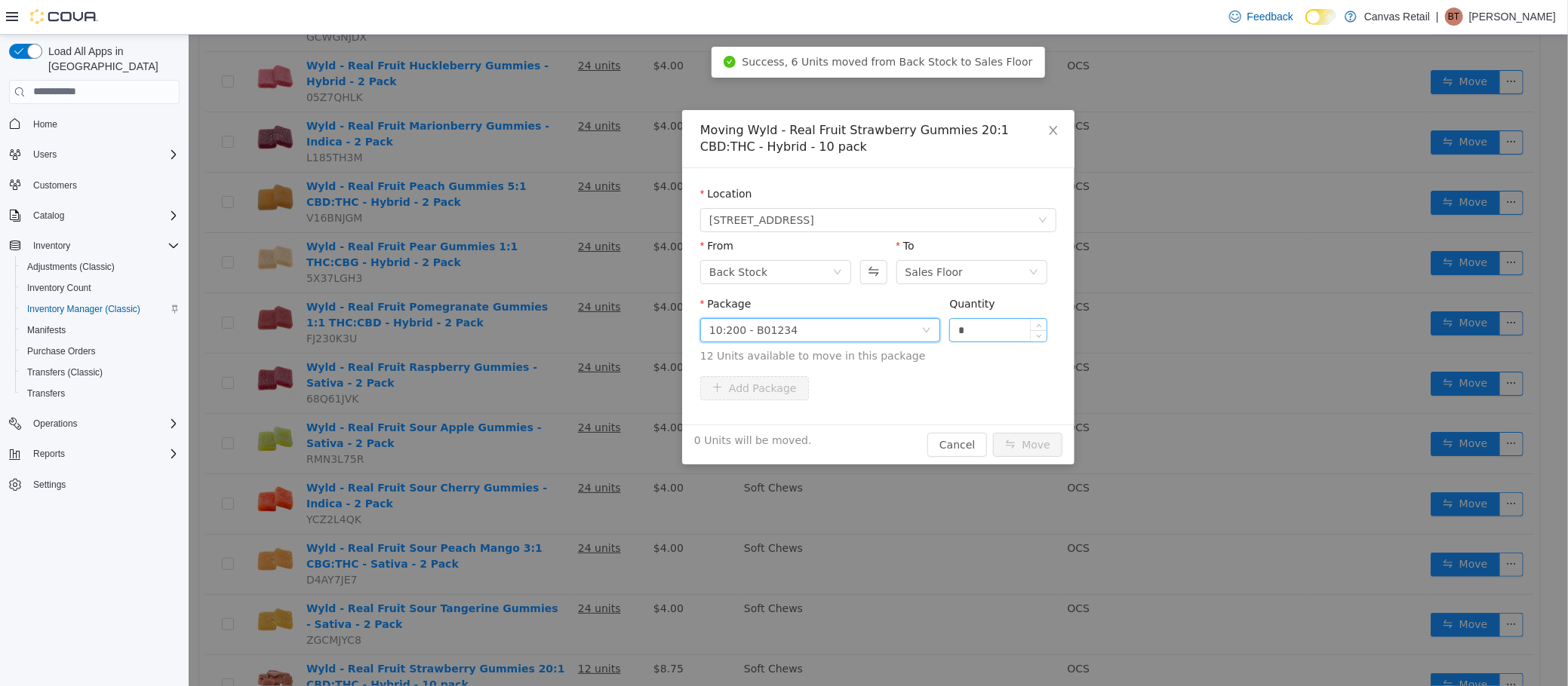
click at [979, 330] on input "*" at bounding box center [998, 329] width 96 height 23
type input "***"
click at [992, 432] on button "Move" at bounding box center [1027, 444] width 70 height 24
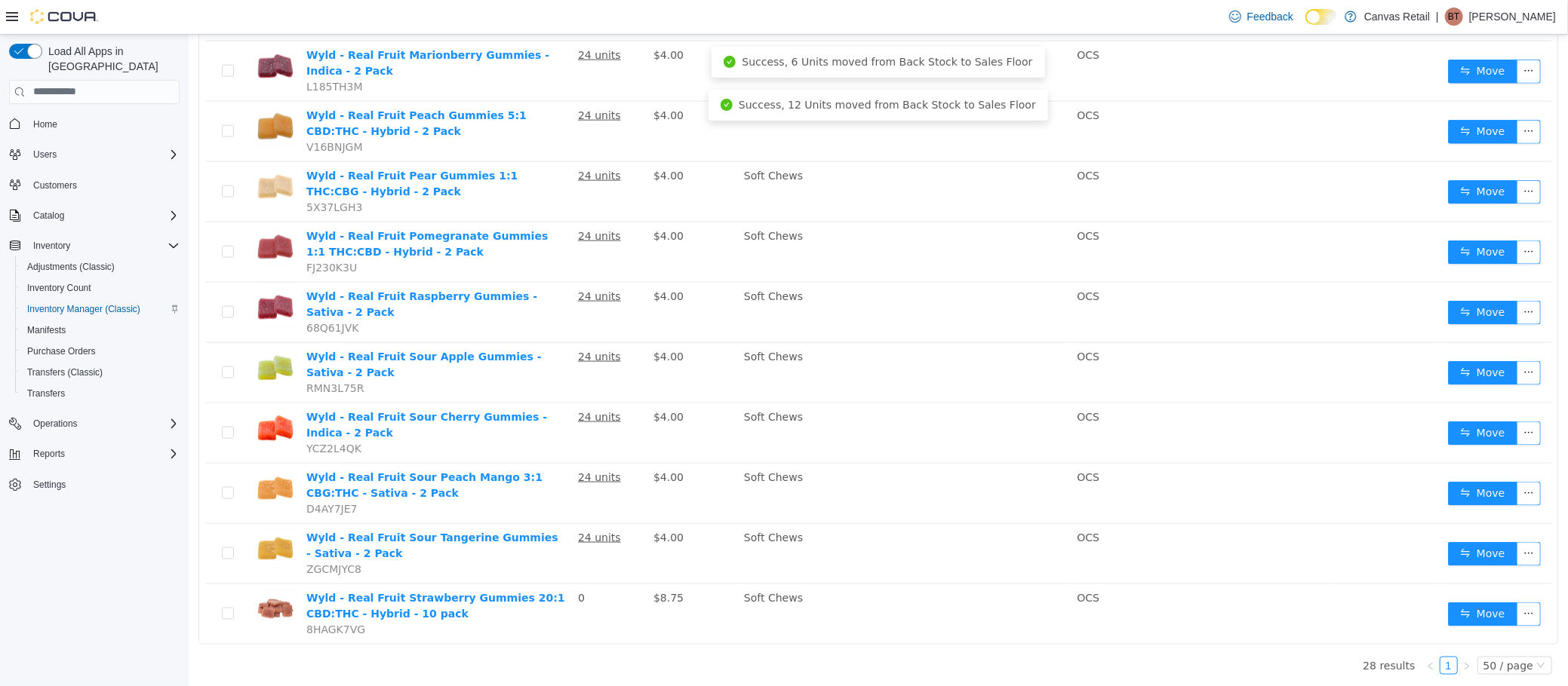
scroll to position [1239, 0]
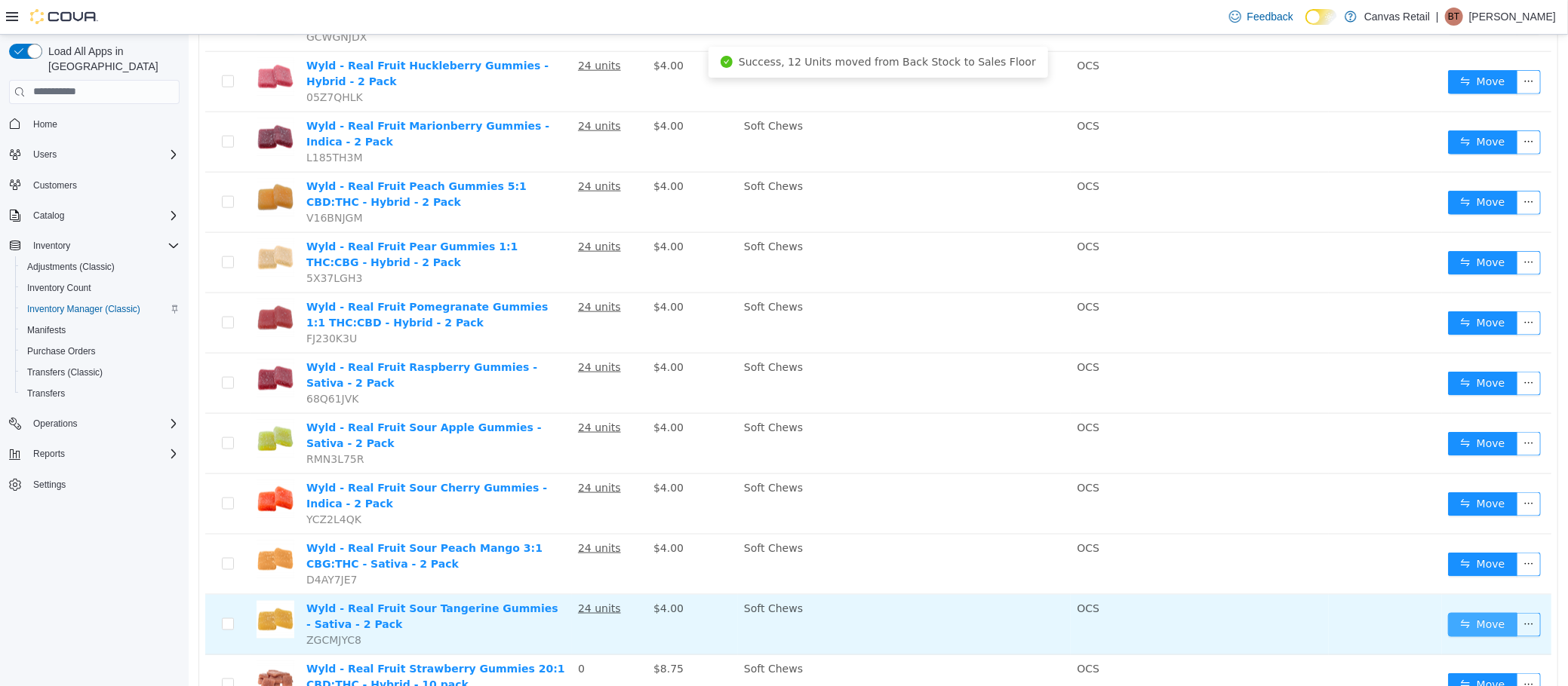
click at [1467, 613] on button "Move" at bounding box center [1482, 624] width 70 height 24
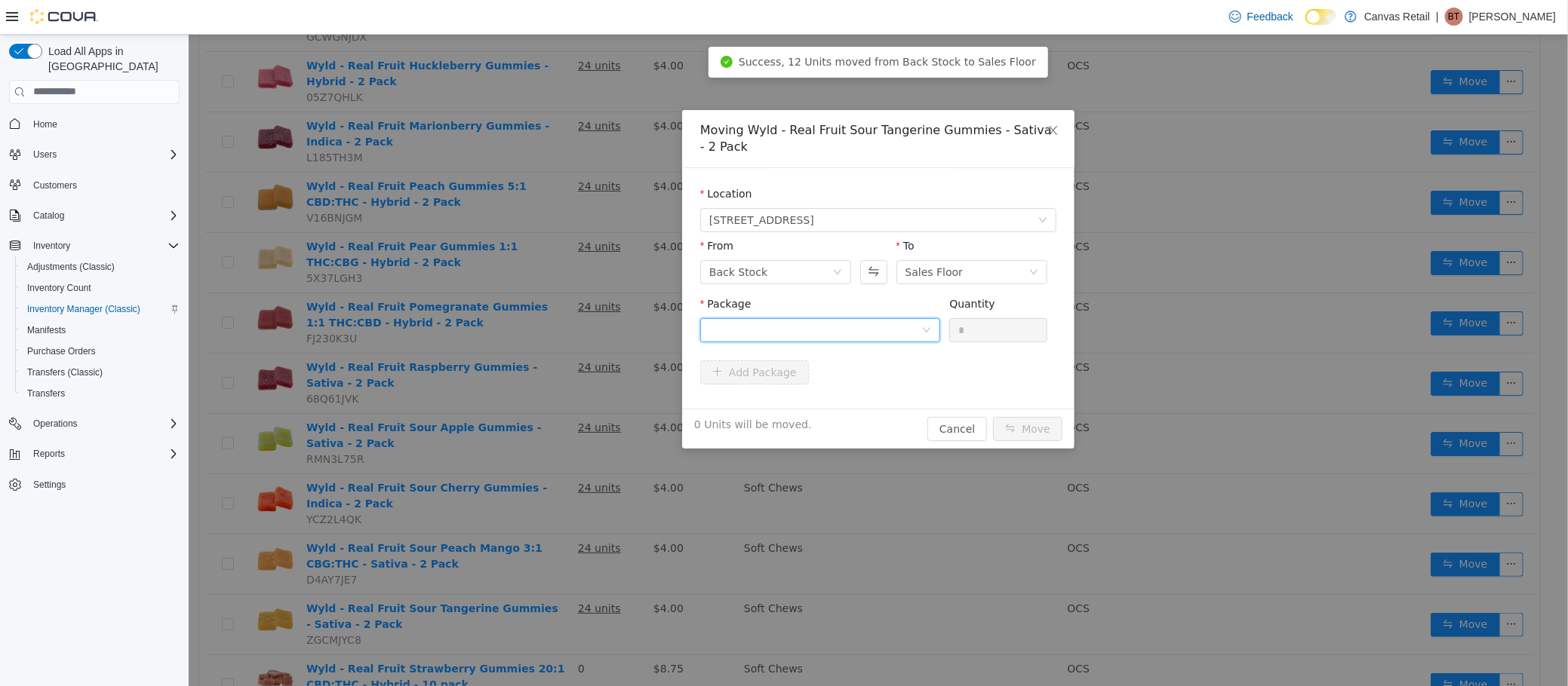
click at [825, 332] on div at bounding box center [814, 329] width 212 height 23
click at [819, 385] on li "10:0 - B01222 Quantity : 24 Units" at bounding box center [819, 393] width 240 height 41
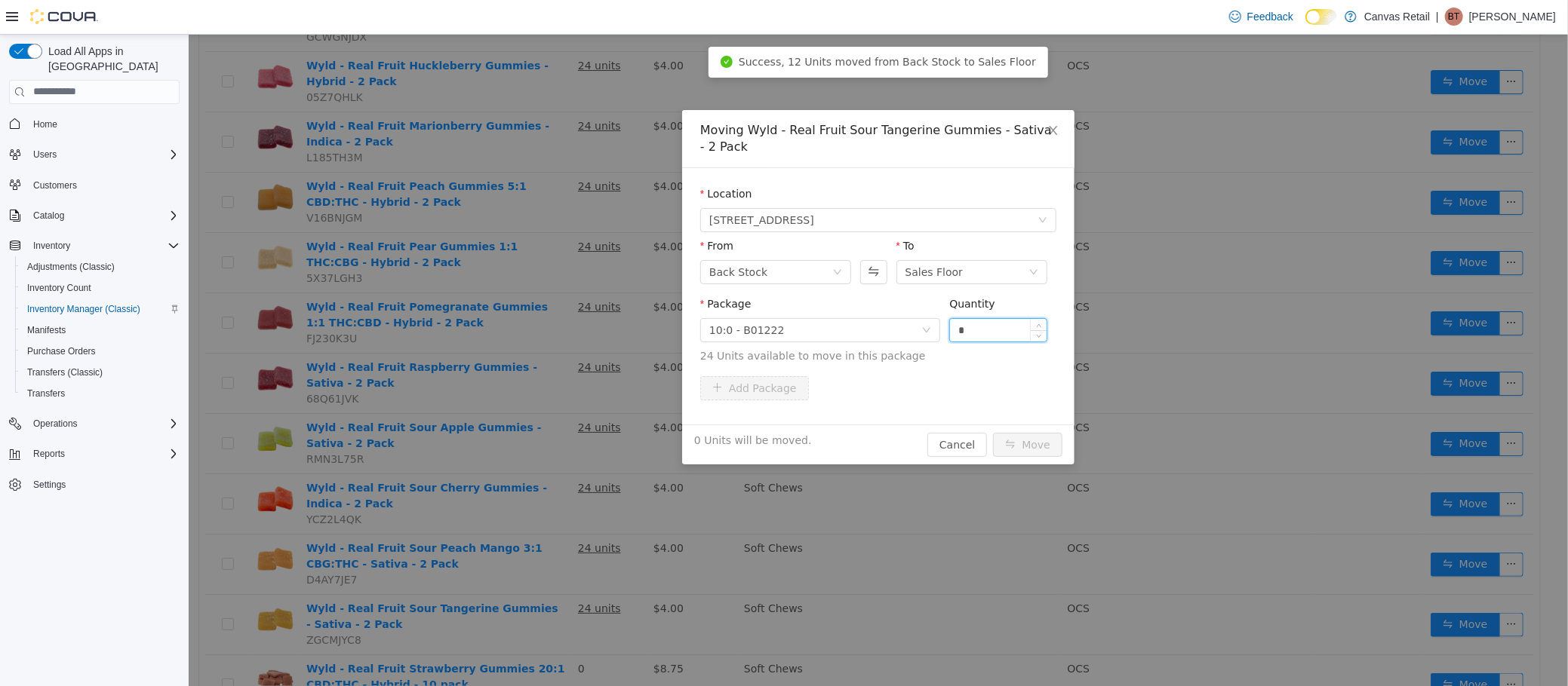
click at [987, 328] on input "*" at bounding box center [998, 329] width 96 height 23
type input "***"
click at [992, 432] on button "Move" at bounding box center [1027, 444] width 70 height 24
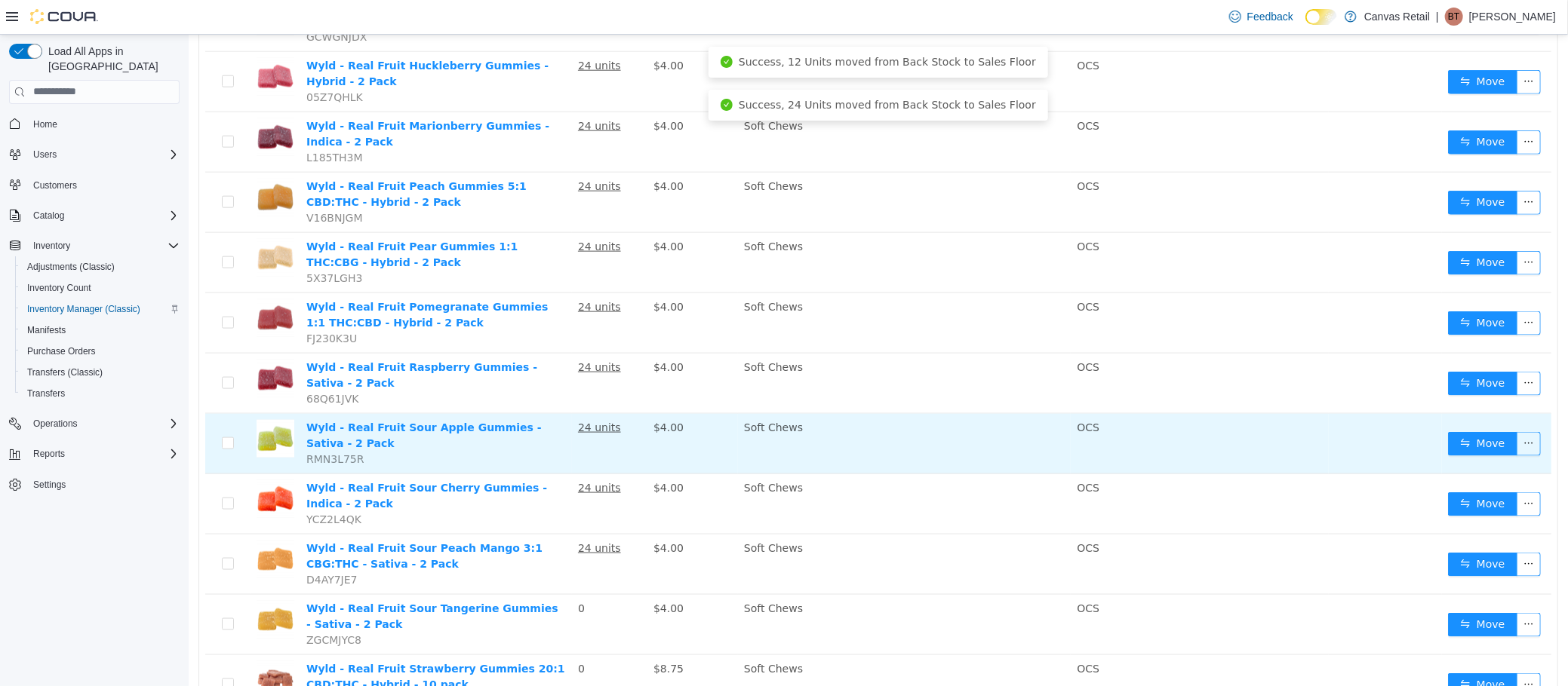
scroll to position [1179, 0]
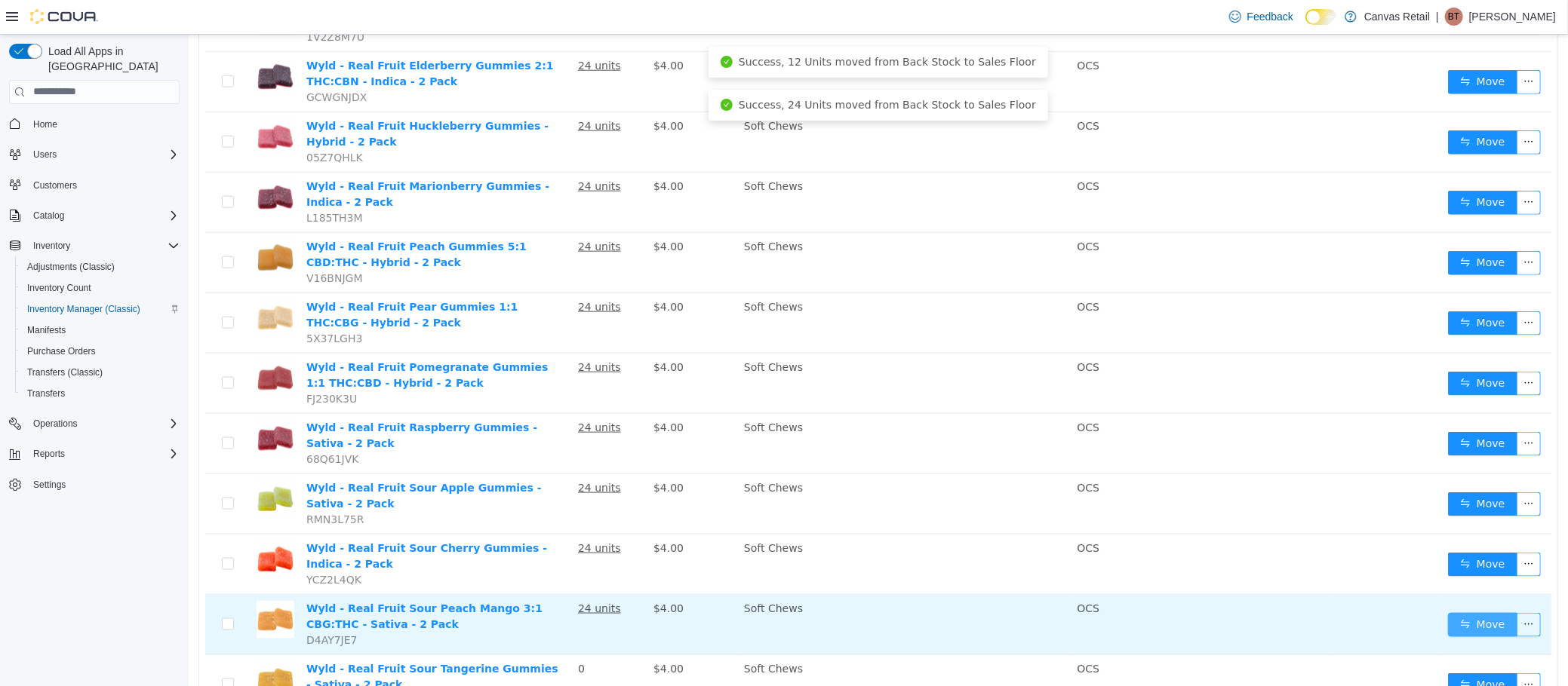
click at [1460, 613] on button "Move" at bounding box center [1482, 624] width 70 height 24
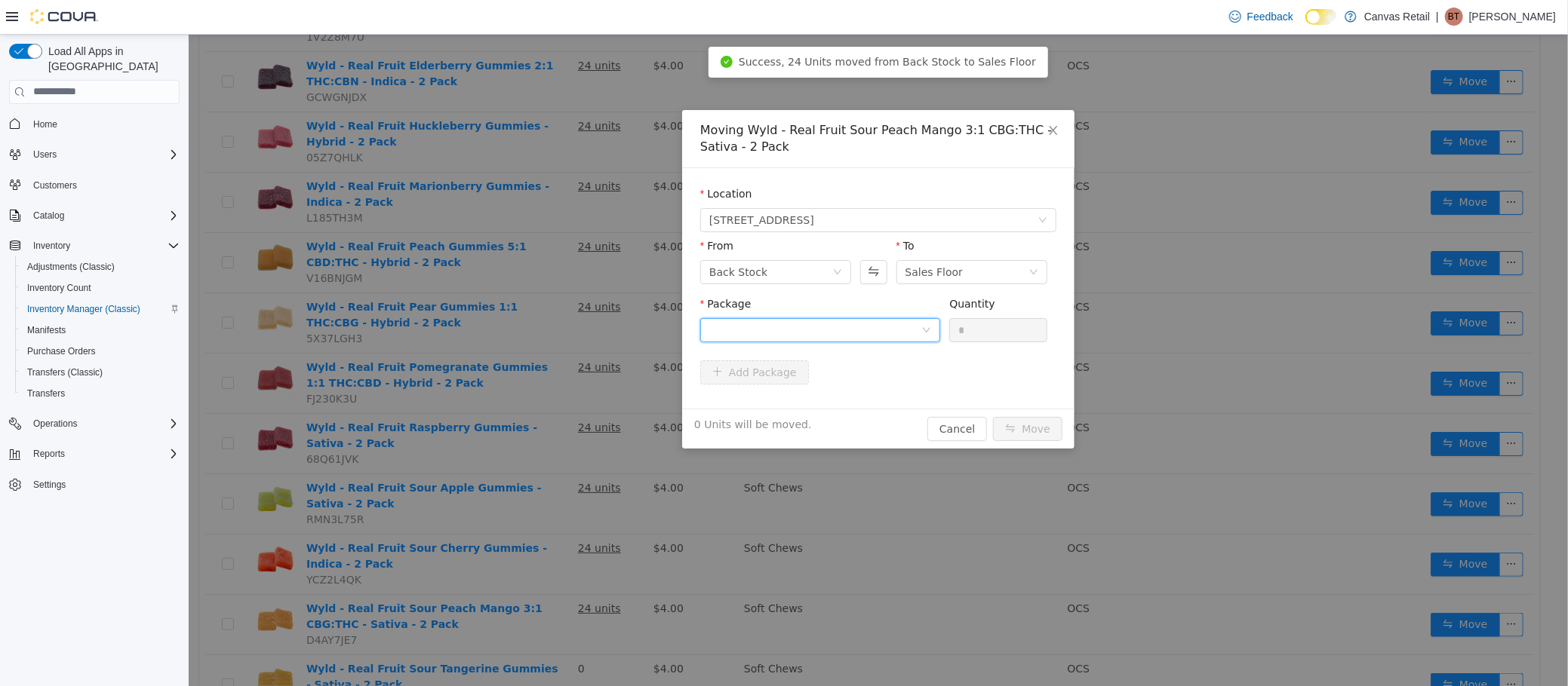
click at [891, 322] on div at bounding box center [814, 329] width 212 height 23
drag, startPoint x: 870, startPoint y: 395, endPoint x: 884, endPoint y: 382, distance: 19.1
click at [871, 395] on li "10:0:30 - B01267 Quantity : 24 Units" at bounding box center [819, 393] width 240 height 41
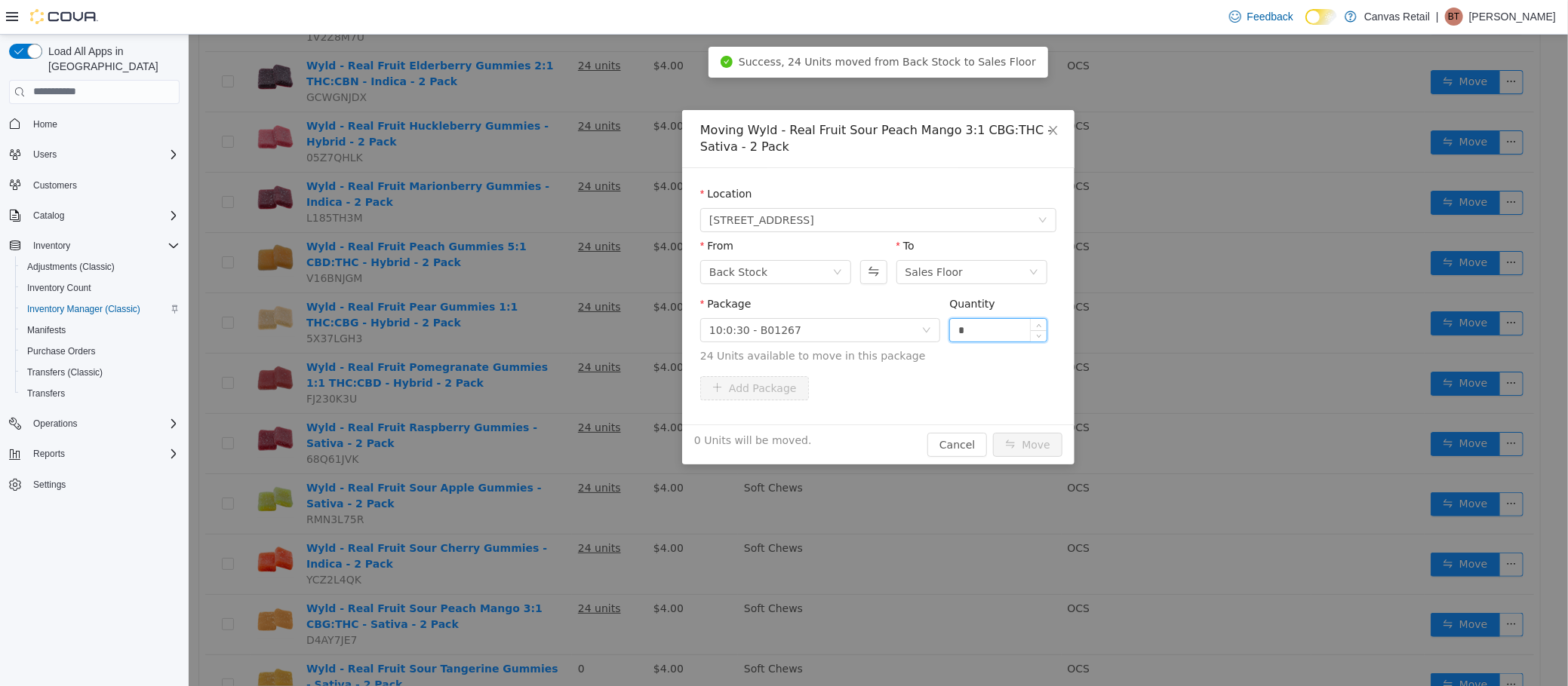
click at [987, 328] on input "*" at bounding box center [998, 329] width 96 height 23
type input "***"
click at [992, 432] on button "Move" at bounding box center [1027, 444] width 70 height 24
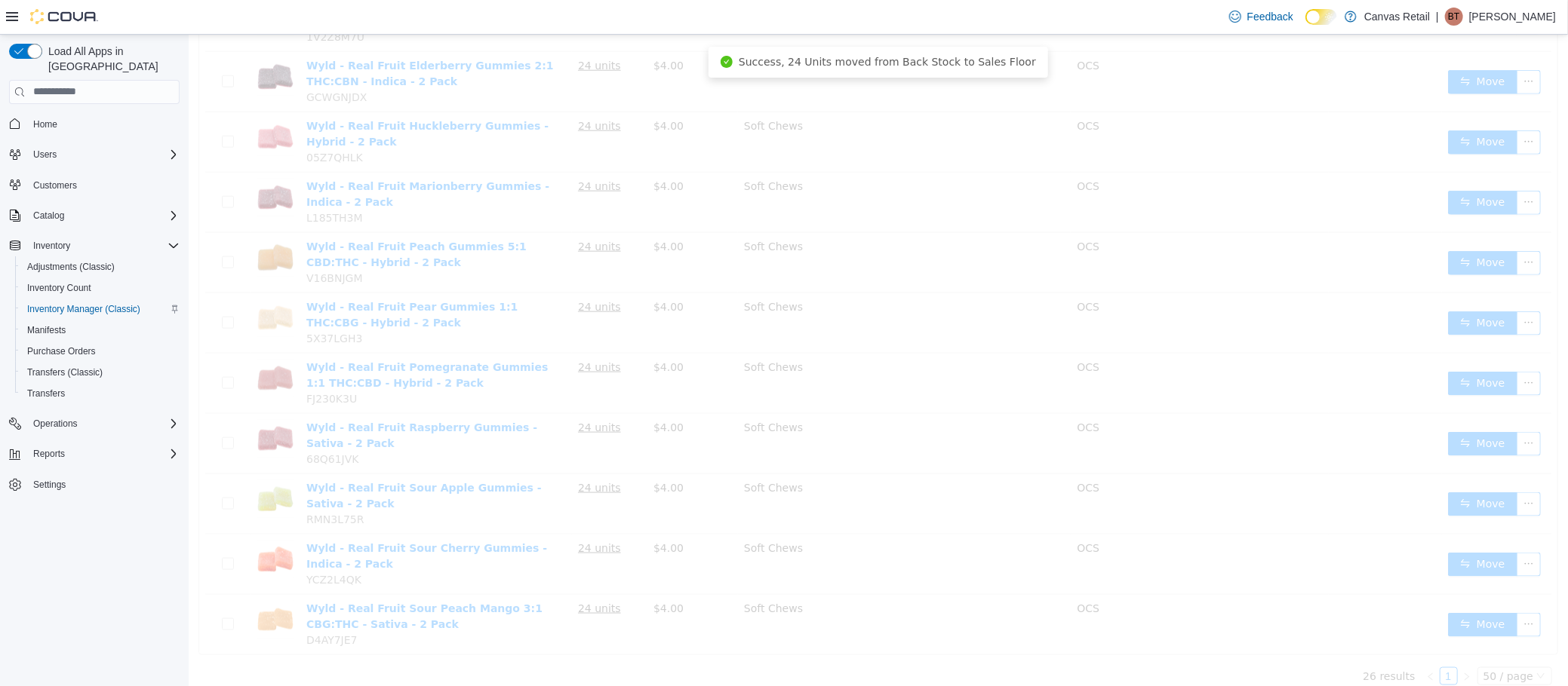
scroll to position [1119, 0]
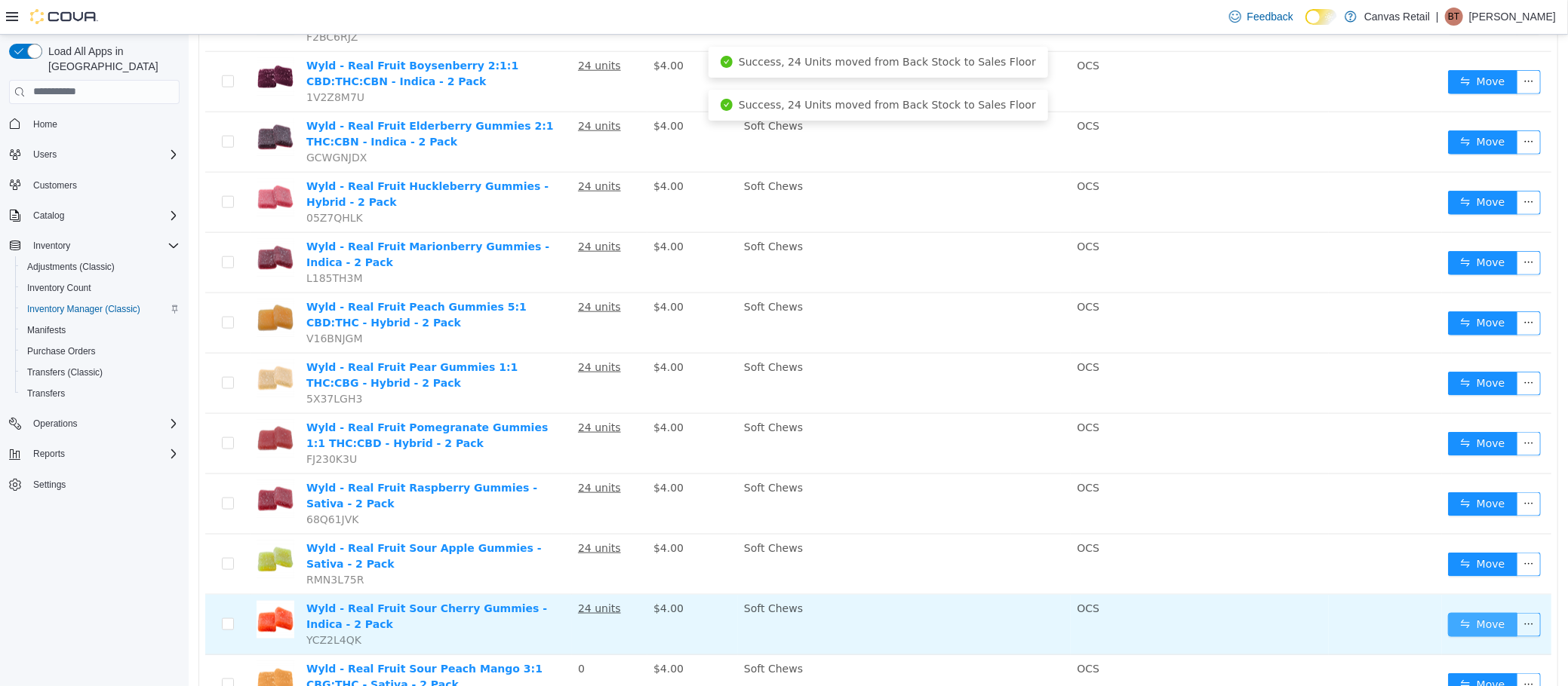
click at [1447, 613] on button "Move" at bounding box center [1482, 624] width 70 height 24
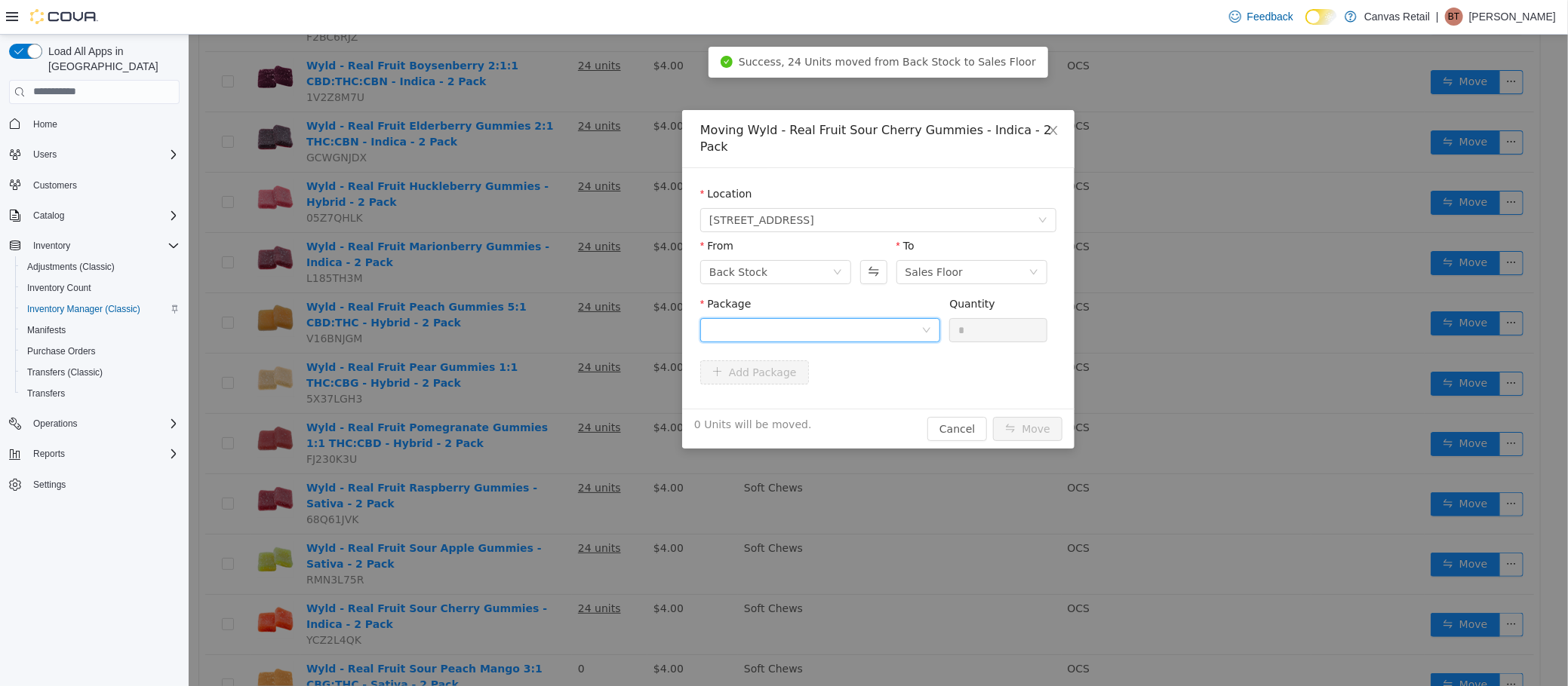
click at [823, 318] on div at bounding box center [814, 329] width 212 height 23
click at [825, 379] on li "10:0 - B01224 Quantity : 24 Units" at bounding box center [819, 376] width 240 height 41
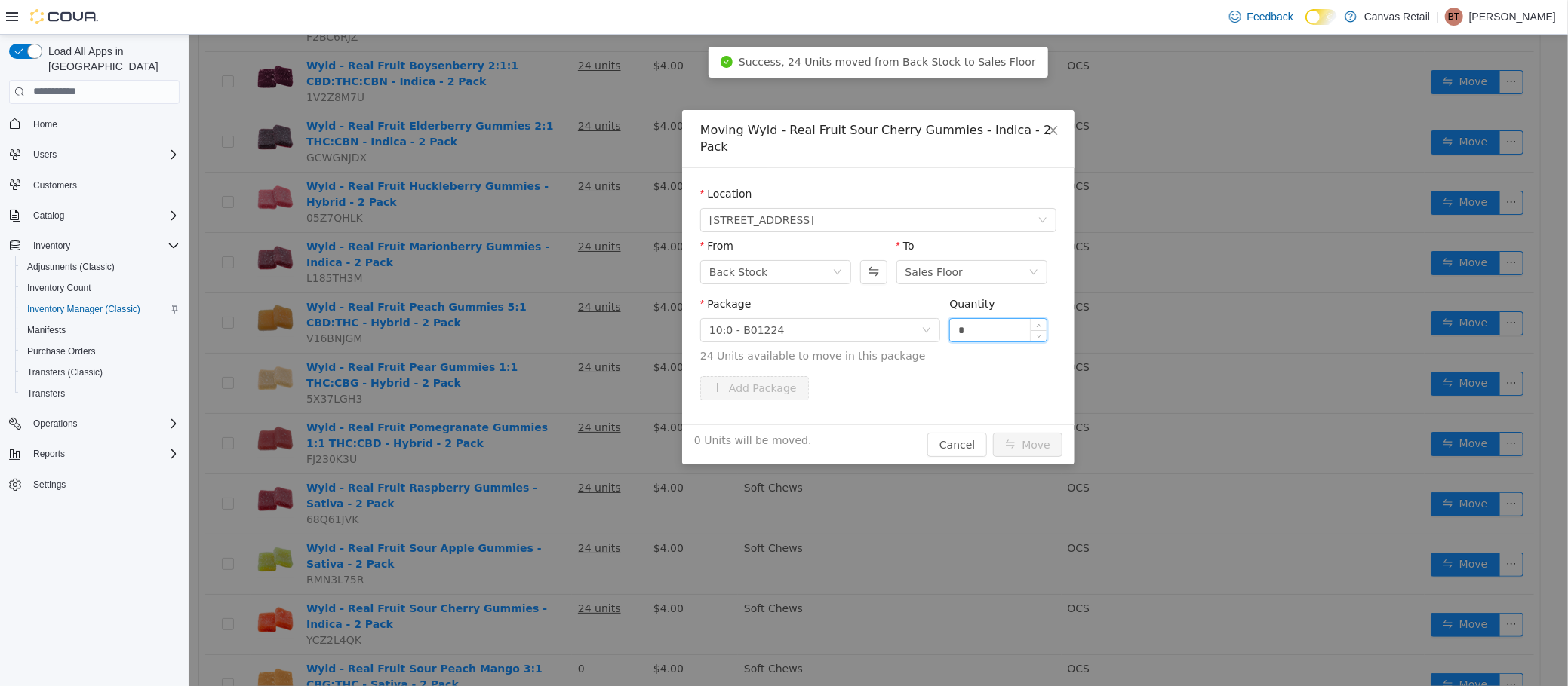
click at [986, 318] on input "*" at bounding box center [998, 329] width 96 height 23
type input "***"
click at [992, 432] on button "Move" at bounding box center [1027, 444] width 70 height 24
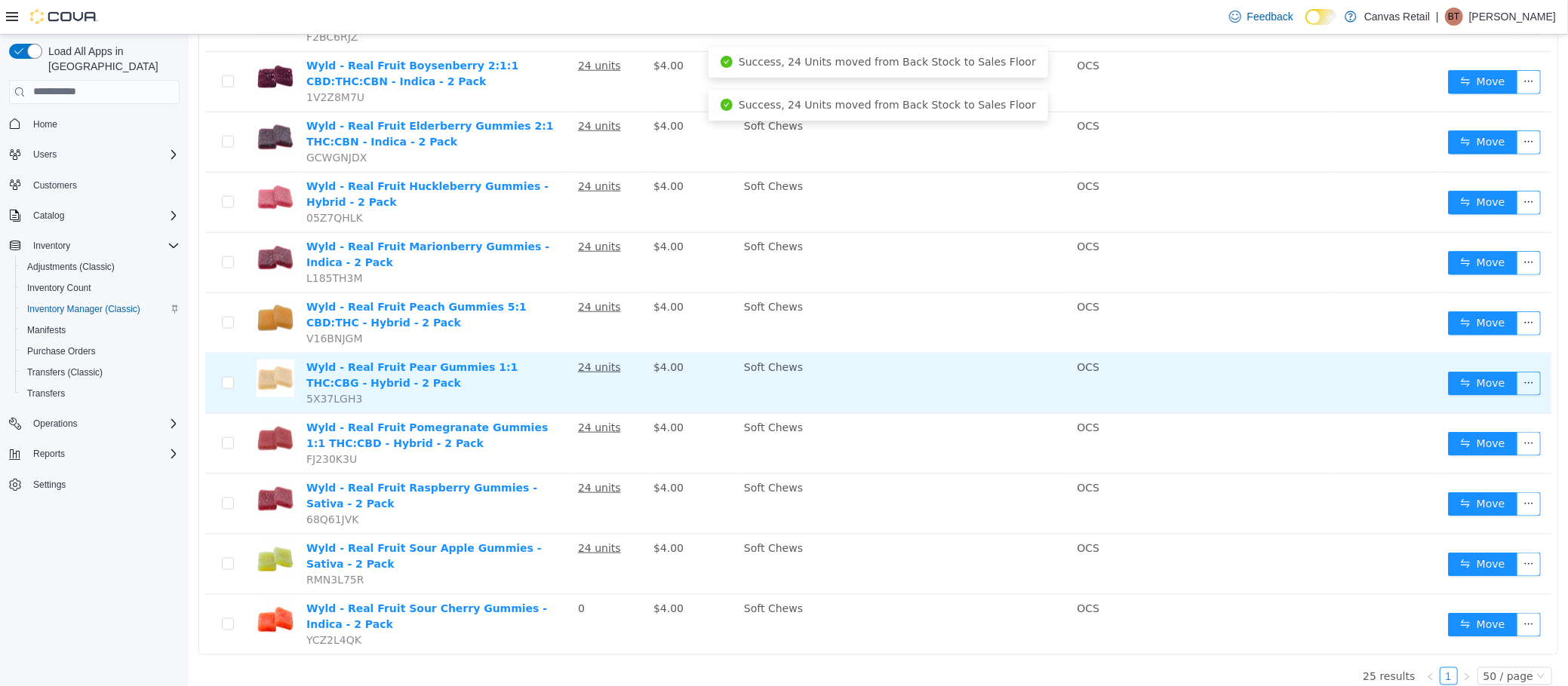
scroll to position [1057, 0]
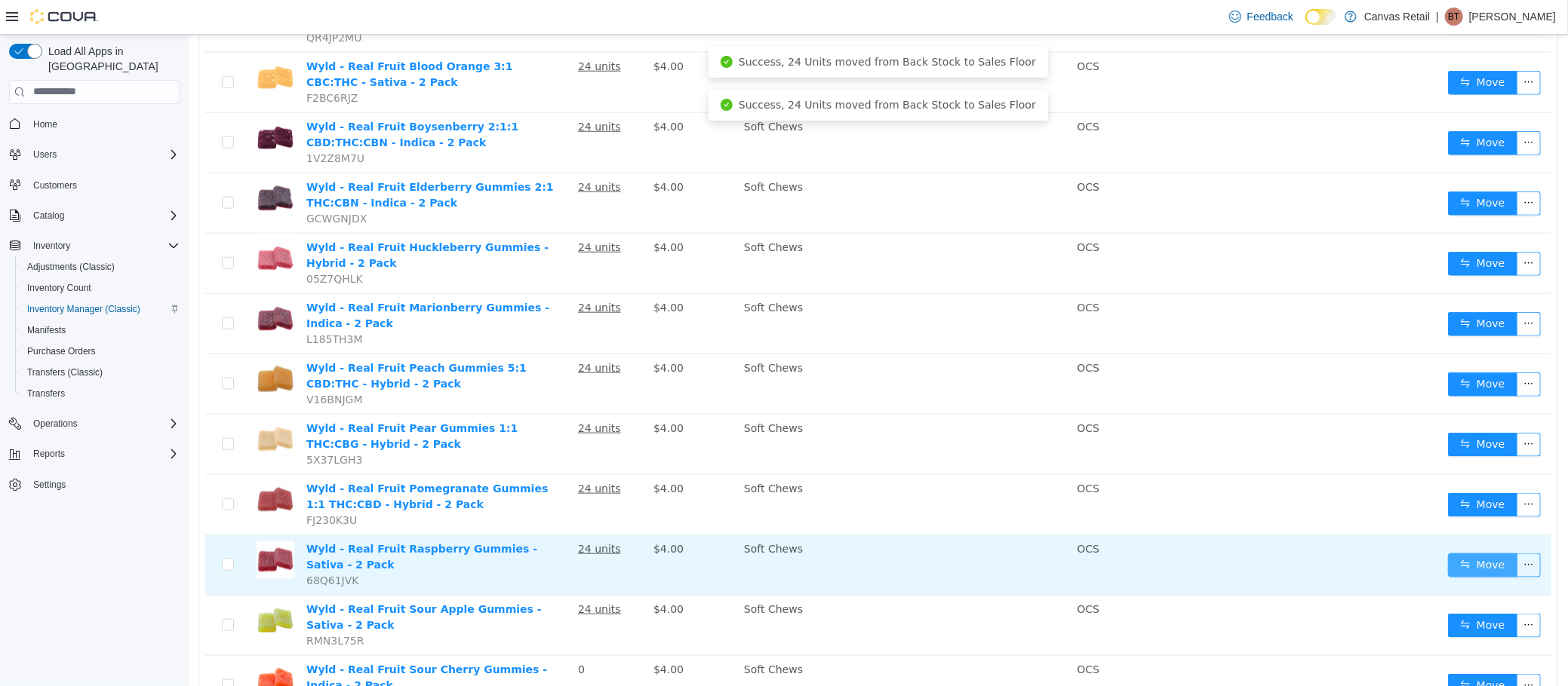
click at [1472, 553] on button "Move" at bounding box center [1482, 564] width 70 height 24
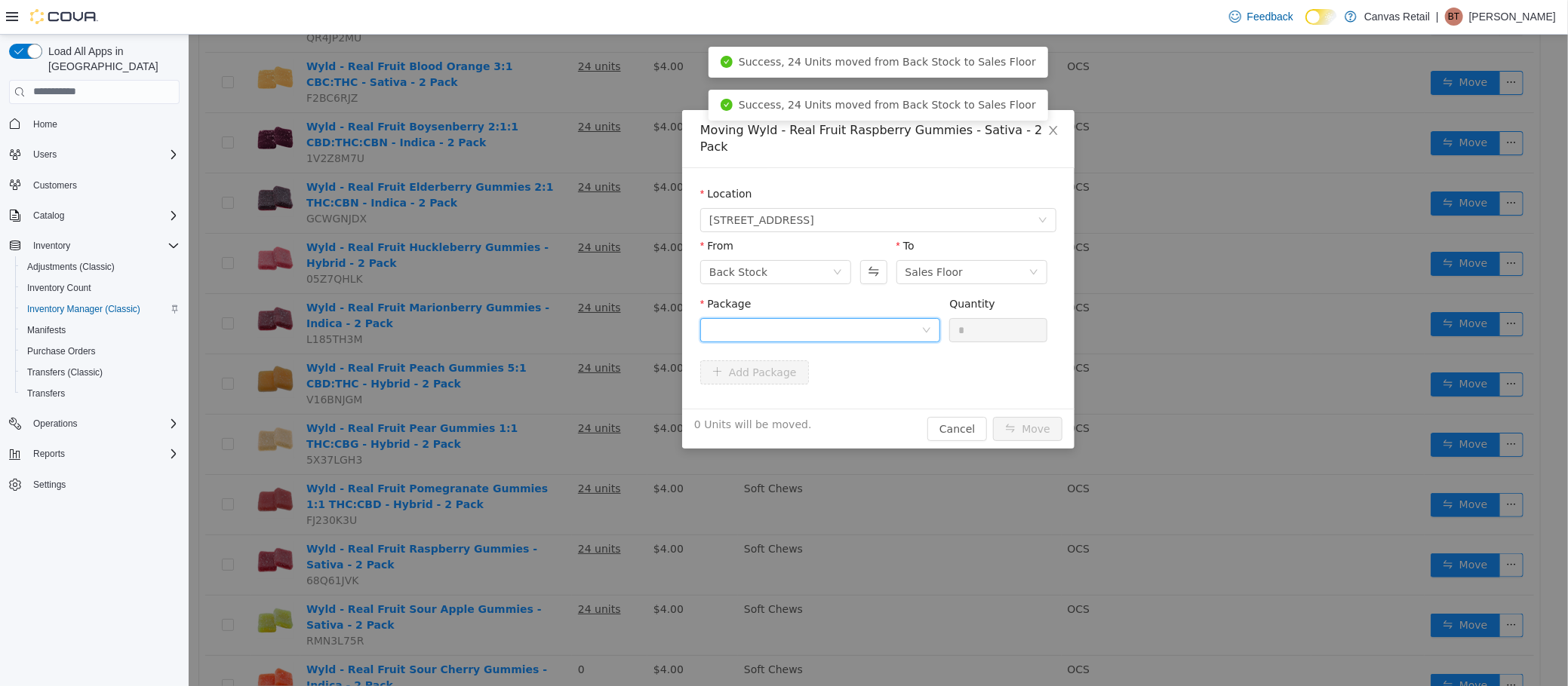
click at [829, 318] on div at bounding box center [814, 329] width 212 height 23
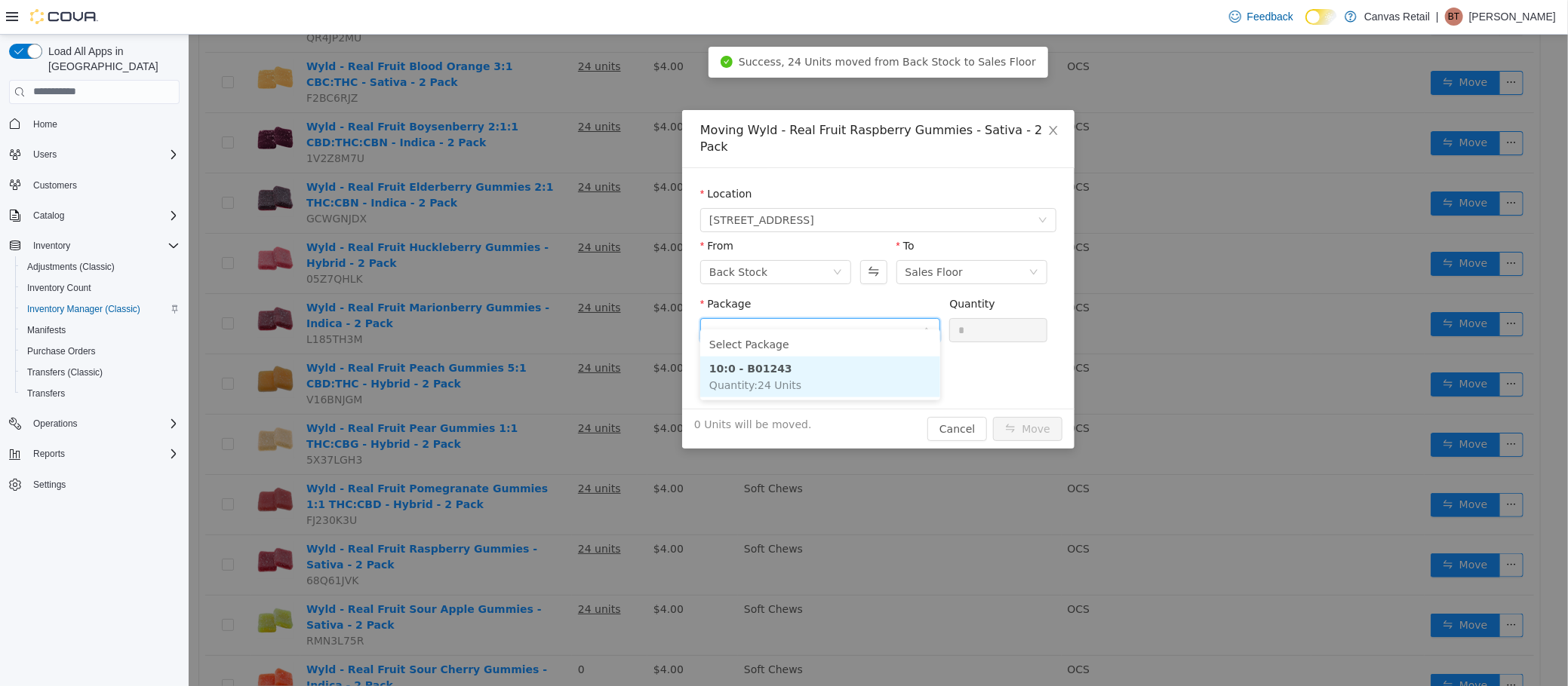
click at [851, 375] on li "10:0 - B01243 Quantity : 24 Units" at bounding box center [819, 377] width 240 height 41
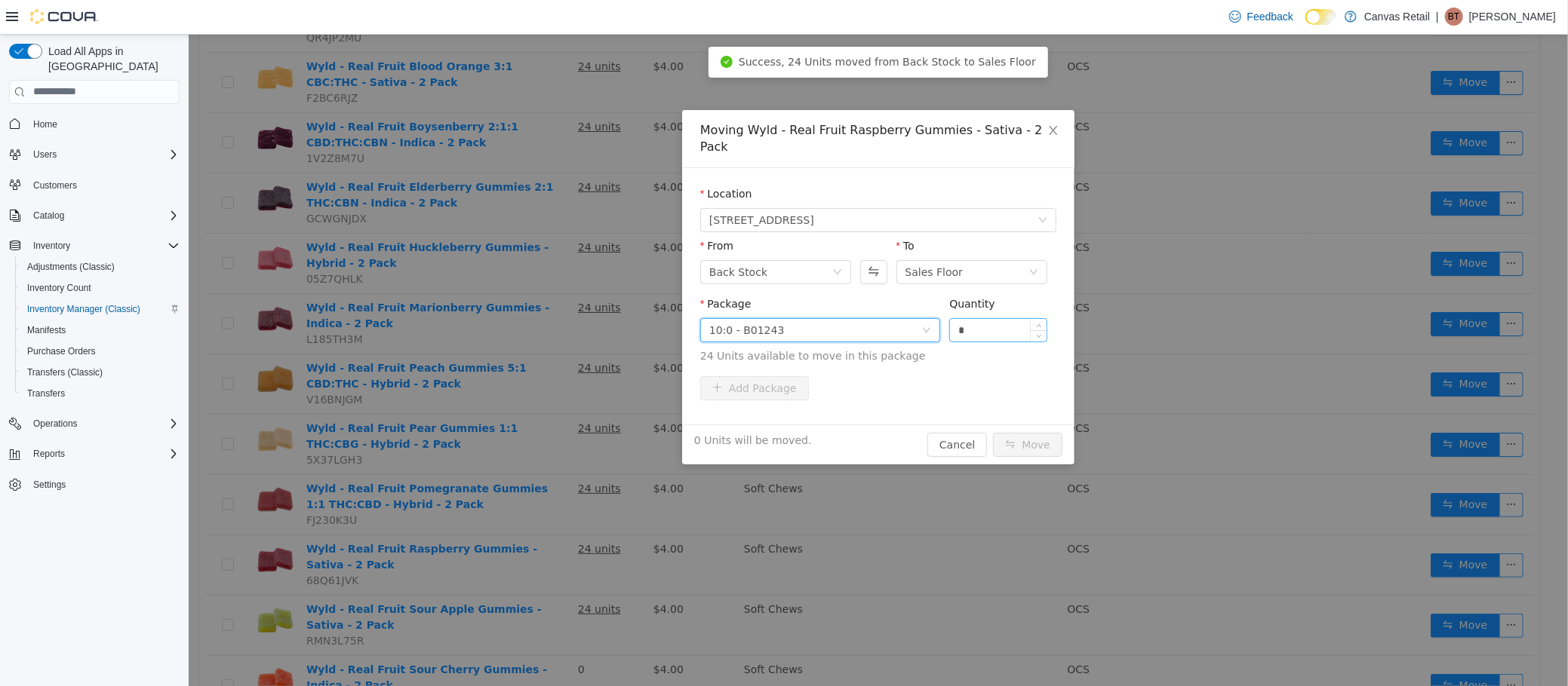
click at [983, 318] on input "*" at bounding box center [998, 329] width 96 height 23
type input "***"
click at [992, 432] on button "Move" at bounding box center [1027, 444] width 70 height 24
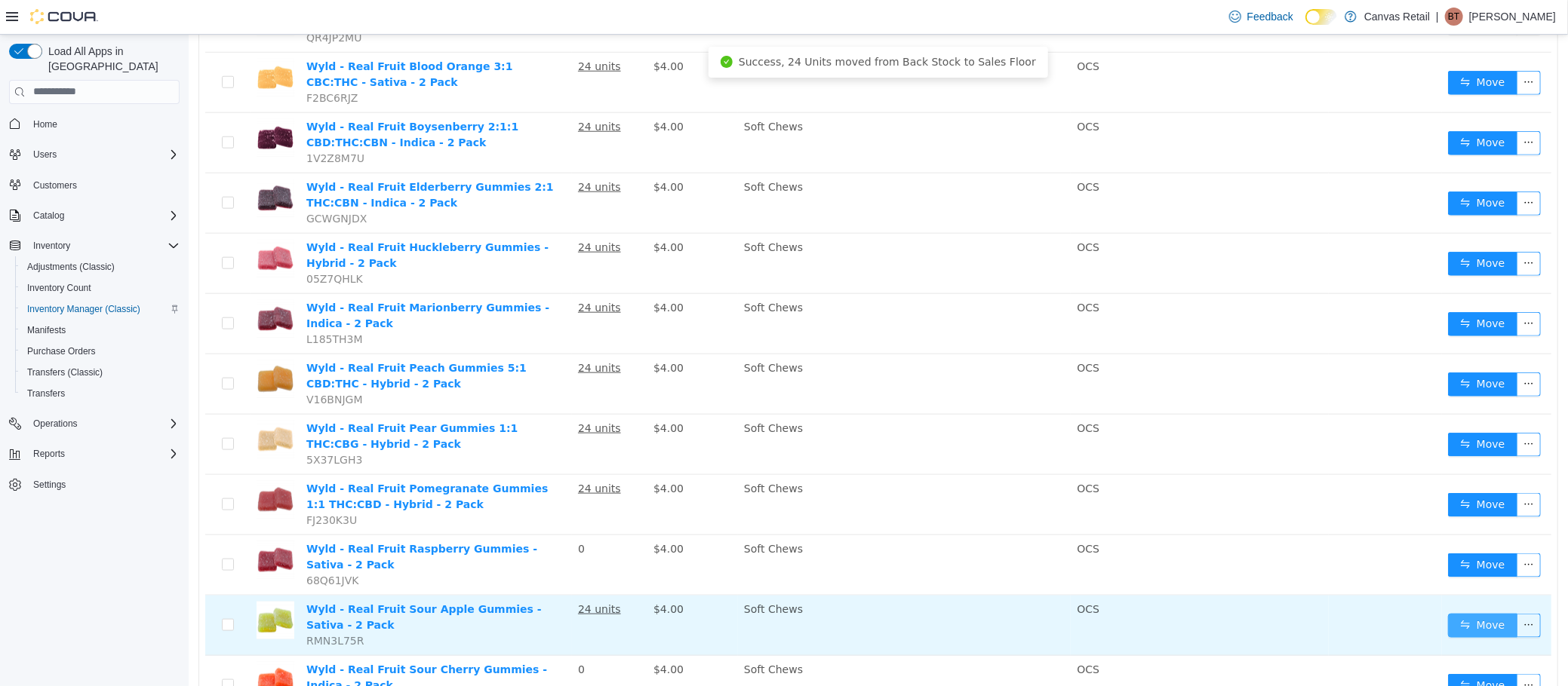
click at [1450, 613] on button "Move" at bounding box center [1482, 625] width 70 height 24
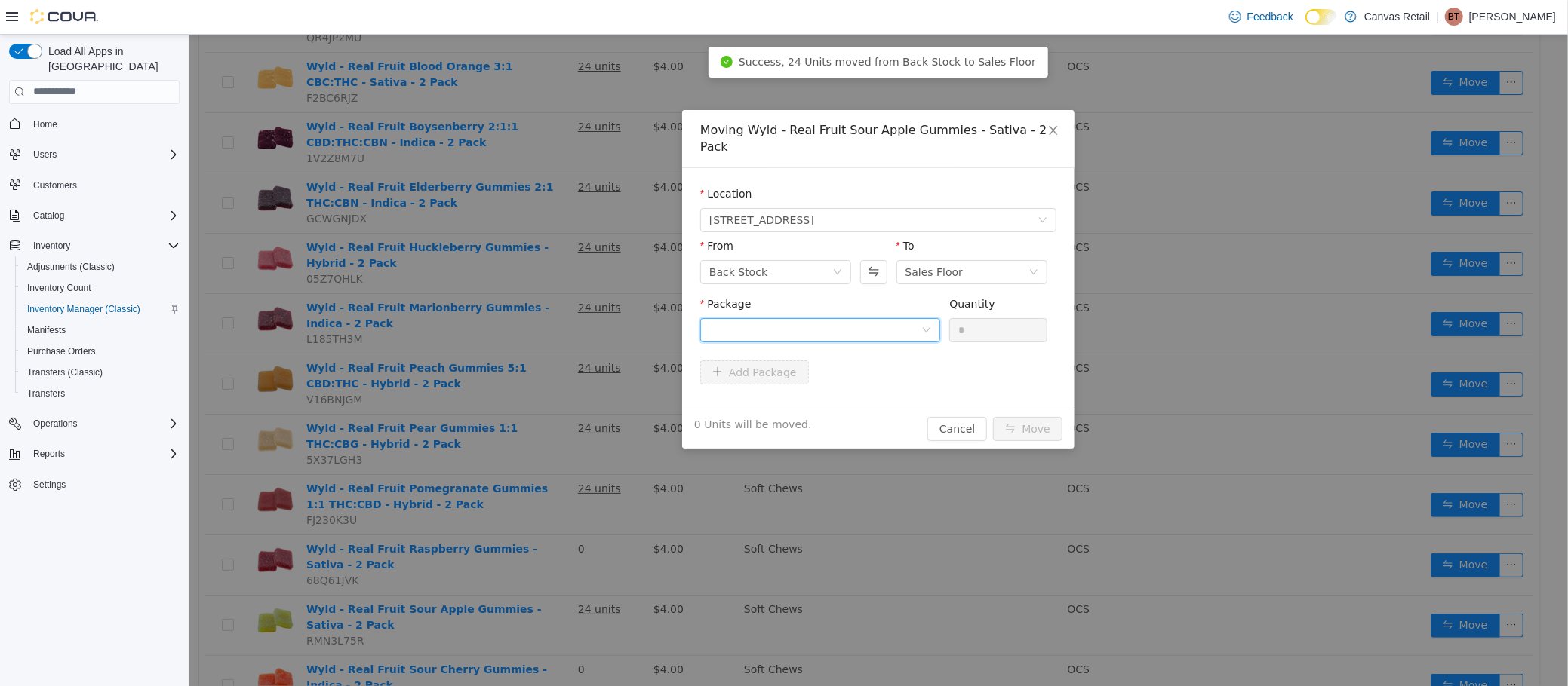
click at [855, 318] on div at bounding box center [814, 329] width 212 height 23
click at [848, 366] on li "10:0 - B01232 Quantity : 24 Units" at bounding box center [819, 377] width 240 height 41
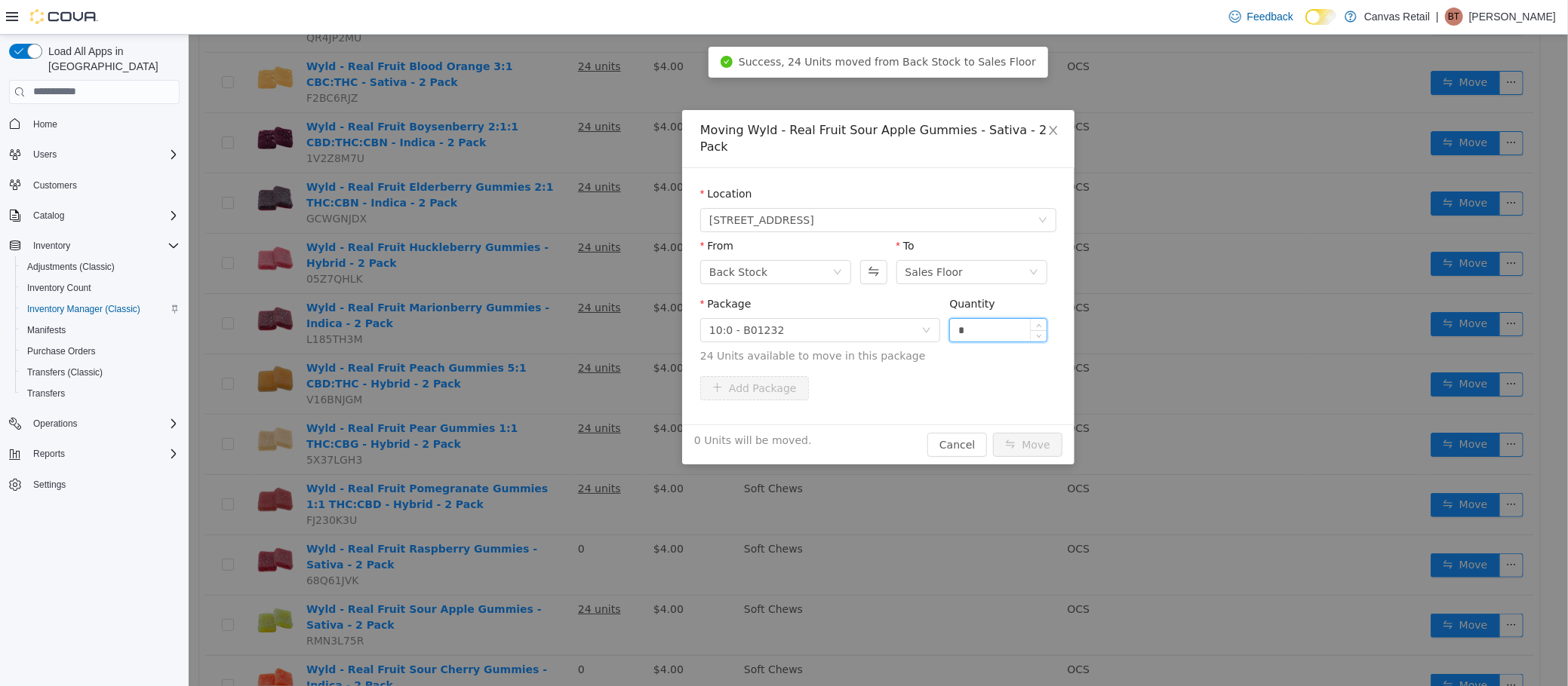
click at [961, 318] on input "*" at bounding box center [998, 329] width 96 height 23
type input "***"
click at [992, 432] on button "Move" at bounding box center [1027, 444] width 70 height 24
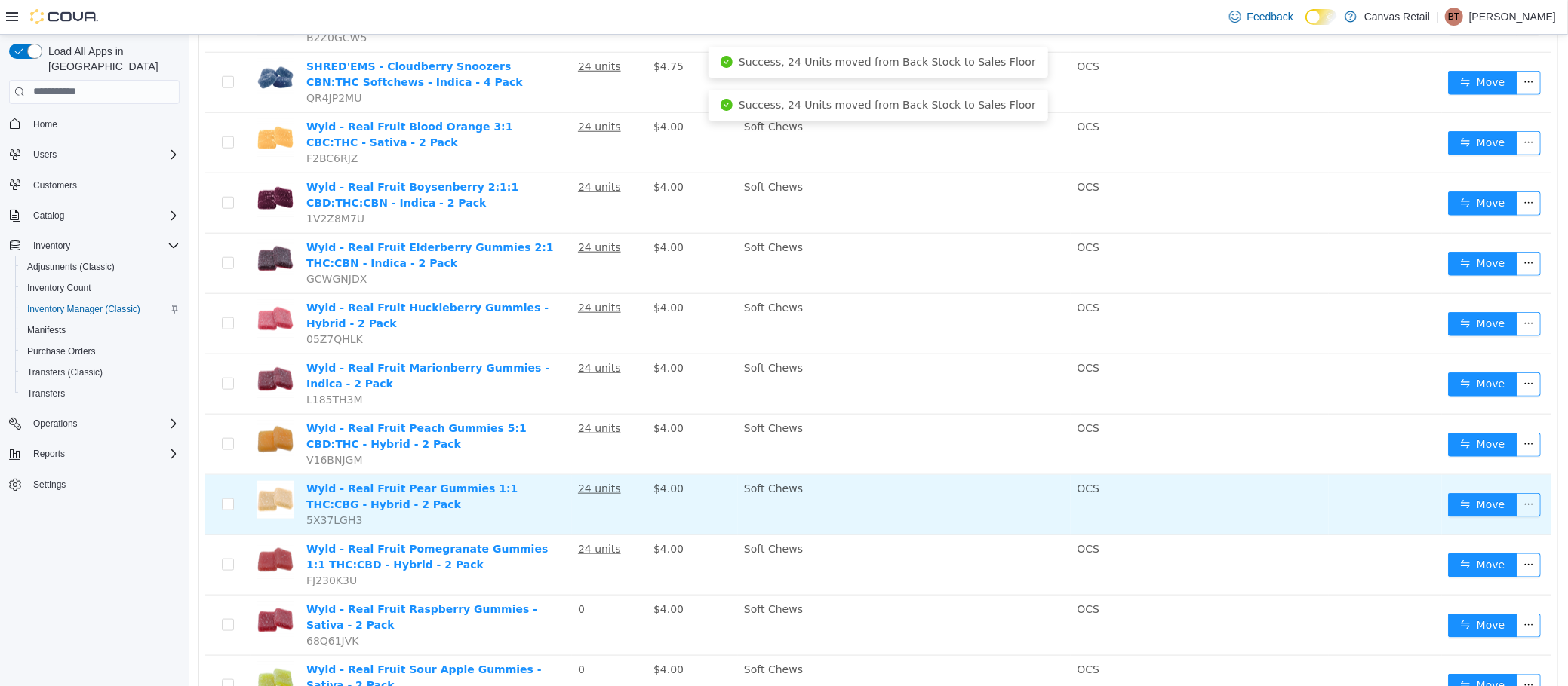
scroll to position [947, 0]
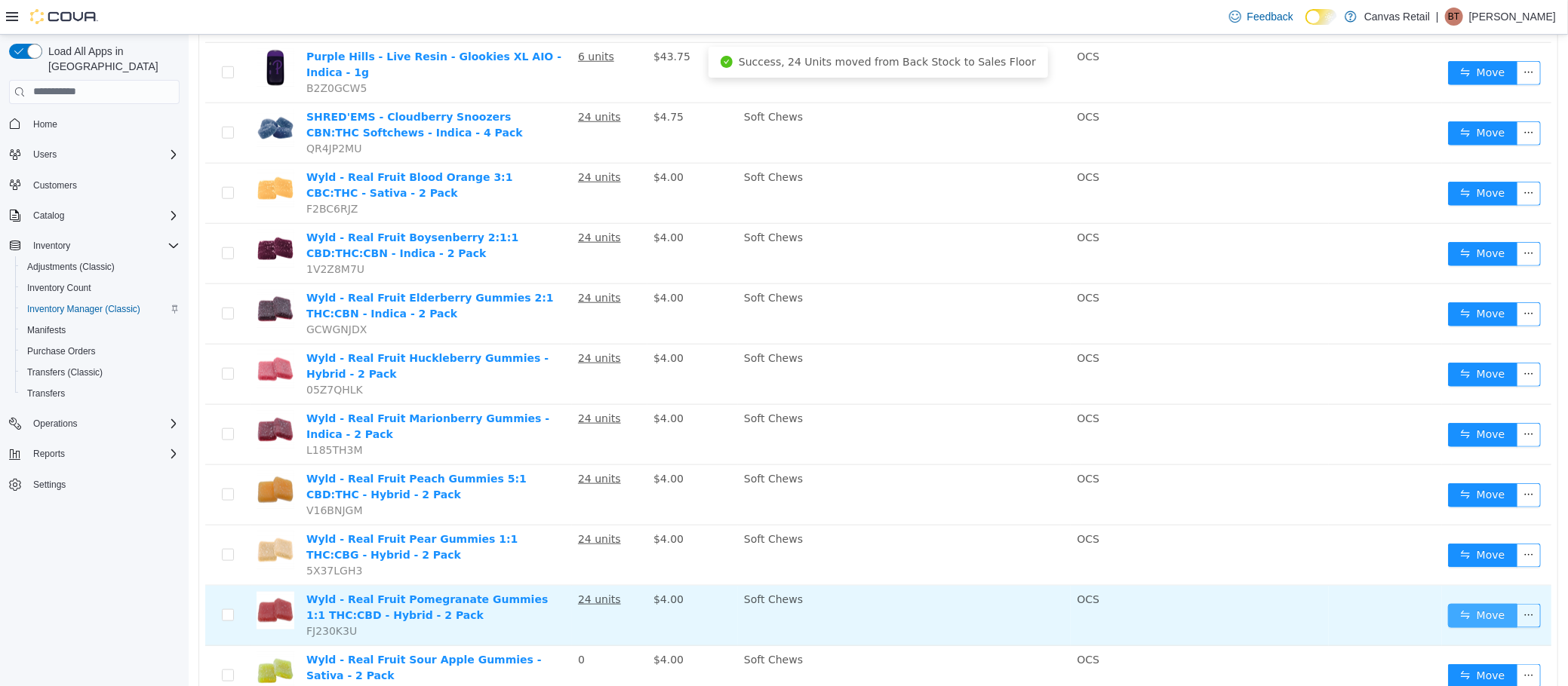
click at [1478, 603] on button "Move" at bounding box center [1482, 615] width 70 height 24
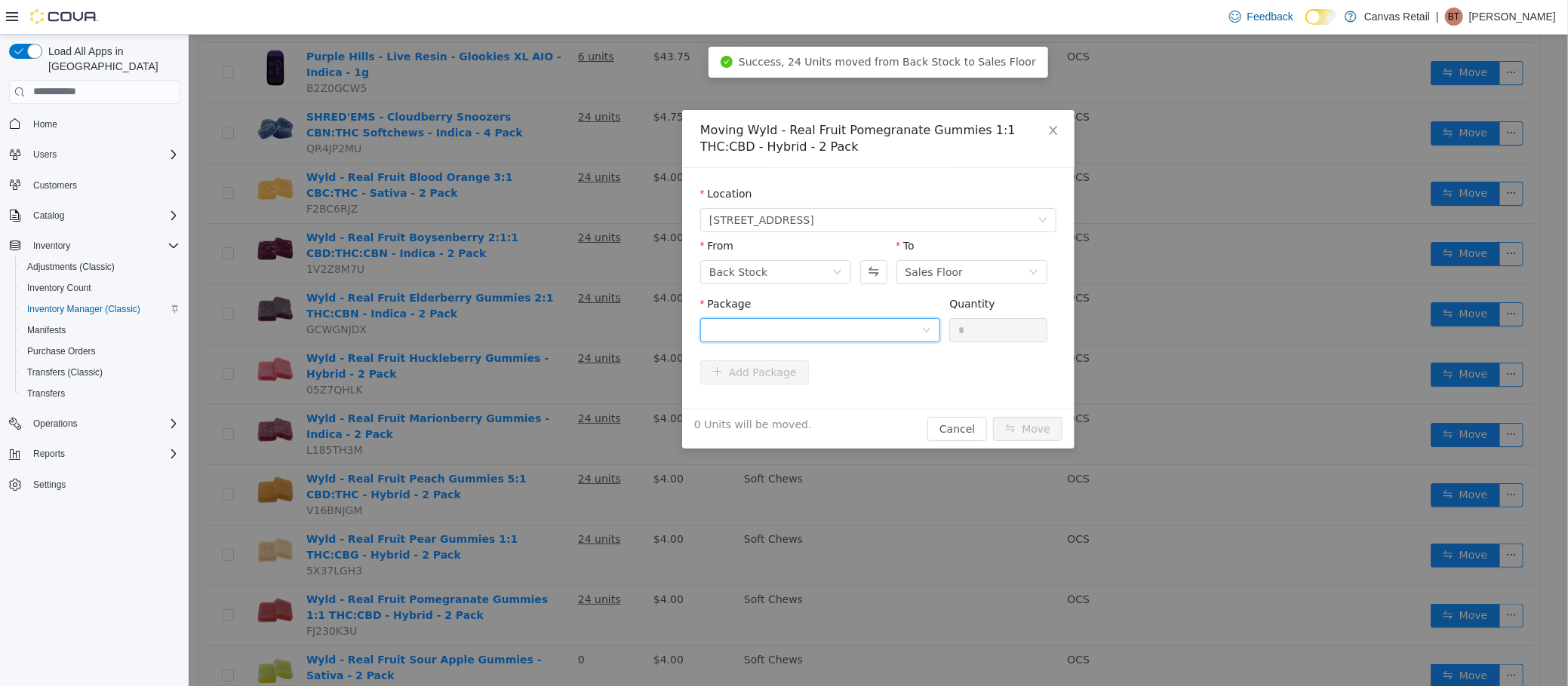
click at [917, 322] on div at bounding box center [814, 329] width 212 height 23
click at [862, 385] on li "10:10 - B01218 Quantity : 24 Units" at bounding box center [819, 392] width 240 height 41
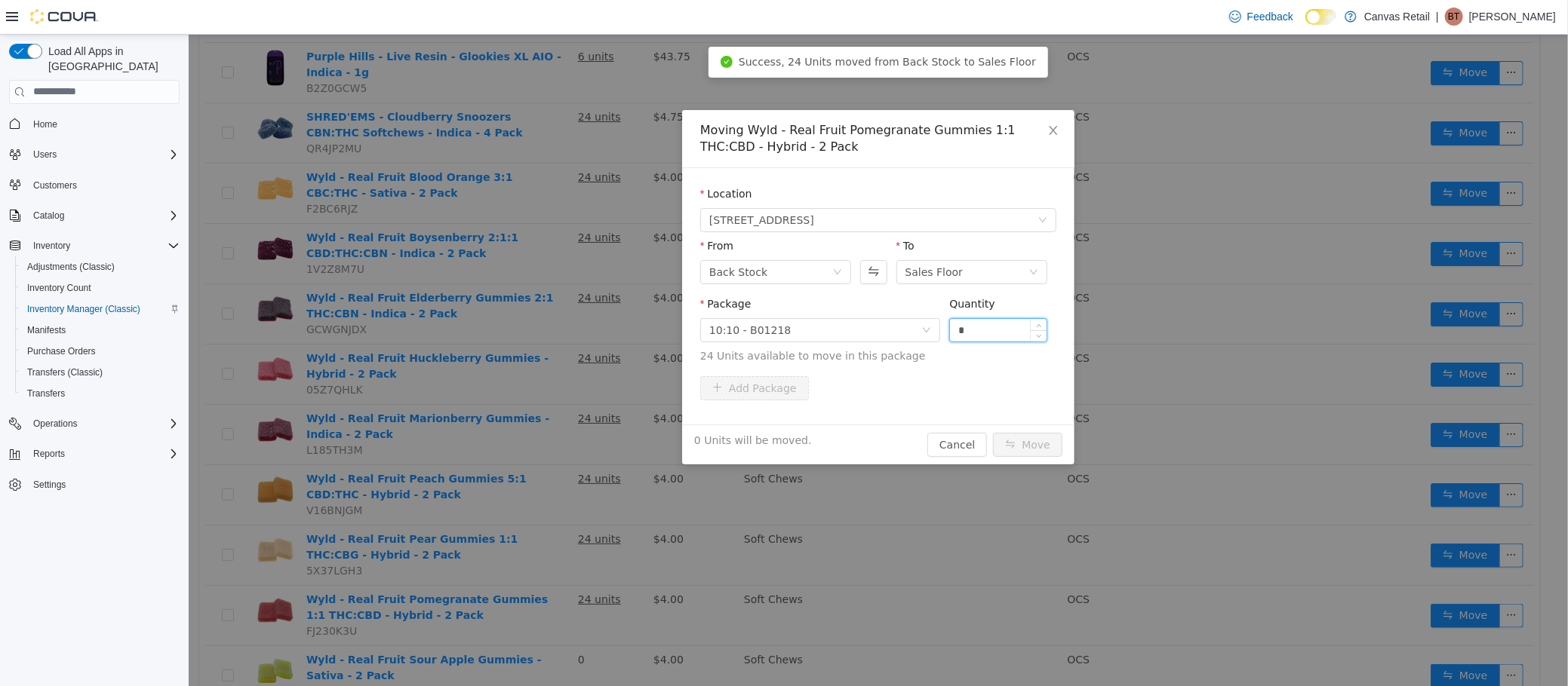
click at [994, 331] on input "*" at bounding box center [998, 329] width 96 height 23
type input "***"
click at [992, 432] on button "Move" at bounding box center [1027, 444] width 70 height 24
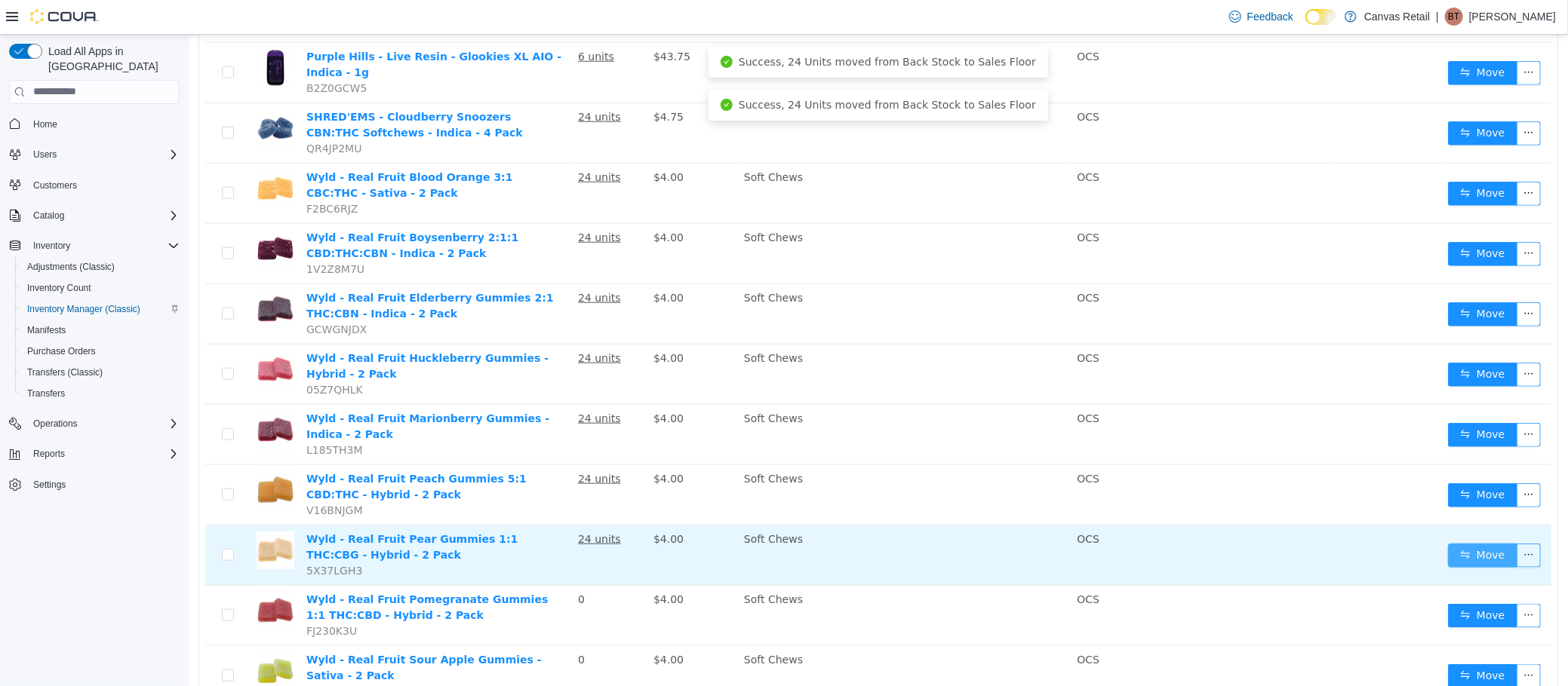
click at [1447, 543] on button "Move" at bounding box center [1482, 555] width 70 height 24
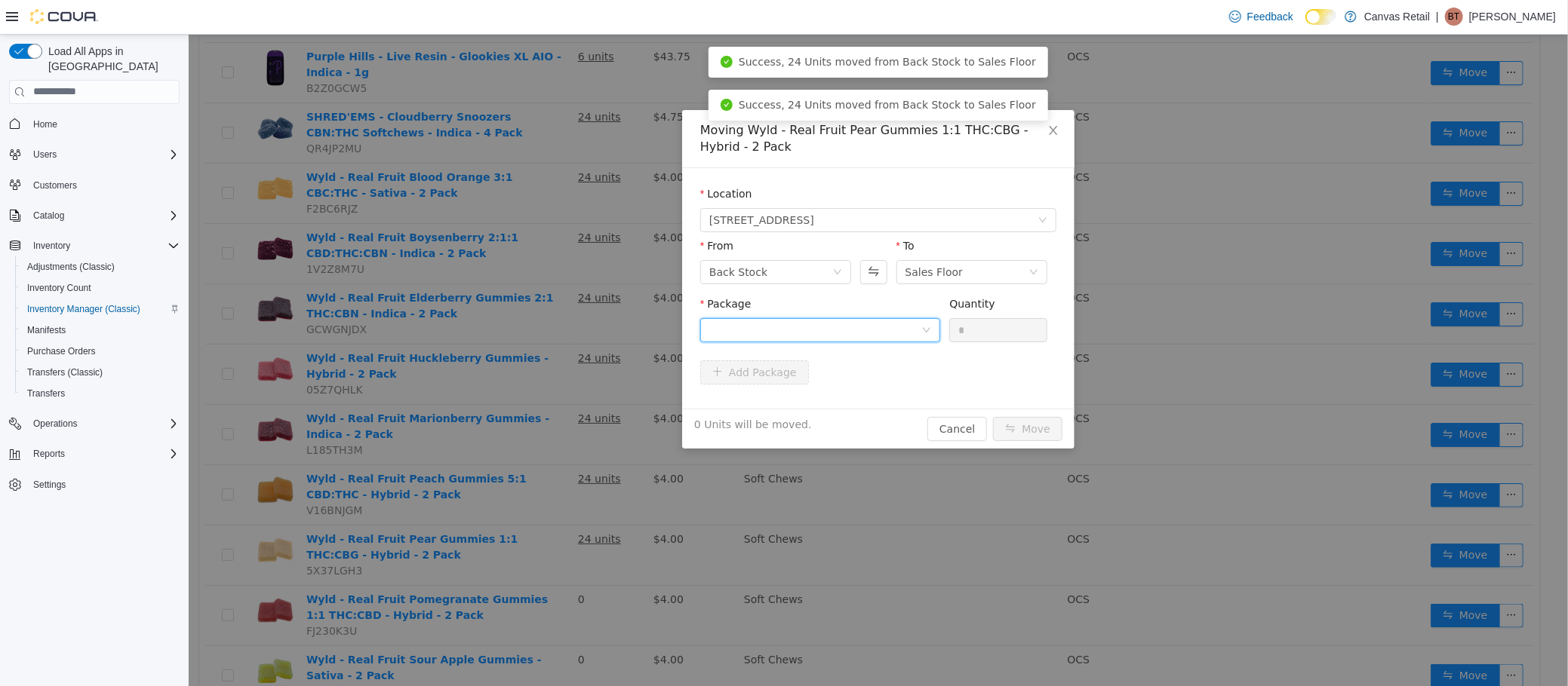
click at [756, 337] on div at bounding box center [814, 329] width 212 height 23
click at [802, 392] on li "10:0:10 - B01246 Quantity : 24 Units" at bounding box center [819, 392] width 240 height 41
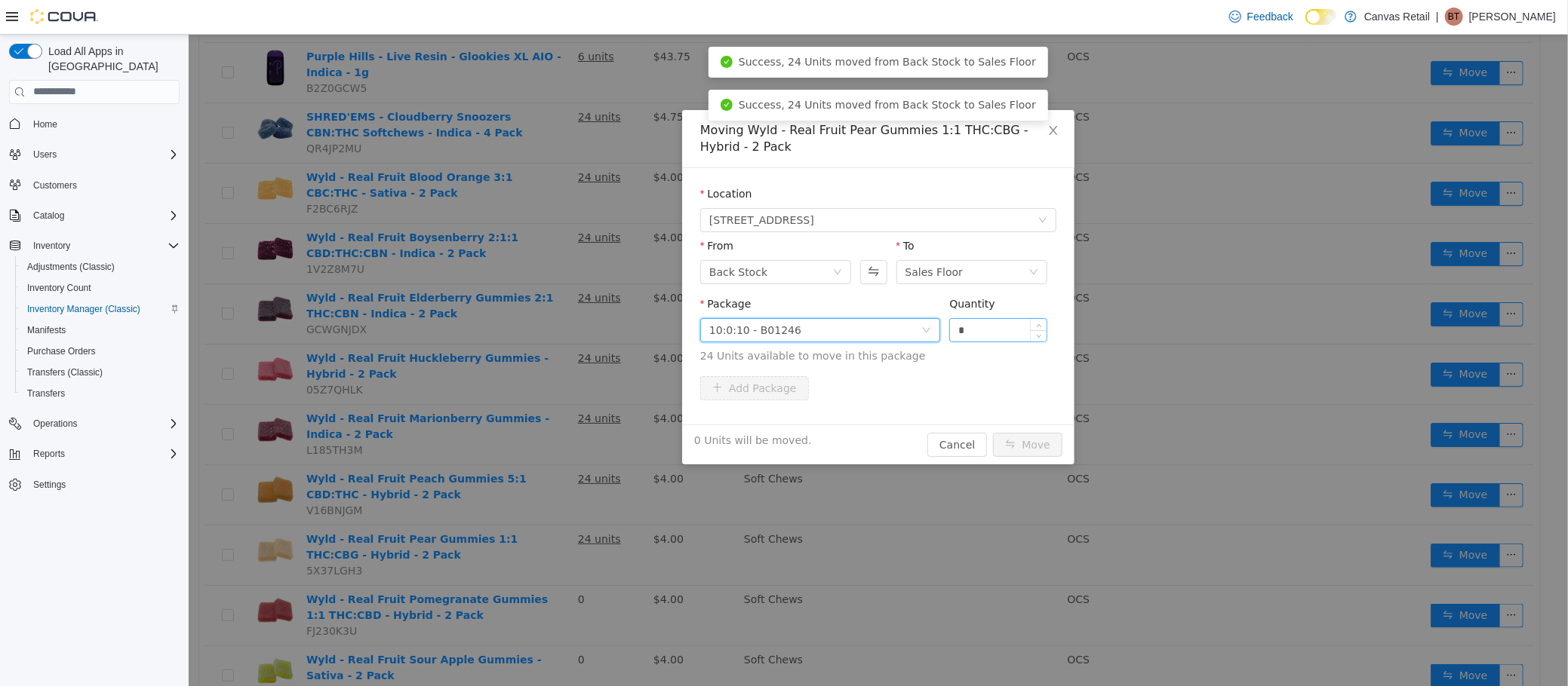
click at [991, 327] on input "*" at bounding box center [998, 329] width 96 height 23
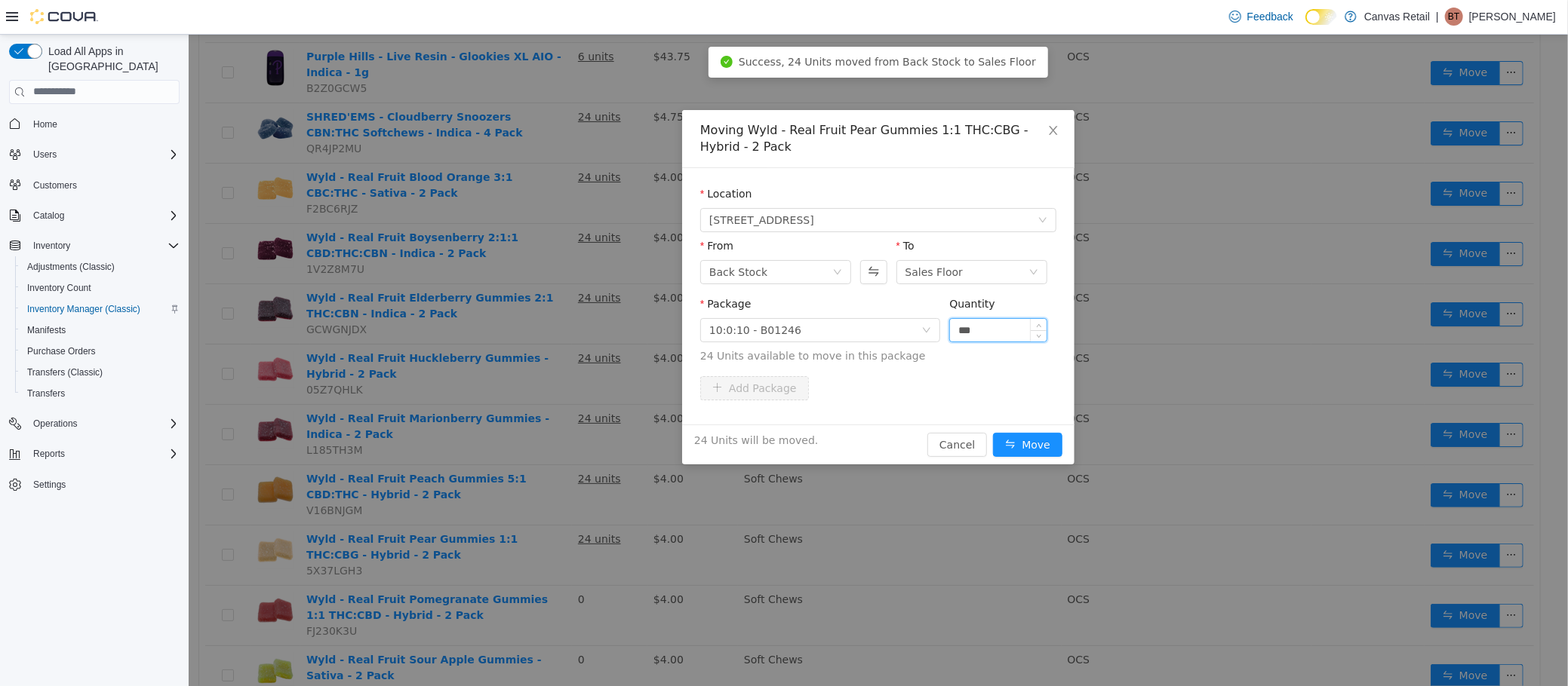
type input "***"
click at [992, 432] on button "Move" at bounding box center [1027, 444] width 70 height 24
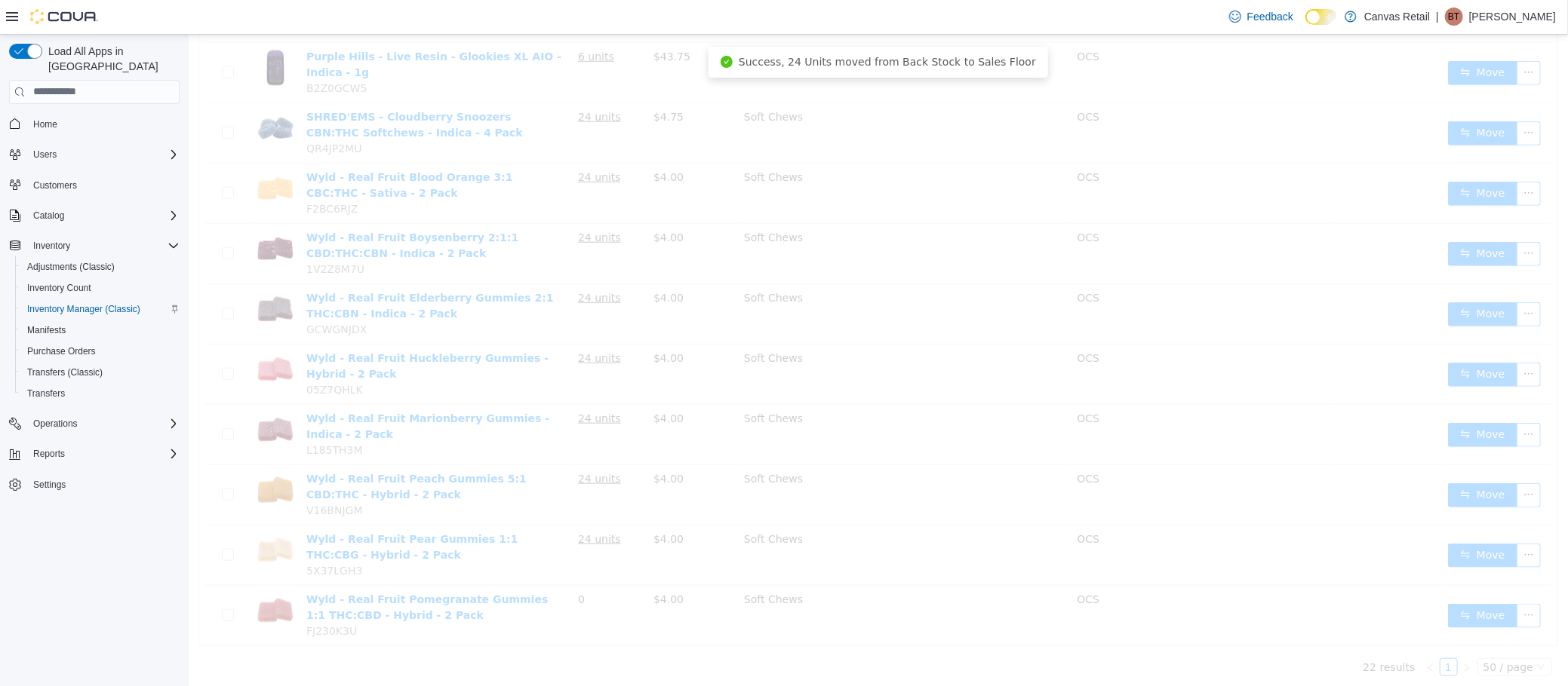
scroll to position [885, 0]
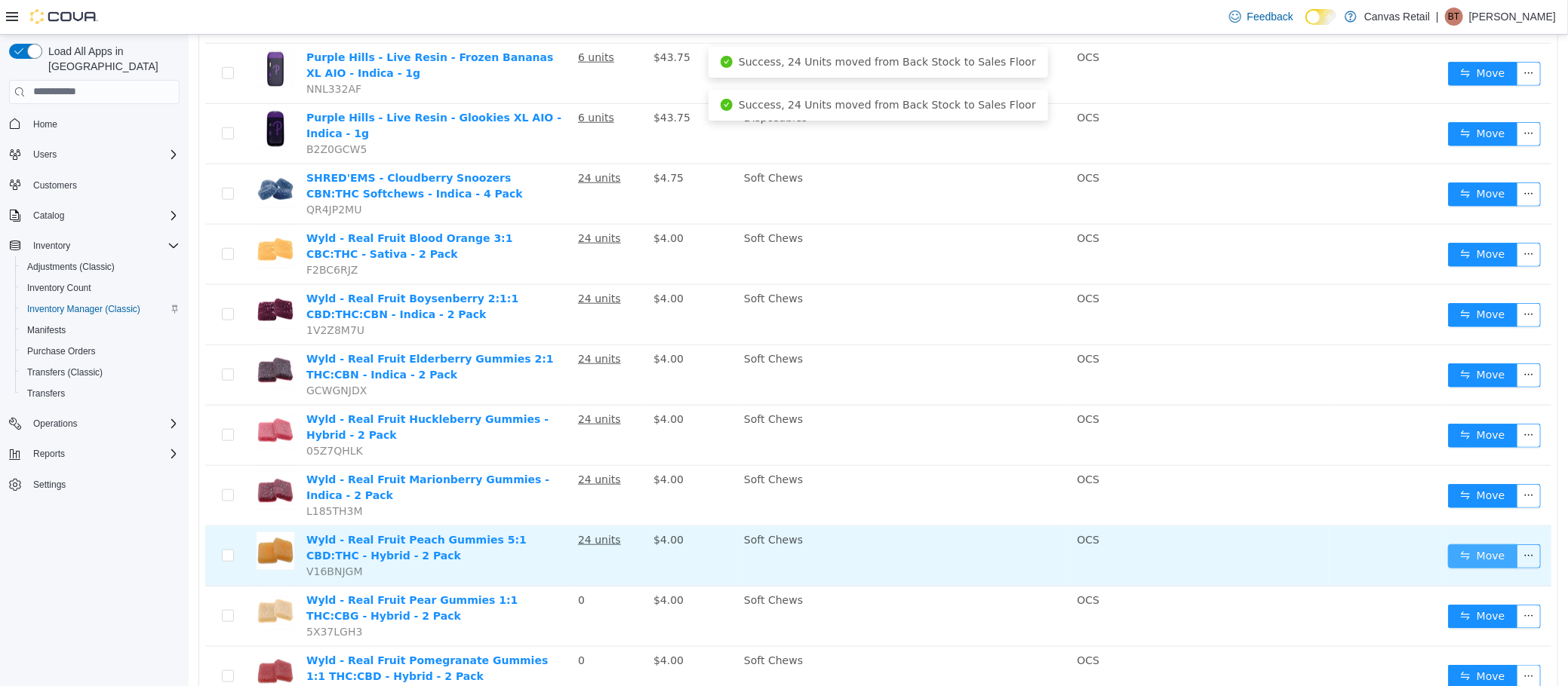
click at [1453, 544] on button "Move" at bounding box center [1482, 556] width 70 height 24
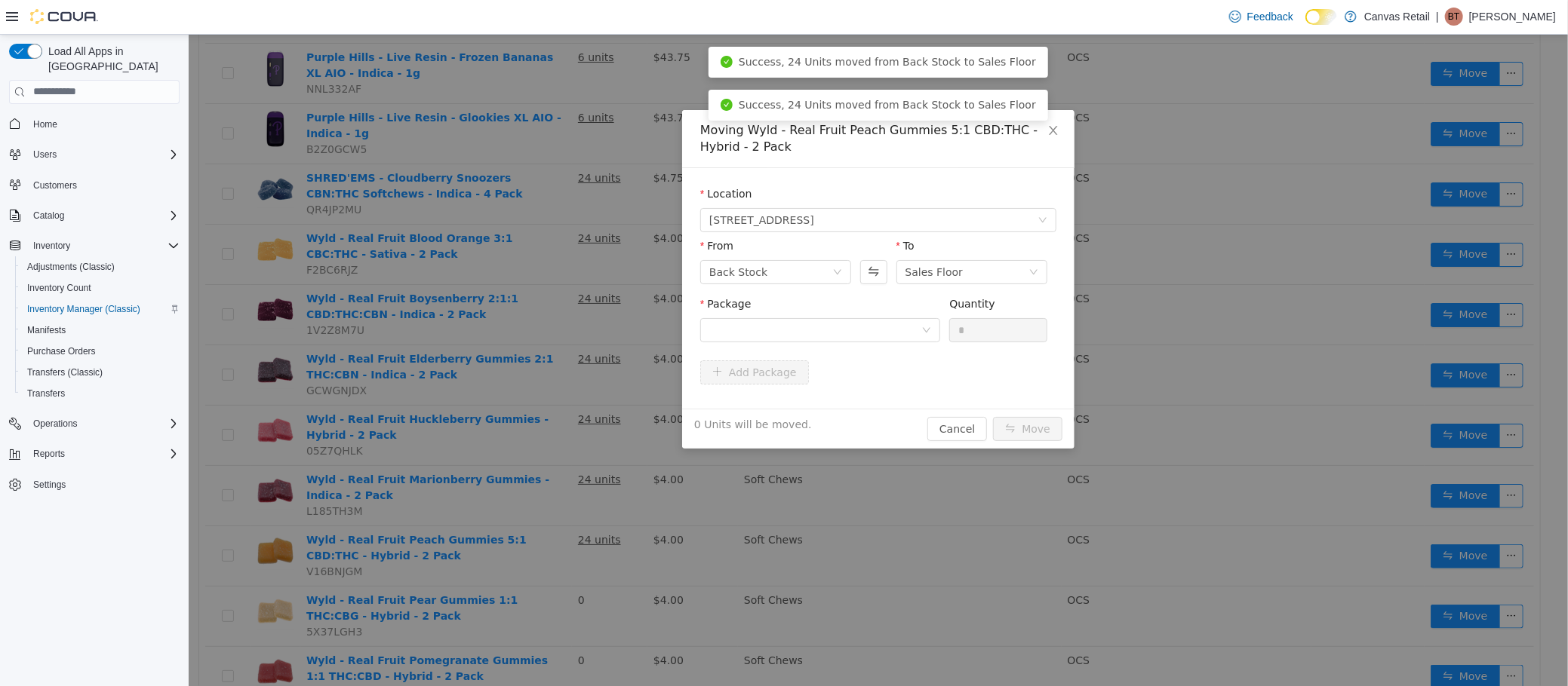
click at [844, 346] on div "Package" at bounding box center [819, 321] width 240 height 52
click at [848, 336] on div at bounding box center [814, 329] width 212 height 23
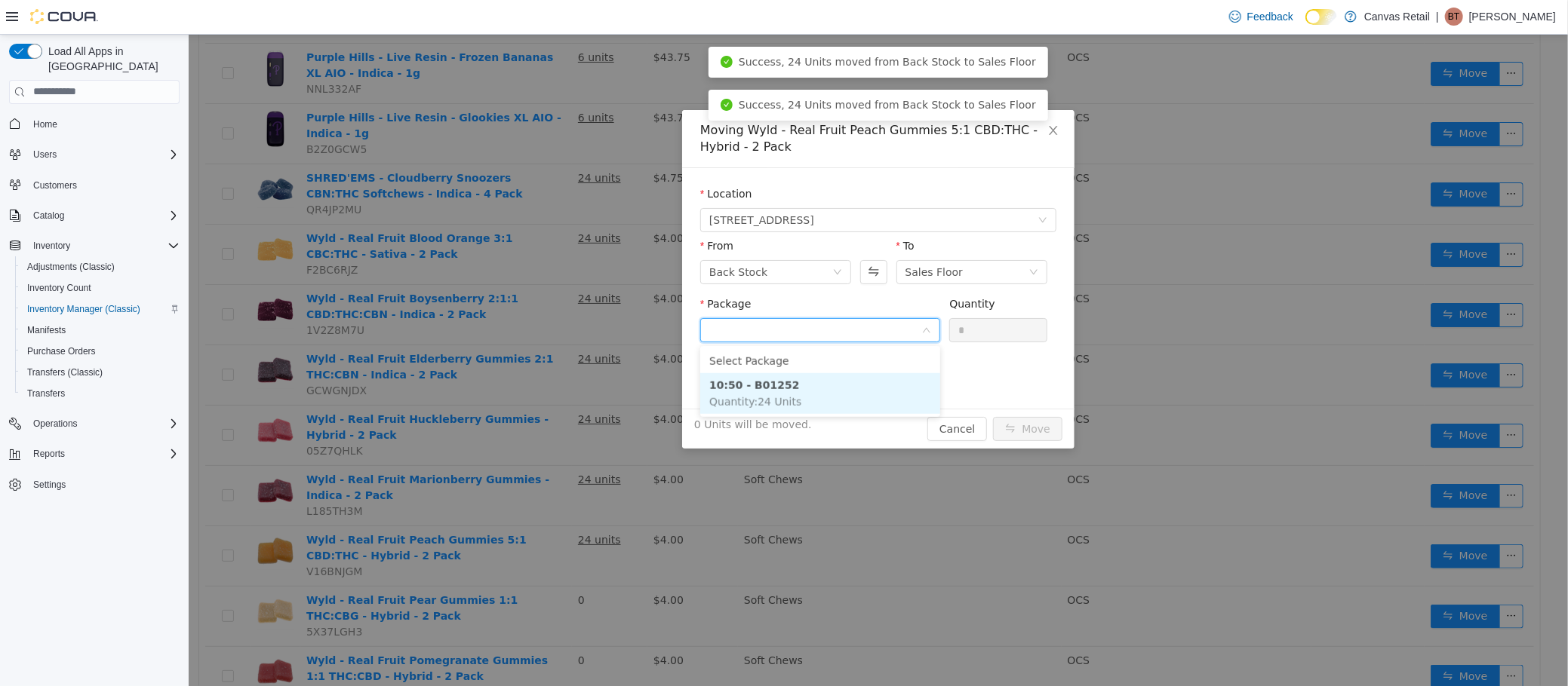
click at [855, 395] on li "10:50 - B01252 Quantity : 24 Units" at bounding box center [819, 393] width 240 height 41
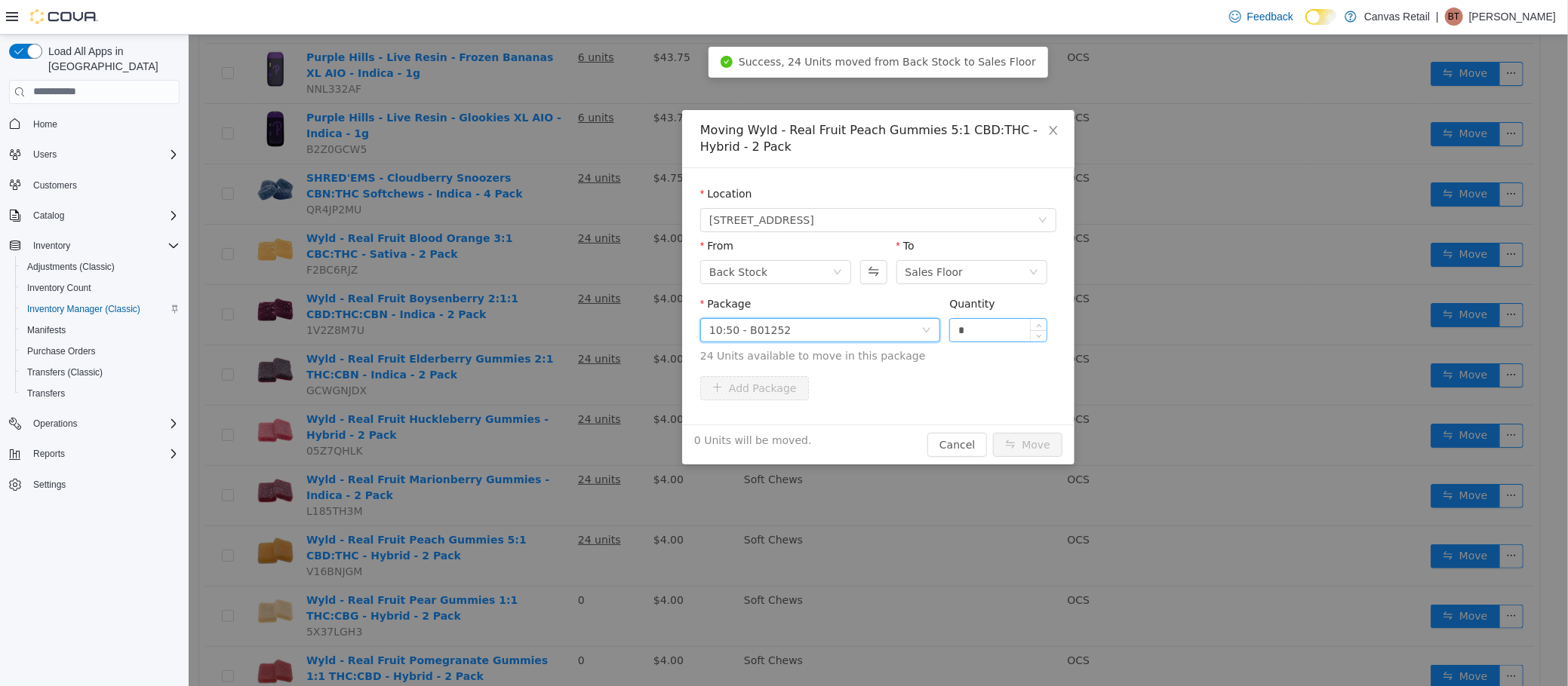
click at [972, 335] on input "*" at bounding box center [998, 329] width 96 height 23
type input "***"
click at [992, 432] on button "Move" at bounding box center [1027, 444] width 70 height 24
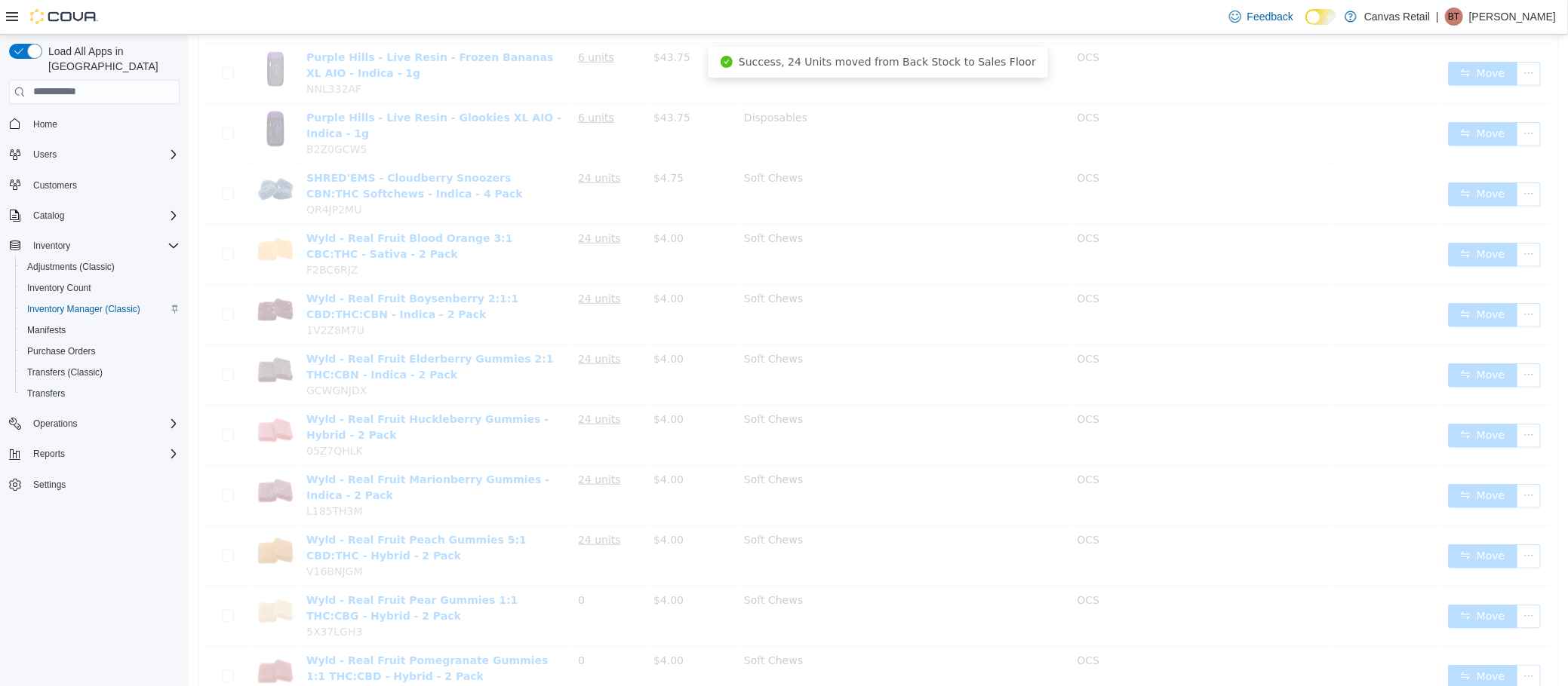
scroll to position [826, 0]
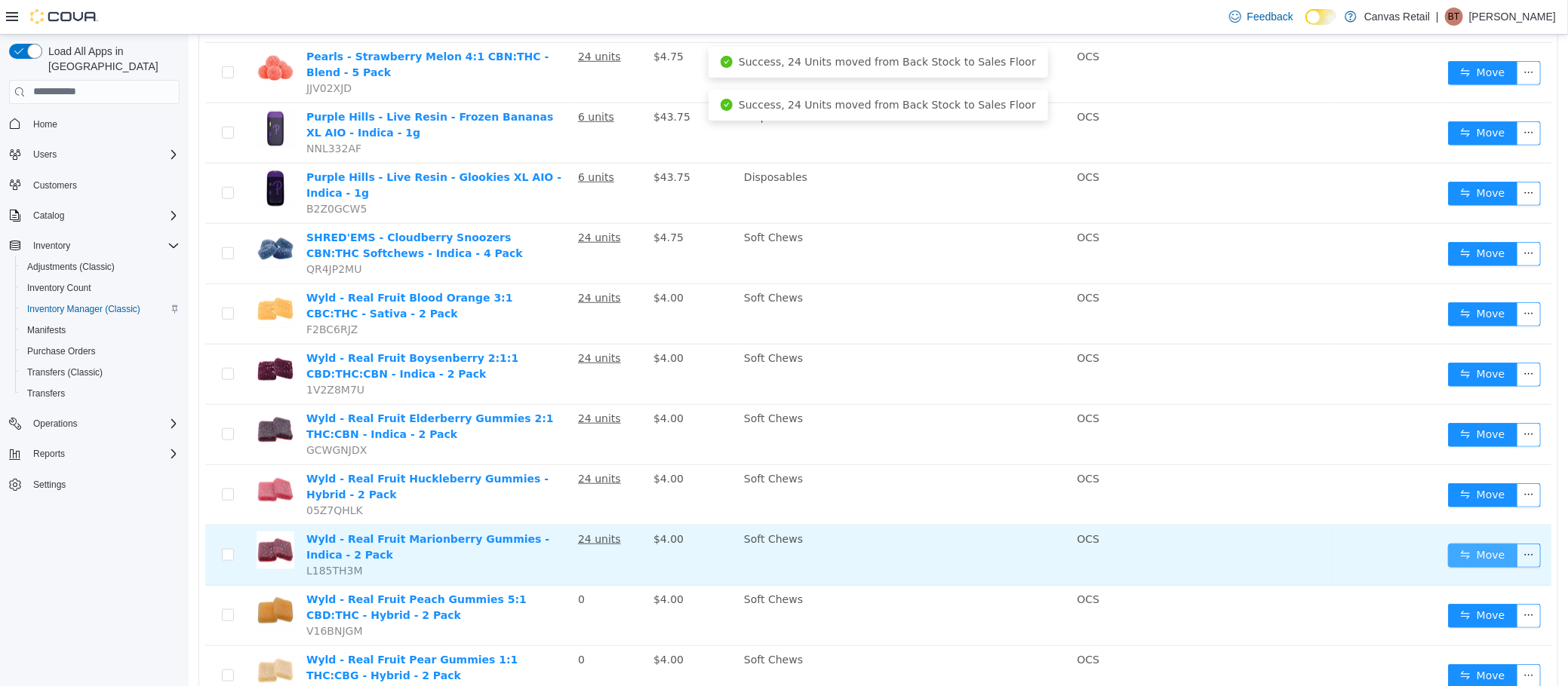
click at [1477, 543] on button "Move" at bounding box center [1482, 555] width 70 height 24
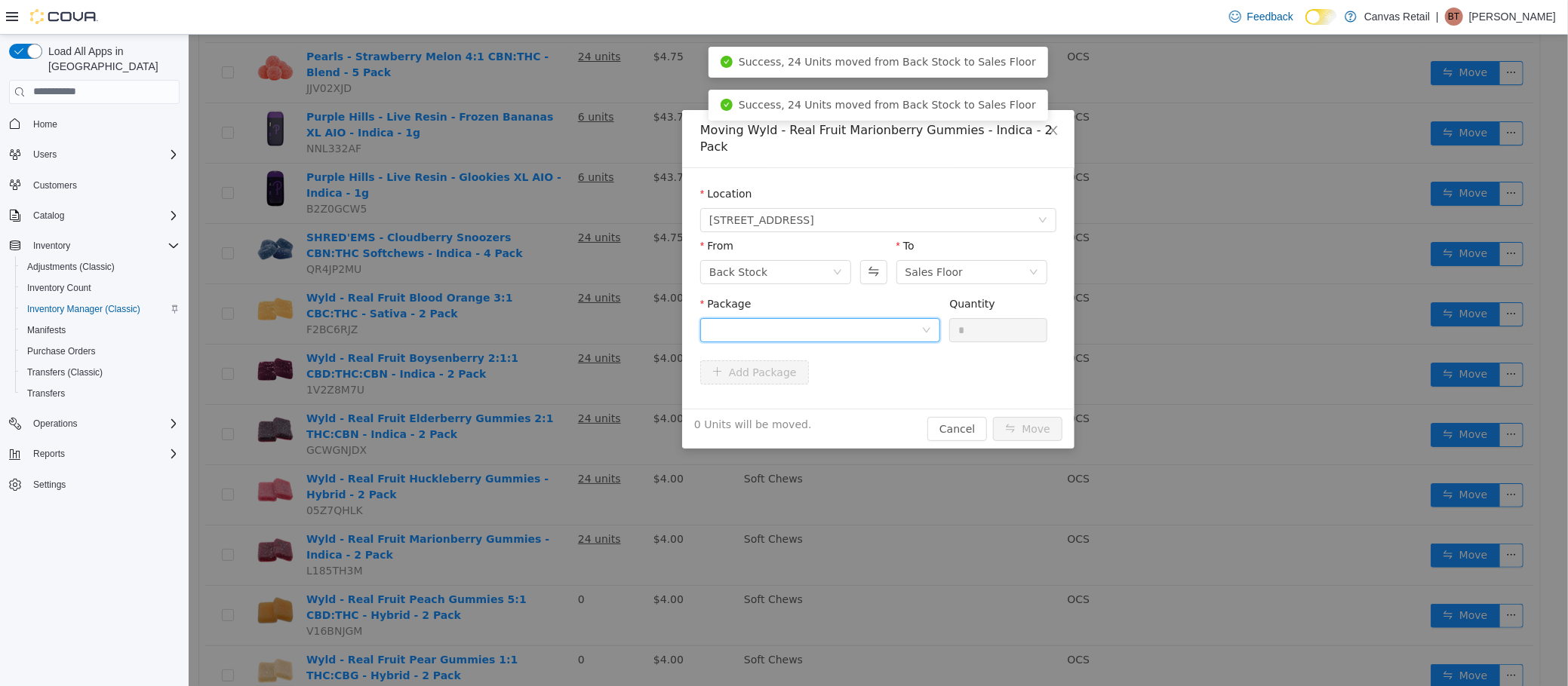
click at [909, 318] on div at bounding box center [814, 329] width 212 height 23
click at [869, 380] on li "10:0 - B01231 Quantity : 24 Units" at bounding box center [819, 377] width 240 height 41
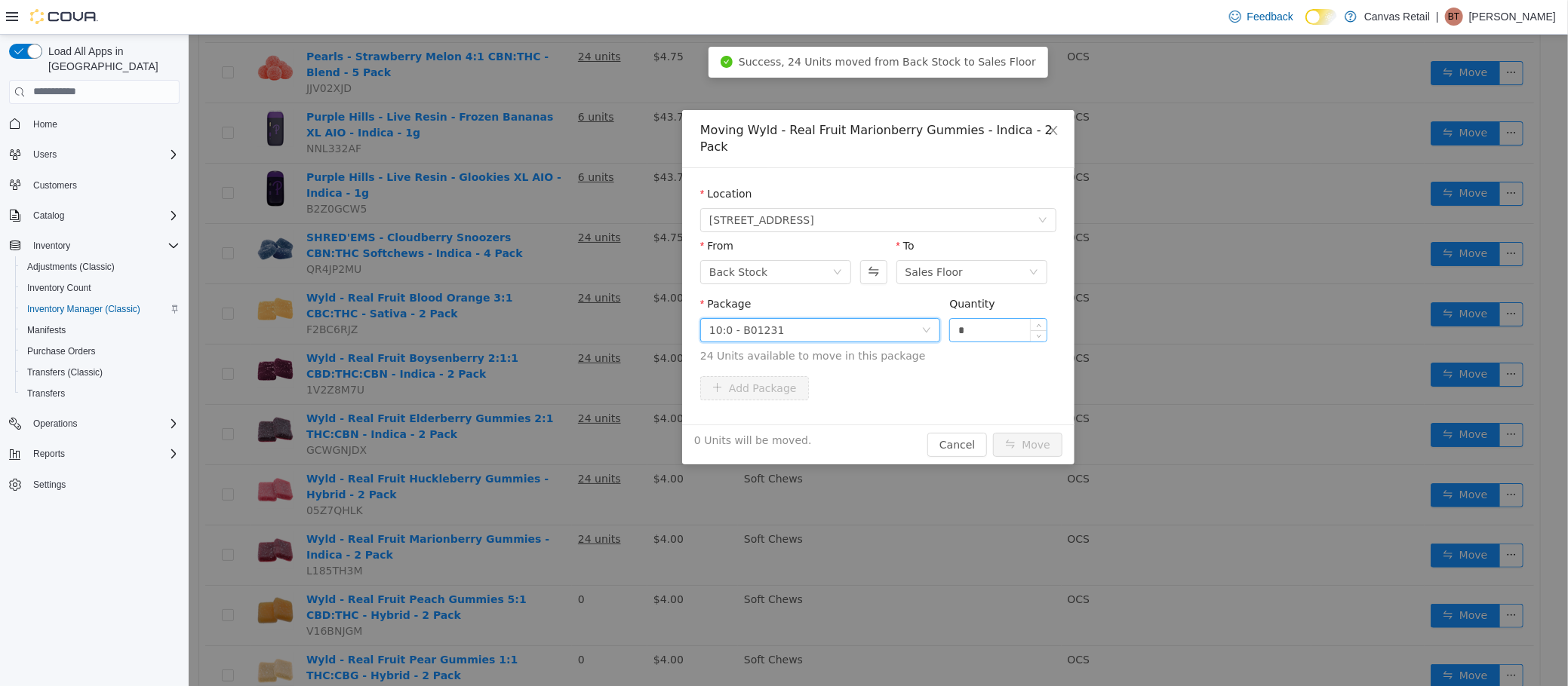
click at [1012, 318] on input "*" at bounding box center [998, 329] width 96 height 23
type input "***"
click at [992, 432] on button "Move" at bounding box center [1027, 444] width 70 height 24
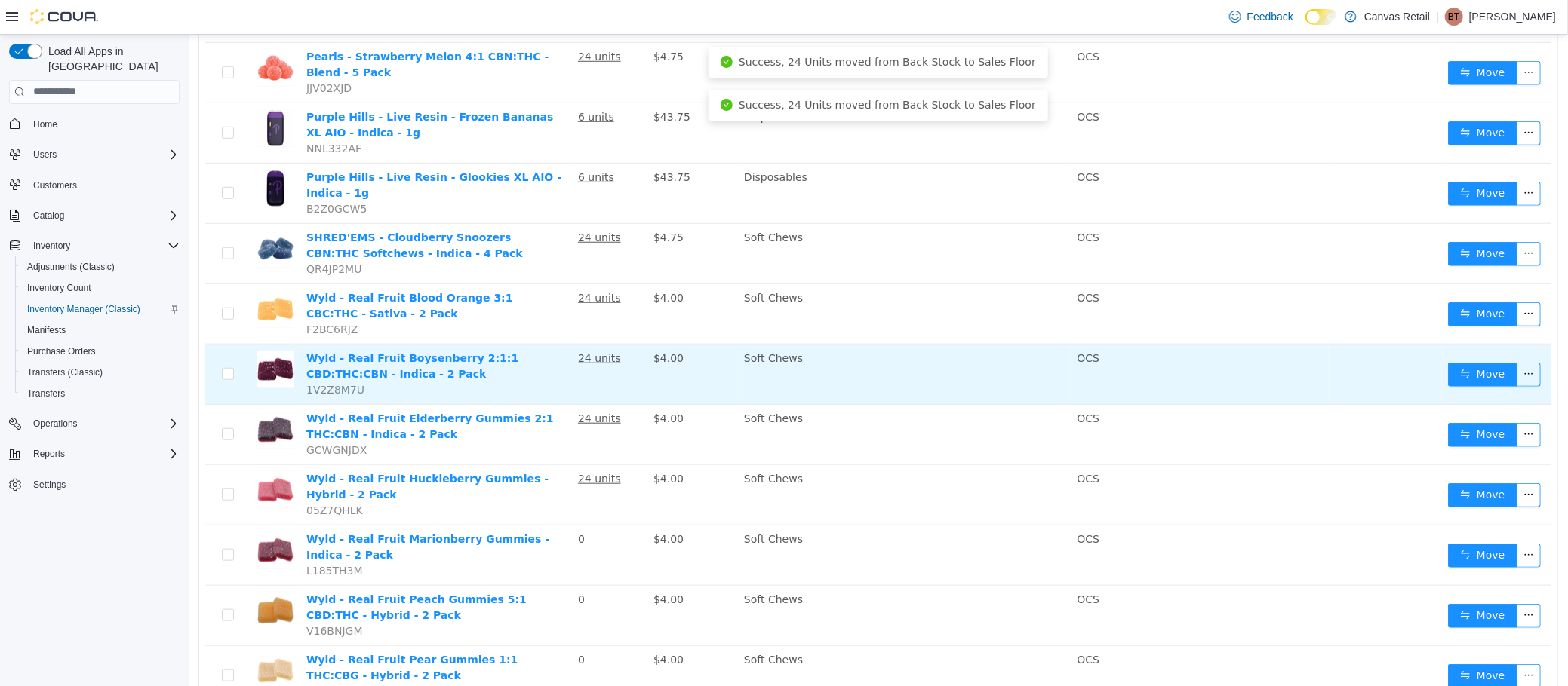
scroll to position [766, 0]
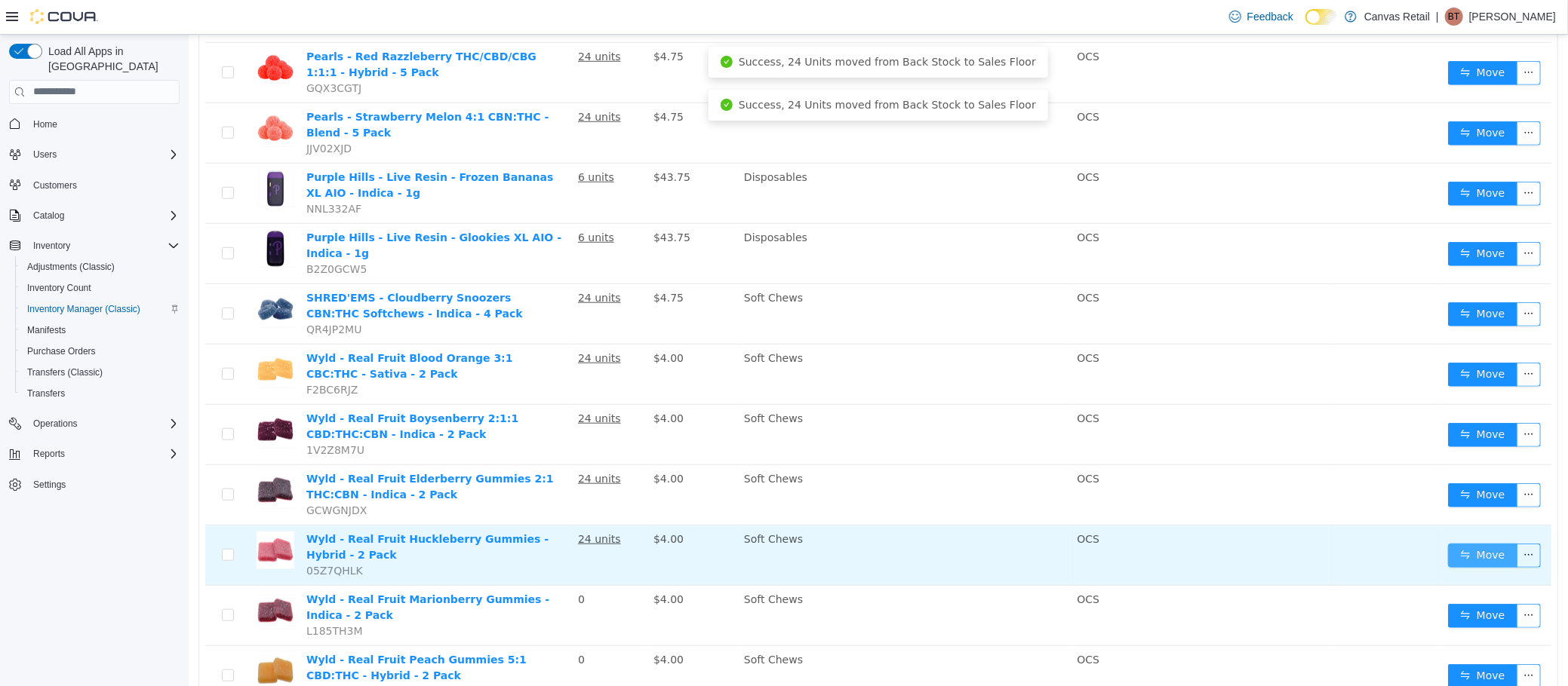
click at [1450, 543] on button "Move" at bounding box center [1482, 555] width 70 height 24
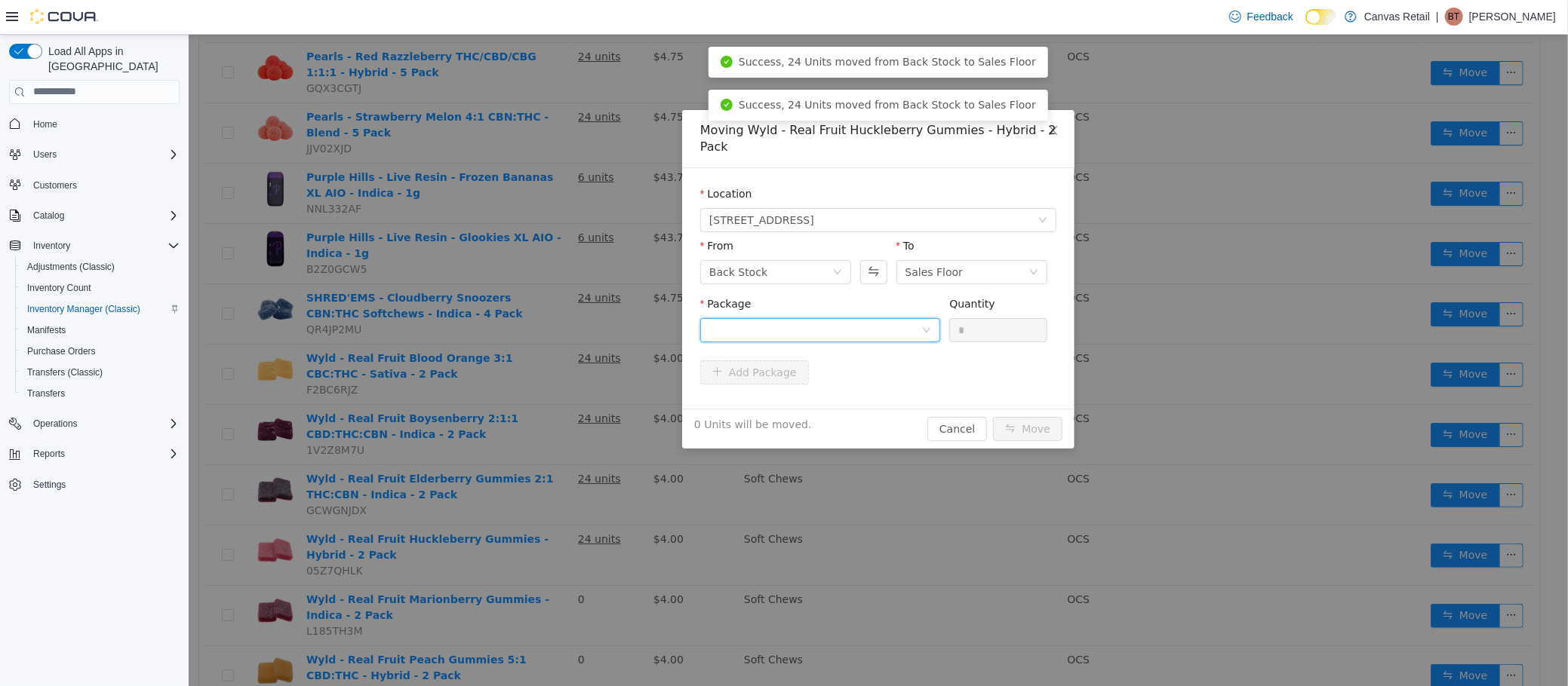
click at [808, 340] on div at bounding box center [814, 329] width 212 height 23
click at [848, 392] on li "10:0 - B01228 Quantity : 24 Units" at bounding box center [819, 392] width 240 height 41
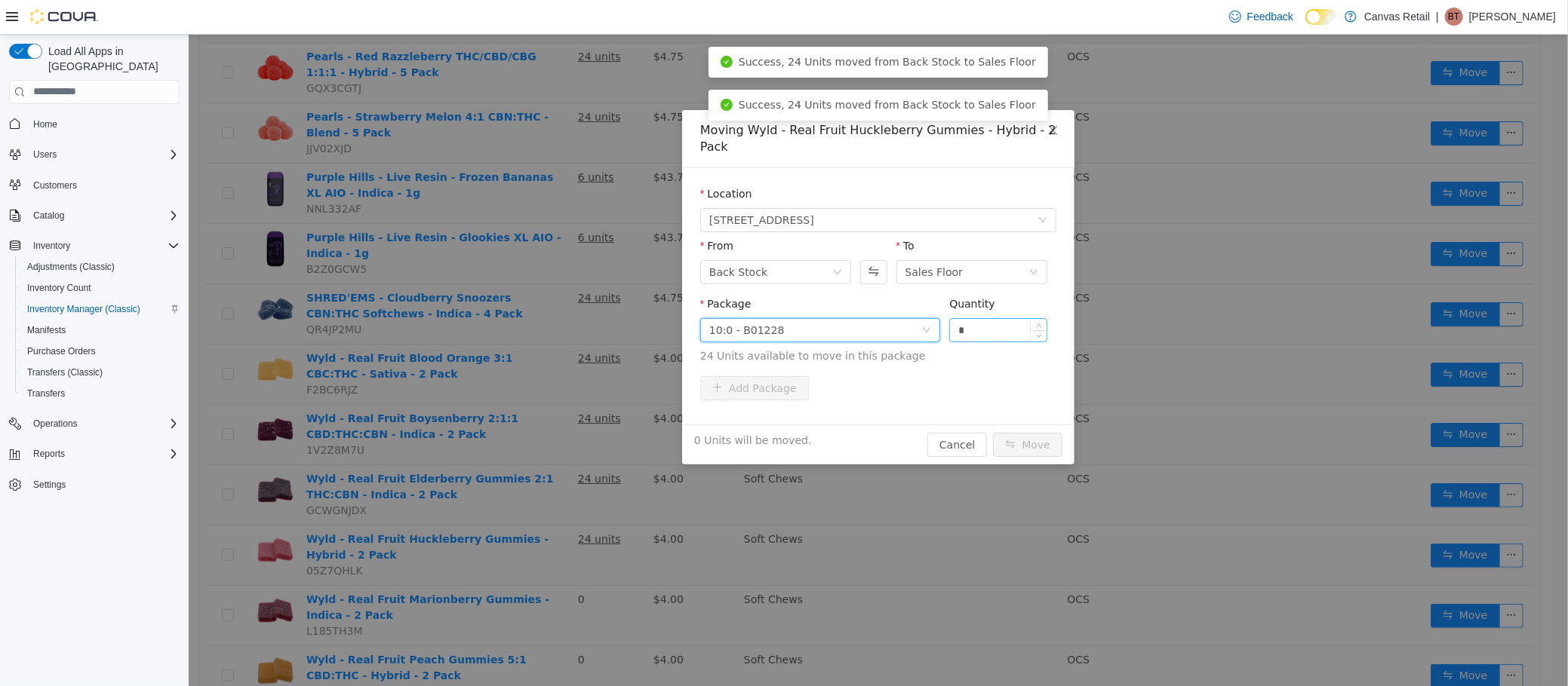
click at [980, 329] on input "*" at bounding box center [998, 329] width 96 height 23
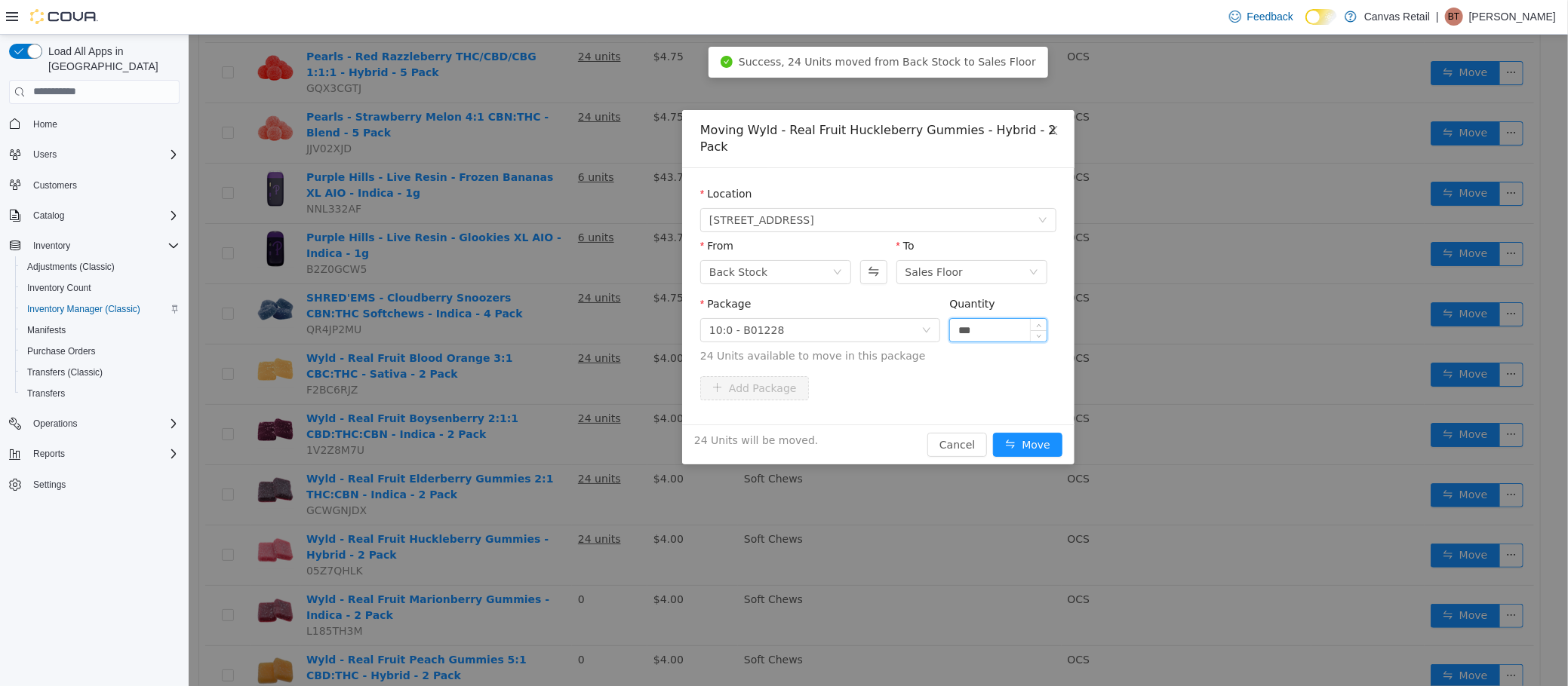
type input "***"
click at [992, 432] on button "Move" at bounding box center [1027, 444] width 70 height 24
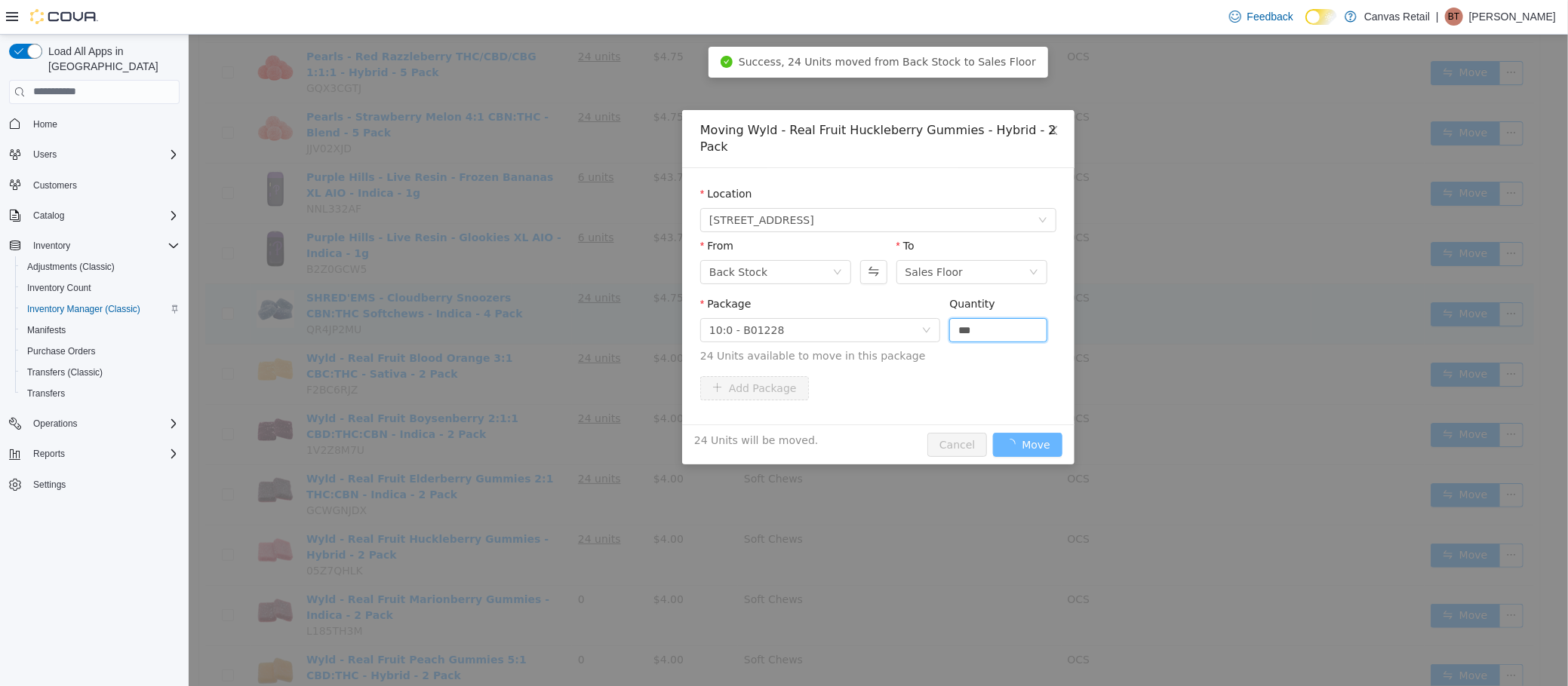
scroll to position [704, 0]
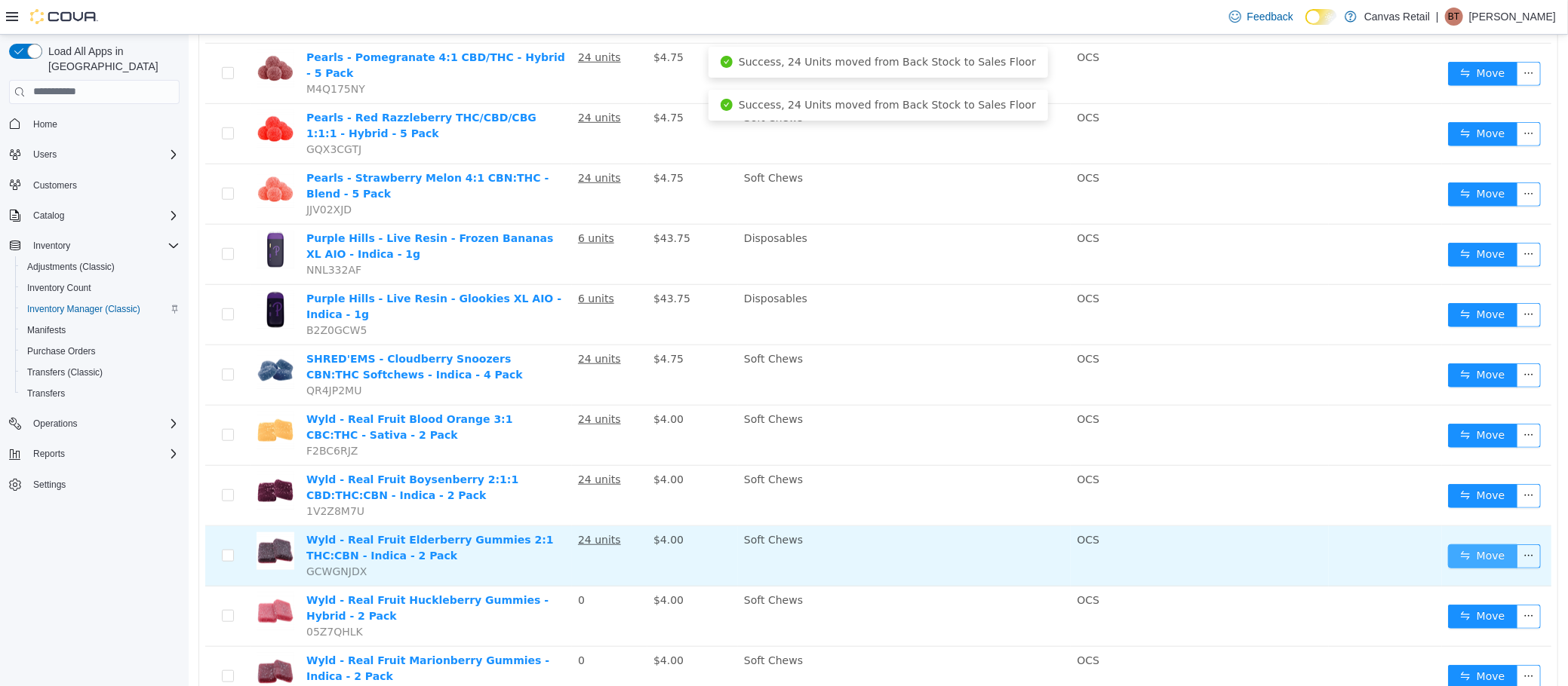
click at [1447, 544] on button "Move" at bounding box center [1482, 556] width 70 height 24
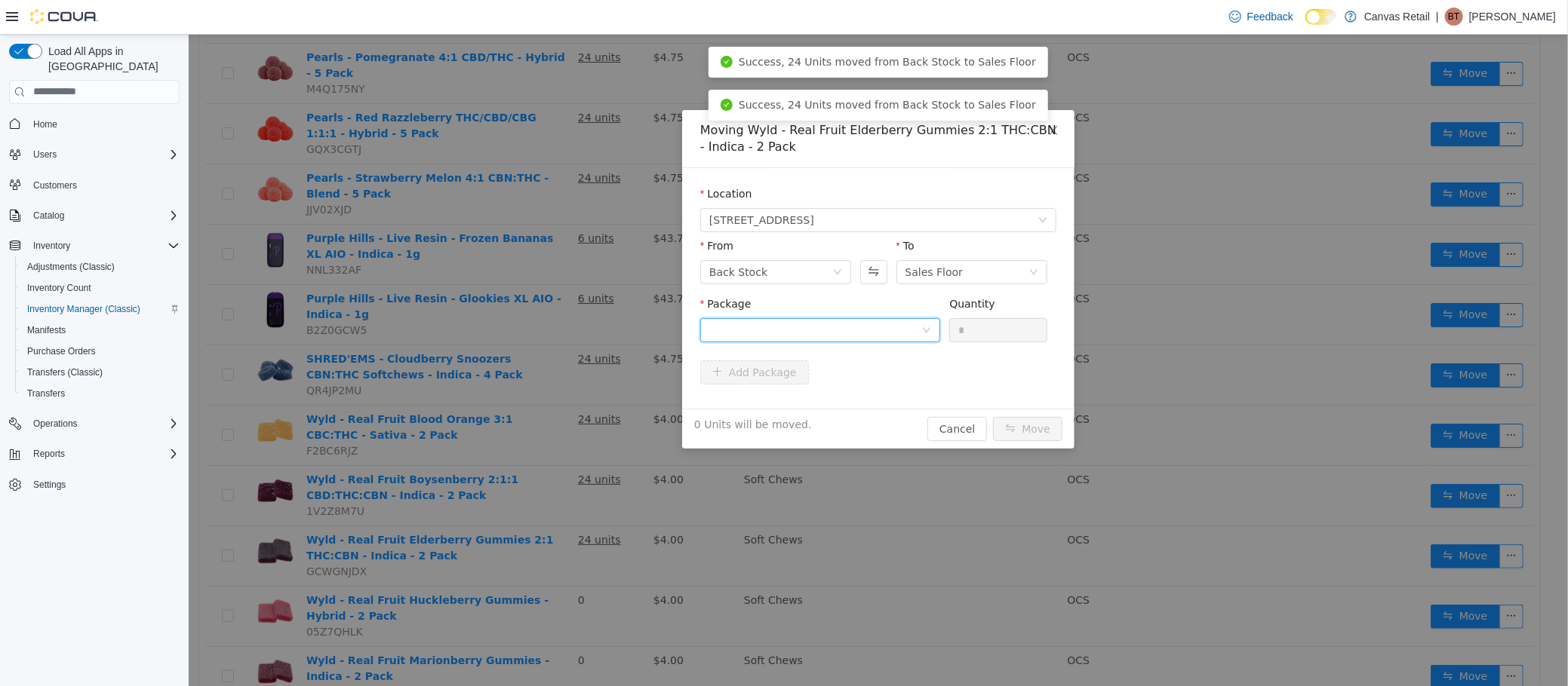
click at [887, 332] on div at bounding box center [814, 329] width 212 height 23
click at [871, 403] on li "10:0:5 - B01261 Quantity : 24 Units" at bounding box center [819, 393] width 240 height 41
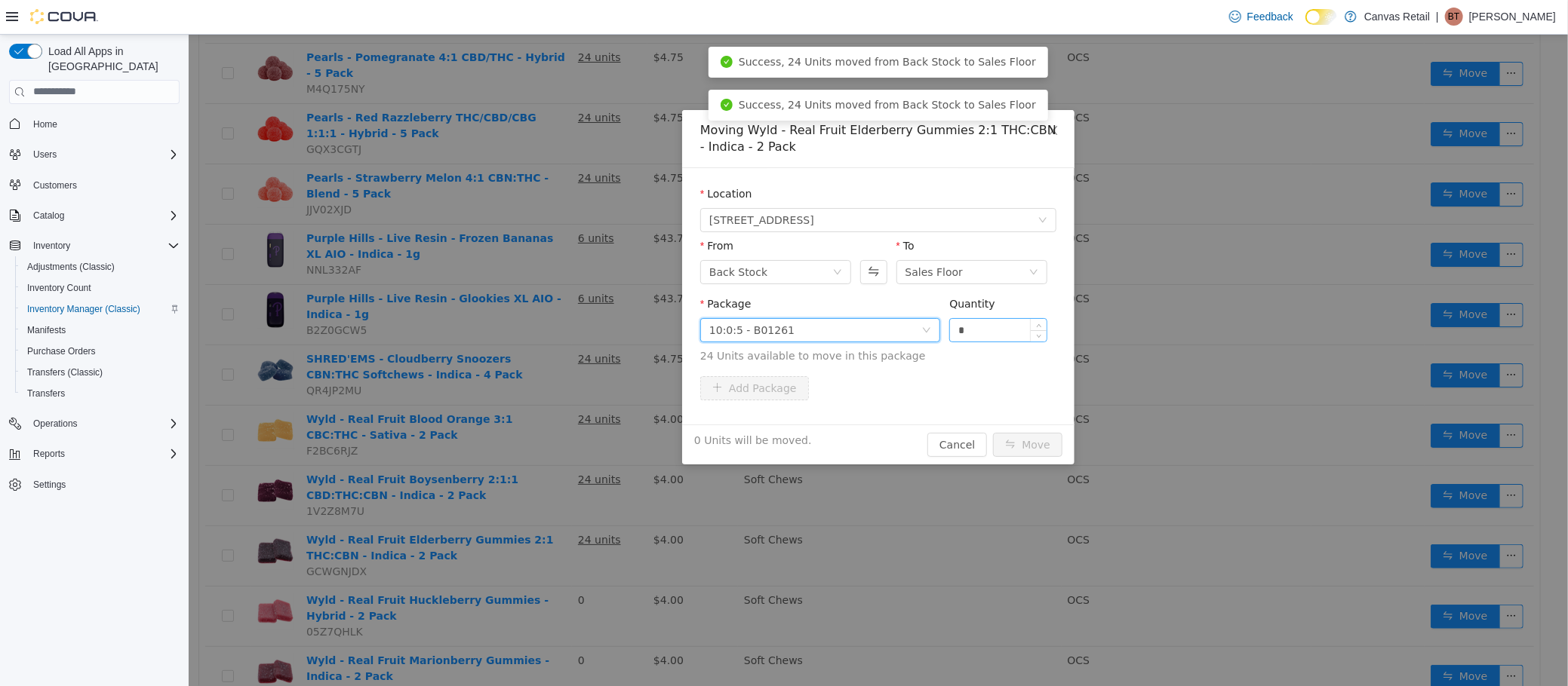
click at [967, 335] on input "*" at bounding box center [998, 329] width 96 height 23
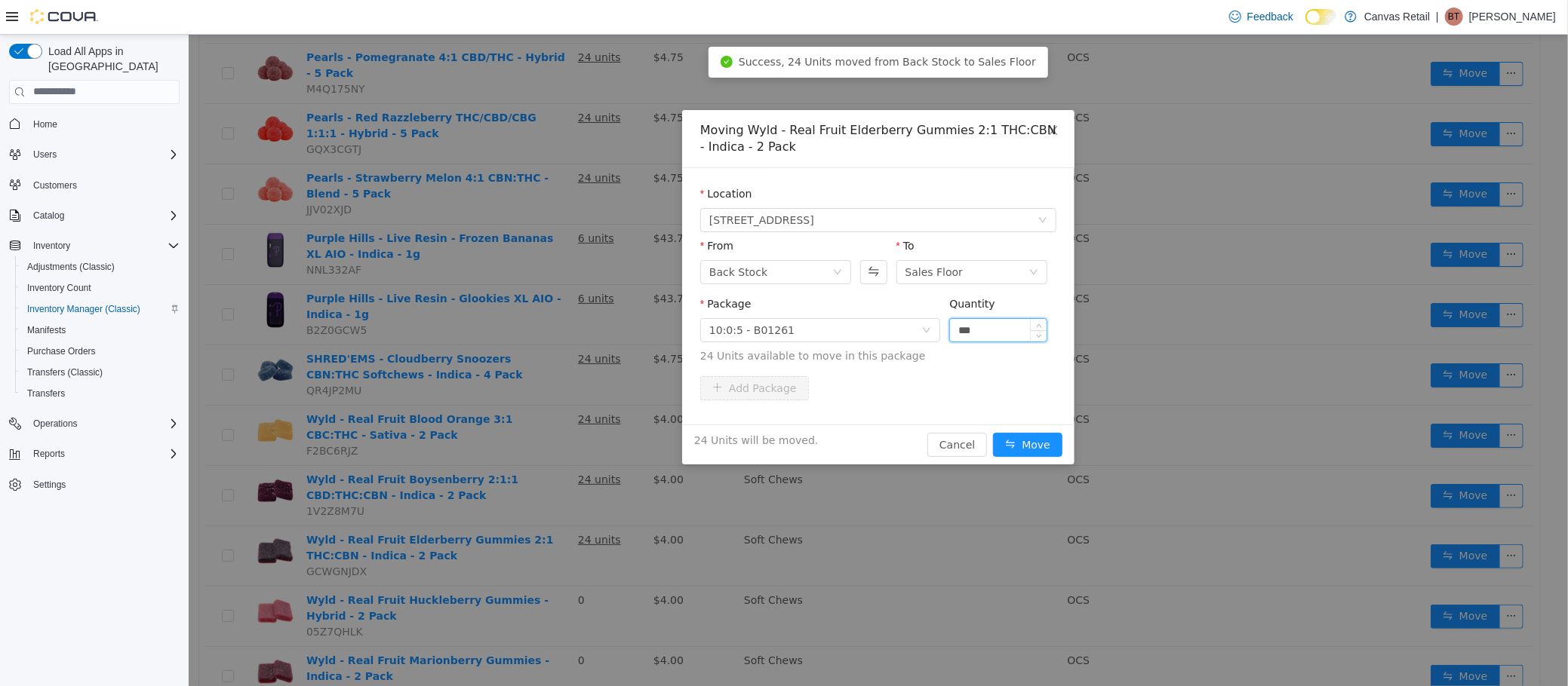
type input "***"
click at [992, 432] on button "Move" at bounding box center [1027, 444] width 70 height 24
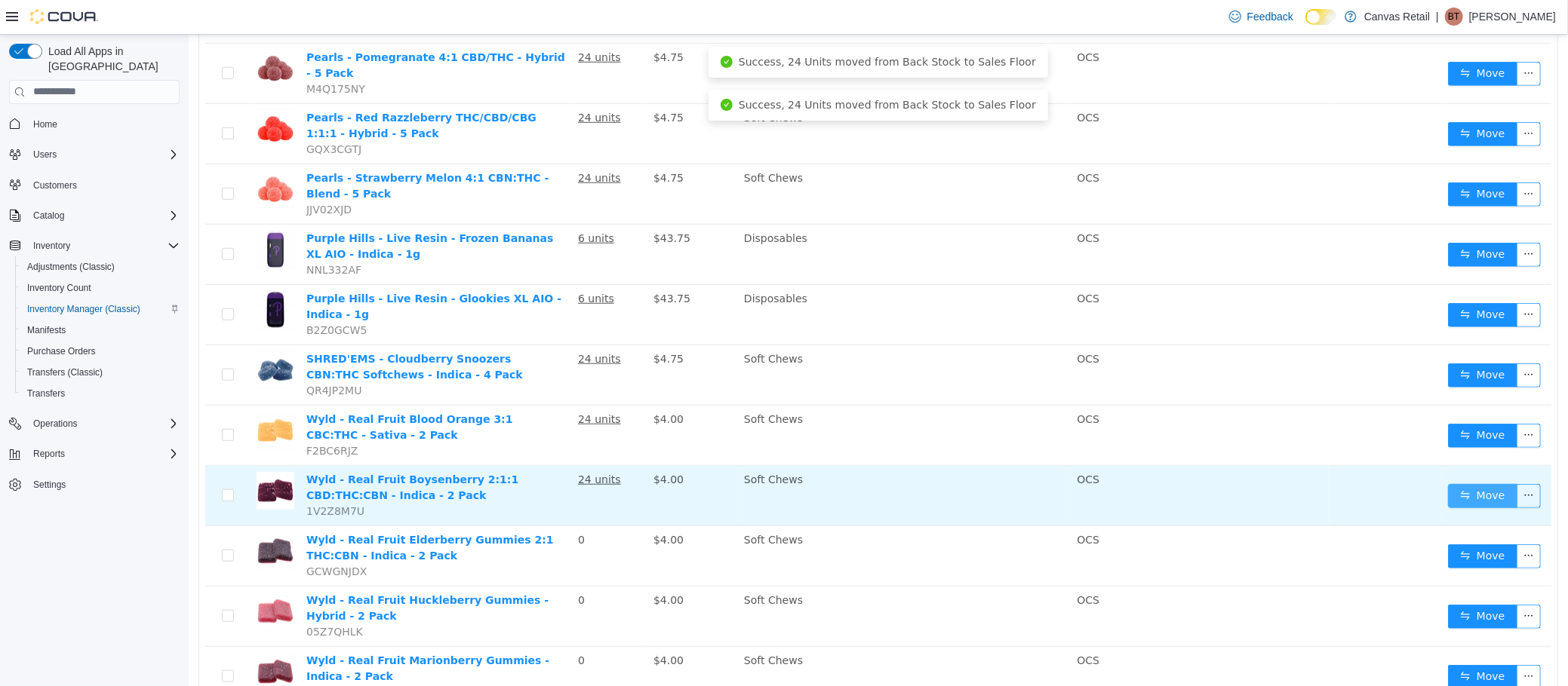
click at [1473, 483] on button "Move" at bounding box center [1482, 495] width 70 height 24
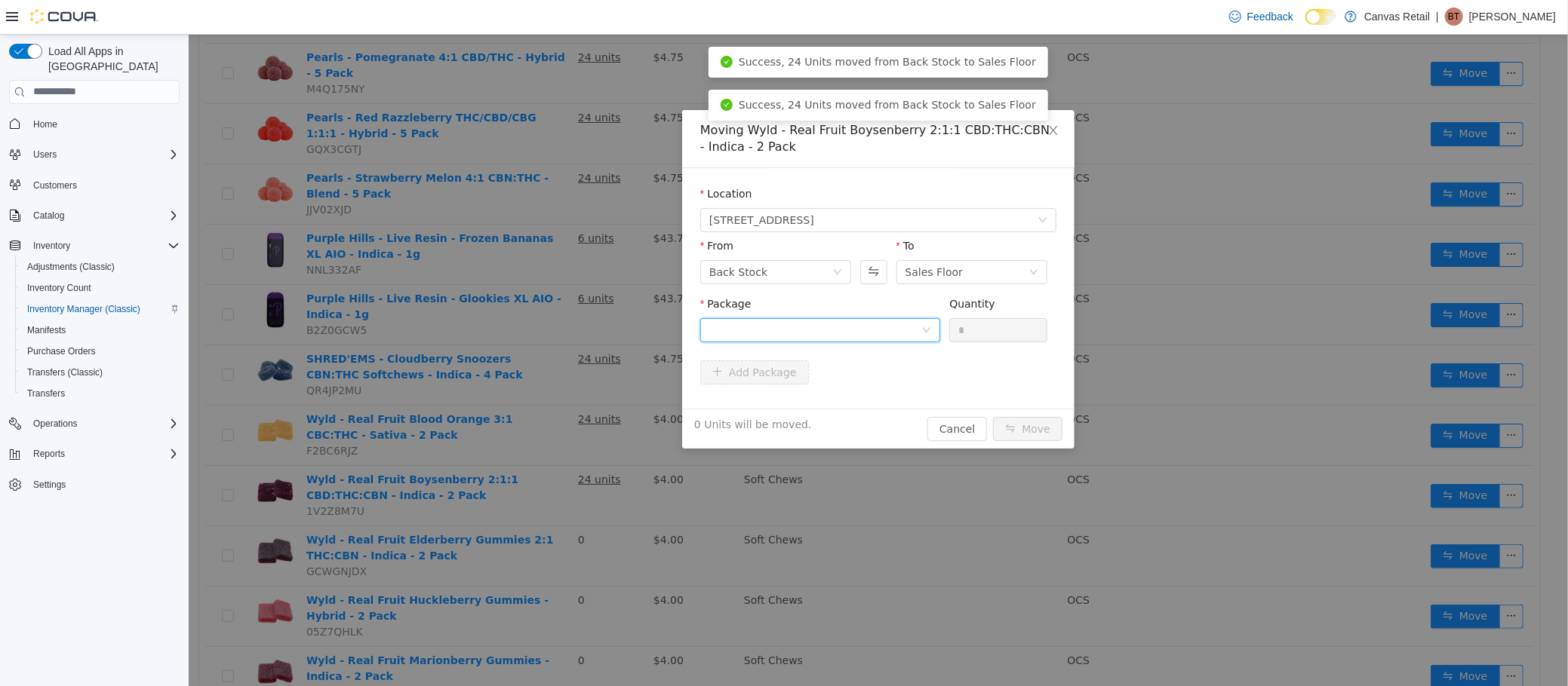
click at [893, 329] on div at bounding box center [814, 329] width 212 height 23
click at [866, 391] on li "10:20:10 - B01221 Quantity : 24 Units" at bounding box center [819, 393] width 240 height 41
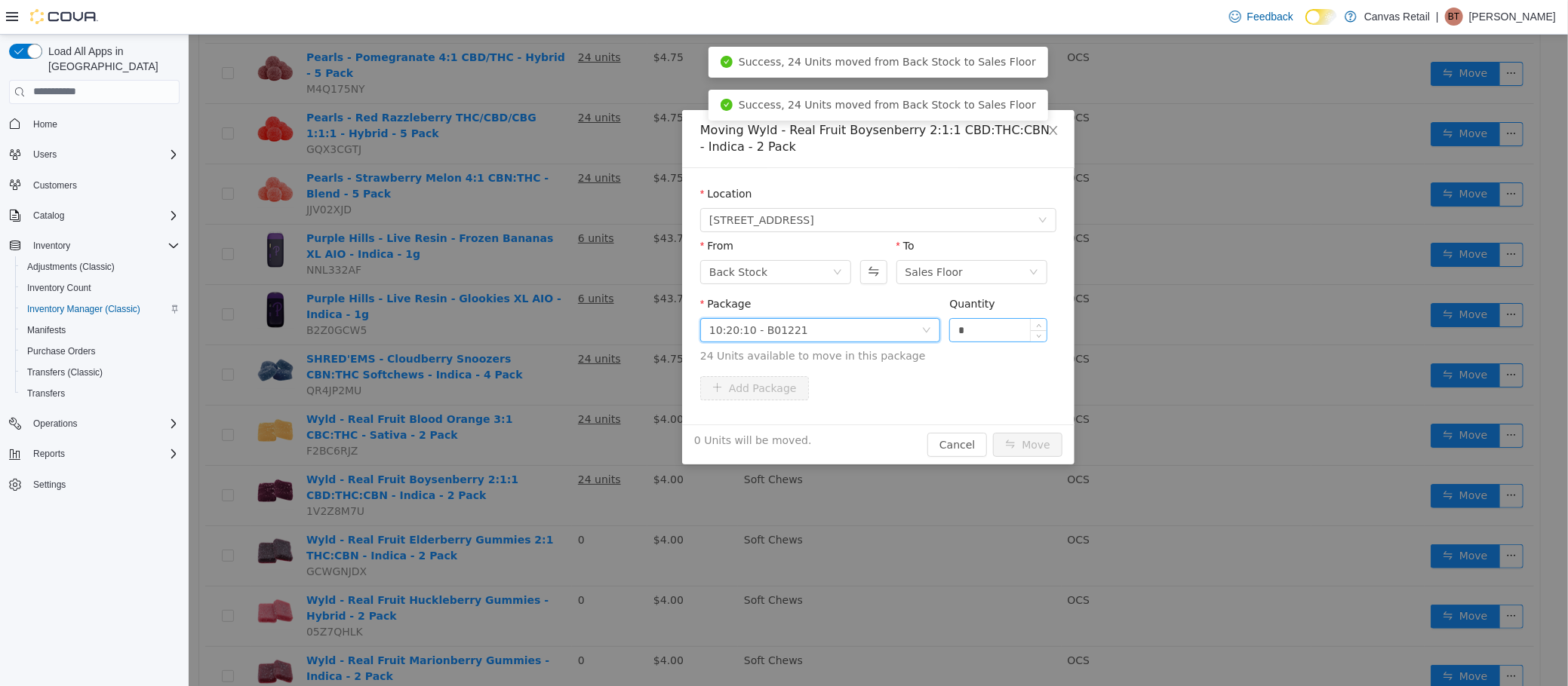
click at [980, 328] on input "*" at bounding box center [998, 329] width 96 height 23
type input "***"
click at [992, 432] on button "Move" at bounding box center [1027, 444] width 70 height 24
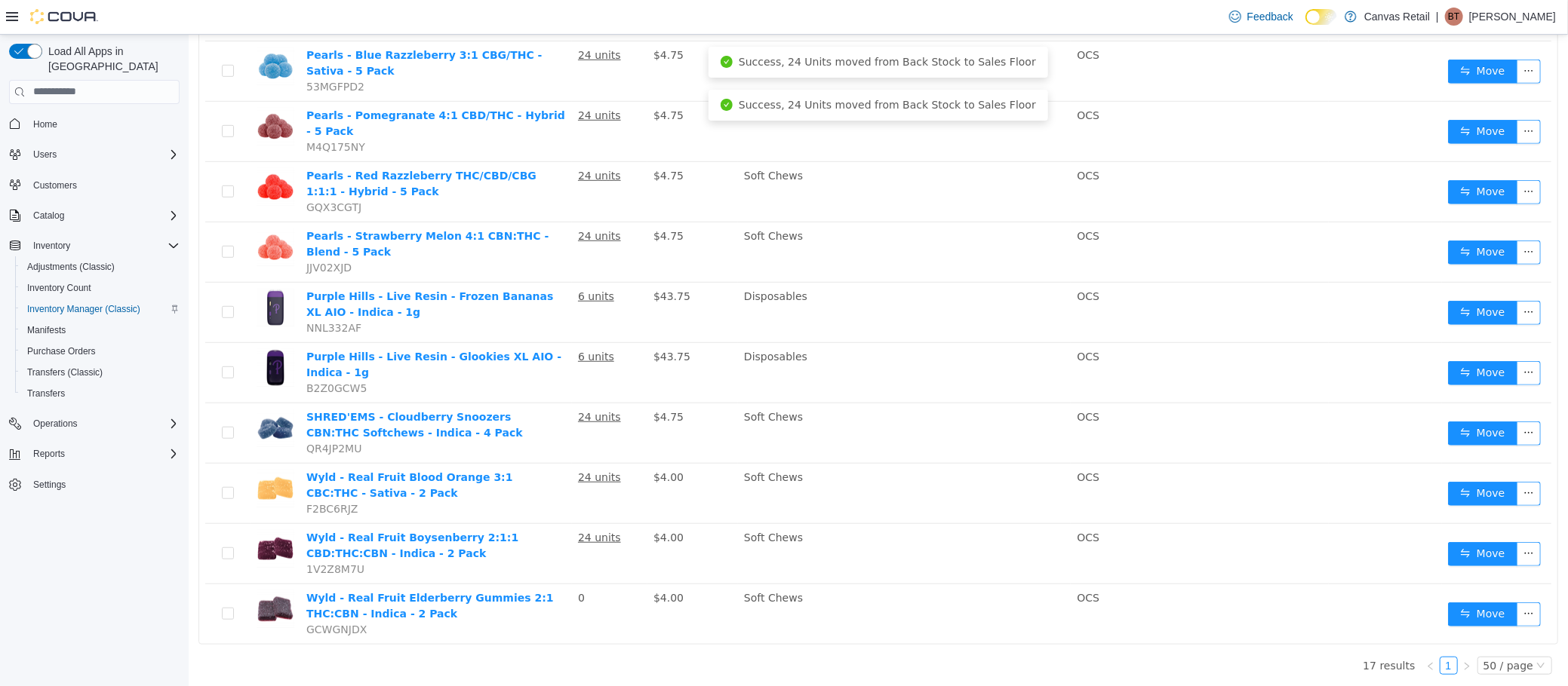
scroll to position [583, 0]
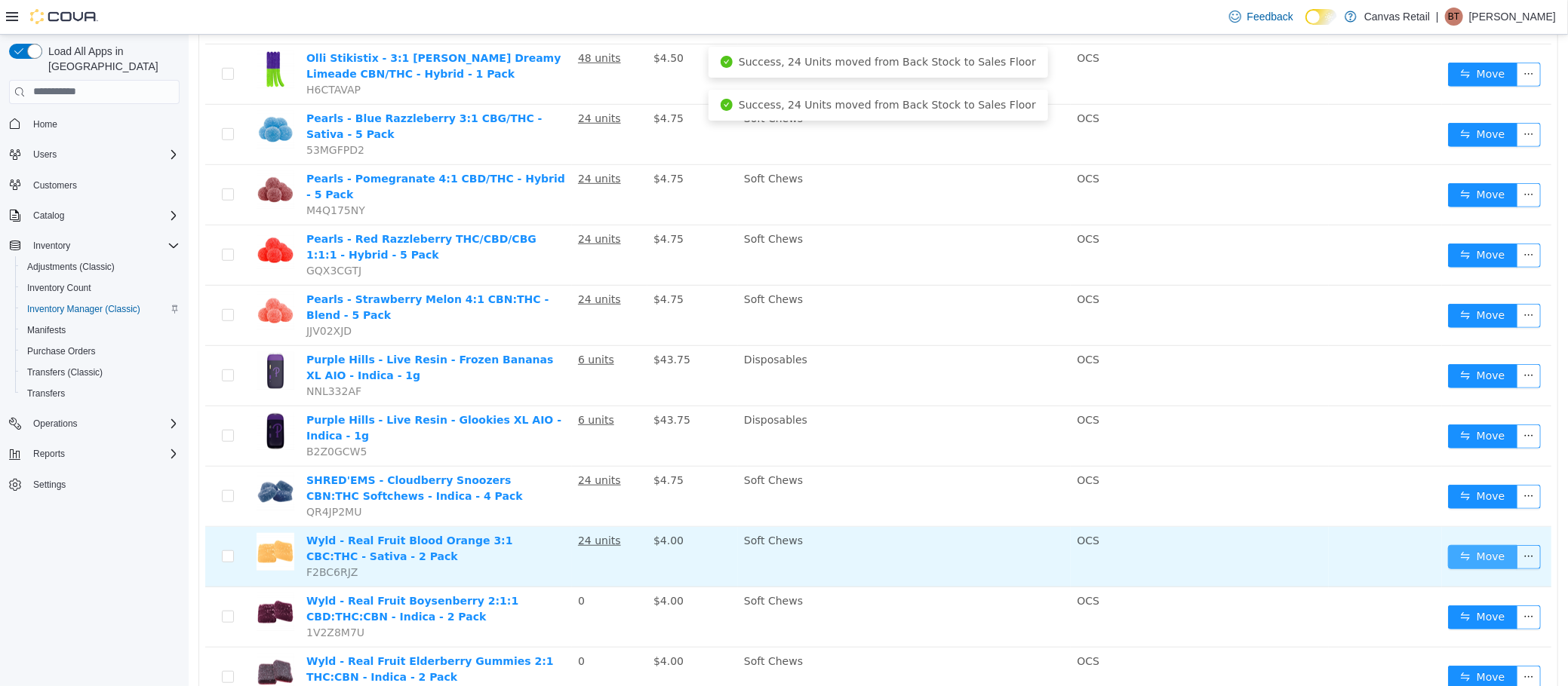
click at [1463, 545] on button "Move" at bounding box center [1482, 557] width 70 height 24
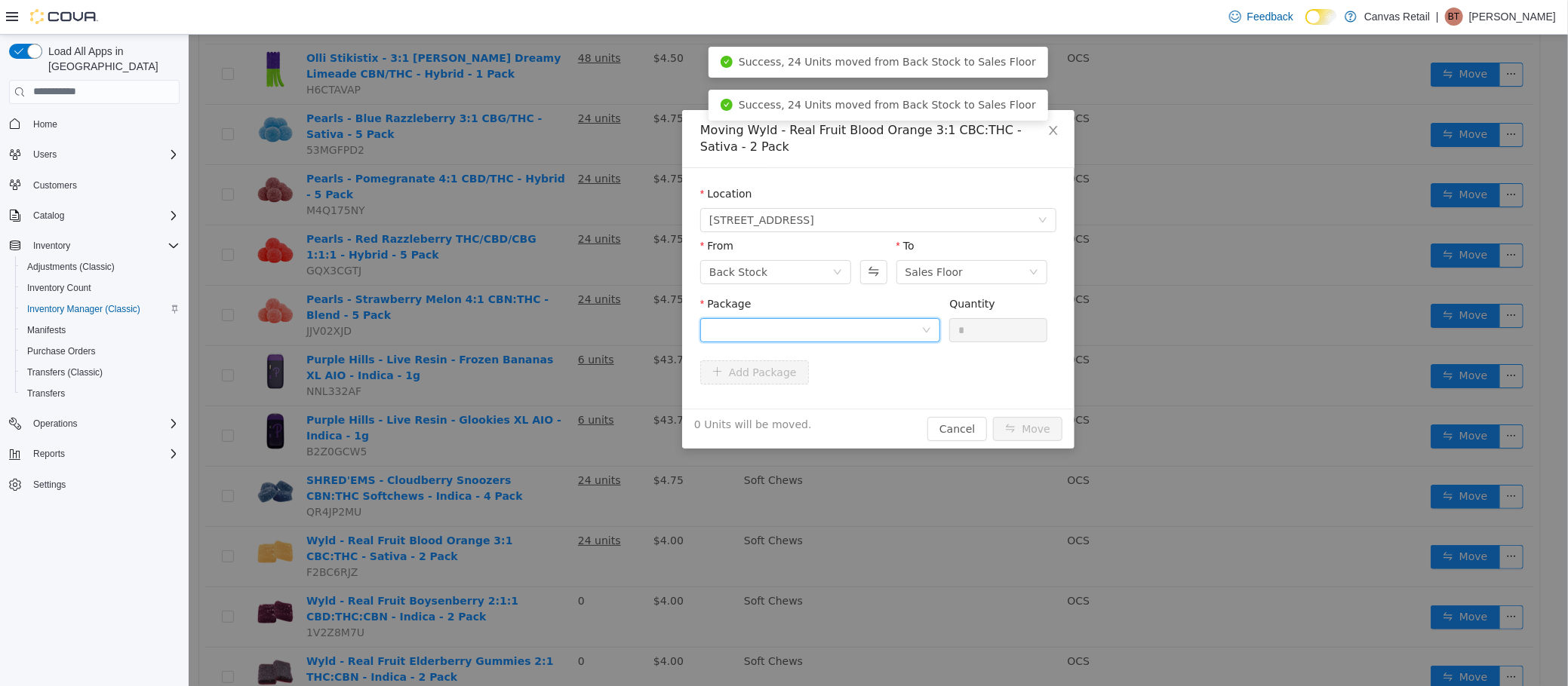
click at [826, 317] on div at bounding box center [819, 329] width 240 height 24
click at [833, 403] on li "10:0:30 - B01227 Quantity : 24 Units" at bounding box center [819, 393] width 240 height 41
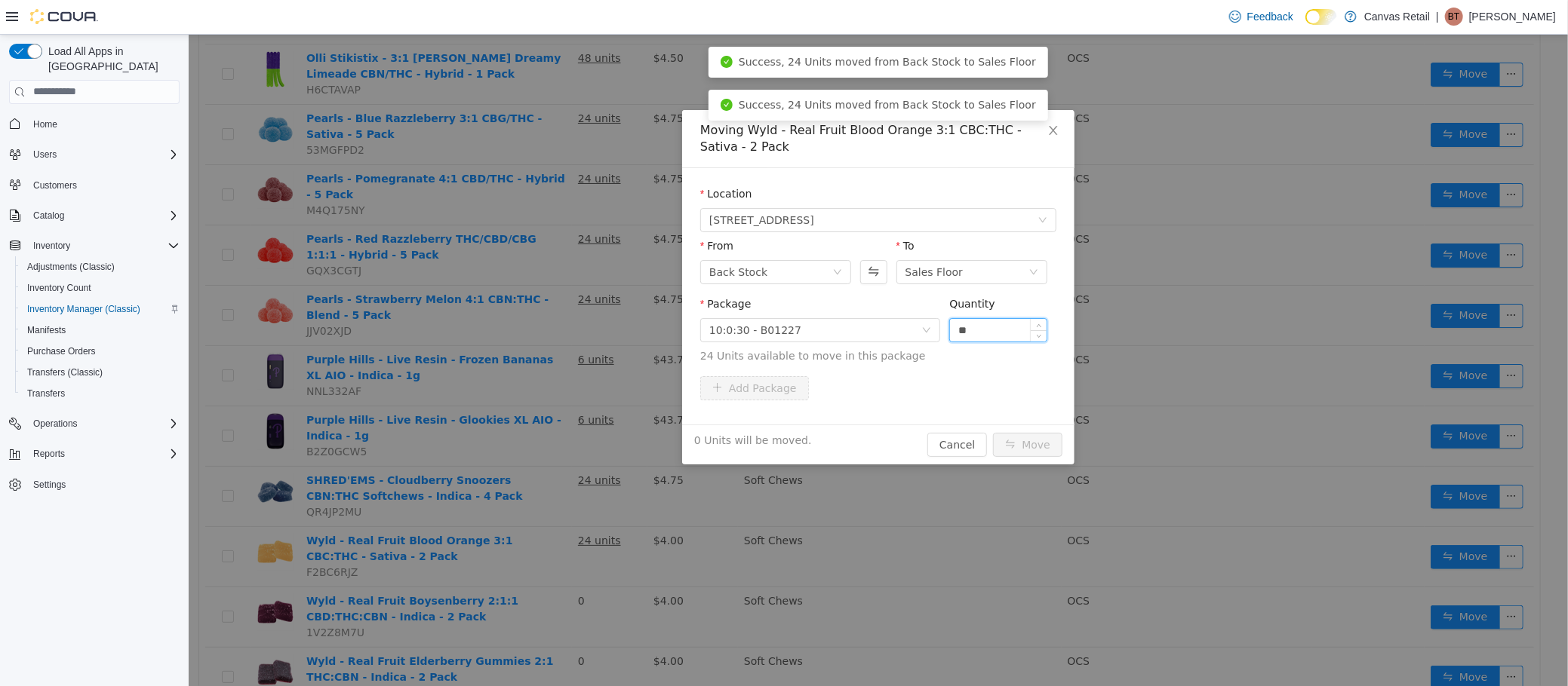
click at [992, 327] on input "**" at bounding box center [998, 329] width 96 height 23
type input "***"
click at [992, 432] on button "Move" at bounding box center [1027, 444] width 70 height 24
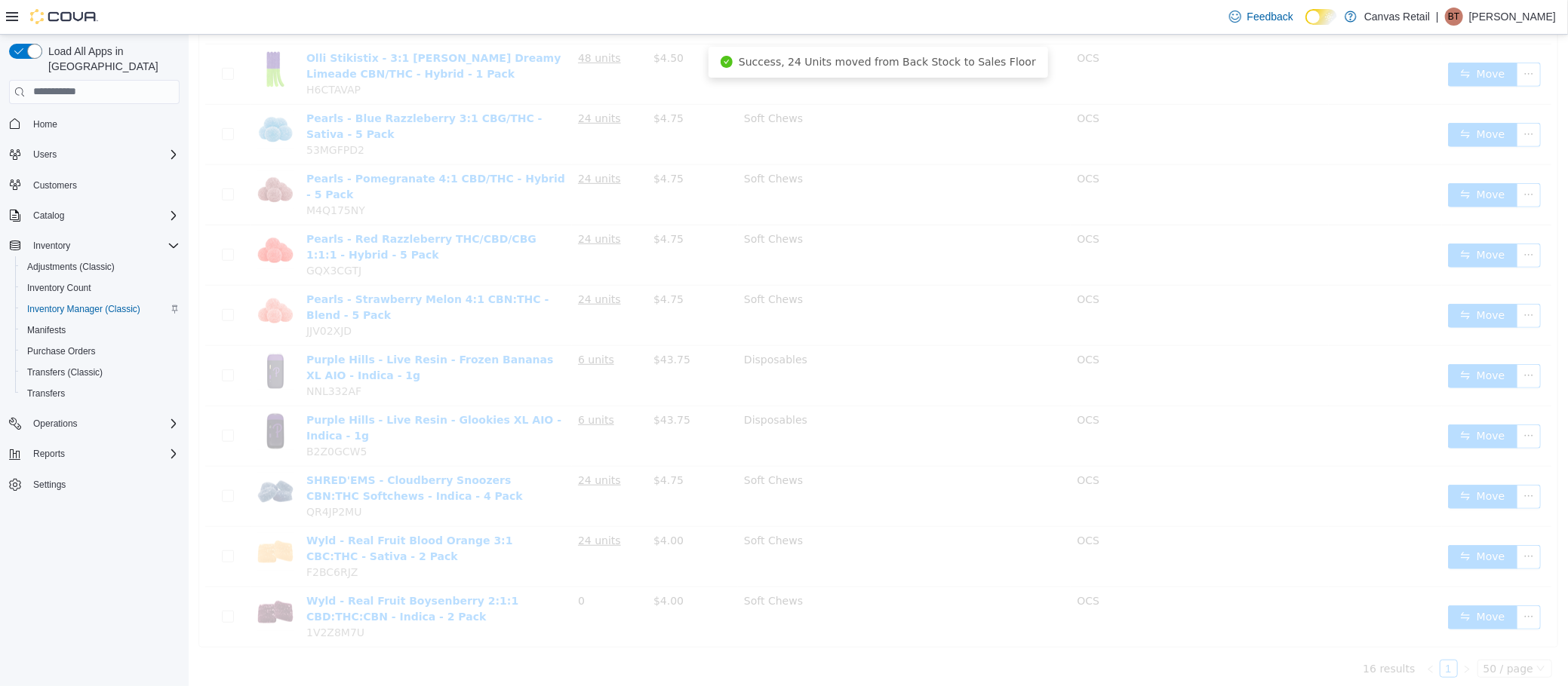
scroll to position [523, 0]
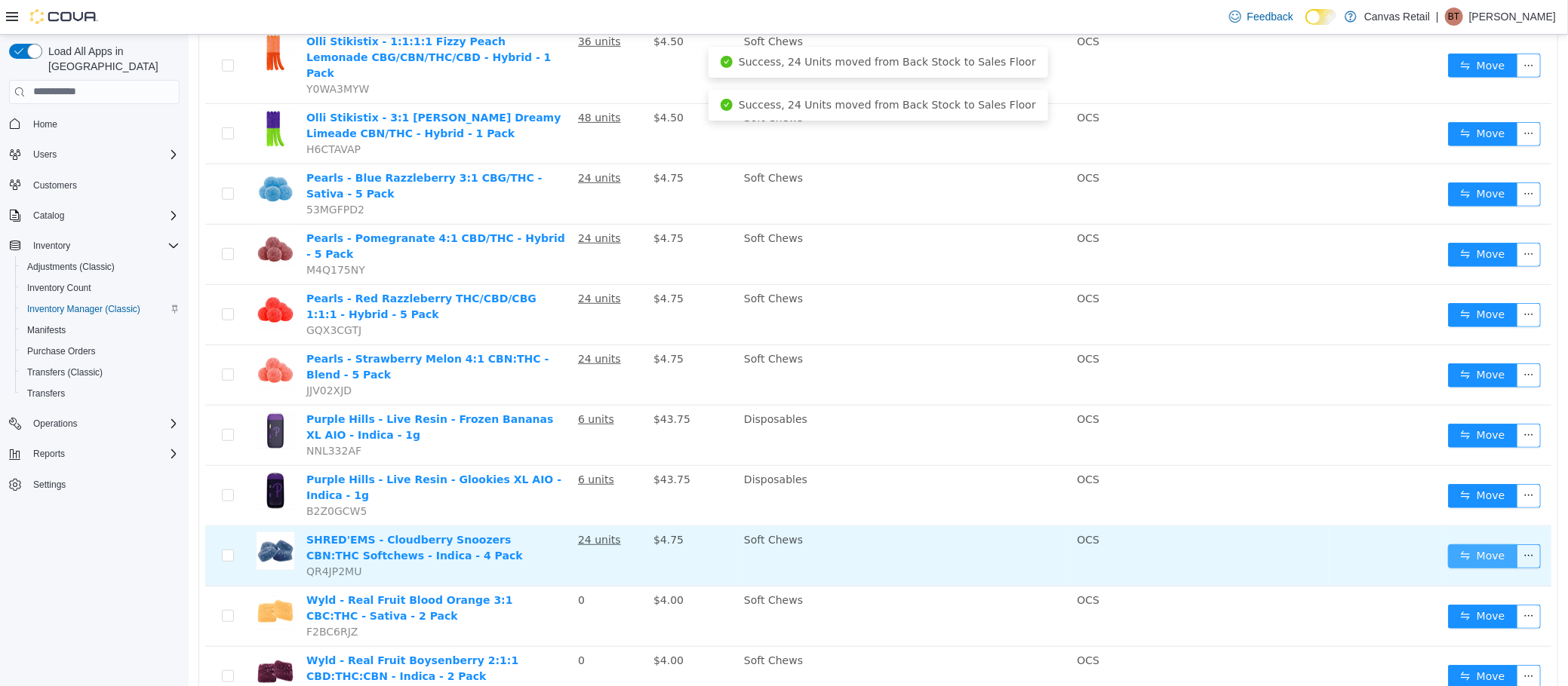
click at [1447, 544] on button "Move" at bounding box center [1482, 556] width 70 height 24
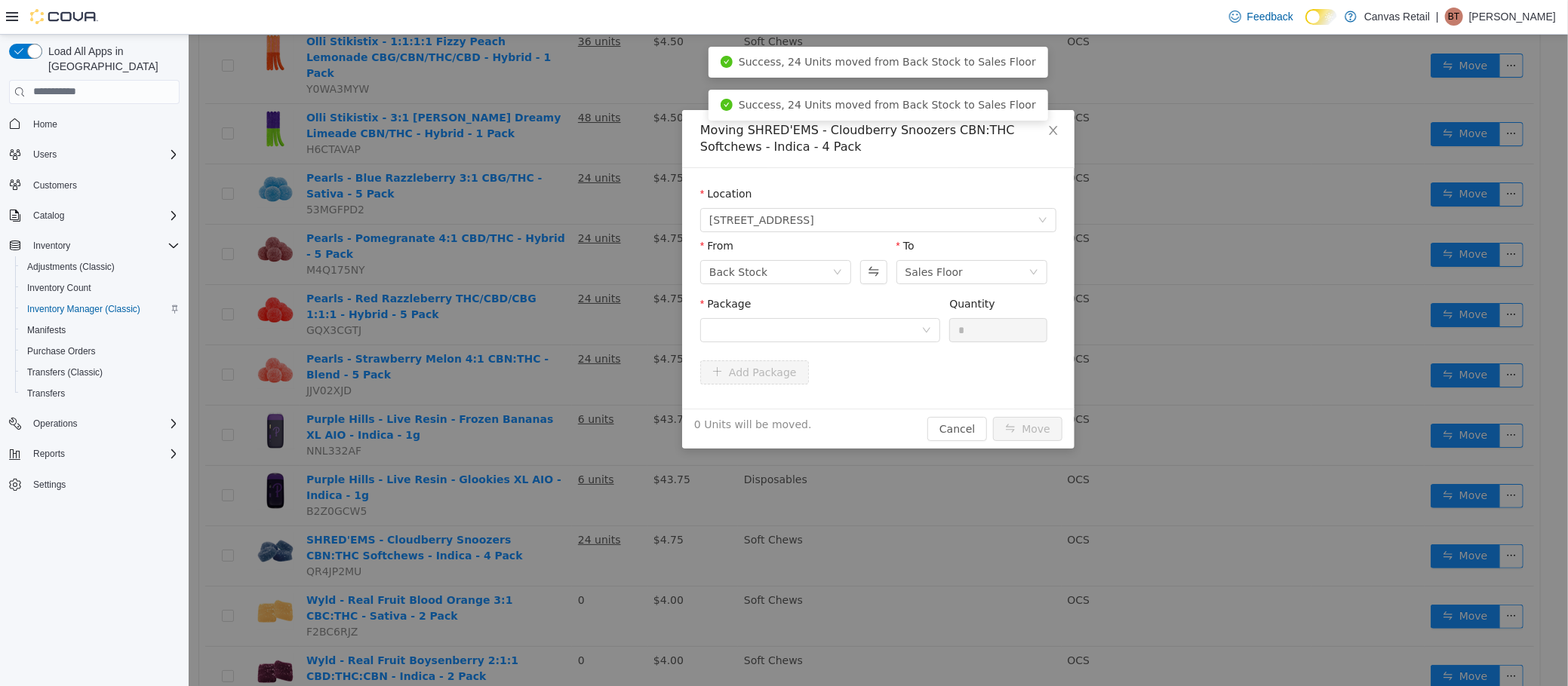
click at [873, 343] on div "Package" at bounding box center [819, 321] width 240 height 52
click at [885, 326] on div at bounding box center [814, 329] width 212 height 23
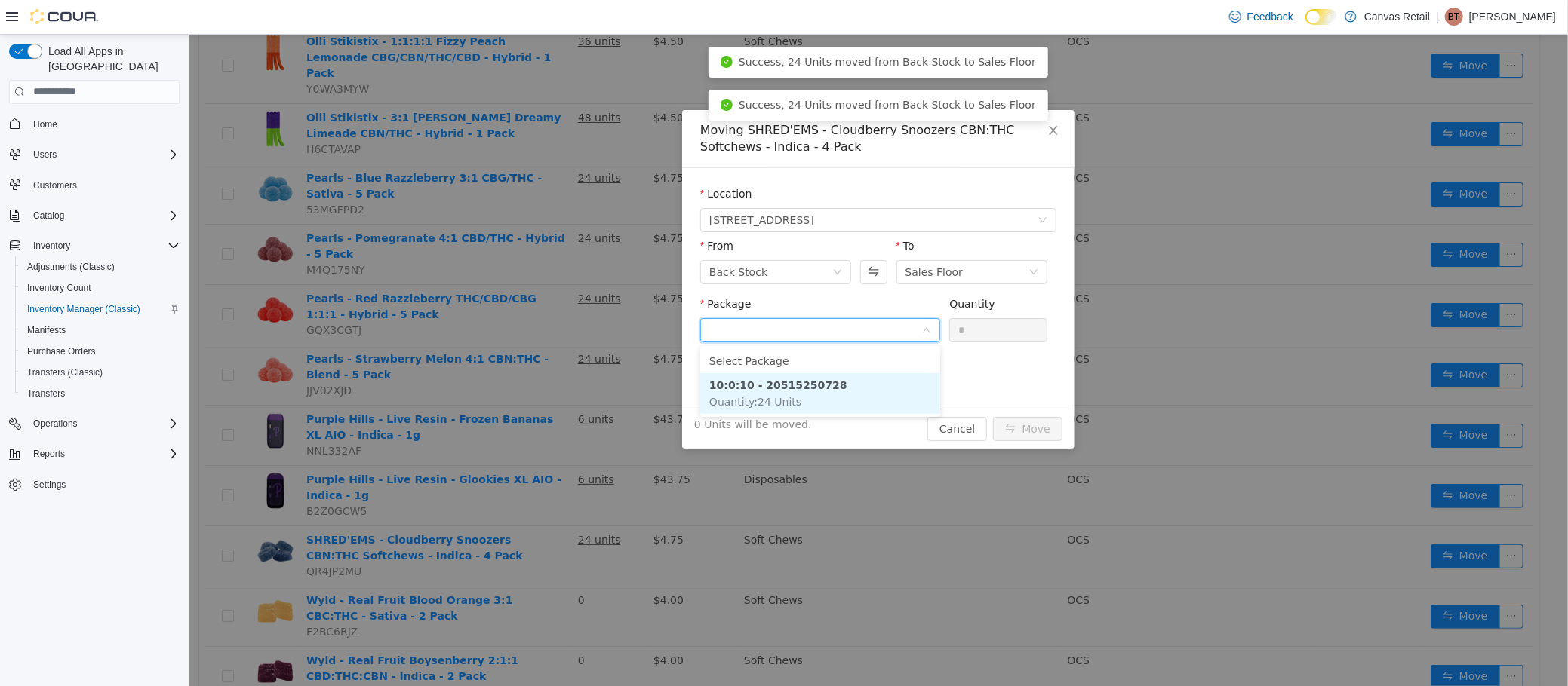
click at [858, 403] on li "10:0:10 - 20515250728 Quantity : 24 Units" at bounding box center [819, 393] width 240 height 41
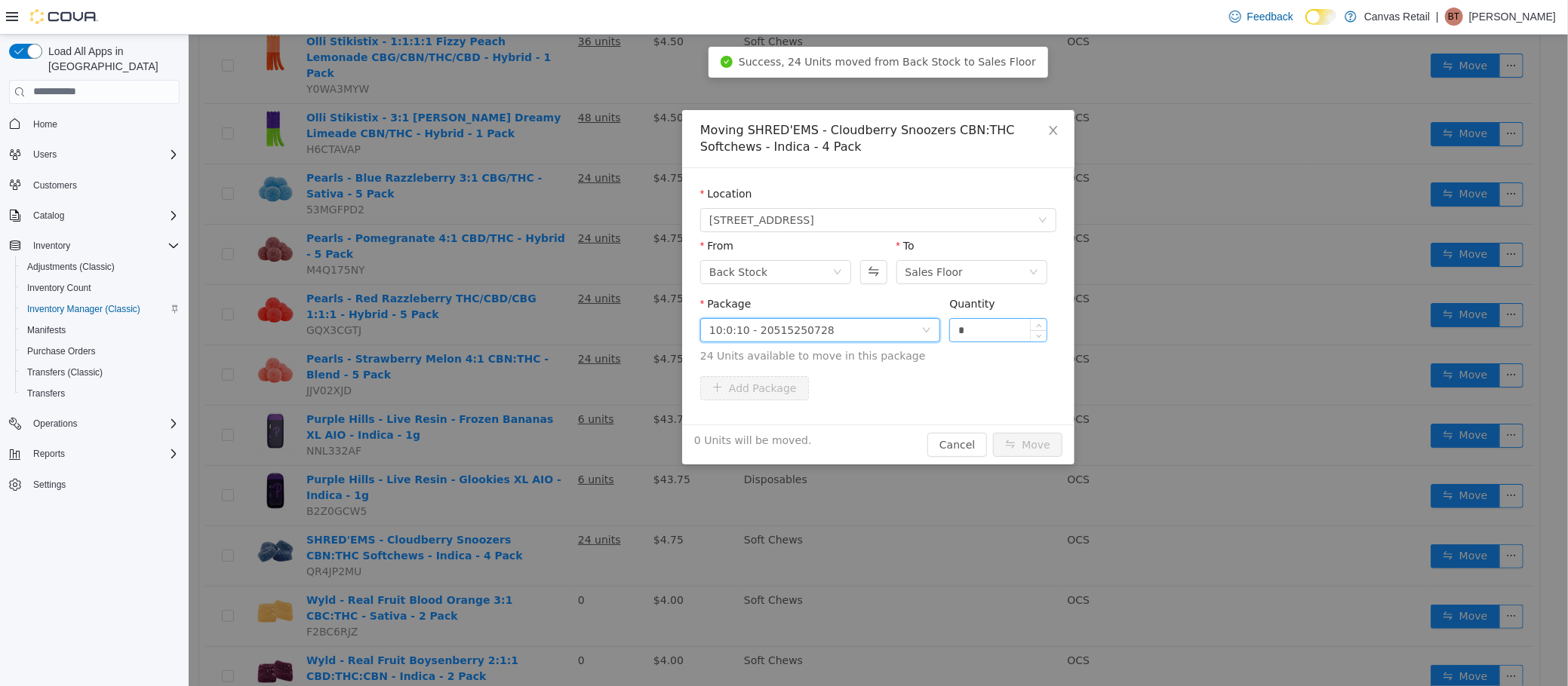
click at [983, 332] on input "*" at bounding box center [998, 329] width 96 height 23
type input "***"
click at [992, 432] on button "Move" at bounding box center [1027, 444] width 70 height 24
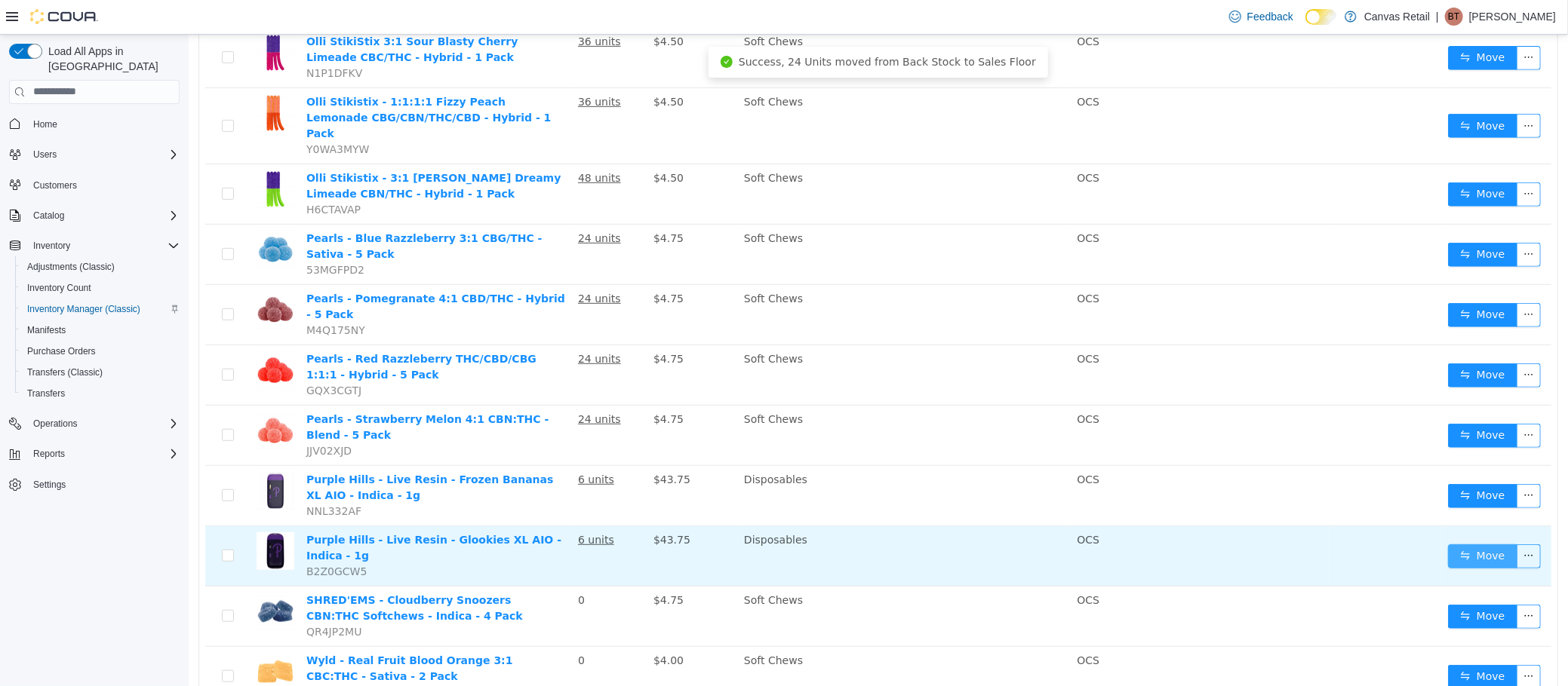
scroll to position [463, 0]
click at [1472, 545] on button "Move" at bounding box center [1482, 557] width 70 height 24
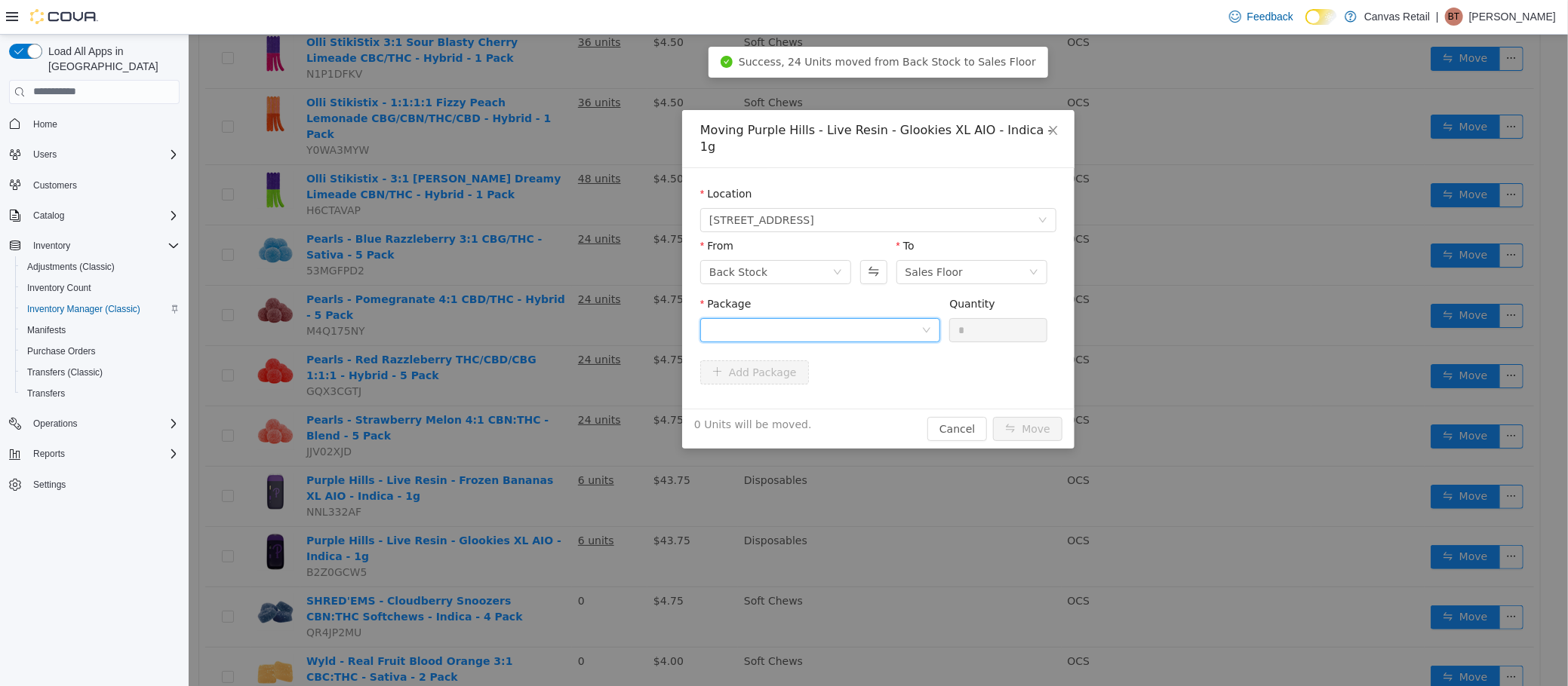
click at [871, 322] on div at bounding box center [814, 329] width 212 height 23
click at [856, 377] on li "72.9 - DV2506001 Quantity : 6 Units" at bounding box center [819, 376] width 240 height 41
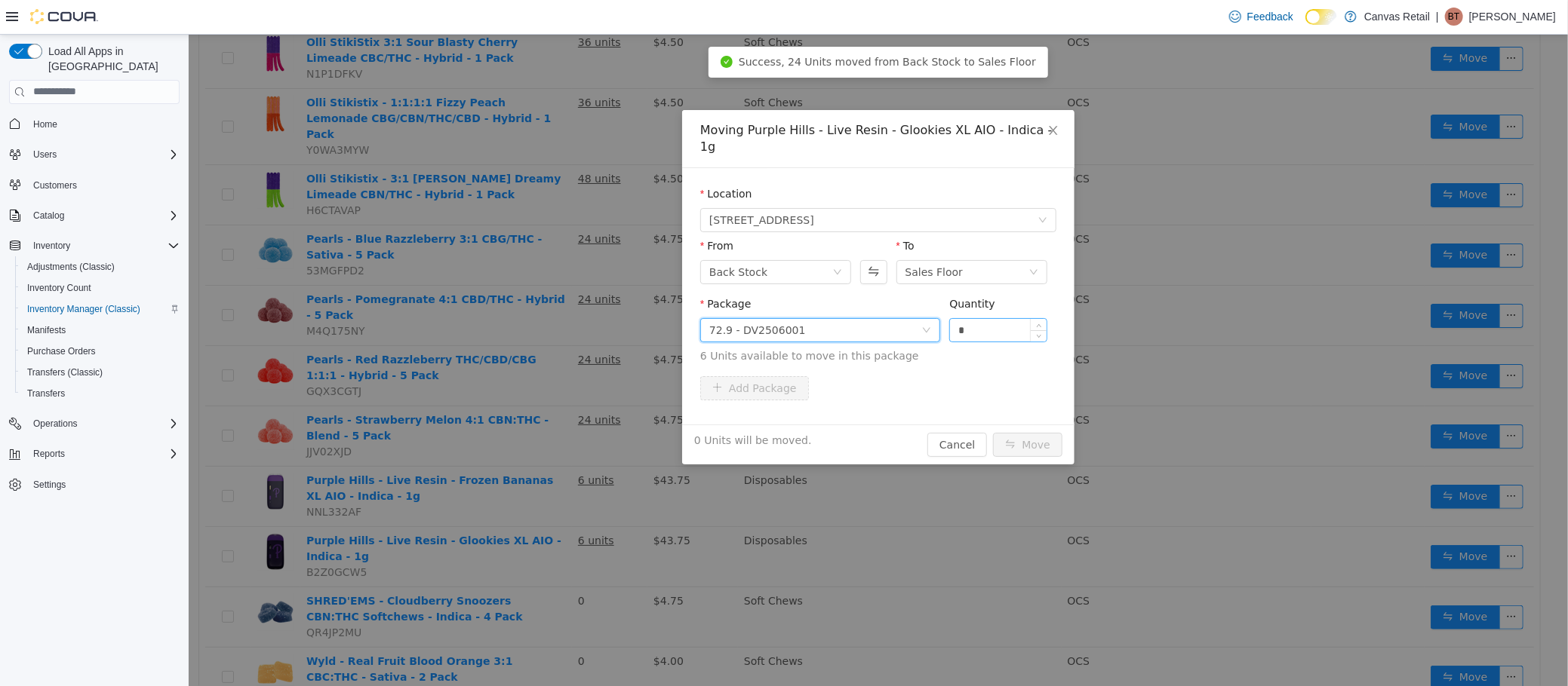
click at [989, 323] on input "*" at bounding box center [998, 329] width 96 height 23
type input "**"
click at [992, 432] on button "Move" at bounding box center [1027, 444] width 70 height 24
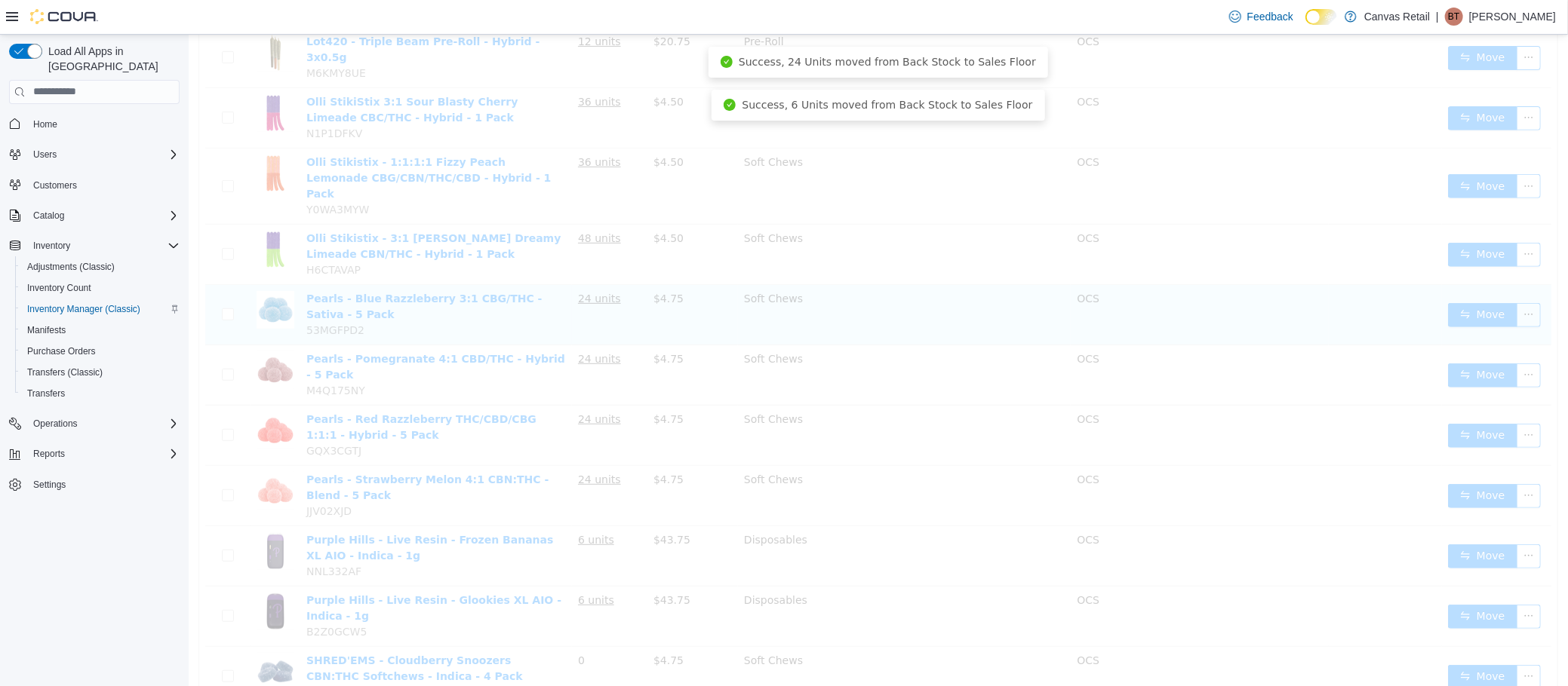
scroll to position [342, 0]
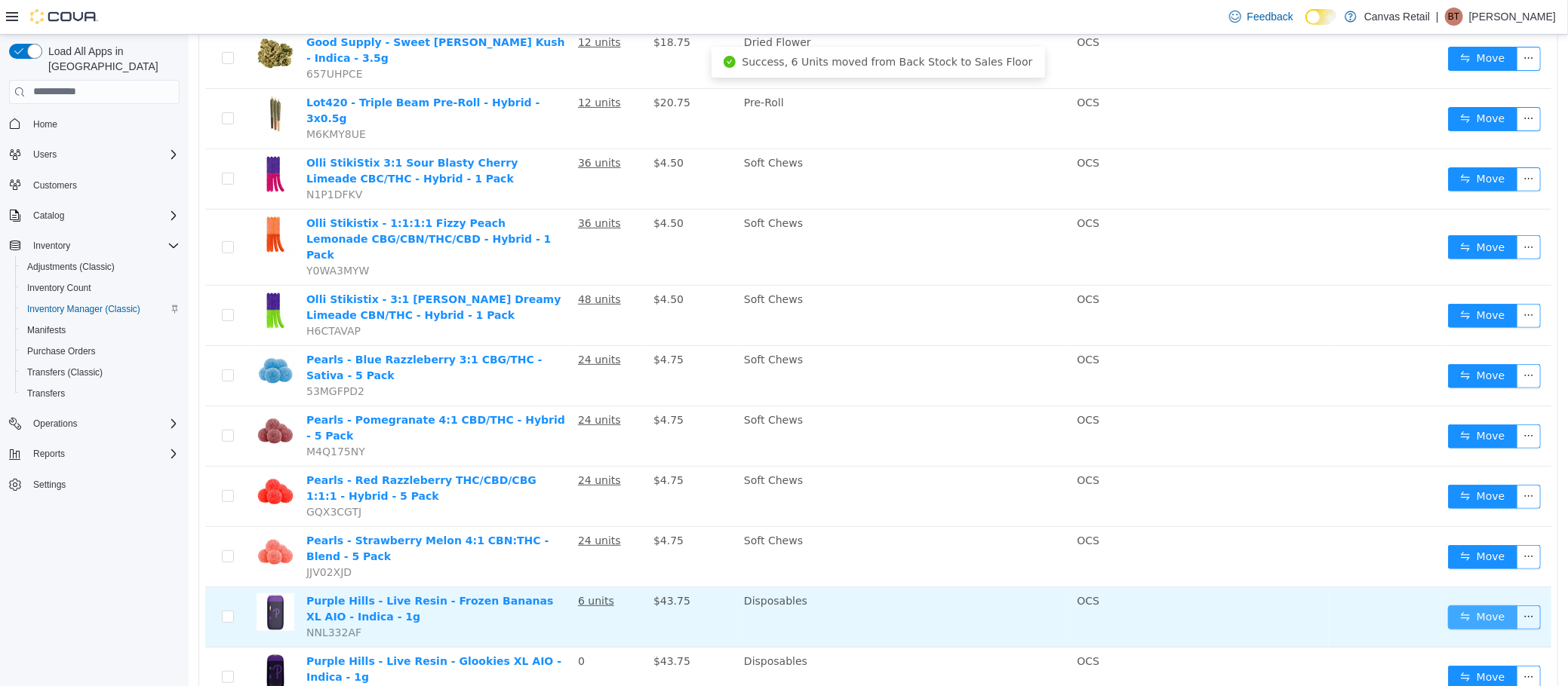
click at [1467, 605] on button "Move" at bounding box center [1482, 617] width 70 height 24
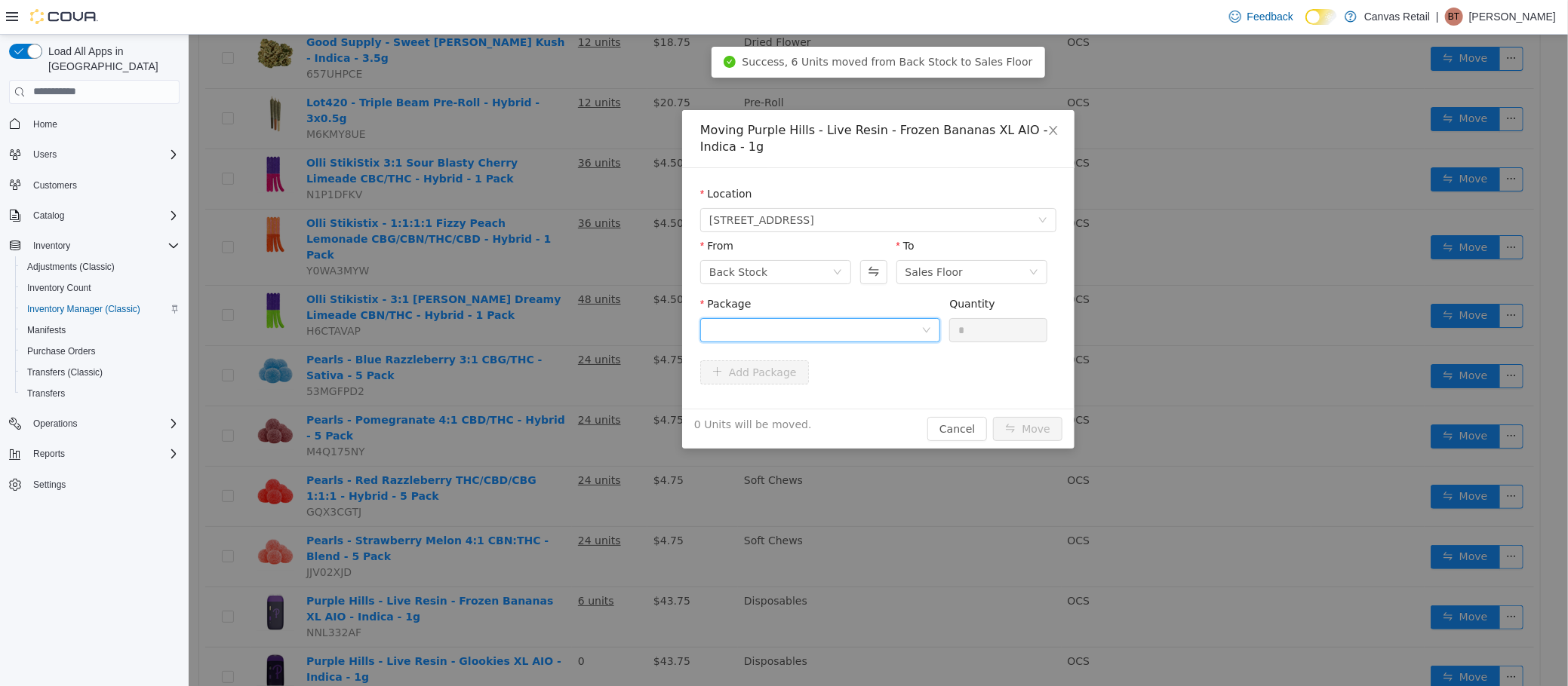
click at [838, 331] on div at bounding box center [814, 329] width 212 height 23
click at [846, 386] on li "69.9 - DV2505002 Quantity : 6 Units" at bounding box center [819, 393] width 240 height 41
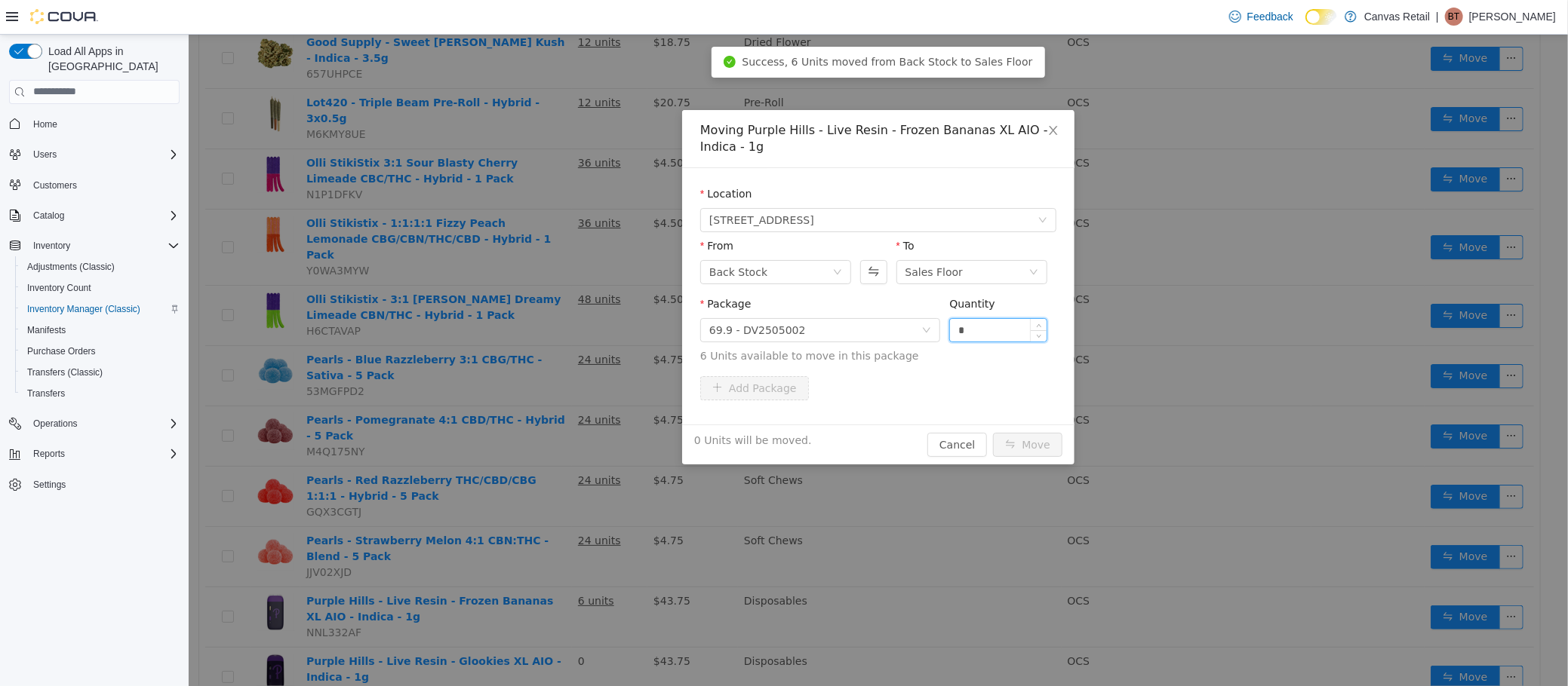
click at [971, 332] on input "*" at bounding box center [998, 329] width 96 height 23
type input "**"
click at [992, 432] on button "Move" at bounding box center [1027, 444] width 70 height 24
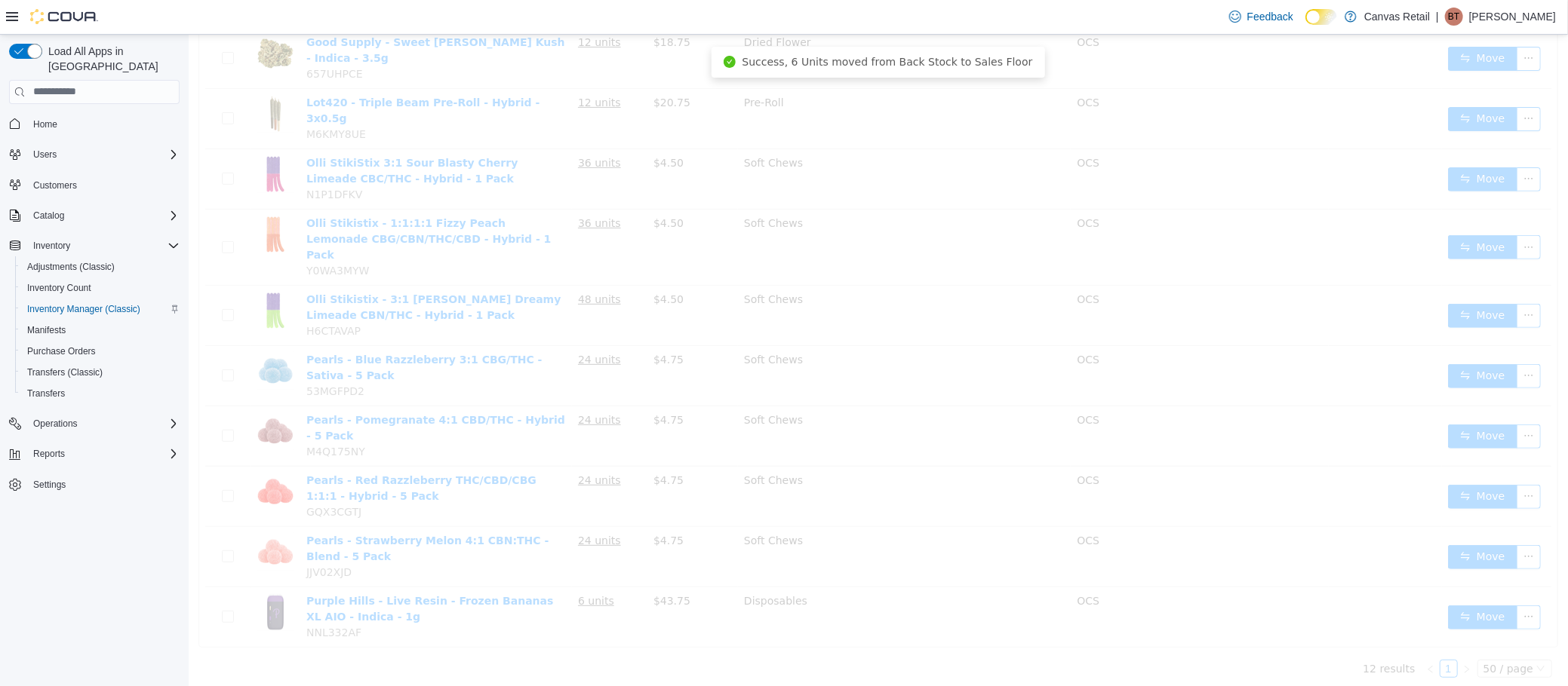
scroll to position [281, 0]
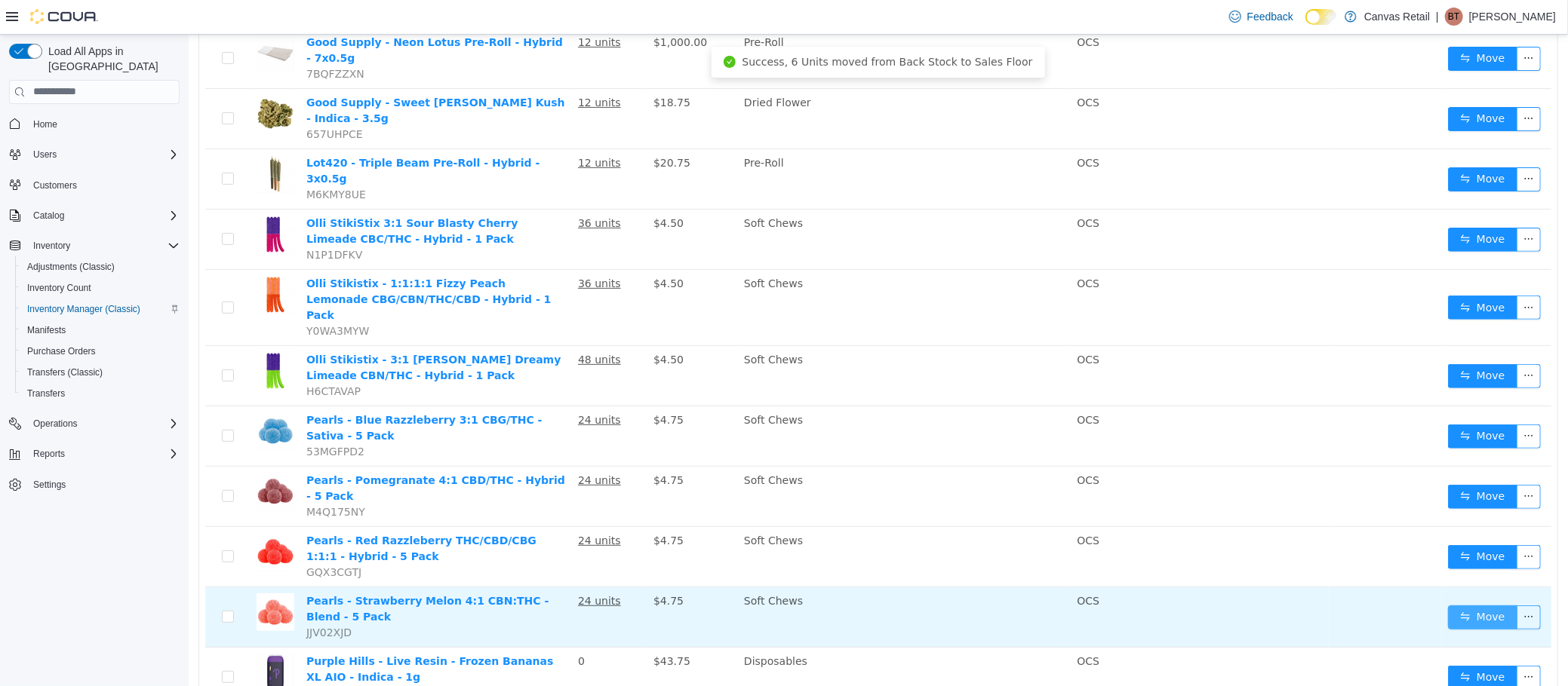
click at [1474, 605] on button "Move" at bounding box center [1482, 617] width 70 height 24
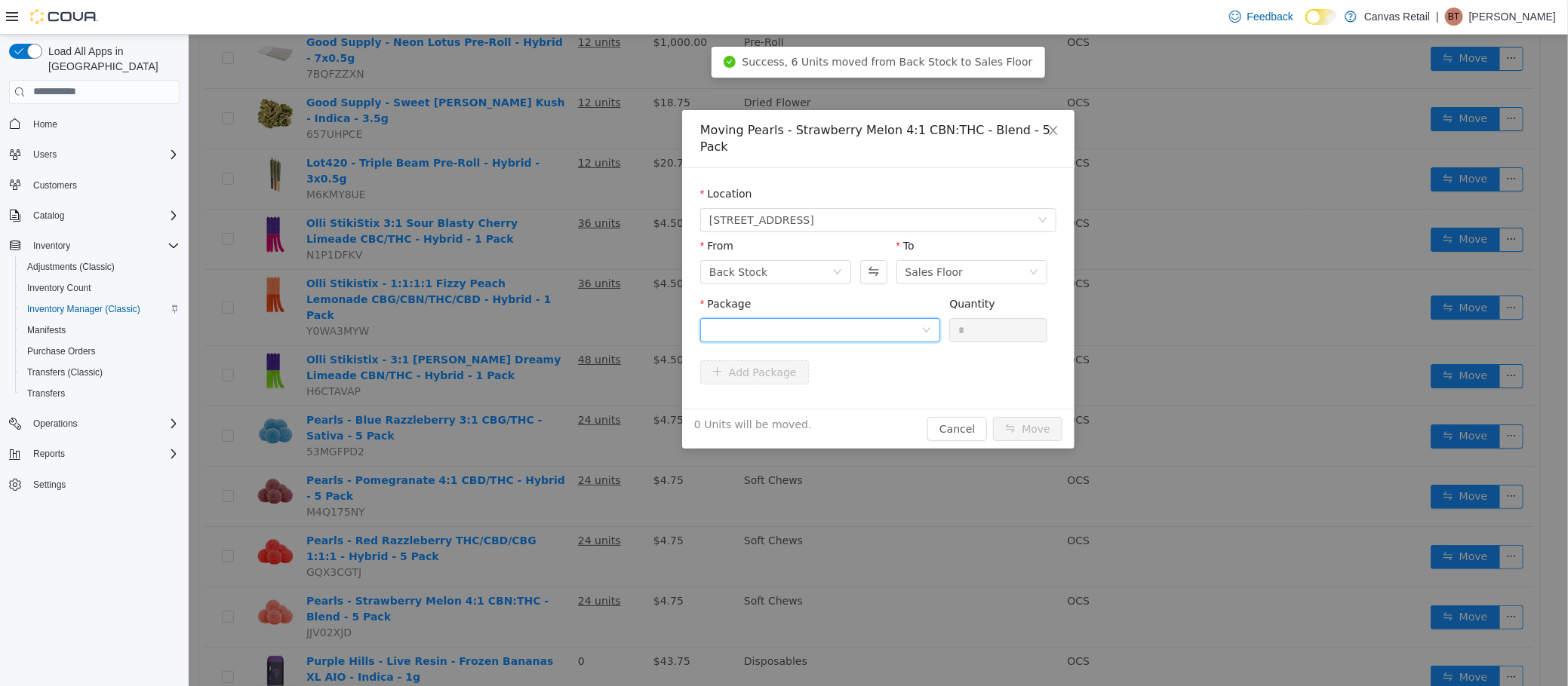
click at [758, 318] on div at bounding box center [814, 329] width 212 height 23
click at [780, 375] on li "10:0:40 - PSM270 Quantity : 24 Units" at bounding box center [819, 376] width 240 height 41
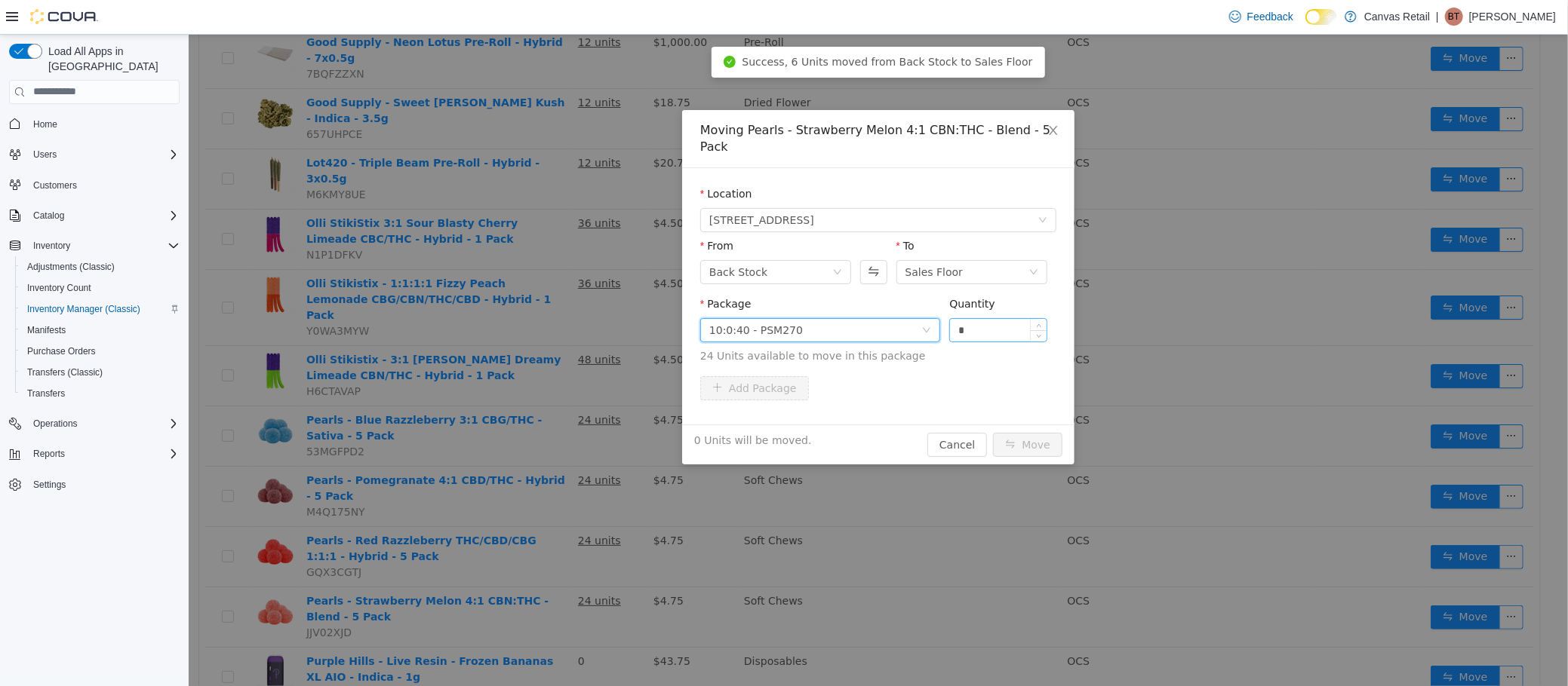
click at [1006, 318] on input "*" at bounding box center [998, 329] width 96 height 23
type input "**"
click at [1023, 432] on button "Move" at bounding box center [1027, 444] width 70 height 24
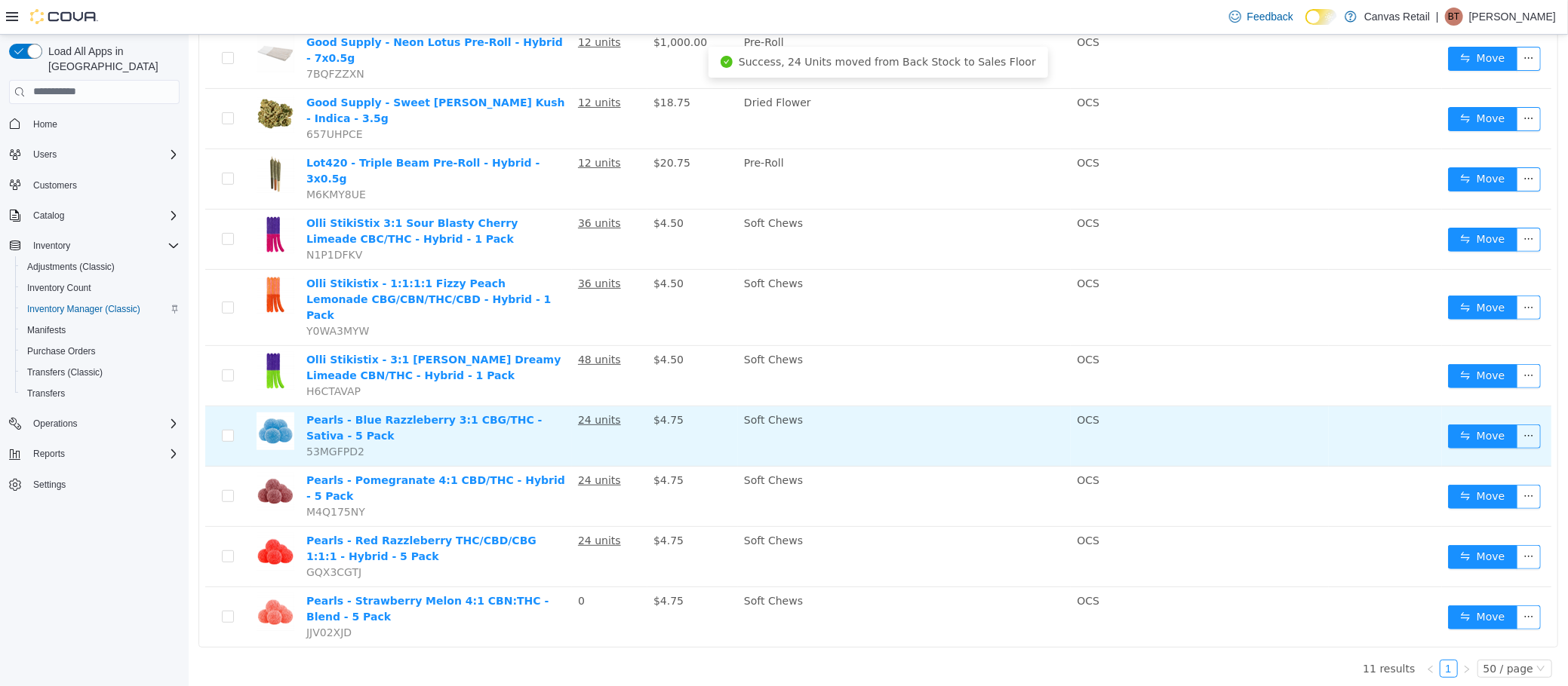
scroll to position [222, 0]
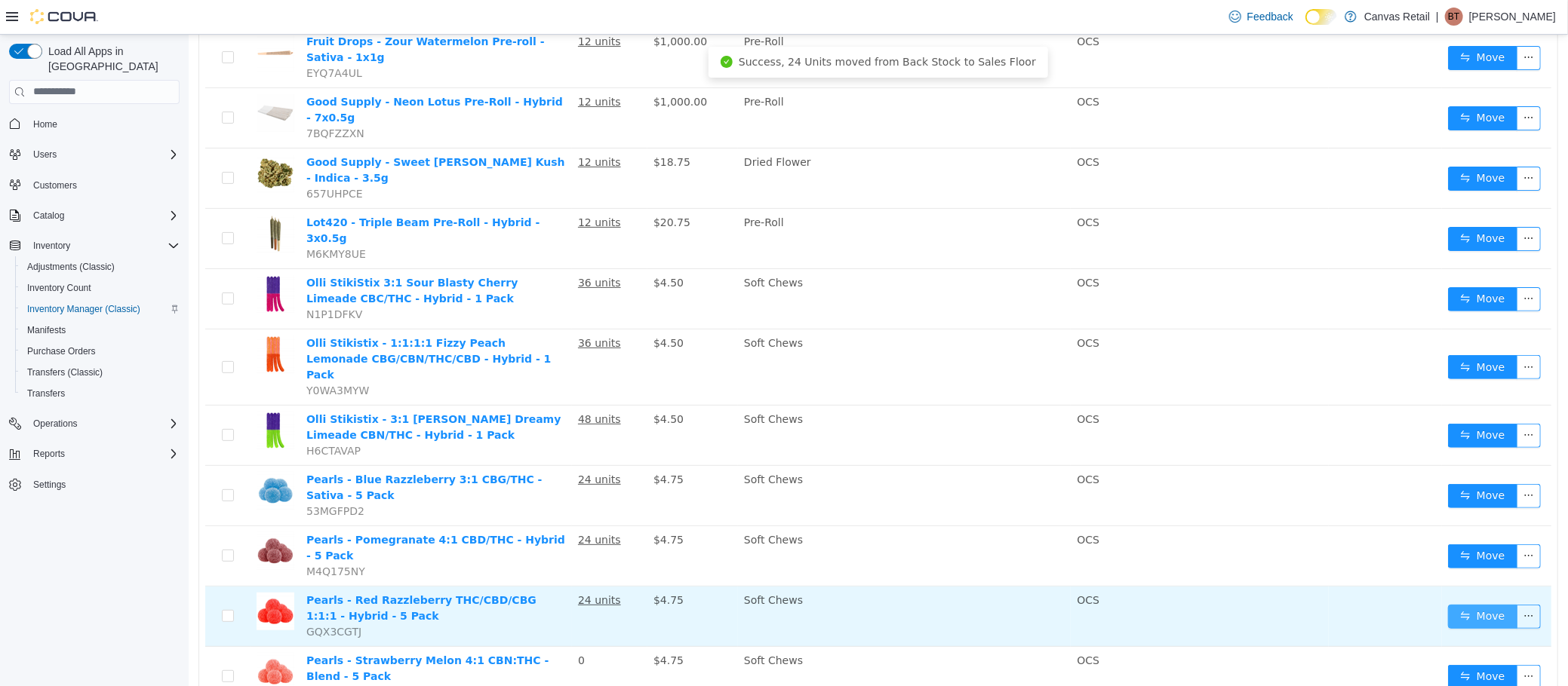
click at [1447, 604] on button "Move" at bounding box center [1482, 616] width 70 height 24
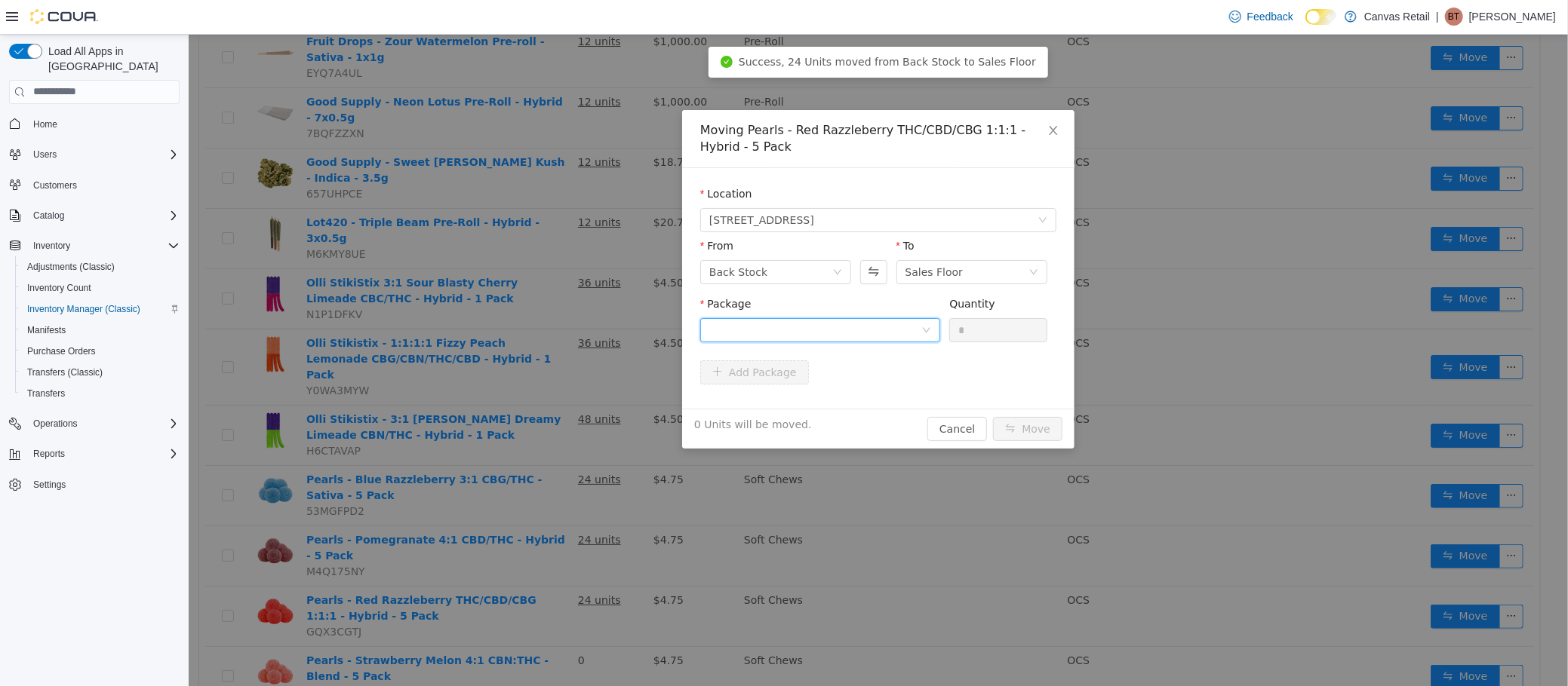
click at [885, 323] on div at bounding box center [814, 329] width 212 height 23
click at [856, 398] on li "10:10:10 - PRR064 Quantity : 24 Units" at bounding box center [819, 392] width 240 height 41
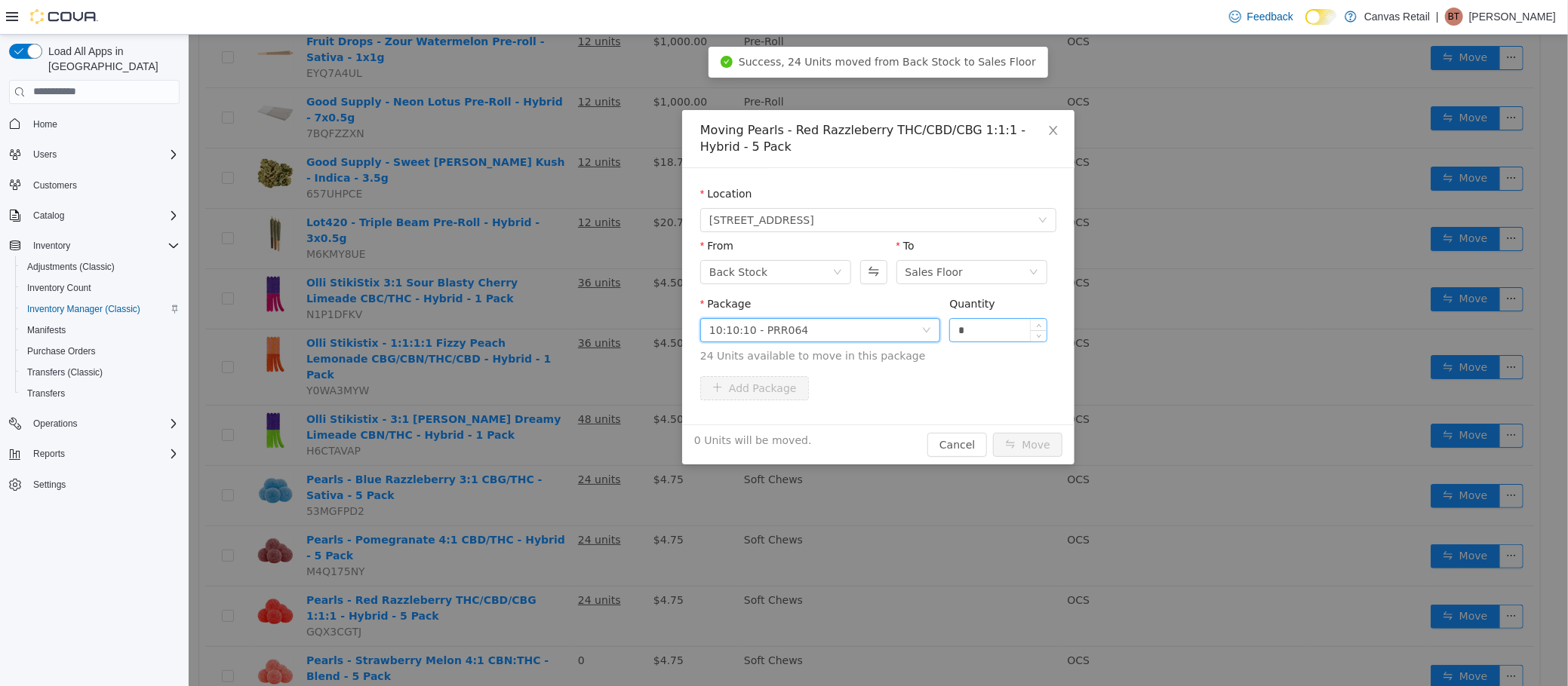
click at [977, 334] on input "*" at bounding box center [998, 329] width 96 height 23
type input "***"
click at [992, 432] on button "Move" at bounding box center [1027, 444] width 70 height 24
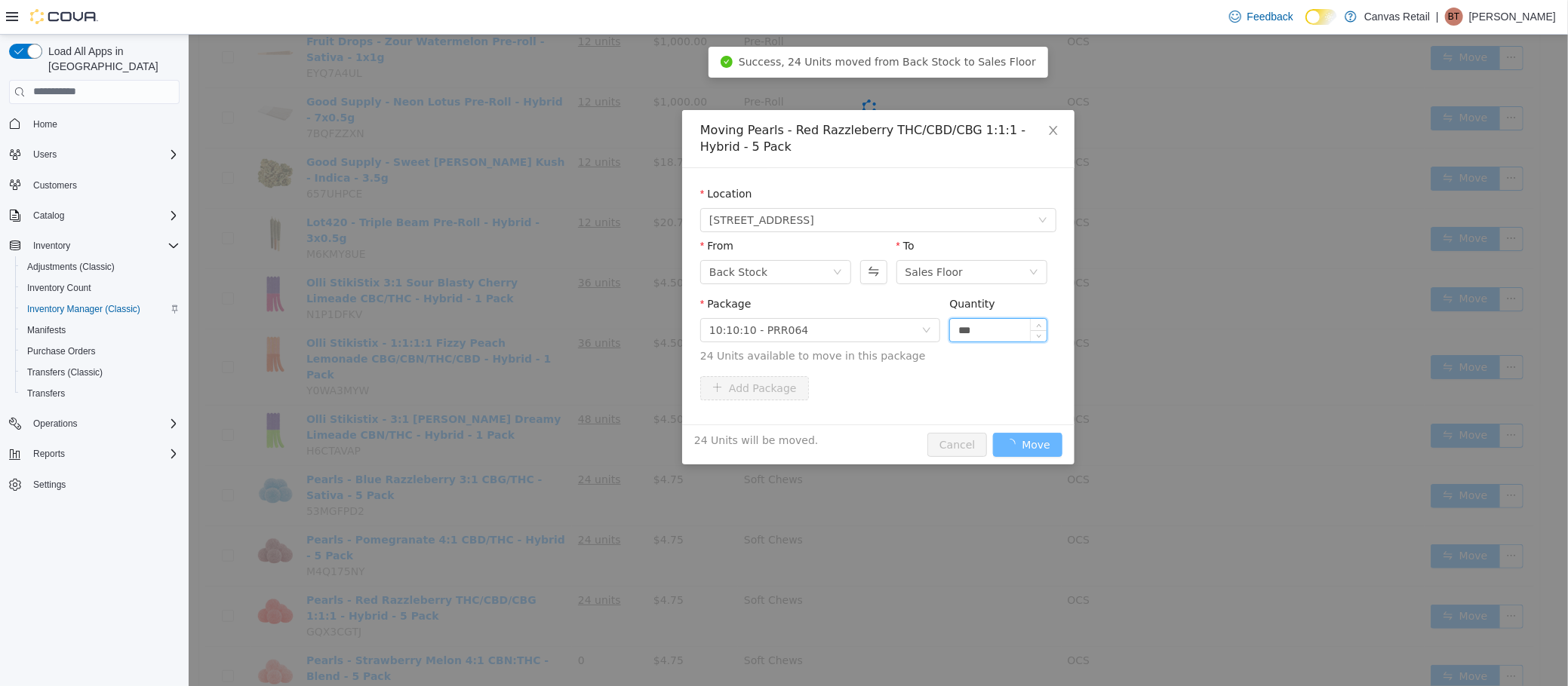
scroll to position [160, 0]
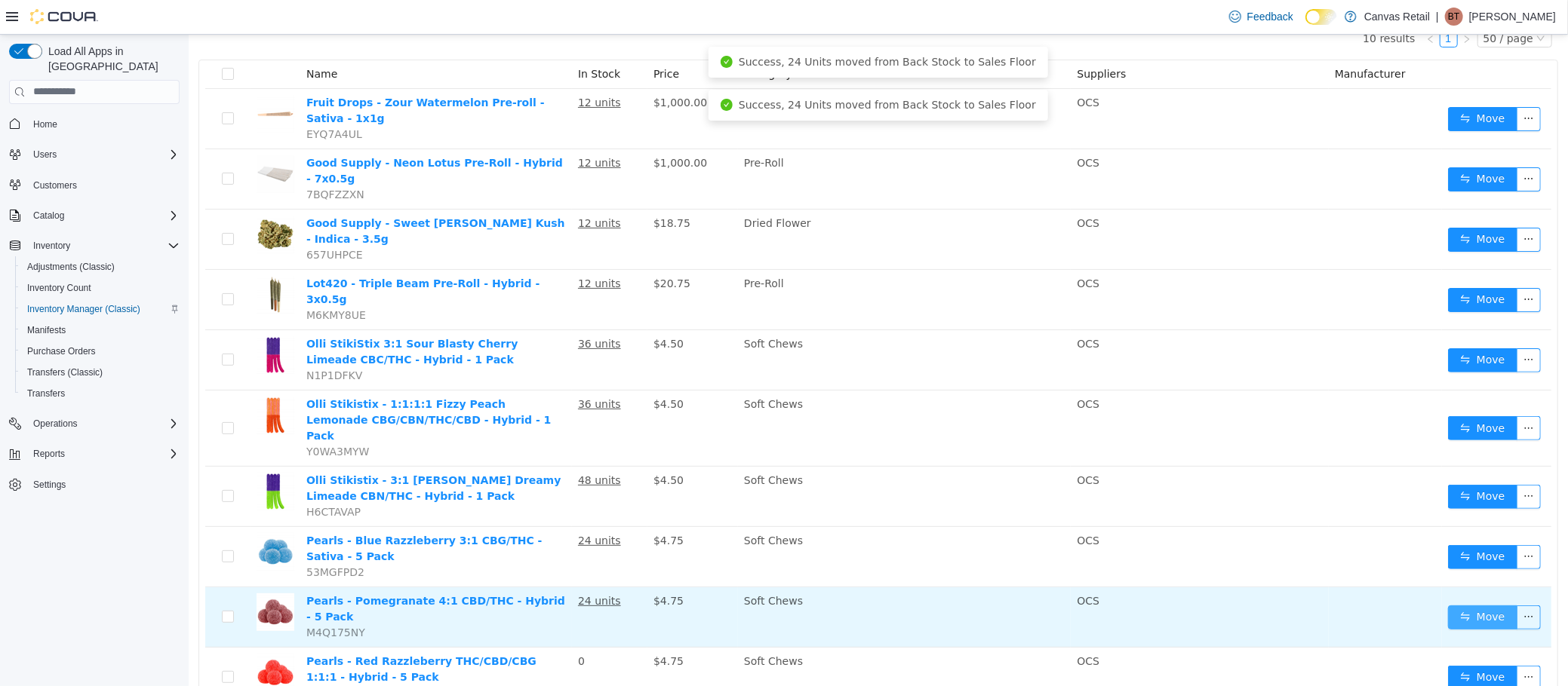
click at [1457, 605] on button "Move" at bounding box center [1482, 617] width 70 height 24
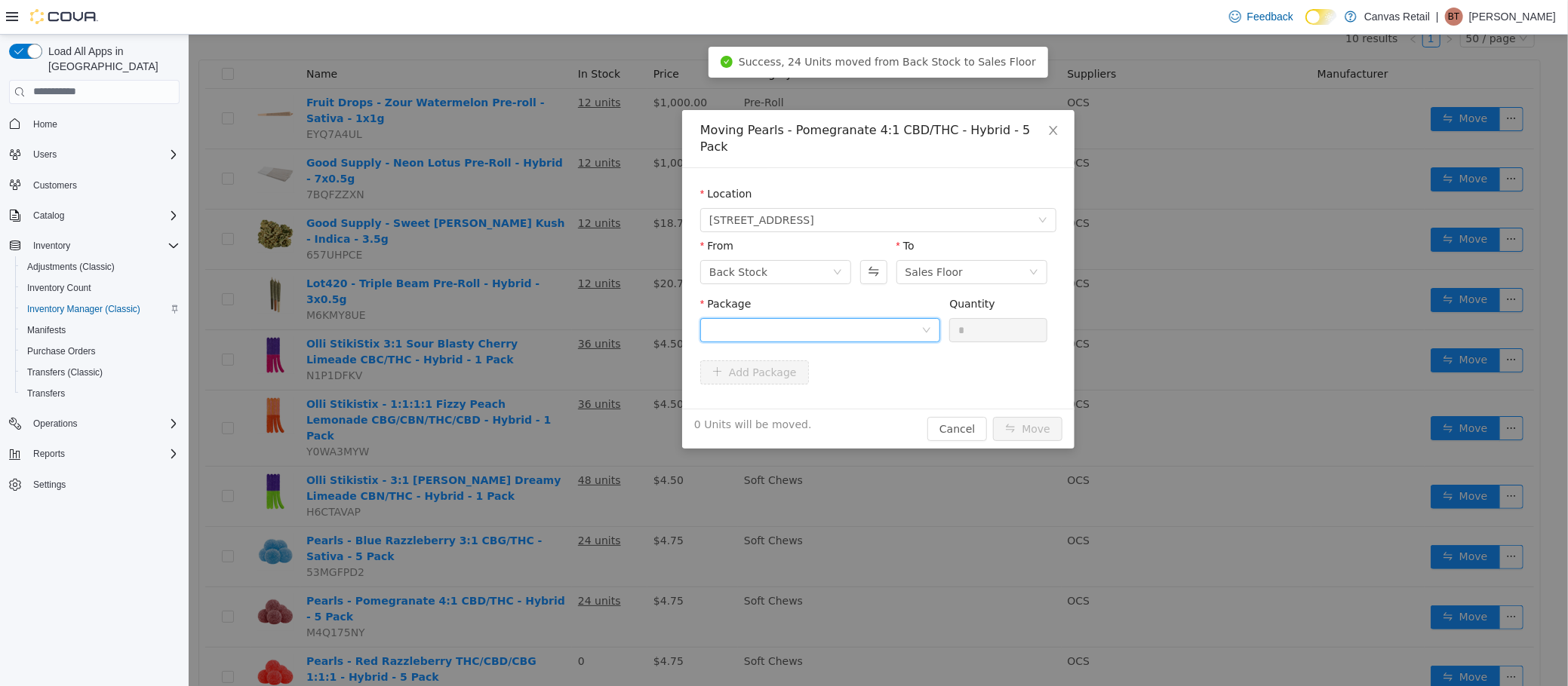
click at [848, 318] on div at bounding box center [814, 329] width 212 height 23
drag, startPoint x: 855, startPoint y: 373, endPoint x: 961, endPoint y: 324, distance: 116.8
click at [856, 373] on li "10:40 - PP292 Quantity : 24 Units" at bounding box center [819, 377] width 240 height 41
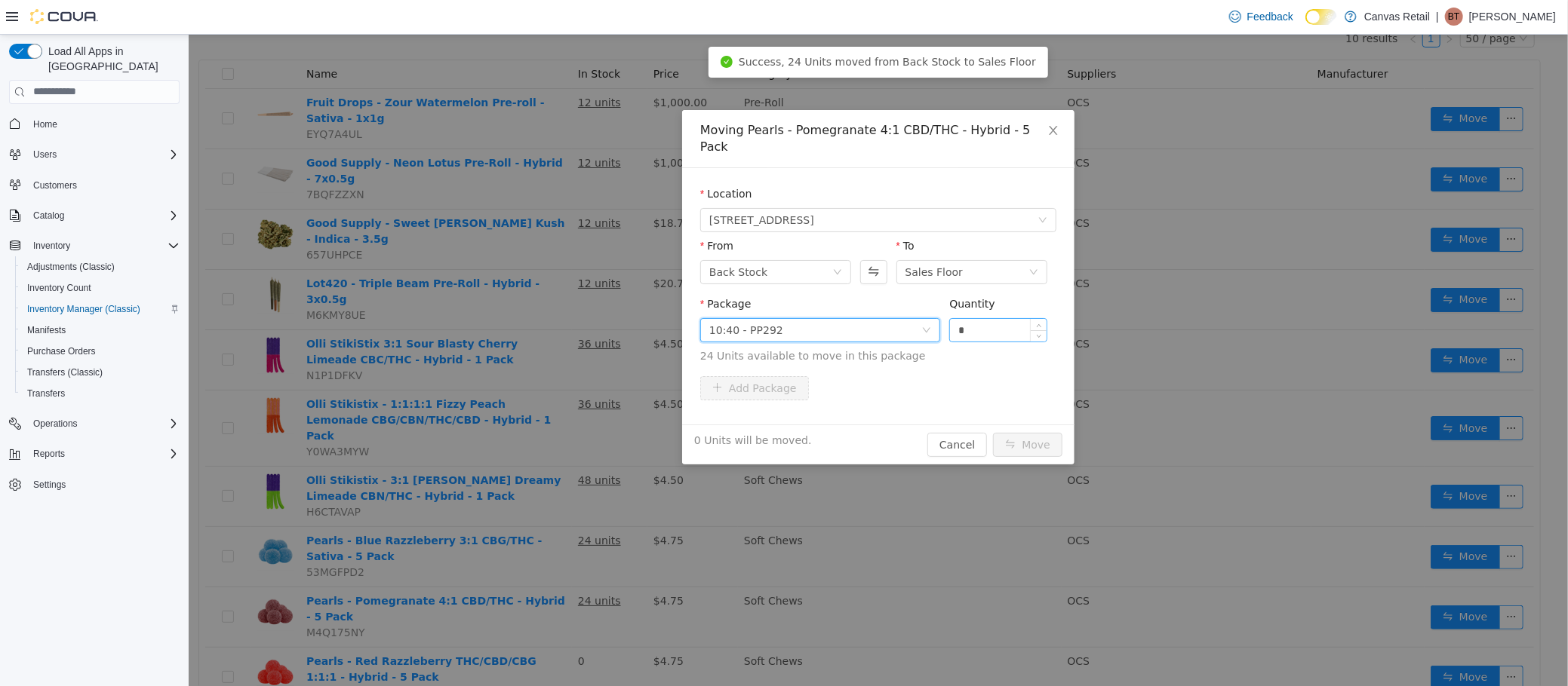
click at [969, 318] on input "*" at bounding box center [998, 329] width 96 height 23
type input "***"
click at [992, 432] on button "Move" at bounding box center [1027, 444] width 70 height 24
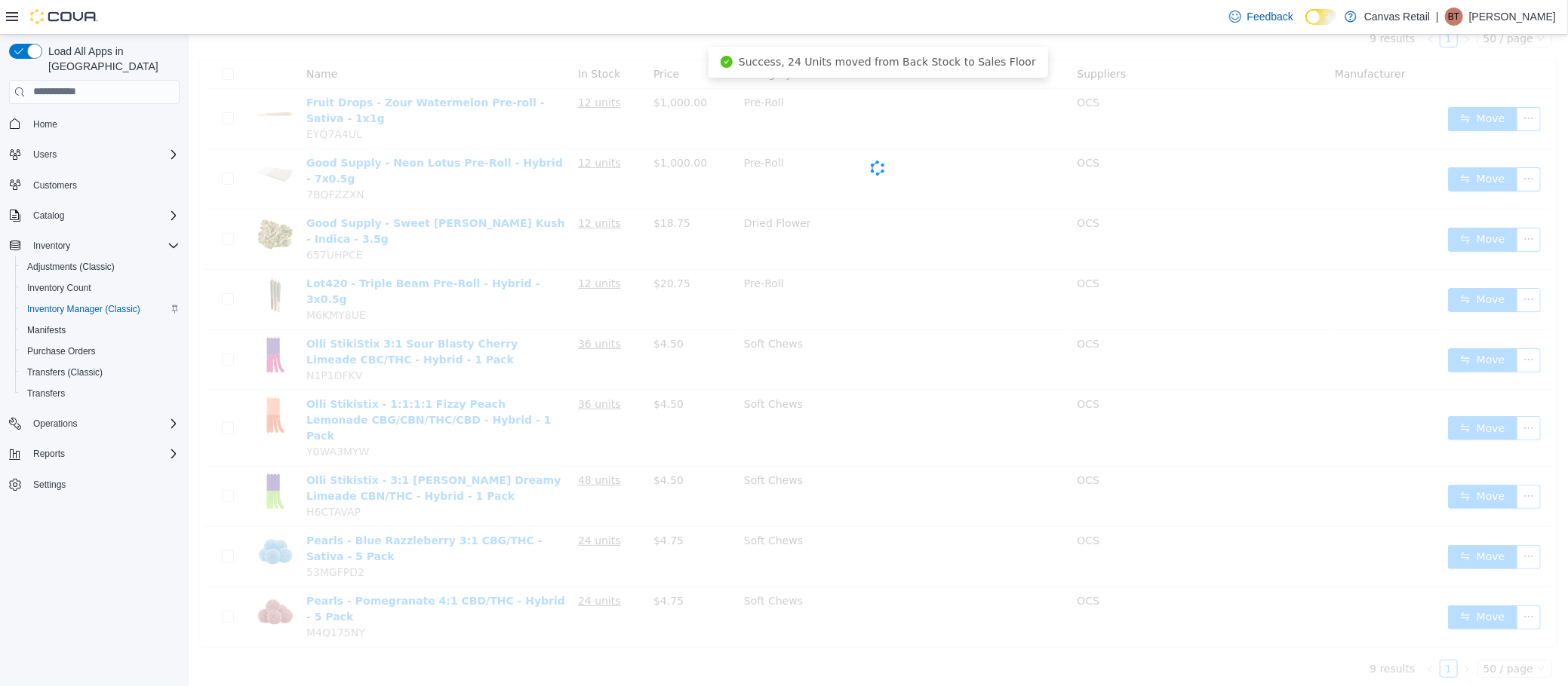
scroll to position [100, 0]
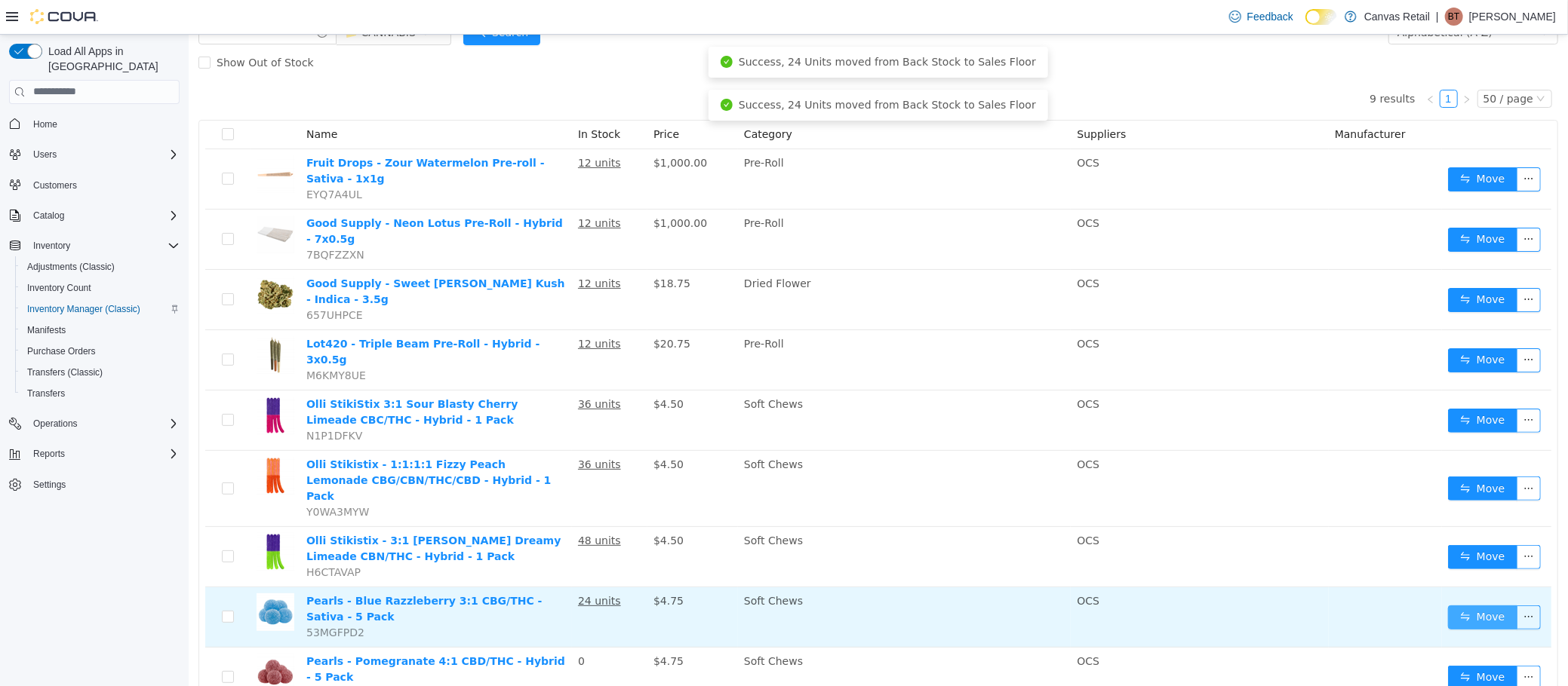
click at [1447, 605] on button "Move" at bounding box center [1482, 617] width 70 height 24
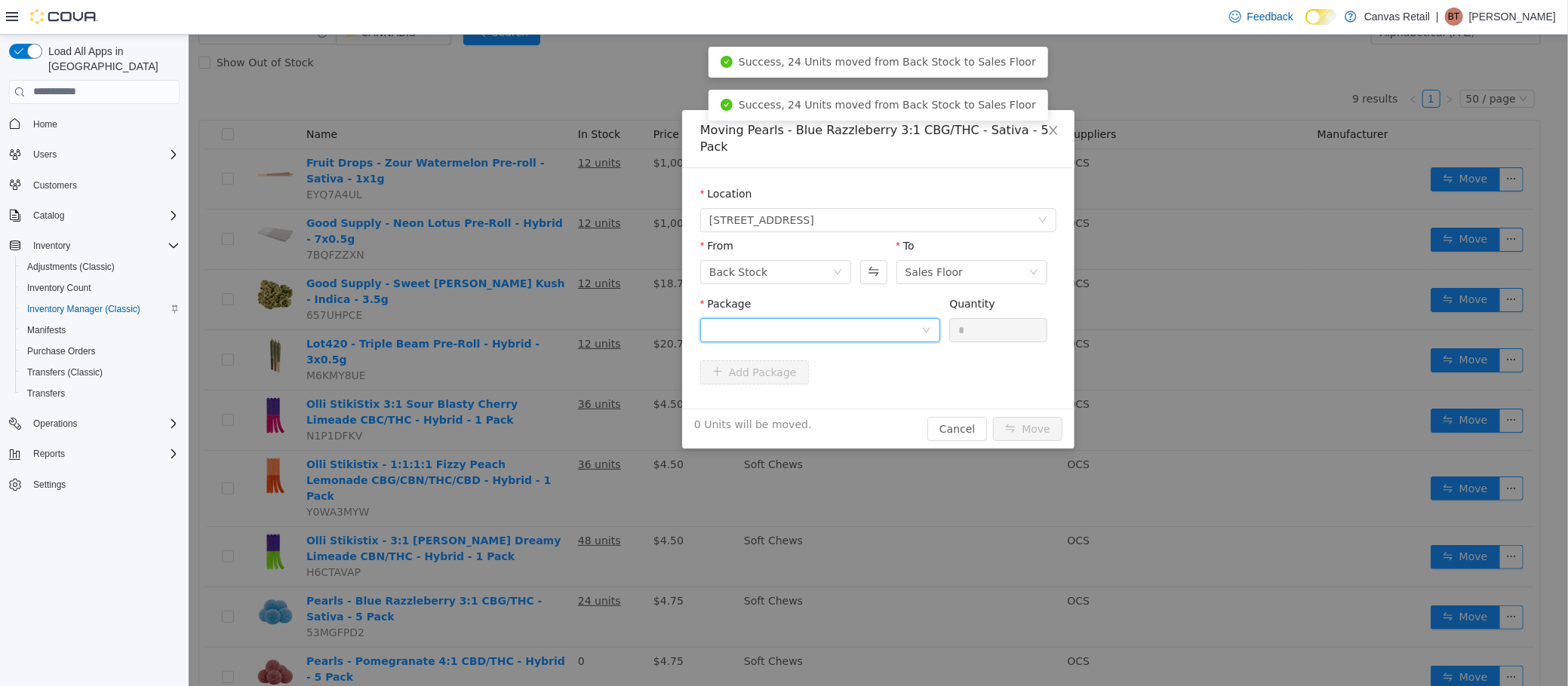
click at [891, 322] on div at bounding box center [814, 329] width 212 height 23
click at [893, 376] on li "10:0:30 - PBR567 Quantity : 24 Units" at bounding box center [819, 376] width 240 height 41
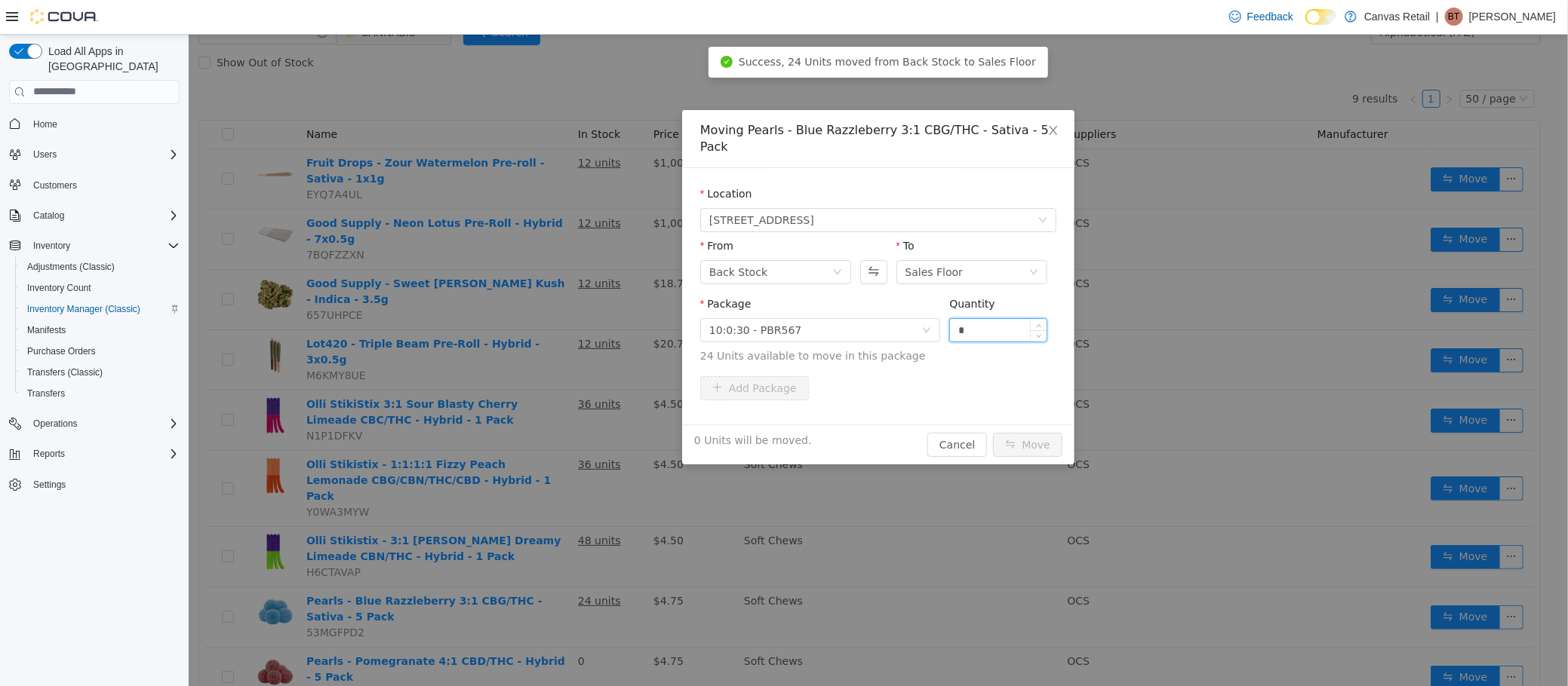
click at [973, 318] on input "*" at bounding box center [998, 329] width 96 height 23
type input "***"
click at [992, 432] on button "Move" at bounding box center [1027, 444] width 70 height 24
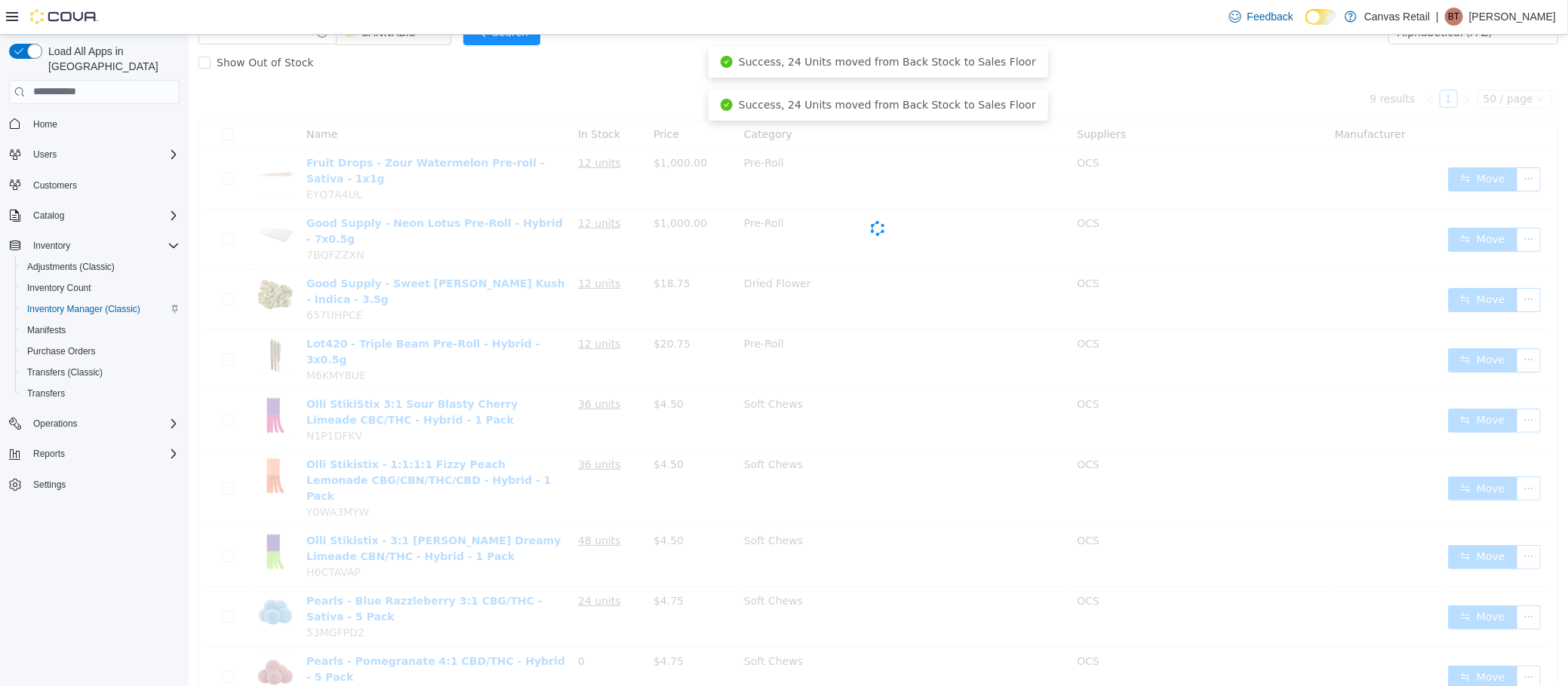
scroll to position [50, 0]
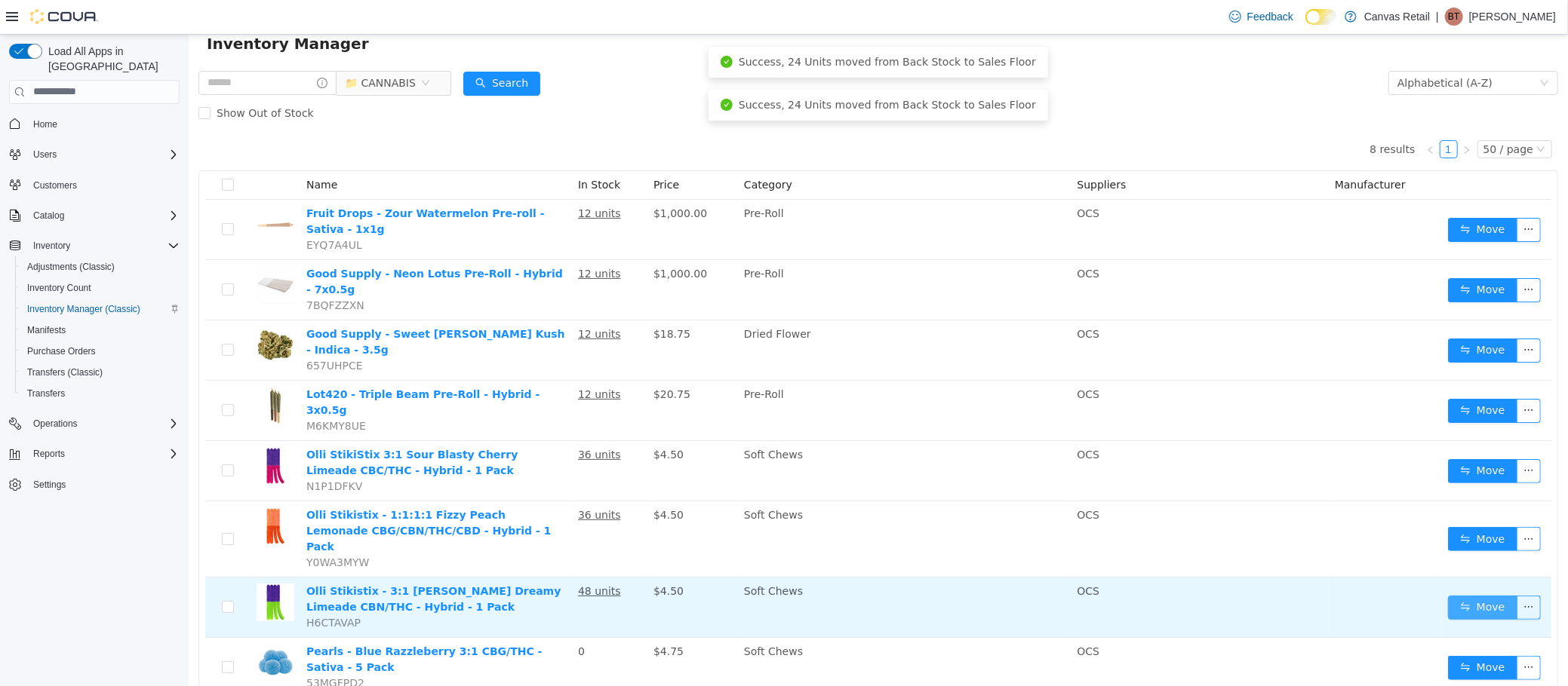
click at [1453, 595] on button "Move" at bounding box center [1482, 607] width 70 height 24
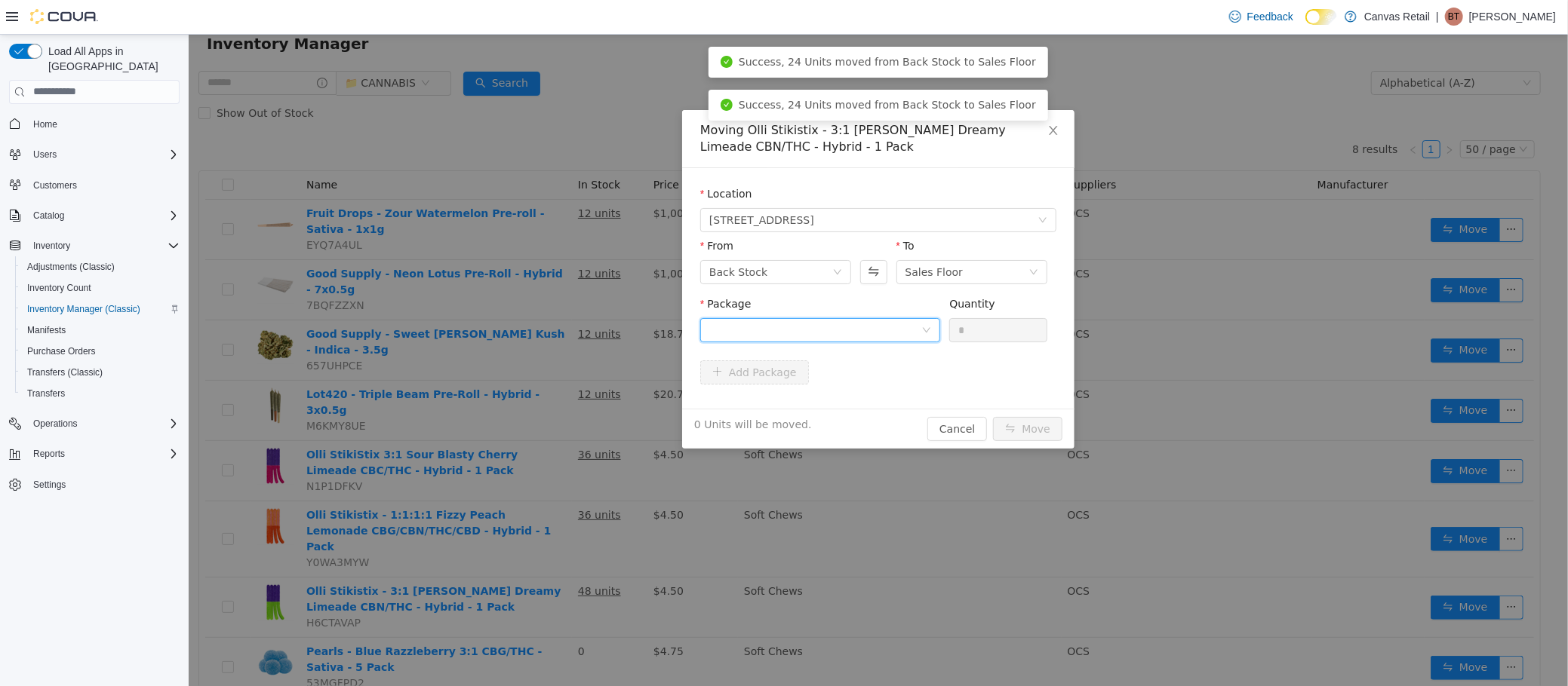
drag, startPoint x: 897, startPoint y: 324, endPoint x: 893, endPoint y: 343, distance: 19.4
click at [897, 325] on div at bounding box center [814, 329] width 212 height 23
click at [878, 405] on li "10:0:30 - OKBD30JL25B3 Quantity : 48 Units" at bounding box center [819, 392] width 240 height 41
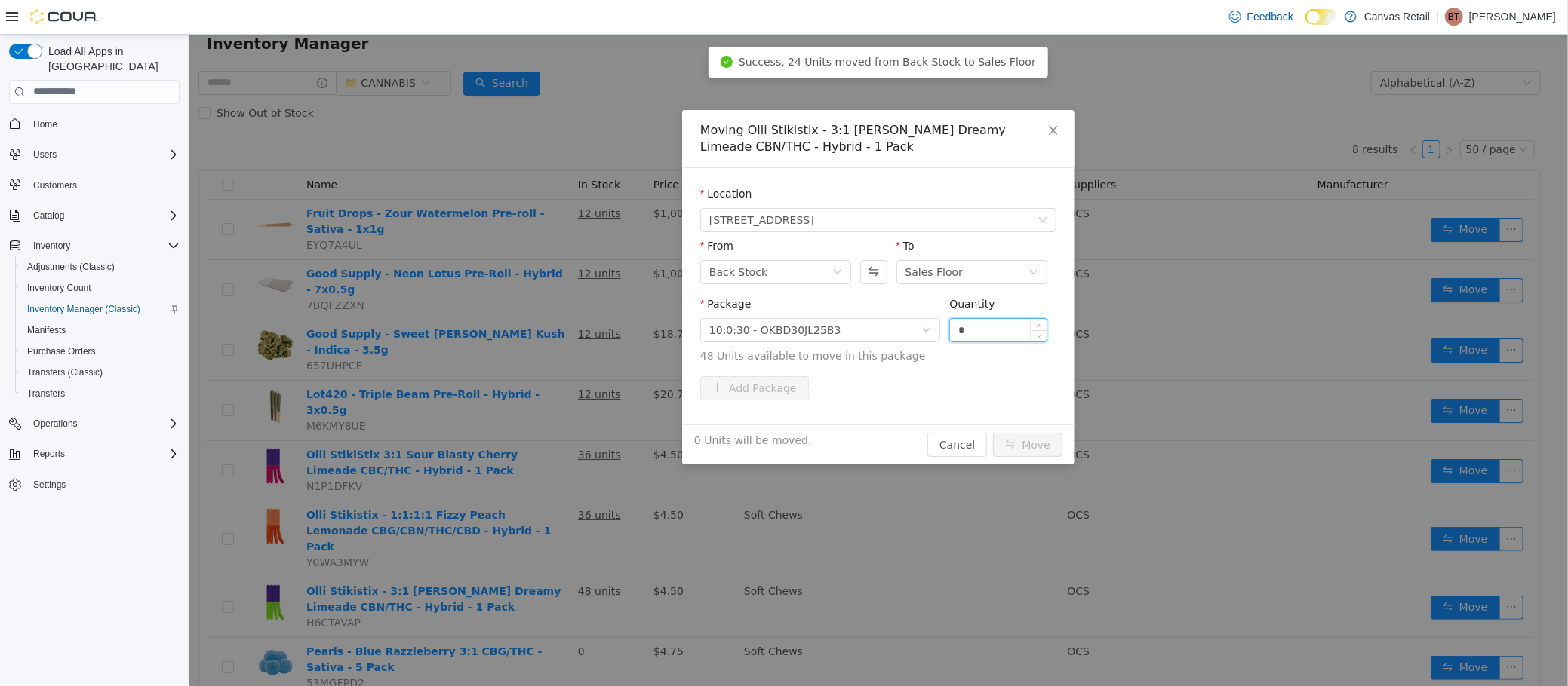
click at [991, 329] on input "*" at bounding box center [998, 329] width 96 height 23
type input "*"
type input "**"
click at [992, 432] on button "Move" at bounding box center [1027, 444] width 70 height 24
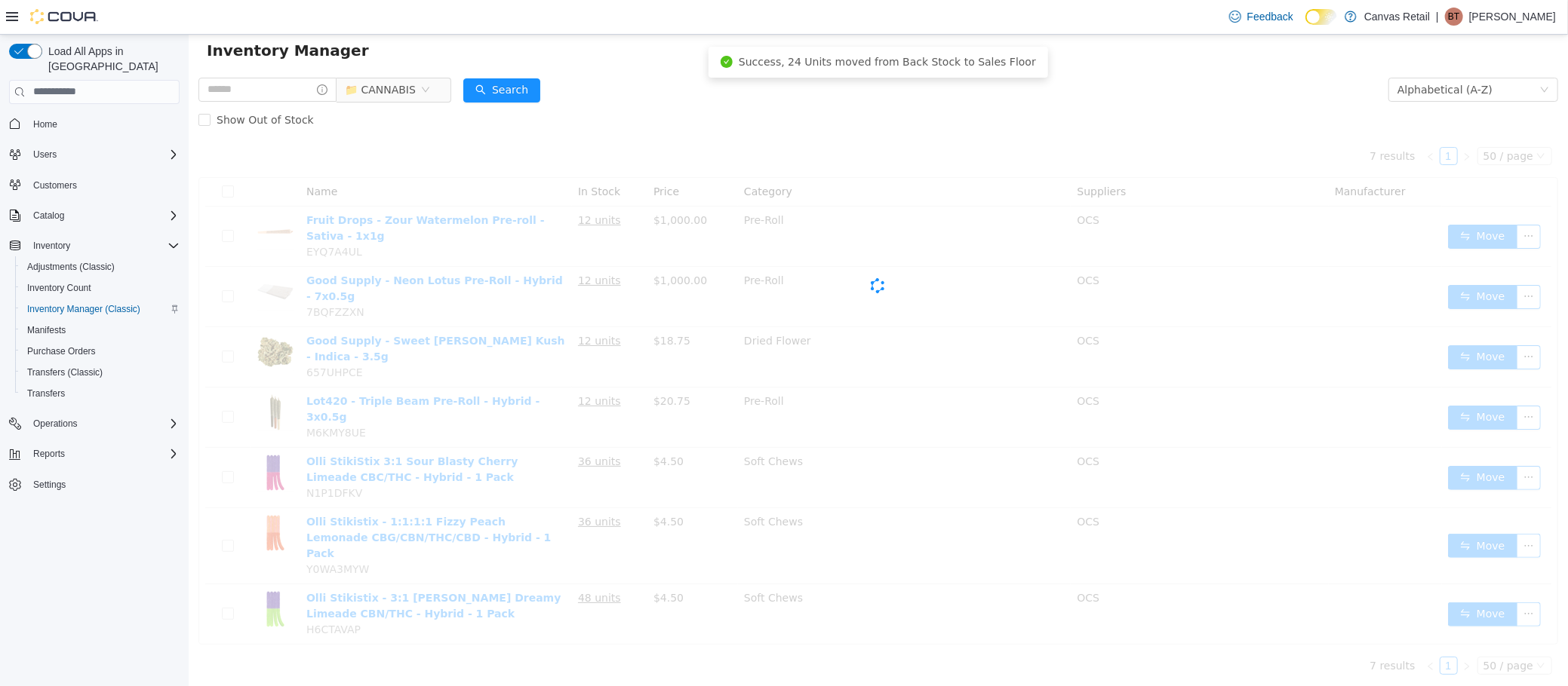
scroll to position [0, 0]
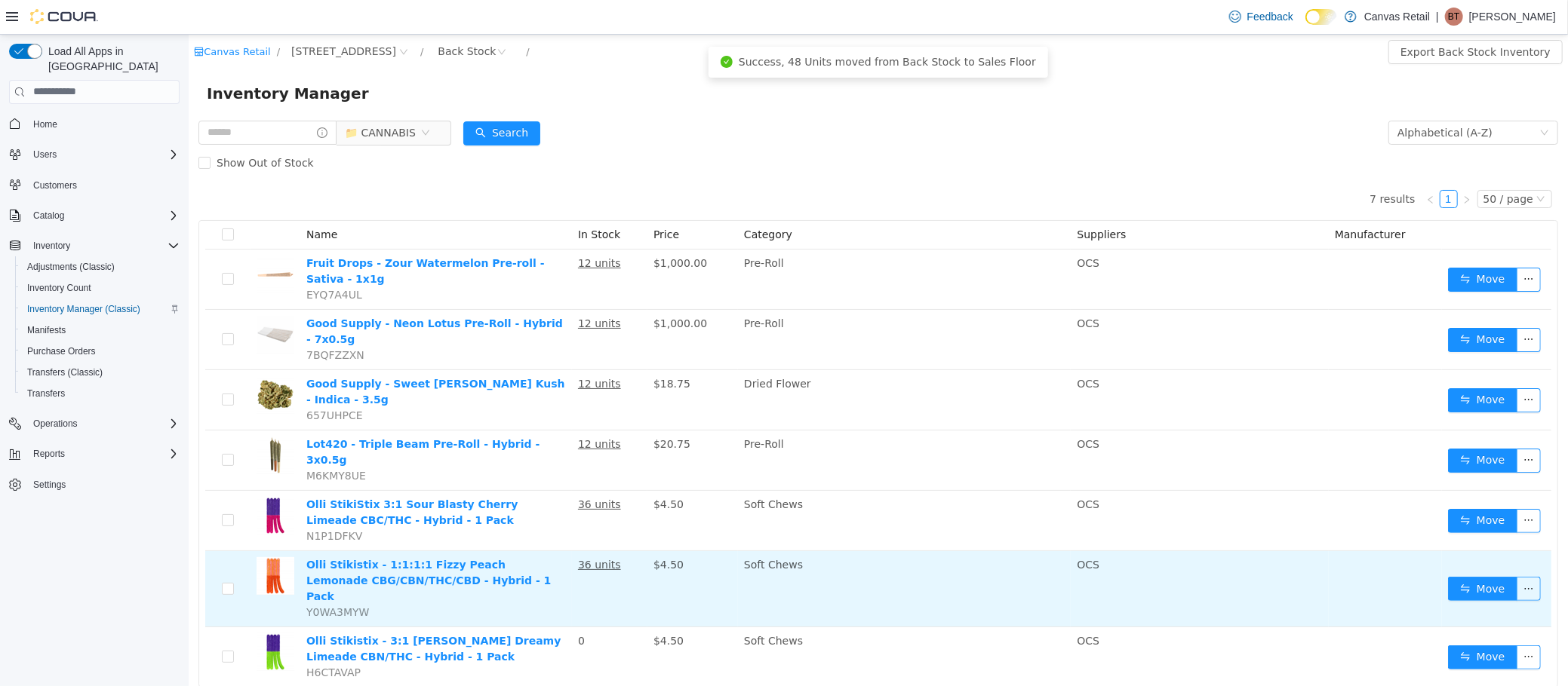
click at [1448, 550] on td "Move" at bounding box center [1495, 588] width 110 height 76
click at [1461, 576] on button "Move" at bounding box center [1482, 588] width 70 height 24
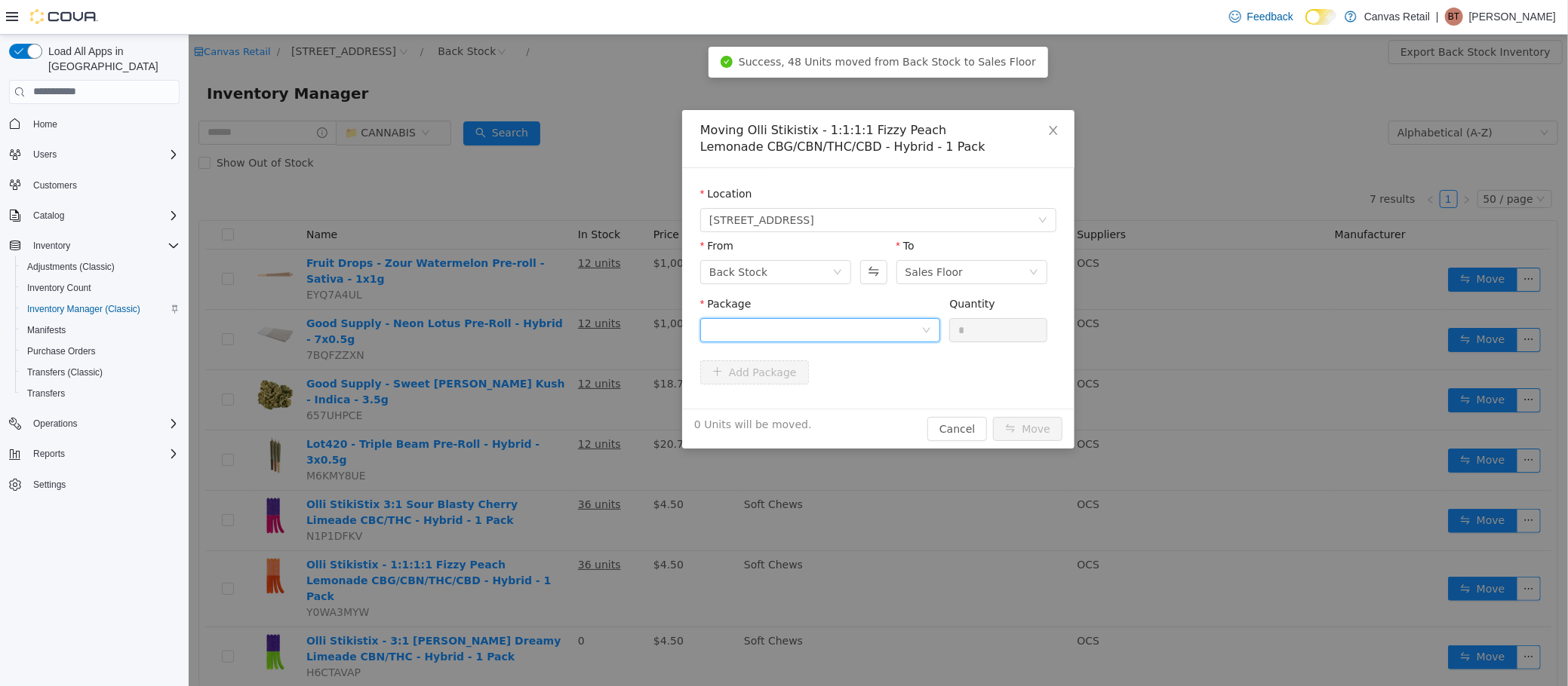
click at [873, 327] on div at bounding box center [814, 329] width 212 height 23
click at [841, 395] on li "10:10:10:10 - OKFP19AU25B2 Quantity : 36 Units" at bounding box center [819, 392] width 240 height 41
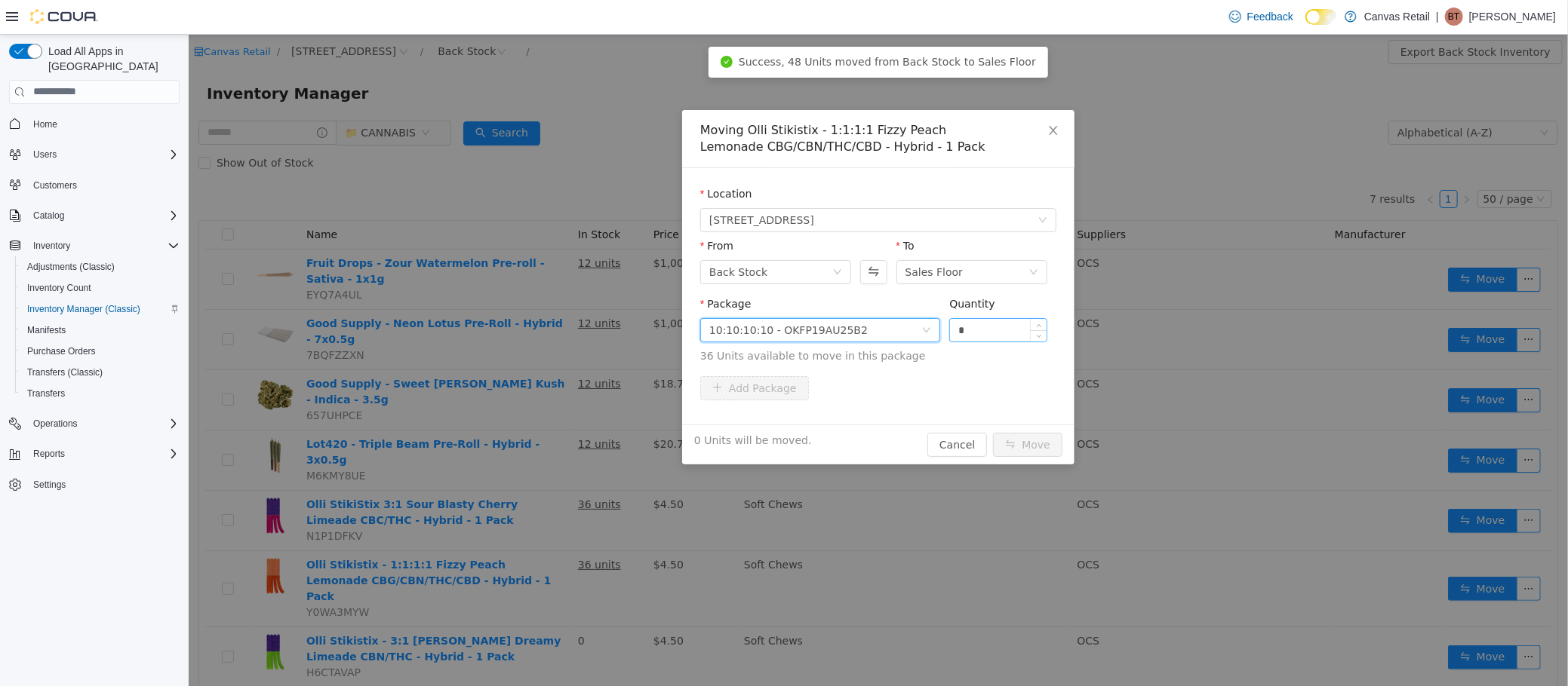
click at [984, 337] on input "*" at bounding box center [998, 329] width 96 height 23
type input "***"
click at [992, 432] on button "Move" at bounding box center [1027, 444] width 70 height 24
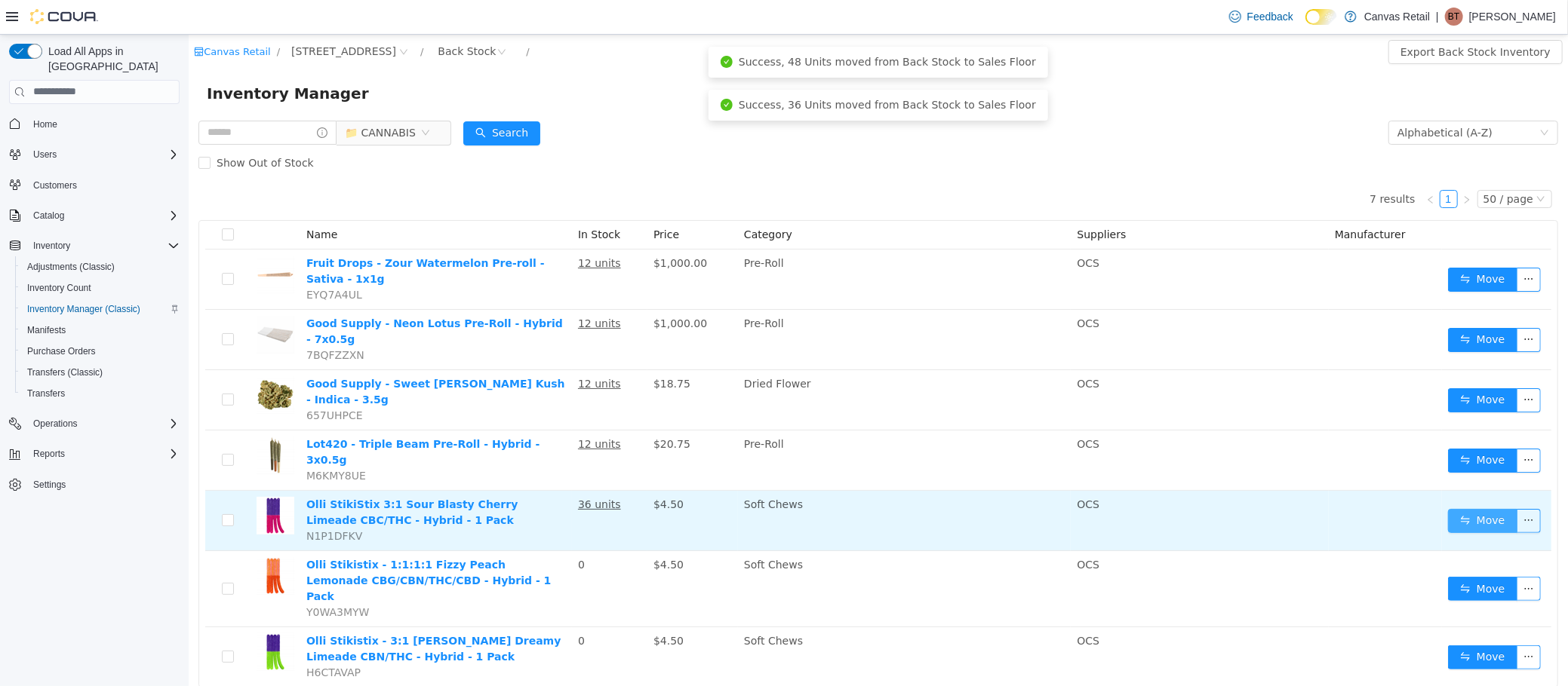
click at [1472, 508] on button "Move" at bounding box center [1482, 520] width 70 height 24
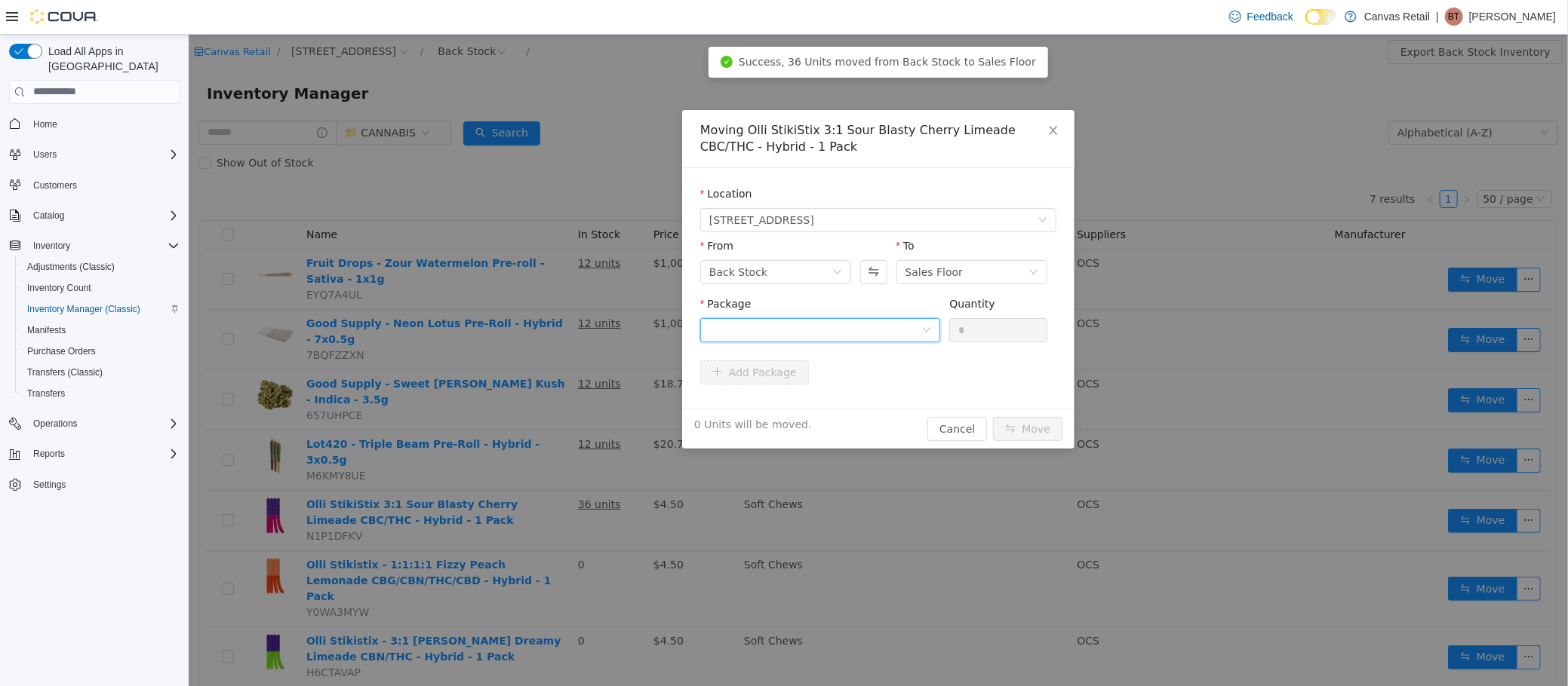
click at [849, 325] on div at bounding box center [814, 329] width 212 height 23
click at [852, 391] on li "10:0:30 - OKCL19JN25B0 Quantity : 36 Units" at bounding box center [819, 392] width 240 height 41
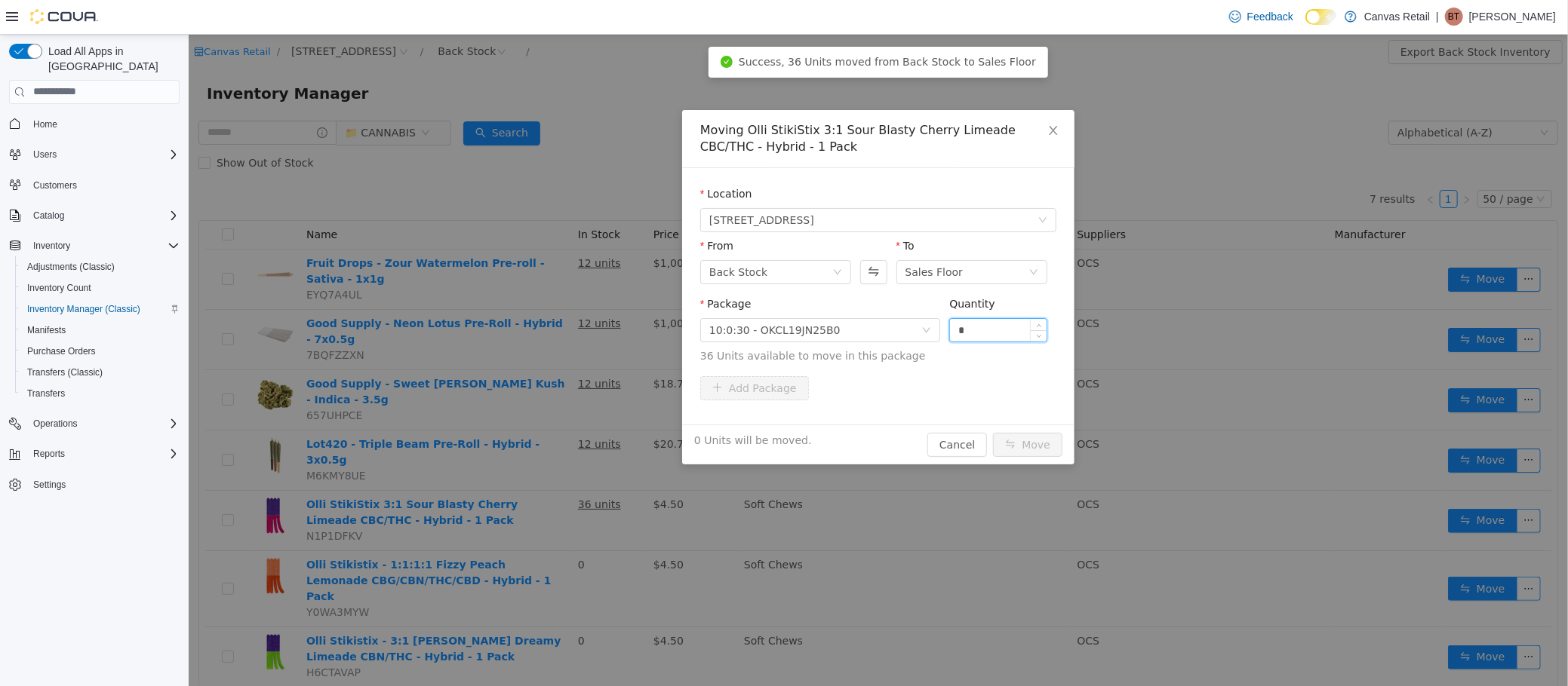
click at [977, 339] on input "*" at bounding box center [998, 329] width 96 height 23
type input "***"
click at [992, 432] on button "Move" at bounding box center [1027, 444] width 70 height 24
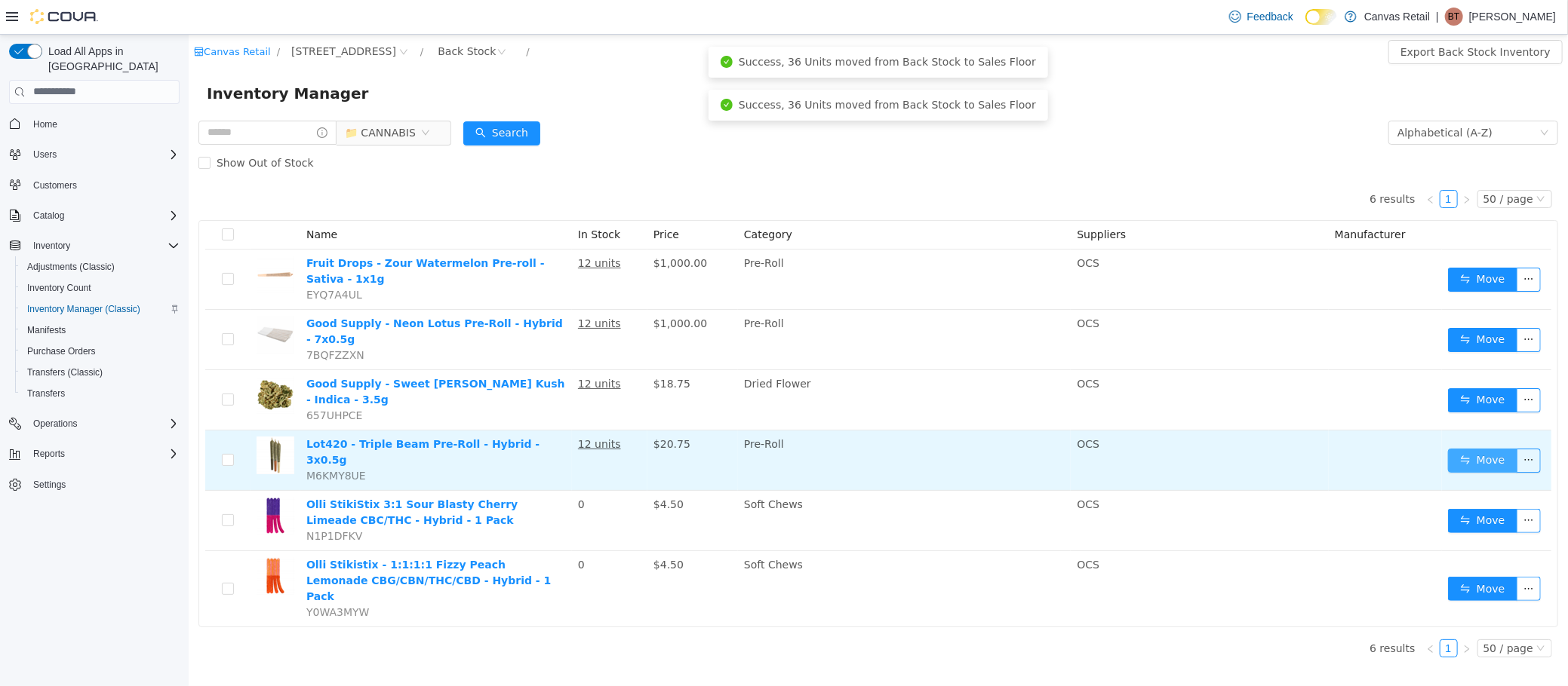
click at [1468, 448] on button "Move" at bounding box center [1482, 459] width 70 height 24
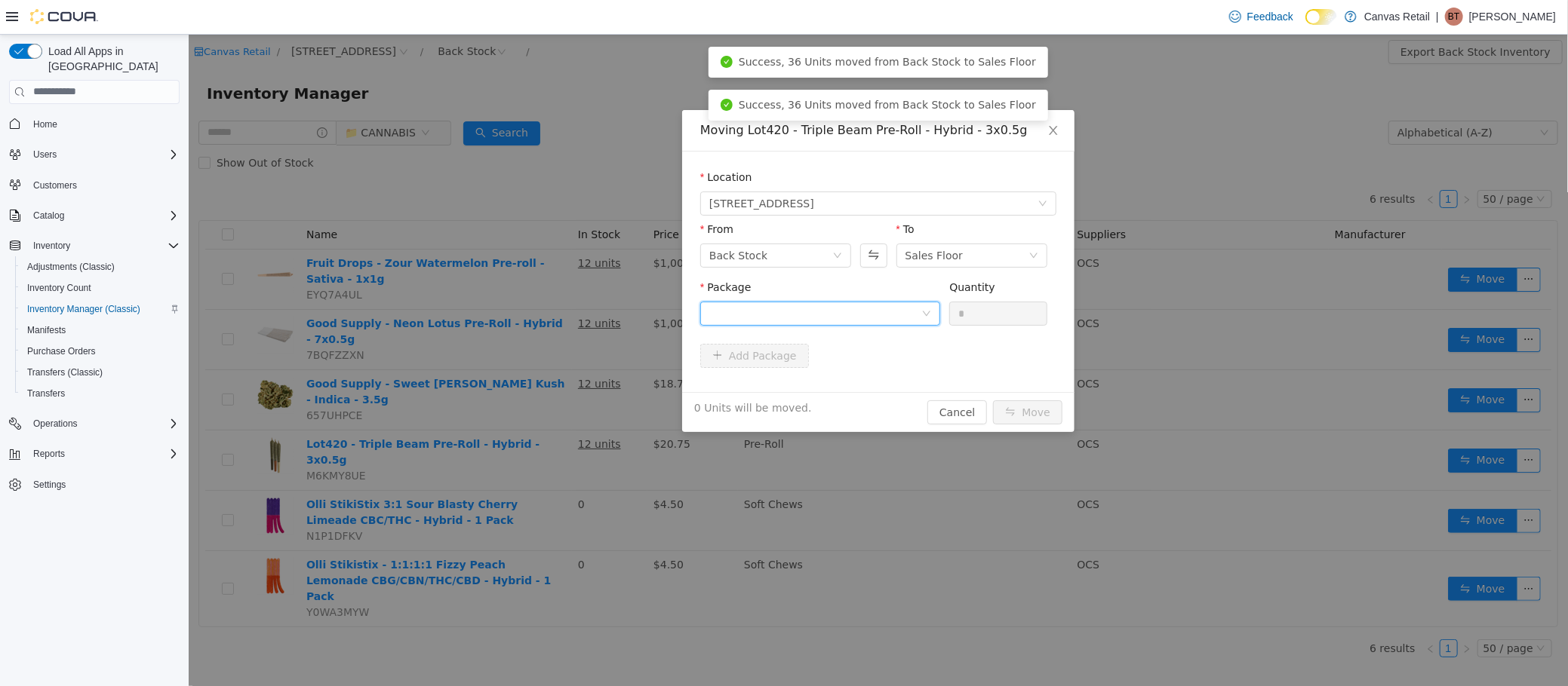
click at [902, 314] on div at bounding box center [814, 313] width 212 height 23
click at [892, 378] on li "32.9 / 27.7 / 24.4 - LTBM422 Quantity : 12 Units" at bounding box center [819, 376] width 240 height 41
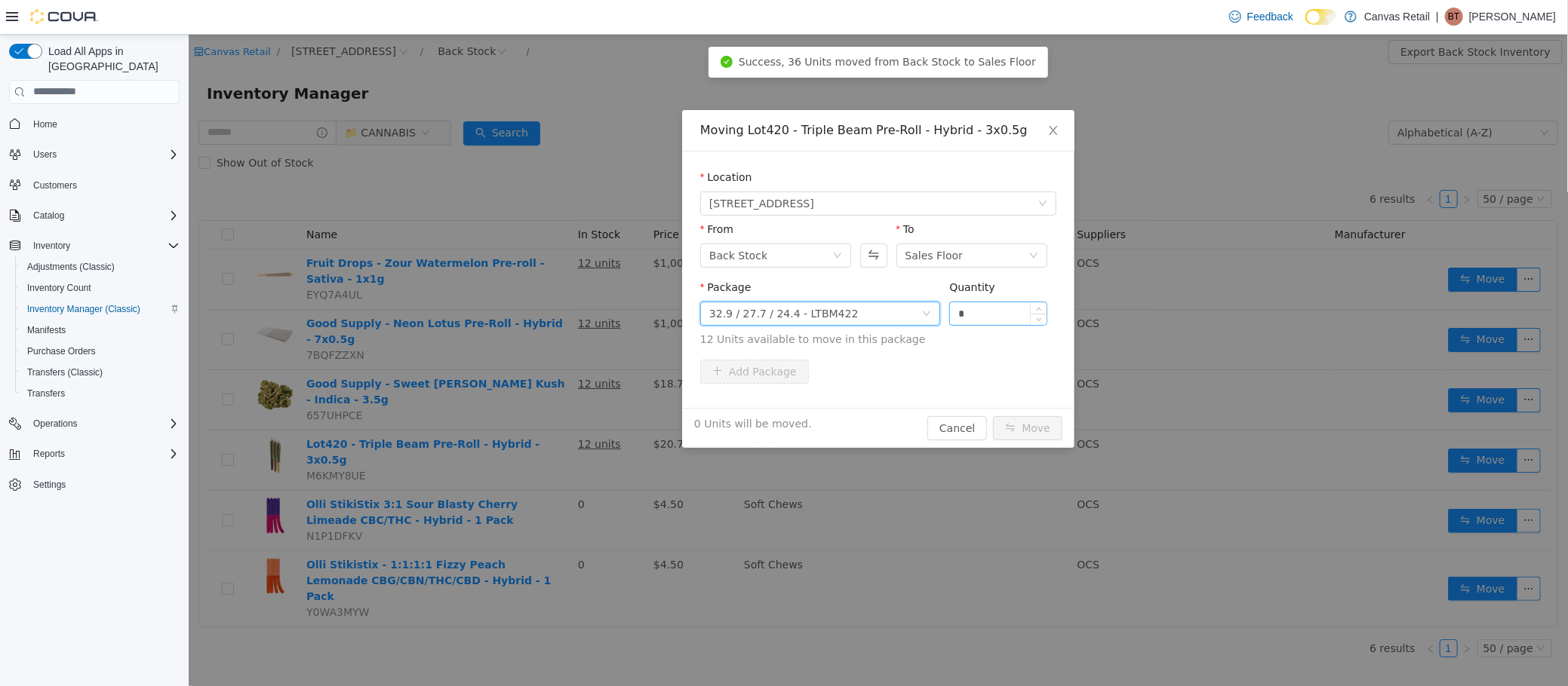
click at [979, 318] on input "*" at bounding box center [998, 313] width 96 height 23
type input "***"
click at [992, 415] on button "Move" at bounding box center [1027, 427] width 70 height 24
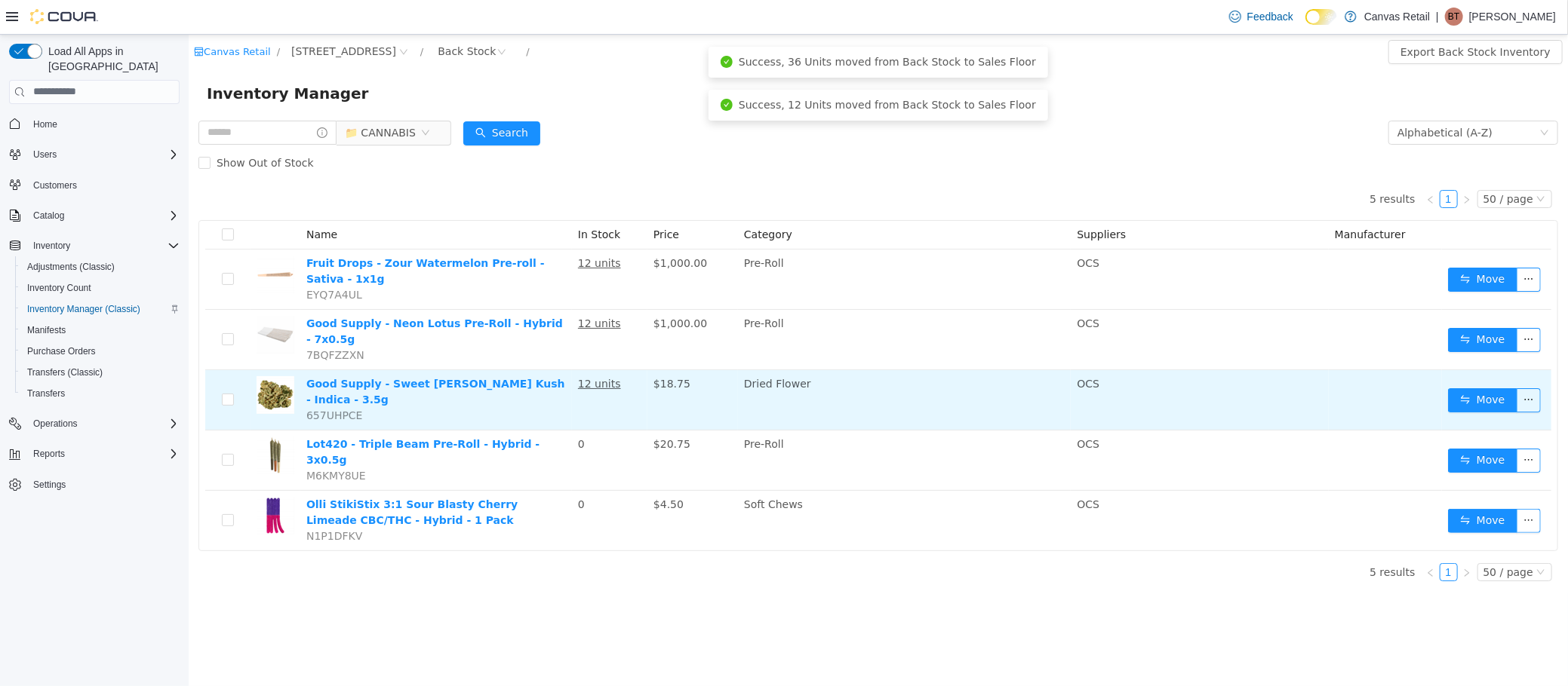
click at [1465, 393] on td "Move" at bounding box center [1495, 399] width 110 height 60
click at [1468, 388] on button "Move" at bounding box center [1482, 399] width 70 height 24
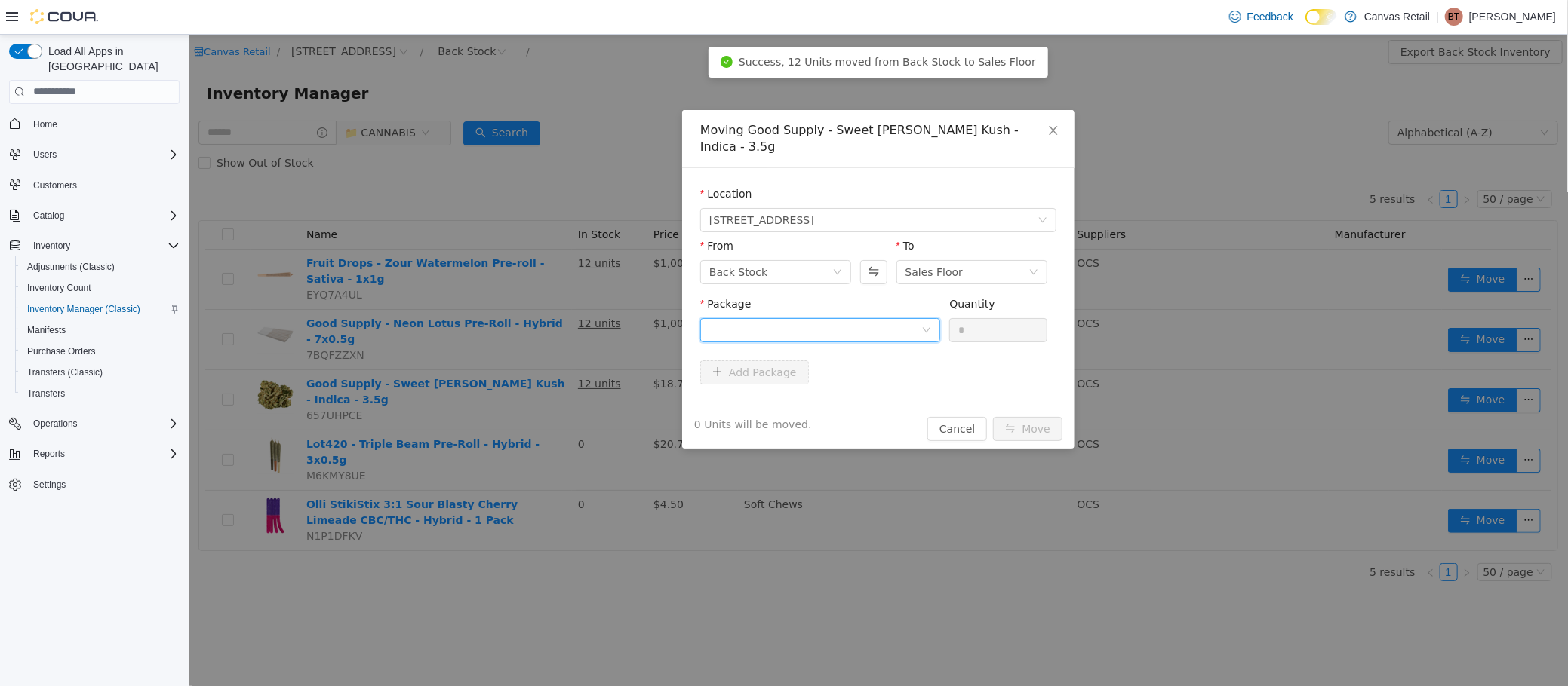
click at [840, 318] on div at bounding box center [814, 329] width 212 height 23
click at [815, 367] on li "28.4 - 3101737563 Quantity : 12 Units" at bounding box center [819, 376] width 240 height 41
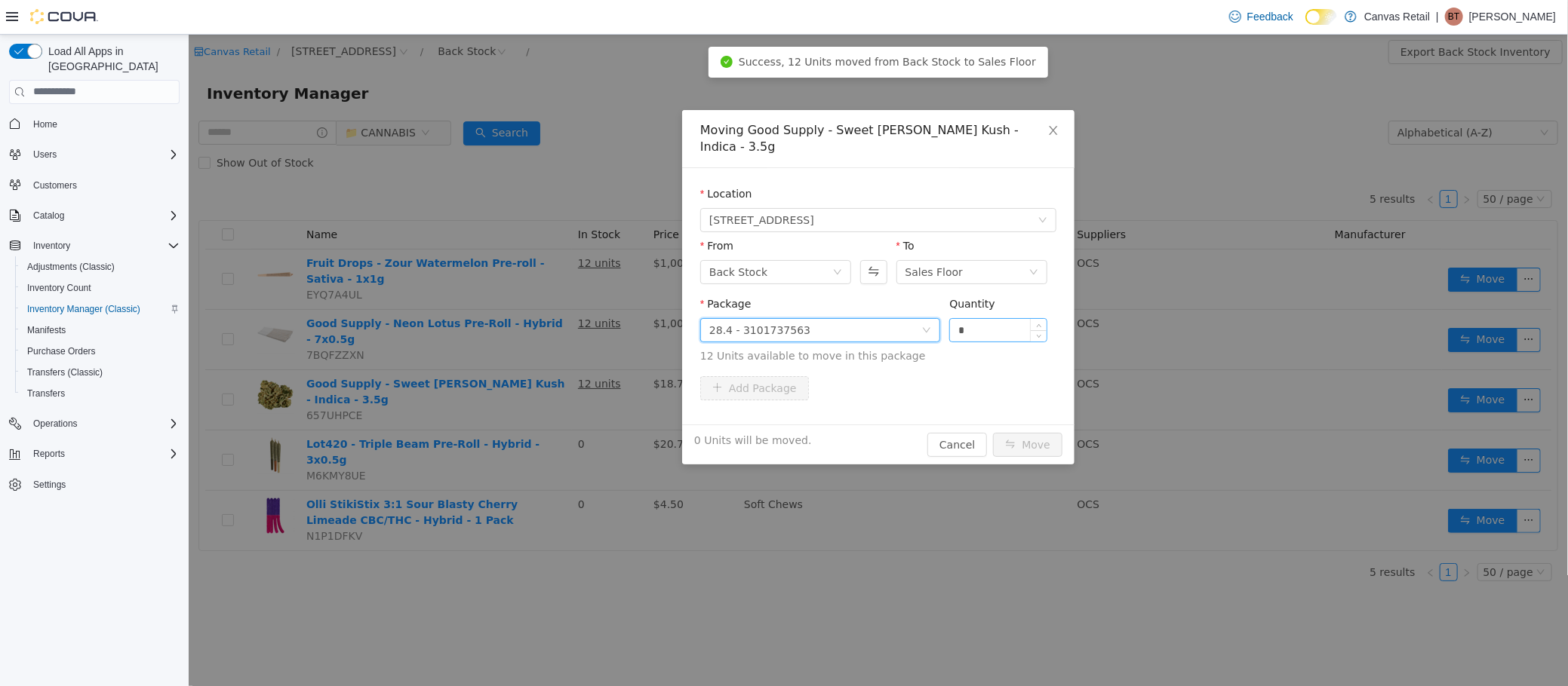
click at [980, 318] on input "*" at bounding box center [998, 329] width 96 height 23
type input "***"
click at [992, 432] on button "Move" at bounding box center [1027, 444] width 70 height 24
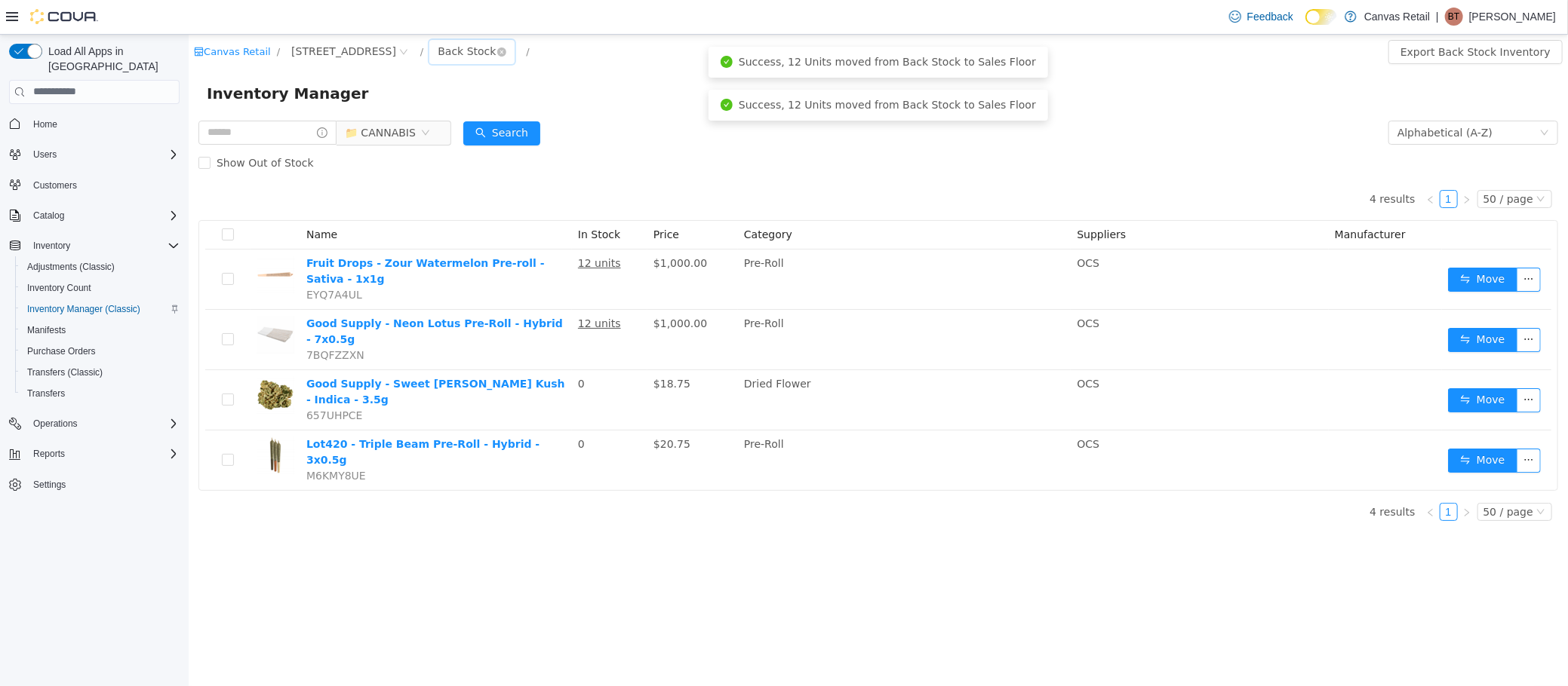
click at [437, 50] on div "Back Stock" at bounding box center [466, 51] width 58 height 23
drag, startPoint x: 375, startPoint y: 96, endPoint x: 384, endPoint y: 122, distance: 27.5
click at [376, 96] on div "Inventory Manager" at bounding box center [878, 92] width 1343 height 24
click at [387, 128] on span "📁 CANNABIS" at bounding box center [380, 132] width 71 height 23
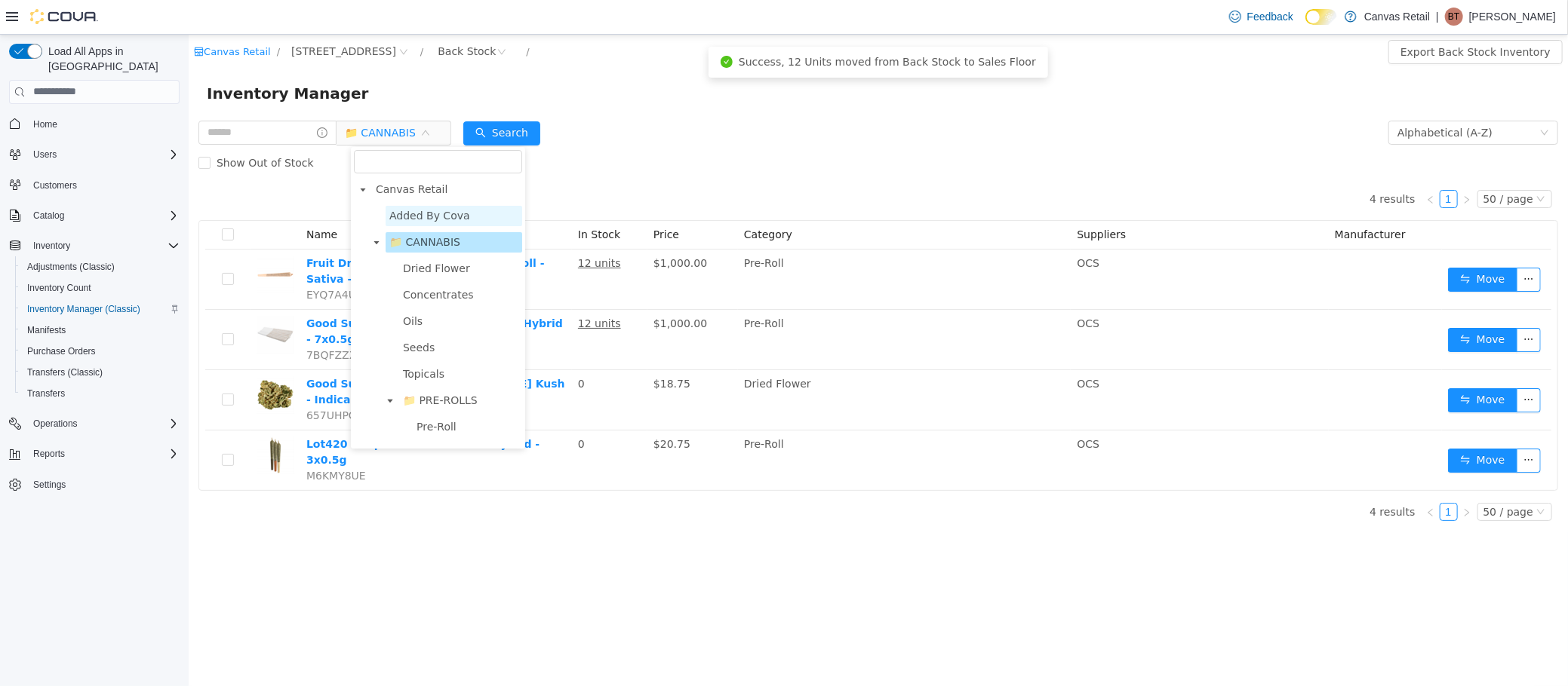
click at [430, 217] on span "Added By Cova" at bounding box center [429, 215] width 81 height 12
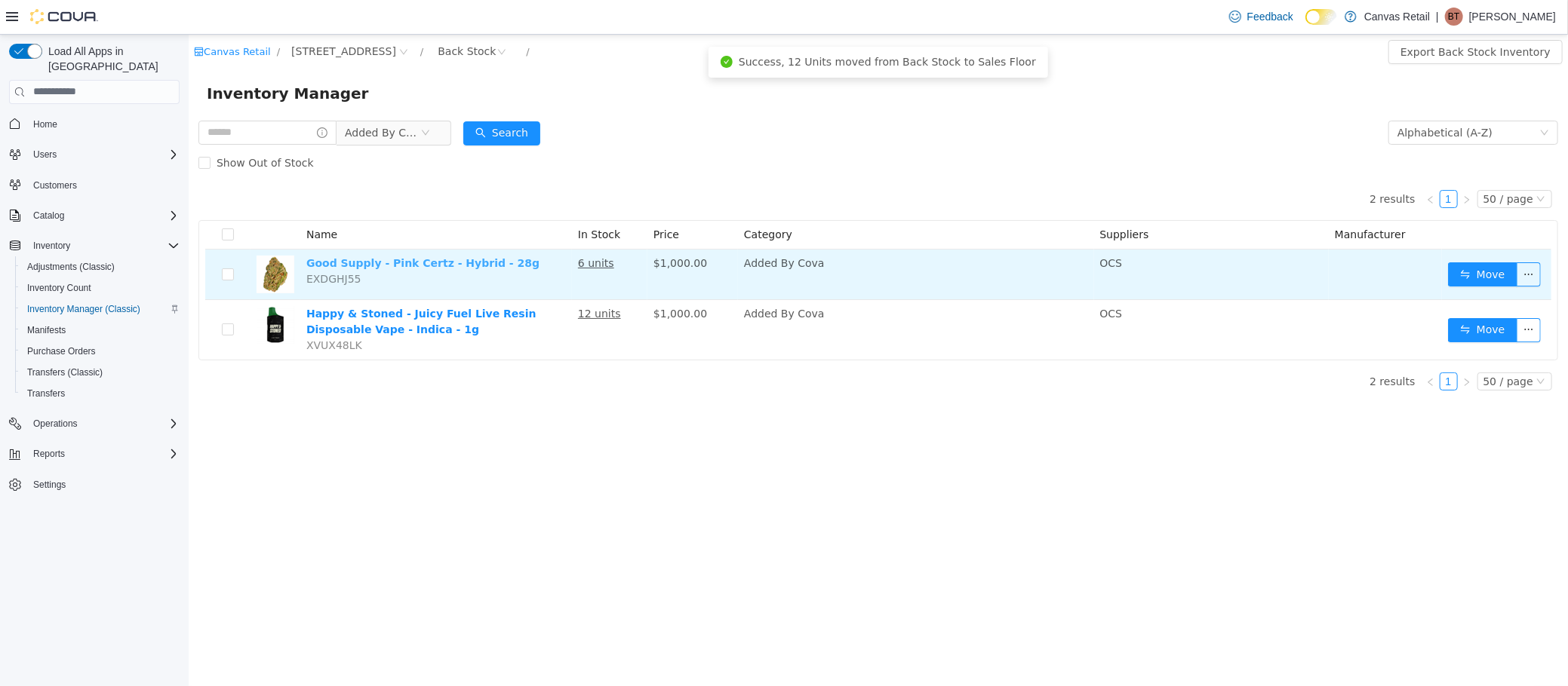
click at [430, 266] on link "Good Supply - Pink Certz - Hybrid - 28g" at bounding box center [422, 262] width 233 height 12
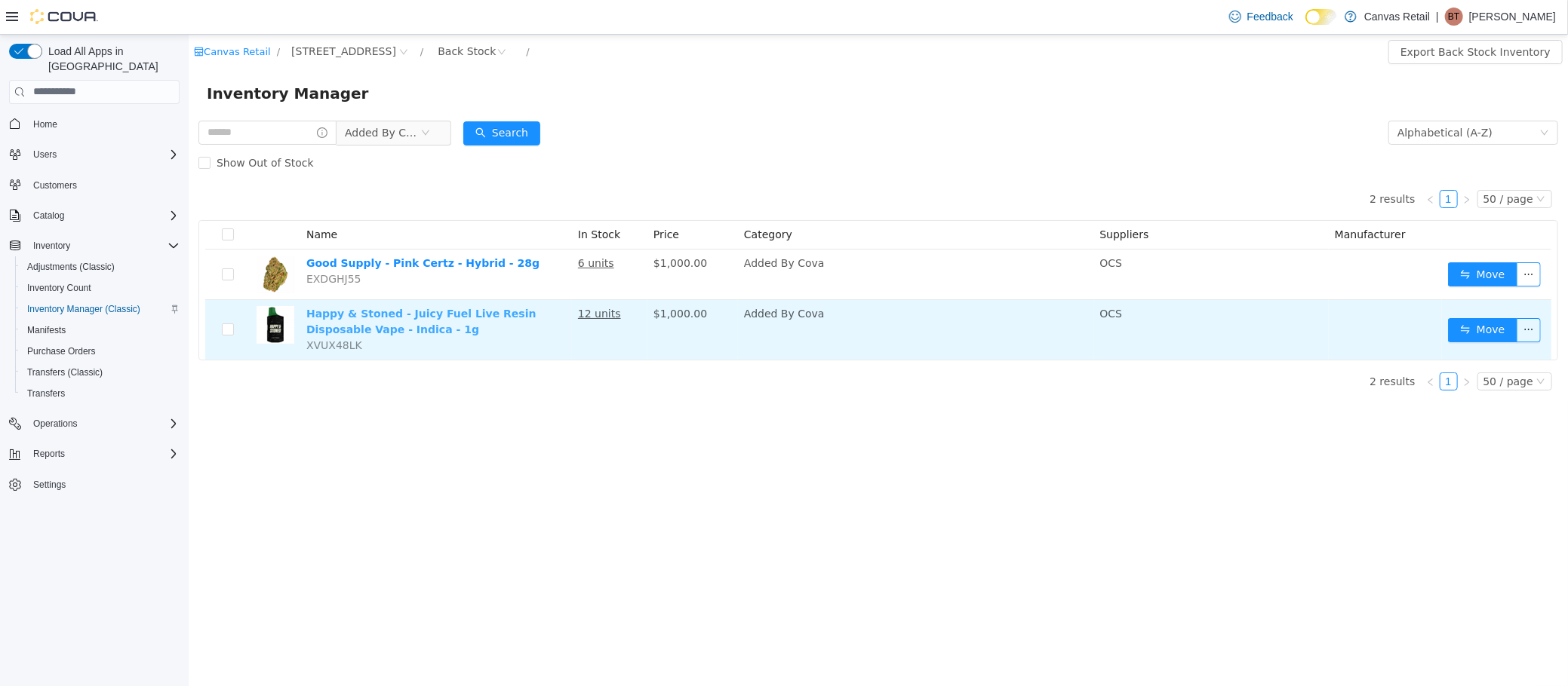
click at [447, 310] on link "Happy & Stoned - Juicy Fuel Live Resin Disposable Vape - Indica - 1g" at bounding box center [420, 321] width 230 height 28
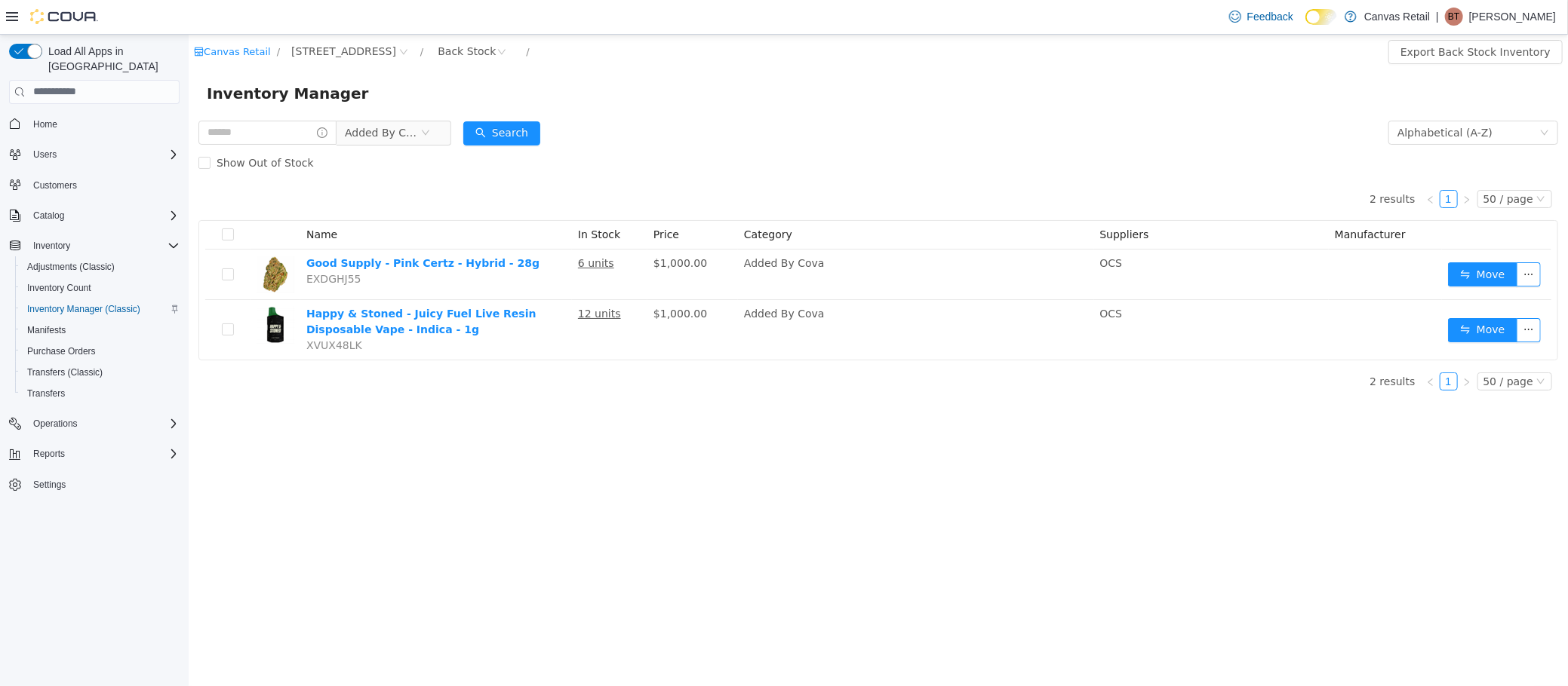
click at [496, 408] on div "Canvas Retail / 171 EAST LIBERTY ST / Back Stock / Export Back Stock Inventory …" at bounding box center [878, 360] width 1379 height 652
click at [509, 133] on button "Search" at bounding box center [501, 133] width 77 height 24
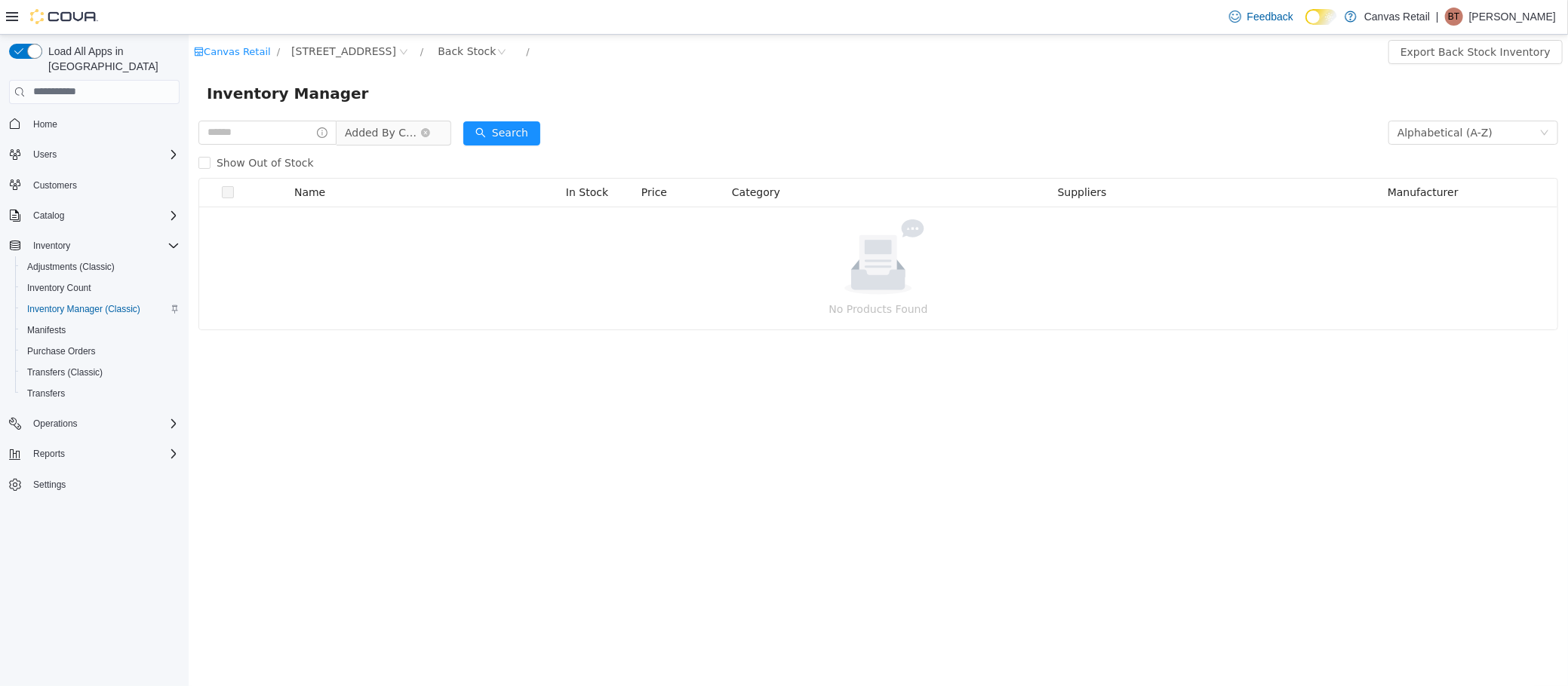
click at [413, 127] on span "Added By Cova" at bounding box center [382, 132] width 76 height 23
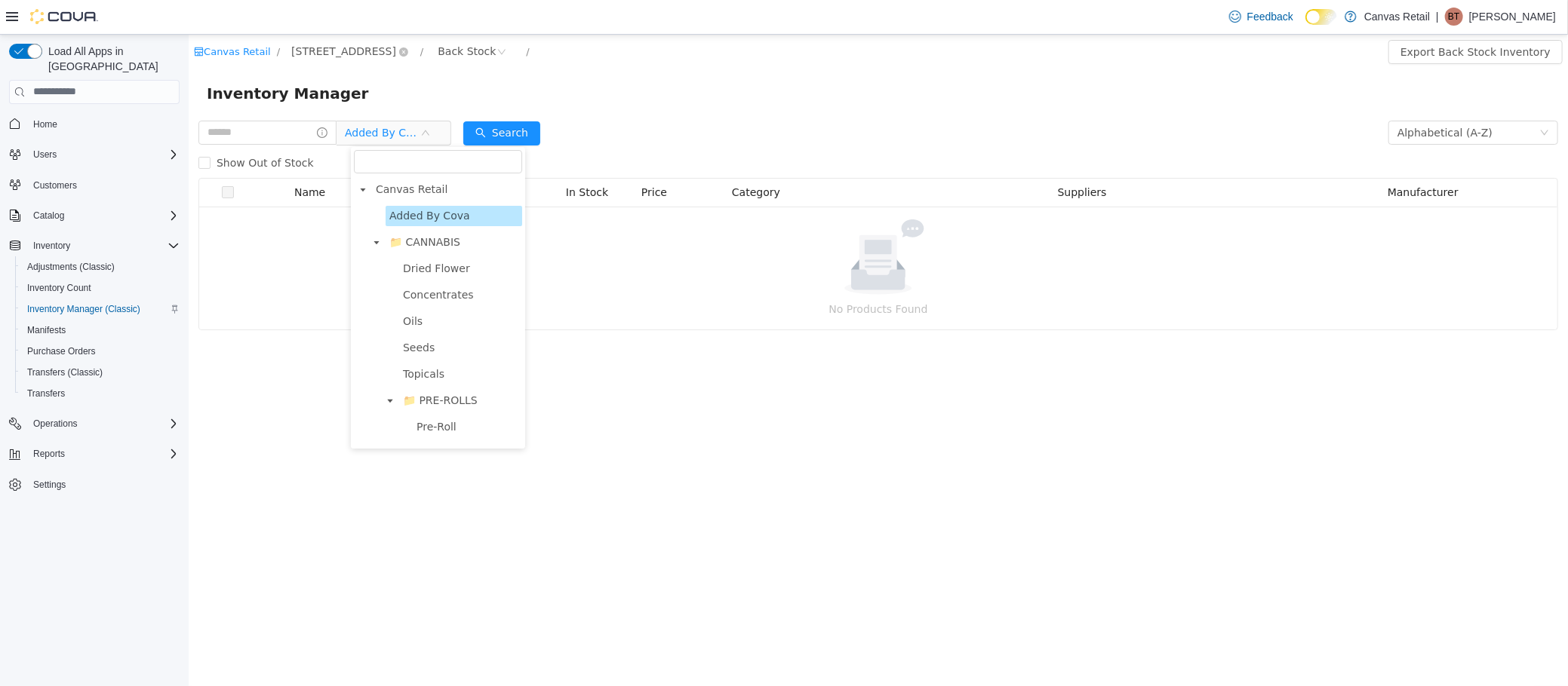
click at [321, 50] on span "171 EAST LIBERTY ST" at bounding box center [343, 50] width 105 height 17
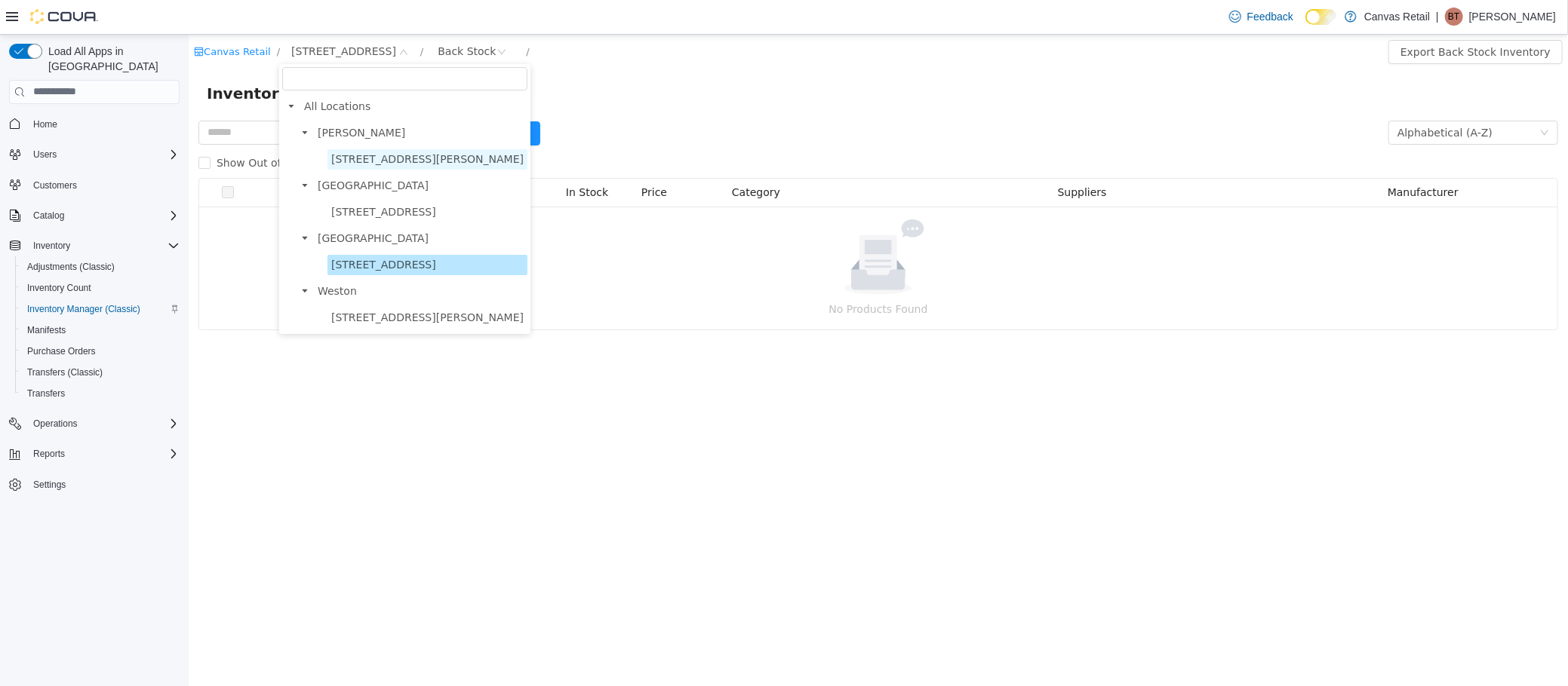
click at [355, 152] on span "730 DANFORTH AVE" at bounding box center [427, 158] width 193 height 12
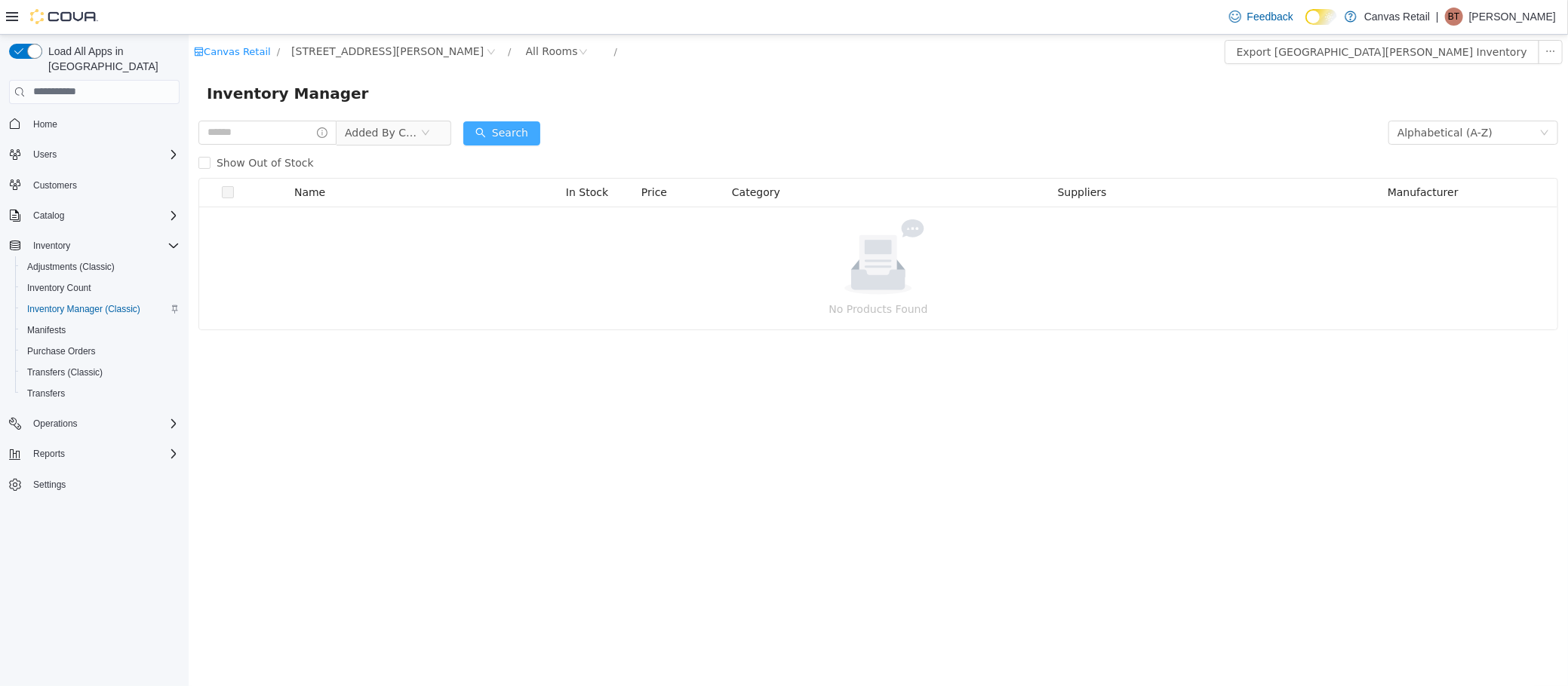
click at [513, 132] on button "Search" at bounding box center [501, 133] width 77 height 24
click at [310, 47] on span "730 DANFORTH AVE" at bounding box center [387, 50] width 193 height 17
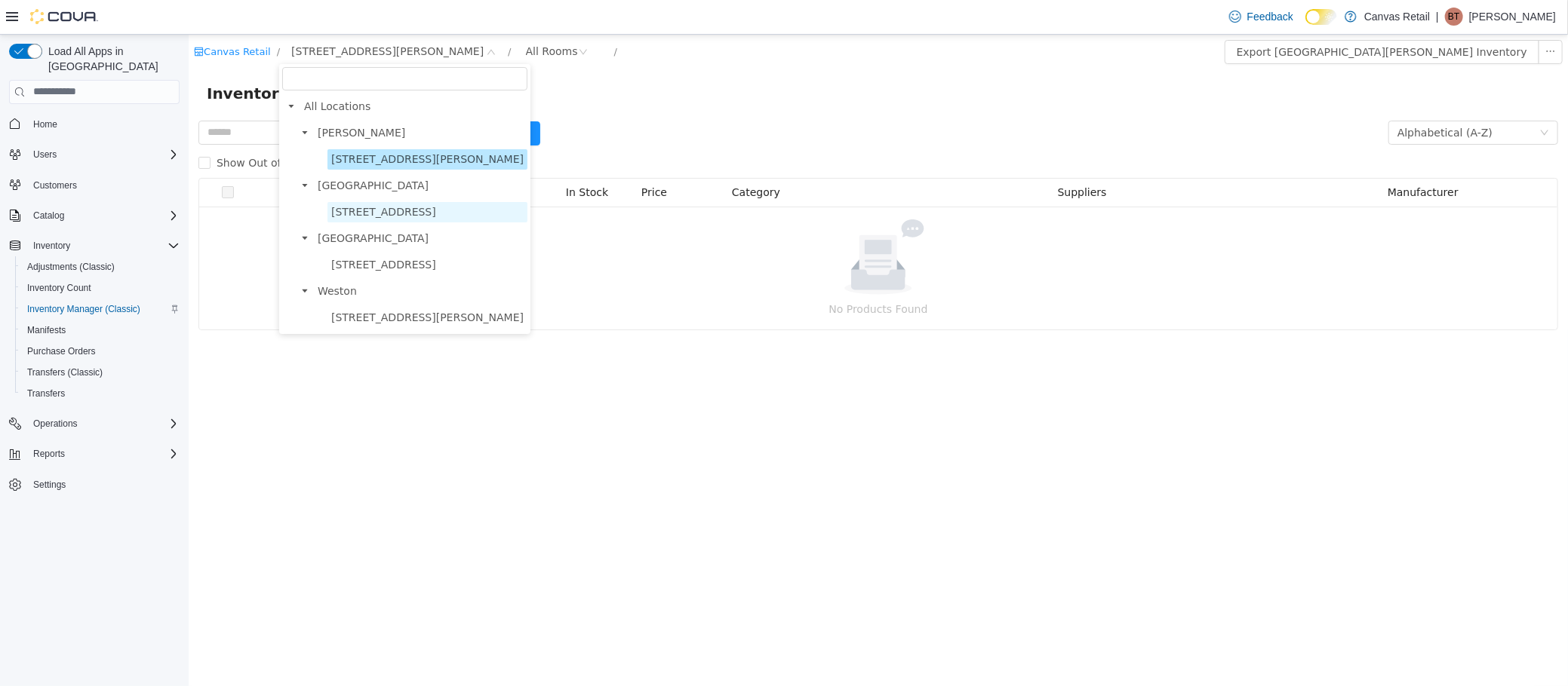
click at [348, 215] on span "94 HARBORD ST" at bounding box center [382, 211] width 105 height 12
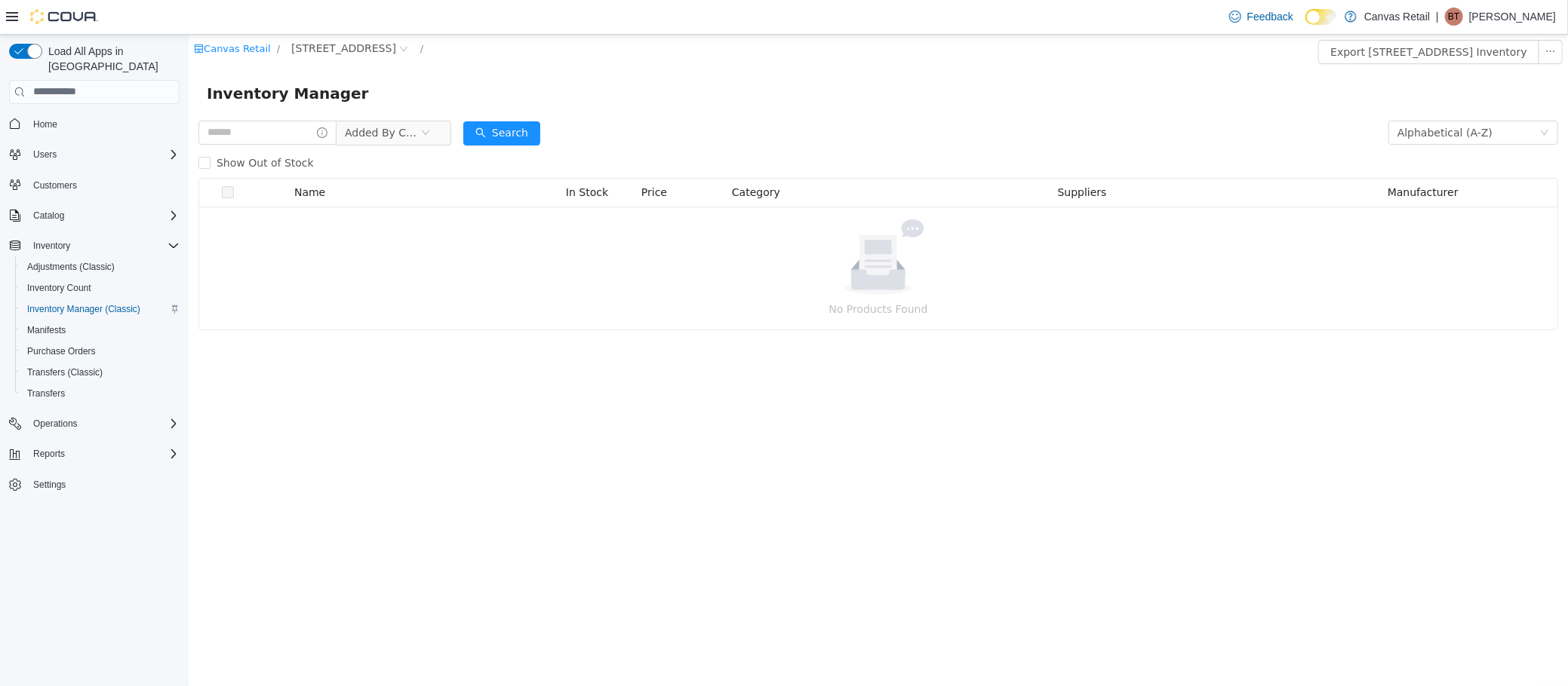
click at [485, 148] on div "Show Out of Stock" at bounding box center [877, 162] width 1359 height 30
click at [491, 140] on button "Search" at bounding box center [501, 133] width 77 height 24
click at [321, 46] on span "94 HARBORD ST" at bounding box center [343, 50] width 105 height 17
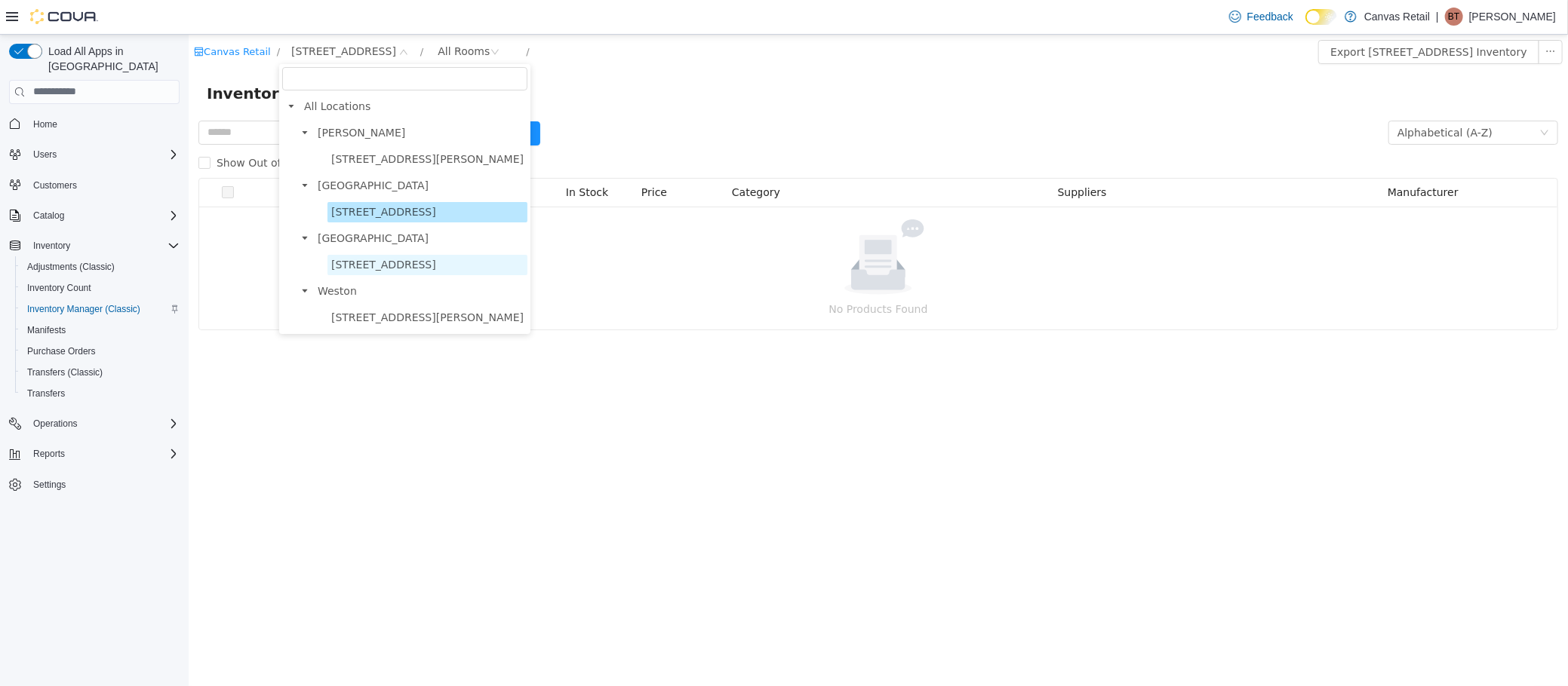
click at [379, 261] on span "171 EAST LIBERTY ST" at bounding box center [382, 264] width 105 height 12
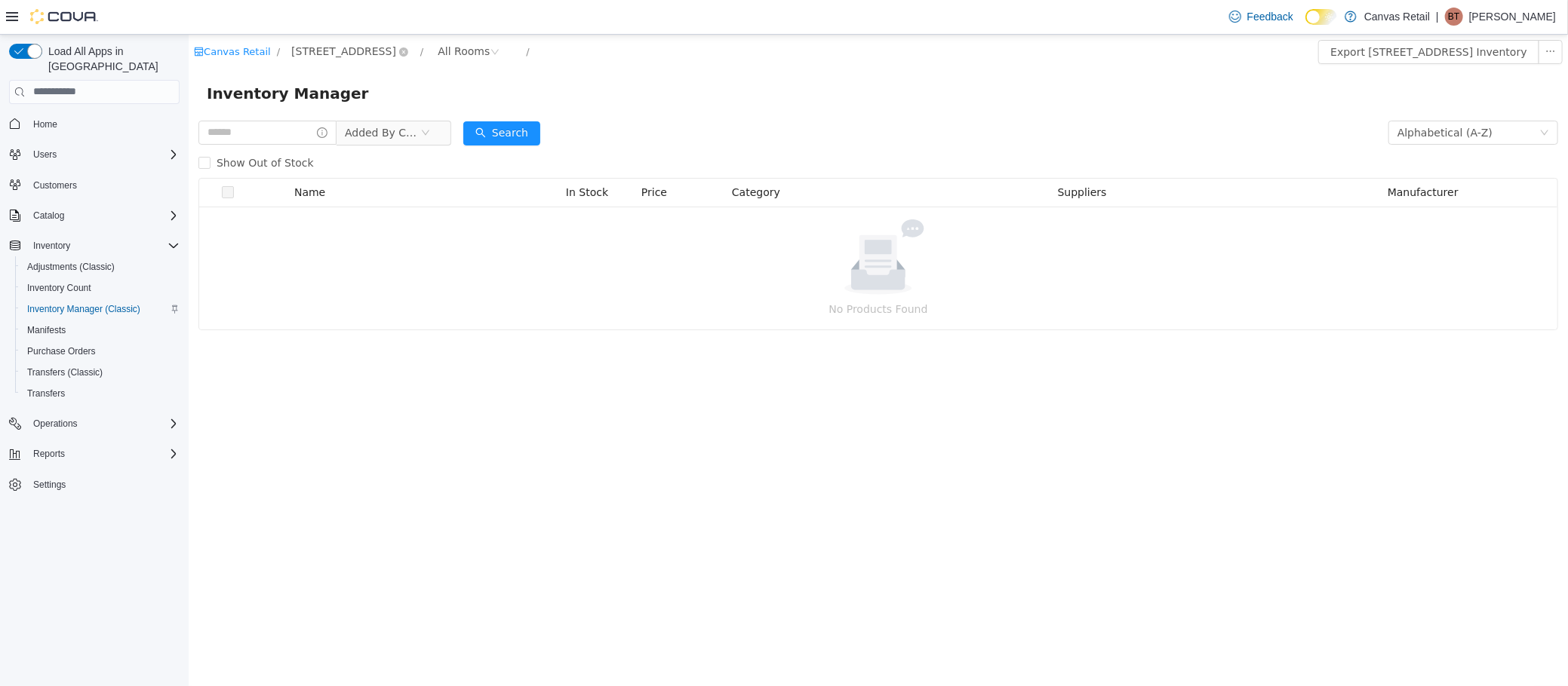
click at [314, 43] on span "171 EAST LIBERTY ST" at bounding box center [343, 50] width 105 height 17
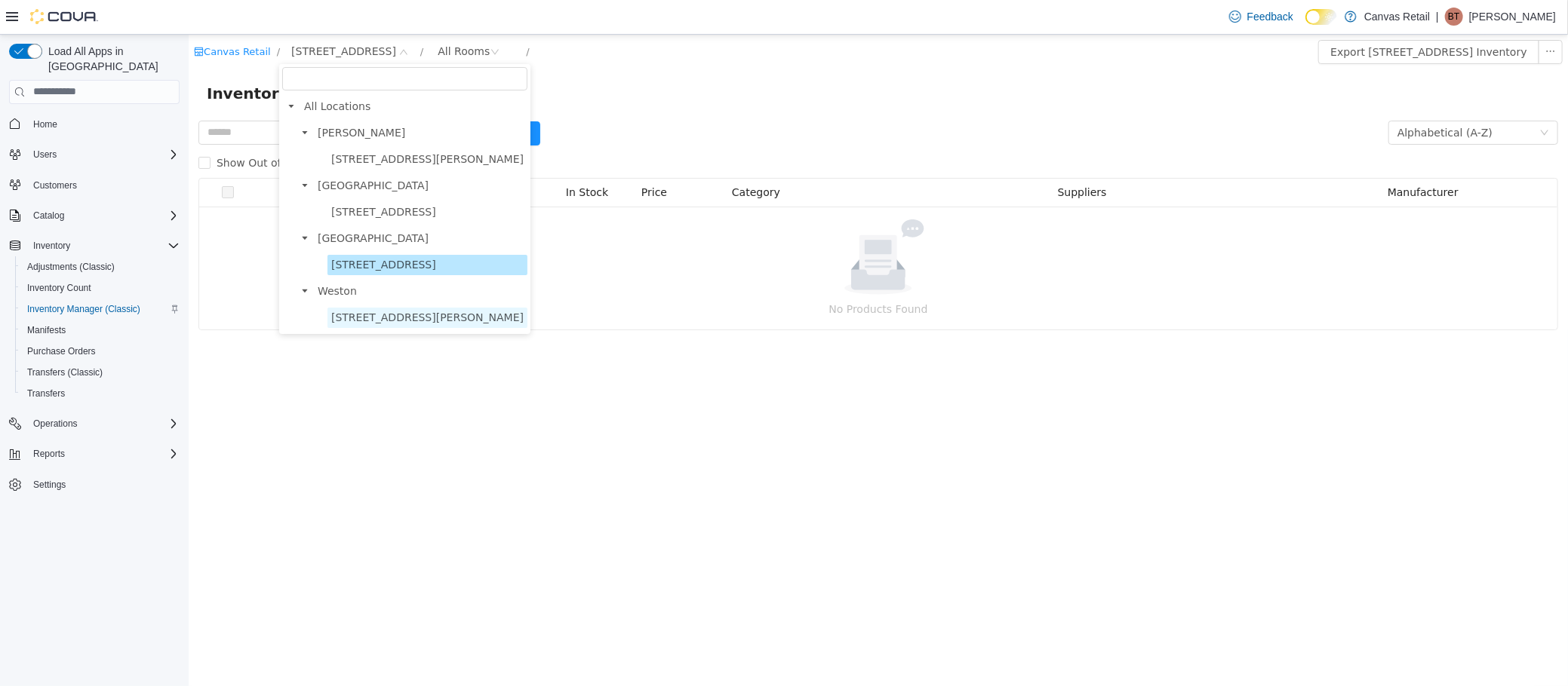
click at [385, 312] on span "1285 WESTON RD" at bounding box center [427, 317] width 193 height 12
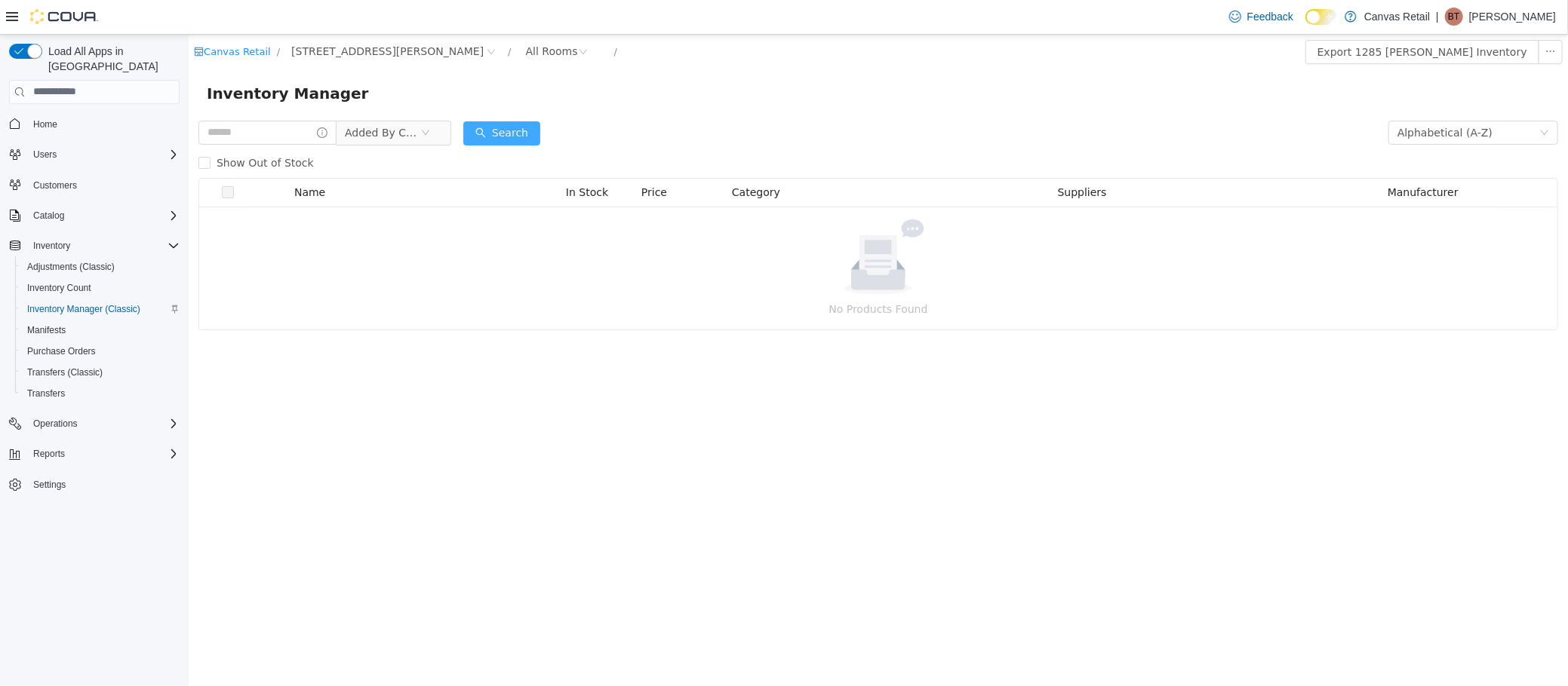
drag, startPoint x: 470, startPoint y: 133, endPoint x: 481, endPoint y: 133, distance: 11.0
click at [472, 133] on form "Added By Cova Alphabetical (A-Z) Search Show Out of Stock" at bounding box center [877, 147] width 1359 height 60
click at [525, 52] on div "All Rooms" at bounding box center [551, 51] width 52 height 23
click at [333, 33] on div "Feedback Dark Mode Canvas Retail | BT Billy Tsikatsiadis" at bounding box center [784, 17] width 1568 height 35
click at [329, 44] on span "1285 WESTON RD" at bounding box center [387, 50] width 193 height 17
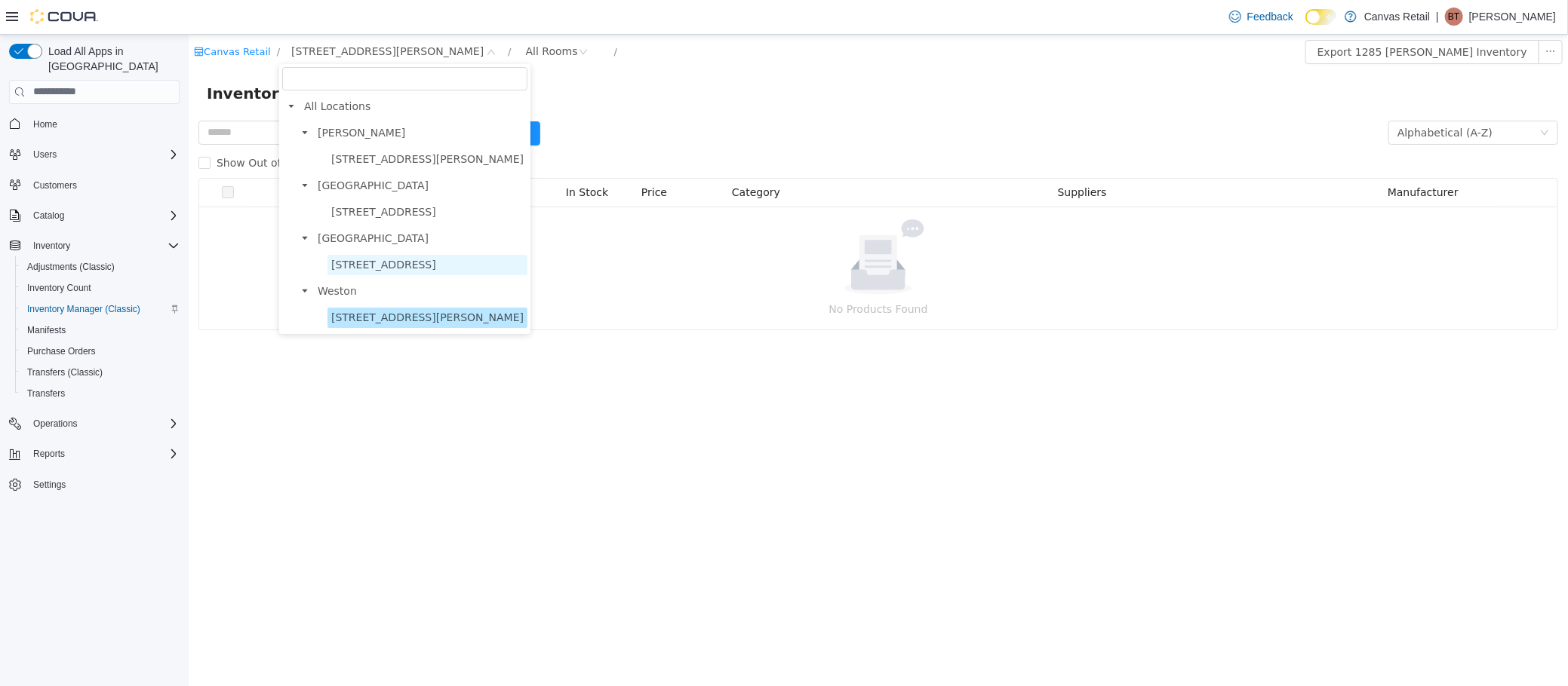
click at [389, 266] on span "171 EAST LIBERTY ST" at bounding box center [382, 264] width 105 height 12
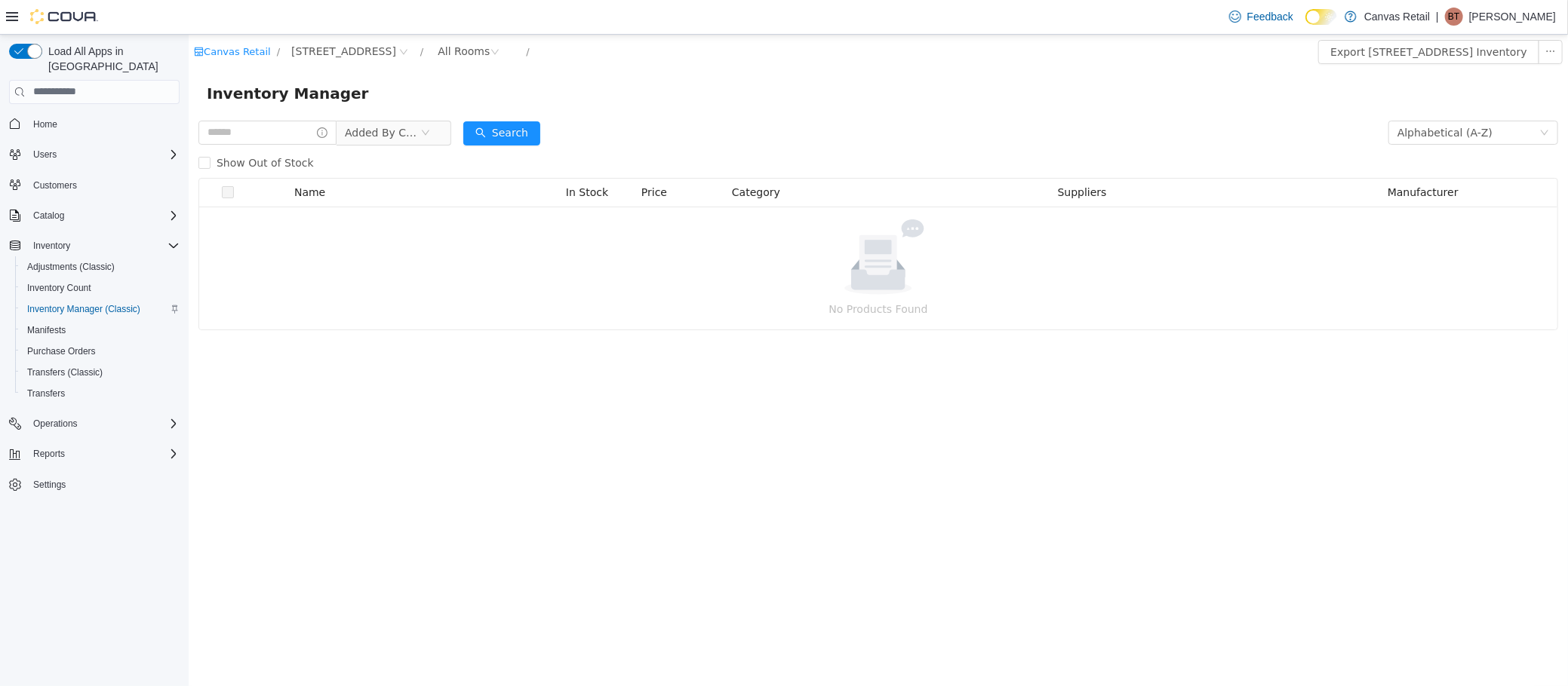
click at [670, 122] on form "Added By Cova Alphabetical (A-Z) Search Show Out of Stock" at bounding box center [877, 147] width 1359 height 60
drag, startPoint x: 423, startPoint y: 128, endPoint x: 405, endPoint y: 129, distance: 18.0
click at [419, 128] on span "Added By Cova" at bounding box center [382, 132] width 76 height 23
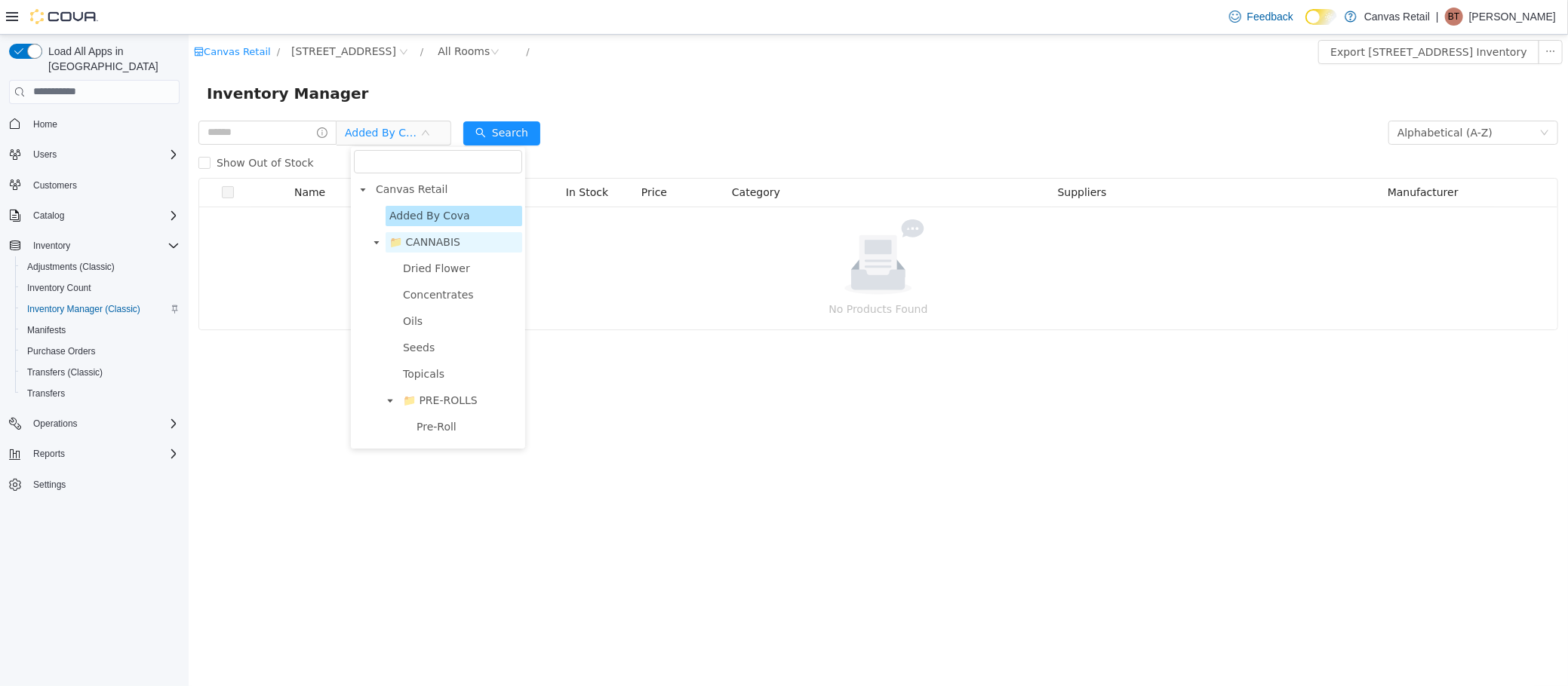
click at [440, 247] on span "📁 CANNABIS" at bounding box center [424, 241] width 71 height 12
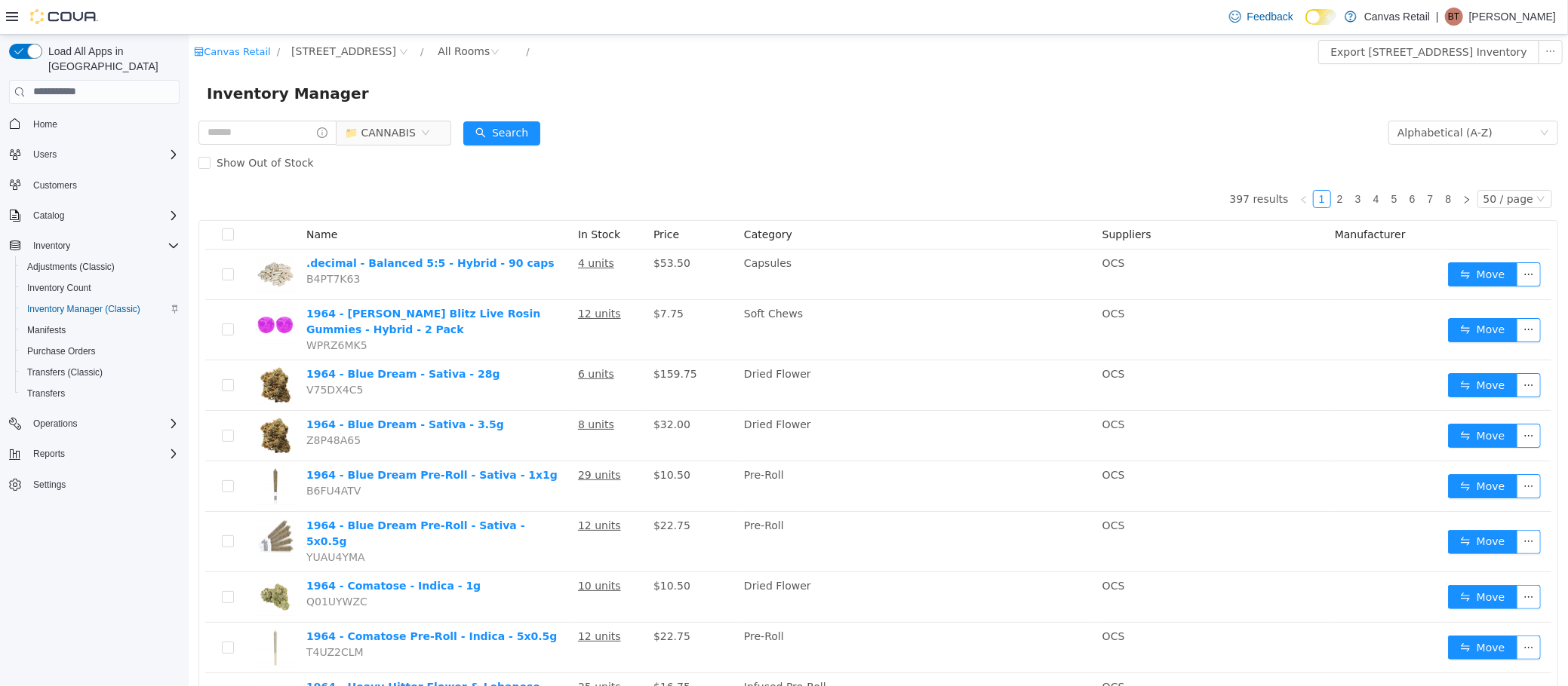
click at [682, 73] on div "Inventory Manager" at bounding box center [878, 92] width 1379 height 48
click at [437, 45] on div "All Rooms" at bounding box center [463, 51] width 52 height 23
click at [438, 124] on li "Back Stock" at bounding box center [459, 129] width 91 height 24
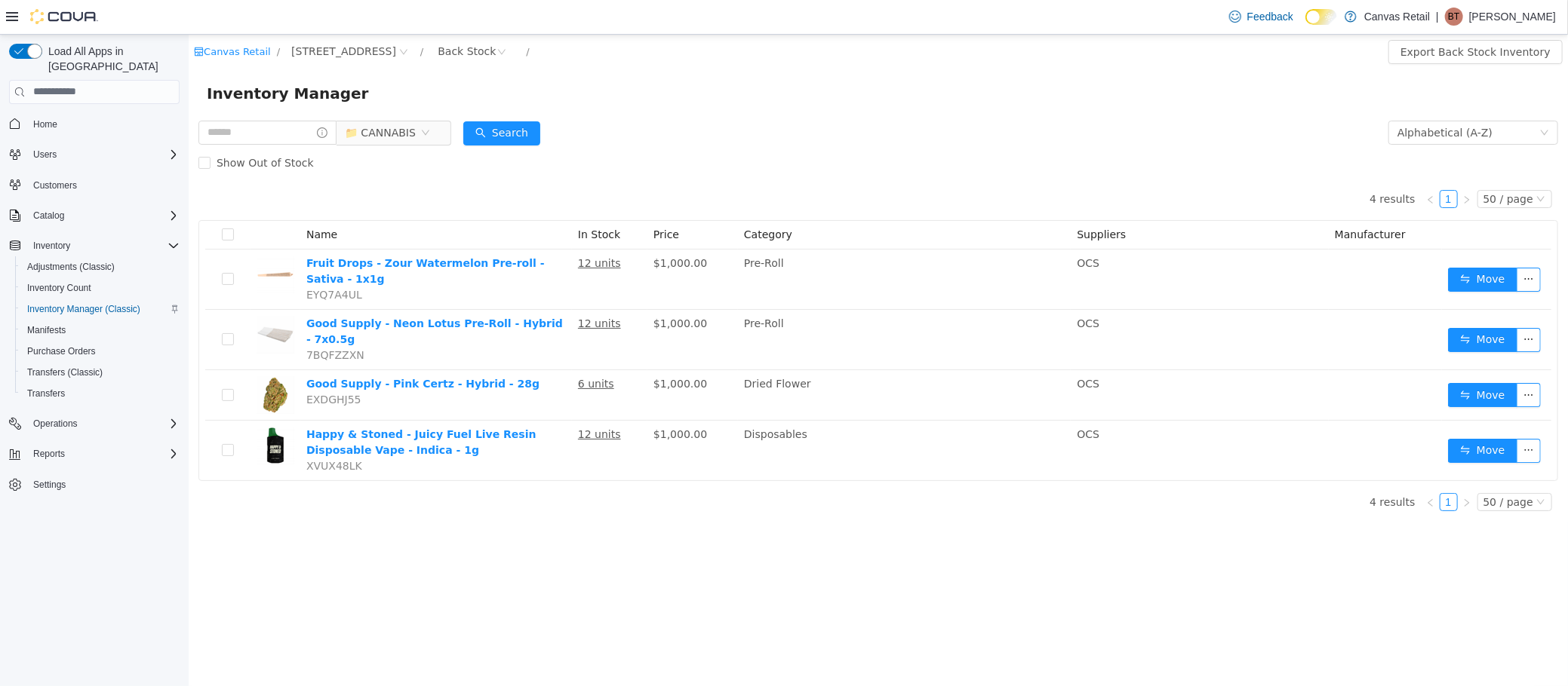
click at [765, 100] on div "Inventory Manager" at bounding box center [878, 92] width 1343 height 24
click at [774, 81] on div "Inventory Manager" at bounding box center [878, 92] width 1343 height 24
click at [532, 141] on button "Search" at bounding box center [501, 133] width 77 height 24
click at [805, 177] on div "4 results 1 50 / page Name In Stock Price Category Suppliers Manufacturer Fruit…" at bounding box center [877, 328] width 1359 height 303
click at [1043, 147] on div "Show Out of Stock" at bounding box center [877, 162] width 1359 height 30
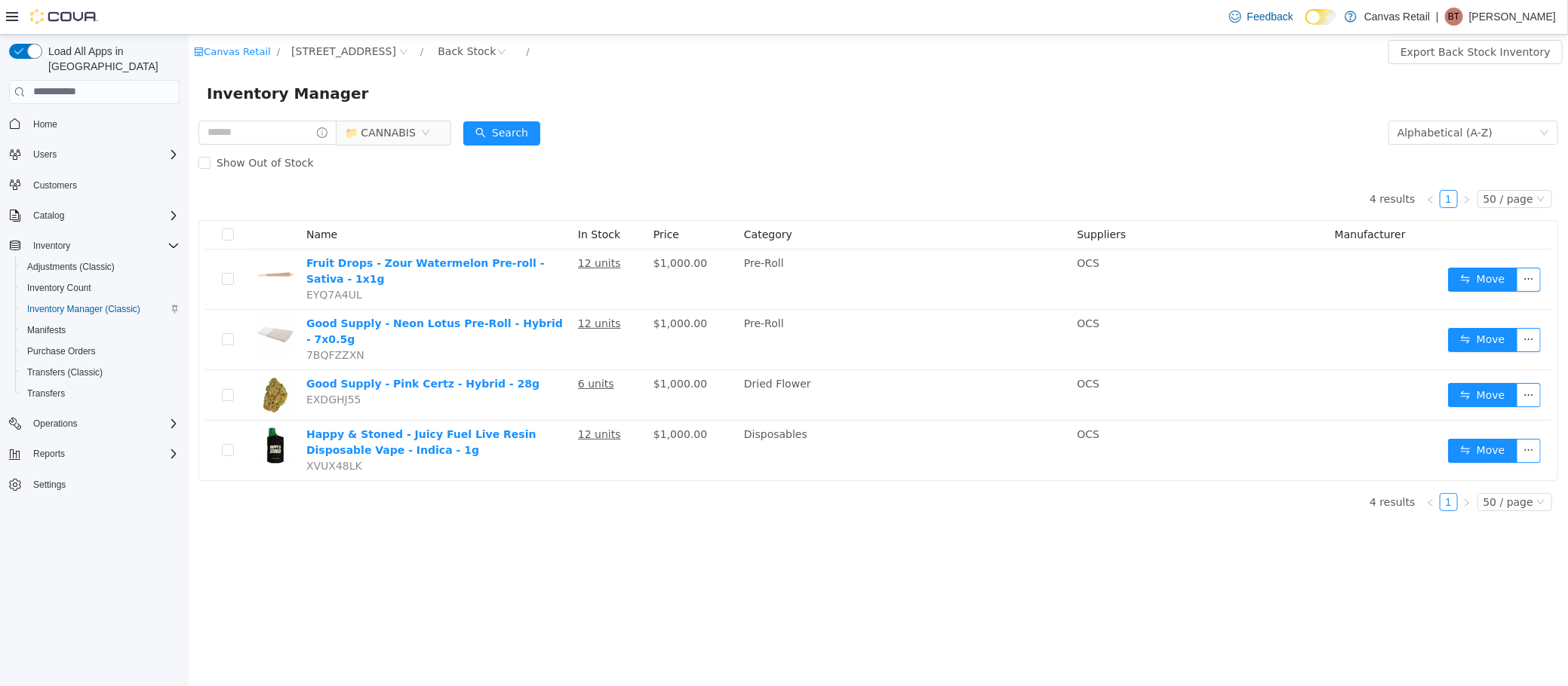
click at [716, 81] on div "Inventory Manager" at bounding box center [878, 92] width 1343 height 24
click at [1122, 131] on form "📁 CANNABIS Alphabetical (A-Z) Search Show Out of Stock" at bounding box center [877, 147] width 1359 height 60
click at [532, 133] on button "Search" at bounding box center [501, 133] width 77 height 24
click at [766, 177] on div "4 results 1 50 / page Name In Stock Price Category Suppliers Manufacturer Fruit…" at bounding box center [877, 328] width 1359 height 303
click at [1518, 493] on div "50 / page" at bounding box center [1507, 501] width 50 height 17
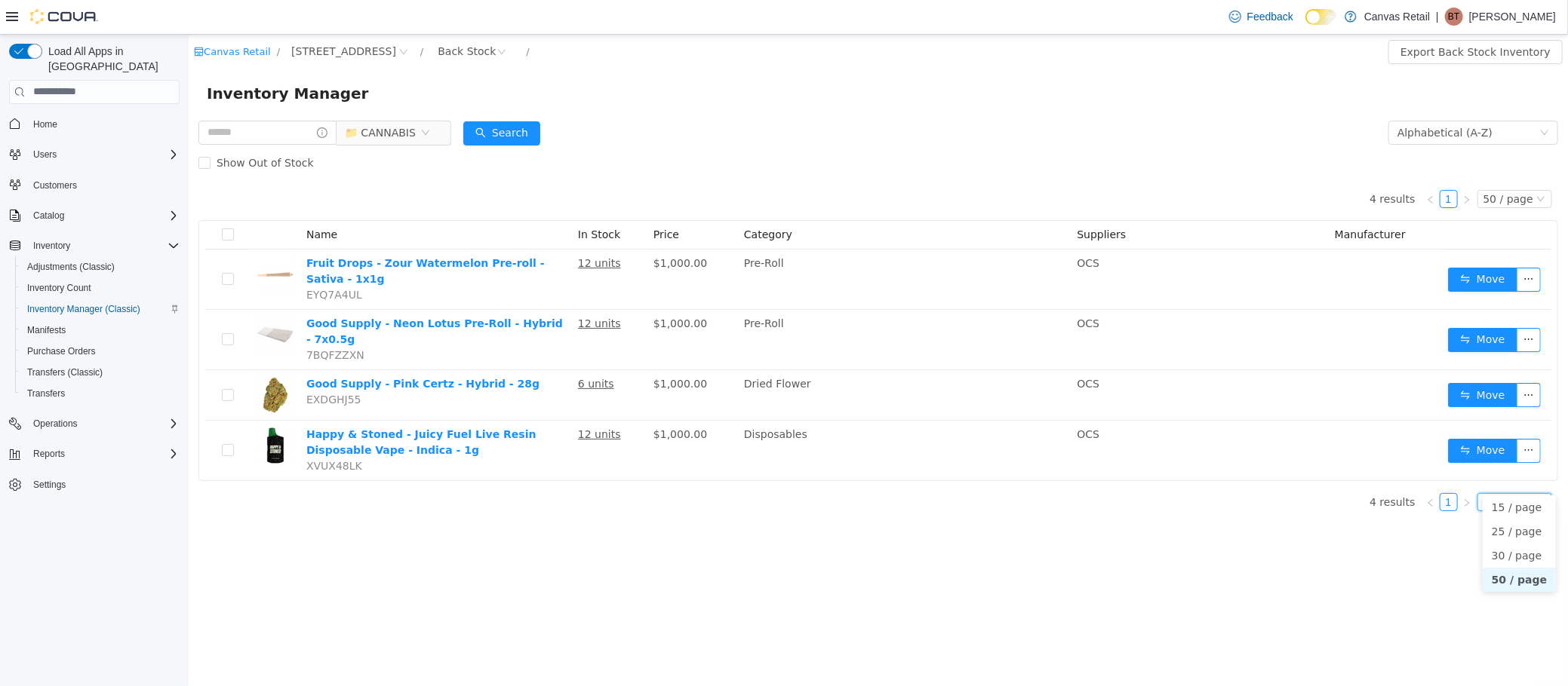
click at [1517, 572] on li "50 / page" at bounding box center [1518, 579] width 73 height 24
click at [1299, 545] on div "Canvas Retail / 171 EAST LIBERTY ST / Back Stock / Export Back Stock Inventory …" at bounding box center [878, 360] width 1379 height 652
click at [695, 577] on div "Canvas Retail / 171 EAST LIBERTY ST / Back Stock / Export Back Stock Inventory …" at bounding box center [878, 360] width 1379 height 652
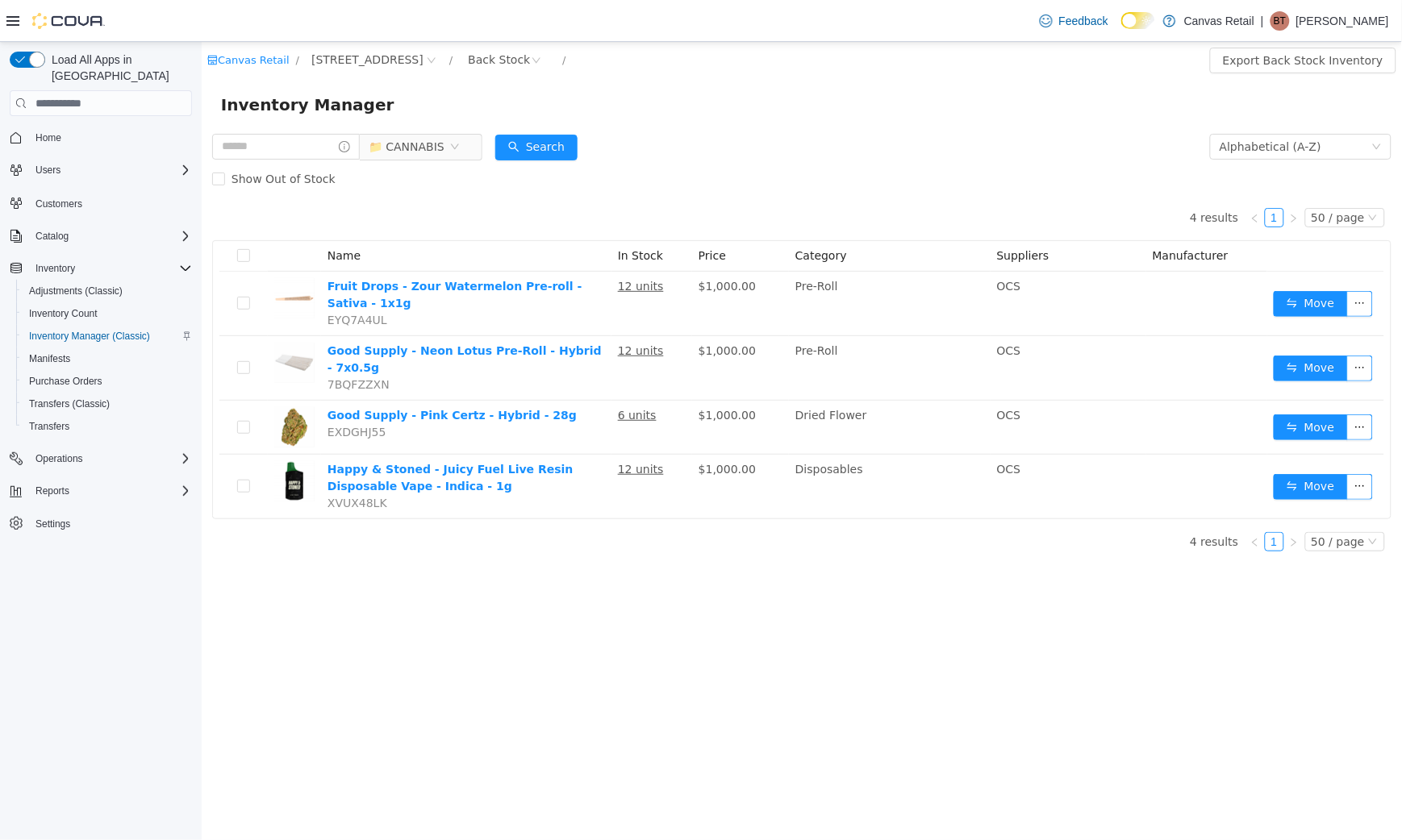
click at [605, 676] on div "Canvas Retail / 171 EAST LIBERTY ST / Back Stock / Export Back Stock Inventory …" at bounding box center [801, 442] width 1200 height 799
drag, startPoint x: 835, startPoint y: 135, endPoint x: 741, endPoint y: 154, distance: 95.9
click at [835, 135] on form "📁 CANNABIS Alphabetical (A-Z) Search Show Out of Stock" at bounding box center [801, 163] width 1180 height 64
click at [577, 154] on button "Search" at bounding box center [535, 148] width 82 height 26
click at [688, 122] on div "Inventory Manager" at bounding box center [801, 105] width 1200 height 51
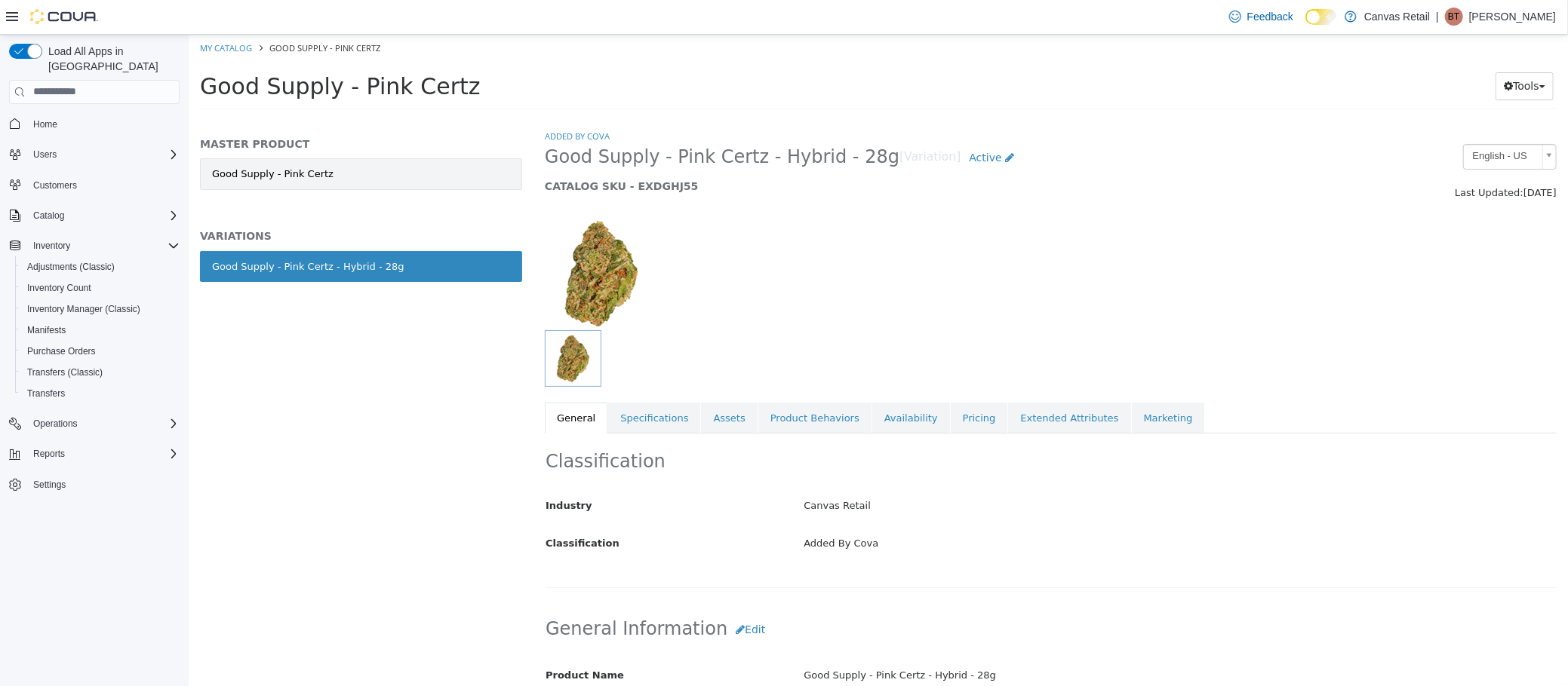
click at [448, 171] on link "Good Supply - Pink Certz" at bounding box center [360, 174] width 322 height 32
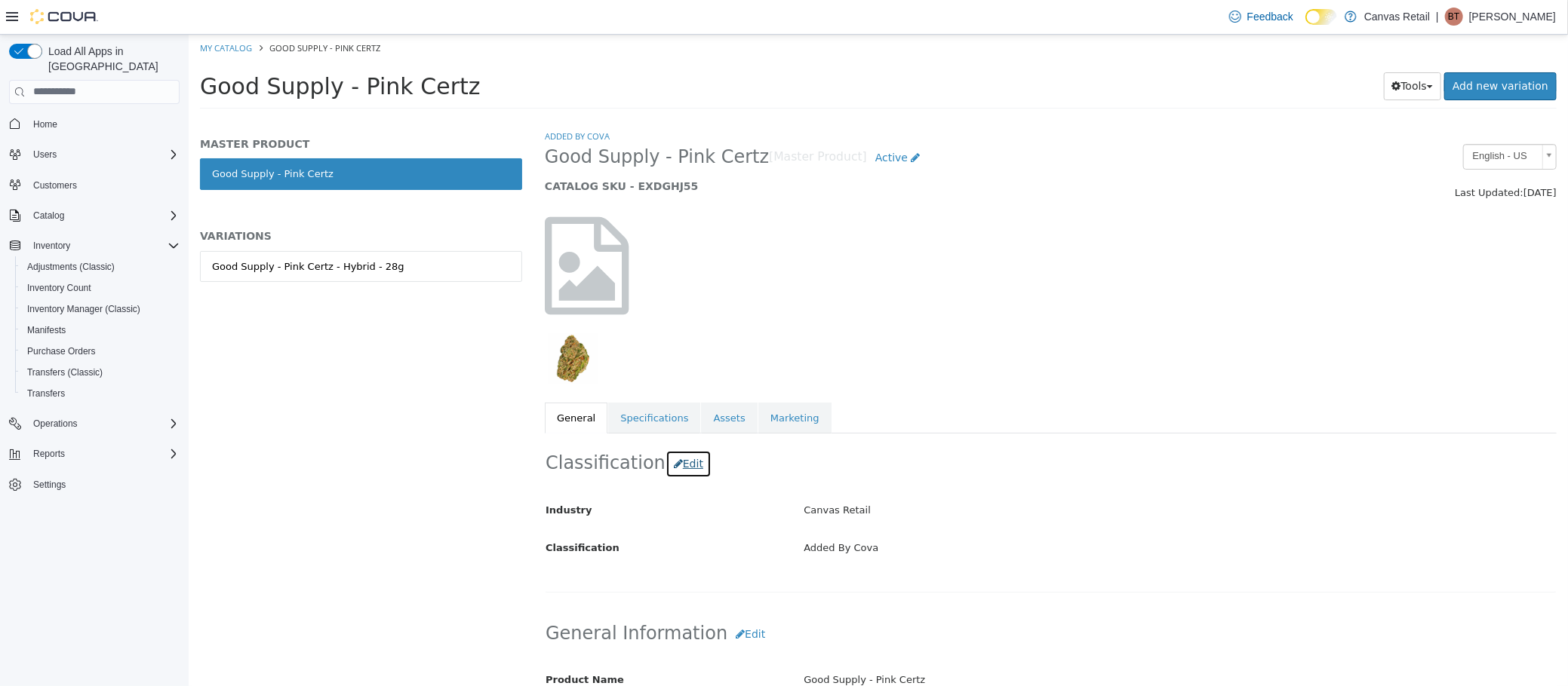
click at [672, 473] on button "Edit" at bounding box center [688, 463] width 46 height 28
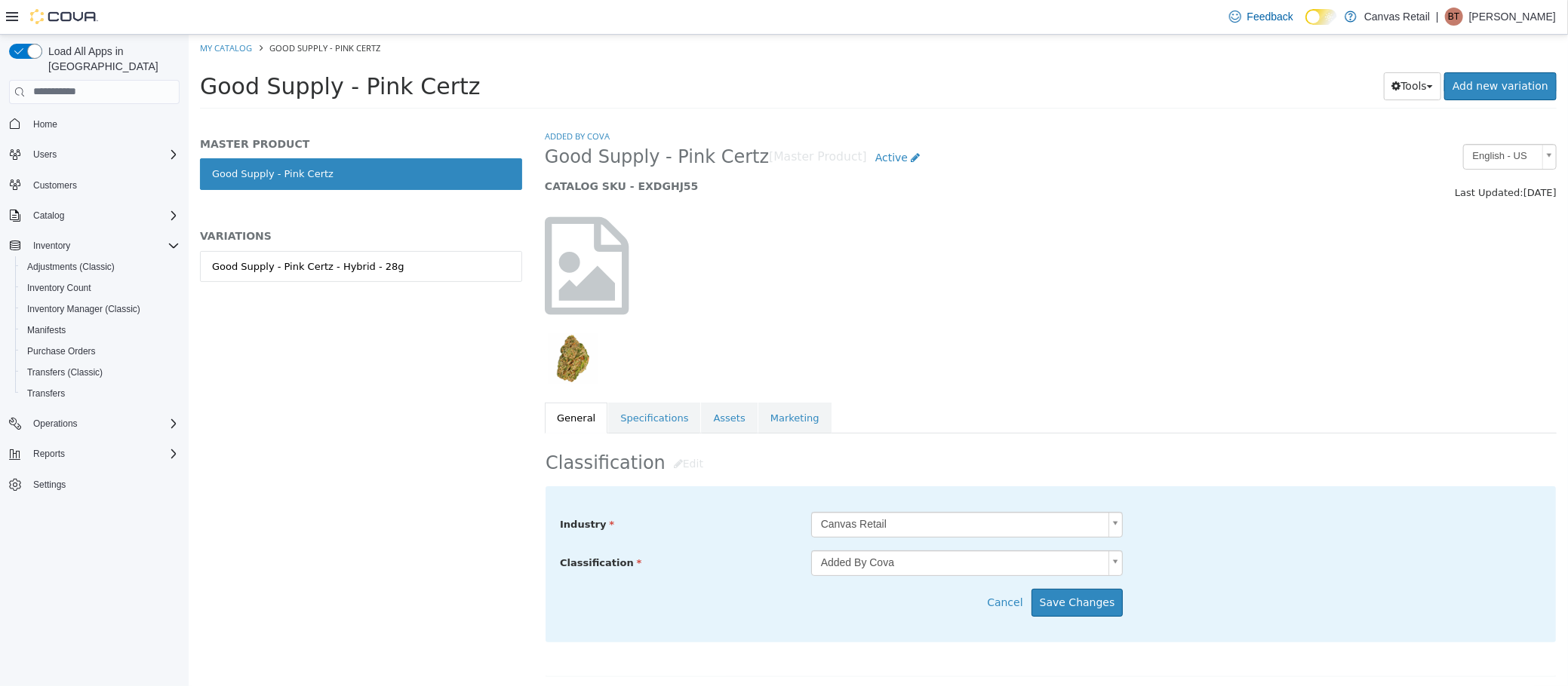
click at [860, 118] on body "Saving Bulk Changes... × My Catalog Good Supply - Pink Certz Good Supply - Pink…" at bounding box center [878, 76] width 1379 height 84
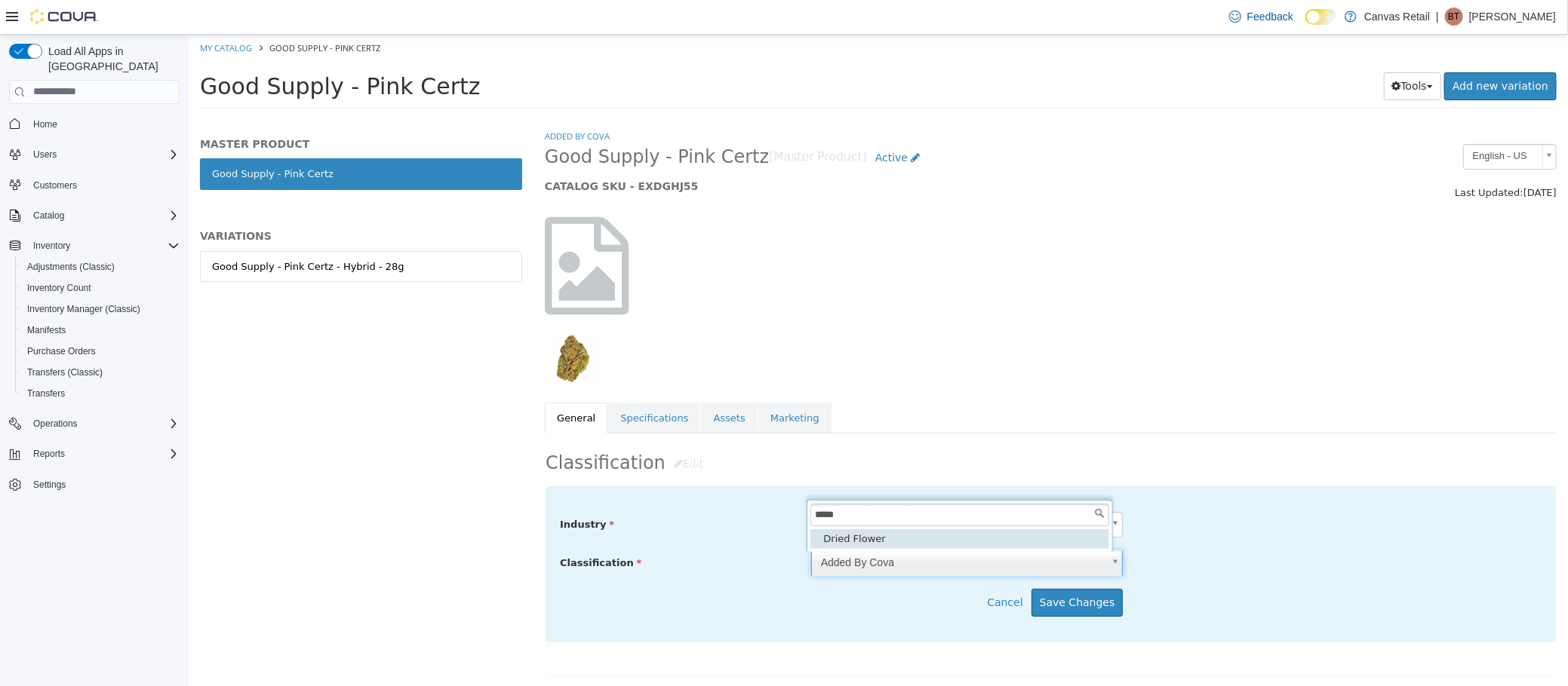
type input "*****"
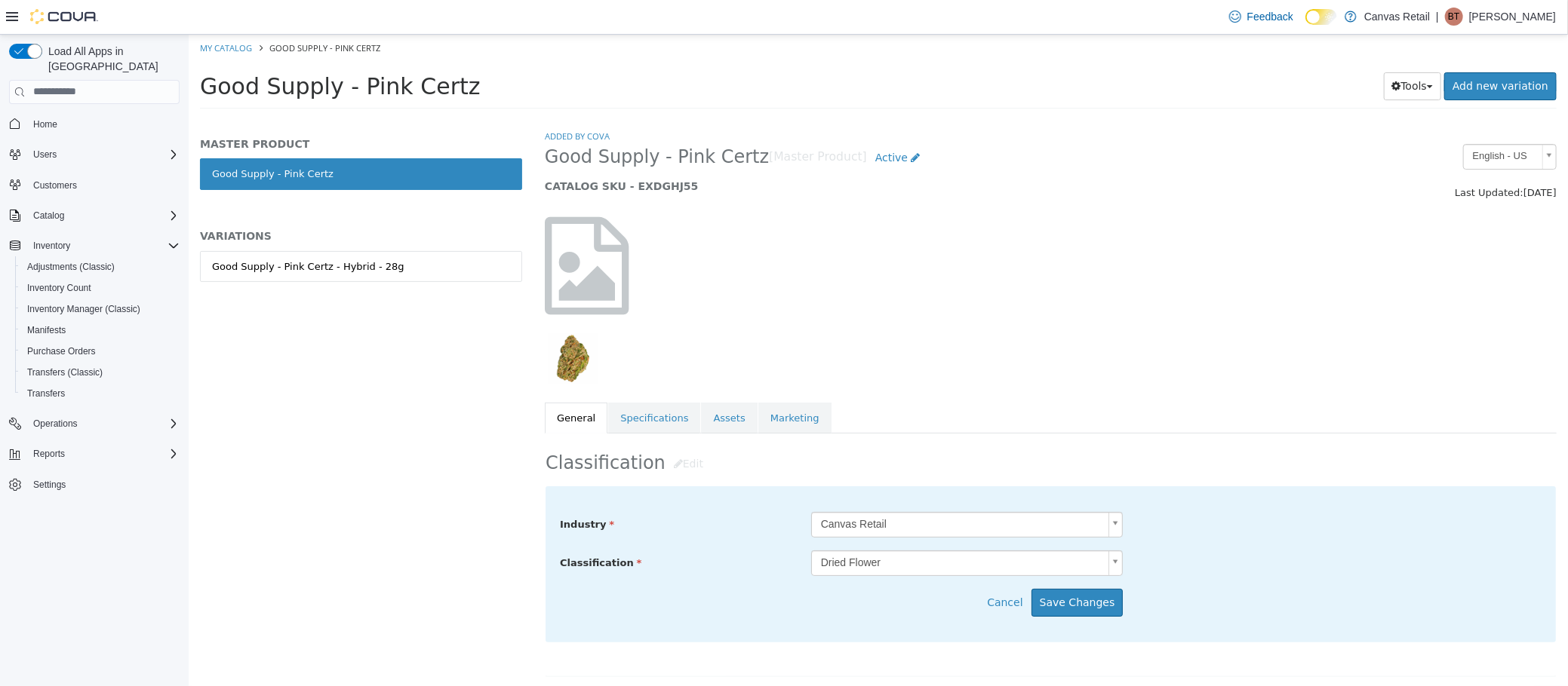
click at [855, 588] on div "Industry Canvas Retail ***** Classification Dried Flower ***** Cancel Save Chan…" at bounding box center [1050, 564] width 1010 height 156
click at [1090, 593] on button "Save Changes" at bounding box center [1077, 602] width 92 height 28
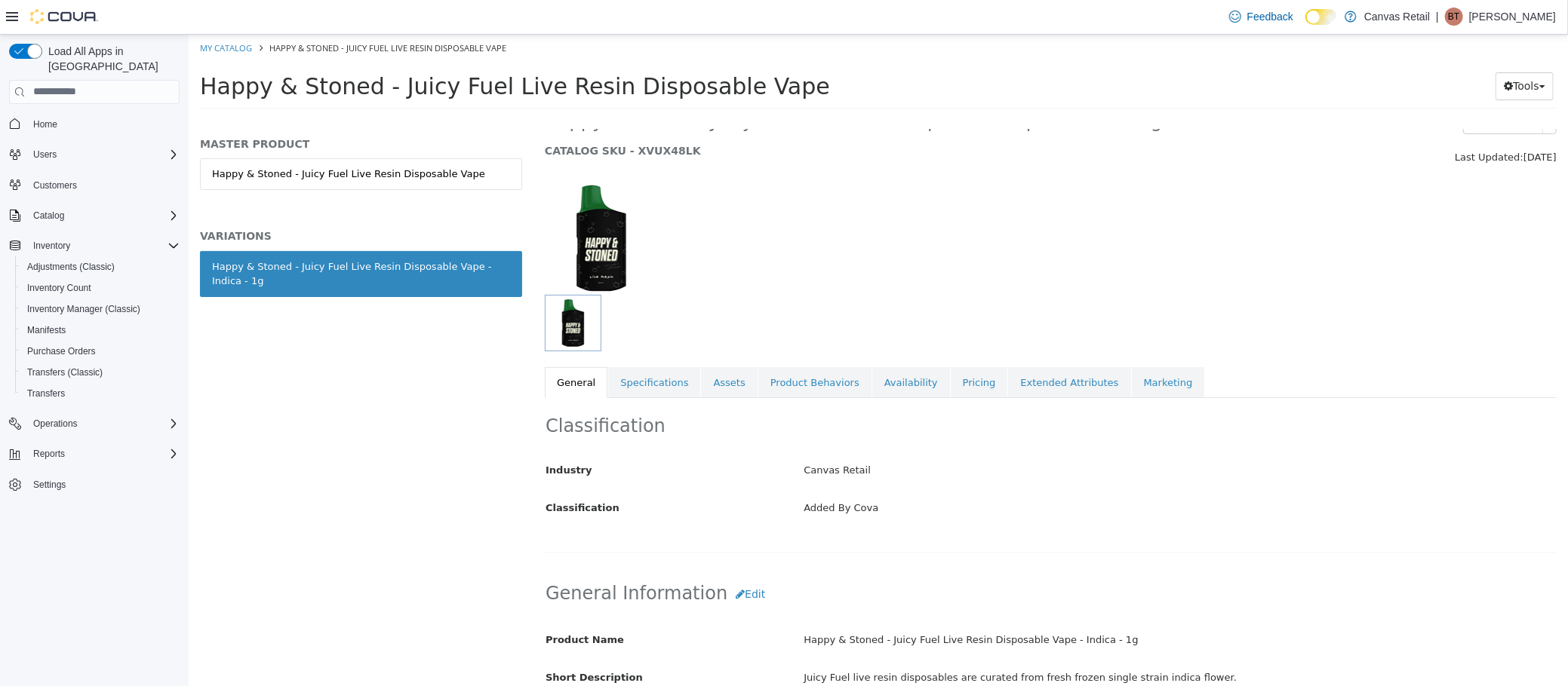
scroll to position [37, 0]
click at [362, 172] on link "Happy & Stoned - Juicy Fuel Live Resin Disposable Vape" at bounding box center [360, 174] width 322 height 32
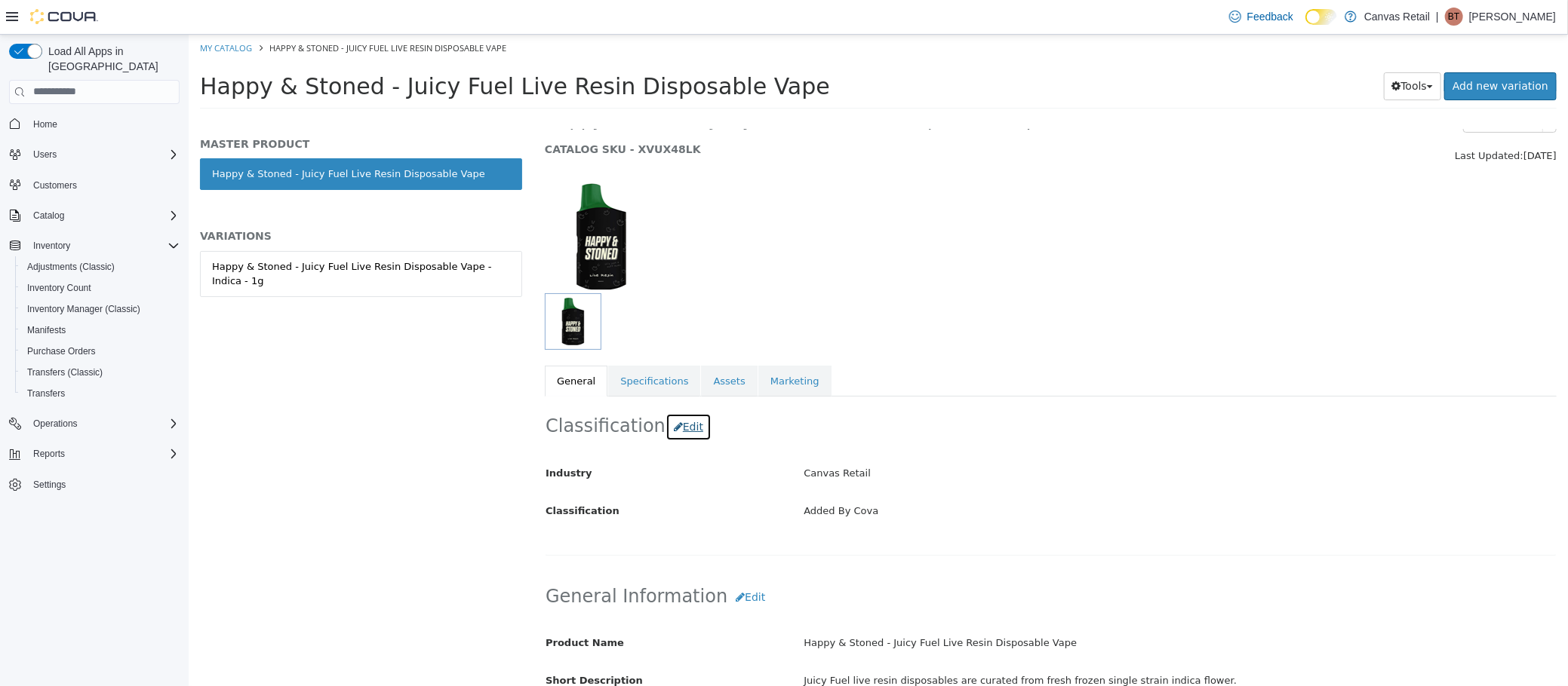
click at [672, 422] on button "Edit" at bounding box center [688, 426] width 46 height 28
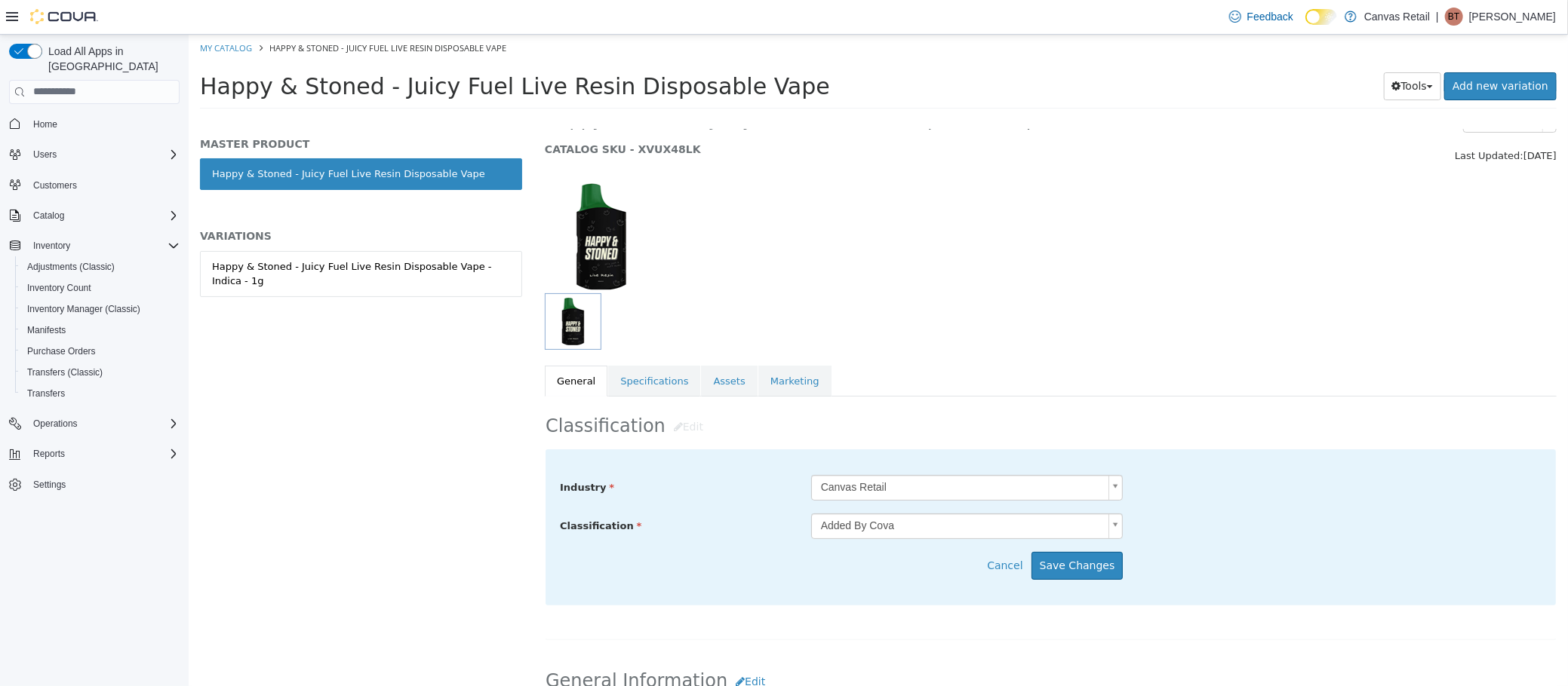
click at [964, 118] on body "Saving Bulk Changes... × My Catalog Happy & Stoned - Juicy Fuel Live Resin Disp…" at bounding box center [878, 76] width 1379 height 84
type input "***"
type input "*****"
drag, startPoint x: 887, startPoint y: 559, endPoint x: 919, endPoint y: 558, distance: 32.0
click at [887, 560] on div "Cancel Save Changes" at bounding box center [840, 564] width 585 height 28
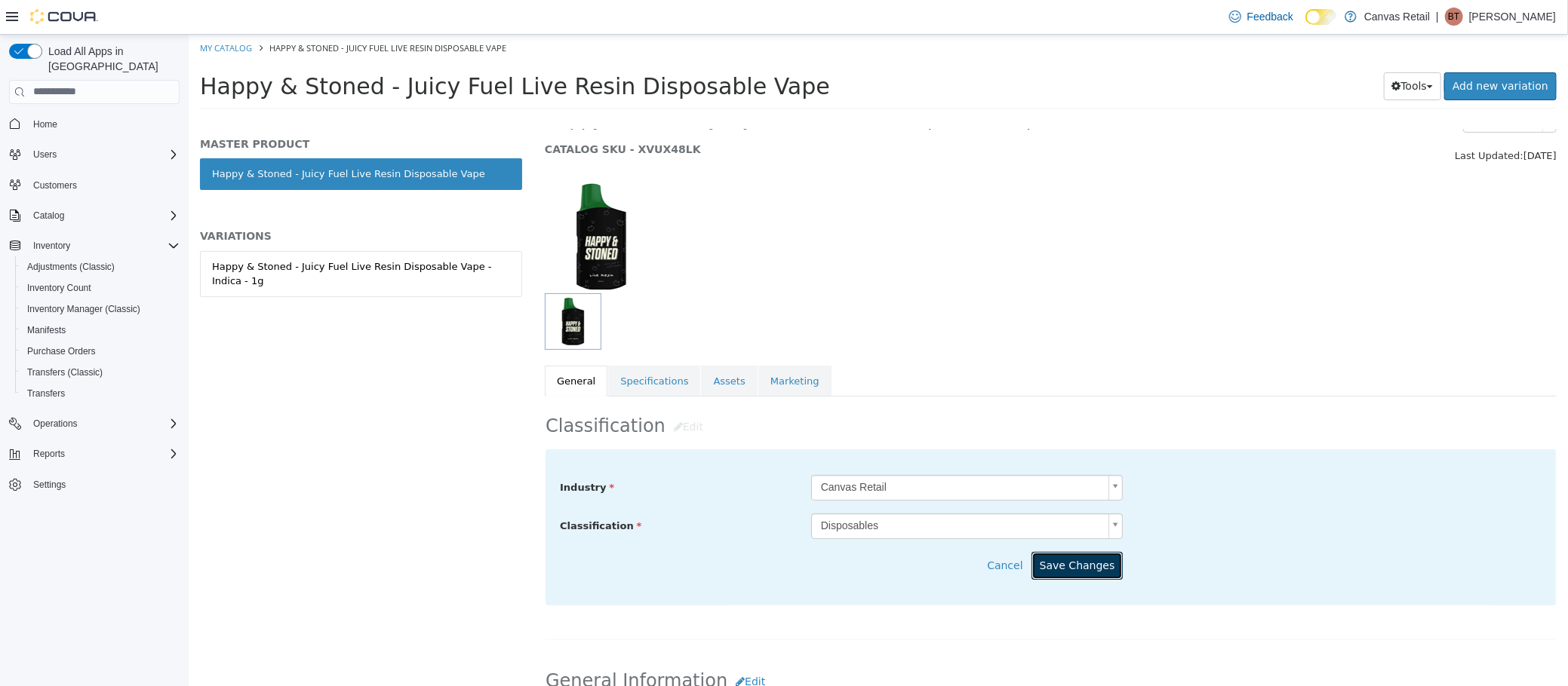
click at [1047, 562] on button "Save Changes" at bounding box center [1077, 564] width 92 height 28
